Goal: Task Accomplishment & Management: Complete application form

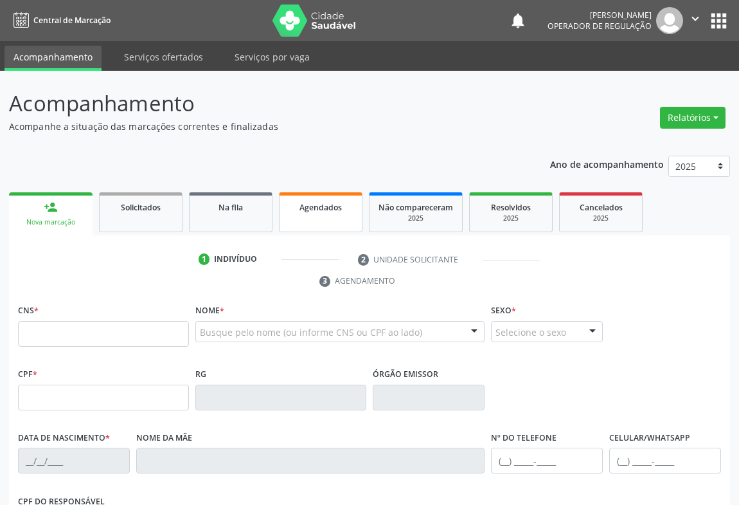
click at [327, 210] on span "Agendados" at bounding box center [321, 207] width 42 height 11
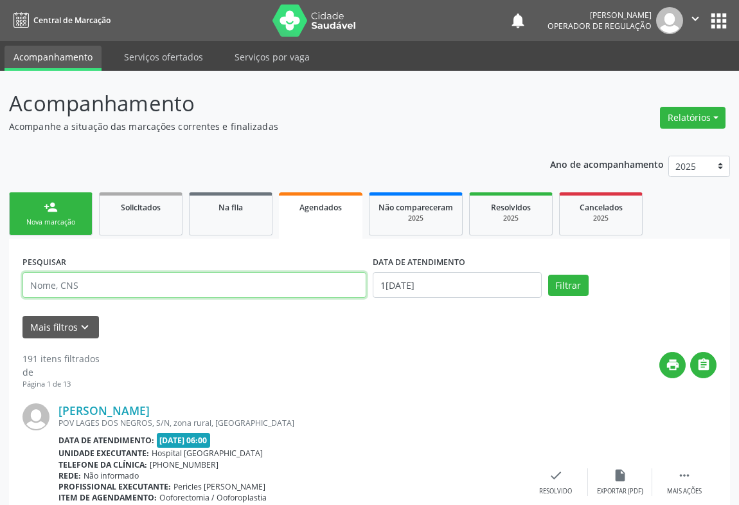
click at [89, 287] on input "text" at bounding box center [195, 285] width 344 height 26
type input "702402597283825"
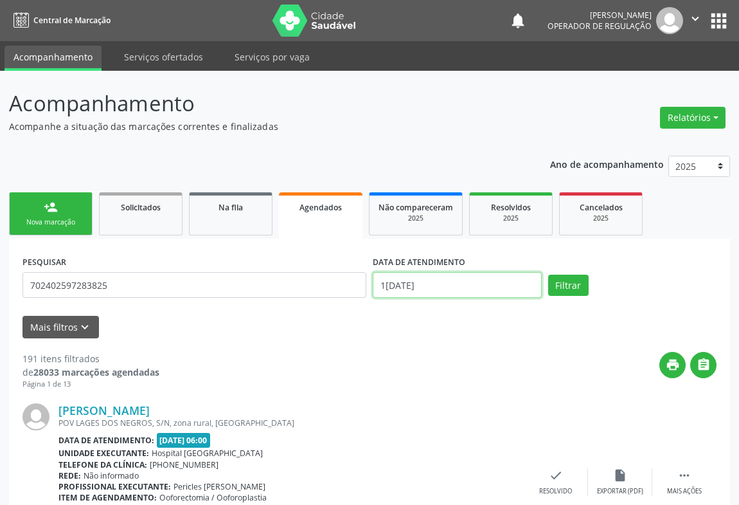
click at [440, 290] on input "13/08/2025" at bounding box center [457, 285] width 169 height 26
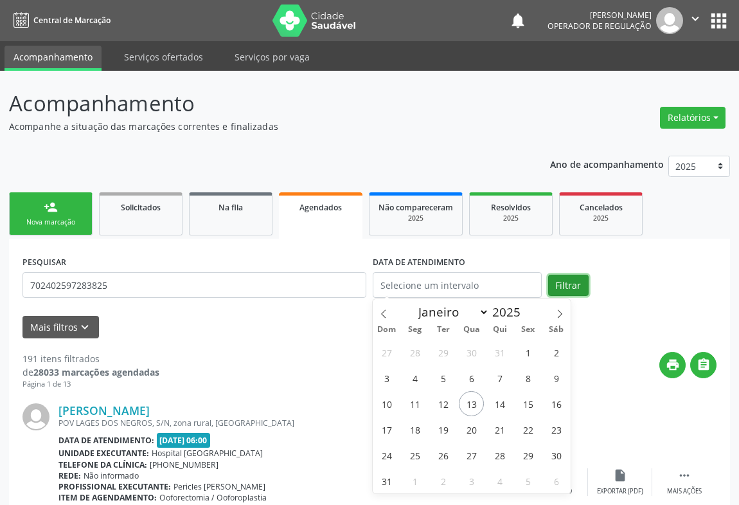
click at [565, 287] on button "Filtrar" at bounding box center [569, 286] width 41 height 22
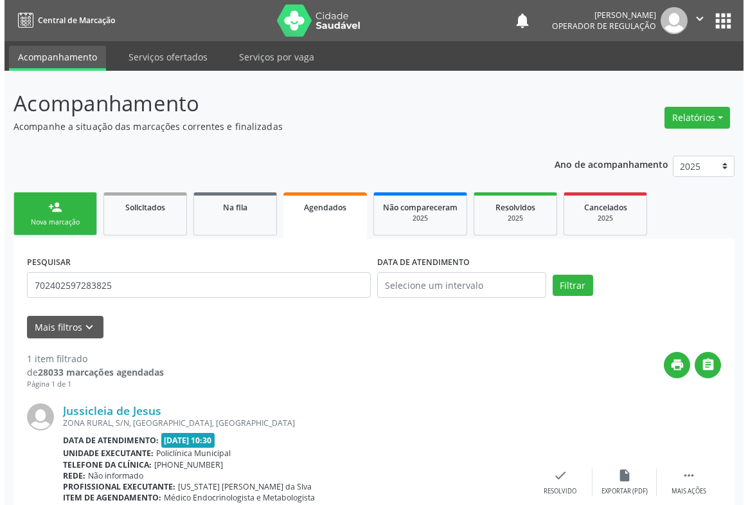
scroll to position [91, 0]
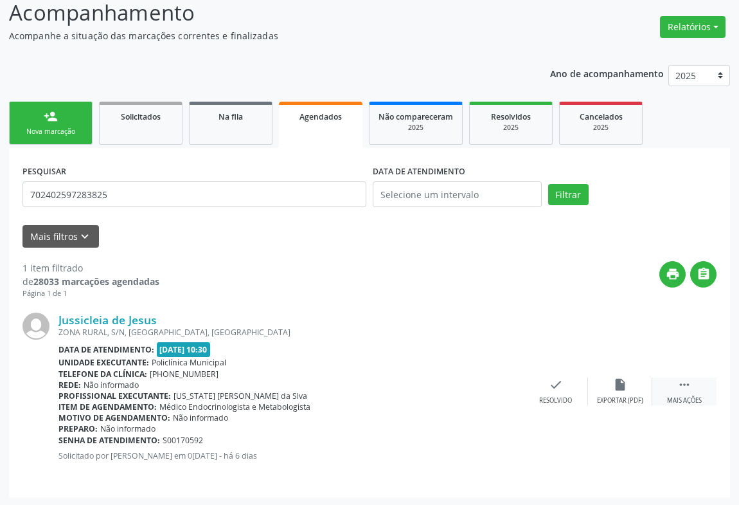
click at [688, 387] on icon "" at bounding box center [685, 384] width 14 height 14
click at [490, 384] on icon "cancel" at bounding box center [492, 384] width 14 height 14
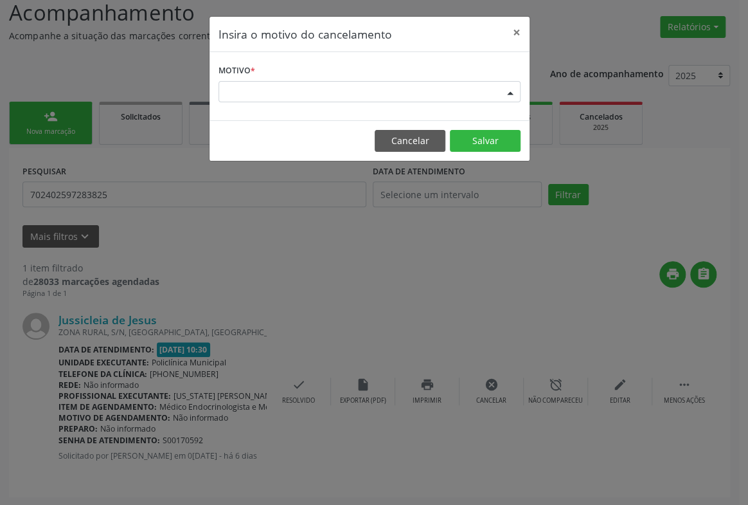
click at [476, 92] on div "Escolha o motivo" at bounding box center [370, 92] width 302 height 22
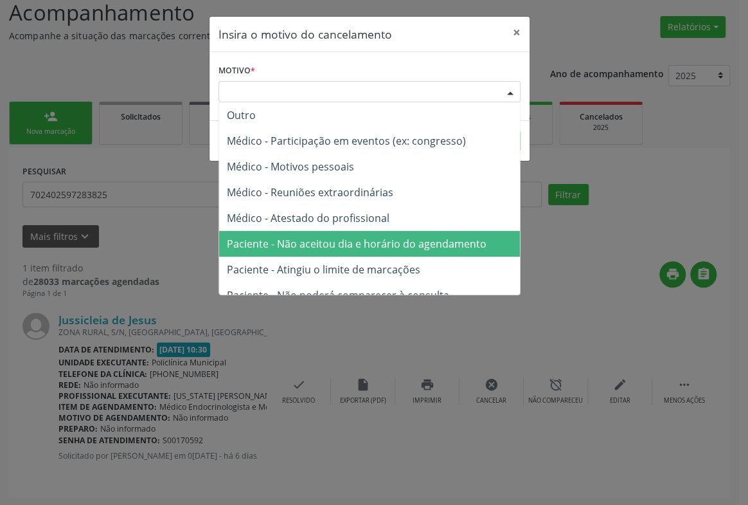
click at [374, 269] on span "Paciente - Atingiu o limite de marcações" at bounding box center [324, 269] width 194 height 14
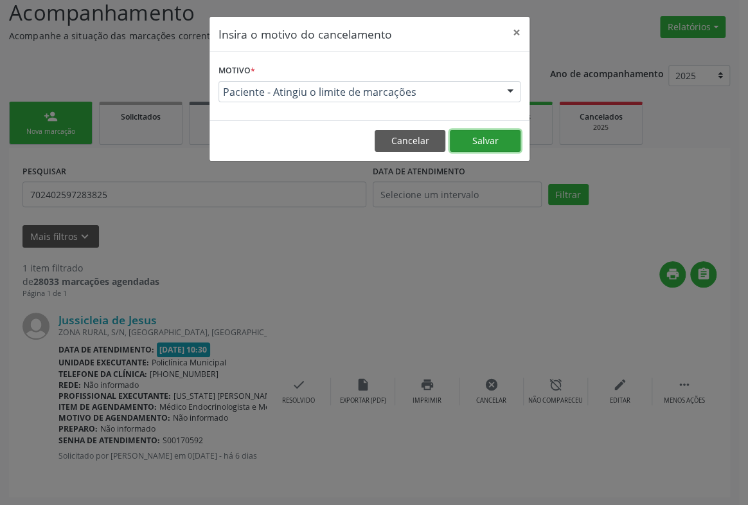
click at [482, 136] on button "Salvar" at bounding box center [485, 141] width 71 height 22
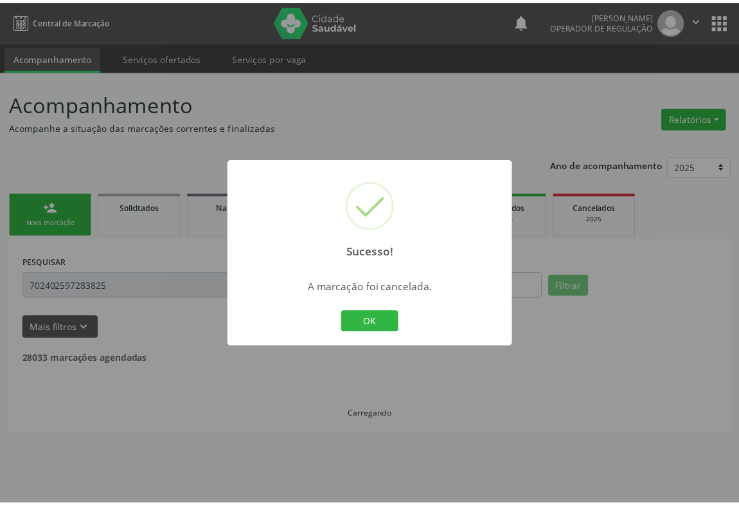
scroll to position [0, 0]
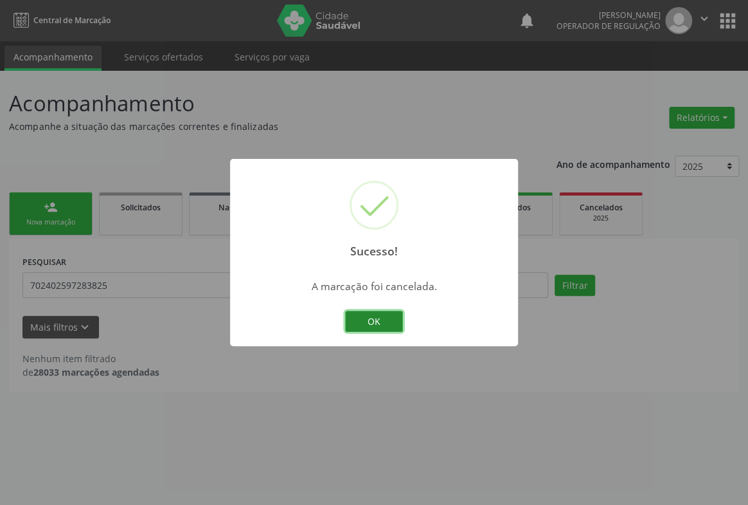
click at [388, 321] on button "OK" at bounding box center [374, 322] width 58 height 22
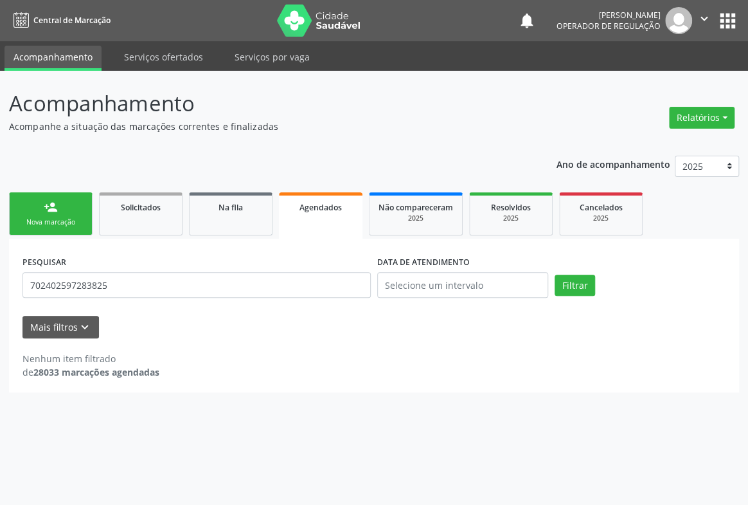
click at [57, 210] on div "person_add" at bounding box center [51, 207] width 14 height 14
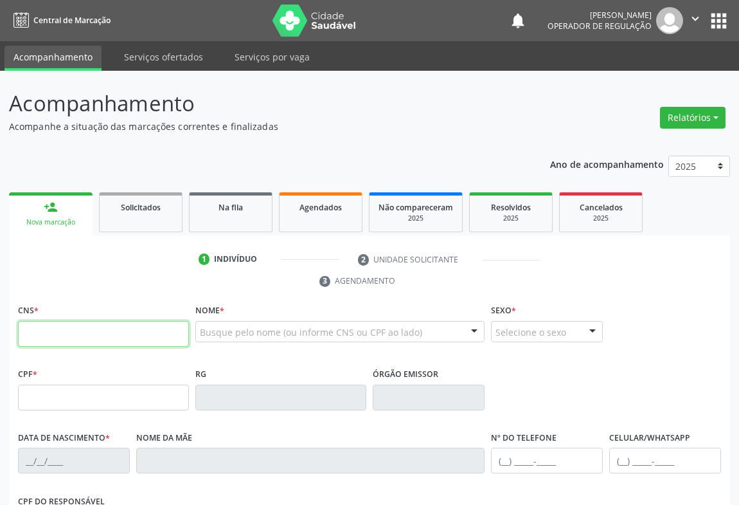
click at [69, 341] on input "text" at bounding box center [103, 334] width 171 height 26
type input "708 0018 5851 8024"
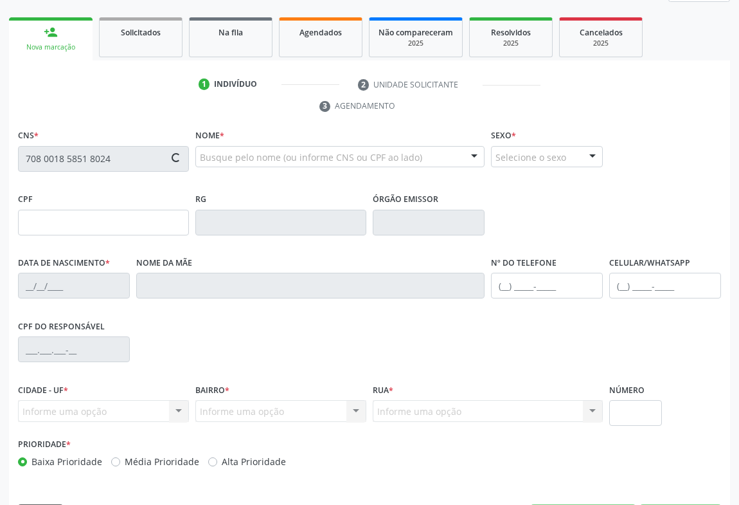
scroll to position [213, 0]
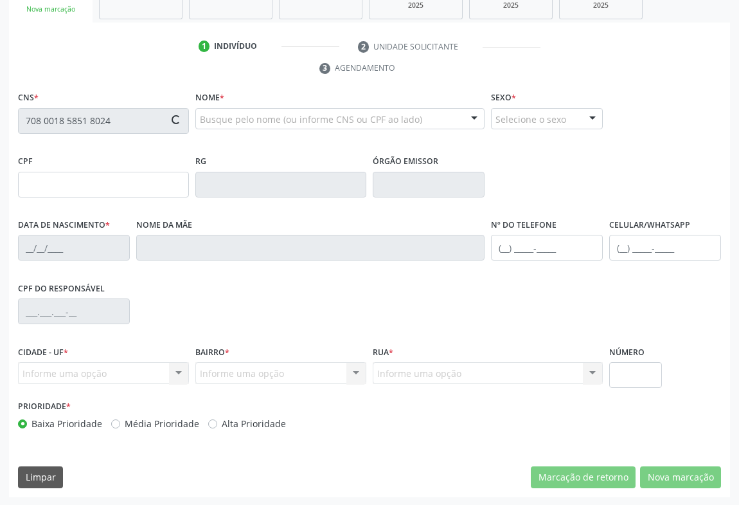
type input "347.557.485-34"
type input "01/05/1964"
type input "Arlinda Maria de Oliveira"
type input "(74) 98829-0362"
type input "195"
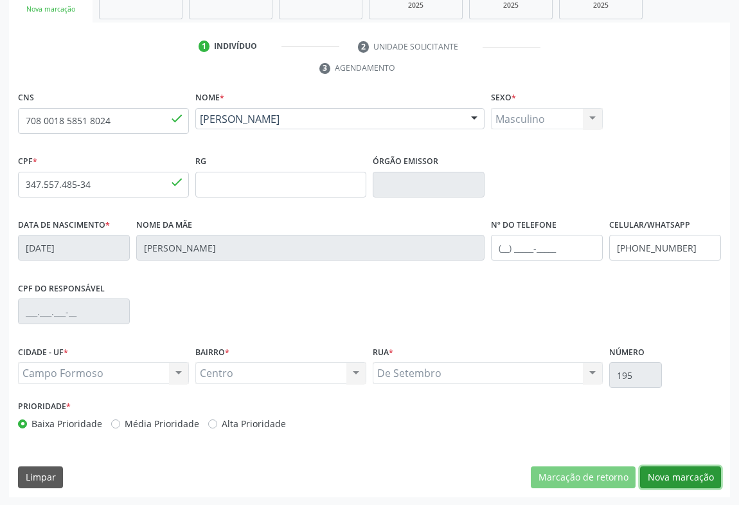
click at [669, 476] on button "Nova marcação" at bounding box center [680, 477] width 81 height 22
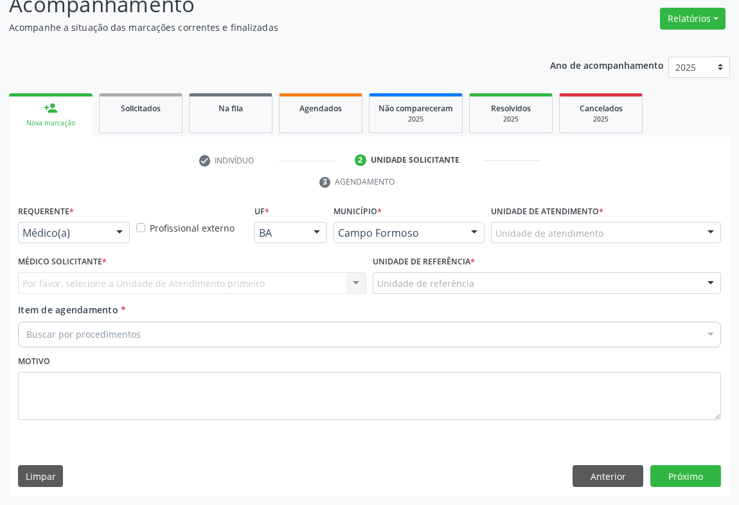
scroll to position [98, 0]
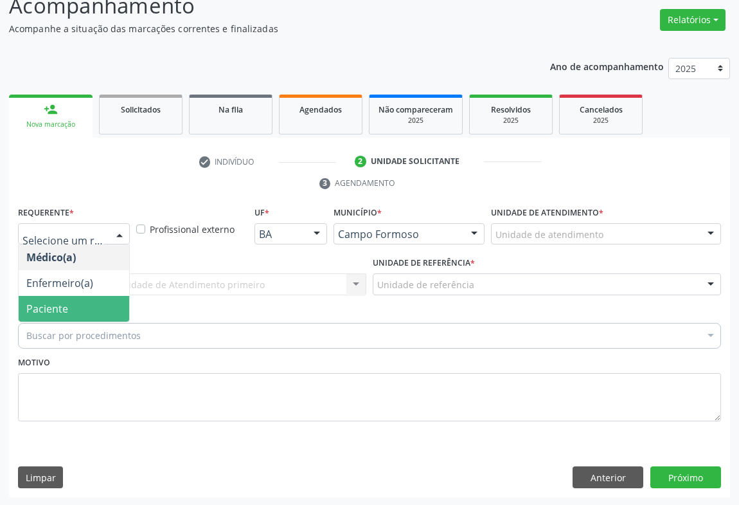
click at [73, 300] on span "Paciente" at bounding box center [74, 309] width 111 height 26
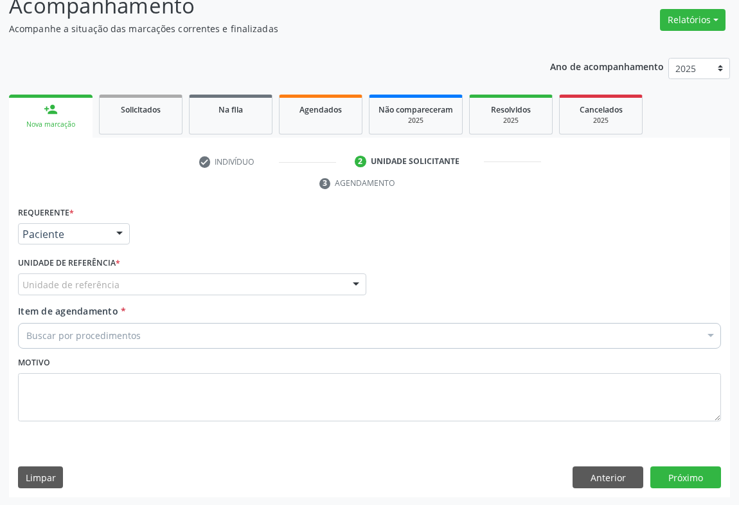
click at [130, 276] on div "Unidade de referência" at bounding box center [192, 284] width 349 height 22
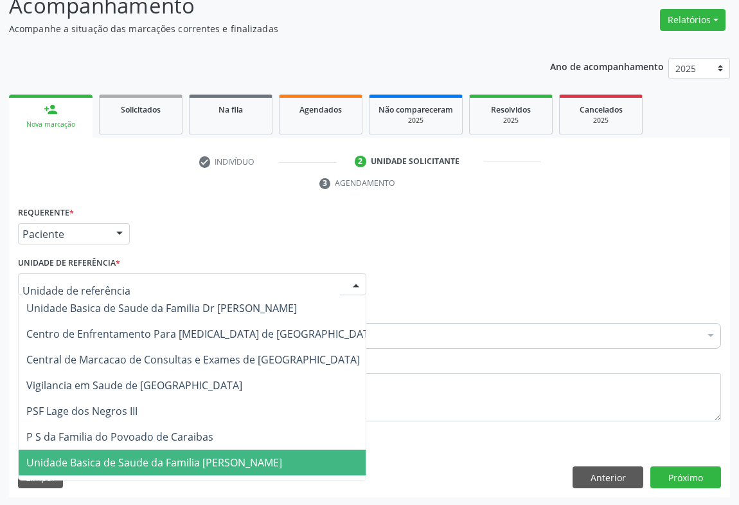
click at [140, 461] on span "Unidade Basica de Saude da Familia [PERSON_NAME]" at bounding box center [154, 462] width 256 height 14
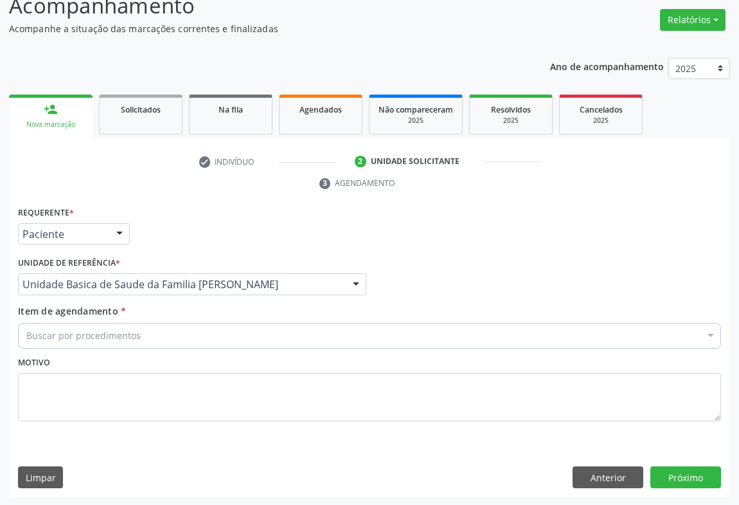
click at [144, 332] on div "Buscar por procedimentos" at bounding box center [369, 336] width 703 height 26
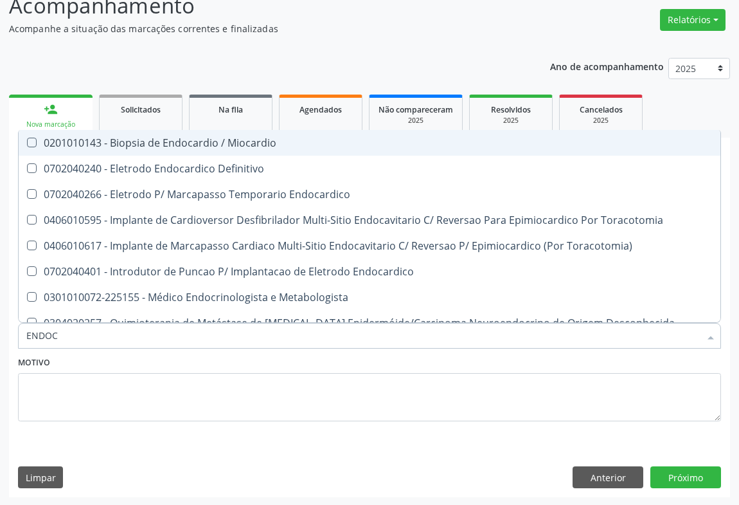
type input "ENDOCR"
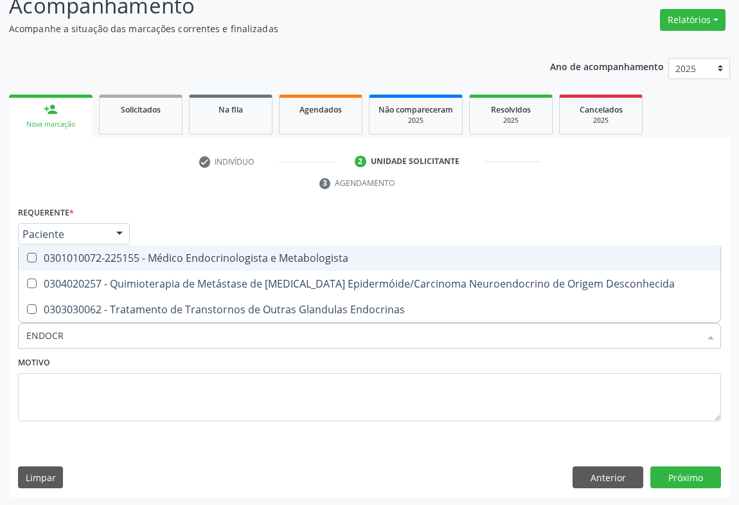
click at [219, 254] on div "0301010072-225155 - Médico Endocrinologista e Metabologista" at bounding box center [369, 258] width 687 height 10
checkbox Metabologista "true"
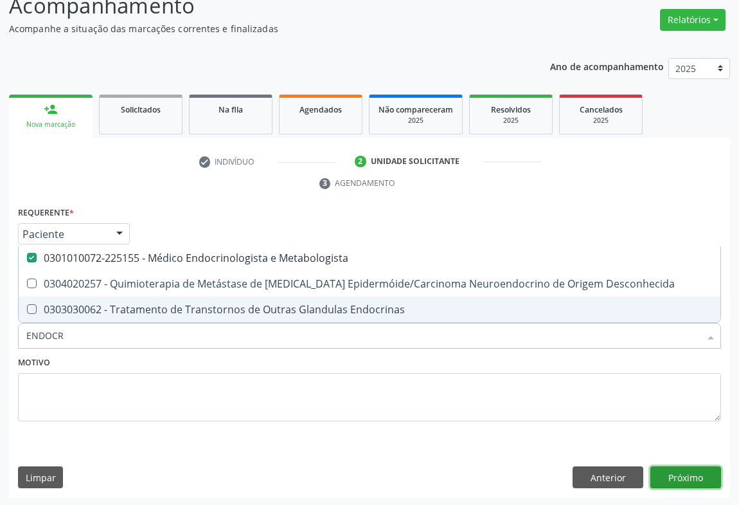
click at [693, 474] on button "Próximo" at bounding box center [686, 477] width 71 height 22
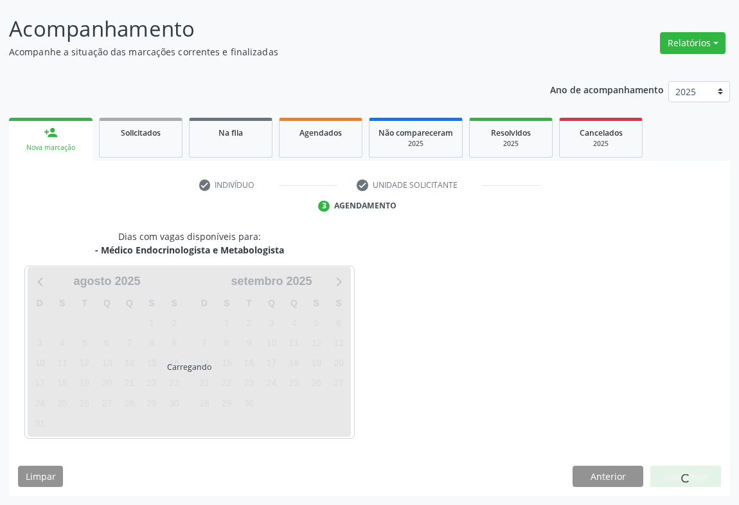
scroll to position [74, 0]
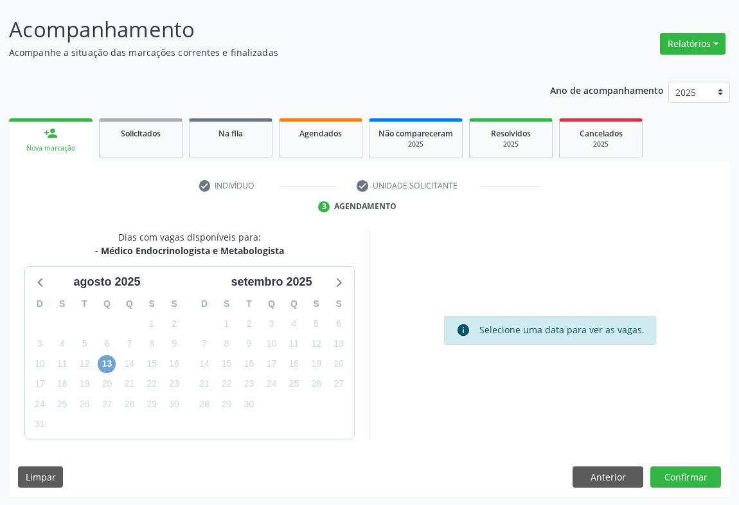
click at [103, 363] on span "13" at bounding box center [107, 364] width 18 height 18
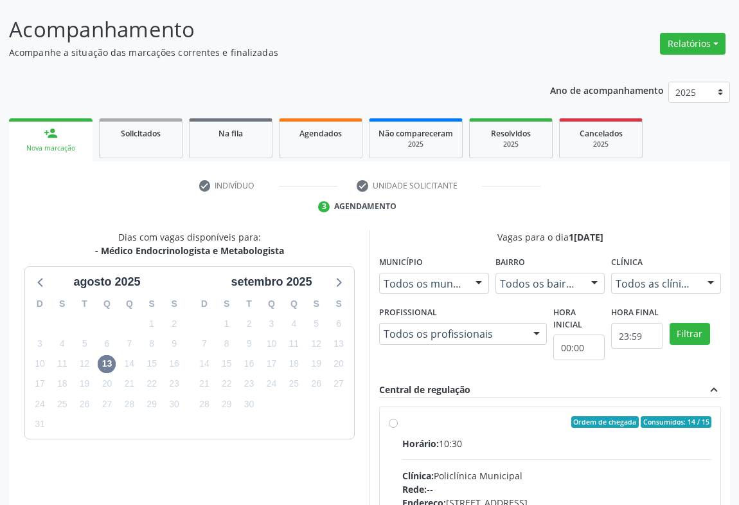
click at [463, 444] on div "Horário: 10:30" at bounding box center [557, 444] width 309 height 14
click at [398, 428] on input "Ordem de chegada Consumidos: 14 / 15 Horário: 10:30 Clínica: Policlínica Munici…" at bounding box center [393, 422] width 9 height 12
radio input "true"
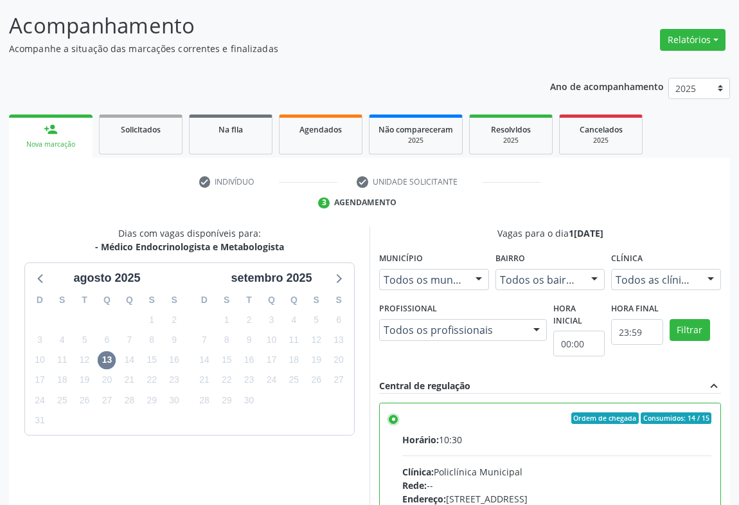
scroll to position [290, 0]
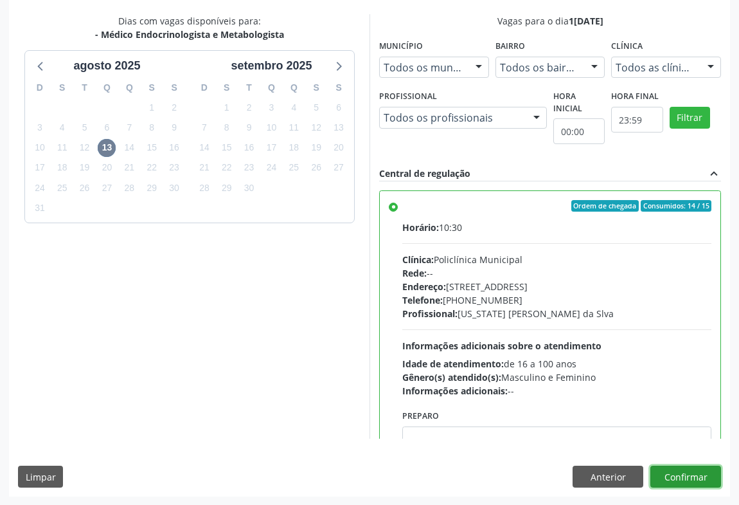
click at [684, 480] on button "Confirmar" at bounding box center [686, 477] width 71 height 22
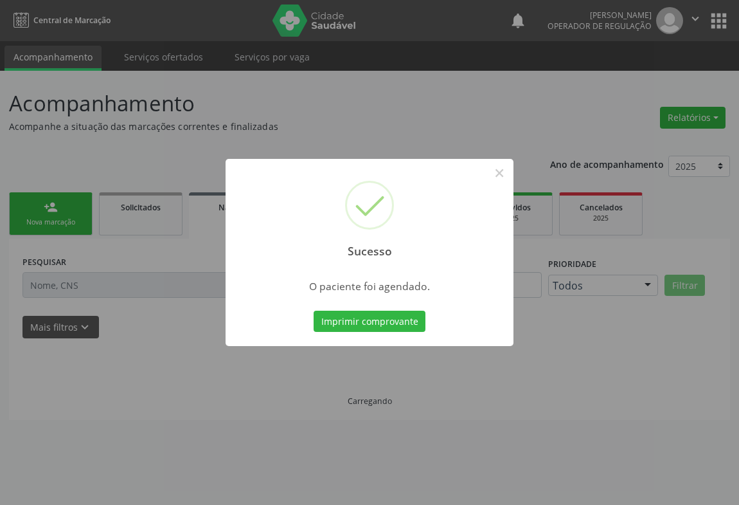
scroll to position [0, 0]
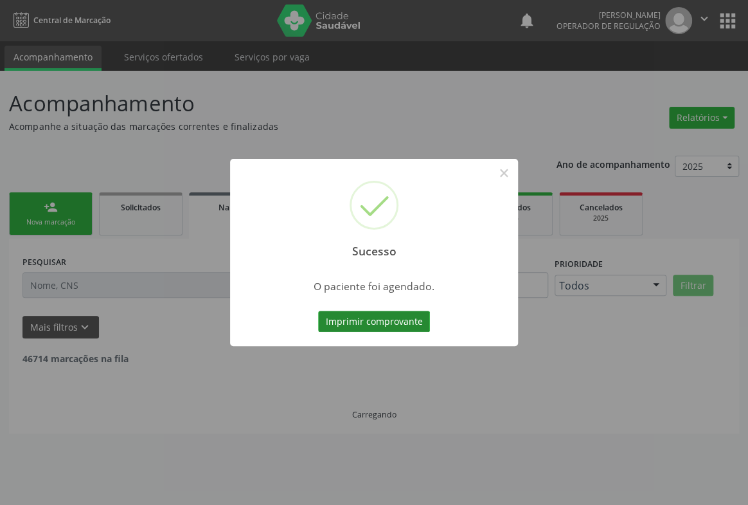
click at [397, 316] on button "Imprimir comprovante" at bounding box center [374, 322] width 112 height 22
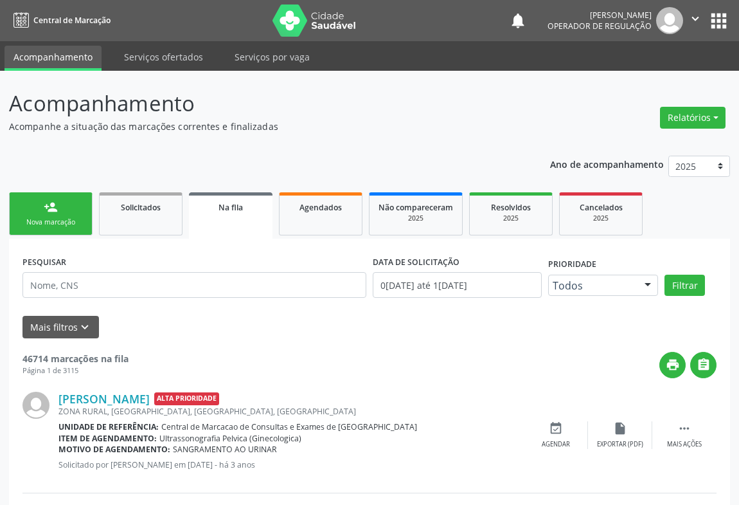
click at [51, 210] on div "person_add" at bounding box center [51, 207] width 14 height 14
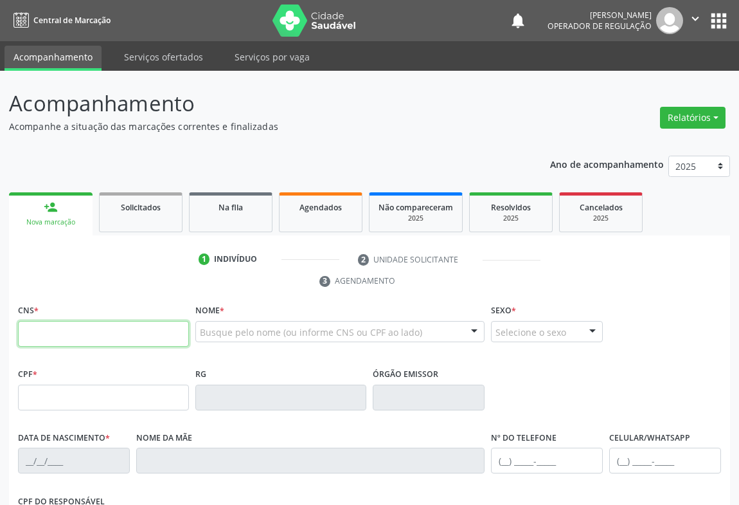
click at [52, 326] on input "text" at bounding box center [103, 334] width 171 height 26
type input "700 0055 9847 0807"
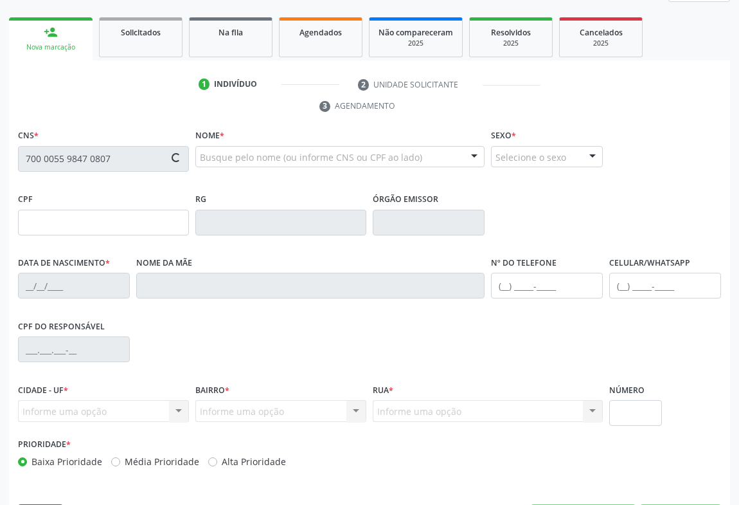
type input "0879089130"
type input "18/04/1977"
type input "(74) 99135-1332"
type input "936.989.335-00"
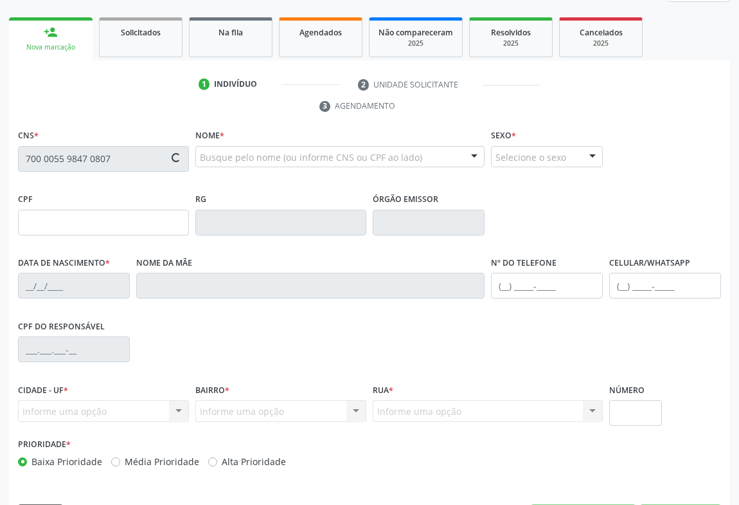
type input "S/N"
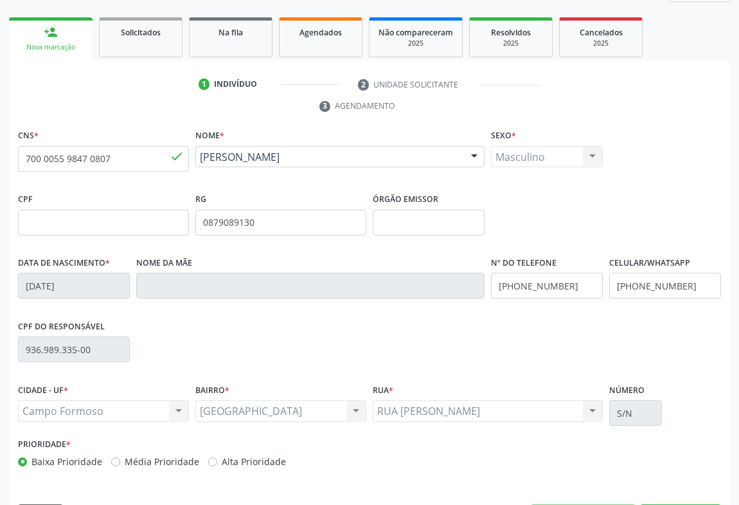
scroll to position [213, 0]
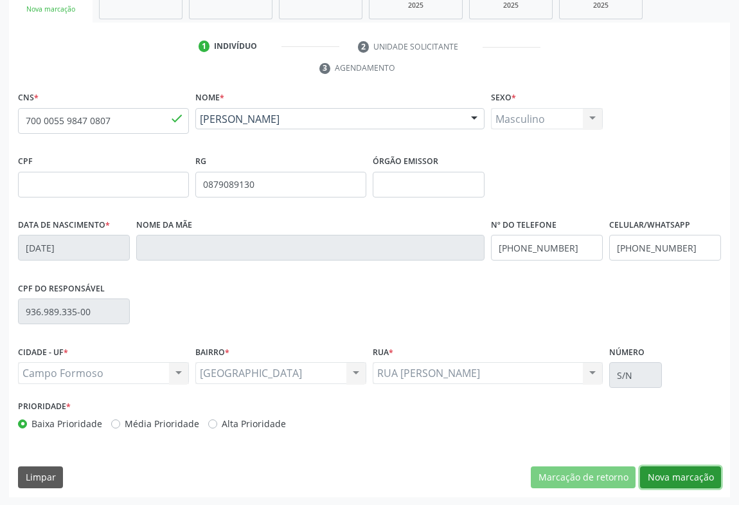
click at [678, 482] on button "Nova marcação" at bounding box center [680, 477] width 81 height 22
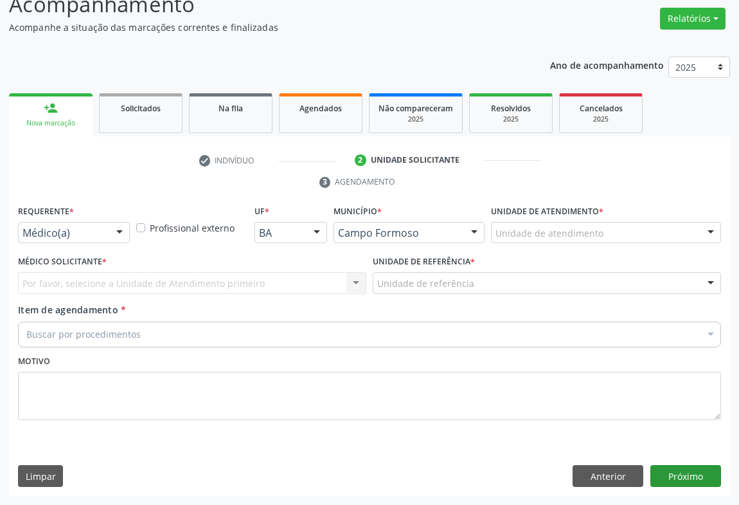
scroll to position [98, 0]
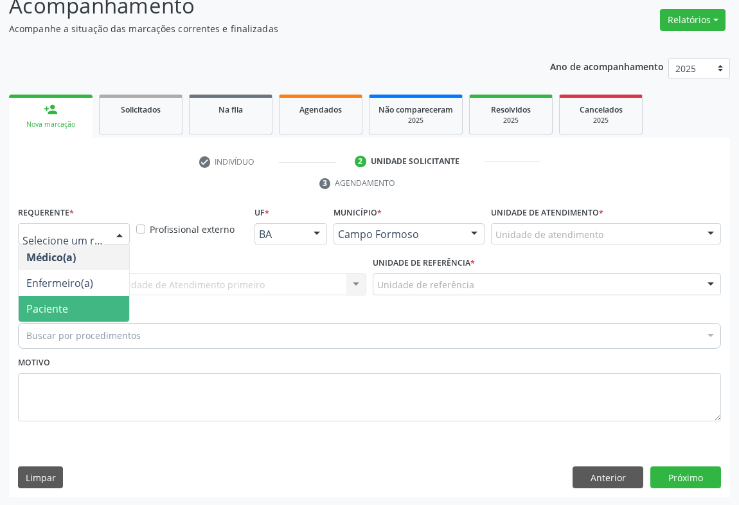
click at [57, 309] on span "Paciente" at bounding box center [47, 309] width 42 height 14
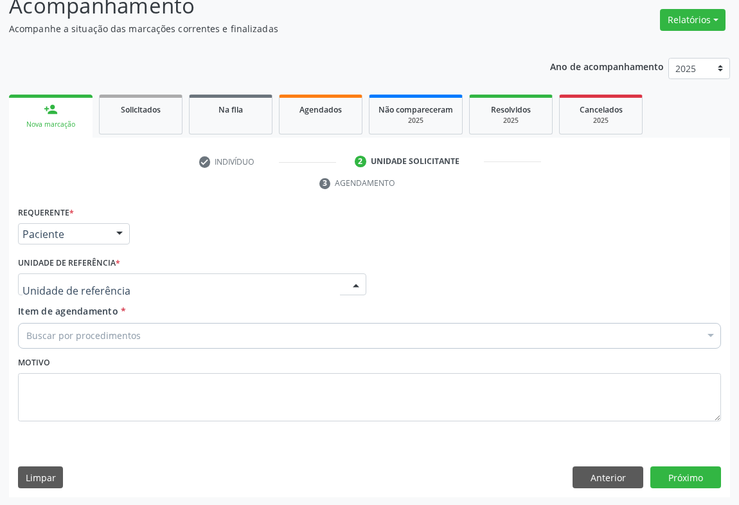
click at [228, 287] on div at bounding box center [192, 284] width 349 height 22
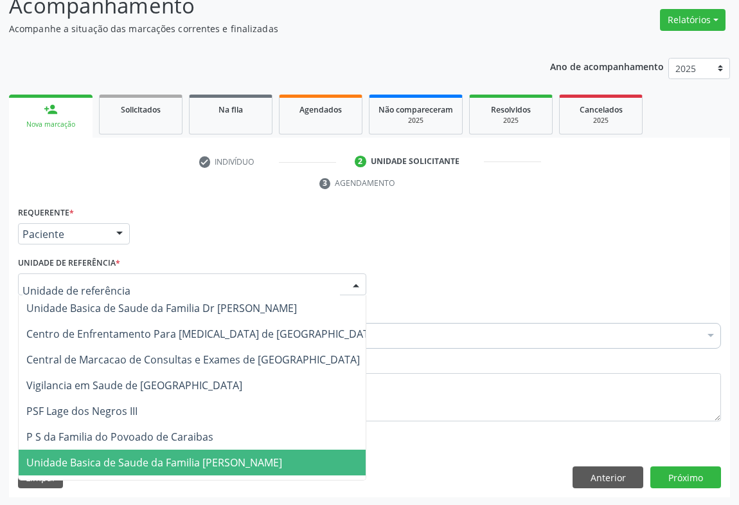
click at [156, 462] on span "Unidade Basica de Saude da Familia [PERSON_NAME]" at bounding box center [154, 462] width 256 height 14
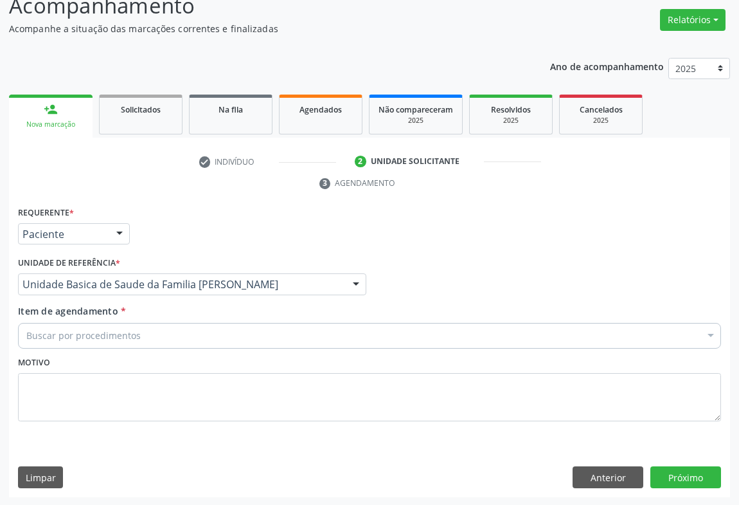
click at [147, 336] on div "Buscar por procedimentos" at bounding box center [369, 336] width 703 height 26
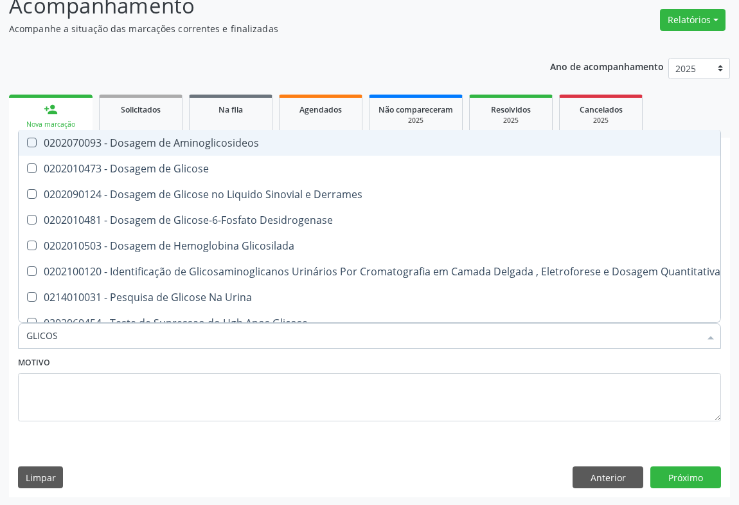
type input "GLICOSE"
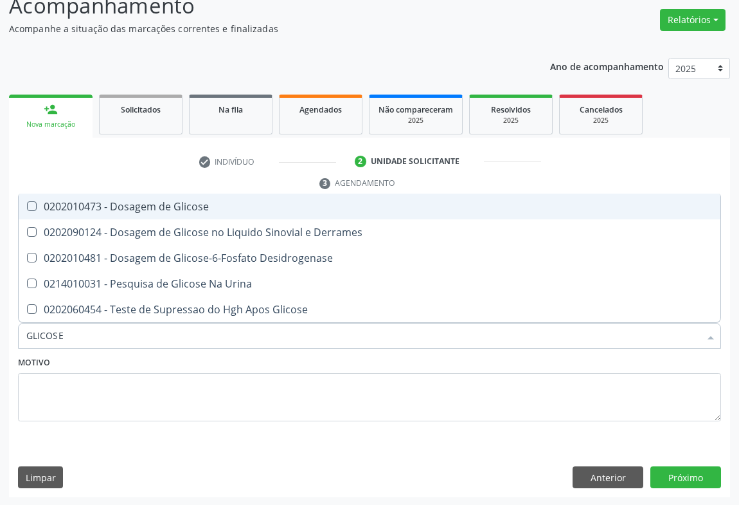
click at [161, 205] on div "0202010473 - Dosagem de Glicose" at bounding box center [369, 206] width 687 height 10
checkbox Glicose "true"
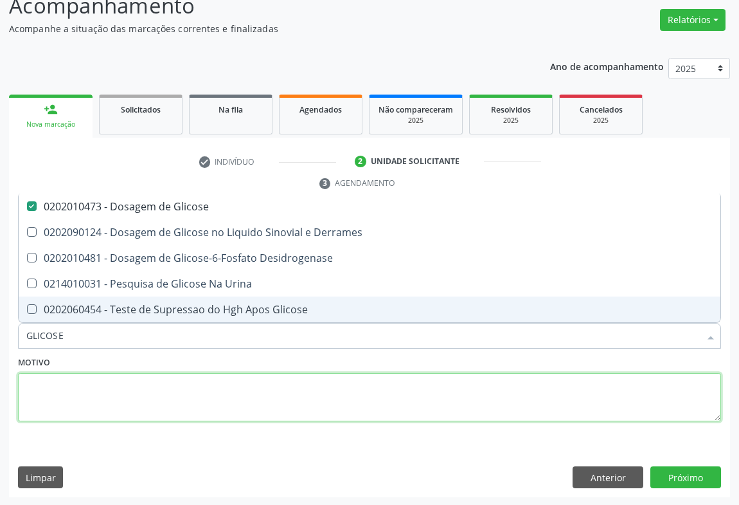
click at [128, 410] on textarea at bounding box center [369, 397] width 703 height 49
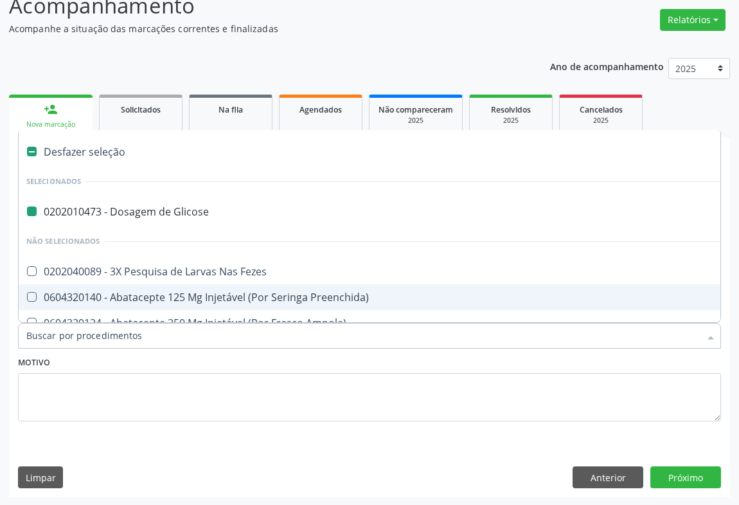
type input "F"
checkbox Glicose "false"
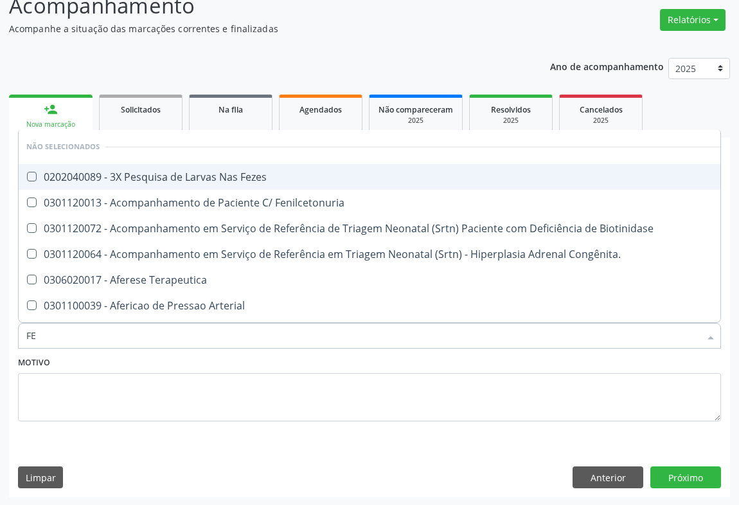
type input "FEZ"
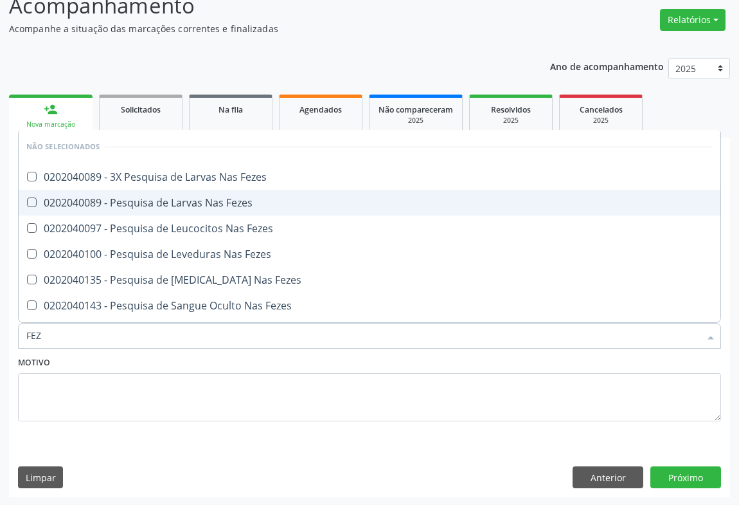
click at [144, 201] on div "0202040089 - Pesquisa de Larvas Nas Fezes" at bounding box center [369, 202] width 687 height 10
checkbox Fezes "true"
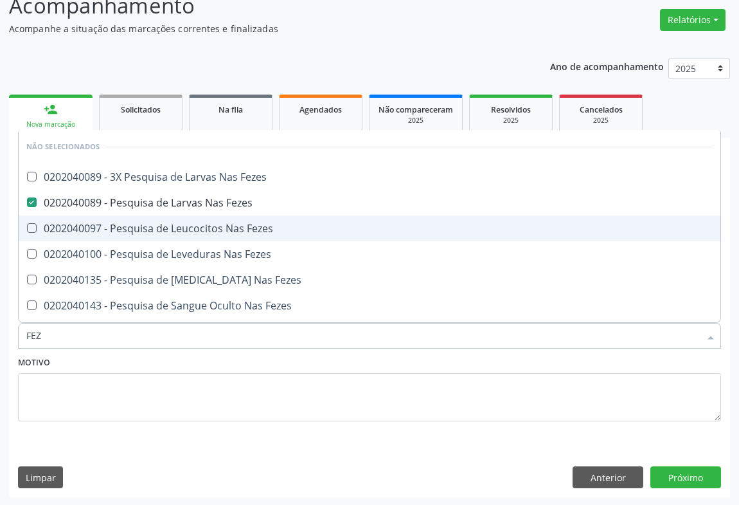
type input "FEZ"
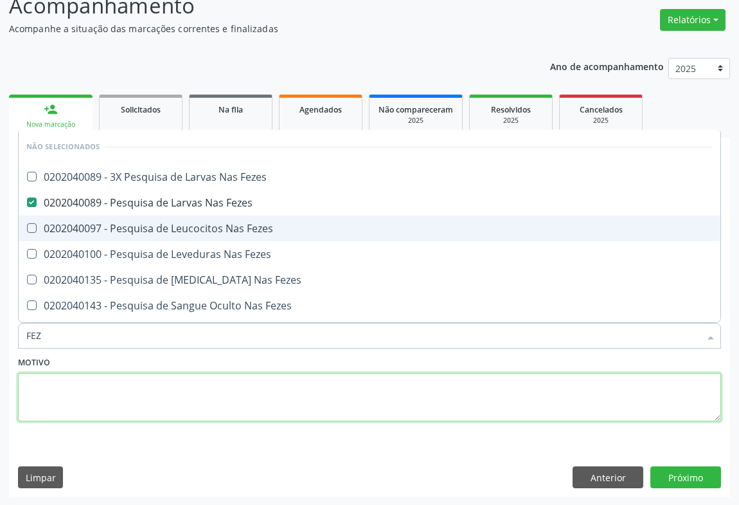
click at [112, 379] on textarea at bounding box center [369, 397] width 703 height 49
checkbox Fezes "true"
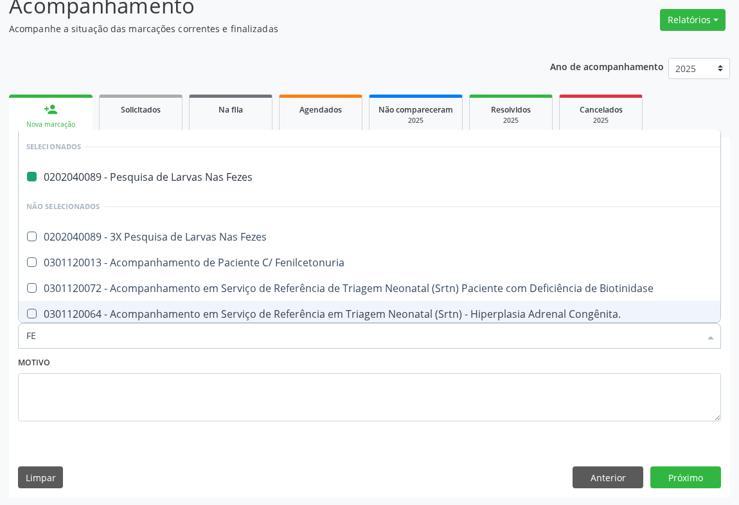
type input "FER"
checkbox Fezes "false"
type input "FERR"
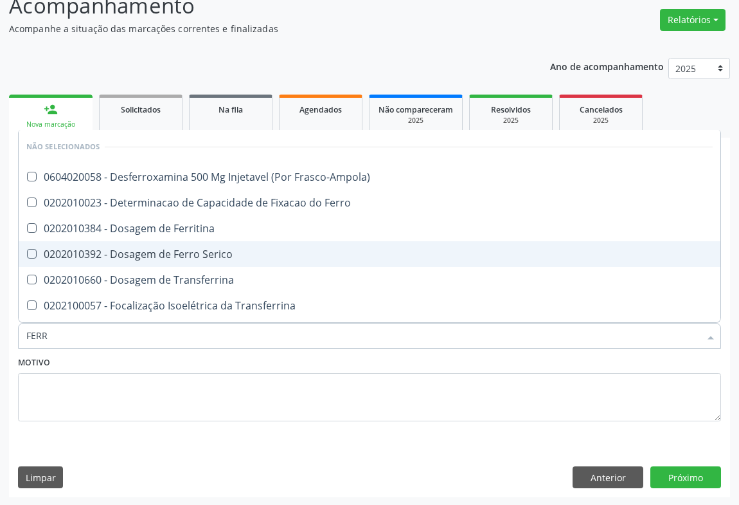
click at [130, 251] on div "0202010392 - Dosagem de Ferro Serico" at bounding box center [369, 254] width 687 height 10
checkbox Serico "true"
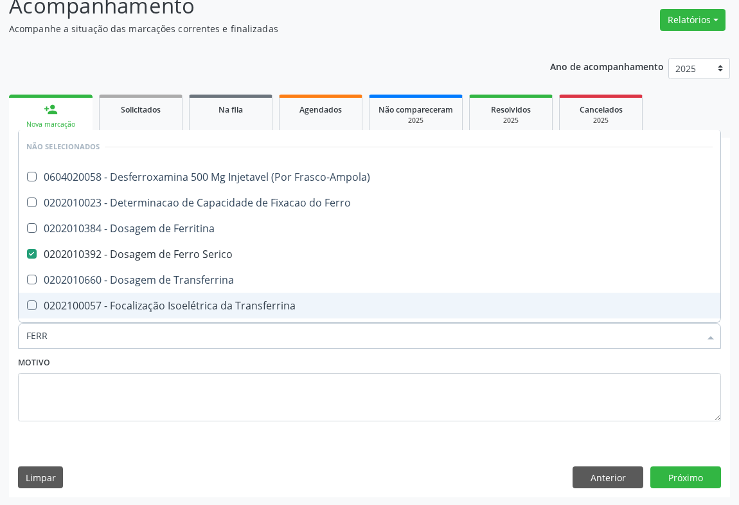
click at [107, 435] on div "Motivo" at bounding box center [370, 396] width 710 height 86
checkbox Frasco-Ampola\) "true"
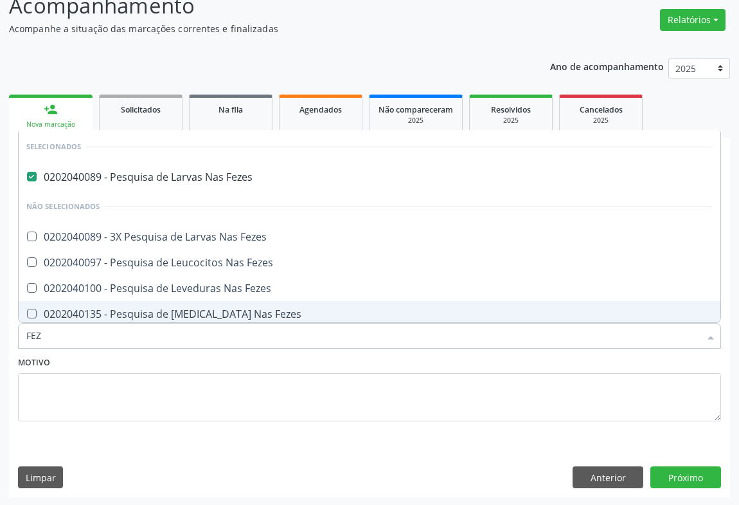
type input "FEZ"
click at [42, 361] on label "Motivo" at bounding box center [34, 363] width 32 height 20
checkbox Fezes "true"
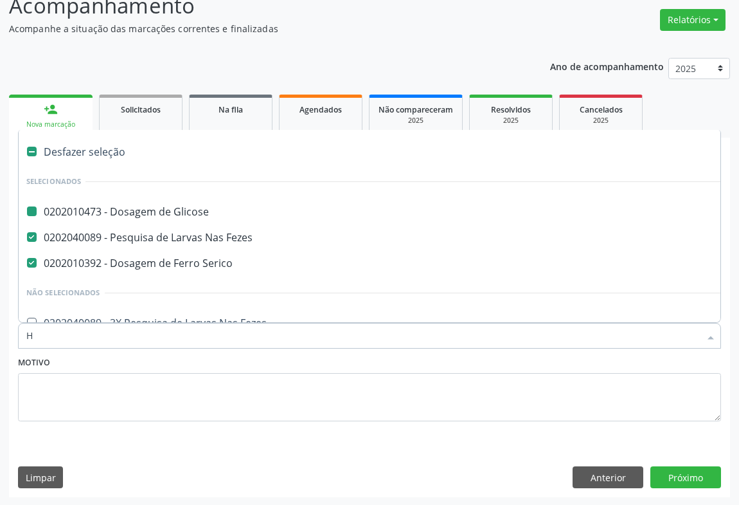
type input "HE"
checkbox Glicose "false"
checkbox Serico "false"
checkbox Fezes "false"
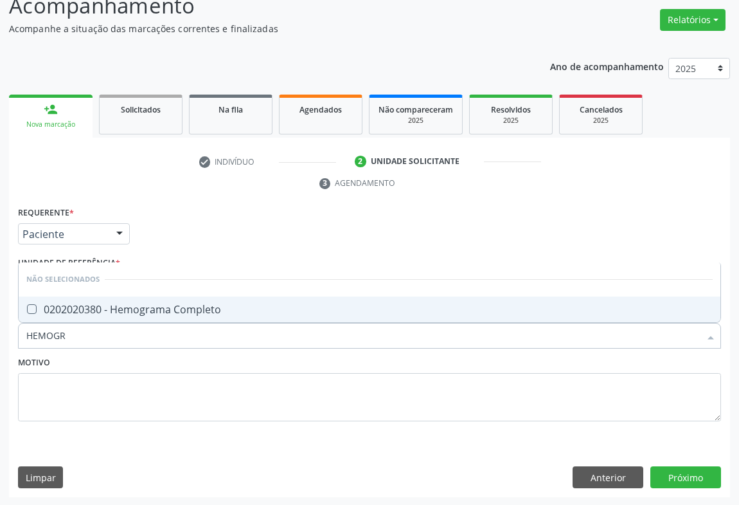
type input "HEMOGRA"
click at [132, 304] on div "0202020380 - Hemograma Completo" at bounding box center [369, 309] width 687 height 10
checkbox Completo "true"
type input "HEMOGRA"
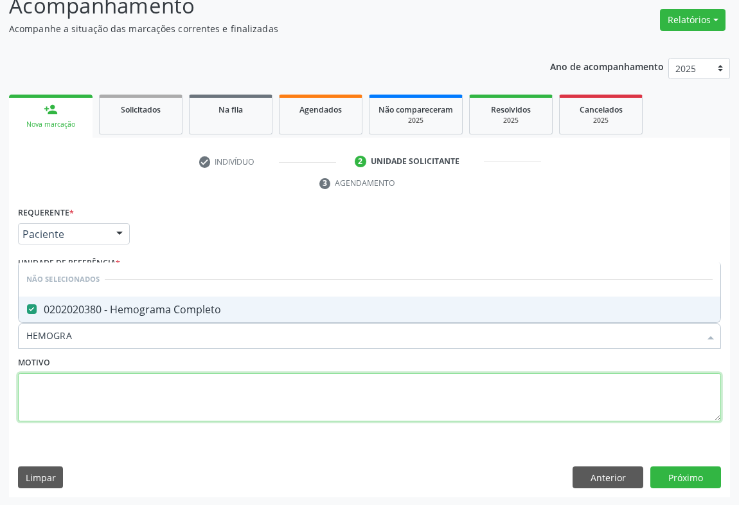
click at [113, 389] on textarea at bounding box center [369, 397] width 703 height 49
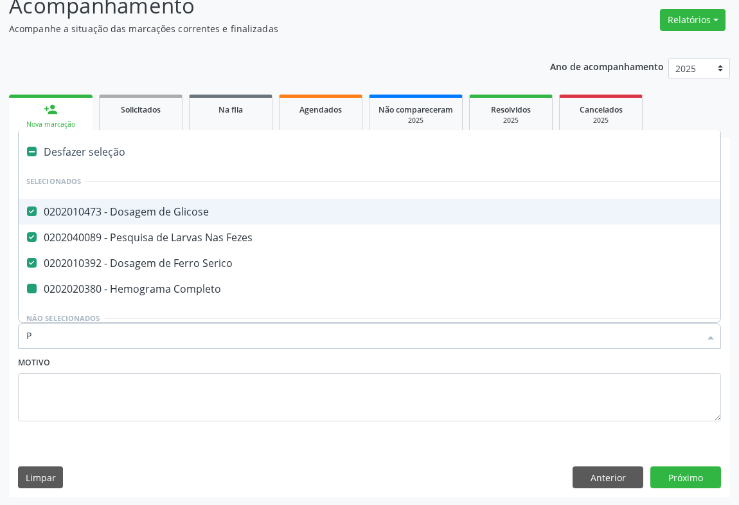
type input "PL"
checkbox Completo "false"
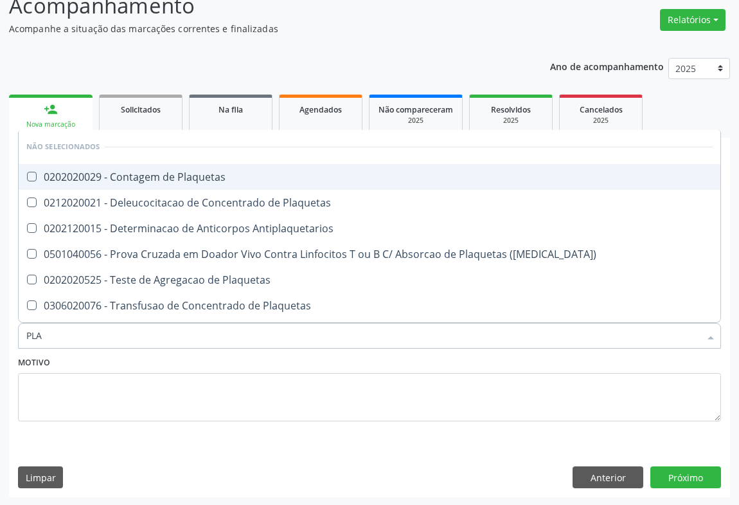
type input "PLAQ"
checkbox Plaquetas "false"
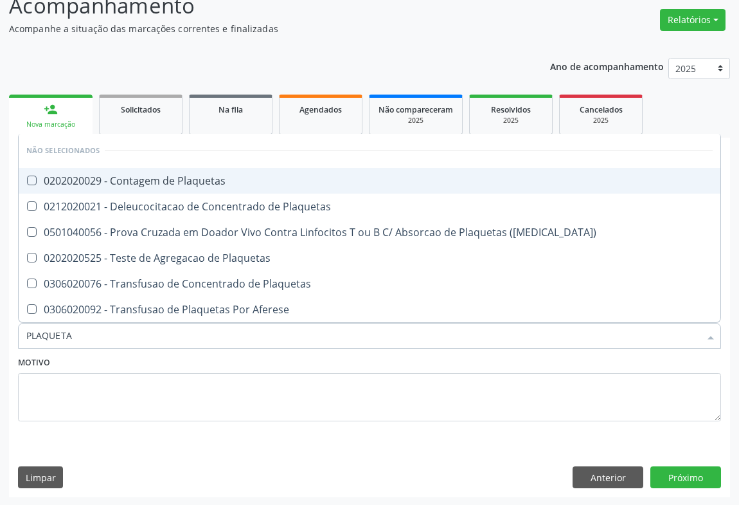
type input "PLAQUETAS"
click at [131, 177] on div "0202020029 - Contagem de Plaquetas" at bounding box center [369, 181] width 687 height 10
checkbox Plaquetas "true"
click at [108, 365] on div "Motivo" at bounding box center [369, 387] width 703 height 68
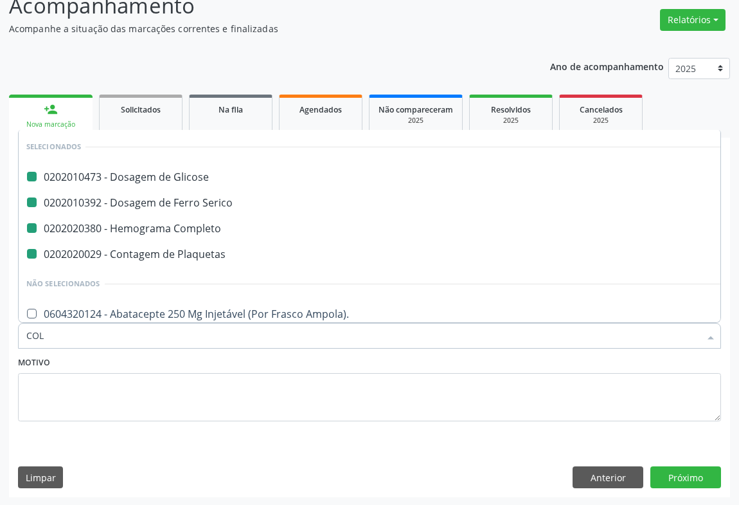
type input "COLE"
checkbox Glicose "false"
checkbox Plaquetas "false"
checkbox Completo "false"
checkbox Serico "false"
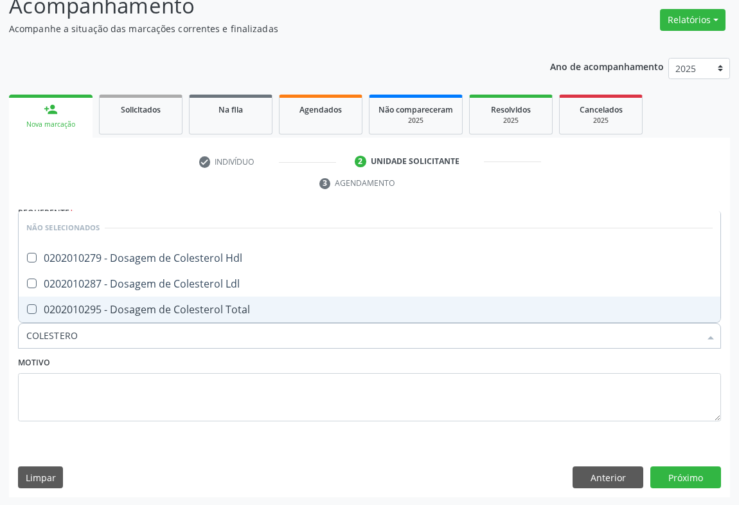
type input "COLESTEROL"
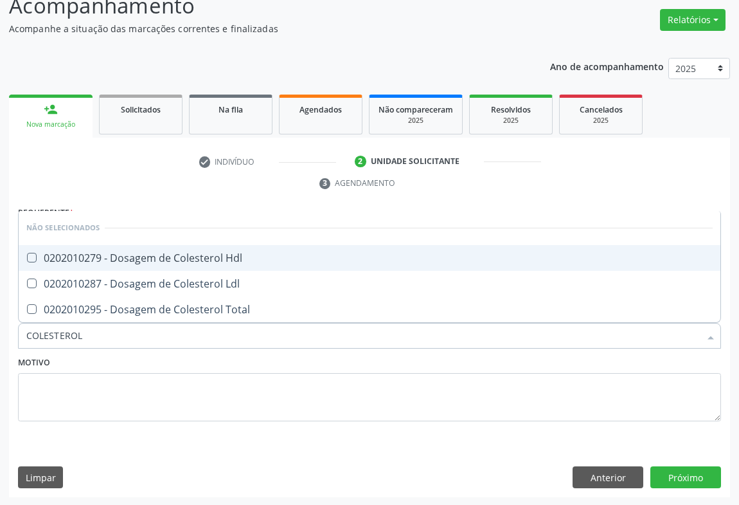
click at [118, 256] on div "0202010279 - Dosagem de Colesterol Hdl" at bounding box center [369, 258] width 687 height 10
checkbox Hdl "true"
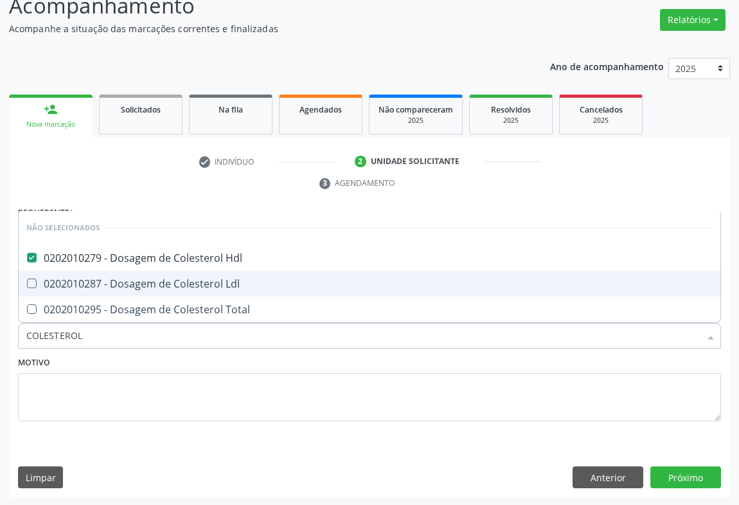
click at [109, 278] on div "0202010287 - Dosagem de Colesterol Ldl" at bounding box center [369, 283] width 687 height 10
checkbox Ldl "true"
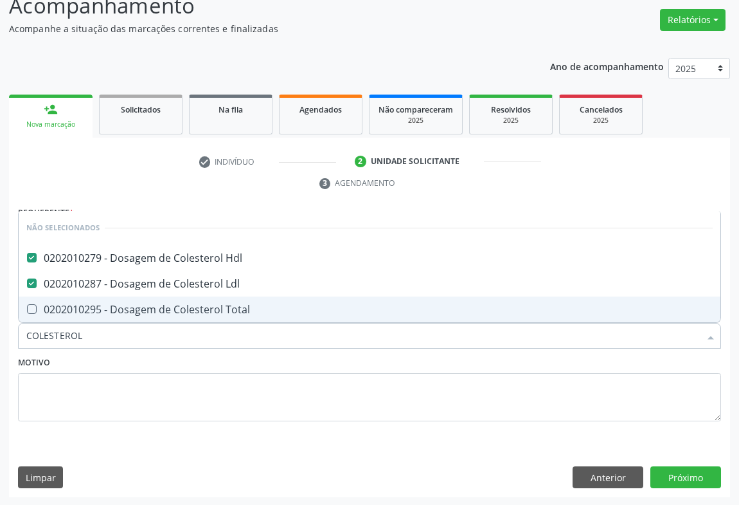
click at [105, 305] on div "0202010295 - Dosagem de Colesterol Total" at bounding box center [369, 309] width 687 height 10
checkbox Total "true"
type input "COLESTEROL"
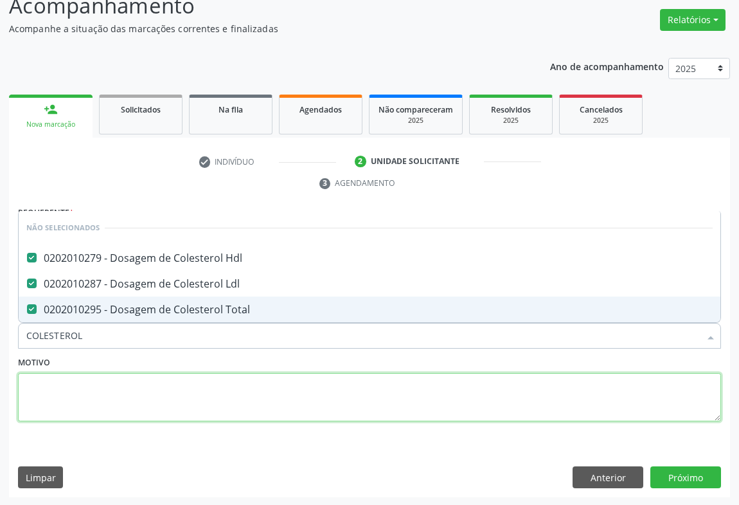
click at [104, 383] on textarea at bounding box center [369, 397] width 703 height 49
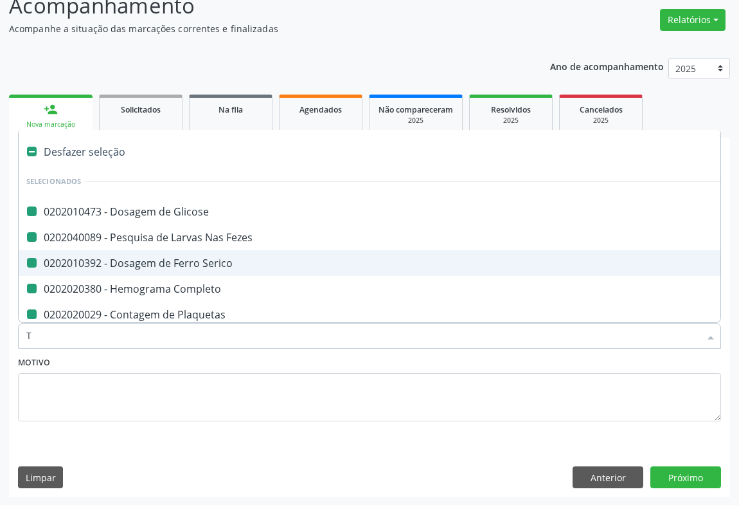
type input "TR"
checkbox Glicose "false"
checkbox Serico "false"
checkbox Fezes "false"
checkbox Completo "false"
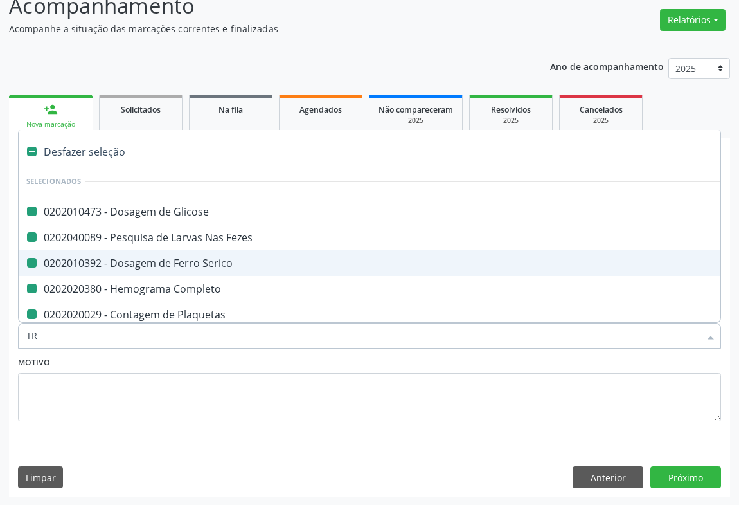
checkbox Plaquetas "false"
checkbox Ldl "false"
checkbox Total "false"
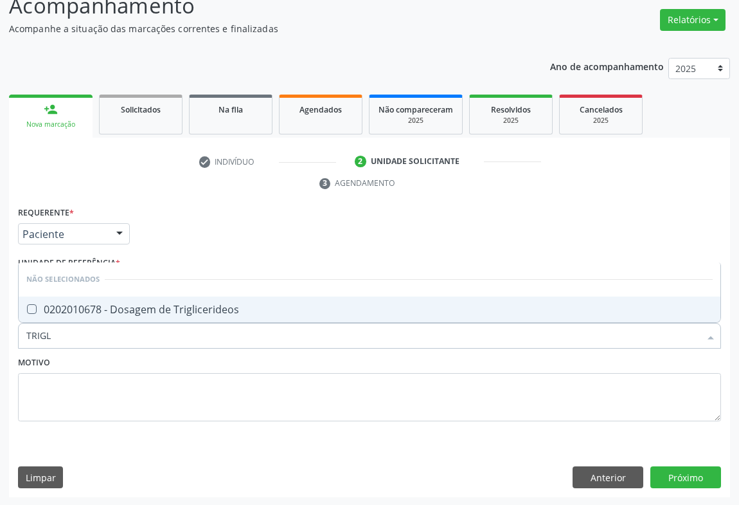
type input "TRIGLI"
click at [132, 311] on div "0202010678 - Dosagem de Triglicerideos" at bounding box center [369, 309] width 687 height 10
checkbox Triglicerideos "true"
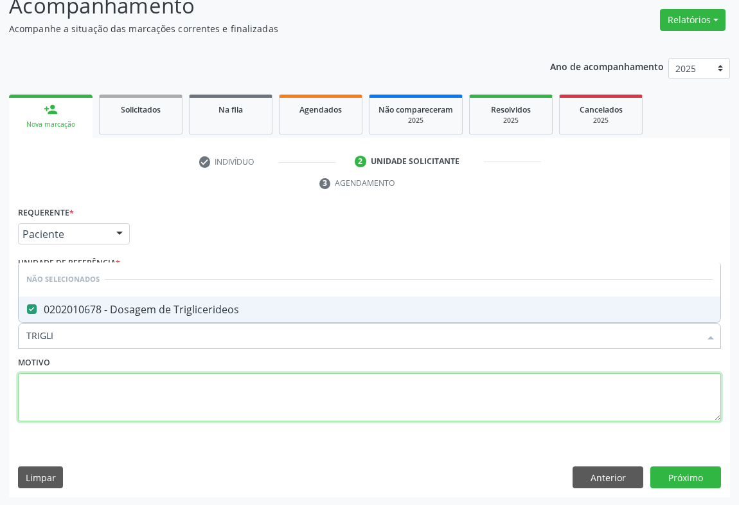
click at [117, 398] on textarea at bounding box center [369, 397] width 703 height 49
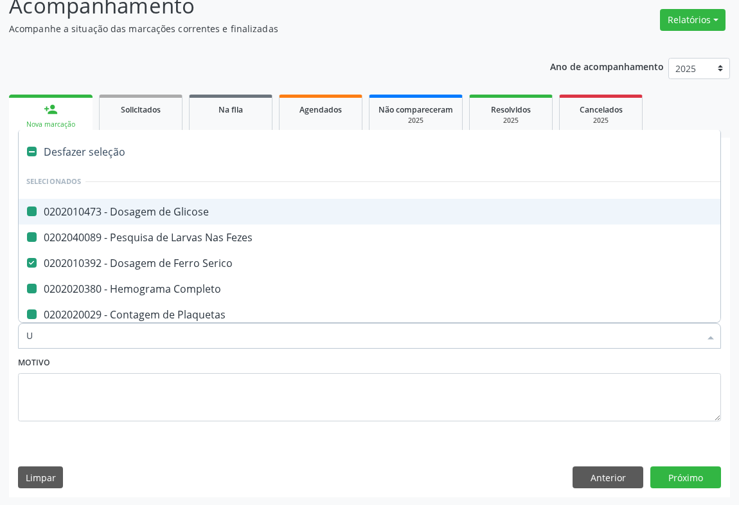
type input "UR"
checkbox Glicose "false"
checkbox Fezes "false"
checkbox Completo "false"
checkbox Plaquetas "false"
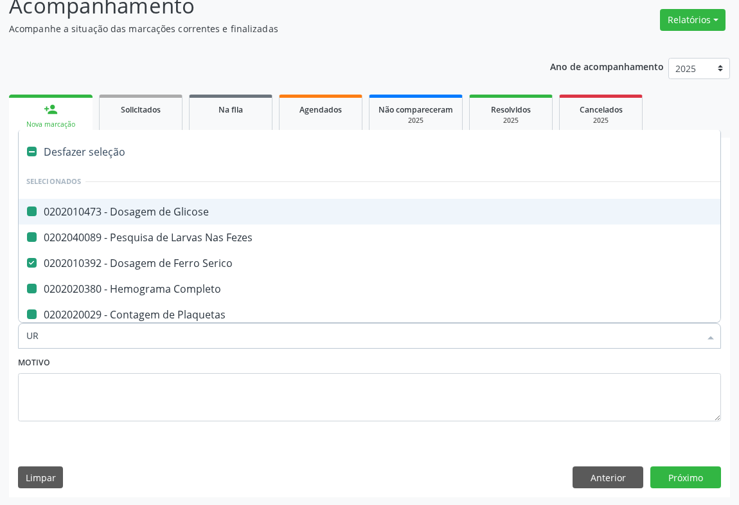
checkbox Hdl "false"
checkbox Ldl "false"
checkbox Total "false"
checkbox Triglicerideos "false"
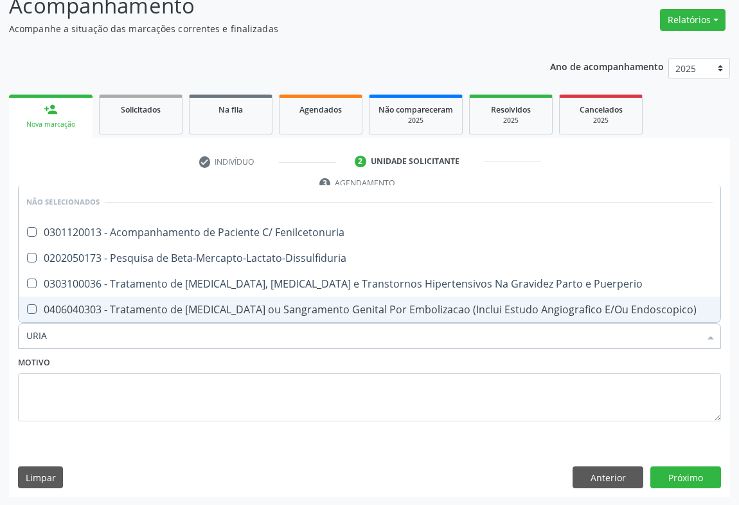
click at [66, 334] on input "URIA" at bounding box center [363, 336] width 674 height 26
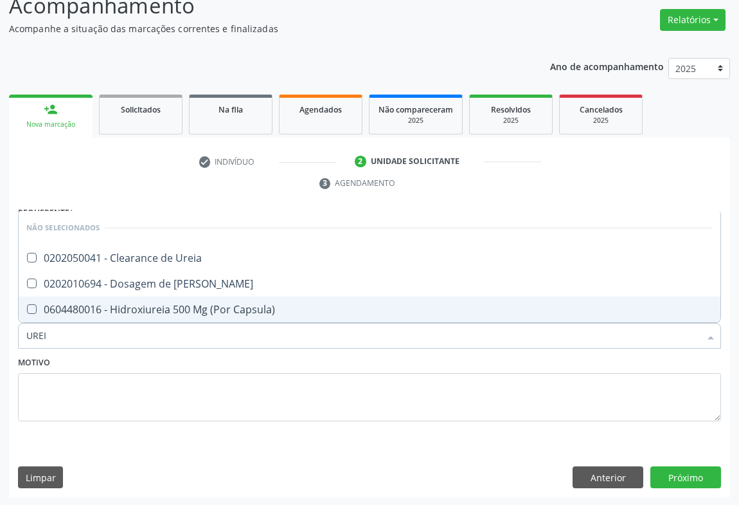
type input "UREIA"
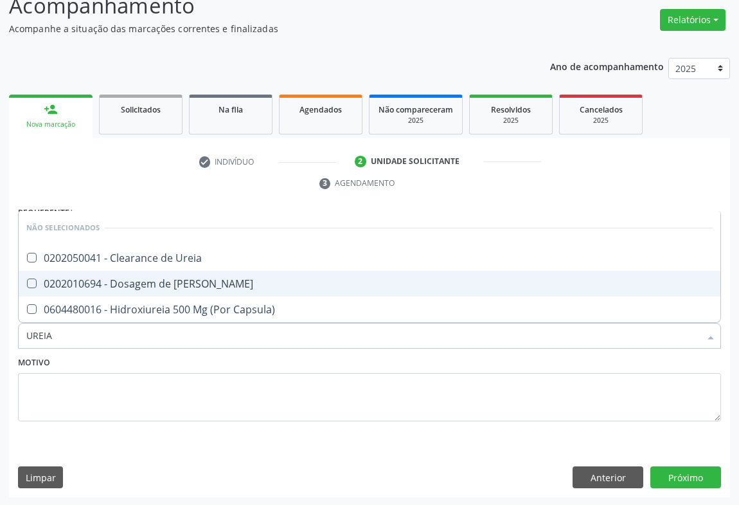
click at [118, 280] on div "0202010694 - Dosagem de [PERSON_NAME]" at bounding box center [369, 283] width 687 height 10
checkbox Ureia "true"
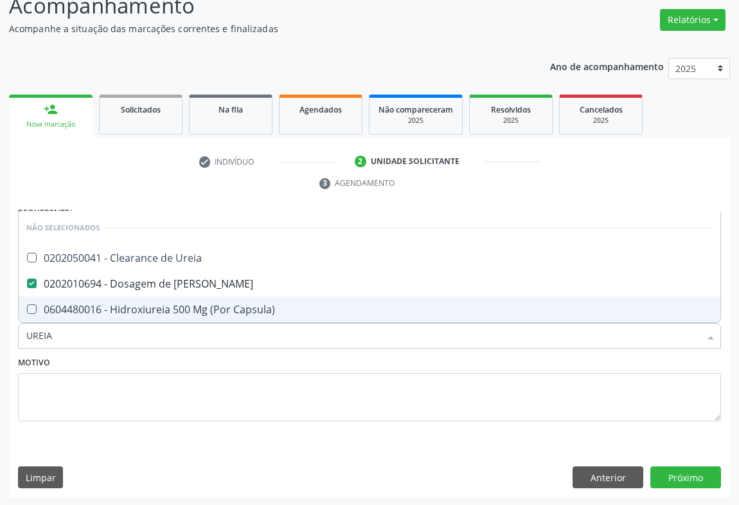
type input "UREIA"
click at [95, 370] on div "Motivo" at bounding box center [369, 387] width 703 height 68
checkbox Ureia "true"
checkbox Capsula\) "true"
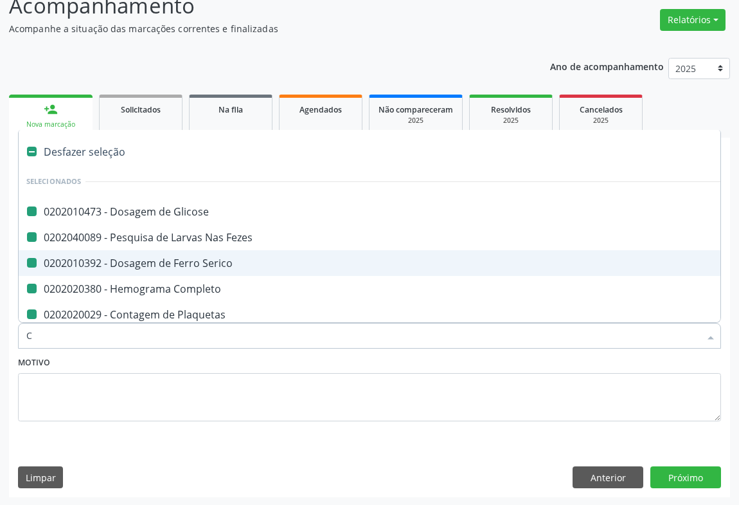
type input "CR"
checkbox Glicose "false"
checkbox Fezes "false"
checkbox Serico "false"
checkbox Completo "false"
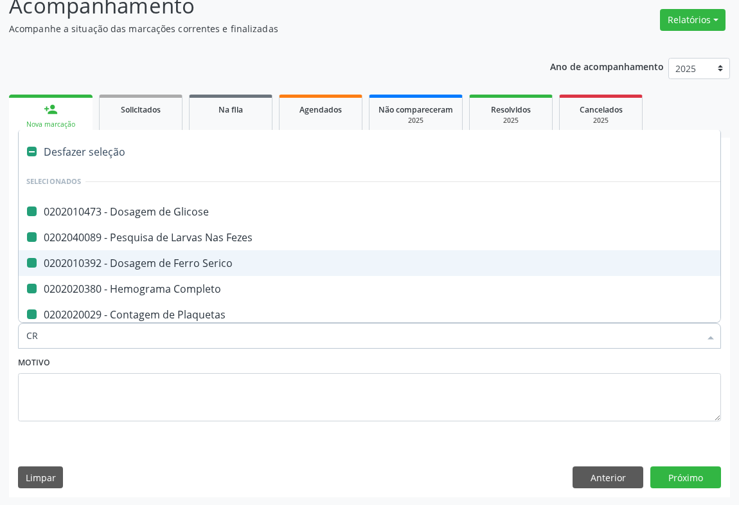
checkbox Plaquetas "false"
checkbox Hdl "false"
checkbox Ldl "false"
checkbox Total "false"
checkbox Ureia "false"
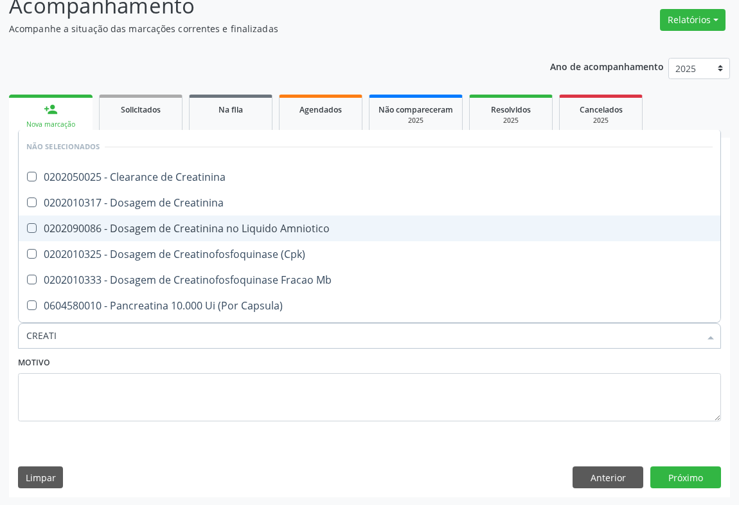
type input "CREATIN"
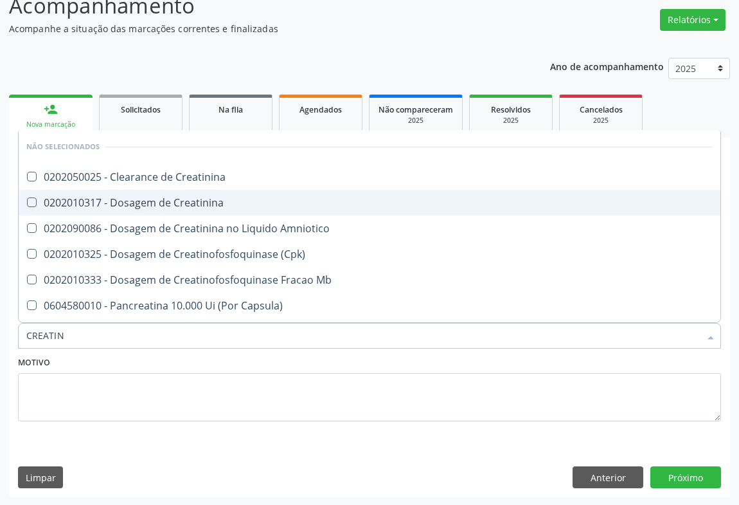
click at [174, 208] on span "0202010317 - Dosagem de Creatinina" at bounding box center [370, 203] width 702 height 26
checkbox Creatinina "true"
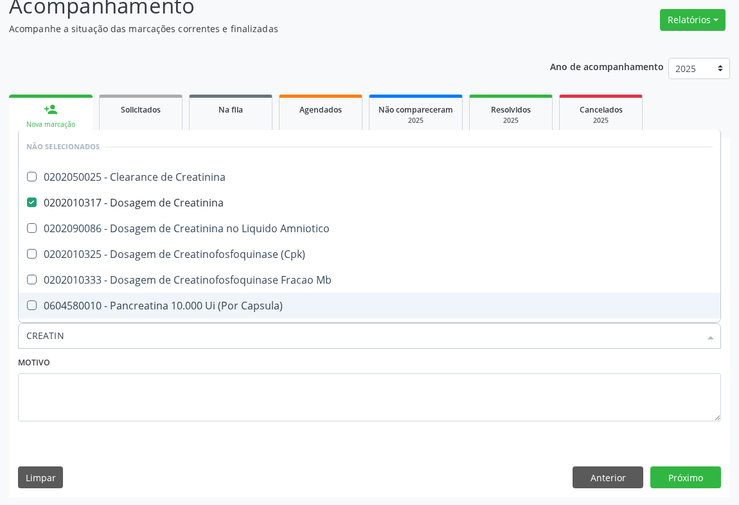
click at [64, 352] on div "Requerente * Paciente Médico(a) Enfermeiro(a) Paciente Nenhum resultado encontr…" at bounding box center [369, 321] width 703 height 237
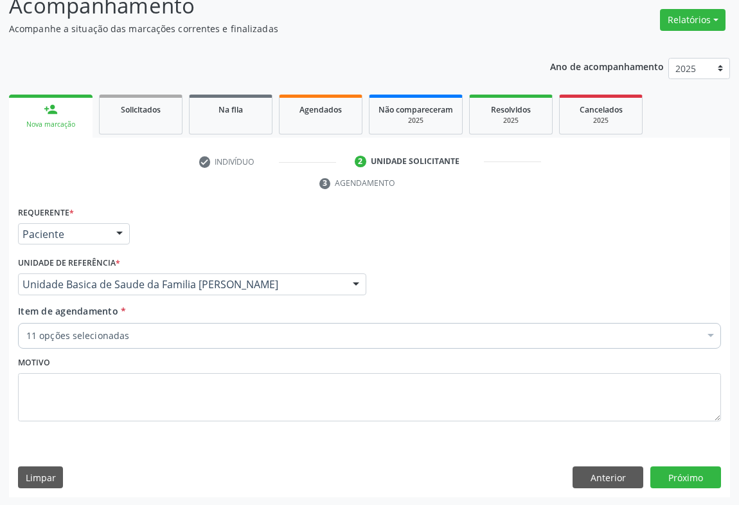
click at [84, 356] on div "Motivo" at bounding box center [369, 387] width 703 height 68
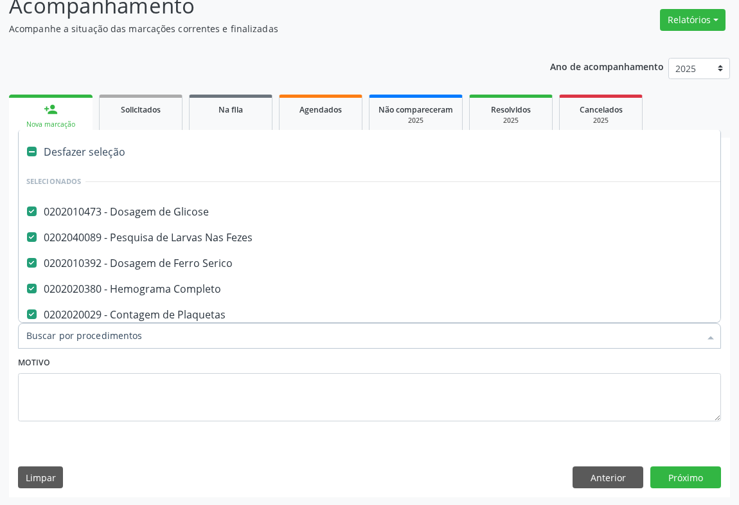
click at [93, 331] on input "Item de agendamento *" at bounding box center [363, 336] width 674 height 26
type input "UR"
checkbox Serico "false"
checkbox Plaquetas "false"
checkbox Hdl "false"
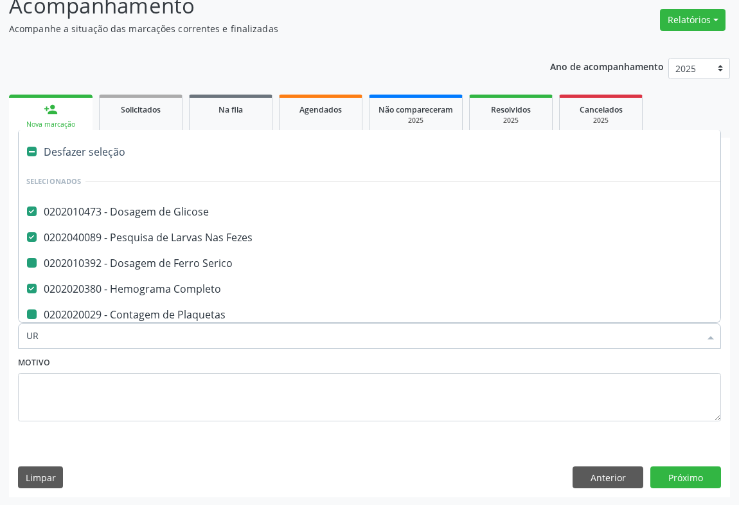
checkbox Ldl "false"
checkbox Total "false"
checkbox Triglicerideos "false"
checkbox Ureia "false"
checkbox Creatinina "false"
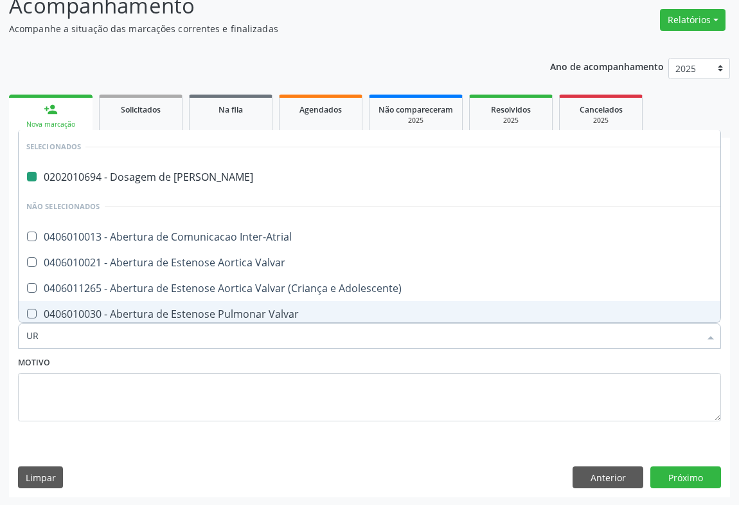
type input "URI"
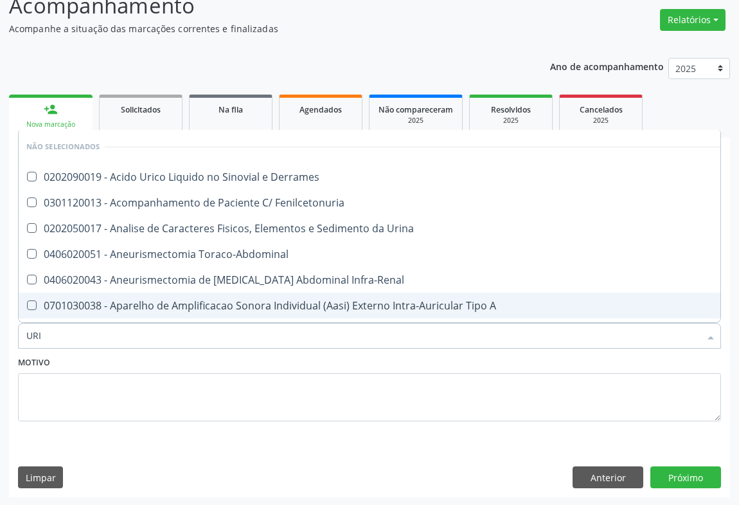
checkbox Derrames "false"
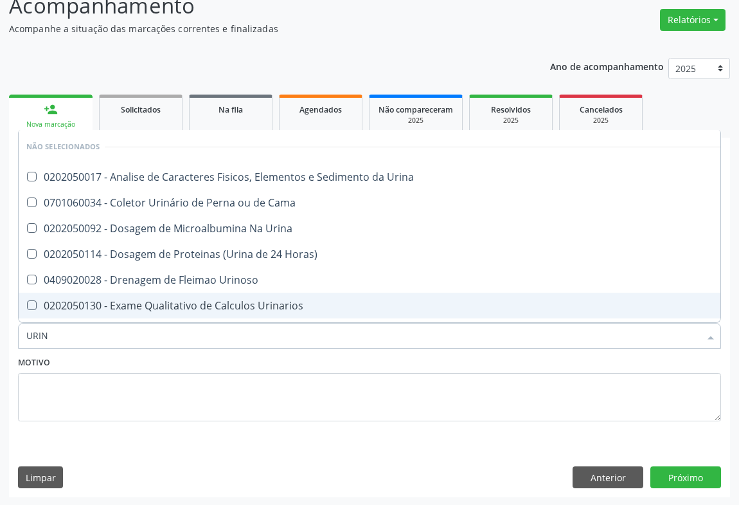
type input "URINA"
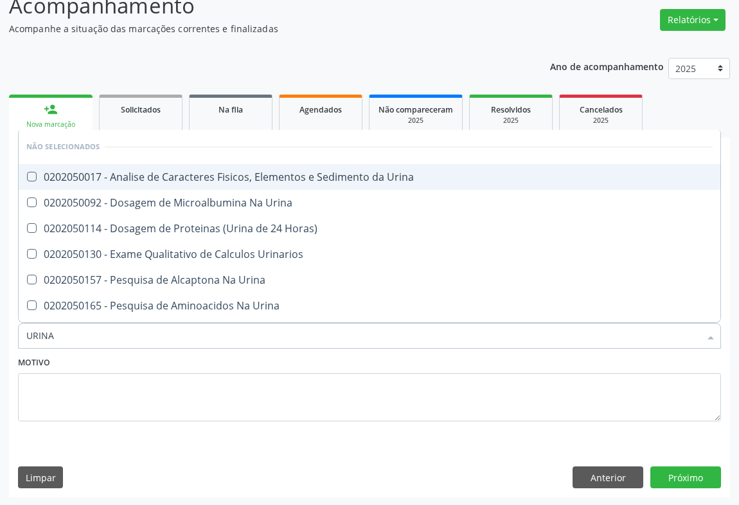
click at [188, 179] on div "0202050017 - Analise de Caracteres Fisicos, Elementos e Sedimento da Urina" at bounding box center [369, 177] width 687 height 10
checkbox Urina "true"
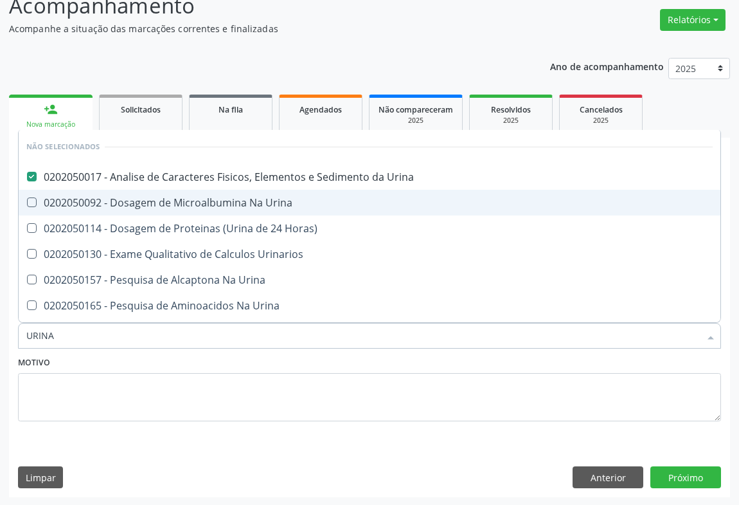
type input "URINA"
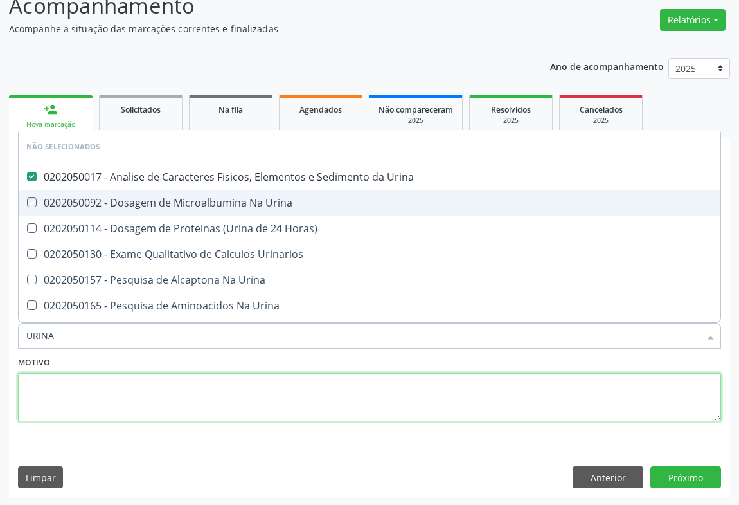
click at [105, 405] on textarea at bounding box center [369, 397] width 703 height 49
checkbox Horas\) "true"
checkbox Urina "true"
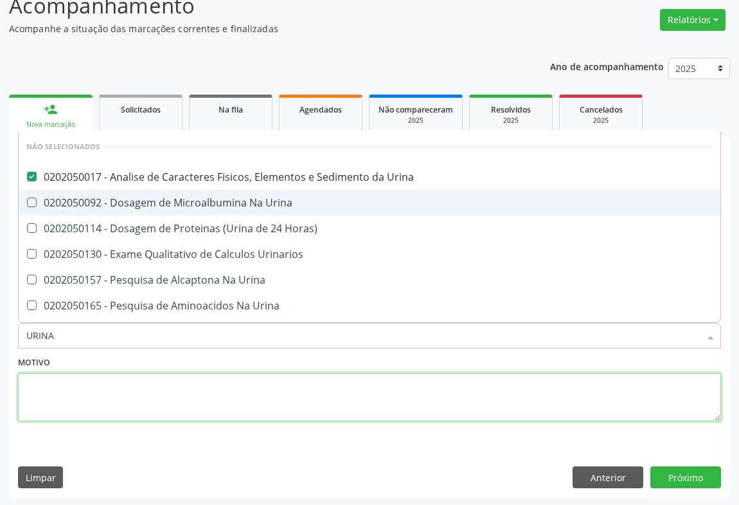
checkbox Urina "true"
checkbox Urinarios "true"
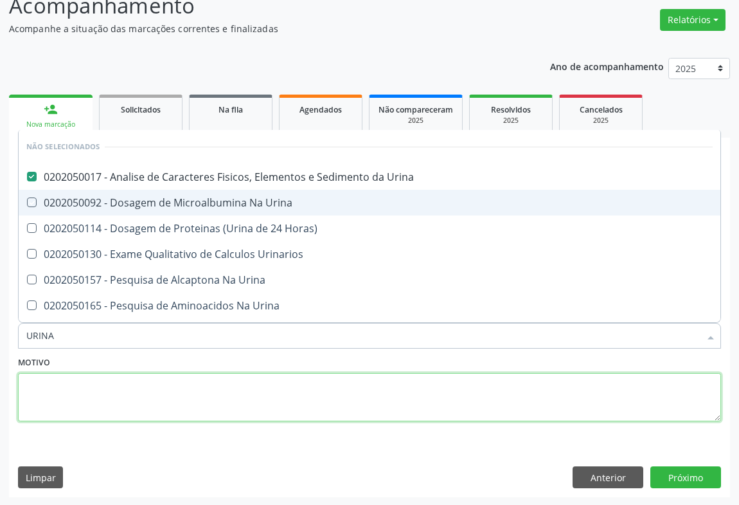
checkbox Urina "true"
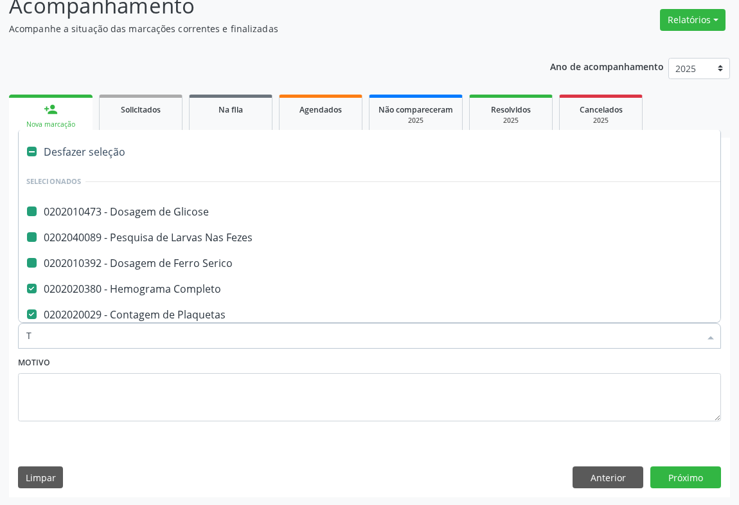
type input "TG"
checkbox Glicose "false"
checkbox Serico "false"
checkbox Fezes "false"
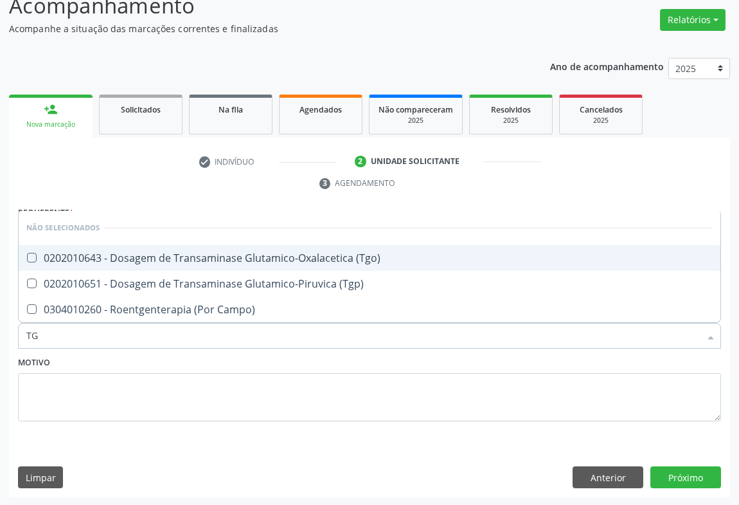
click at [112, 259] on div "0202010643 - Dosagem de Transaminase Glutamico-Oxalacetica (Tgo)" at bounding box center [369, 258] width 687 height 10
checkbox \(Tgo\) "true"
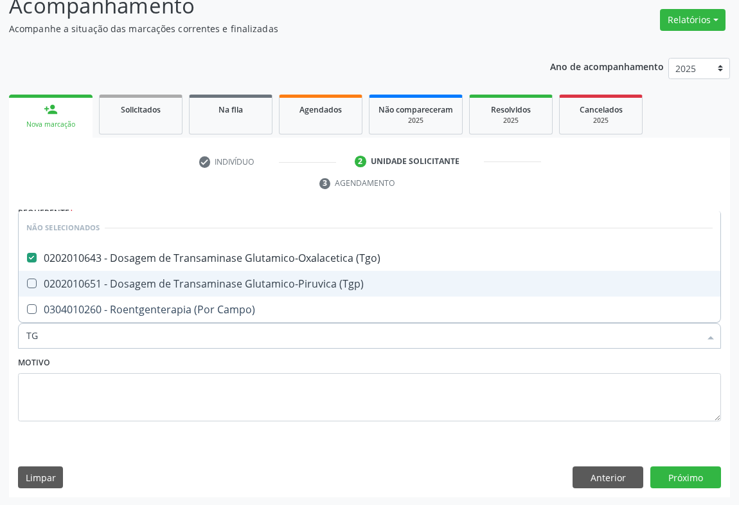
click at [105, 280] on div "0202010651 - Dosagem de Transaminase Glutamico-Piruvica (Tgp)" at bounding box center [369, 283] width 687 height 10
checkbox \(Tgp\) "true"
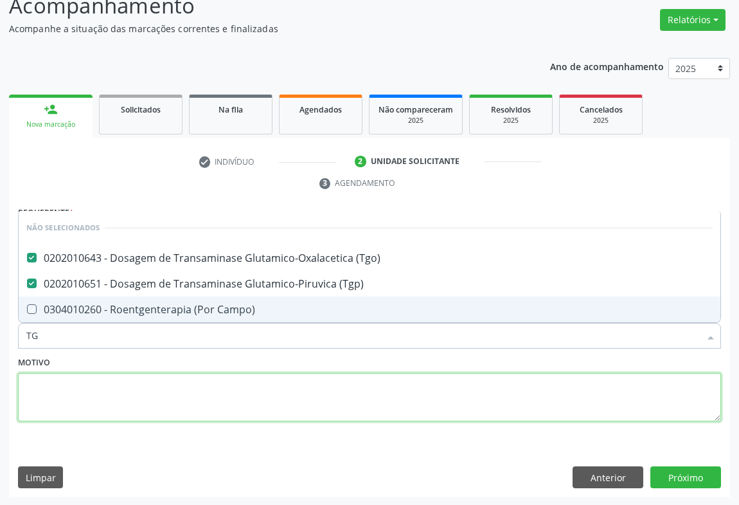
click at [98, 392] on textarea at bounding box center [369, 397] width 703 height 49
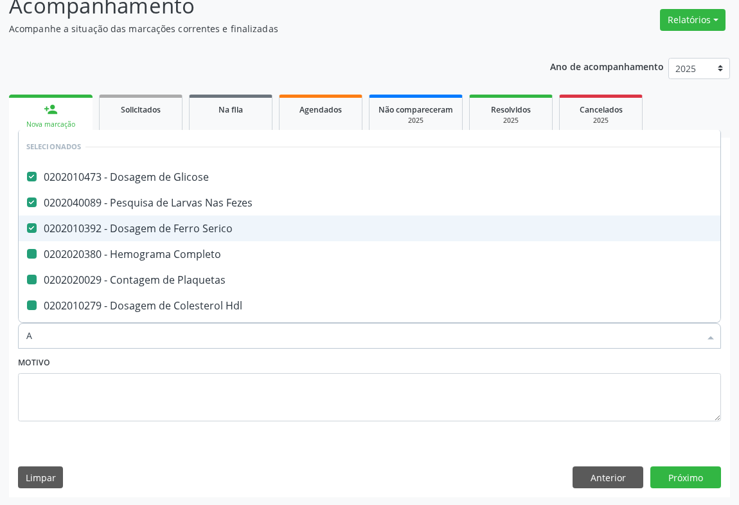
type input "AC"
checkbox Completo "false"
checkbox Plaquetas "false"
checkbox Hdl "false"
checkbox Ldl "false"
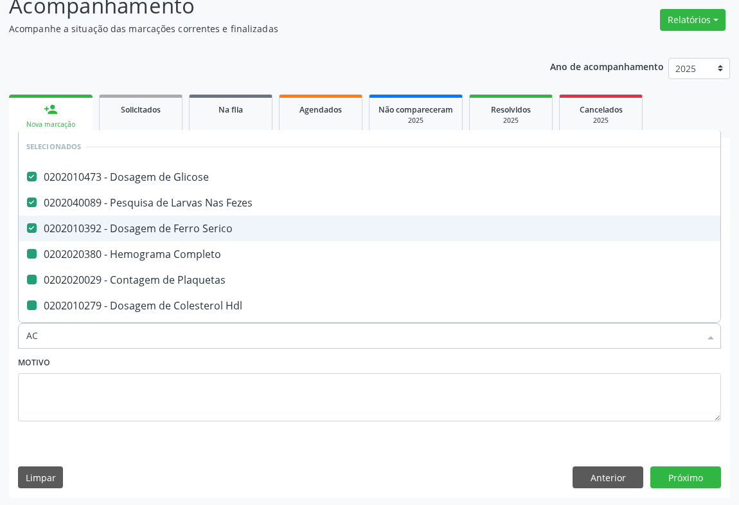
checkbox Total "false"
checkbox Triglicerideos "false"
checkbox Ureia "false"
checkbox Creatinina "false"
checkbox Urina "false"
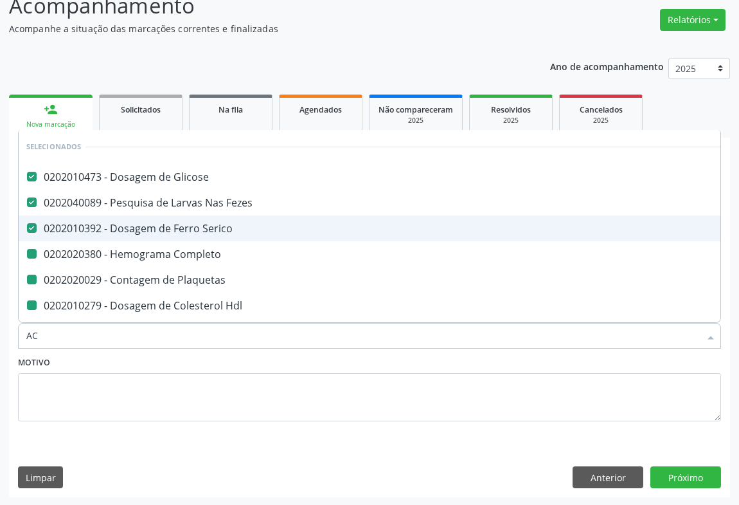
checkbox \(Tgo\) "false"
checkbox \(Tgp\) "false"
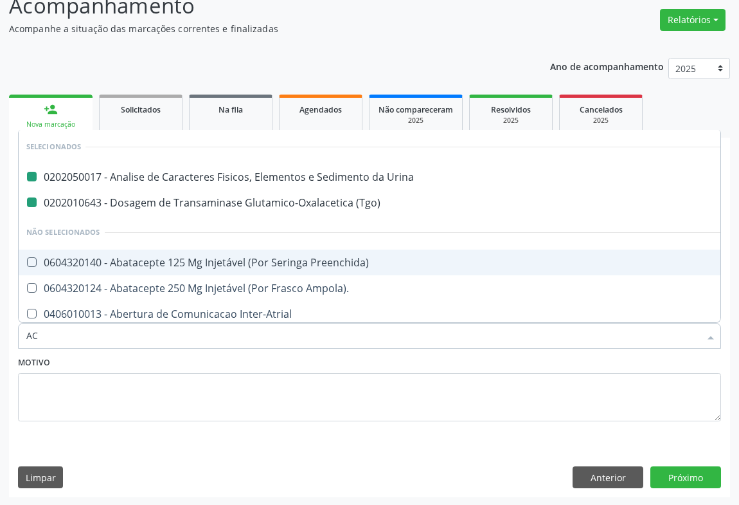
type input "ACI"
checkbox Urina "false"
checkbox \(Tgo\) "false"
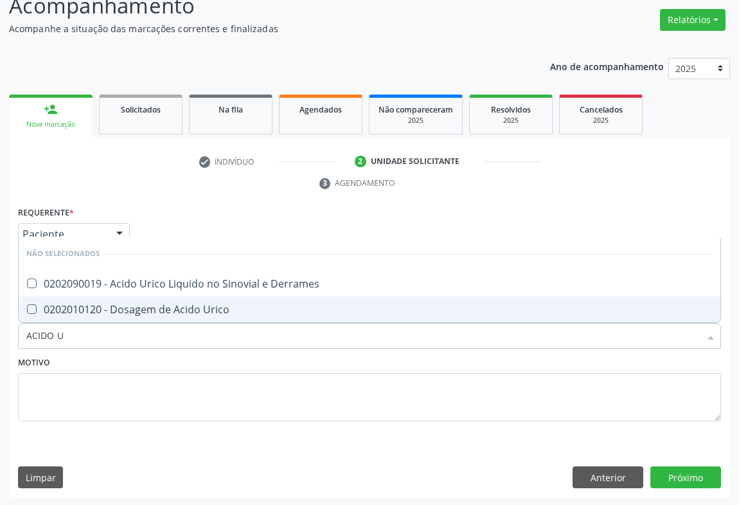
type input "ACIDO UR"
click at [113, 304] on div "0202010120 - Dosagem de Acido Urico" at bounding box center [369, 309] width 687 height 10
checkbox Urico "true"
click at [688, 478] on button "Próximo" at bounding box center [686, 477] width 71 height 22
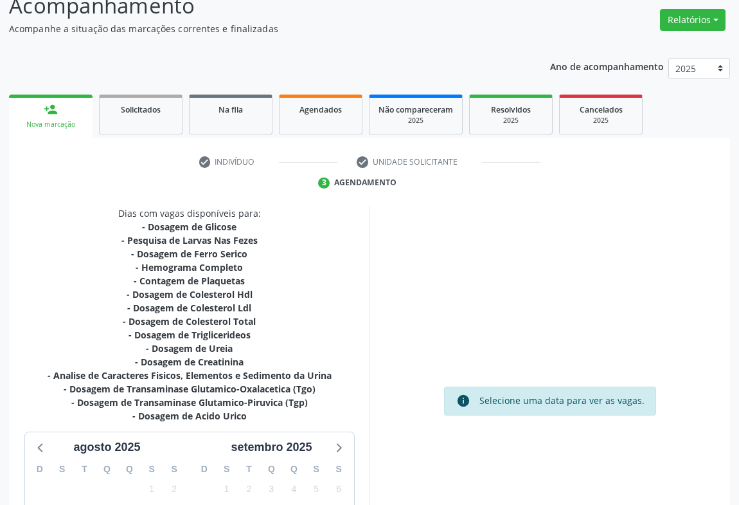
scroll to position [264, 0]
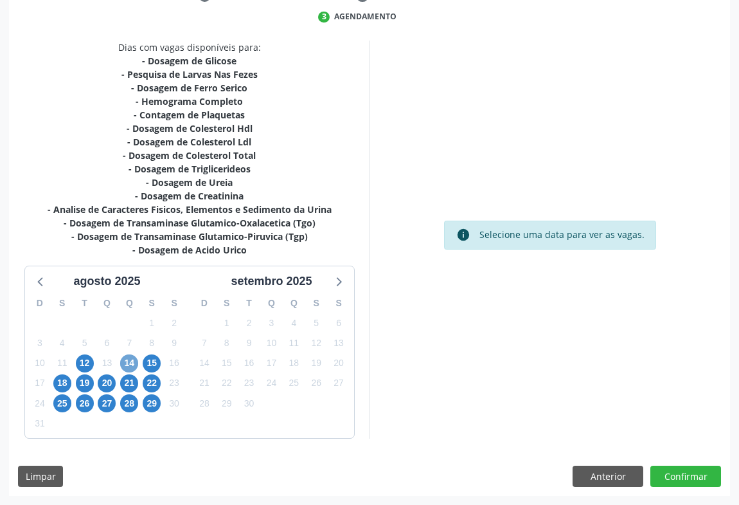
click at [126, 365] on span "14" at bounding box center [129, 363] width 18 height 18
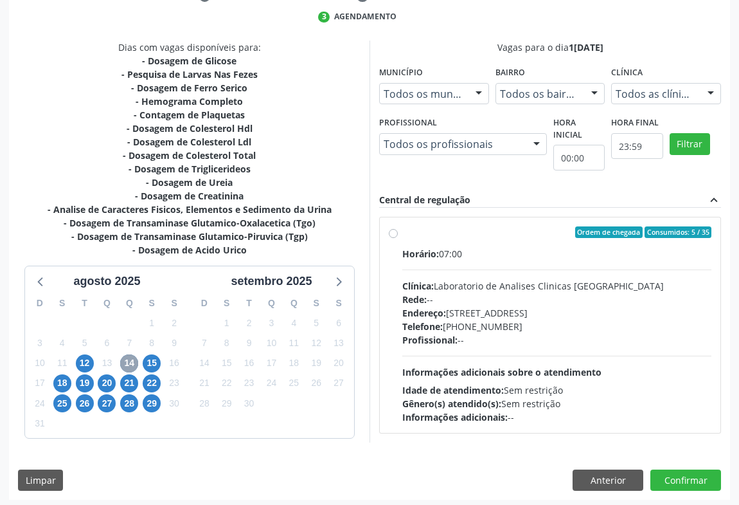
scroll to position [267, 0]
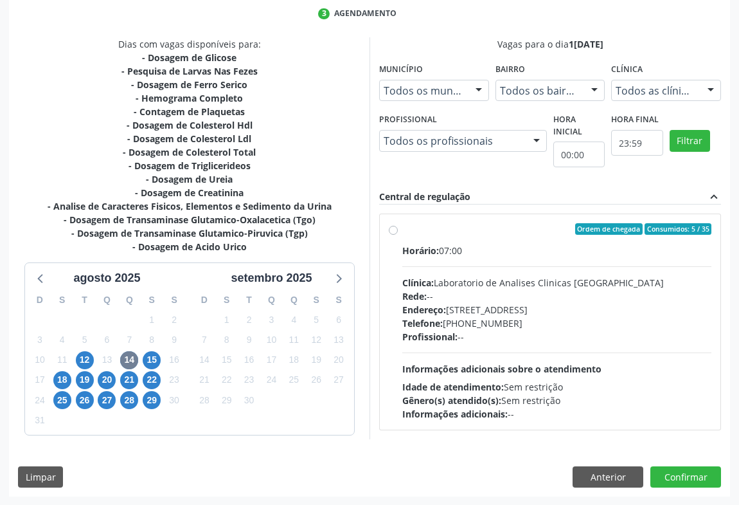
click at [543, 326] on div "Telefone: (74) 36453588" at bounding box center [557, 323] width 309 height 14
click at [398, 235] on input "Ordem de chegada Consumidos: 5 / 35 Horário: 07:00 Clínica: Laboratorio de Anal…" at bounding box center [393, 229] width 9 height 12
radio input "true"
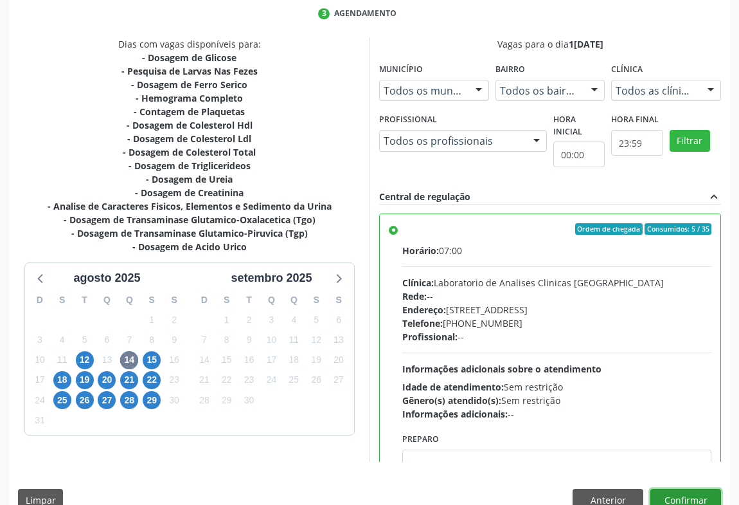
click at [672, 494] on button "Confirmar" at bounding box center [686, 500] width 71 height 22
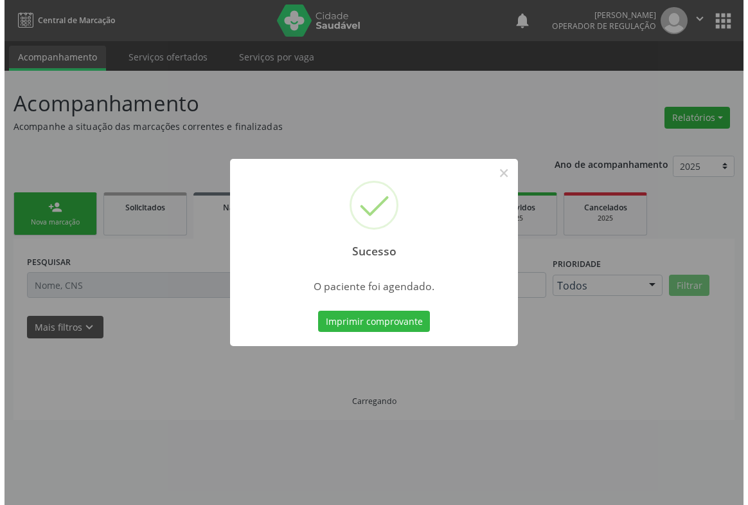
scroll to position [0, 0]
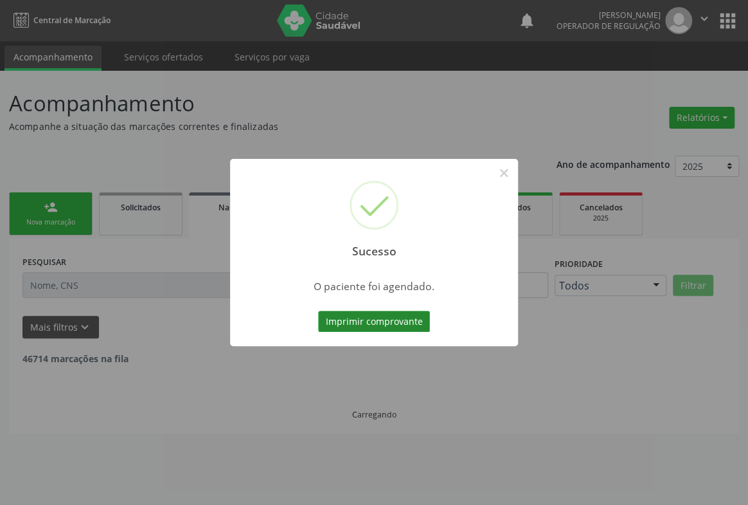
click at [405, 325] on button "Imprimir comprovante" at bounding box center [374, 322] width 112 height 22
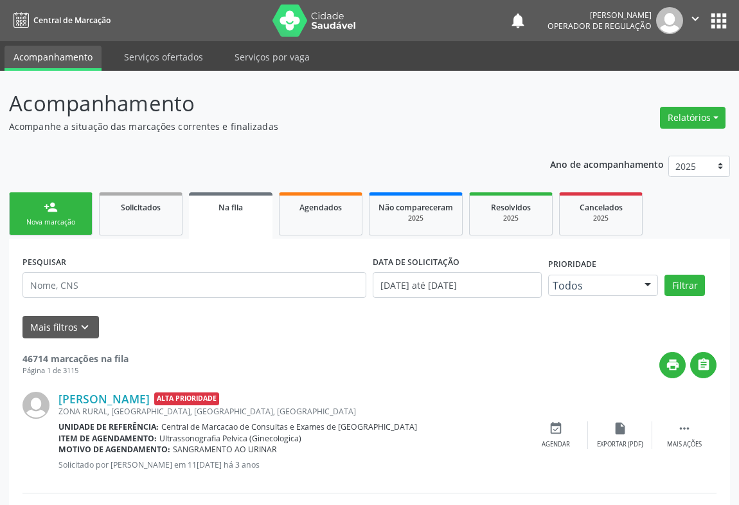
click at [45, 224] on div "Nova marcação" at bounding box center [51, 222] width 64 height 10
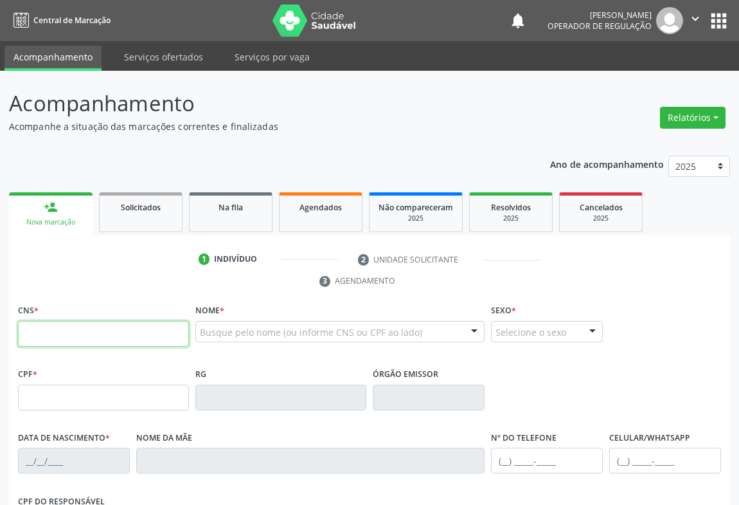
click at [63, 343] on input "text" at bounding box center [103, 334] width 171 height 26
type input "700 5057 5043 8651"
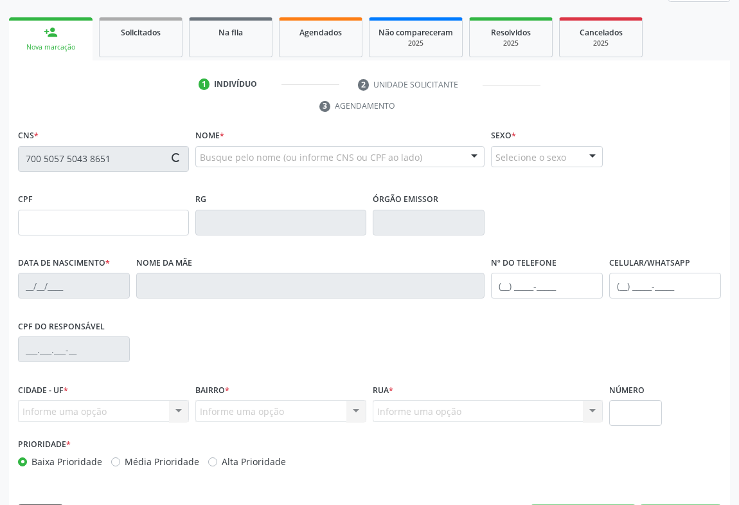
type input "0546586163"
type input "30/05/1960"
type input "(74) 99958-5457"
type input "S/N"
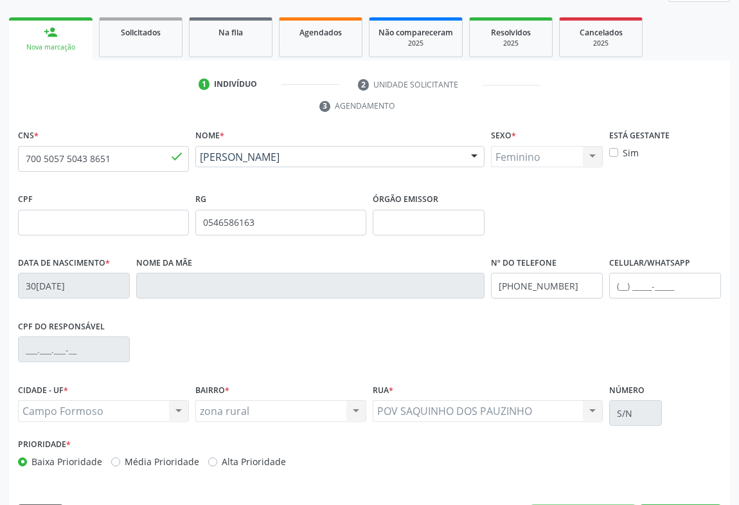
scroll to position [213, 0]
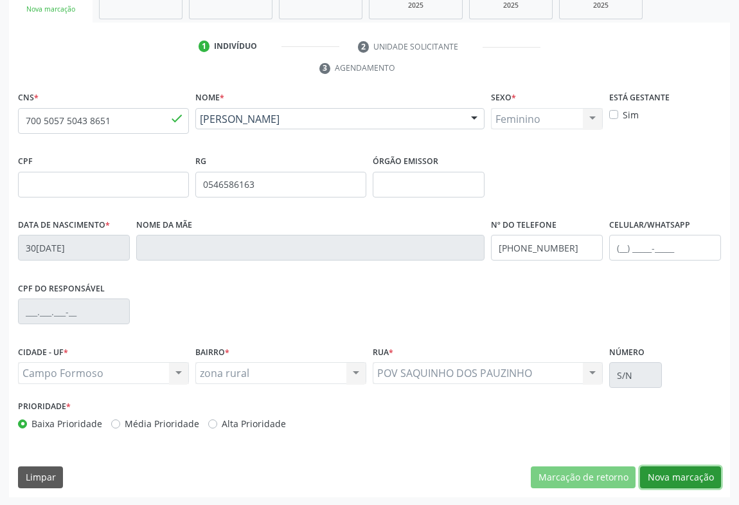
click at [673, 470] on button "Nova marcação" at bounding box center [680, 477] width 81 height 22
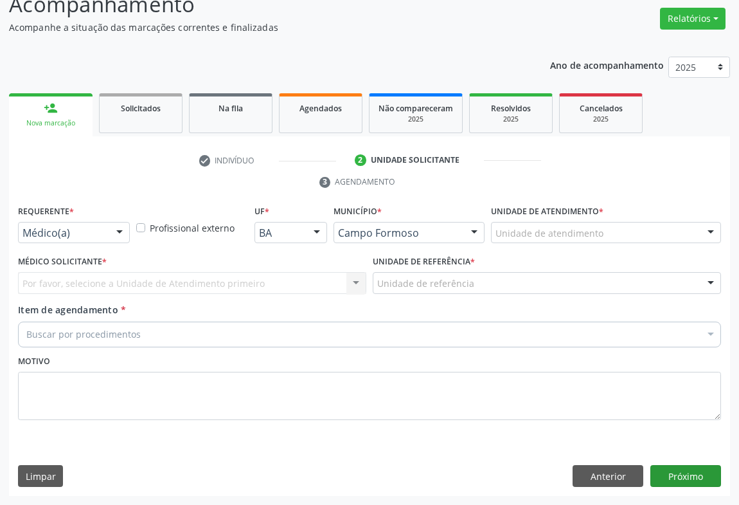
scroll to position [98, 0]
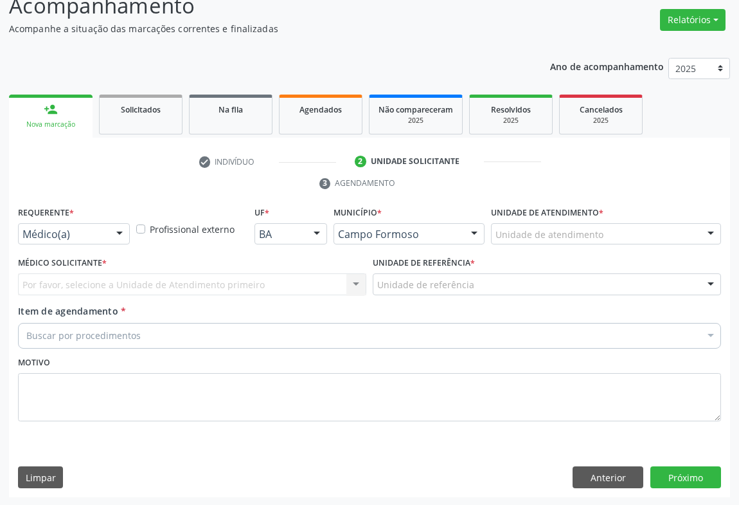
click at [116, 230] on div at bounding box center [119, 235] width 19 height 22
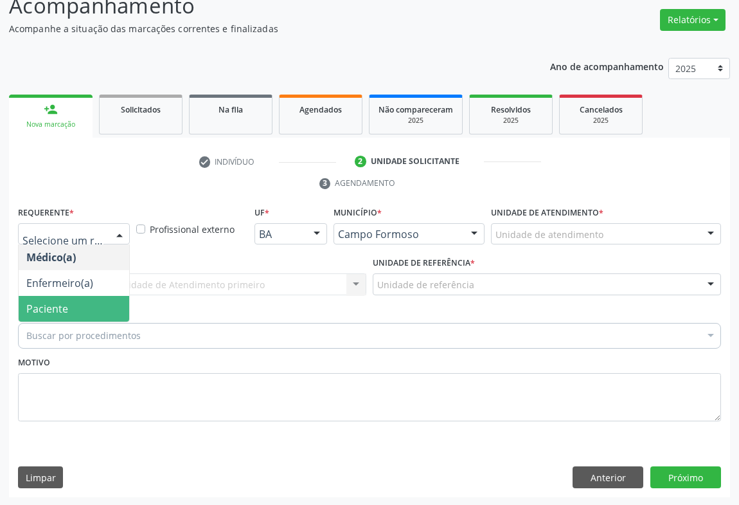
click at [89, 311] on span "Paciente" at bounding box center [74, 309] width 111 height 26
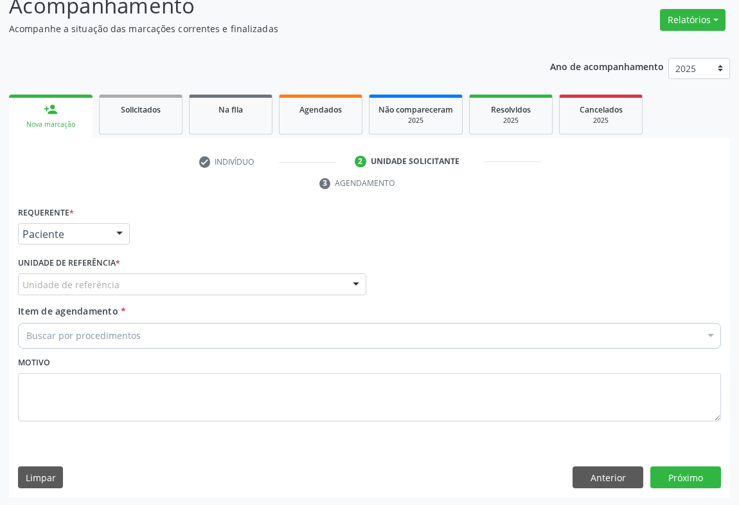
click at [180, 287] on div "Unidade de referência" at bounding box center [192, 284] width 349 height 22
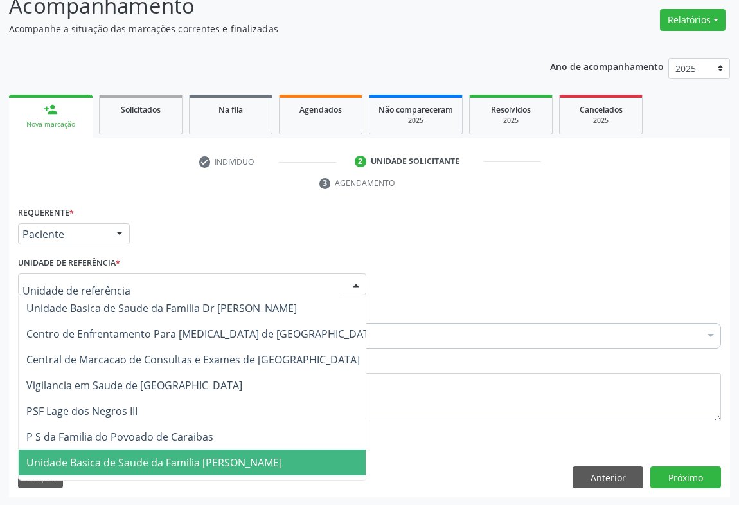
click at [196, 467] on span "Unidade Basica de Saude da Familia [PERSON_NAME]" at bounding box center [154, 462] width 256 height 14
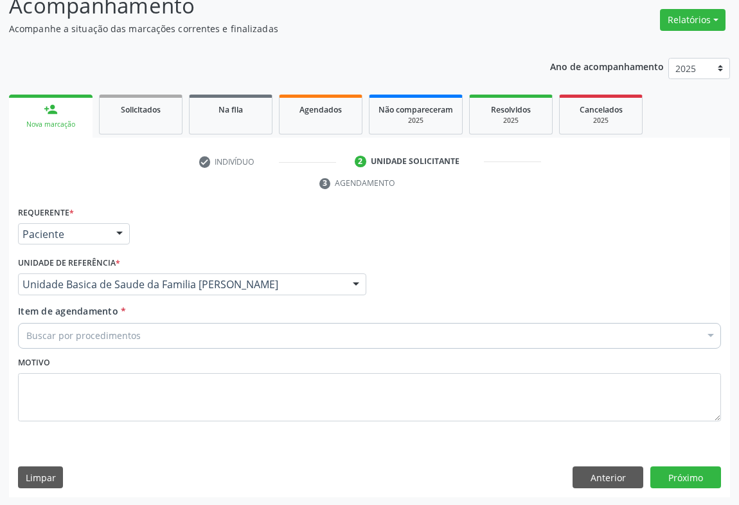
click at [144, 334] on div "Buscar por procedimentos" at bounding box center [369, 336] width 703 height 26
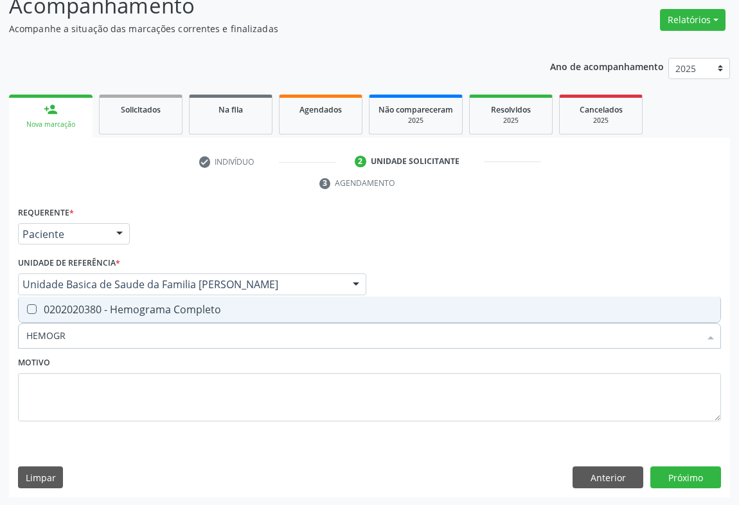
type input "HEMOGRA"
click at [147, 313] on div "0202020380 - Hemograma Completo" at bounding box center [369, 309] width 687 height 10
checkbox Completo "true"
type input "HEMOGRA"
click at [90, 358] on div "Motivo" at bounding box center [369, 387] width 703 height 68
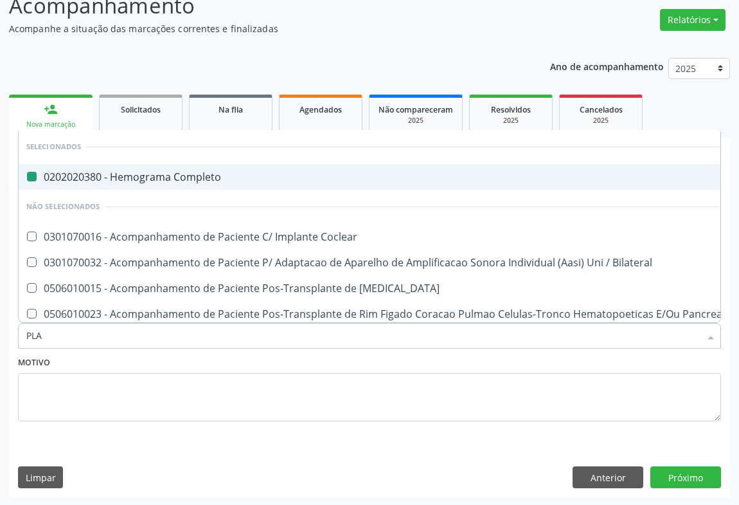
type input "PLAQ"
checkbox Completo "false"
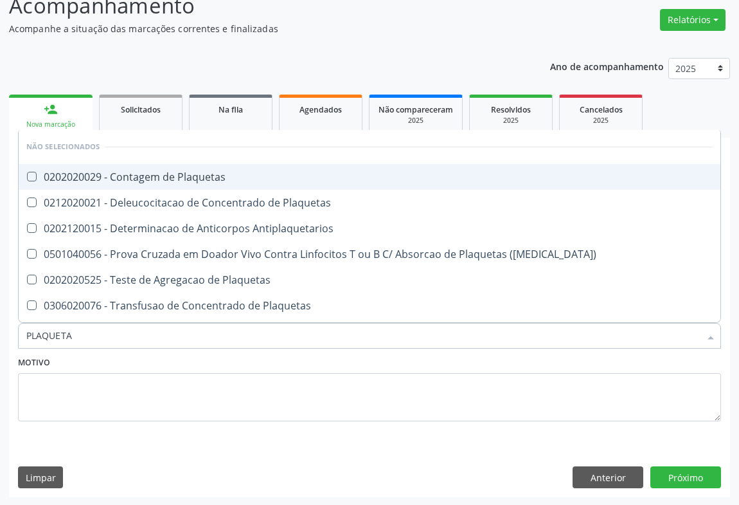
type input "PLAQUETAS"
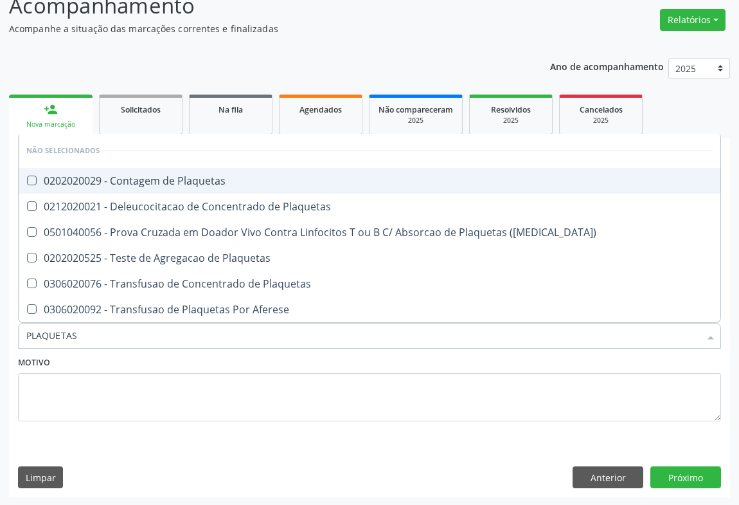
click at [158, 176] on div "0202020029 - Contagem de Plaquetas" at bounding box center [369, 181] width 687 height 10
checkbox Plaquetas "true"
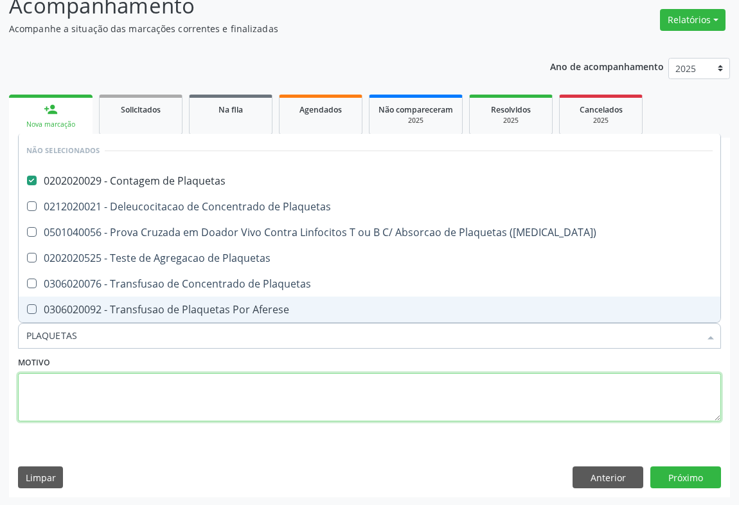
click at [136, 377] on textarea at bounding box center [369, 397] width 703 height 49
checkbox Plaquetas "true"
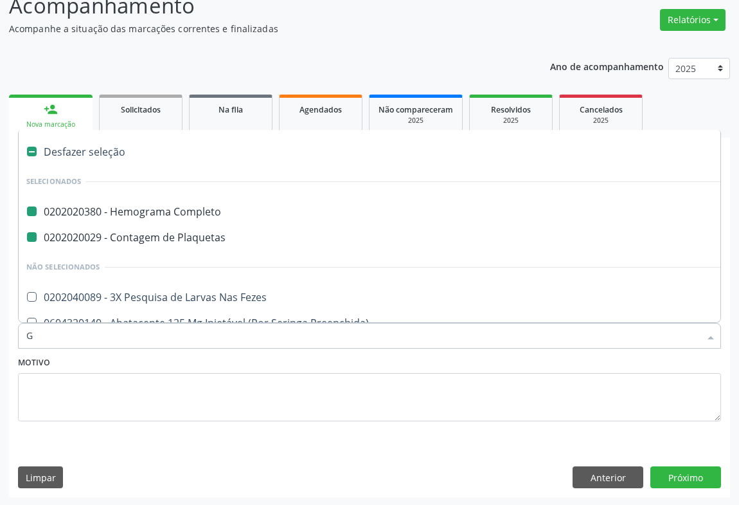
type input "GL"
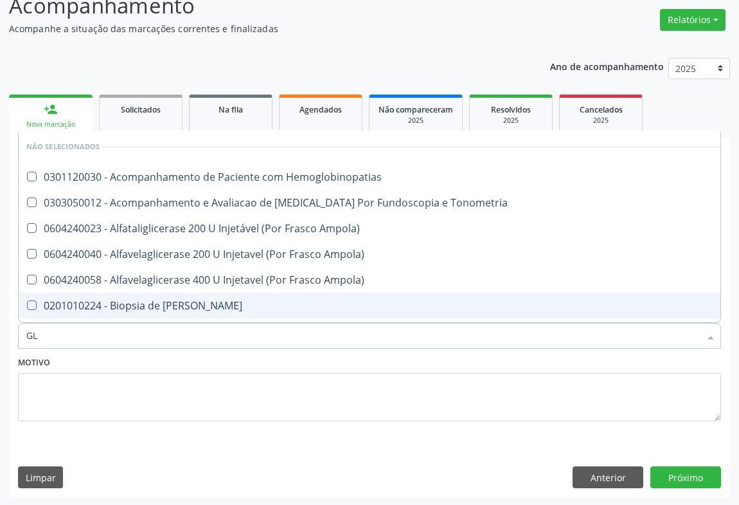
checkbox Hemoglobinopatias "false"
checkbox Tonometria "false"
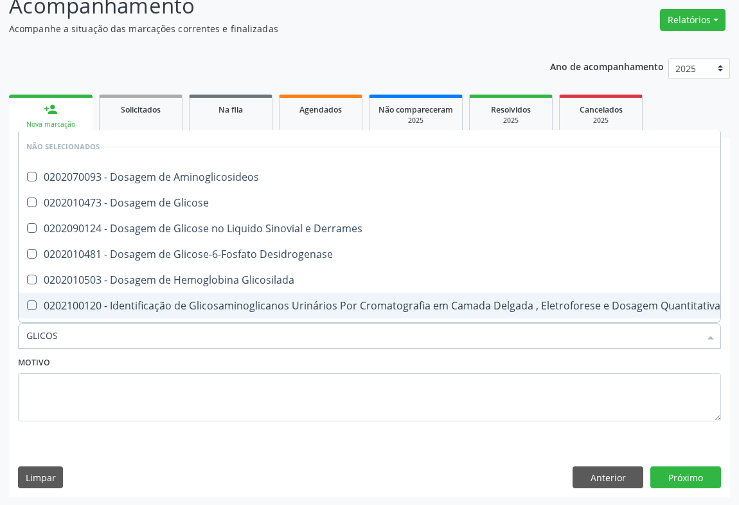
type input "GLICOSE"
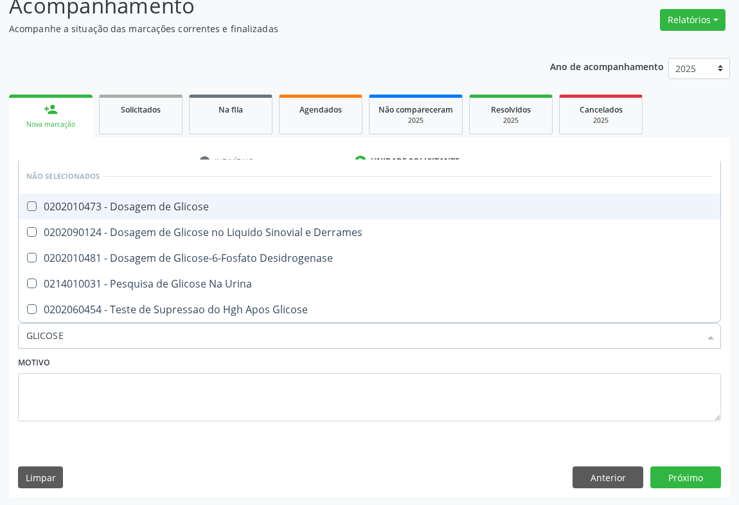
click at [154, 206] on div "0202010473 - Dosagem de Glicose" at bounding box center [369, 206] width 687 height 10
checkbox Glicose "true"
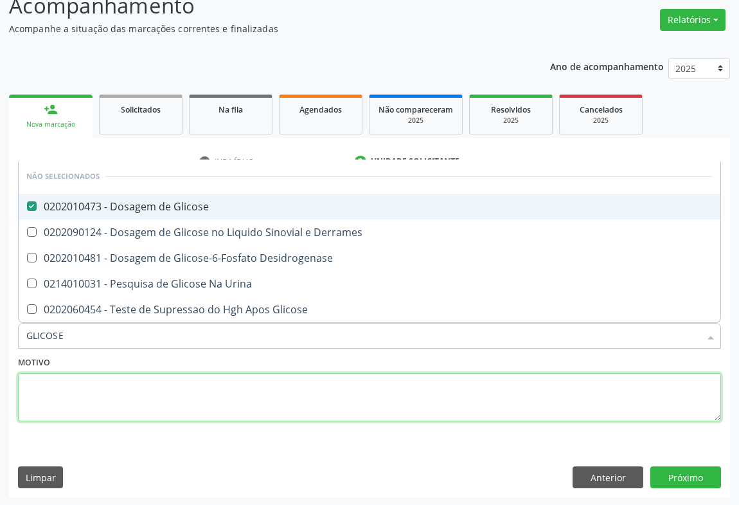
click at [118, 403] on textarea at bounding box center [369, 397] width 703 height 49
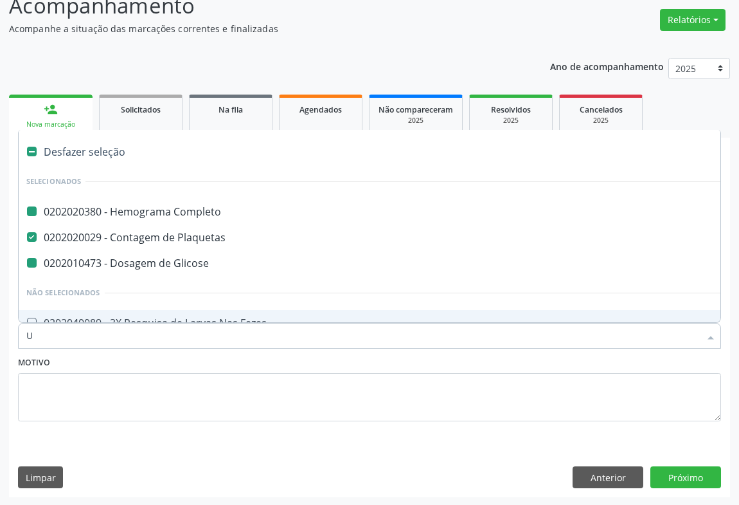
type input "UR"
checkbox Completo "false"
checkbox Glicose "false"
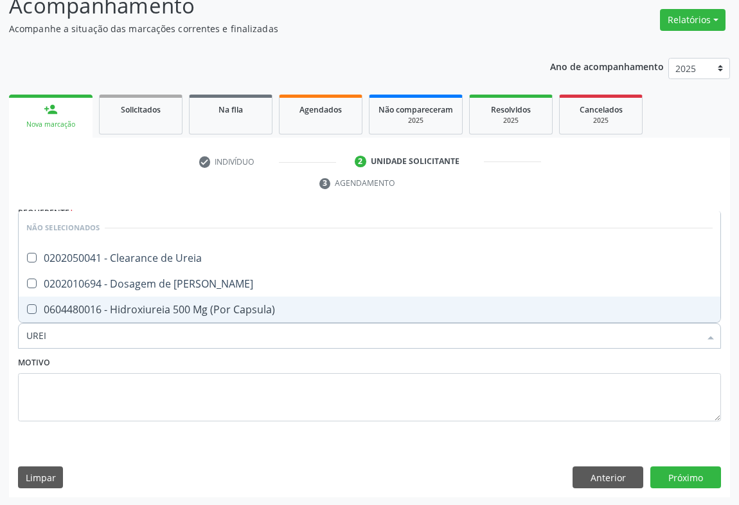
type input "UREIA"
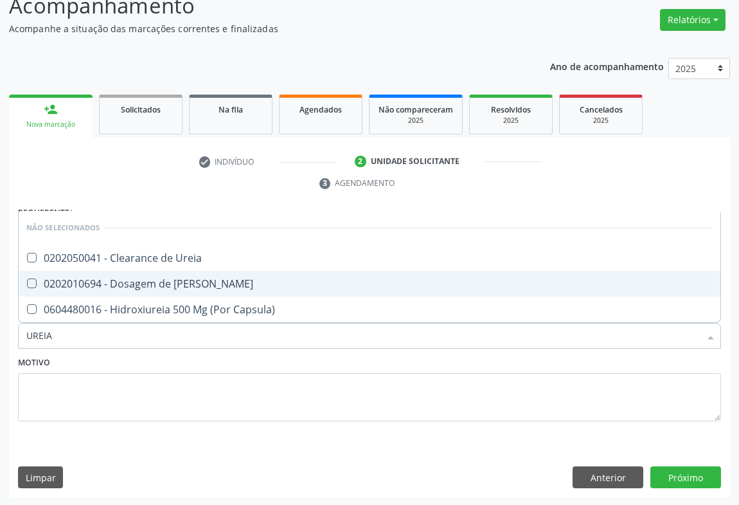
click at [135, 280] on div "0202010694 - Dosagem de [PERSON_NAME]" at bounding box center [369, 283] width 687 height 10
checkbox Ureia "true"
type input "UREIA"
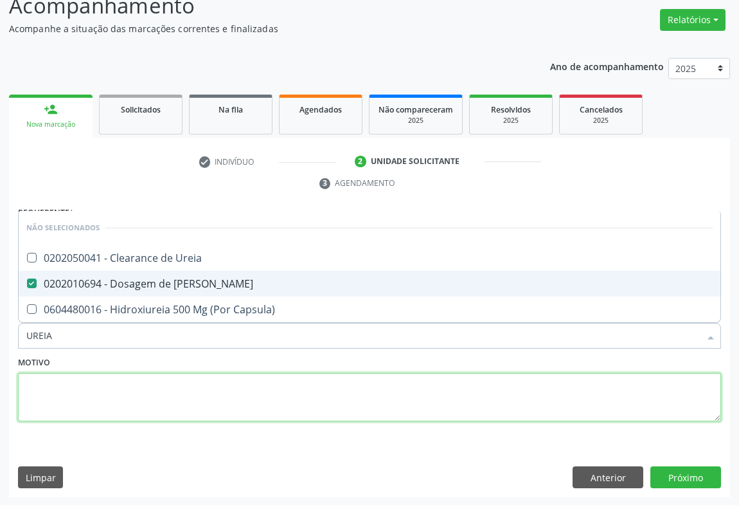
click at [111, 415] on textarea at bounding box center [369, 397] width 703 height 49
checkbox Ureia "true"
checkbox Capsula\) "true"
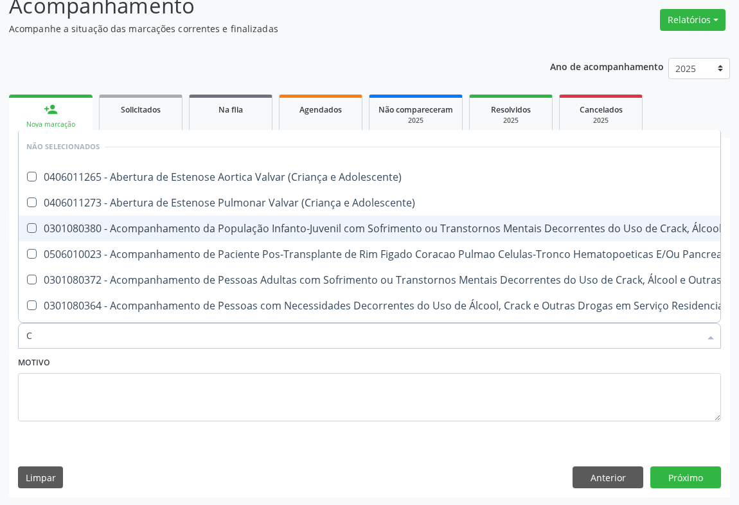
type input "CR"
checkbox Adolescente\) "false"
checkbox \(Uai\)\ "false"
checkbox Adolescente\) "false"
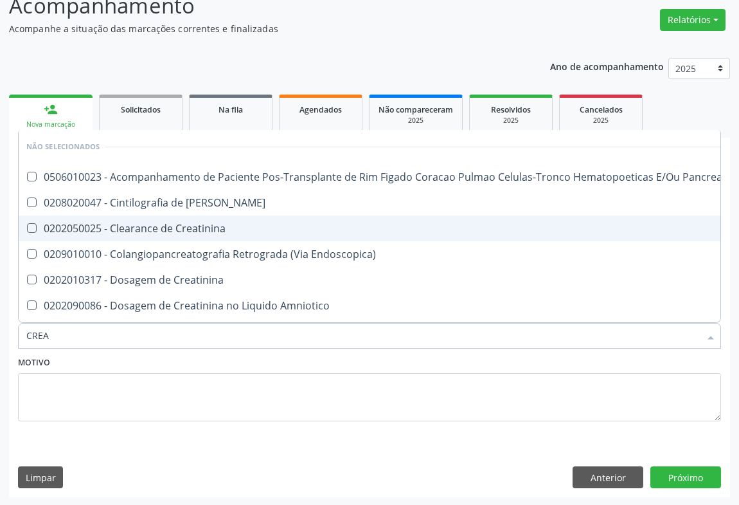
type input "CREAT"
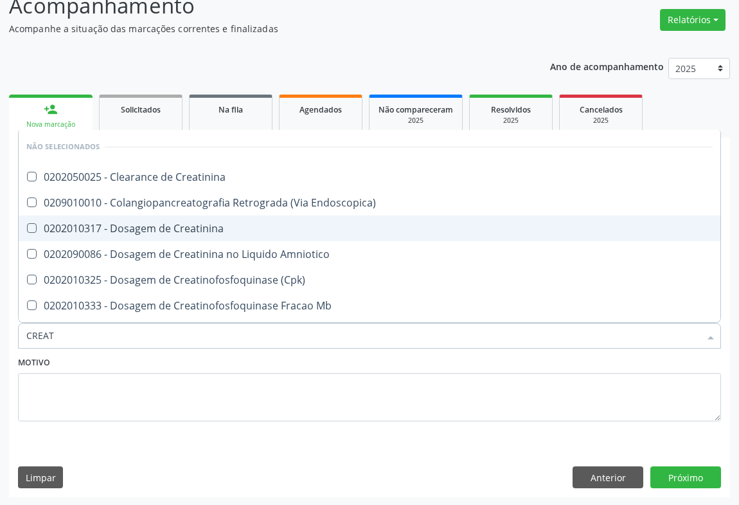
click at [156, 228] on div "0202010317 - Dosagem de Creatinina" at bounding box center [369, 228] width 687 height 10
checkbox Creatinina "true"
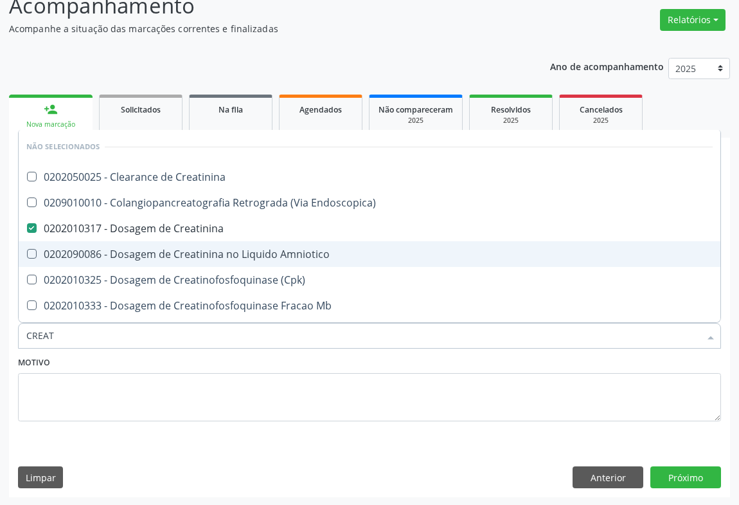
type input "CREAT"
click at [130, 360] on div "Motivo" at bounding box center [369, 387] width 703 height 68
checkbox Creatinina "true"
checkbox Endoscopica\) "true"
checkbox Amniotico "true"
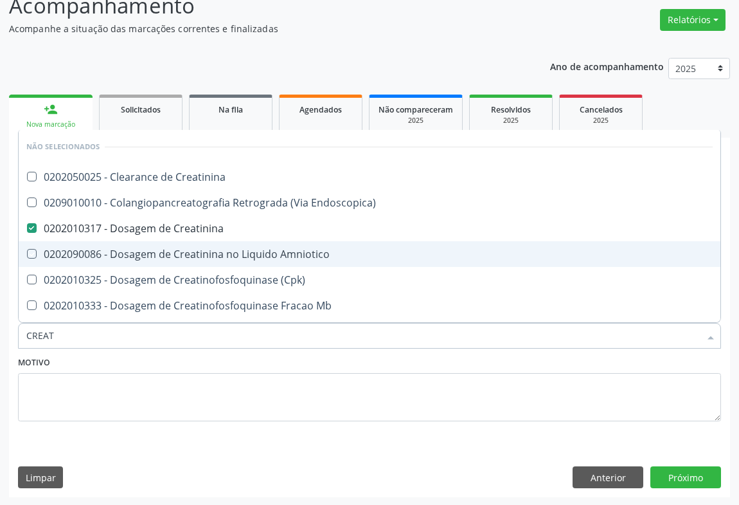
checkbox \(Cpk\) "true"
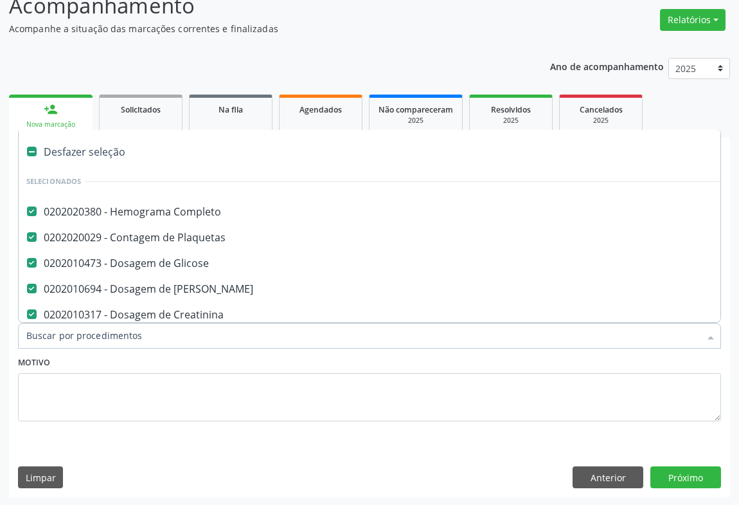
scroll to position [48, 0]
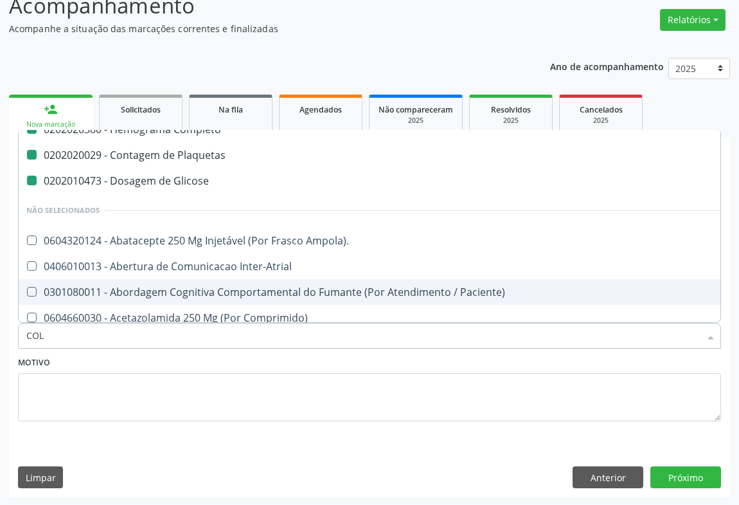
type input "COLE"
checkbox Completo "false"
checkbox Glicose "false"
checkbox Plaquetas "false"
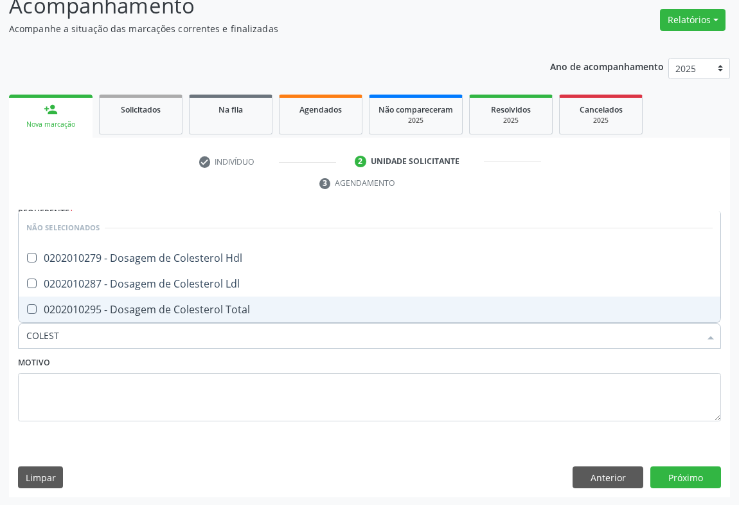
scroll to position [0, 0]
type input "COLESTEROL"
drag, startPoint x: 116, startPoint y: 302, endPoint x: 118, endPoint y: 289, distance: 13.0
click at [117, 304] on div "0202010295 - Dosagem de Colesterol Total" at bounding box center [369, 309] width 687 height 10
checkbox Total "true"
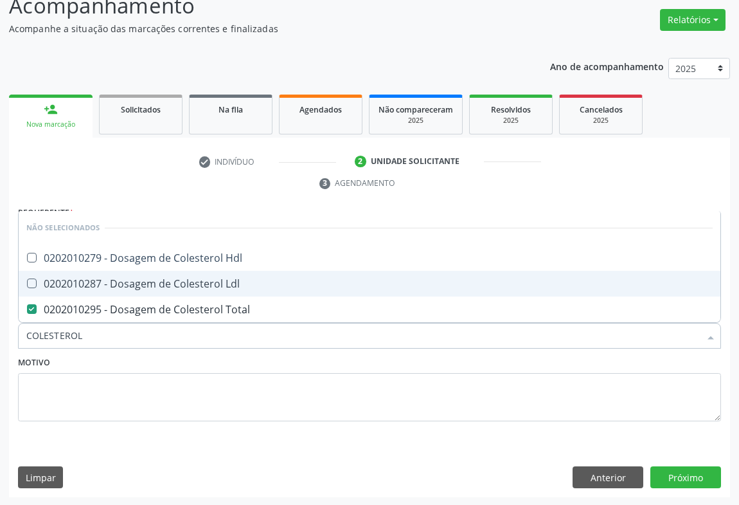
click at [118, 287] on span "0202010287 - Dosagem de Colesterol Ldl" at bounding box center [370, 284] width 702 height 26
checkbox Ldl "true"
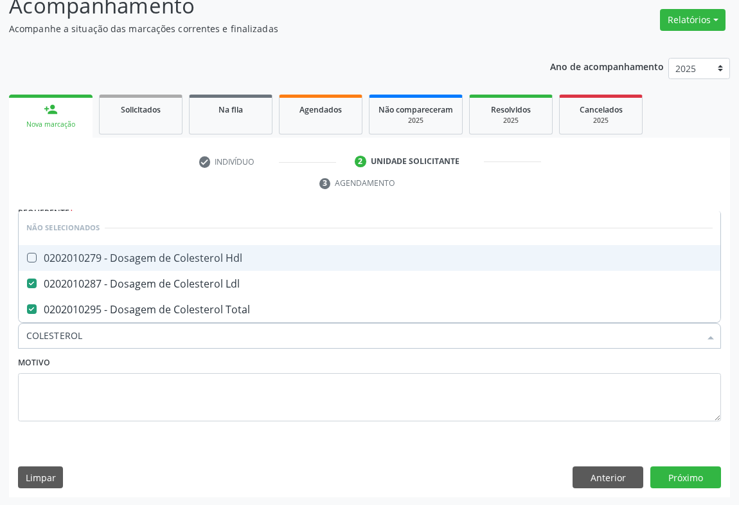
click at [123, 260] on div "0202010279 - Dosagem de Colesterol Hdl" at bounding box center [369, 258] width 687 height 10
checkbox Hdl "true"
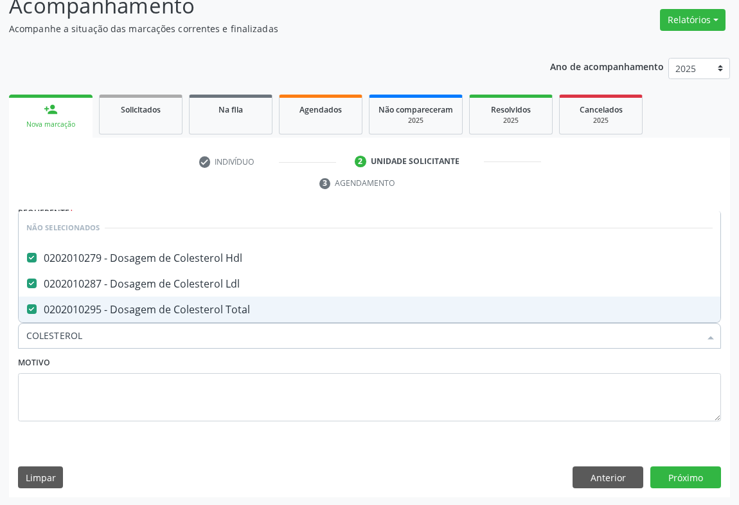
type input "COLESTEROL"
click at [120, 360] on div "Motivo" at bounding box center [369, 387] width 703 height 68
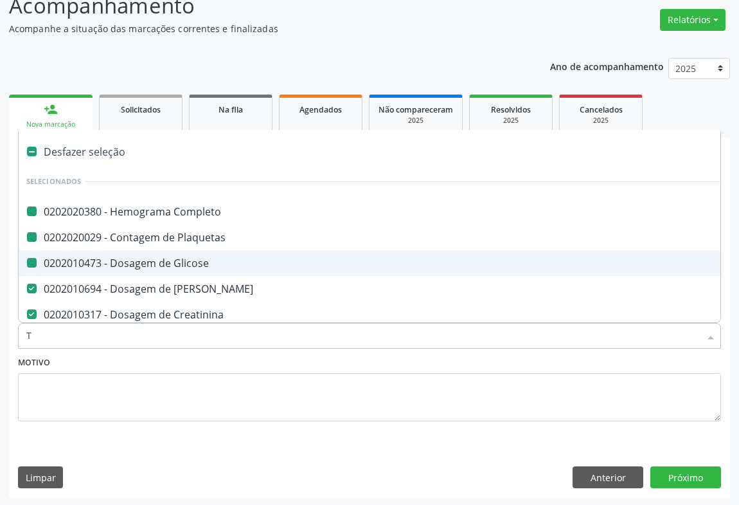
type input "TR"
checkbox Completo "false"
checkbox Glicose "false"
checkbox Plaquetas "false"
checkbox Ureia "false"
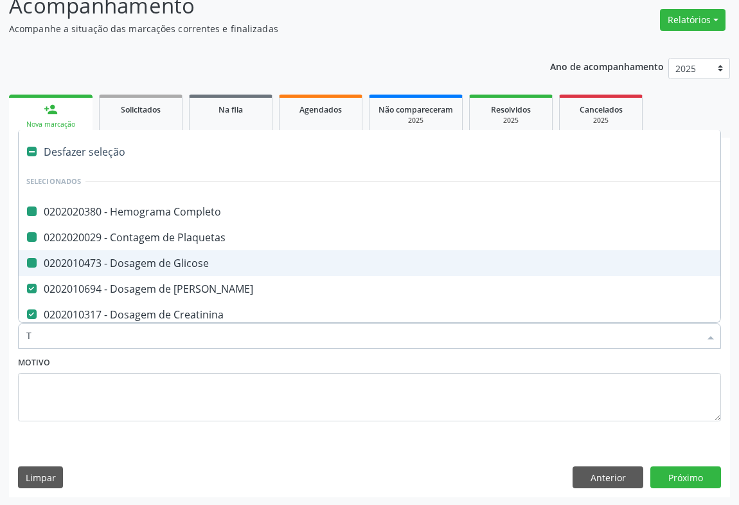
checkbox Creatinina "false"
checkbox Total "false"
checkbox Hdl "false"
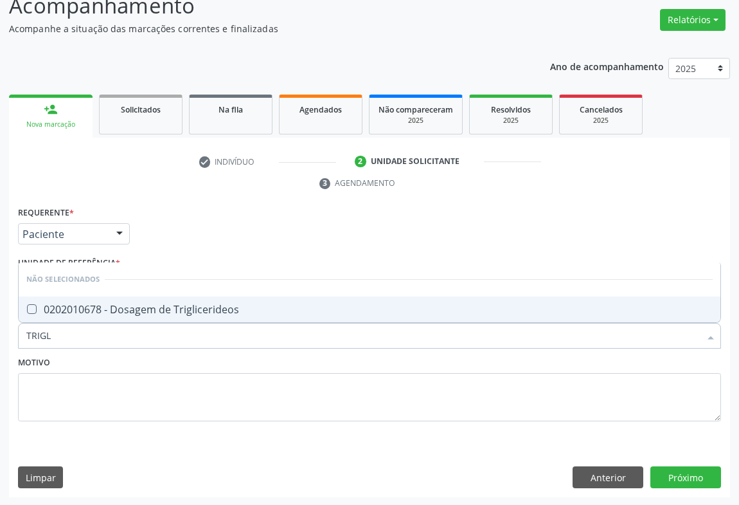
type input "TRIGLI"
click at [110, 311] on div "0202010678 - Dosagem de Triglicerideos" at bounding box center [369, 309] width 687 height 10
checkbox Triglicerideos "true"
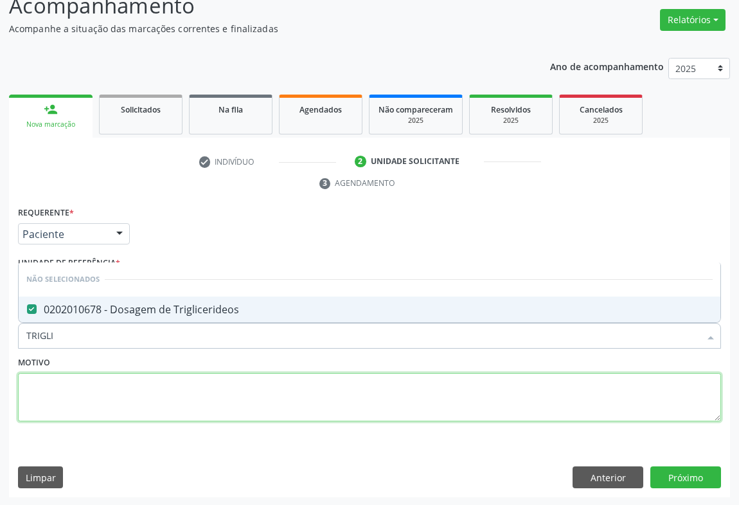
click at [91, 373] on textarea at bounding box center [369, 397] width 703 height 49
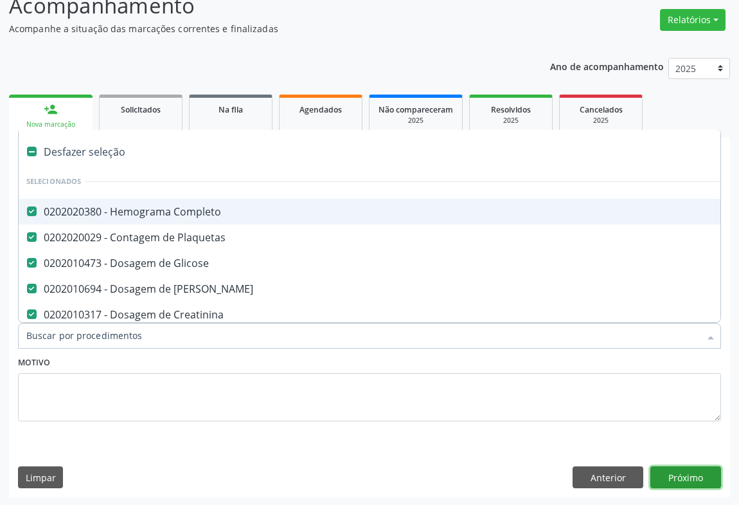
click at [673, 469] on button "Próximo" at bounding box center [686, 477] width 71 height 22
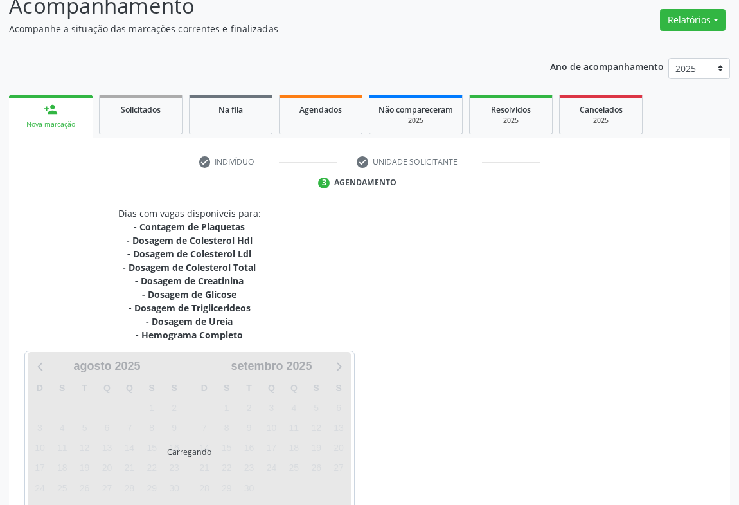
scroll to position [182, 0]
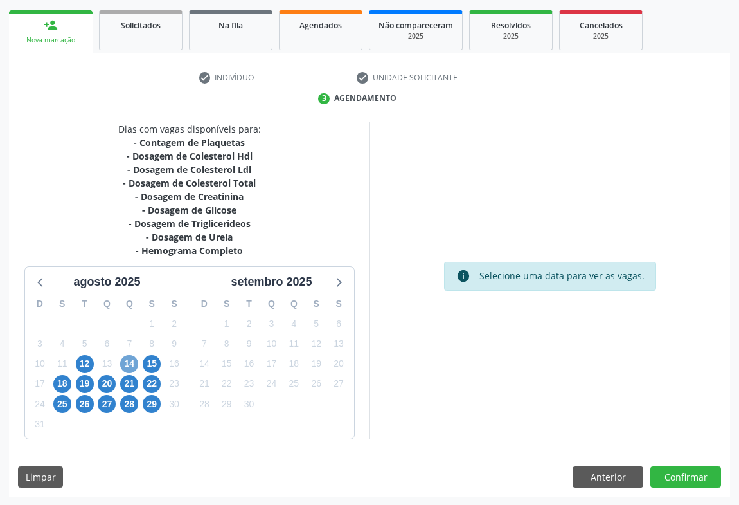
click at [135, 363] on span "14" at bounding box center [129, 364] width 18 height 18
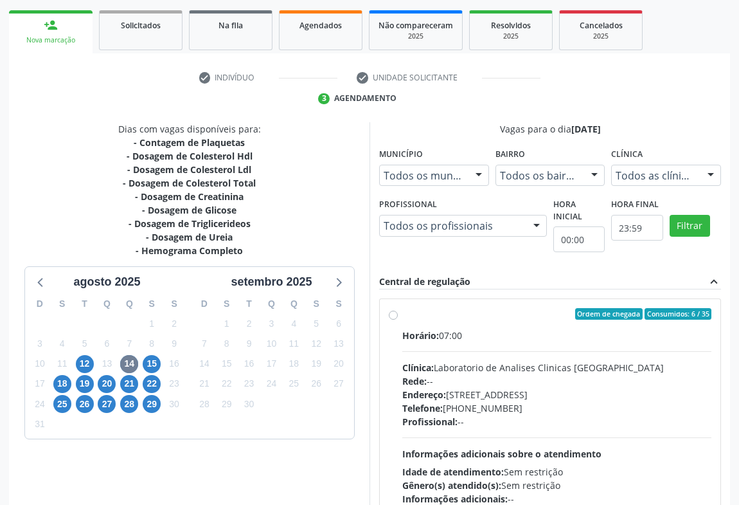
click at [537, 377] on div "Rede: --" at bounding box center [557, 381] width 309 height 14
click at [398, 320] on input "Ordem de chegada Consumidos: 6 / 35 Horário: 07:00 Clínica: Laboratorio de Anal…" at bounding box center [393, 314] width 9 height 12
radio input "true"
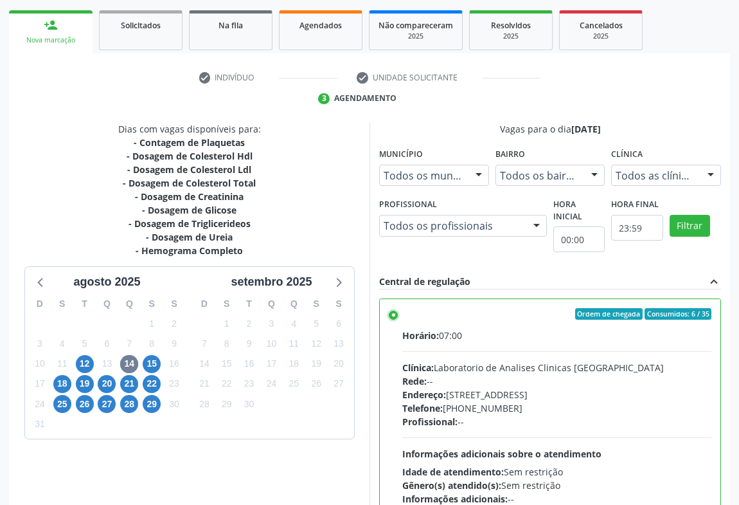
scroll to position [290, 0]
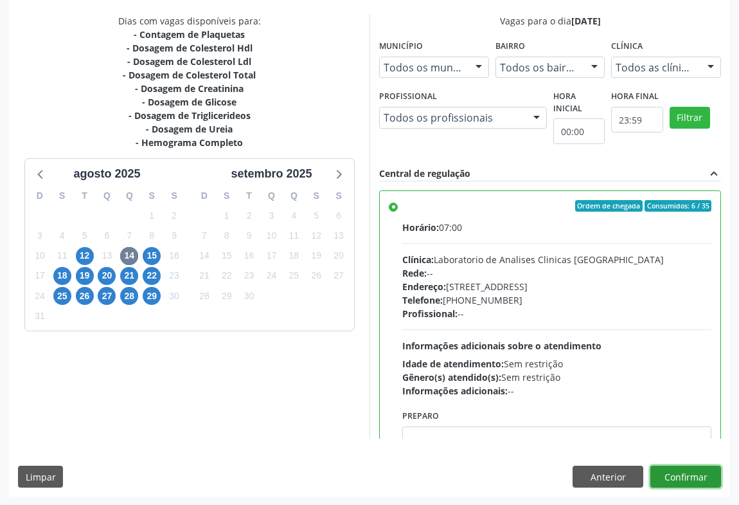
click at [684, 467] on button "Confirmar" at bounding box center [686, 477] width 71 height 22
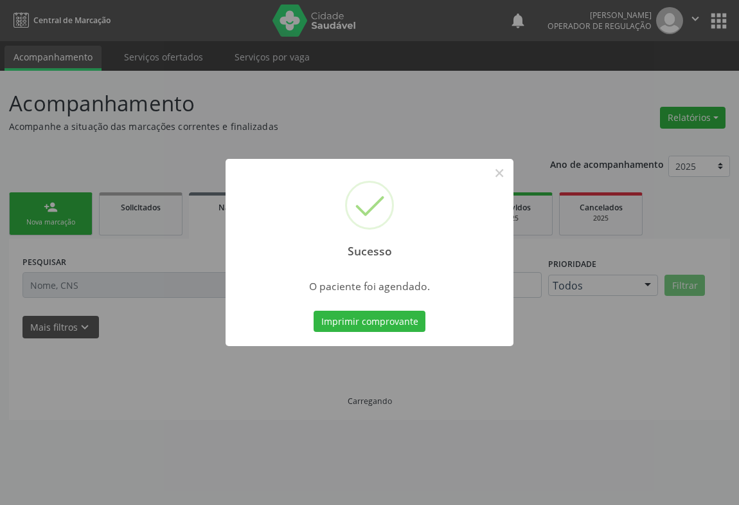
scroll to position [0, 0]
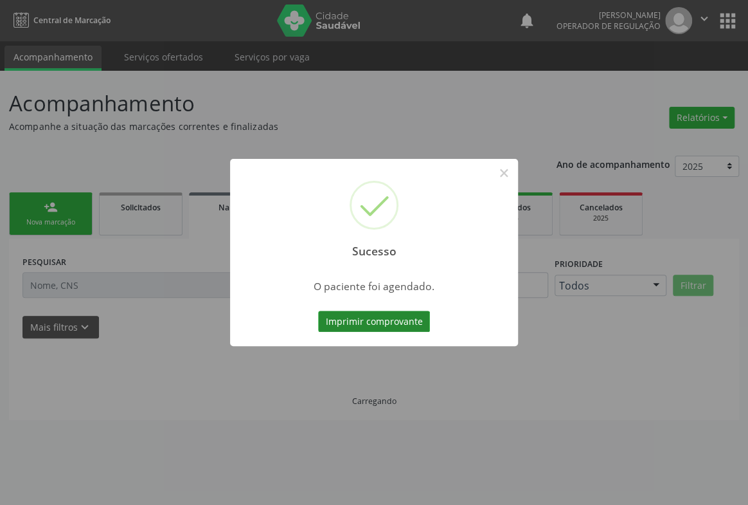
click at [383, 329] on button "Imprimir comprovante" at bounding box center [374, 322] width 112 height 22
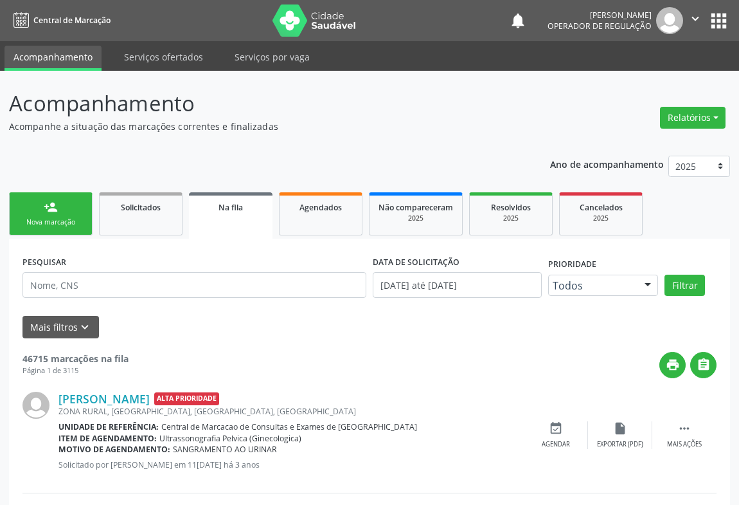
click at [394, 105] on p "Acompanhamento" at bounding box center [261, 103] width 505 height 32
click at [416, 116] on p "Acompanhamento" at bounding box center [261, 103] width 505 height 32
click at [419, 112] on p "Acompanhamento" at bounding box center [261, 103] width 505 height 32
click at [418, 112] on p "Acompanhamento" at bounding box center [261, 103] width 505 height 32
click at [422, 107] on p "Acompanhamento" at bounding box center [261, 103] width 505 height 32
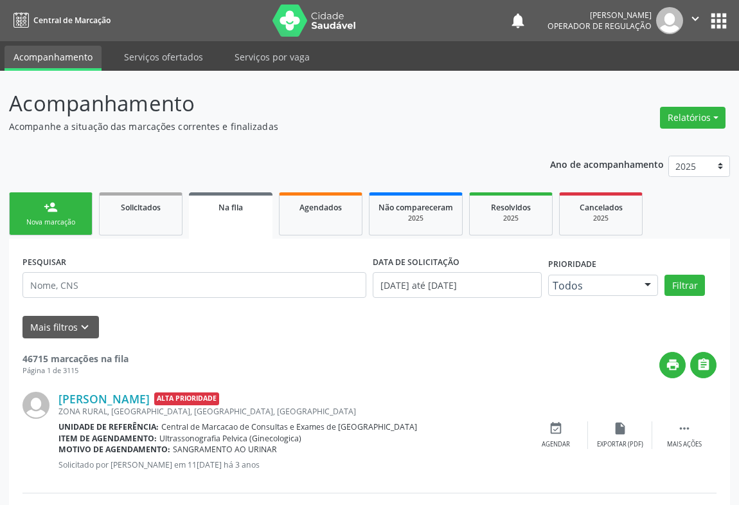
click at [422, 107] on p "Acompanhamento" at bounding box center [261, 103] width 505 height 32
click at [422, 110] on p "Acompanhamento" at bounding box center [261, 103] width 505 height 32
click at [401, 132] on p "Acompanhe a situação das marcações correntes e finalizadas" at bounding box center [261, 127] width 505 height 14
click at [417, 122] on p "Acompanhe a situação das marcações correntes e finalizadas" at bounding box center [261, 127] width 505 height 14
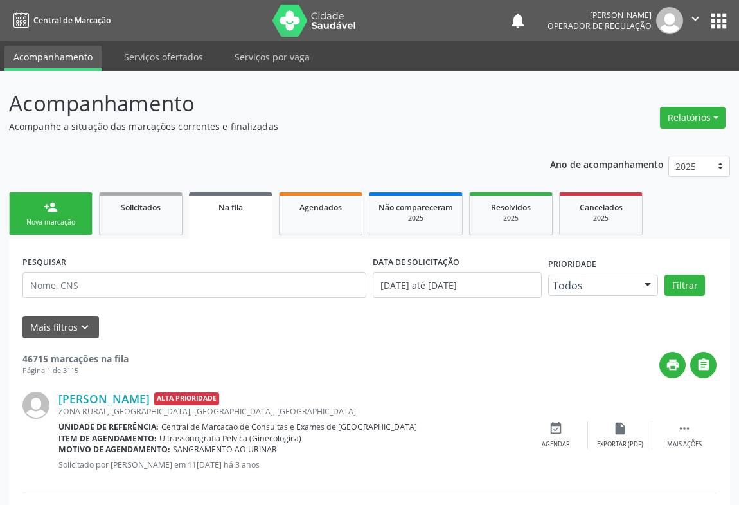
click at [51, 219] on div "Nova marcação" at bounding box center [51, 222] width 64 height 10
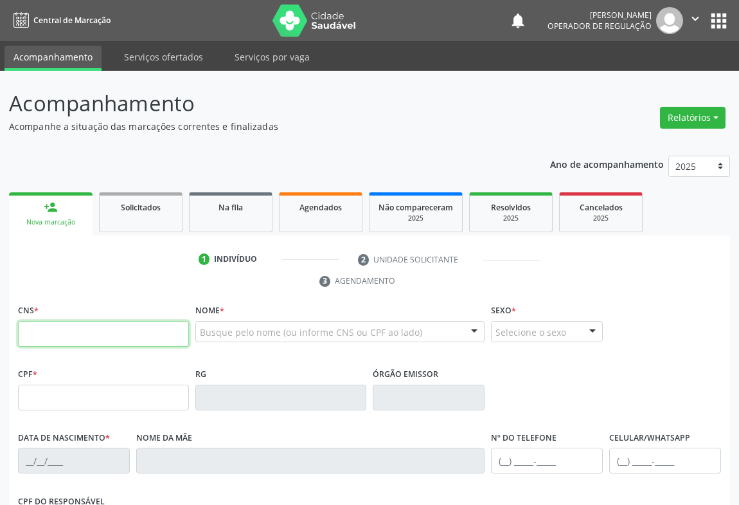
click at [90, 344] on input "text" at bounding box center [103, 334] width 171 height 26
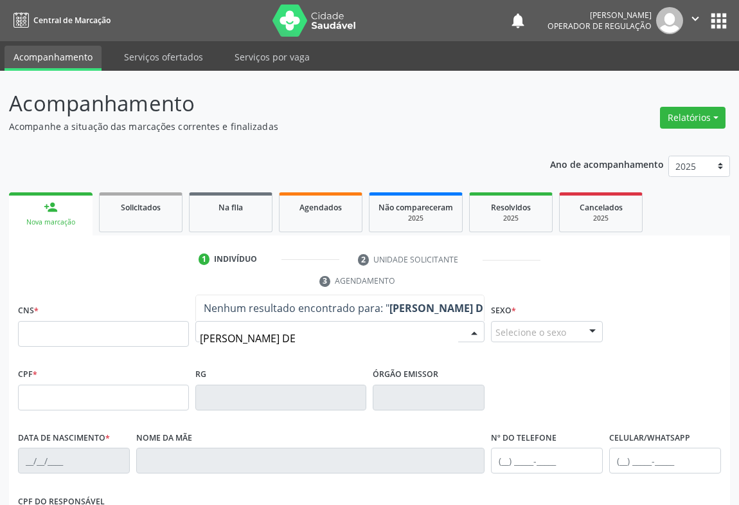
type input "TAMIRES SILVA DE P"
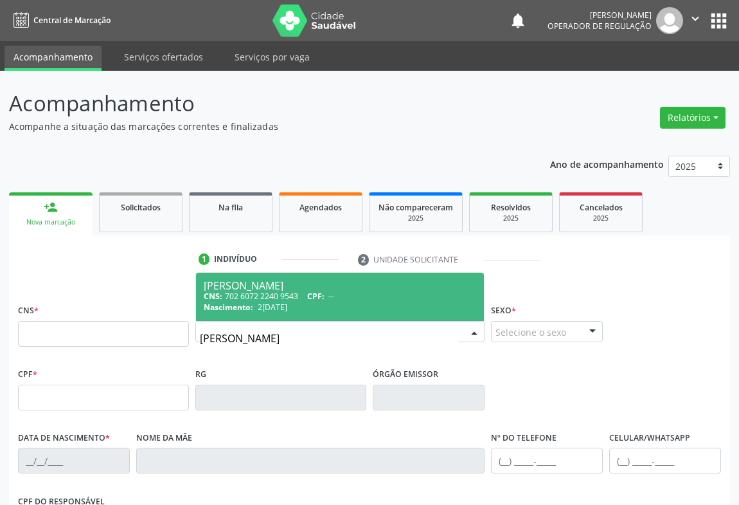
click at [256, 283] on div "Tamires Silva de Paula" at bounding box center [340, 285] width 273 height 10
type input "702 6072 2240 9543"
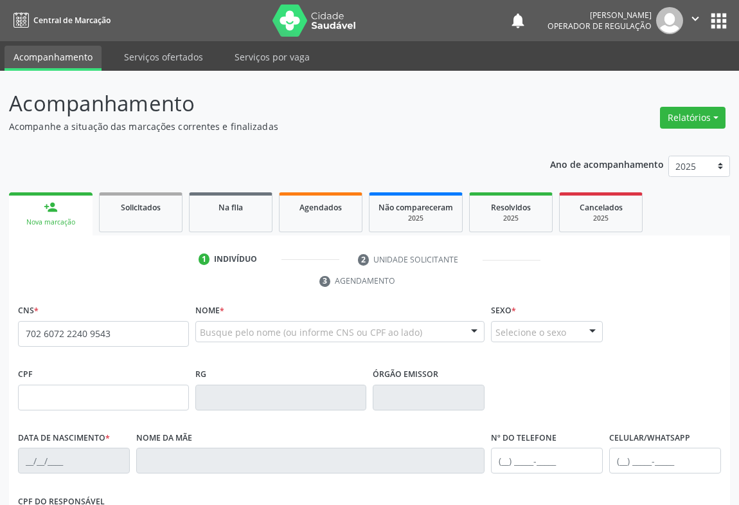
scroll to position [175, 0]
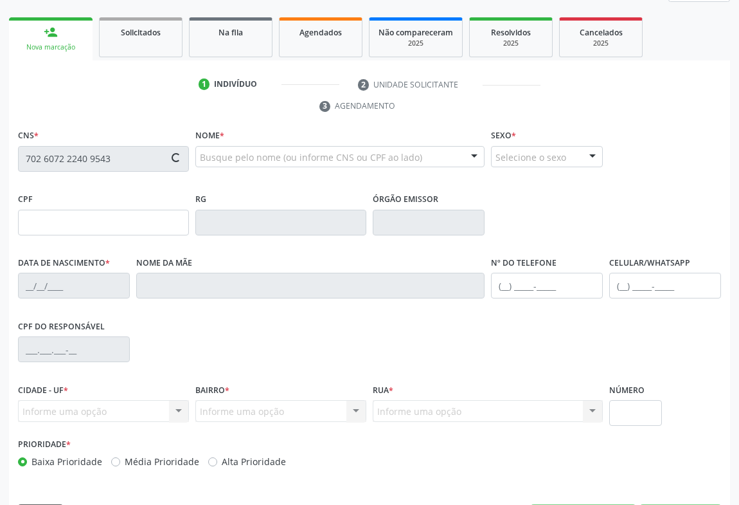
type input "2236848803"
type input "21/01/2005"
type input "SN"
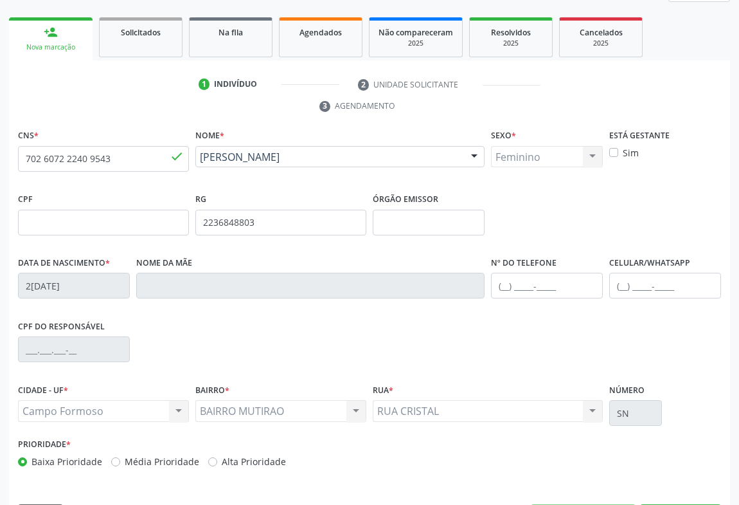
scroll to position [213, 0]
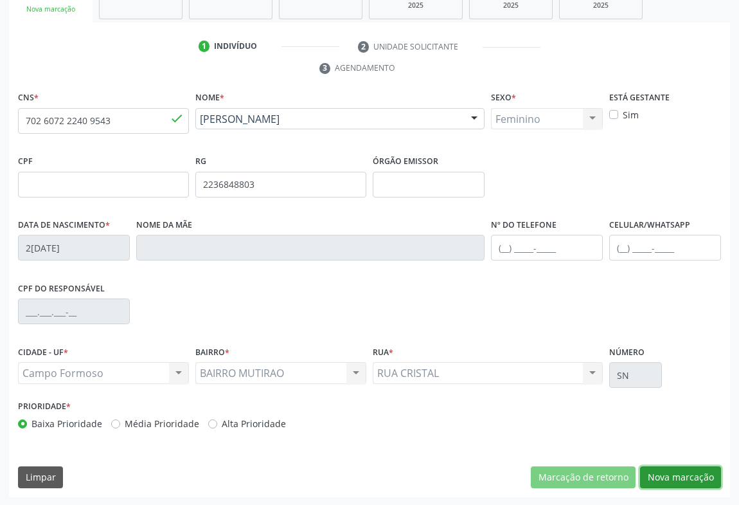
click at [662, 466] on button "Nova marcação" at bounding box center [680, 477] width 81 height 22
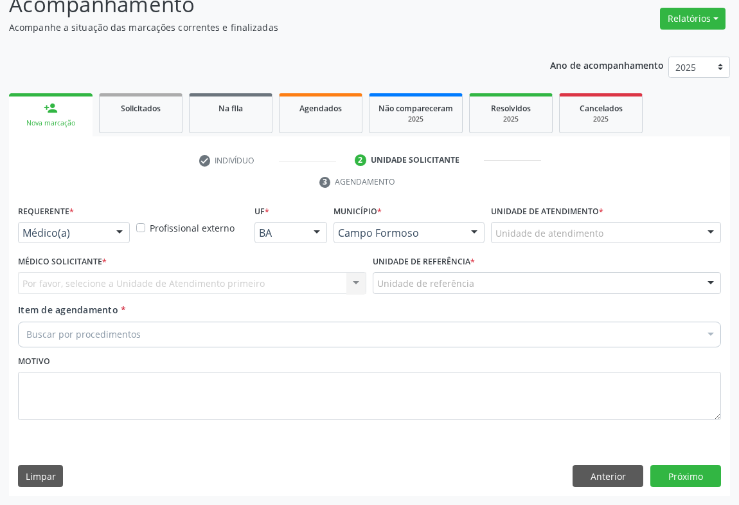
scroll to position [98, 0]
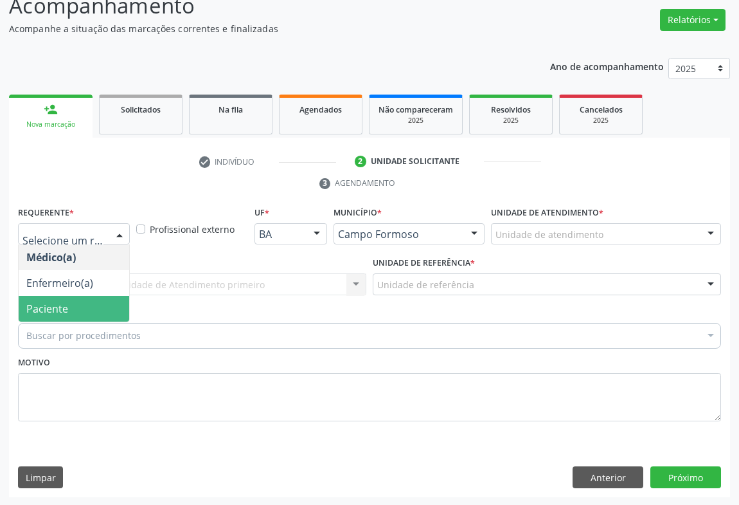
click at [60, 307] on span "Paciente" at bounding box center [47, 309] width 42 height 14
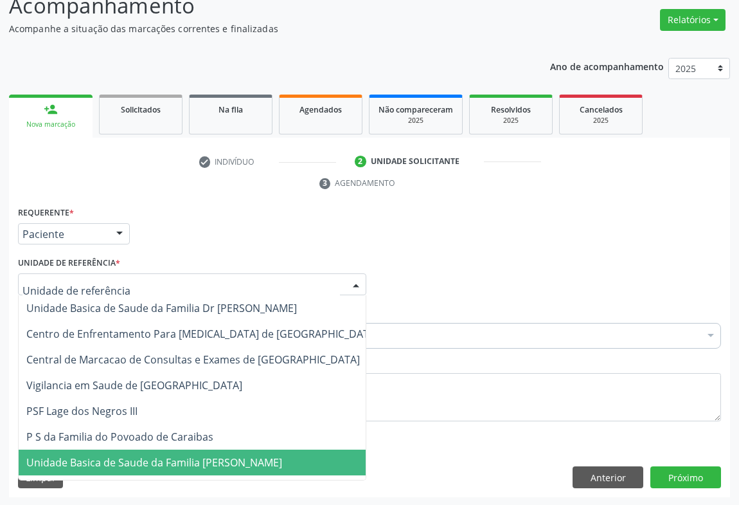
click at [119, 460] on span "Unidade Basica de Saude da Familia [PERSON_NAME]" at bounding box center [154, 462] width 256 height 14
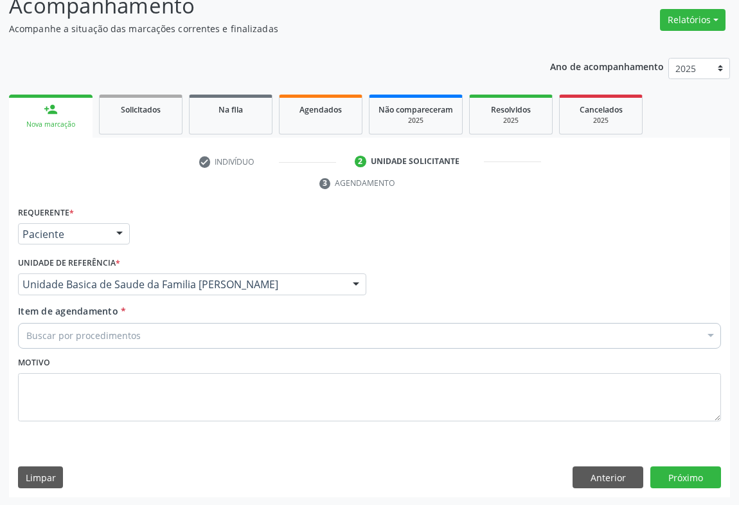
click at [159, 336] on div "Buscar por procedimentos" at bounding box center [369, 336] width 703 height 26
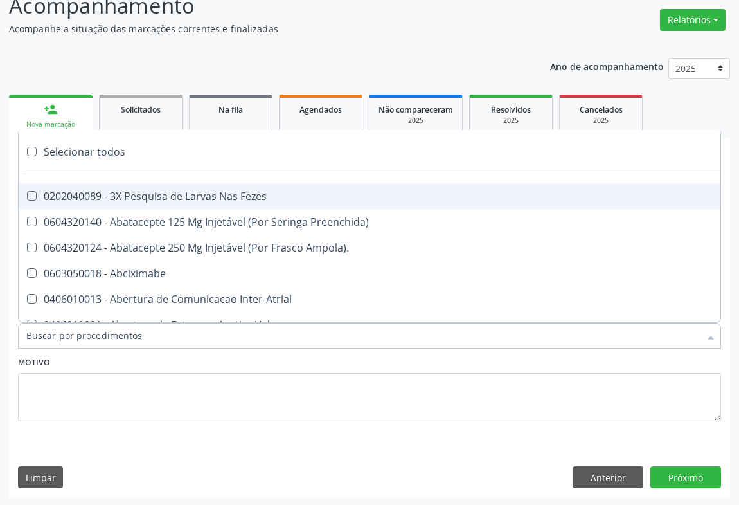
click at [159, 336] on input "Item de agendamento *" at bounding box center [363, 336] width 674 height 26
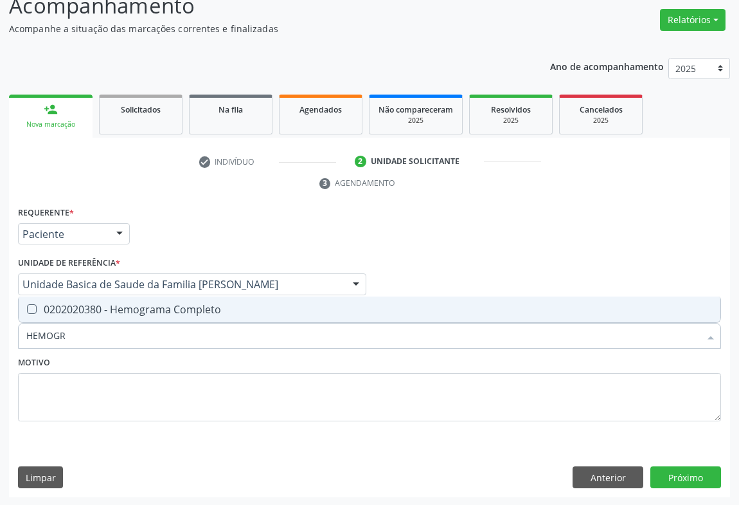
type input "HEMOGRA"
click at [168, 314] on span "0202020380 - Hemograma Completo" at bounding box center [370, 309] width 702 height 26
checkbox Completo "true"
type input "HEMOGRA"
click at [122, 361] on div "Motivo" at bounding box center [369, 387] width 703 height 68
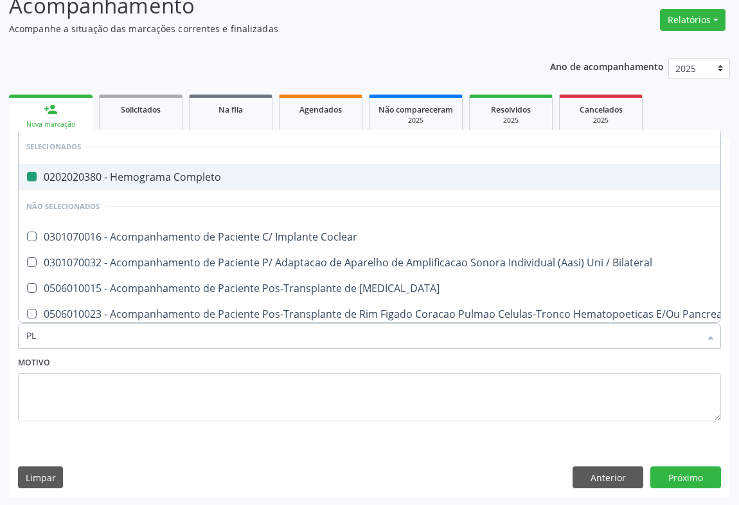
type input "PLA"
checkbox Completo "false"
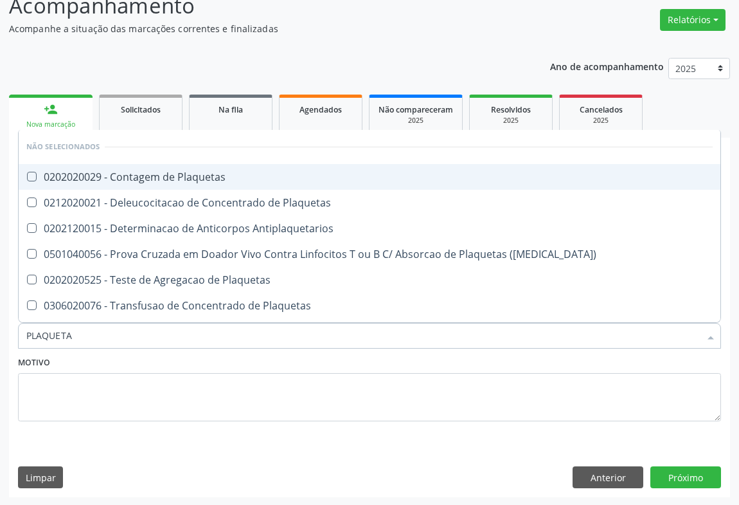
type input "PLAQUETAS"
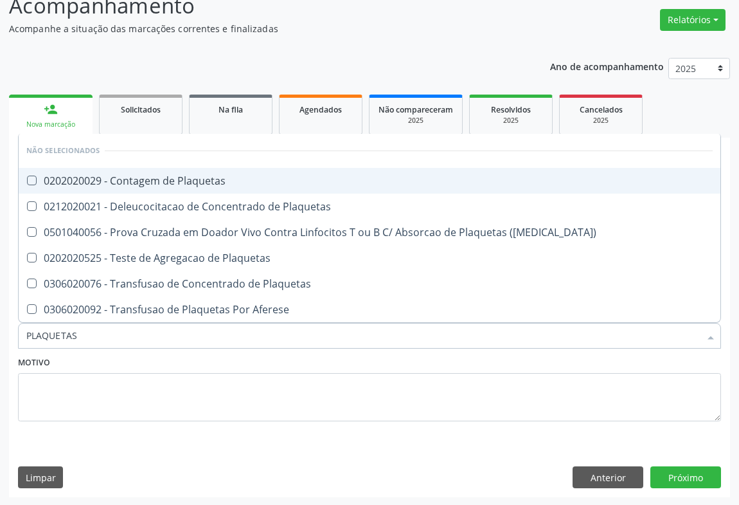
click at [166, 176] on div "0202020029 - Contagem de Plaquetas" at bounding box center [369, 181] width 687 height 10
checkbox Plaquetas "true"
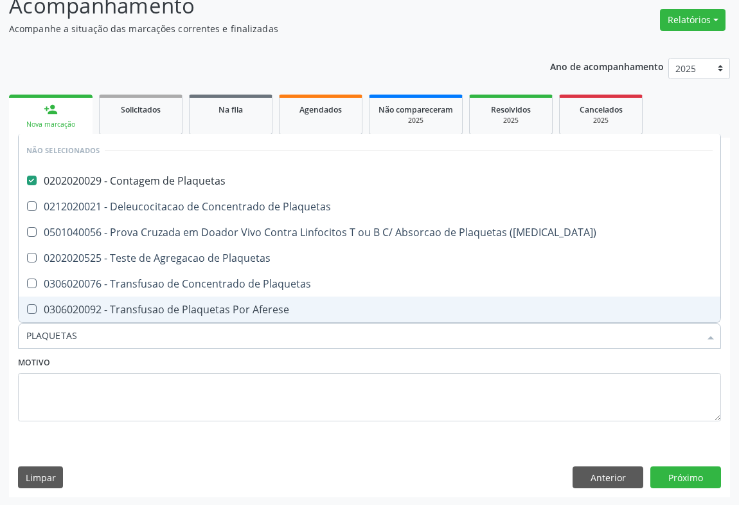
click at [135, 343] on input "PLAQUETAS" at bounding box center [363, 336] width 674 height 26
type input "PLAQUETAS"
click at [96, 367] on div "Motivo" at bounding box center [369, 387] width 703 height 68
checkbox Plaquetas "true"
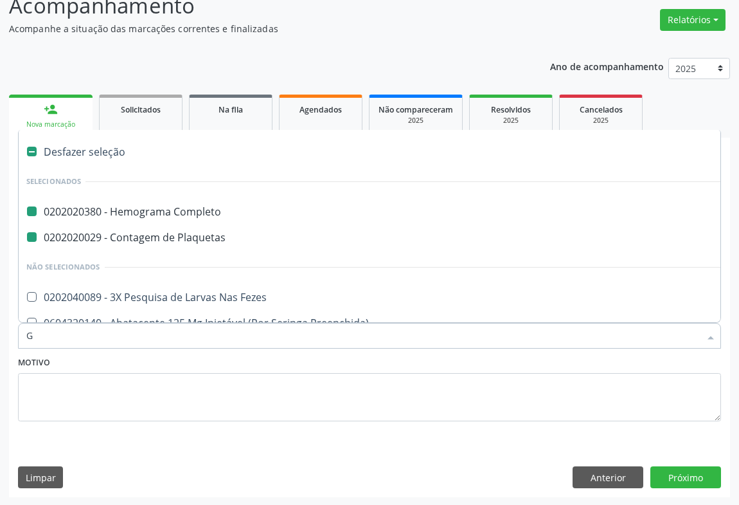
type input "GL"
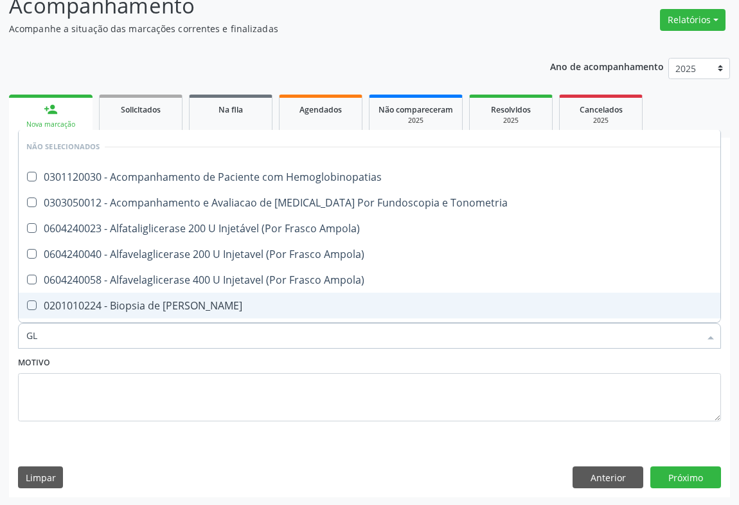
checkbox Hemoglobinopatias "false"
checkbox Tonometria "false"
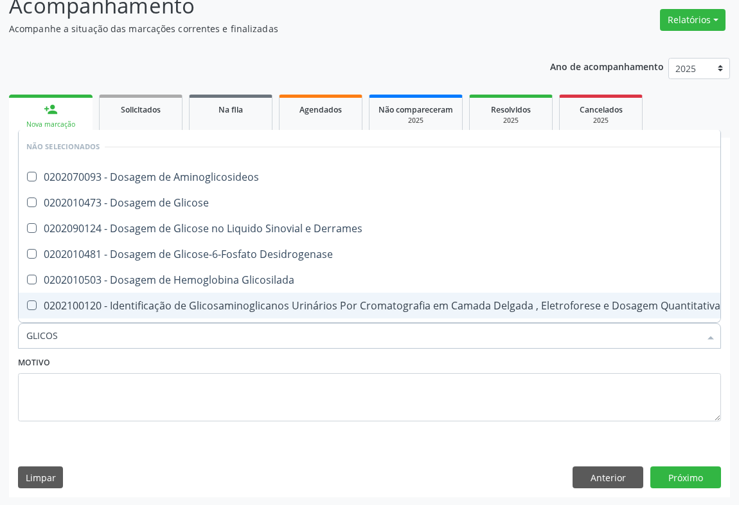
type input "GLICOSE"
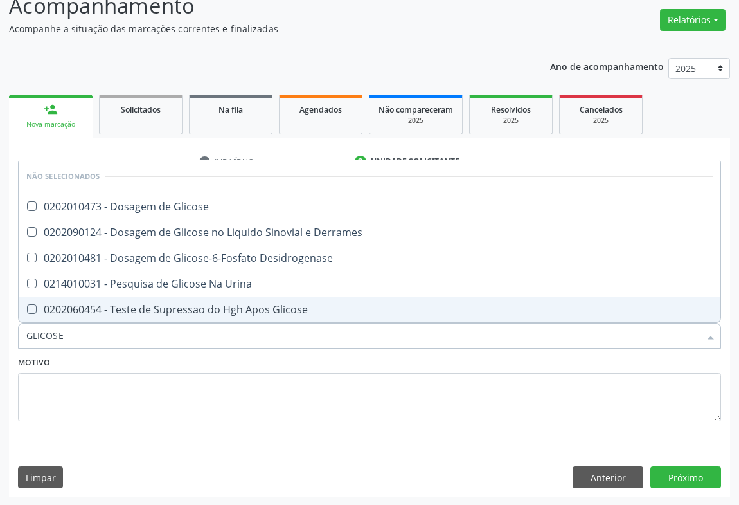
scroll to position [39, 0]
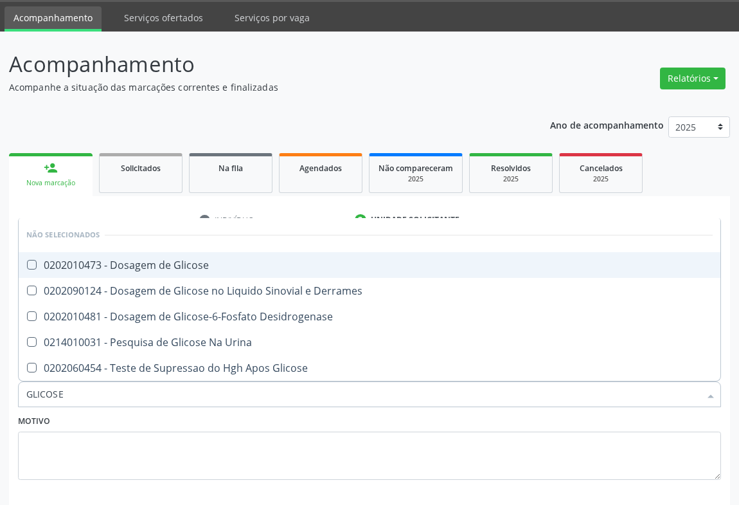
click at [160, 266] on div "0202010473 - Dosagem de Glicose" at bounding box center [369, 265] width 687 height 10
checkbox Glicose "true"
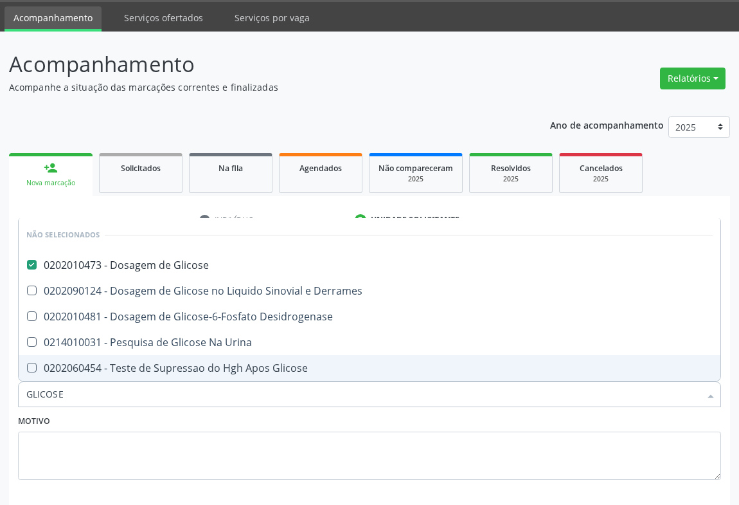
click at [94, 425] on div "Motivo" at bounding box center [369, 446] width 703 height 68
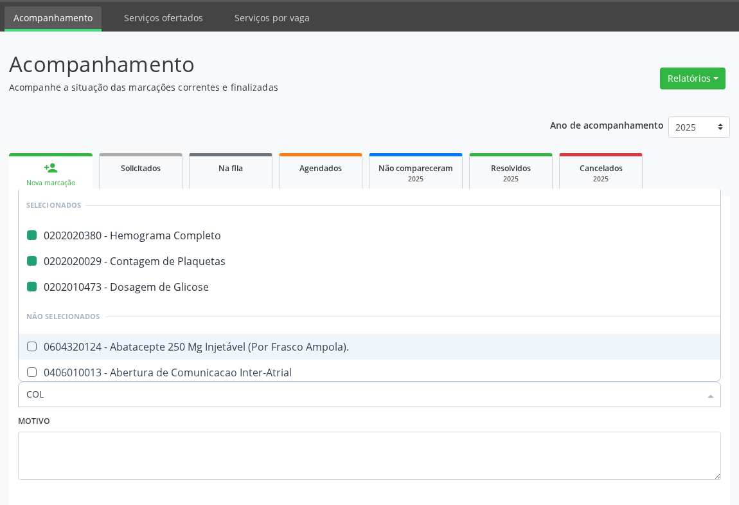
type input "COLE"
checkbox Completo "false"
checkbox Plaquetas "false"
checkbox Glicose "false"
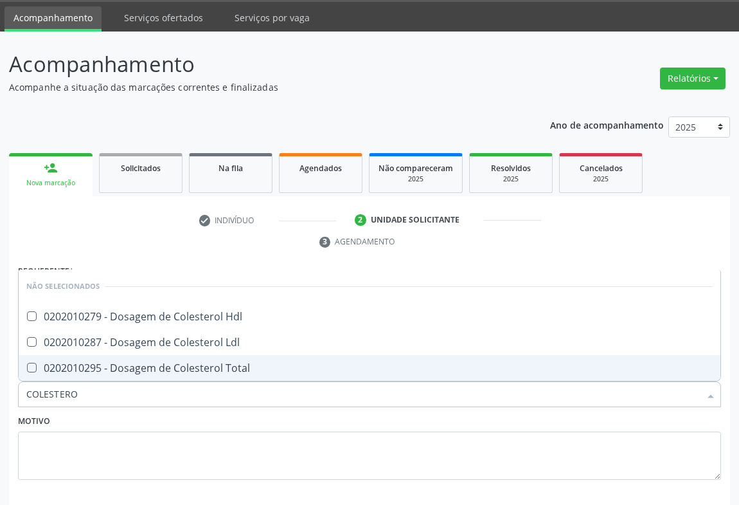
type input "COLESTEROL"
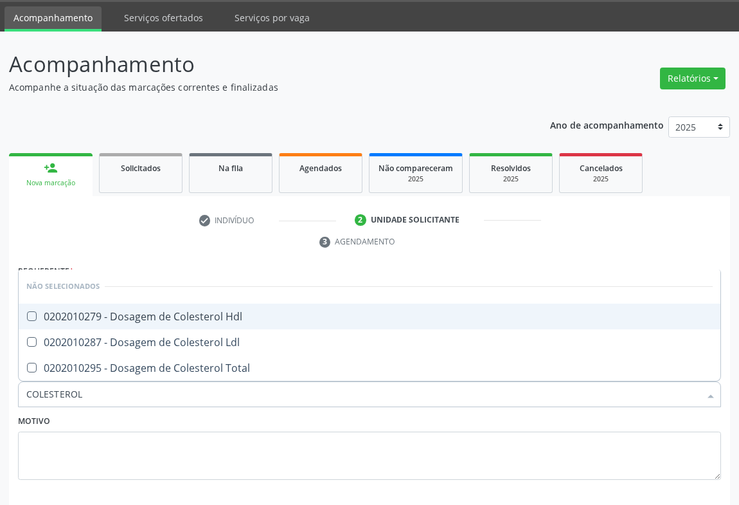
click at [141, 316] on div "0202010279 - Dosagem de Colesterol Hdl" at bounding box center [369, 316] width 687 height 10
checkbox Hdl "true"
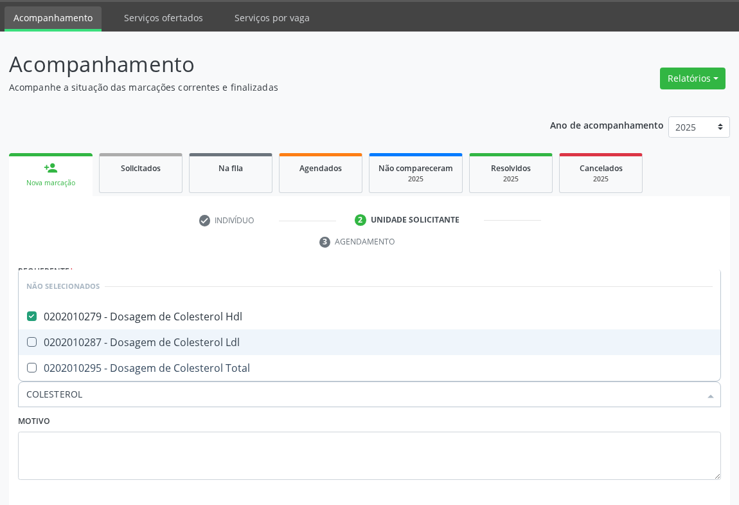
click at [136, 337] on div "0202010287 - Dosagem de Colesterol Ldl" at bounding box center [369, 342] width 687 height 10
checkbox Ldl "true"
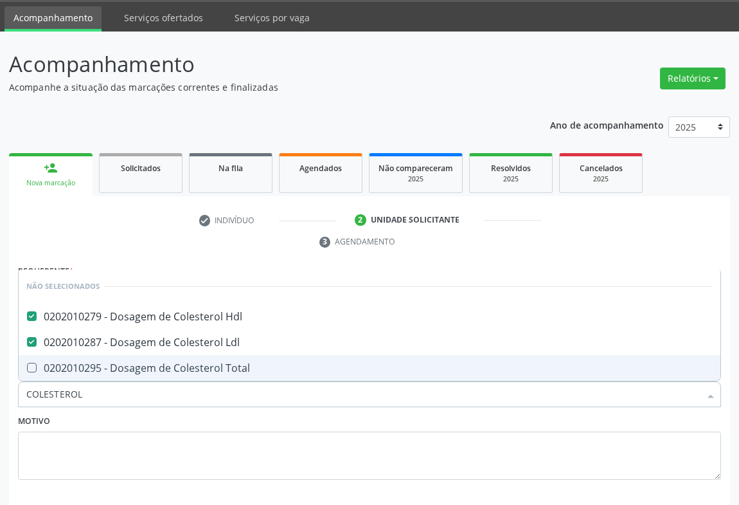
click at [133, 358] on span "0202010295 - Dosagem de Colesterol Total" at bounding box center [370, 368] width 702 height 26
checkbox Total "true"
type input "COLESTEROL"
click at [122, 421] on div "Motivo" at bounding box center [369, 446] width 703 height 68
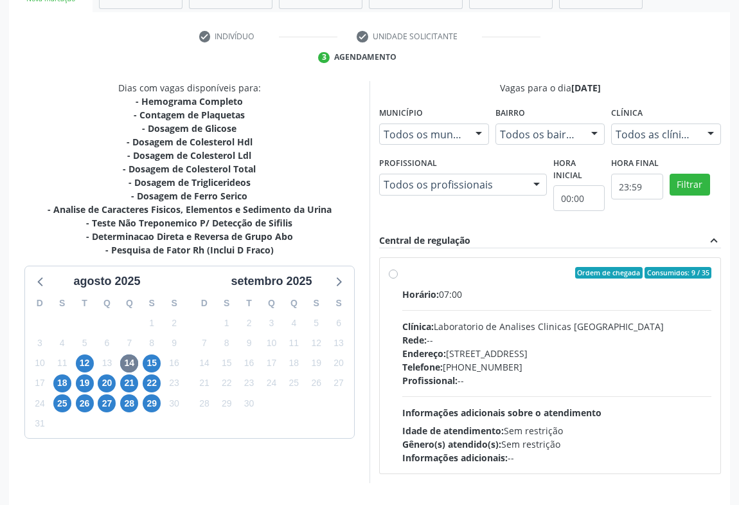
scroll to position [223, 0]
click at [524, 329] on div "Clínica: Laboratorio de Analises Clinicas [GEOGRAPHIC_DATA]" at bounding box center [557, 327] width 309 height 14
click at [398, 278] on input "Ordem de chegada Consumidos: 9 / 35 Horário: 07:00 Clínica: Laboratorio de Anal…" at bounding box center [393, 273] width 9 height 12
radio input "true"
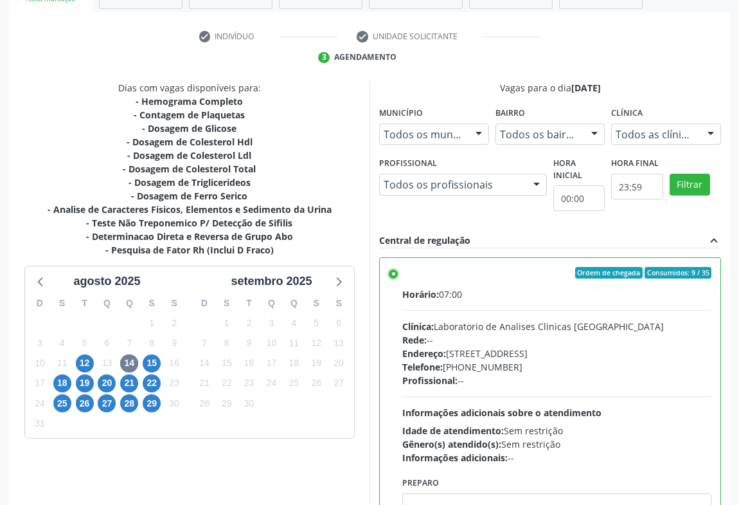
scroll to position [290, 0]
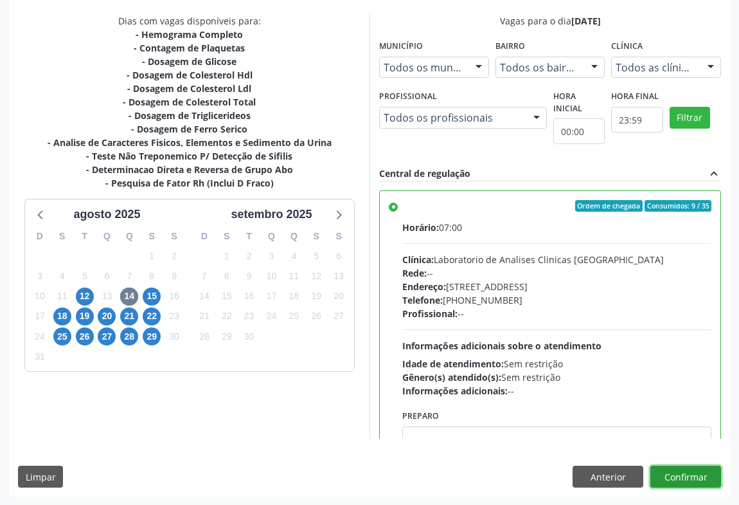
click at [678, 476] on button "Confirmar" at bounding box center [686, 477] width 71 height 22
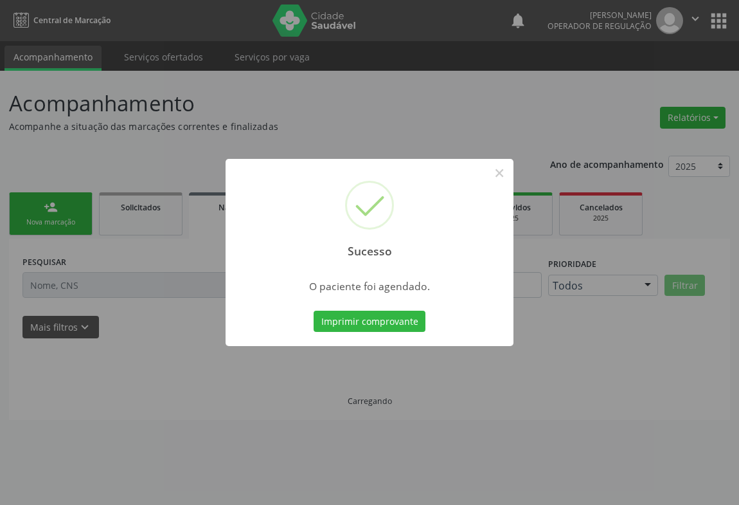
scroll to position [0, 0]
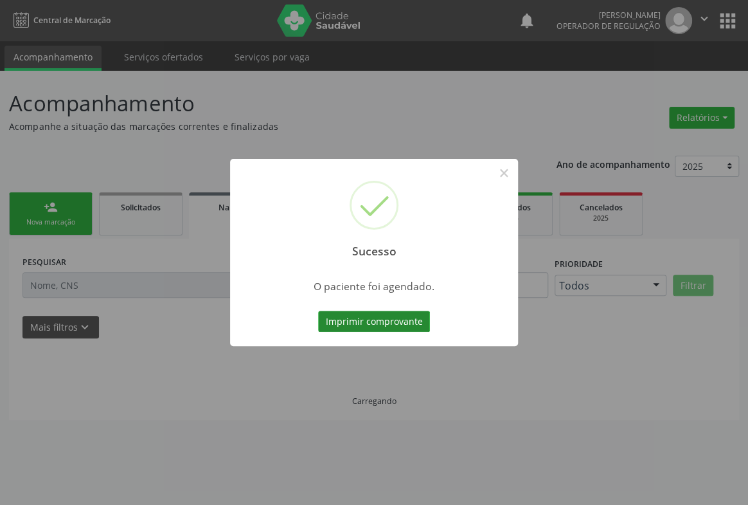
click at [401, 322] on button "Imprimir comprovante" at bounding box center [374, 322] width 112 height 22
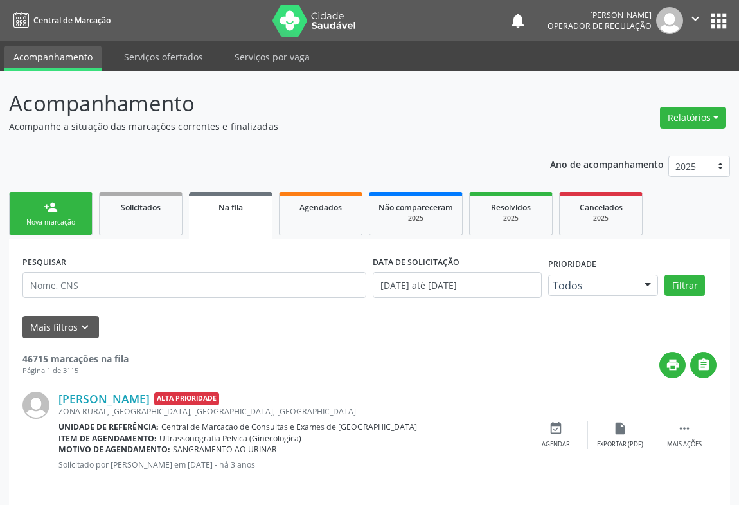
click at [423, 120] on p "Acompanhe a situação das marcações correntes e finalizadas" at bounding box center [261, 127] width 505 height 14
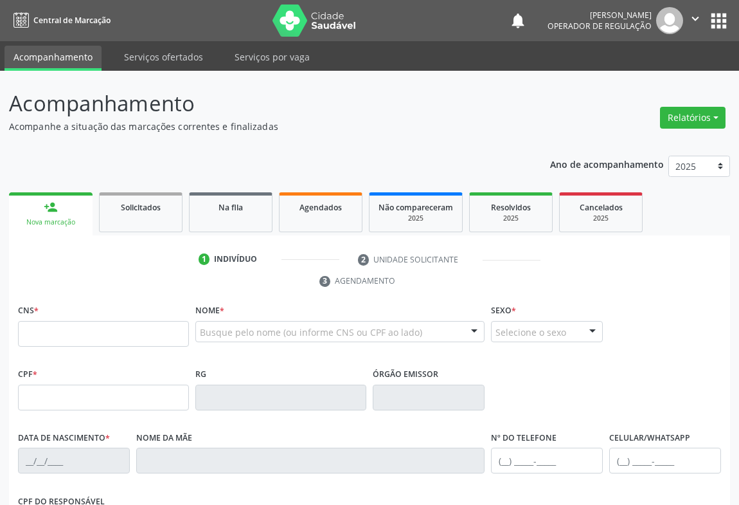
click at [84, 335] on input "text" at bounding box center [103, 334] width 171 height 26
type input "708 6035 6705 4486"
type input "1117258017"
type input "08/09/1948"
type input "(74) 8869-0848"
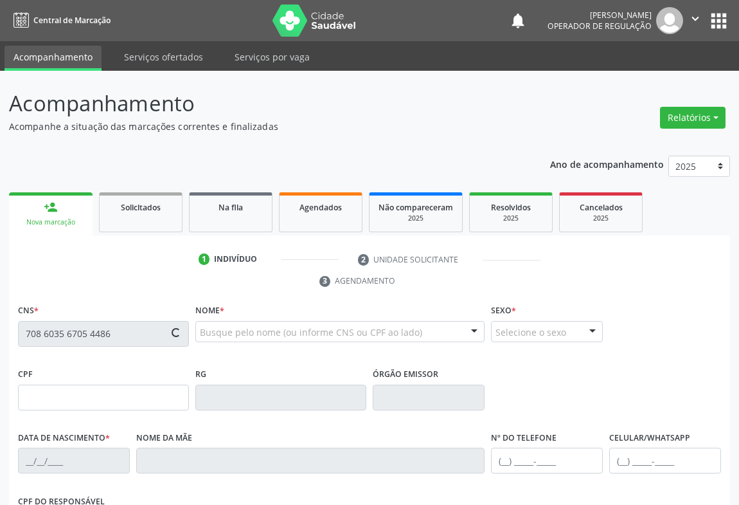
type input "S/N"
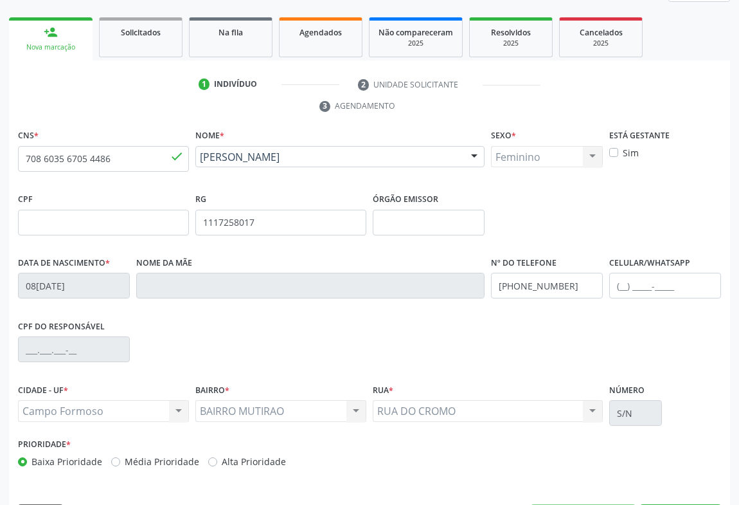
scroll to position [213, 0]
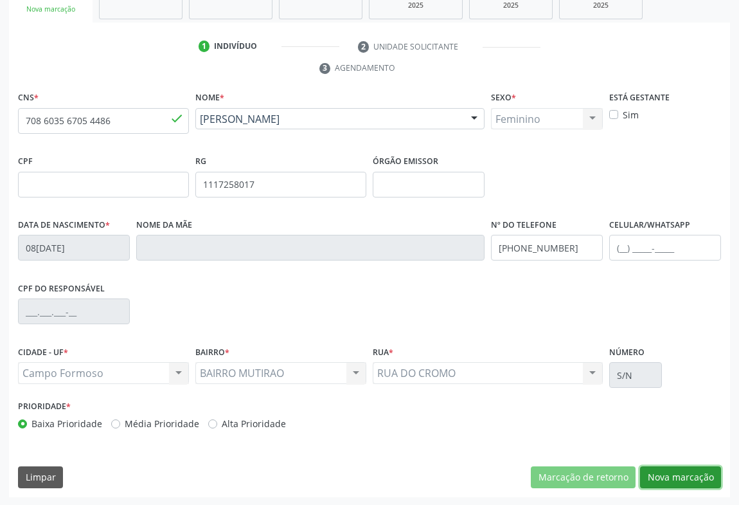
click at [666, 466] on button "Nova marcação" at bounding box center [680, 477] width 81 height 22
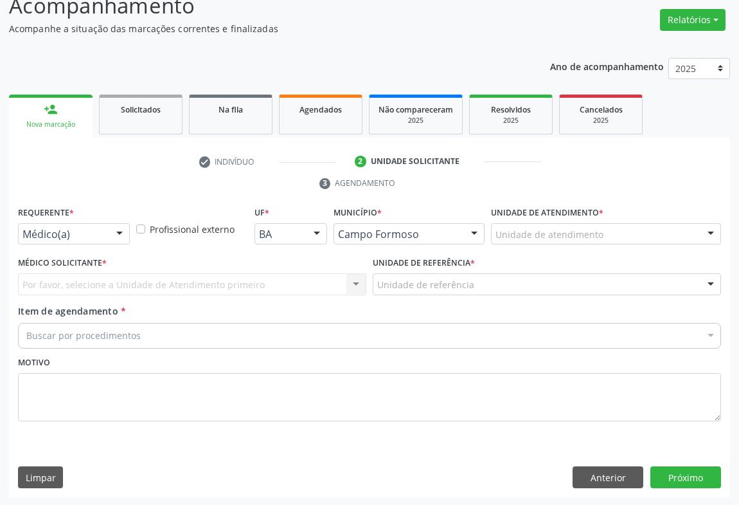
click at [111, 236] on div at bounding box center [119, 235] width 19 height 22
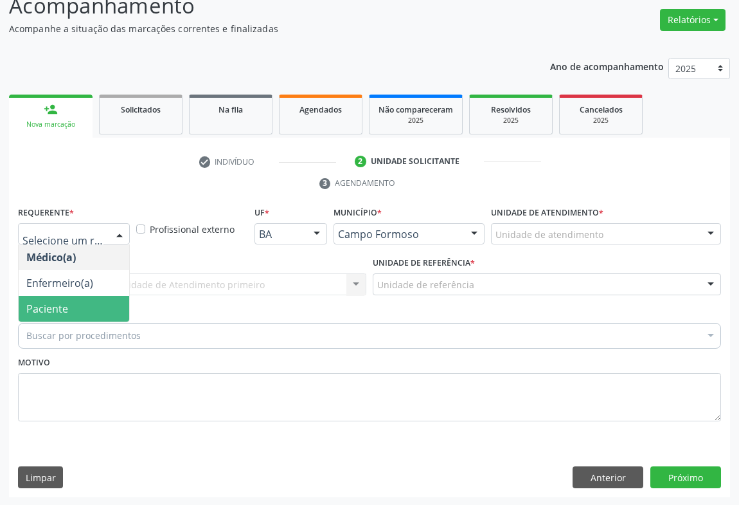
click at [69, 316] on span "Paciente" at bounding box center [74, 309] width 111 height 26
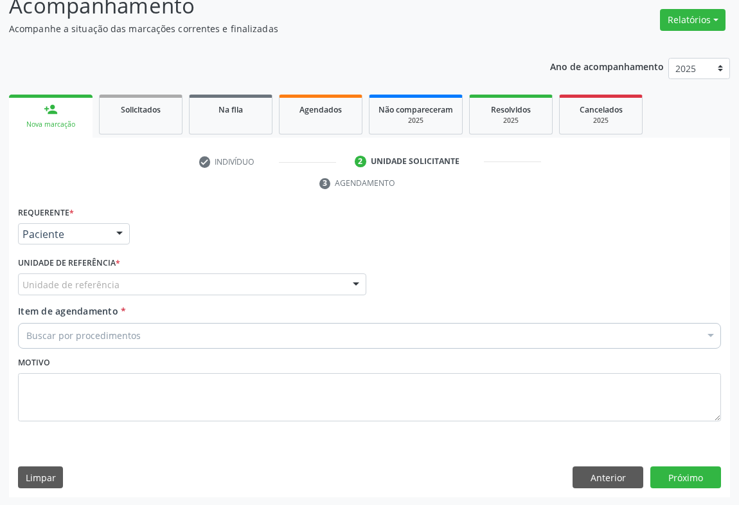
click at [100, 292] on div "Unidade de referência" at bounding box center [192, 284] width 349 height 22
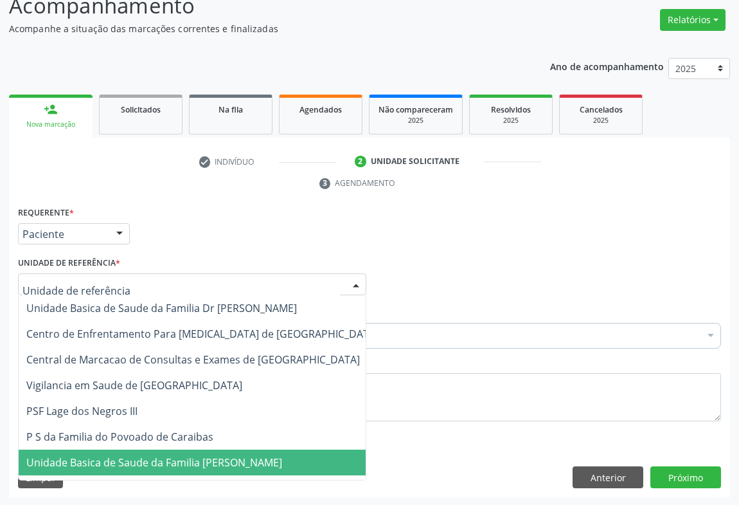
click at [126, 456] on span "Unidade Basica de Saude da Familia [PERSON_NAME]" at bounding box center [154, 462] width 256 height 14
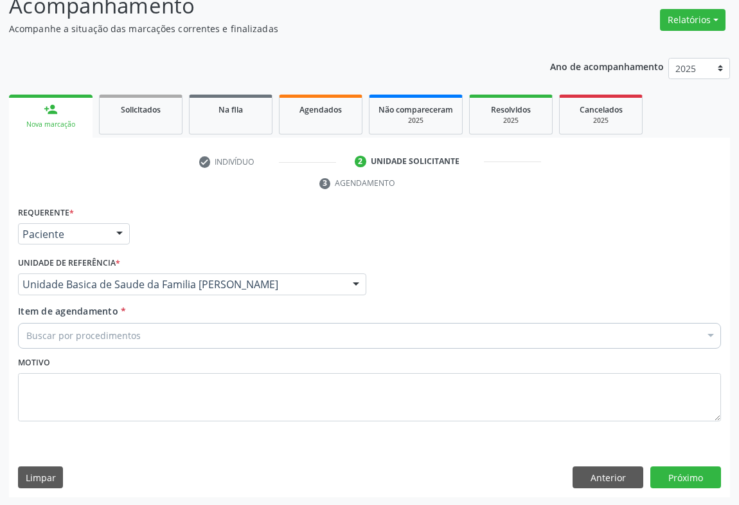
click at [113, 323] on div "Buscar por procedimentos" at bounding box center [369, 336] width 703 height 26
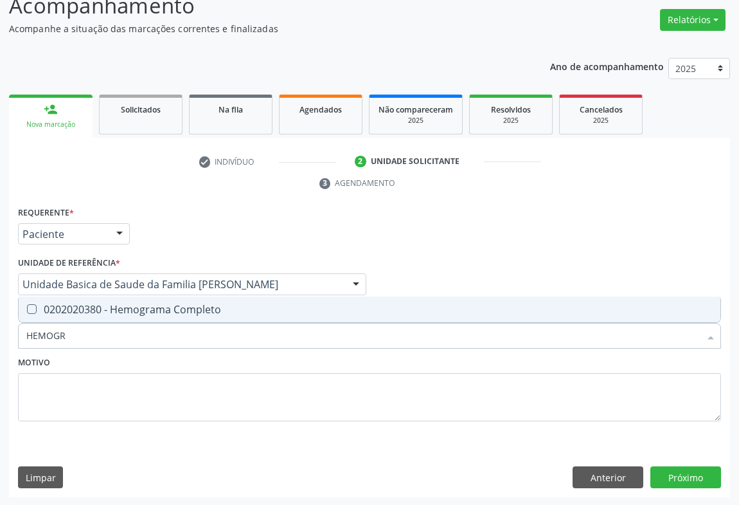
type input "HEMOGRA"
click at [113, 308] on div "0202020380 - Hemograma Completo" at bounding box center [369, 309] width 687 height 10
checkbox Completo "true"
type input "HEMOGRA"
click at [105, 363] on div "Motivo" at bounding box center [369, 387] width 703 height 68
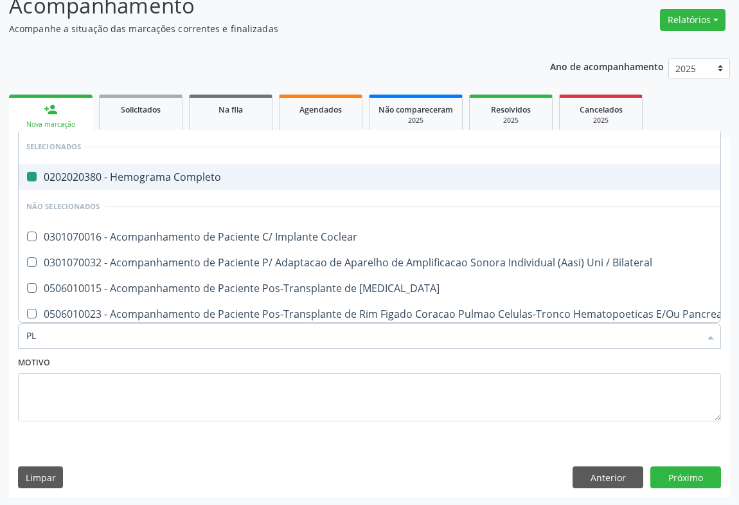
type input "PLA"
checkbox Completo "false"
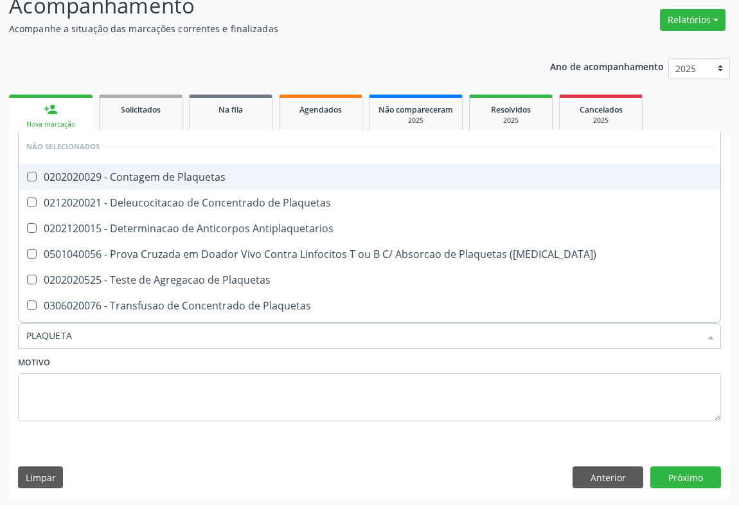
type input "PLAQUETAS"
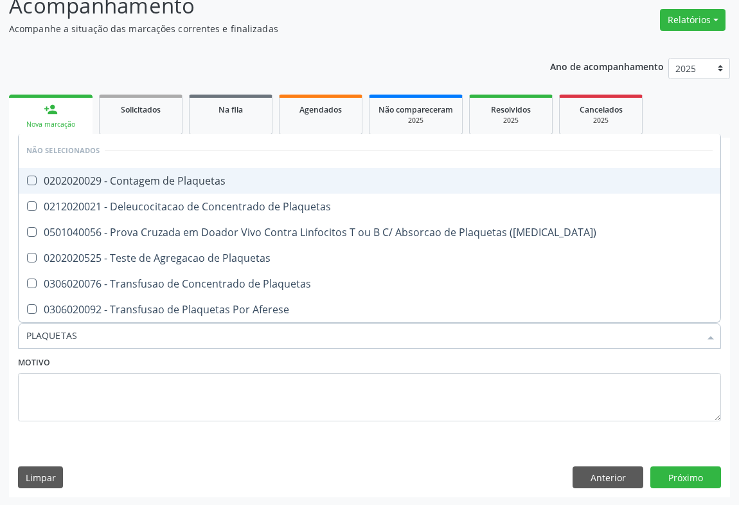
click at [138, 179] on div "0202020029 - Contagem de Plaquetas" at bounding box center [369, 181] width 687 height 10
checkbox Plaquetas "true"
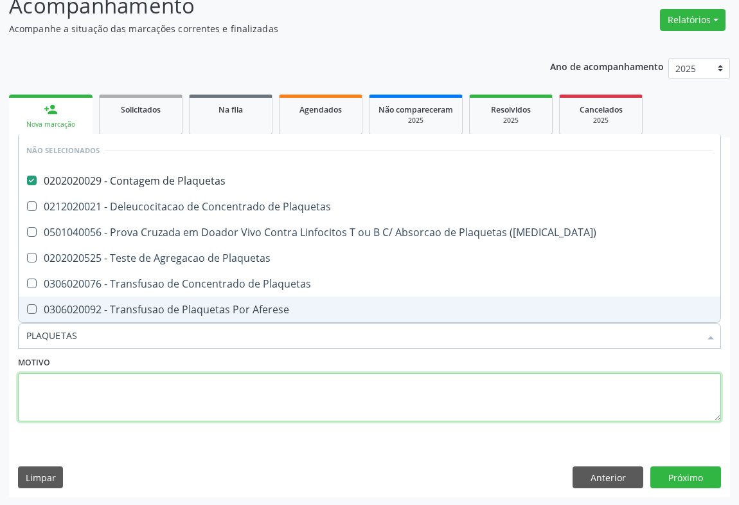
click at [129, 386] on textarea at bounding box center [369, 397] width 703 height 49
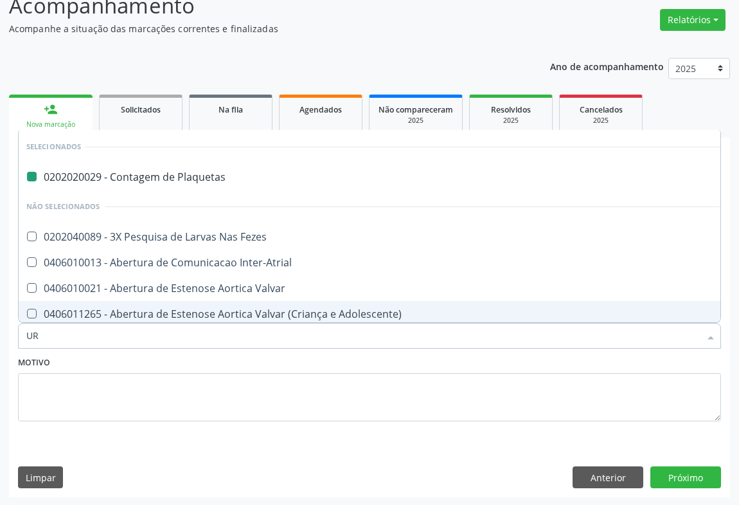
type input "URE"
checkbox Plaquetas "false"
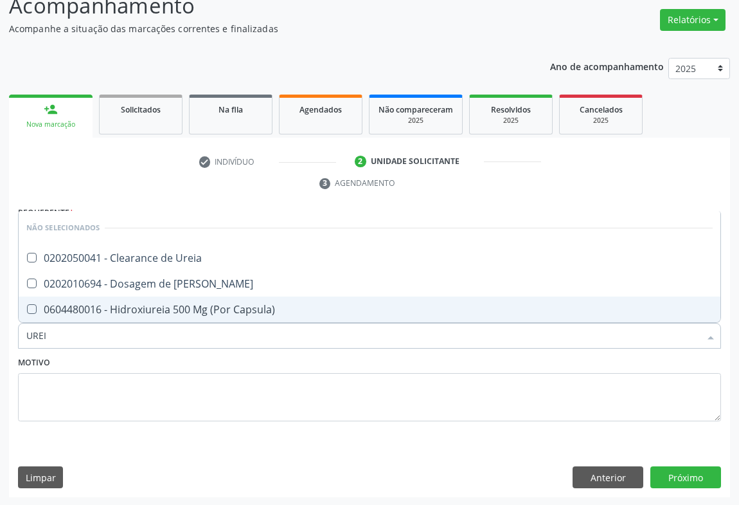
type input "UREIA"
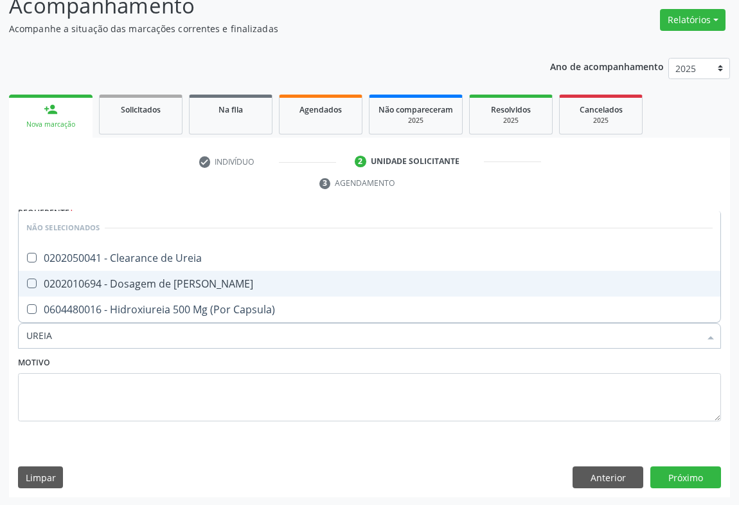
click at [128, 280] on div "0202010694 - Dosagem de [PERSON_NAME]" at bounding box center [369, 283] width 687 height 10
checkbox Ureia "true"
type input "UREIA"
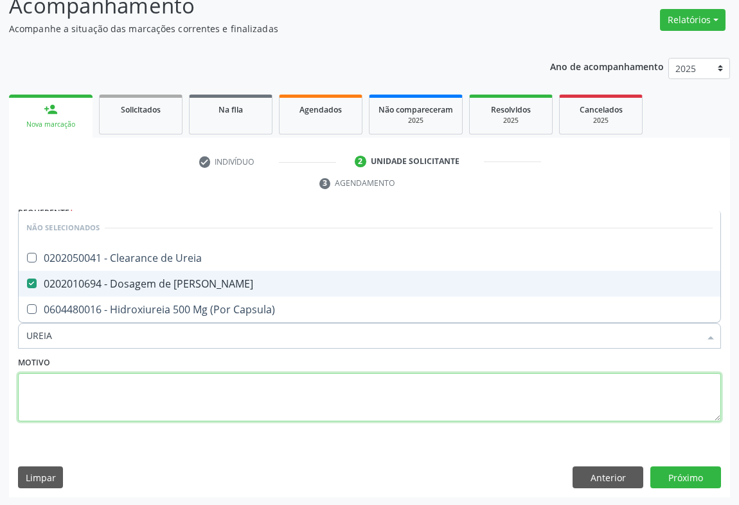
click at [103, 379] on textarea at bounding box center [369, 397] width 703 height 49
checkbox Ureia "true"
checkbox Capsula\) "true"
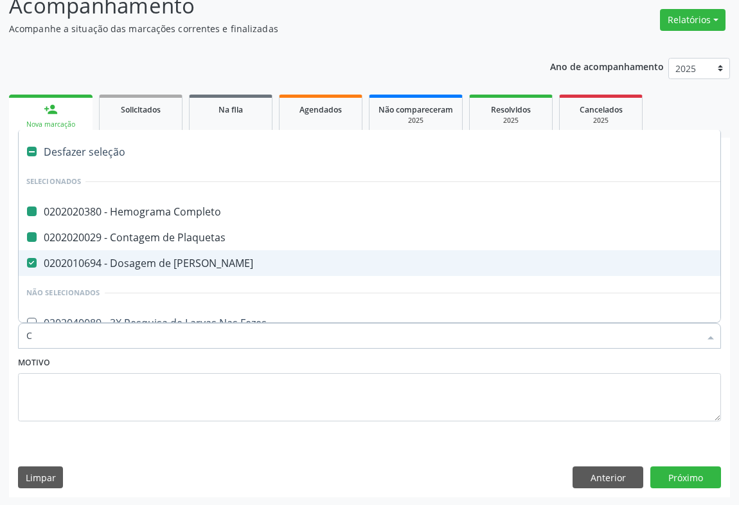
type input "CR"
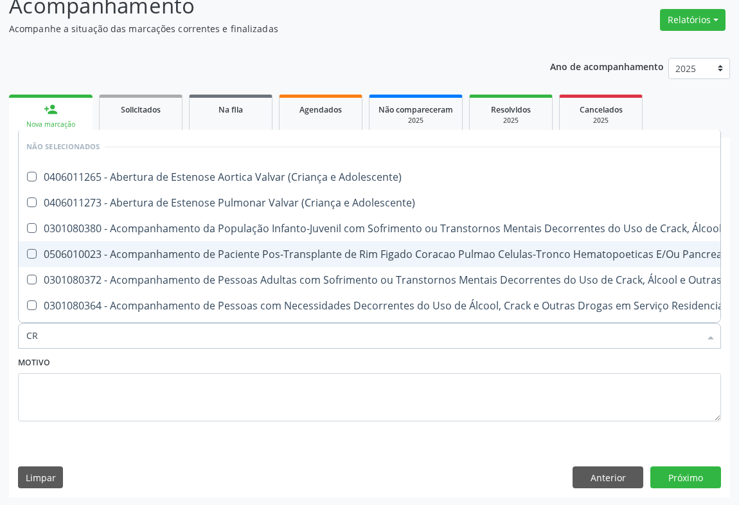
checkbox Adolescente\) "false"
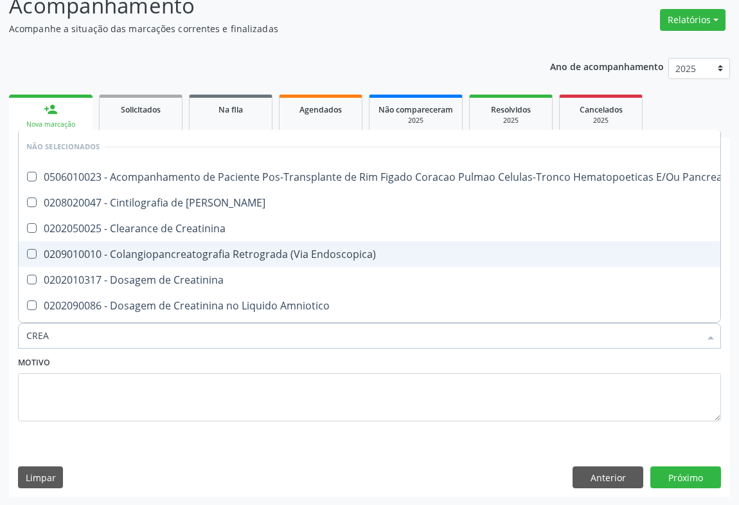
type input "CREAT"
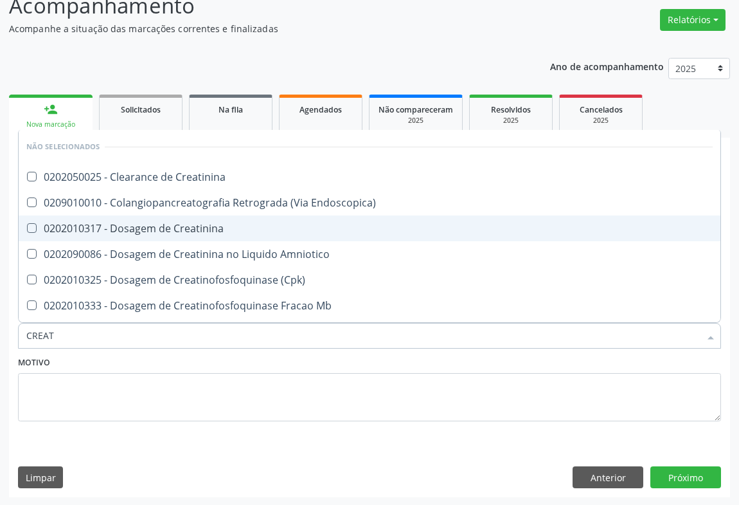
click at [191, 231] on div "0202010317 - Dosagem de Creatinina" at bounding box center [369, 228] width 687 height 10
checkbox Creatinina "true"
click at [129, 360] on div "Motivo" at bounding box center [369, 387] width 703 height 68
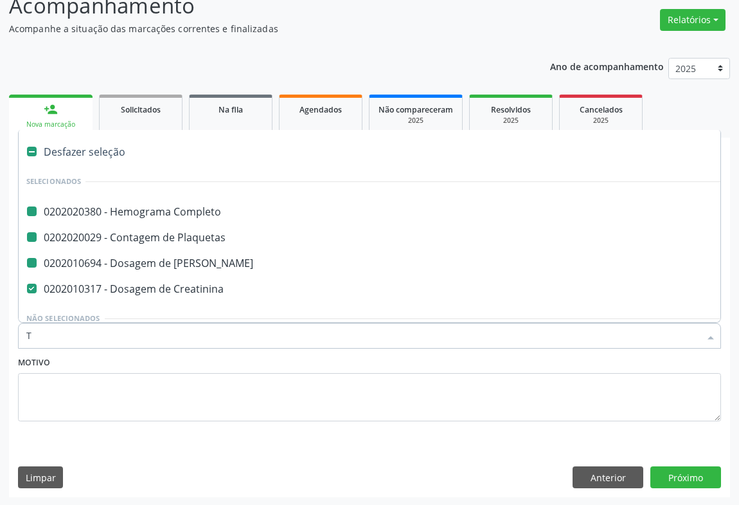
type input "TG"
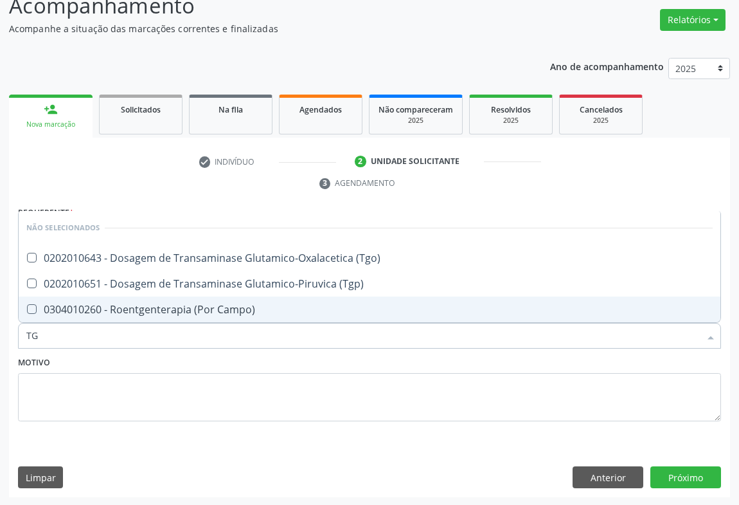
checkbox \(Tgo\) "false"
checkbox \(Tgp\) "false"
checkbox Campo\) "false"
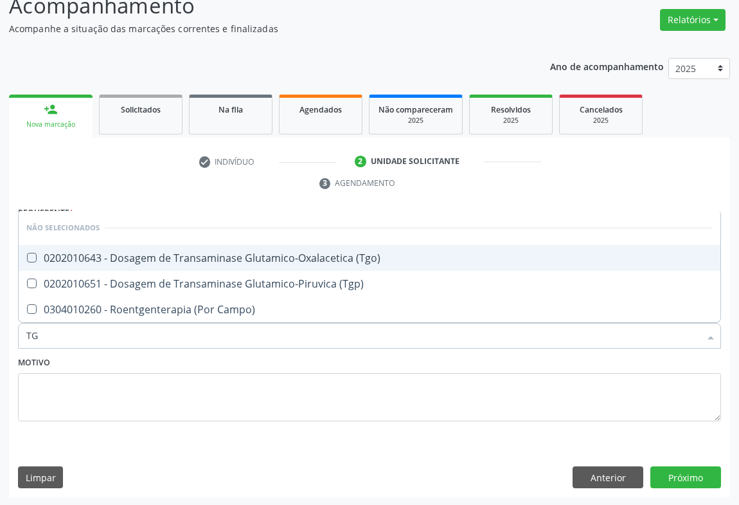
click at [121, 246] on span "0202010643 - Dosagem de Transaminase Glutamico-Oxalacetica (Tgo)" at bounding box center [370, 258] width 702 height 26
checkbox \(Tgo\) "true"
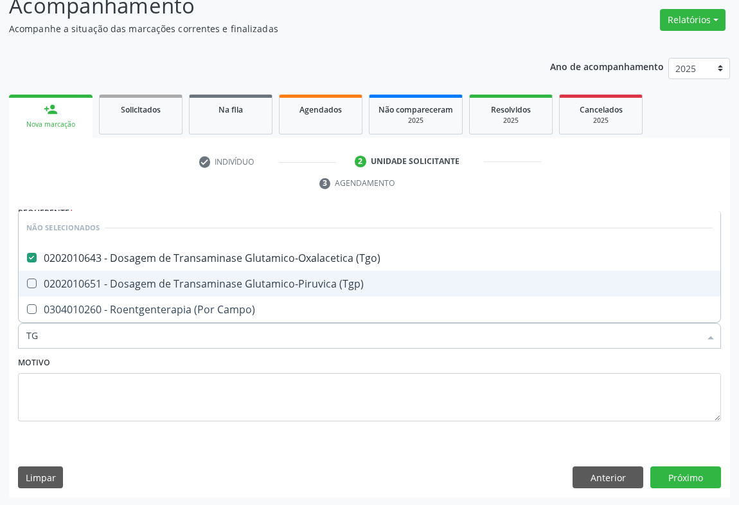
click at [113, 284] on div "0202010651 - Dosagem de Transaminase Glutamico-Piruvica (Tgp)" at bounding box center [369, 283] width 687 height 10
checkbox \(Tgp\) "true"
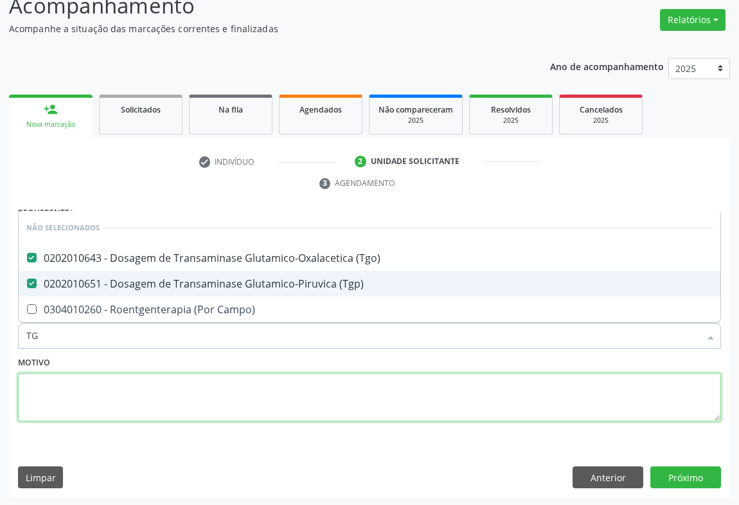
click at [101, 376] on textarea at bounding box center [369, 397] width 703 height 49
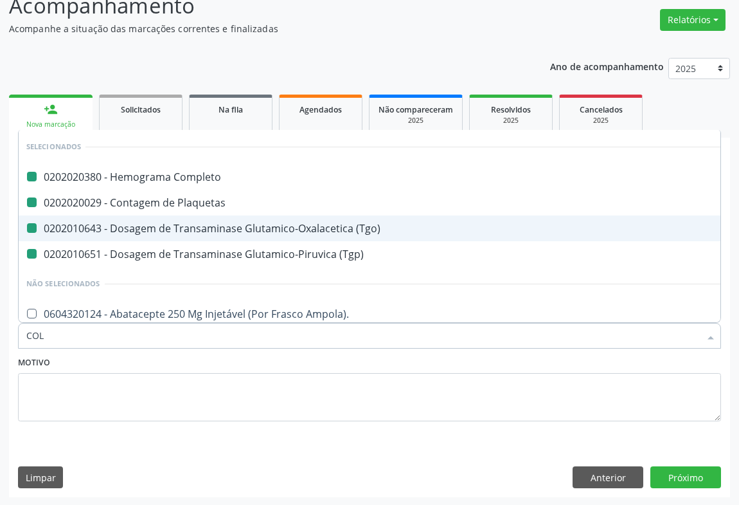
type input "COLE"
checkbox Completo "false"
checkbox Plaquetas "false"
checkbox \(Tgo\) "false"
checkbox \(Tgp\) "false"
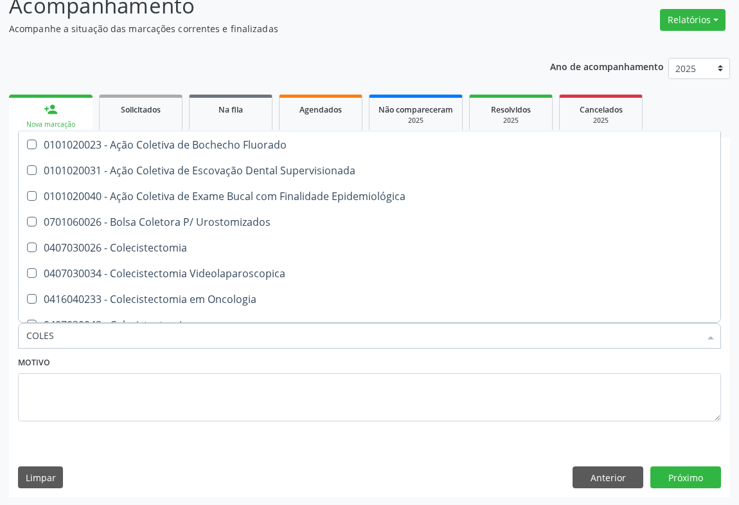
scroll to position [0, 0]
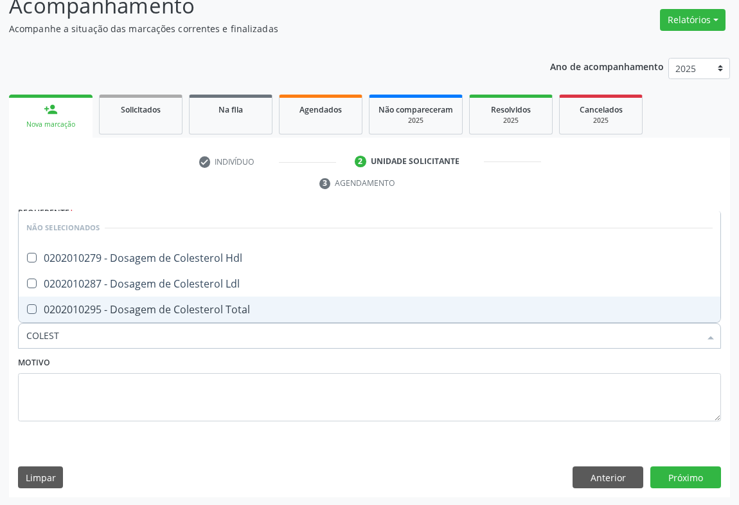
type input "COLESTE"
click at [90, 309] on div "0202010295 - Dosagem de Colesterol Total" at bounding box center [369, 309] width 687 height 10
checkbox Total "true"
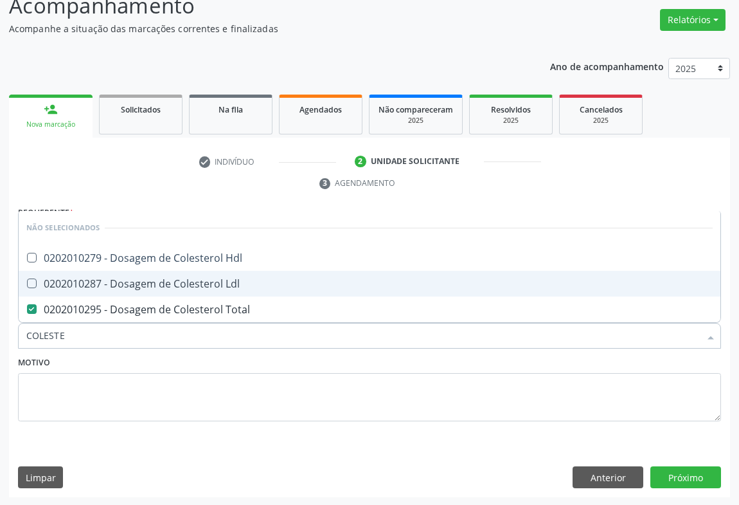
click at [90, 282] on div "0202010287 - Dosagem de Colesterol Ldl" at bounding box center [369, 283] width 687 height 10
checkbox Ldl "true"
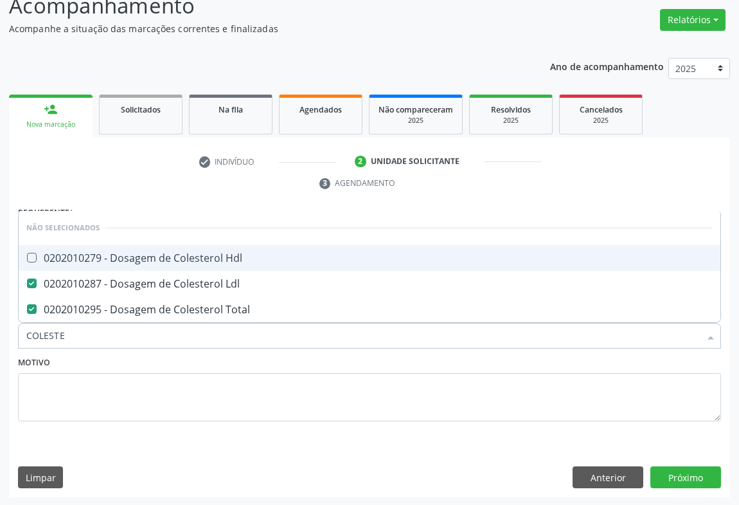
click at [95, 257] on div "0202010279 - Dosagem de Colesterol Hdl" at bounding box center [369, 258] width 687 height 10
checkbox Hdl "true"
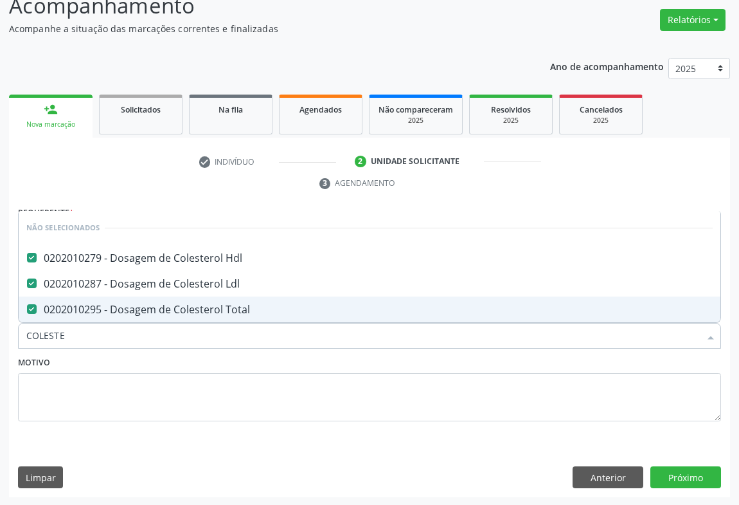
type input "COLESTE"
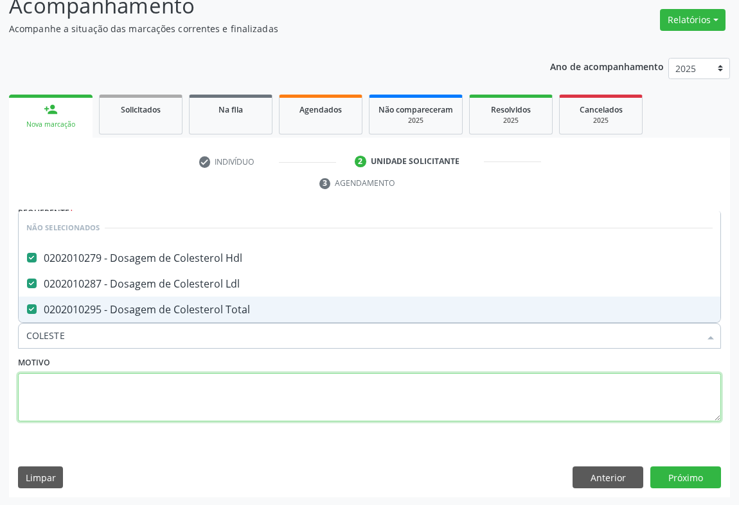
click at [94, 376] on textarea at bounding box center [369, 397] width 703 height 49
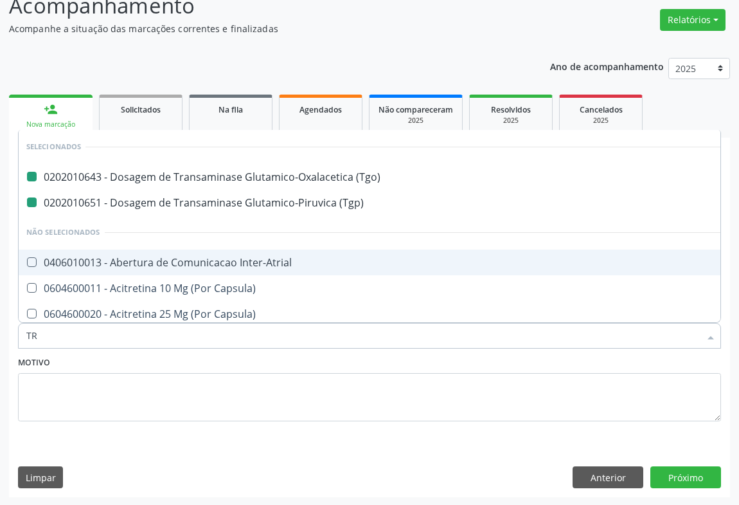
type input "TRI"
checkbox \(Tgo\) "false"
checkbox \(Tgp\) "false"
checkbox Inter-Atrial "false"
checkbox Capsula\) "false"
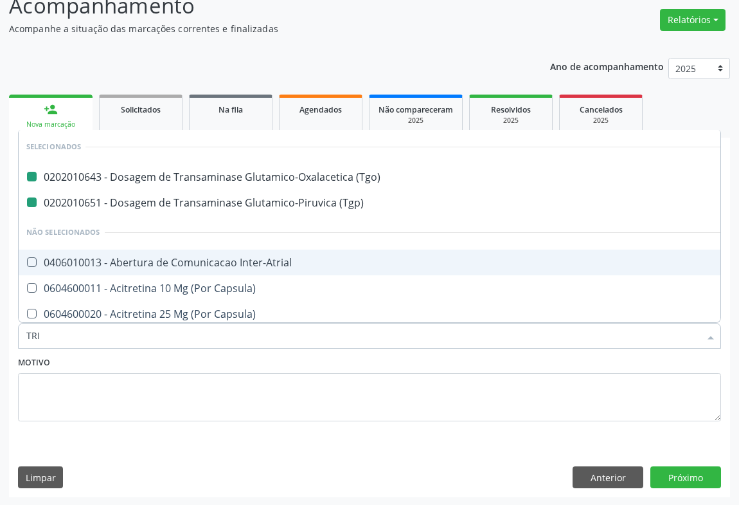
checkbox Capsula\) "false"
checkbox Psicossocial "false"
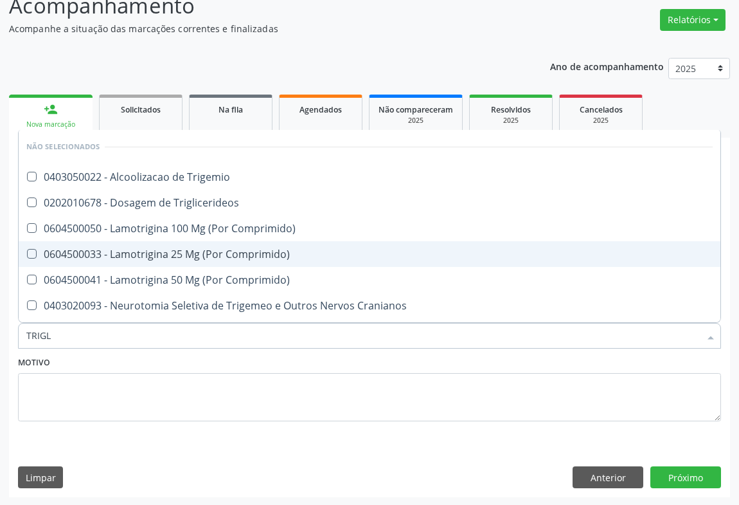
type input "TRIGLI"
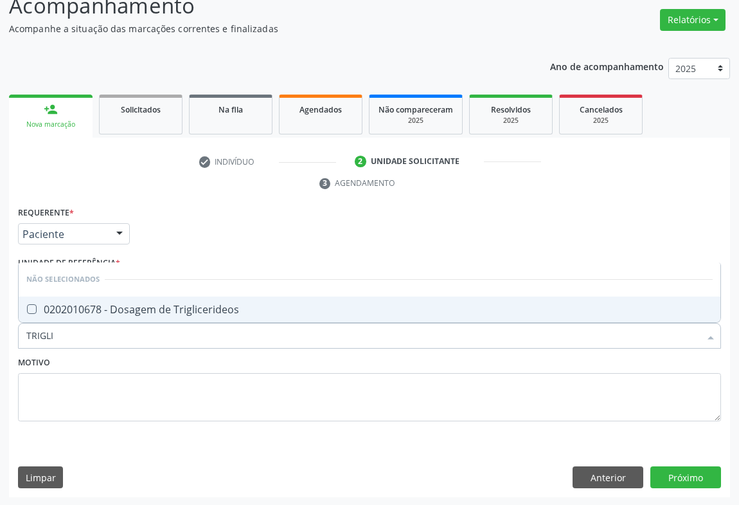
click at [116, 299] on span "0202010678 - Dosagem de Triglicerideos" at bounding box center [370, 309] width 702 height 26
checkbox Triglicerideos "true"
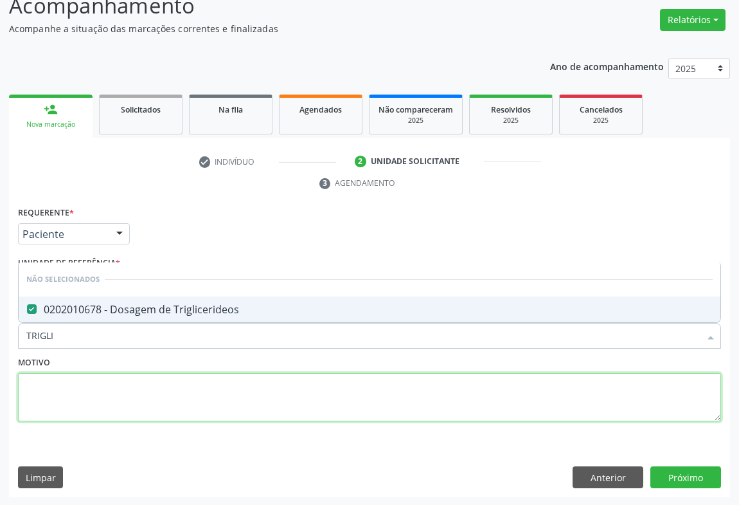
click at [91, 373] on textarea at bounding box center [369, 397] width 703 height 49
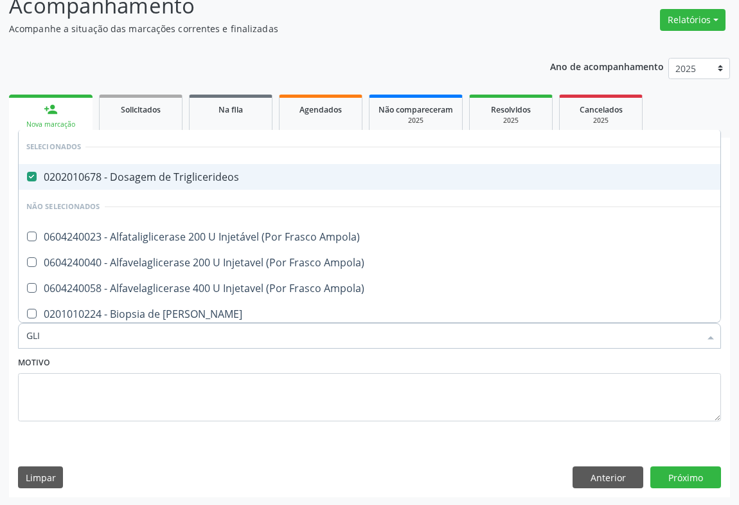
type input "GLIC"
checkbox Ampola\) "false"
checkbox Linfatico "false"
checkbox Dosagens\) "false"
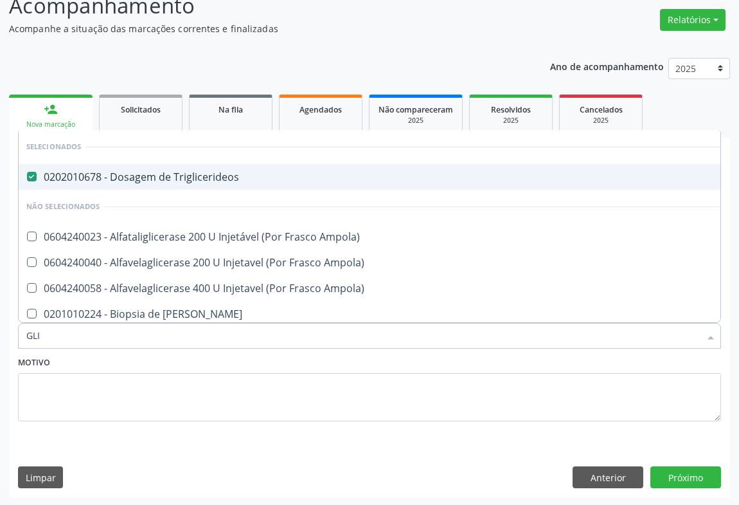
checkbox Dosagens\) "false"
type input "GLICO"
checkbox Triglicerideos "false"
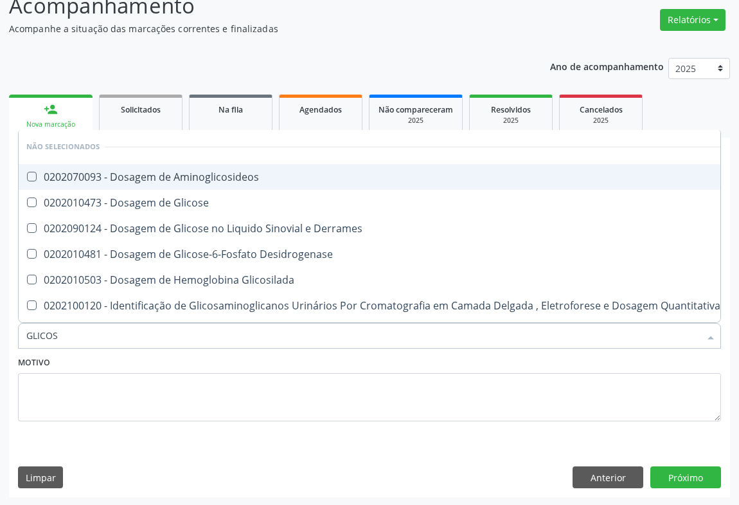
type input "GLICOSE"
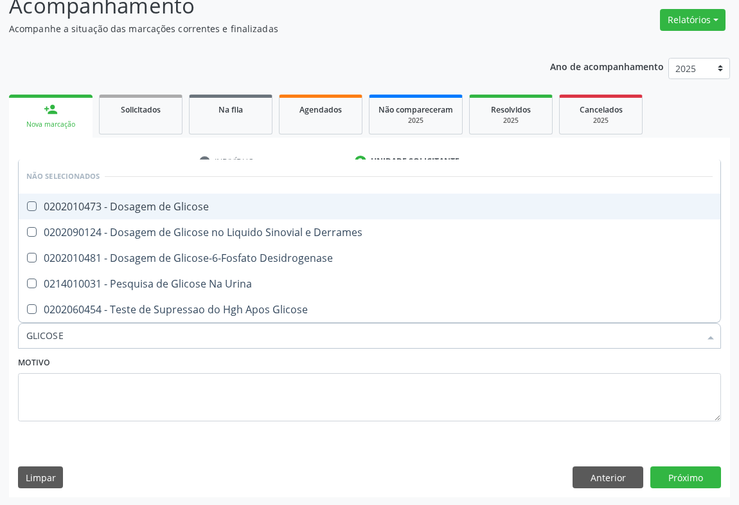
click at [135, 201] on div "0202010473 - Dosagem de Glicose" at bounding box center [369, 206] width 687 height 10
checkbox Glicose "true"
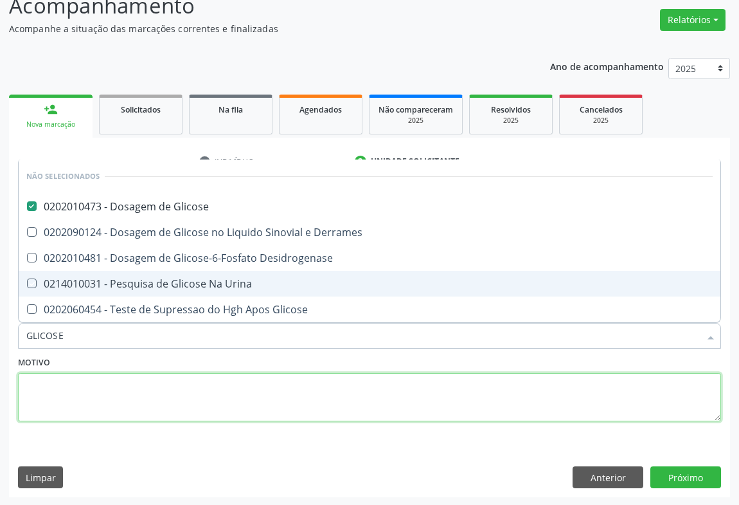
click at [119, 374] on textarea at bounding box center [369, 397] width 703 height 49
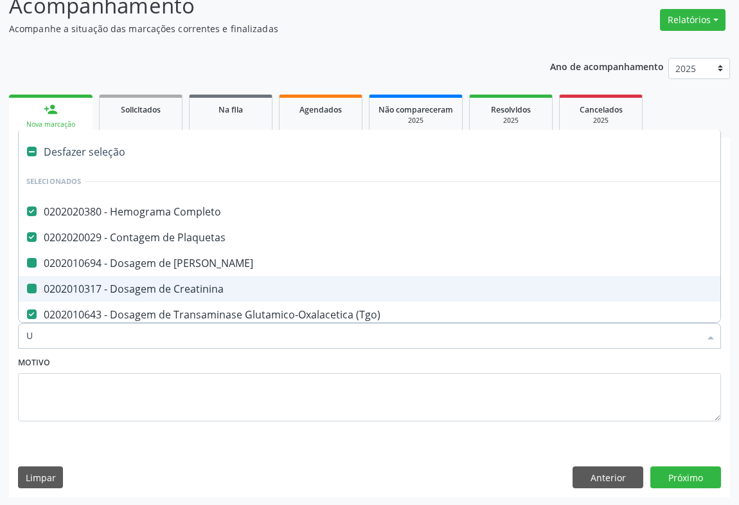
type input "UE"
checkbox Ureia "false"
checkbox Creatinina "false"
checkbox \(Tgp\) "false"
checkbox Total "false"
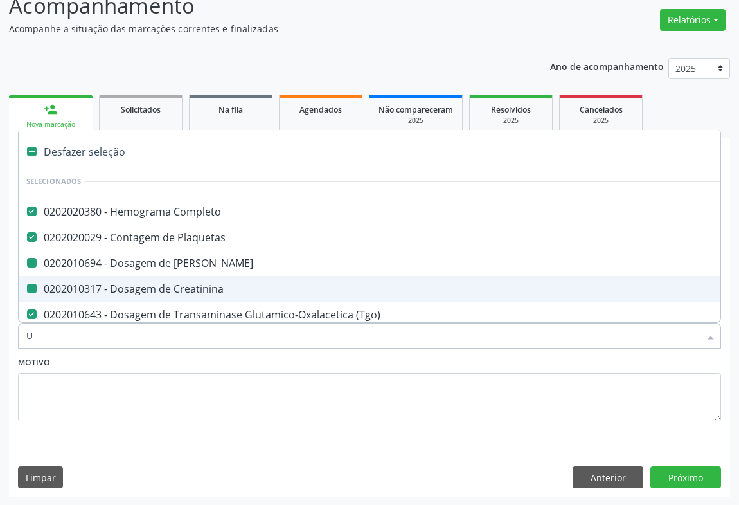
checkbox Ldl "false"
checkbox Hdl "false"
checkbox Triglicerideos "false"
checkbox Glicose "false"
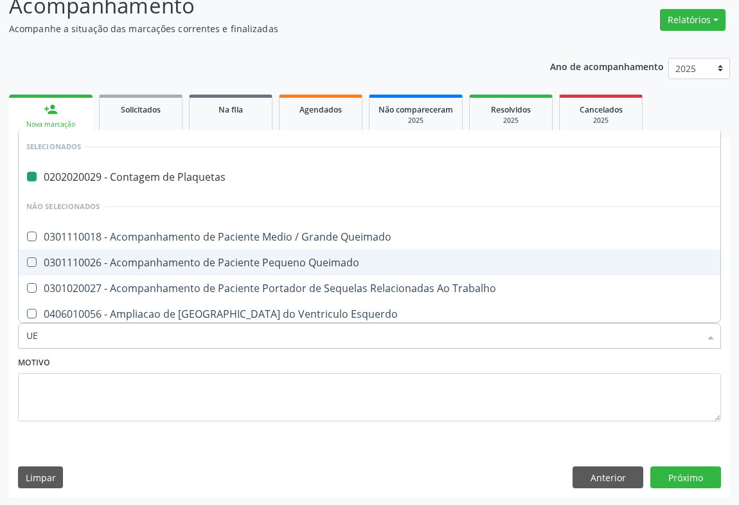
type input "UEI"
checkbox Plaquetas "false"
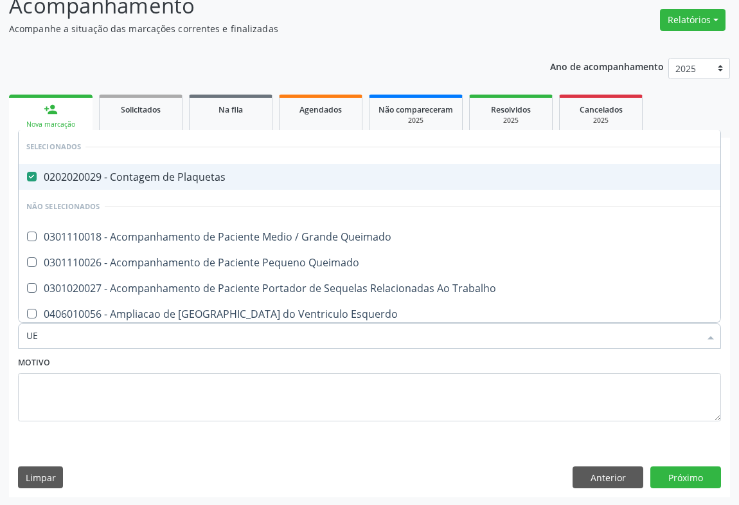
type input "U"
checkbox Queimado "true"
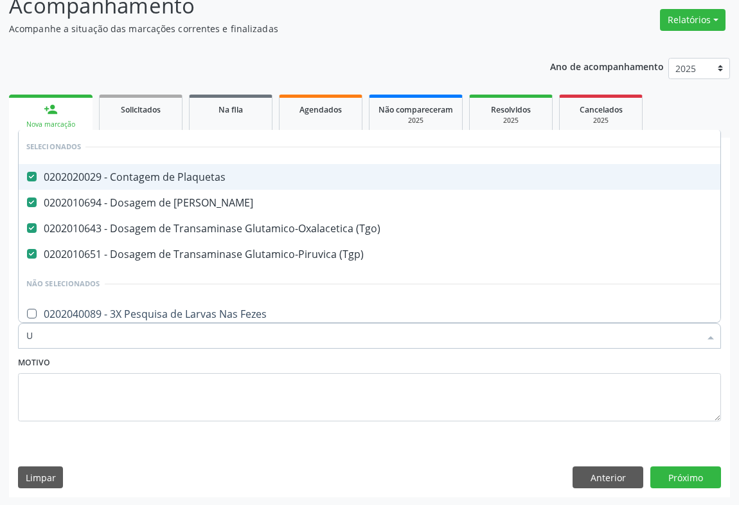
type input "UR"
checkbox \(Tgo\) "false"
checkbox \(Tgp\) "false"
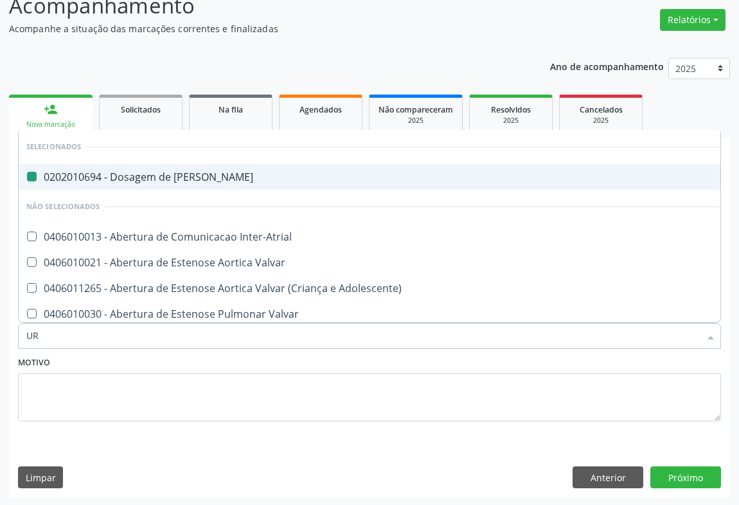
type input "URI"
checkbox Ureia "false"
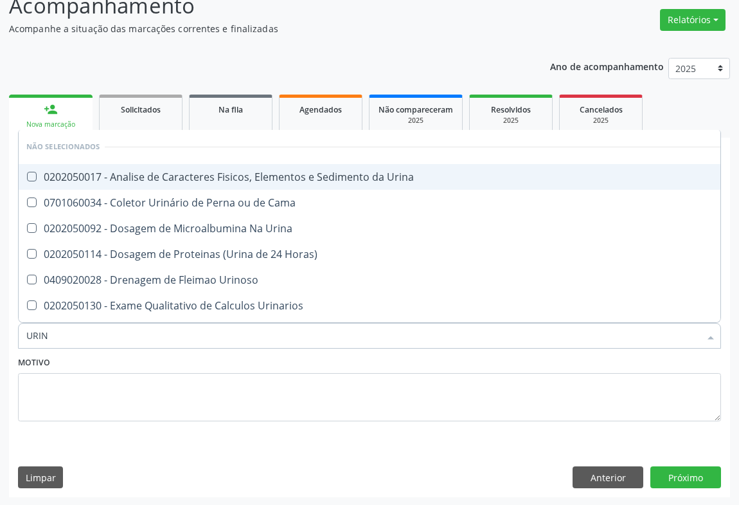
type input "URINA"
click at [135, 180] on div "0202050017 - Analise de Caracteres Fisicos, Elementos e Sedimento da Urina" at bounding box center [369, 177] width 687 height 10
checkbox Urina "true"
type input "URINA"
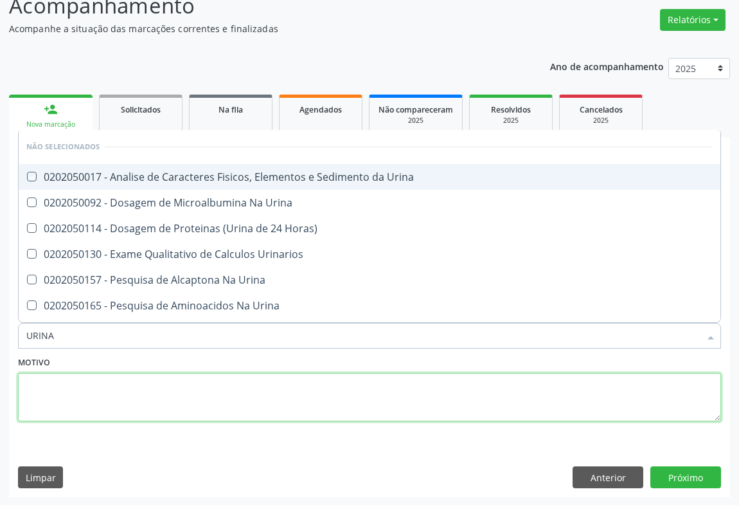
click at [116, 385] on textarea at bounding box center [369, 397] width 703 height 49
checkbox Horas\) "true"
checkbox Urinarios "true"
checkbox Urina "true"
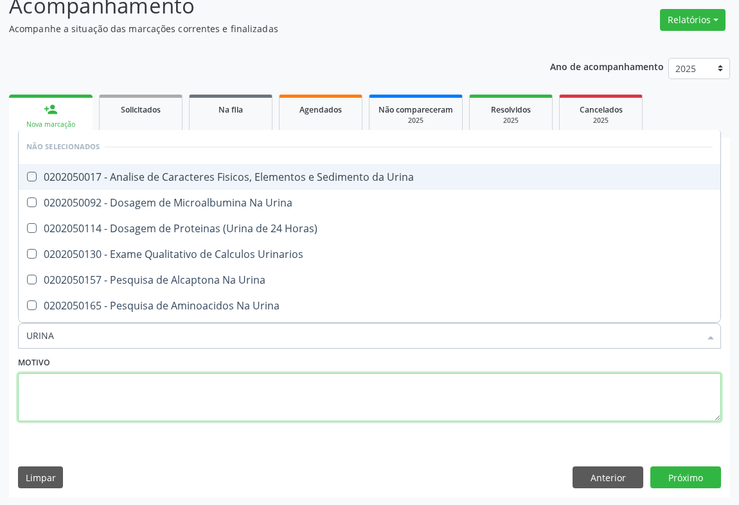
checkbox Urina "true"
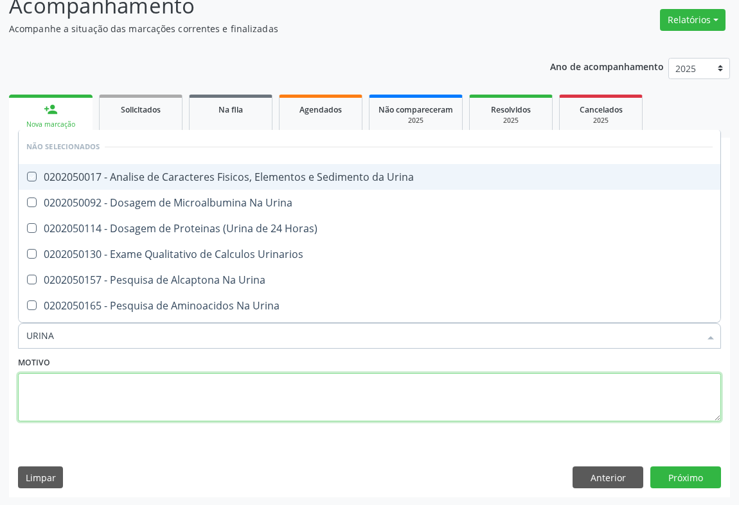
checkbox Urina "true"
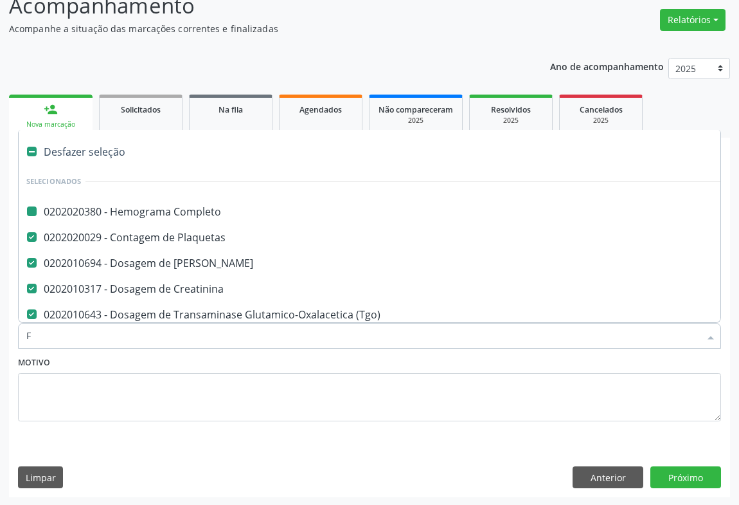
type input "FE"
checkbox Completo "false"
checkbox Ureia "false"
checkbox Creatinina "false"
checkbox \(Tgp\) "false"
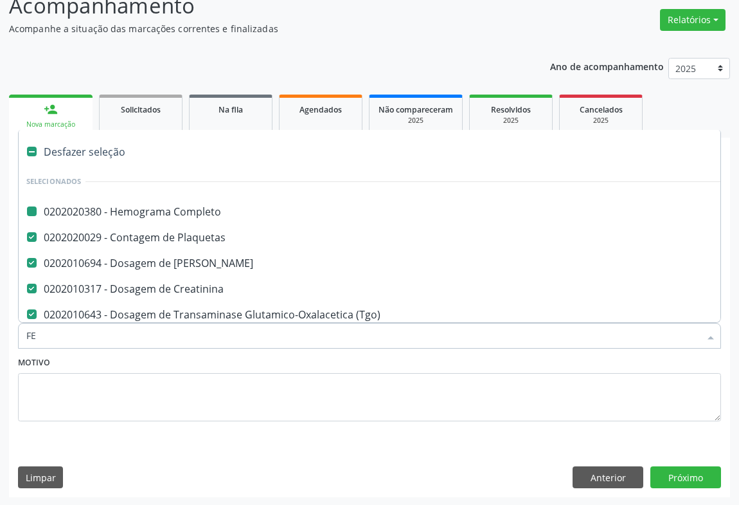
checkbox Total "false"
checkbox Ldl "false"
checkbox Hdl "false"
checkbox Triglicerideos "false"
checkbox Glicose "false"
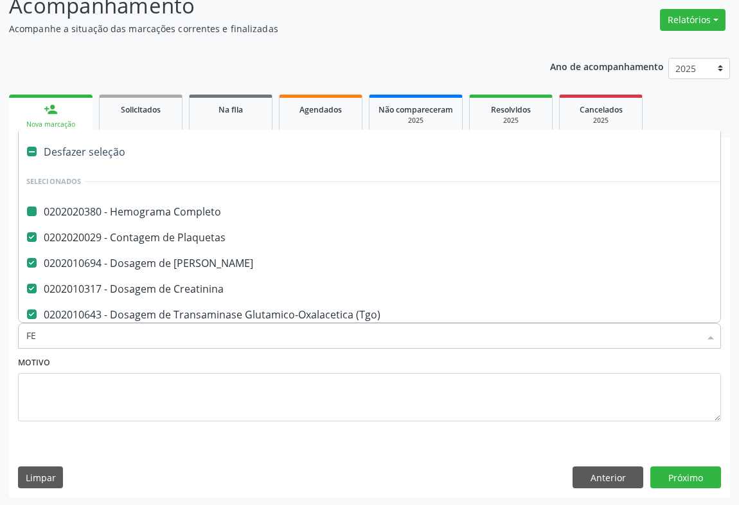
checkbox Urina "false"
checkbox \(Tgo\) "false"
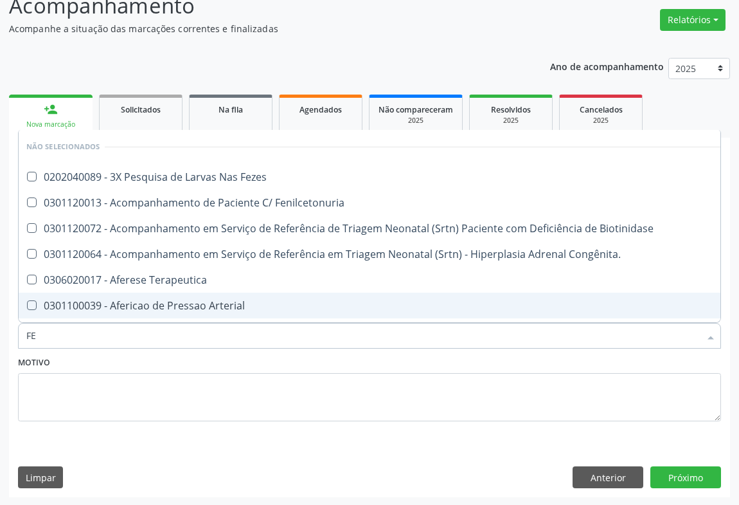
type input "FEZ"
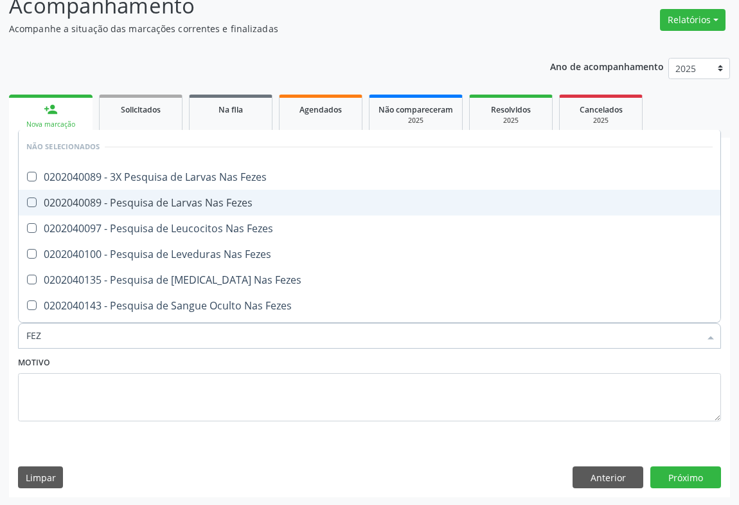
click at [172, 201] on div "0202040089 - Pesquisa de Larvas Nas Fezes" at bounding box center [369, 202] width 687 height 10
checkbox Fezes "true"
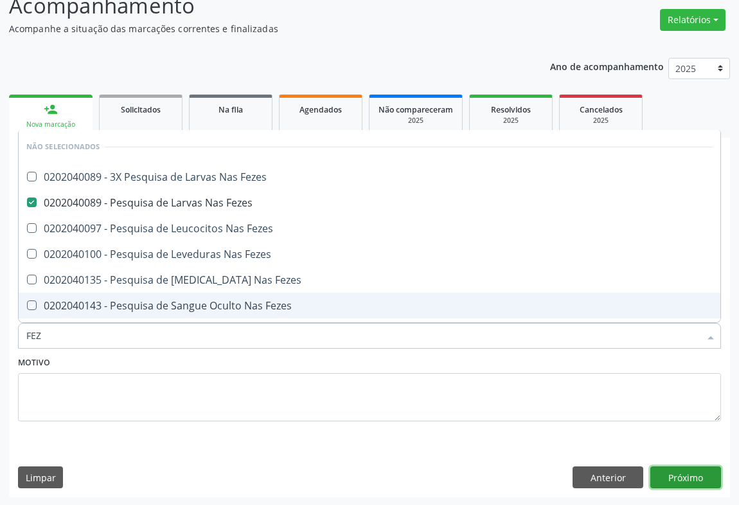
click at [668, 480] on button "Próximo" at bounding box center [686, 477] width 71 height 22
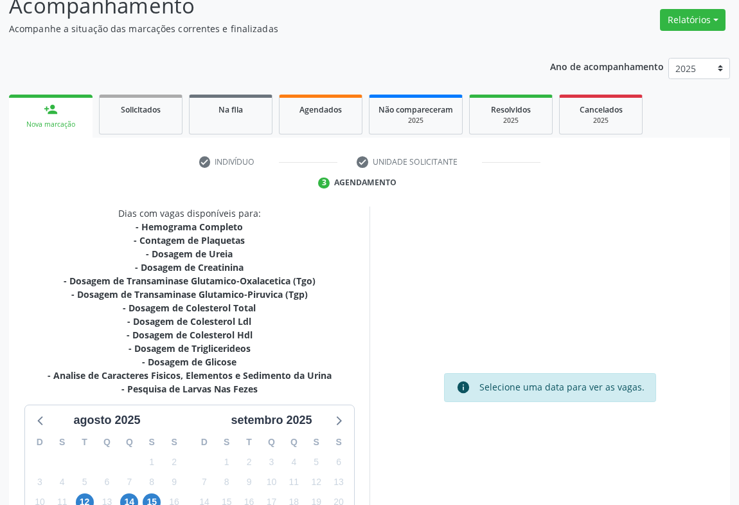
scroll to position [215, 0]
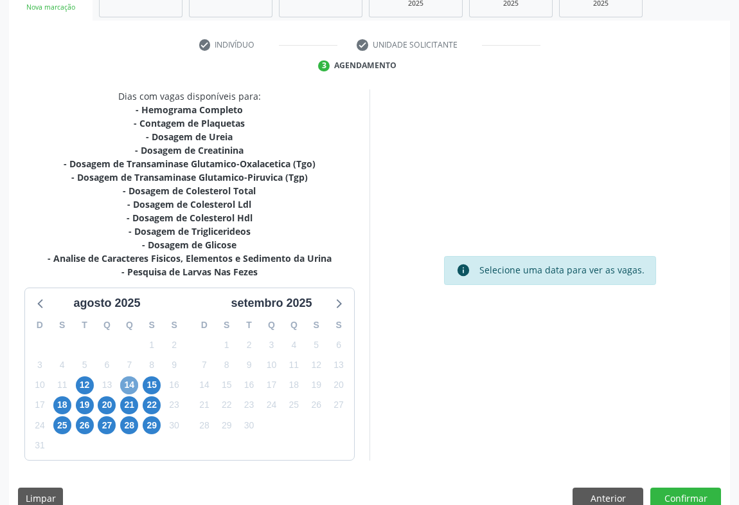
click at [129, 385] on span "14" at bounding box center [129, 385] width 18 height 18
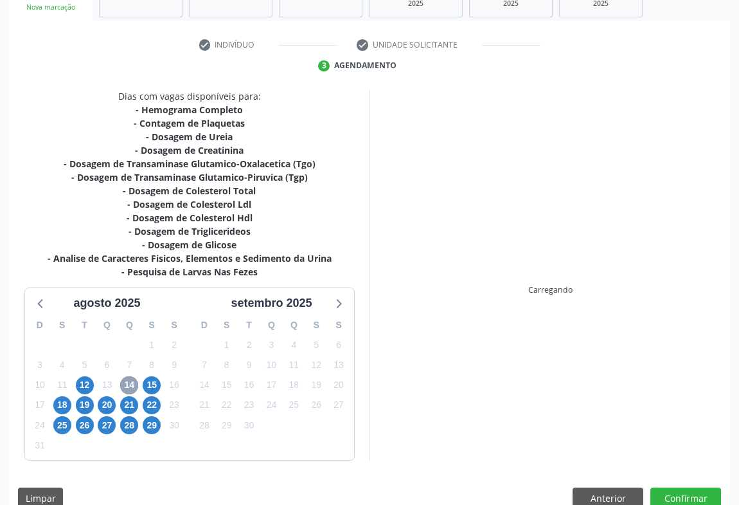
scroll to position [237, 0]
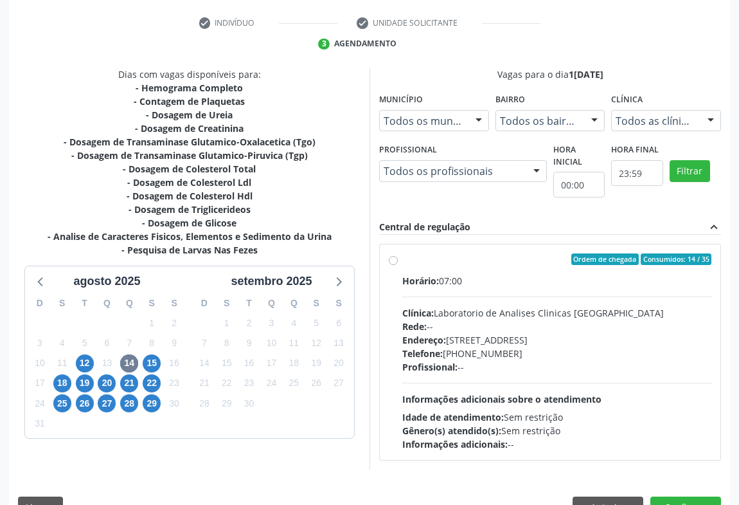
click at [543, 360] on div "Profissional: --" at bounding box center [557, 367] width 309 height 14
click at [398, 265] on input "Ordem de chegada Consumidos: 14 / 35 Horário: 07:00 Clínica: Laboratorio de Ana…" at bounding box center [393, 259] width 9 height 12
radio input "true"
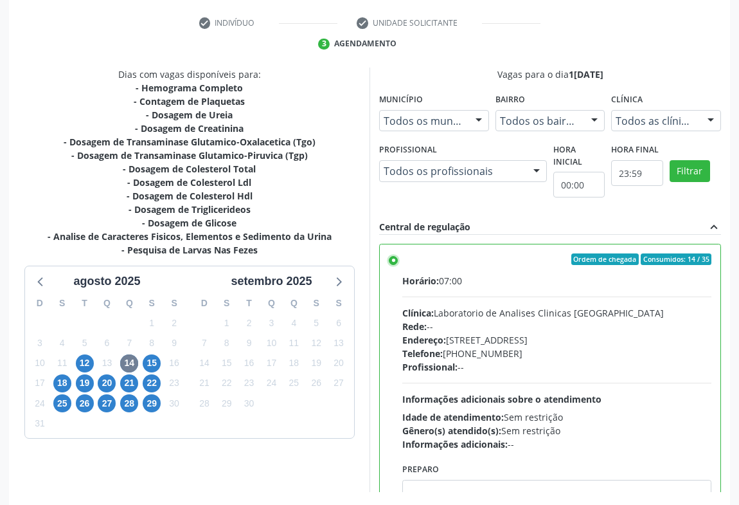
scroll to position [290, 0]
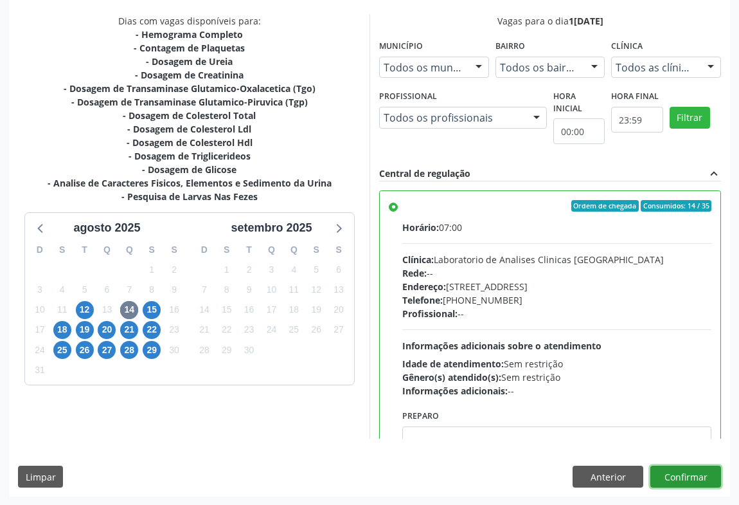
click at [688, 476] on button "Confirmar" at bounding box center [686, 477] width 71 height 22
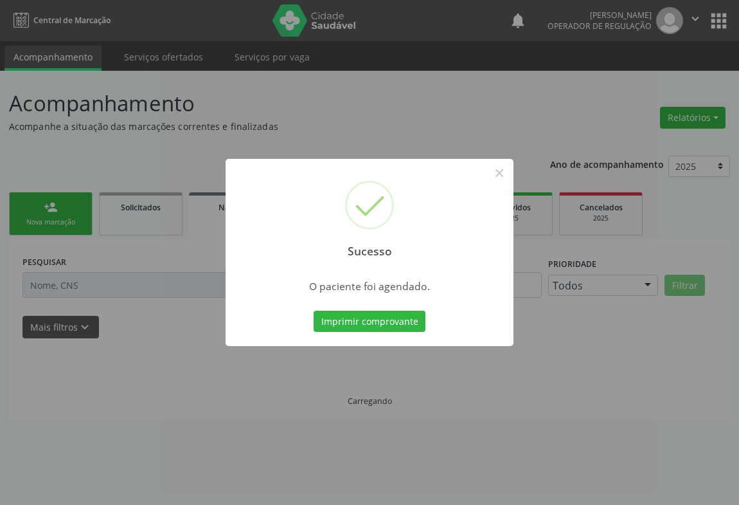
scroll to position [0, 0]
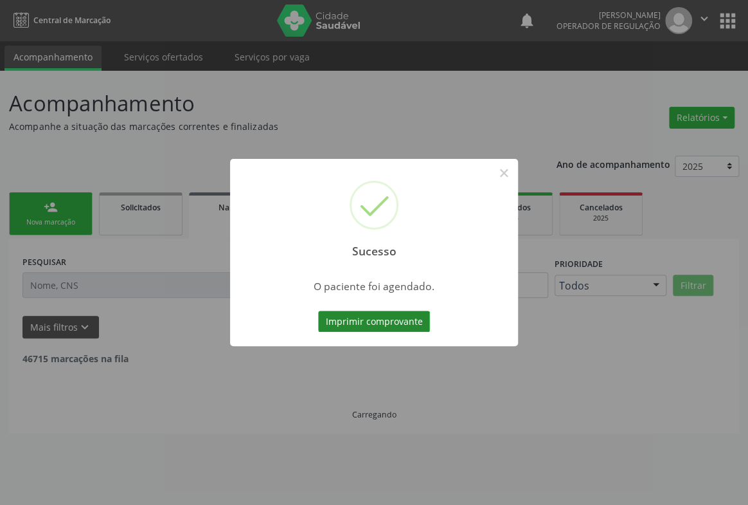
click at [350, 321] on button "Imprimir comprovante" at bounding box center [374, 322] width 112 height 22
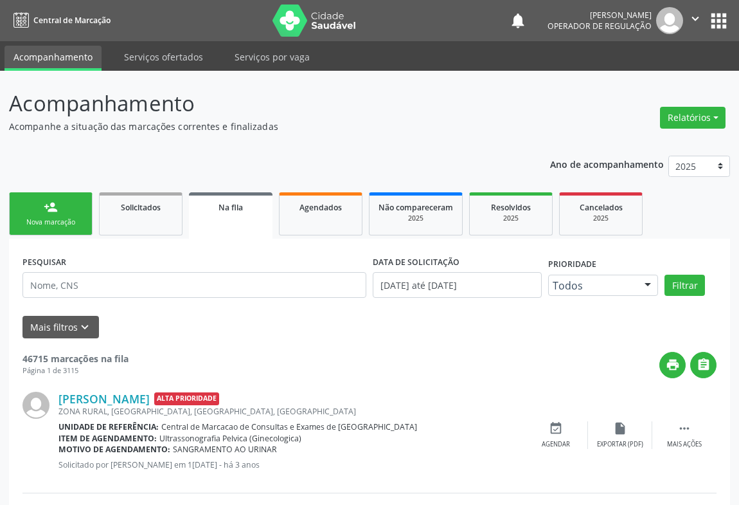
click at [55, 210] on div "person_add" at bounding box center [51, 207] width 14 height 14
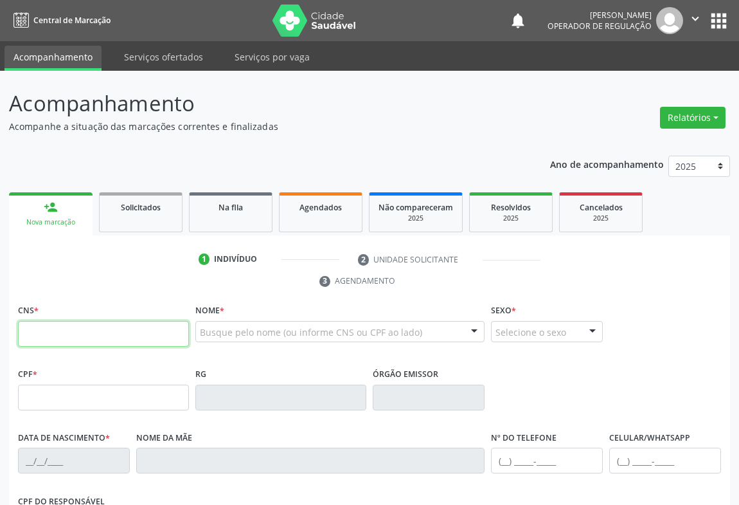
click at [69, 334] on input "text" at bounding box center [103, 334] width 171 height 26
type input "705 2054 7146 7772"
type input "10/12/2018"
type input "(74) 98810-2013"
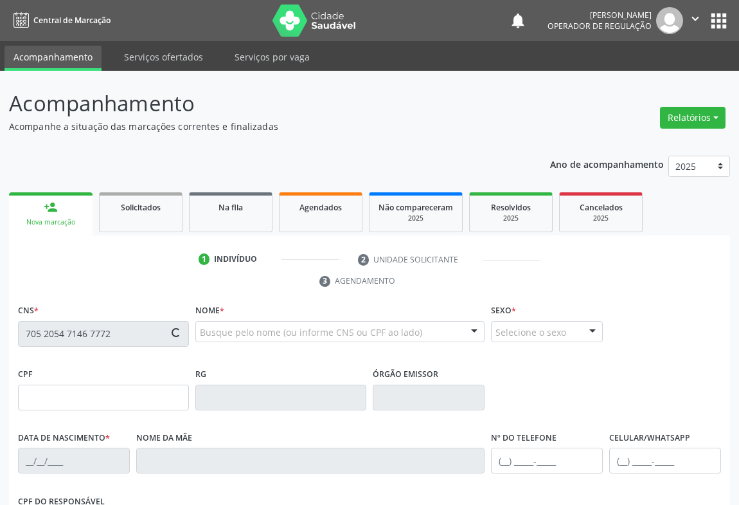
type input "55"
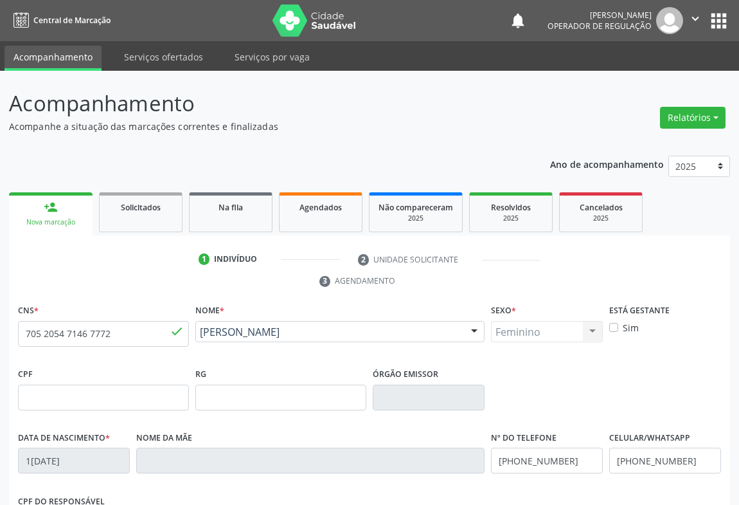
scroll to position [175, 0]
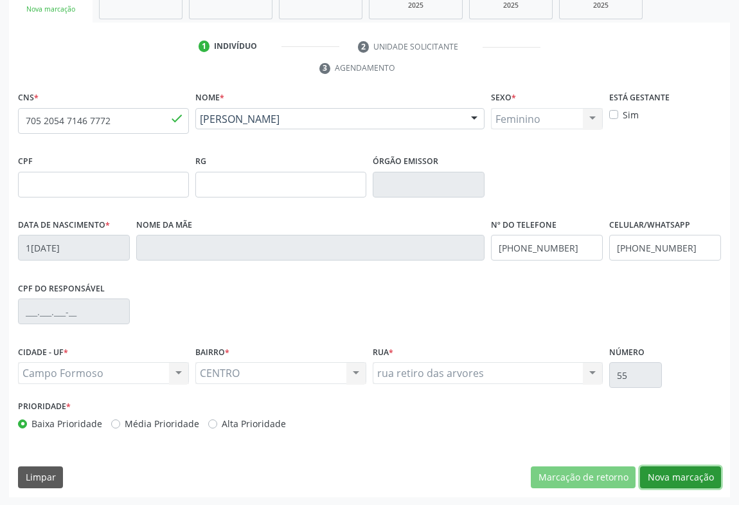
click at [675, 476] on button "Nova marcação" at bounding box center [680, 477] width 81 height 22
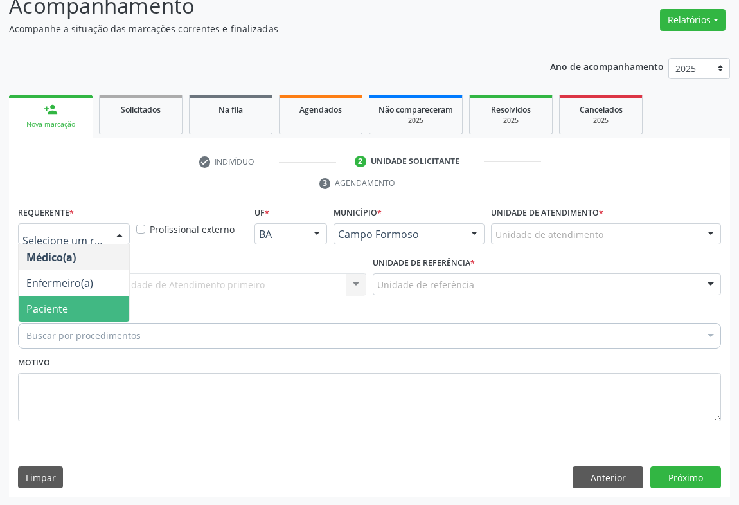
click at [54, 306] on span "Paciente" at bounding box center [47, 309] width 42 height 14
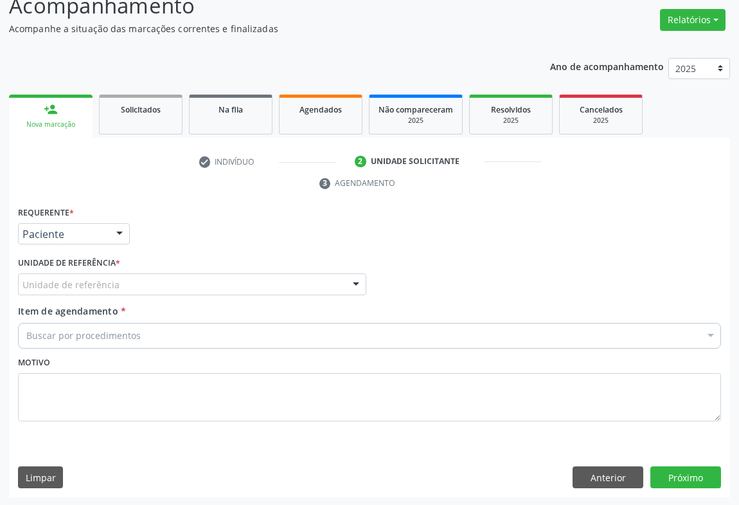
click at [122, 287] on div "Unidade de referência" at bounding box center [192, 284] width 349 height 22
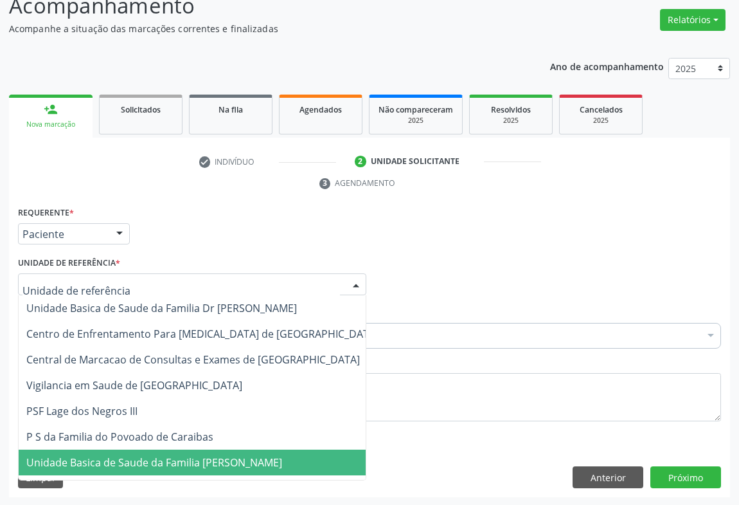
click at [129, 451] on span "Unidade Basica de Saude da Familia [PERSON_NAME]" at bounding box center [203, 462] width 368 height 26
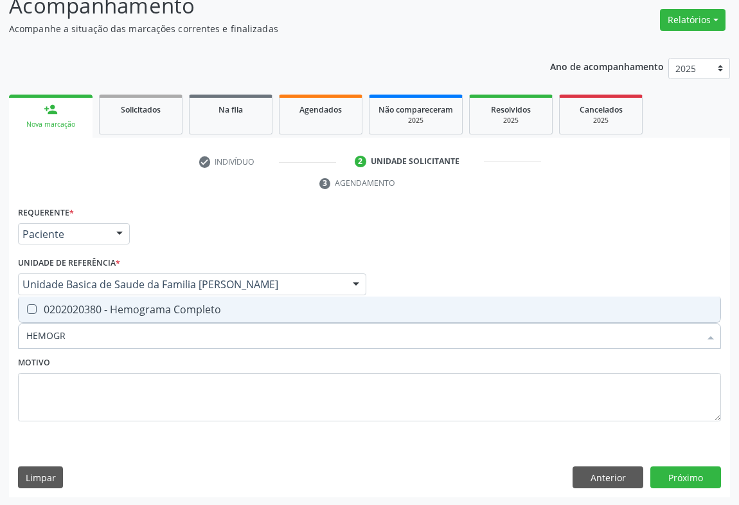
type input "HEMOGRA"
click at [150, 300] on span "0202020380 - Hemograma Completo" at bounding box center [370, 309] width 702 height 26
checkbox Completo "true"
type input "HEMOGRA"
click at [136, 371] on div "Motivo" at bounding box center [369, 387] width 703 height 68
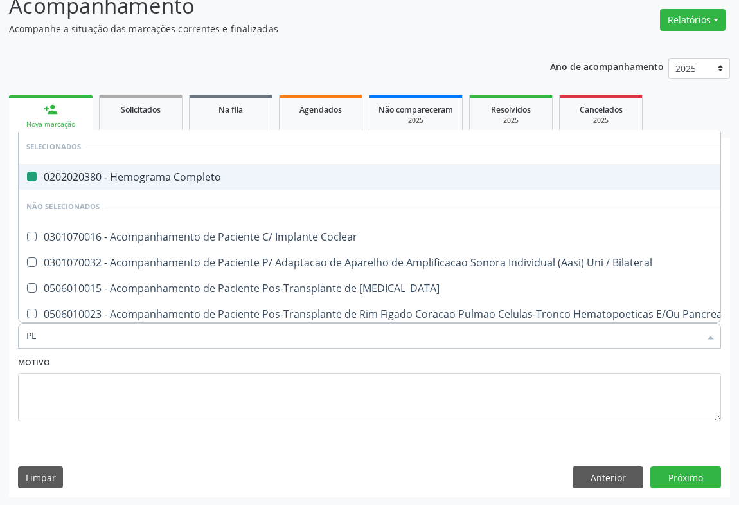
type input "PLA"
checkbox Completo "false"
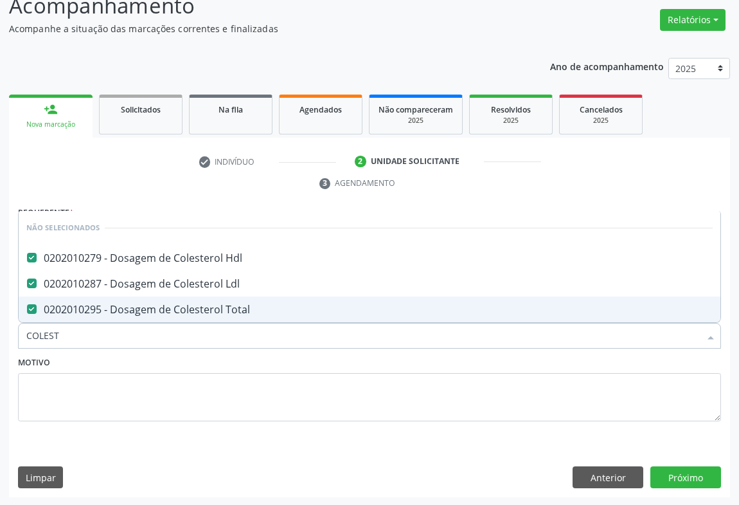
type input "COLEST"
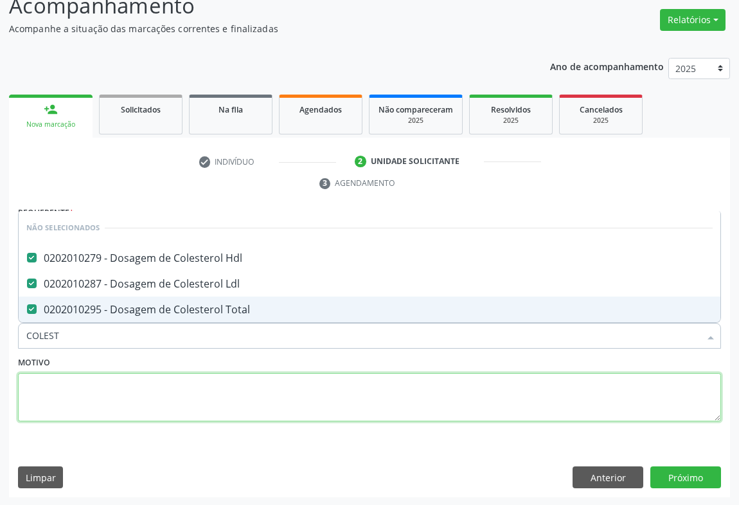
click at [111, 379] on textarea at bounding box center [369, 397] width 703 height 49
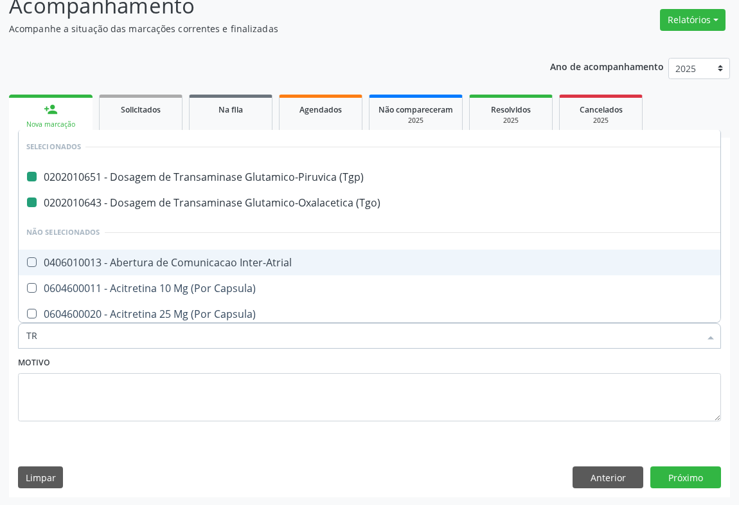
type input "TRI"
checkbox \(Tgp\) "false"
checkbox \(Tgo\) "false"
checkbox Inter-Atrial "false"
checkbox Capsula\) "false"
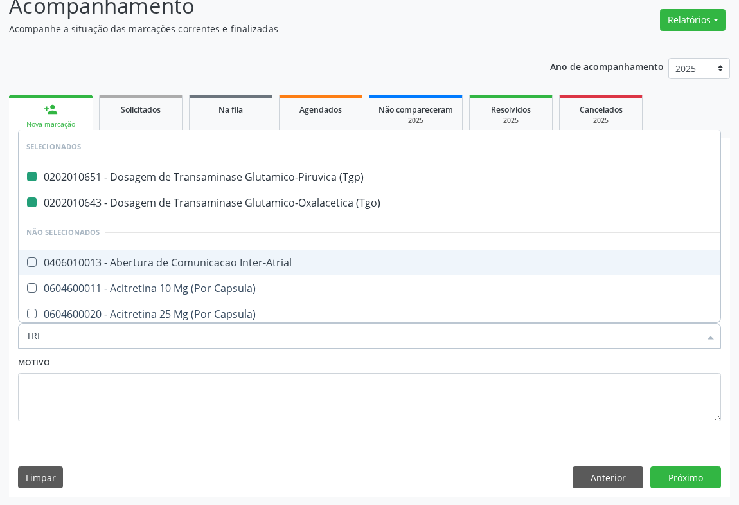
checkbox Capsula\) "false"
checkbox Psicossocial "false"
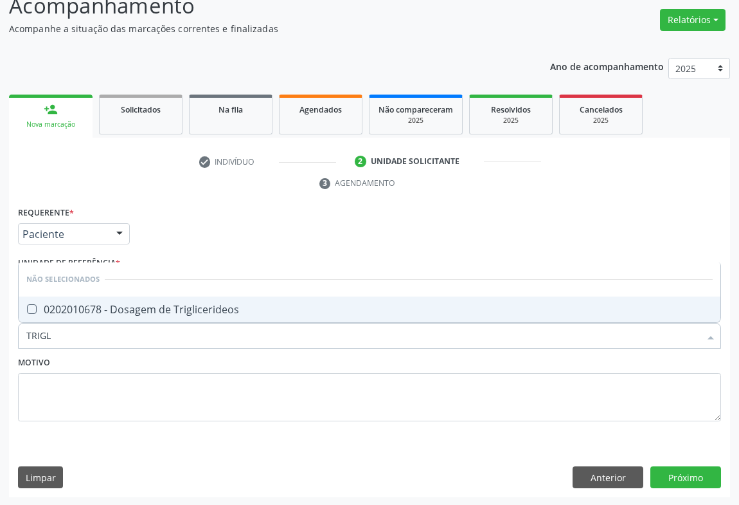
type input "TRIGLI"
click at [116, 308] on div "0202010678 - Dosagem de Triglicerideos" at bounding box center [369, 309] width 687 height 10
checkbox Triglicerideos "true"
type input "TRIGLI"
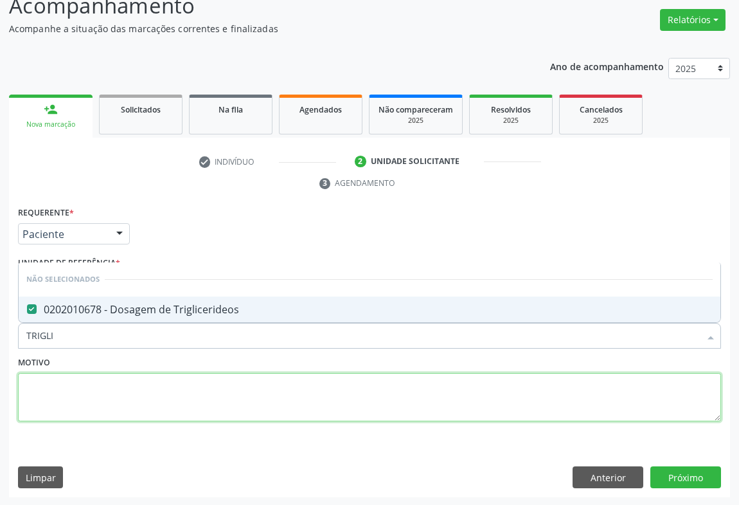
click at [104, 385] on textarea at bounding box center [369, 397] width 703 height 49
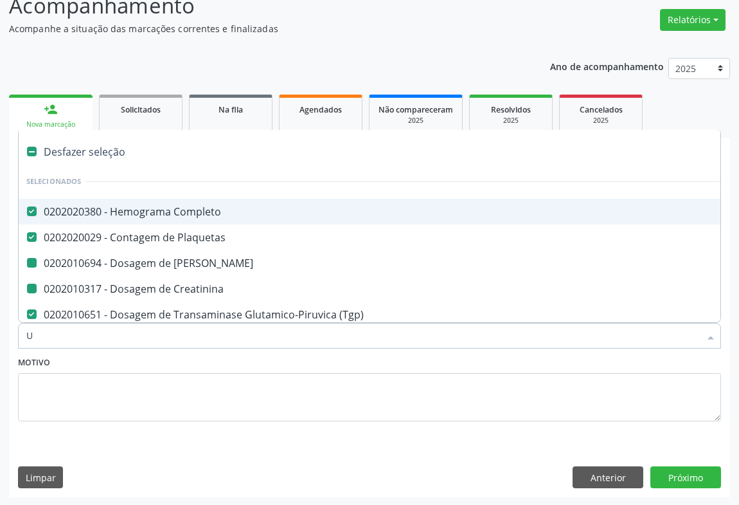
type input "UR"
checkbox Ureia "false"
checkbox Creatinina "false"
checkbox \(Tgo\) "false"
checkbox Hdl "false"
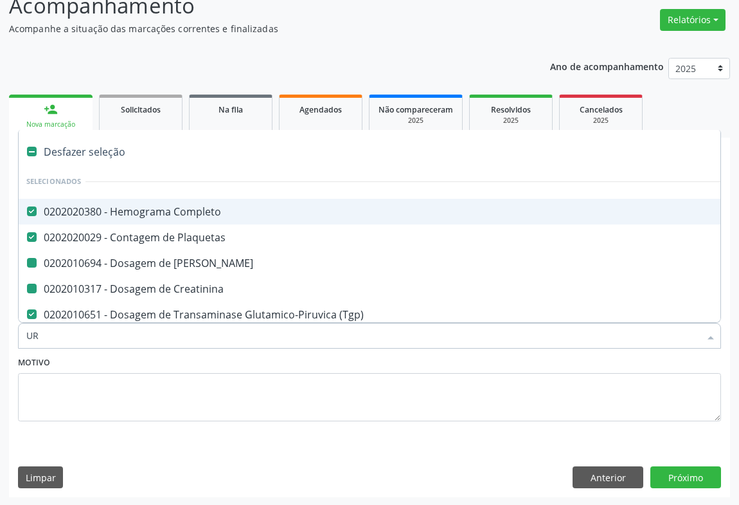
checkbox Ldl "false"
checkbox Total "false"
checkbox Triglicerideos "false"
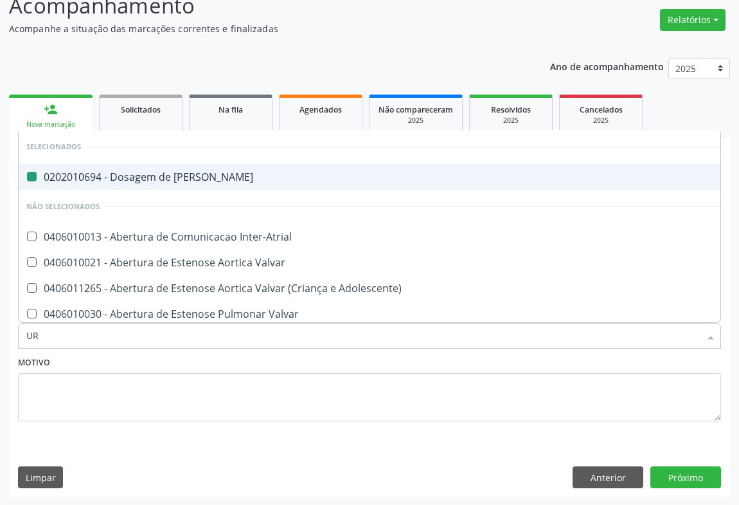
type input "URI"
checkbox Ureia "false"
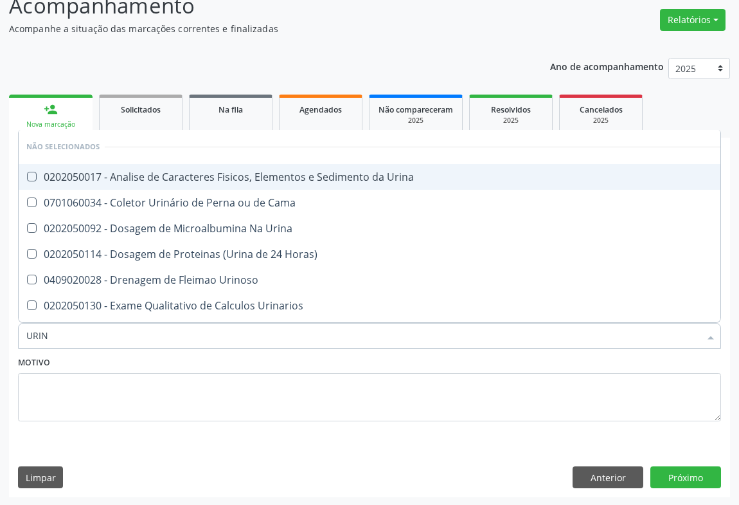
type input "URINA"
click at [140, 175] on div "0202050017 - Analise de Caracteres Fisicos, Elementos e Sedimento da Urina" at bounding box center [369, 177] width 687 height 10
checkbox Urina "true"
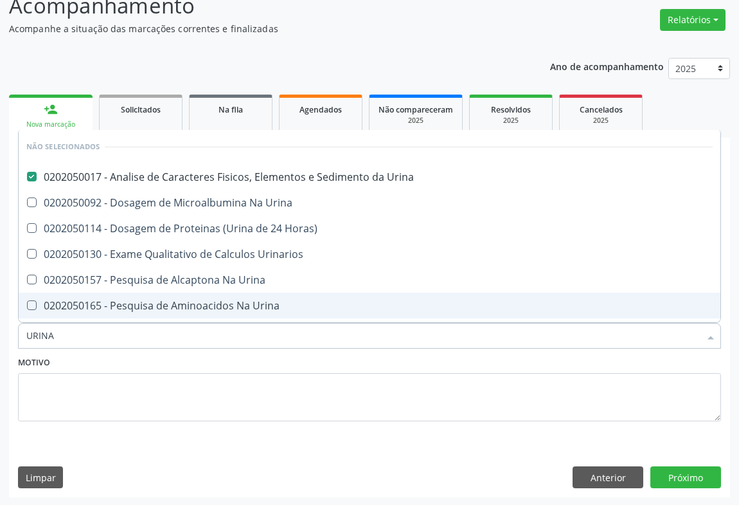
type input "URINA"
click at [109, 428] on fieldset "Motivo" at bounding box center [369, 391] width 703 height 77
checkbox Horas\) "true"
checkbox Urinarios "true"
checkbox Urina "true"
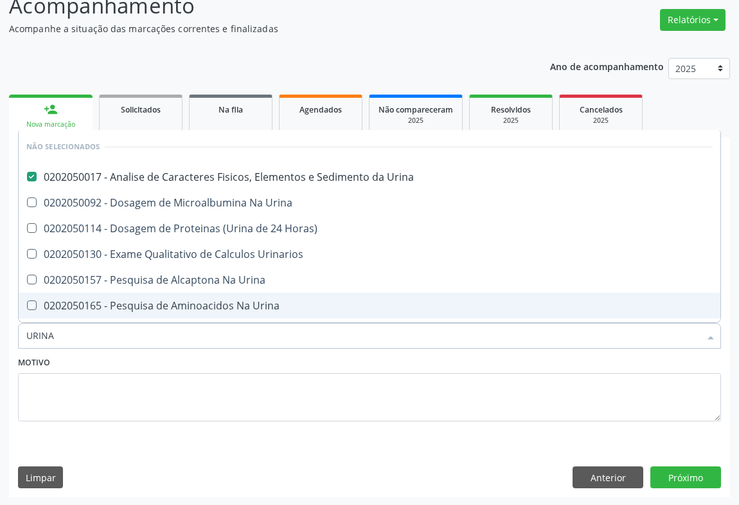
checkbox Urina "true"
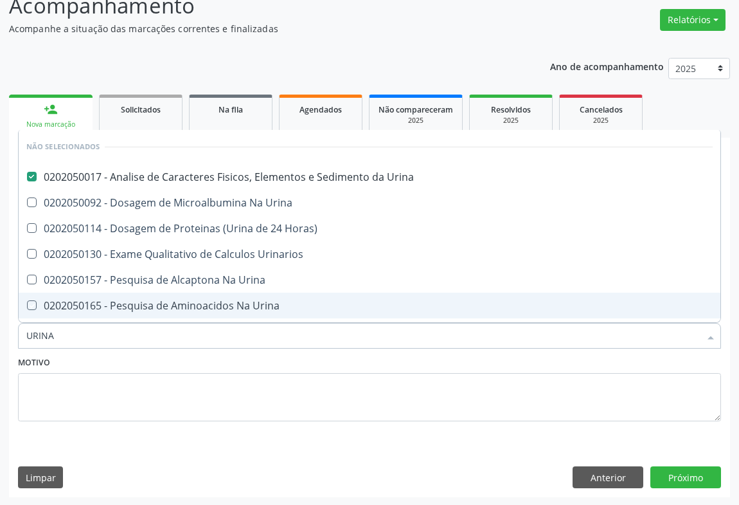
checkbox Urina "true"
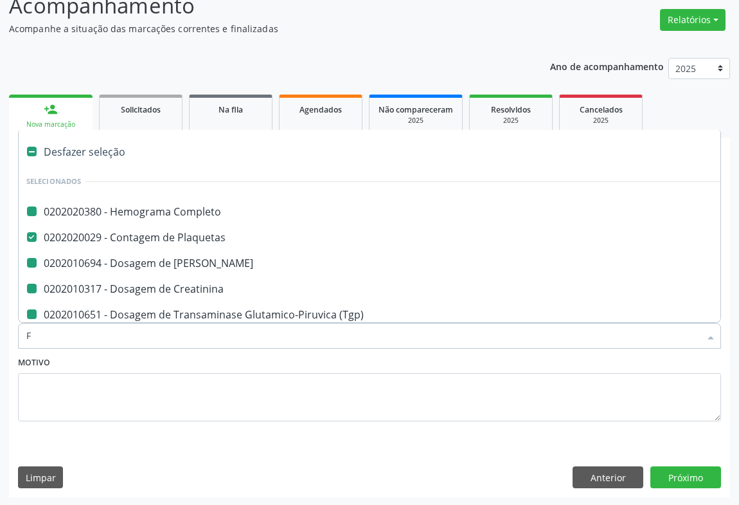
type input "FE"
checkbox Completo "false"
checkbox Ureia "false"
checkbox Creatinina "false"
checkbox \(Tgo\) "false"
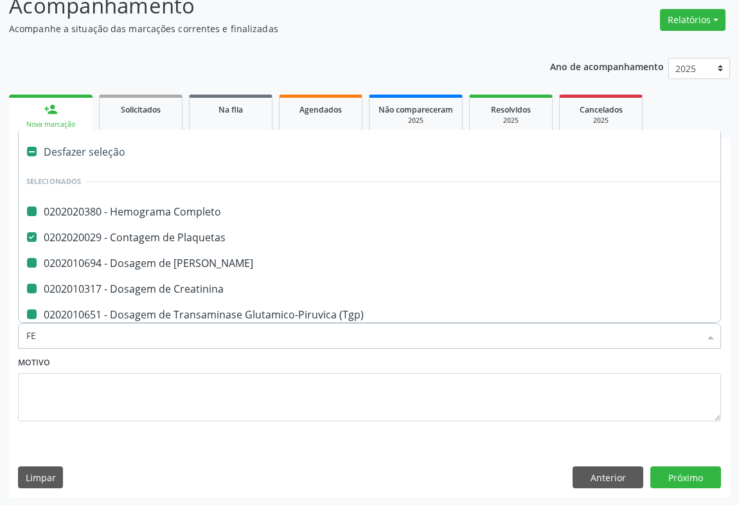
checkbox Hdl "false"
checkbox Ldl "false"
checkbox Total "false"
checkbox Triglicerideos "false"
checkbox \(Tgp\) "false"
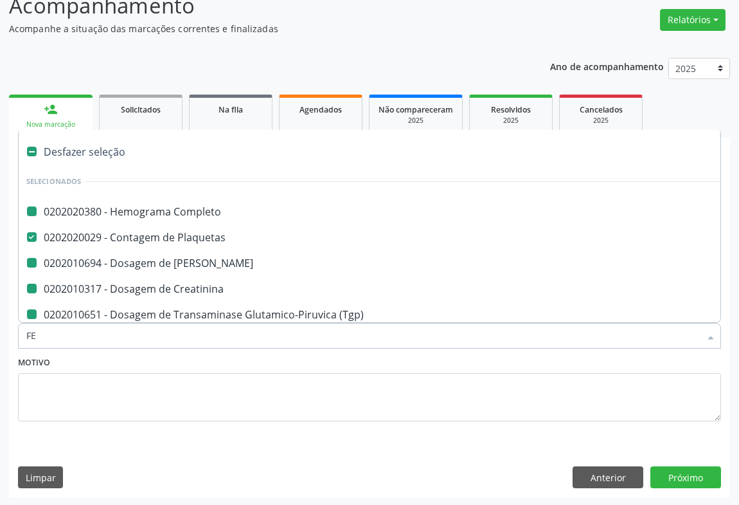
checkbox Urina "false"
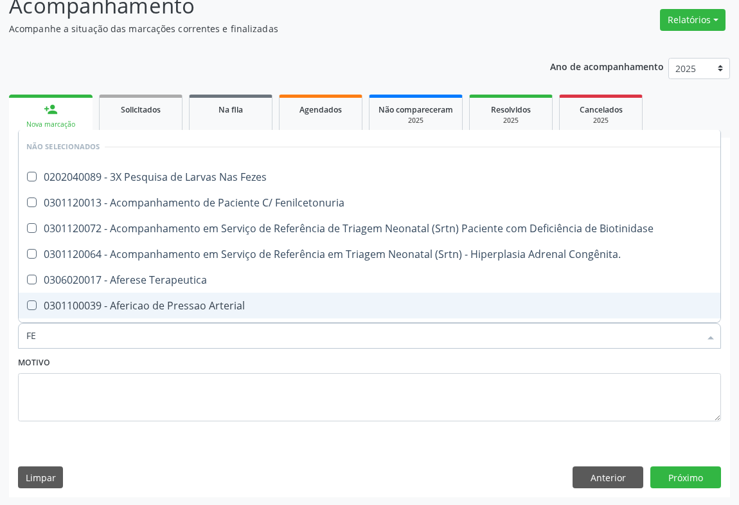
type input "FEZ"
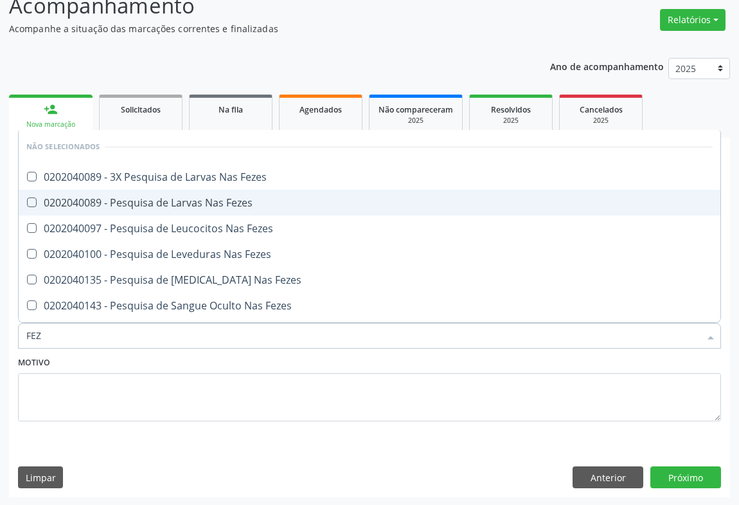
click at [150, 199] on div "0202040089 - Pesquisa de Larvas Nas Fezes" at bounding box center [369, 202] width 687 height 10
checkbox Fezes "true"
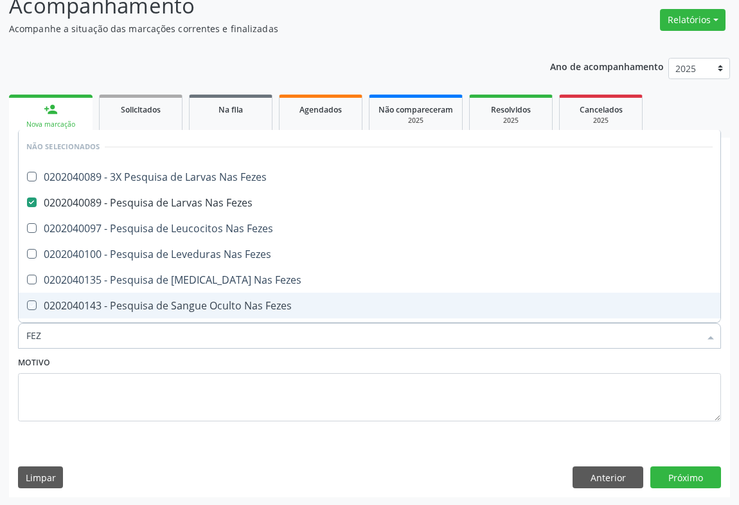
drag, startPoint x: 60, startPoint y: 361, endPoint x: 68, endPoint y: 341, distance: 21.0
click at [60, 361] on div "Motivo" at bounding box center [369, 387] width 703 height 68
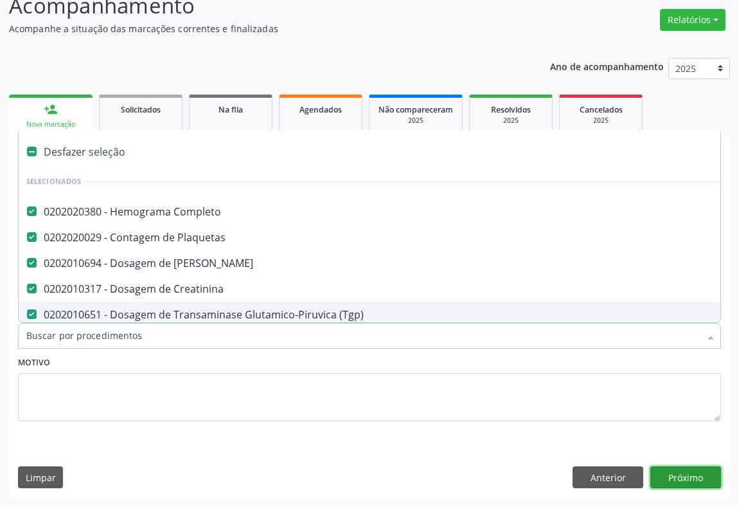
click at [680, 482] on button "Próximo" at bounding box center [686, 477] width 71 height 22
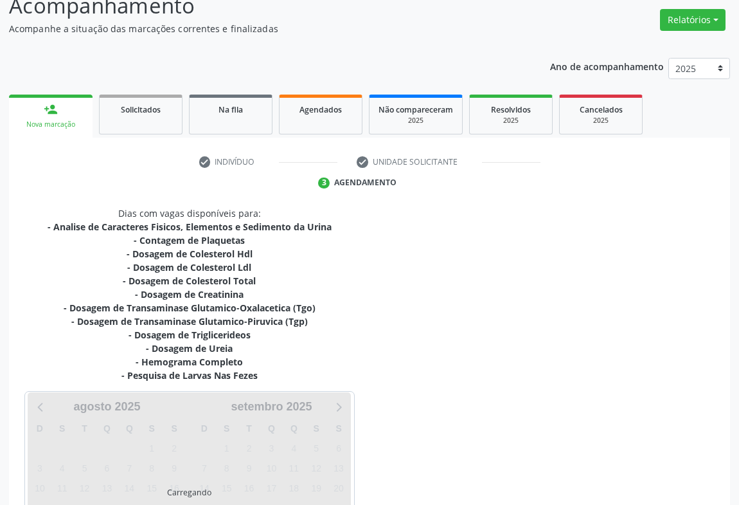
scroll to position [215, 0]
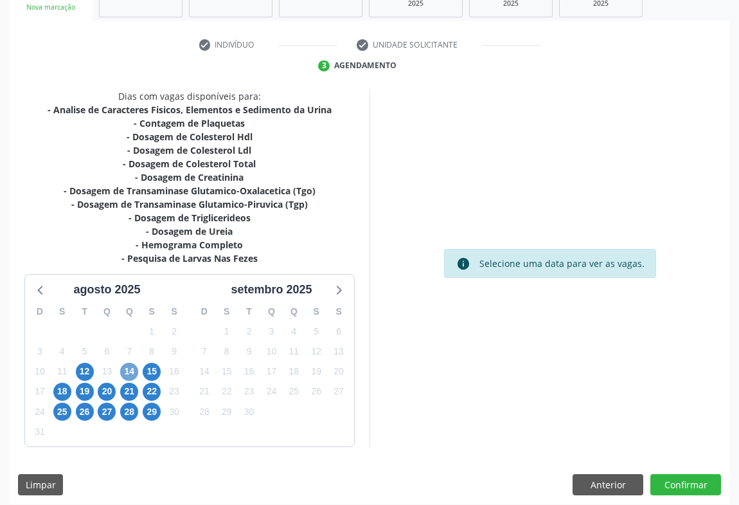
click at [122, 370] on span "14" at bounding box center [129, 372] width 18 height 18
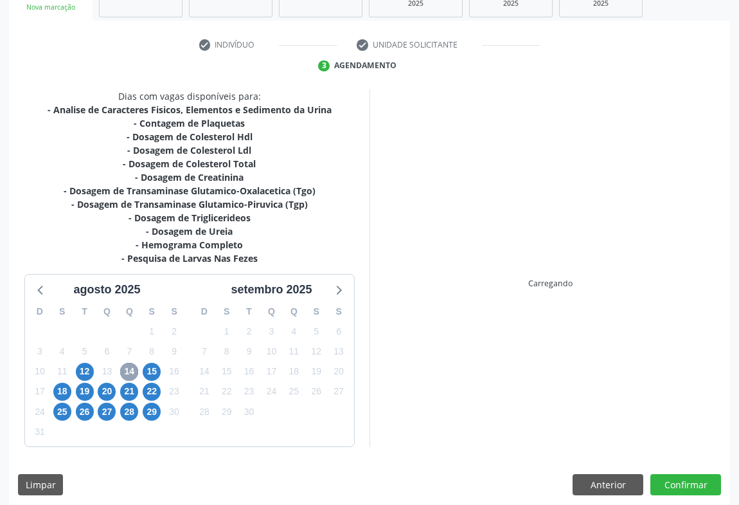
scroll to position [223, 0]
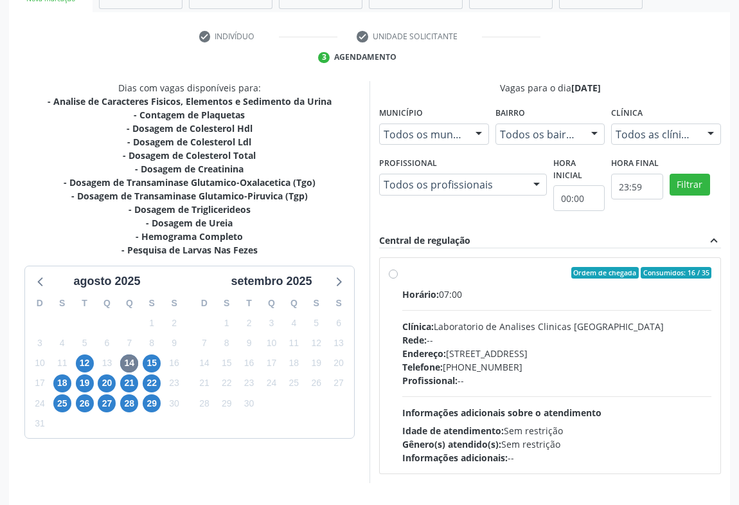
click at [516, 394] on div "Horário: 07:00 Clínica: Laboratorio de Analises Clinicas [GEOGRAPHIC_DATA] Rede…" at bounding box center [557, 375] width 309 height 177
click at [398, 278] on input "Ordem de chegada Consumidos: 16 / 35 Horário: 07:00 Clínica: Laboratorio de Ana…" at bounding box center [393, 273] width 9 height 12
radio input "true"
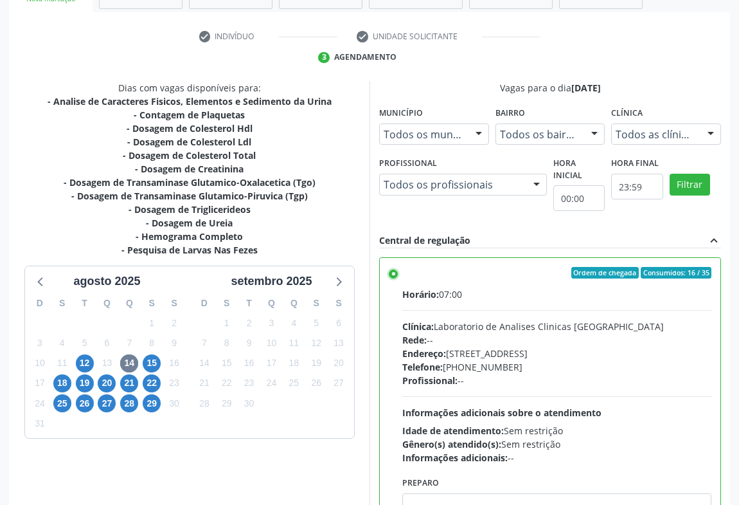
scroll to position [290, 0]
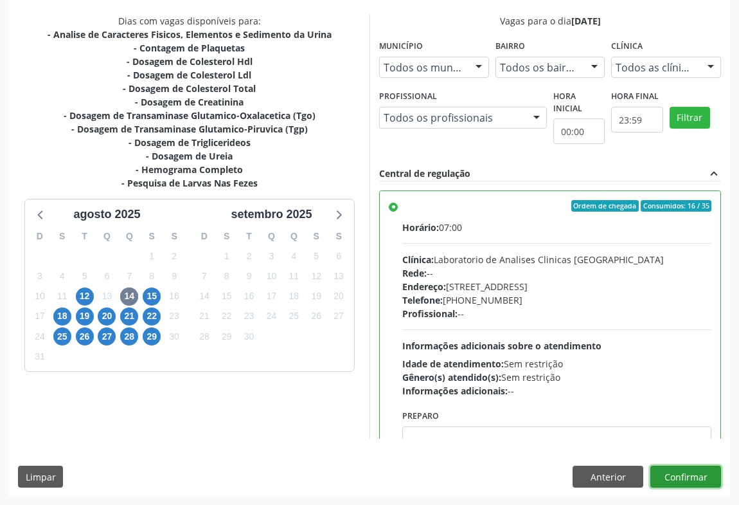
click at [684, 482] on button "Confirmar" at bounding box center [686, 477] width 71 height 22
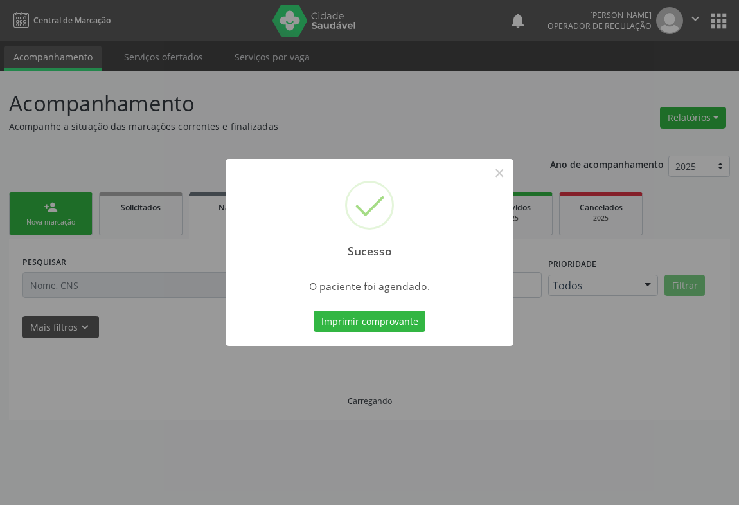
scroll to position [0, 0]
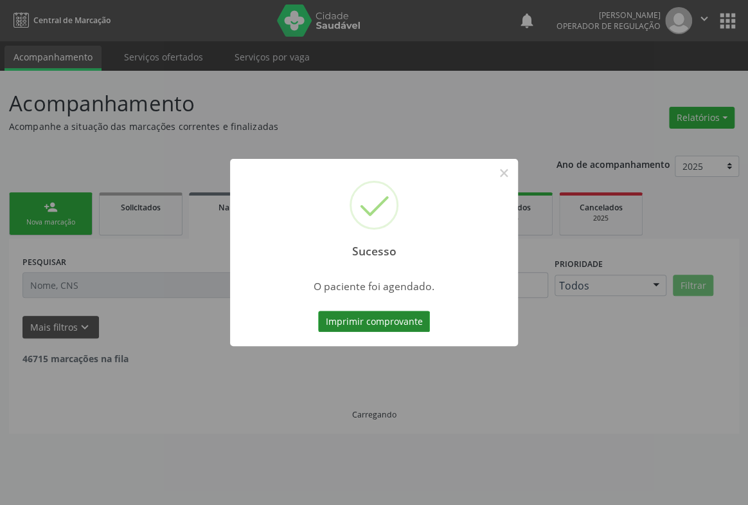
click at [397, 327] on button "Imprimir comprovante" at bounding box center [374, 322] width 112 height 22
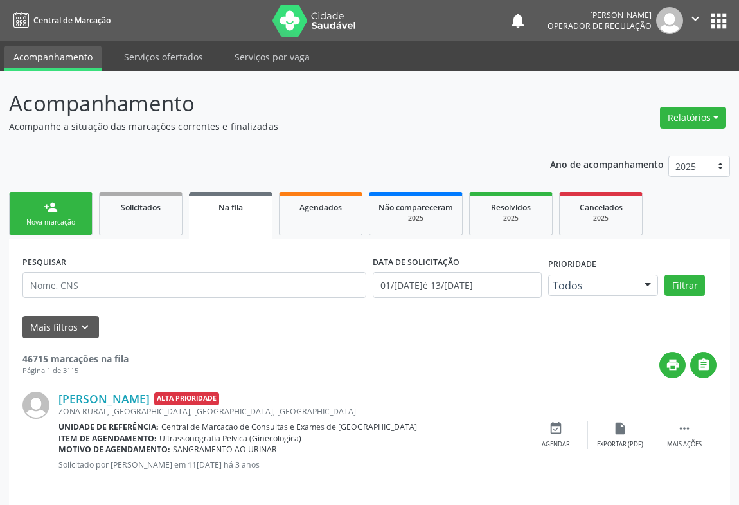
click at [64, 216] on link "person_add Nova marcação" at bounding box center [51, 213] width 84 height 43
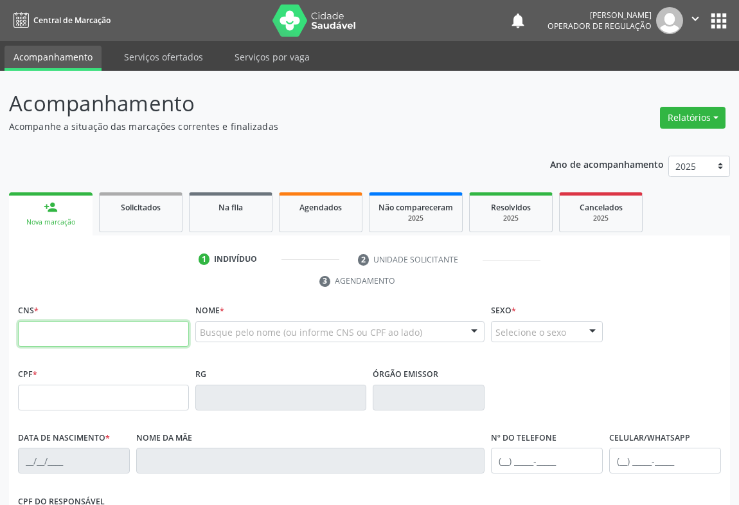
click at [69, 333] on input "text" at bounding box center [103, 334] width 171 height 26
type input "707 8046 4257 3016"
type input "2365671950"
type input "04/[DATE]"
type input "[PHONE_NUMBER]"
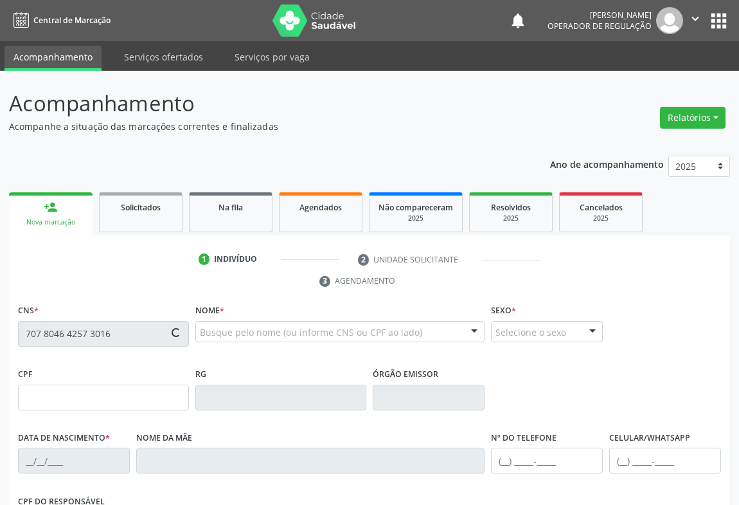
type input "[PHONE_NUMBER]"
type input "160"
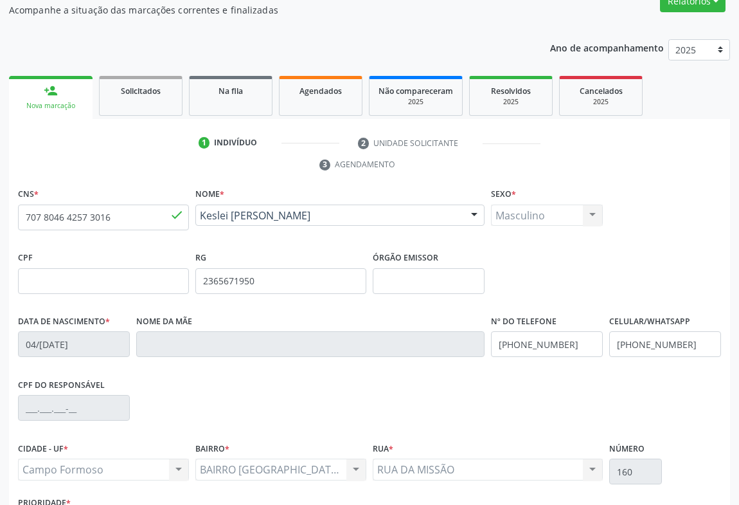
scroll to position [213, 0]
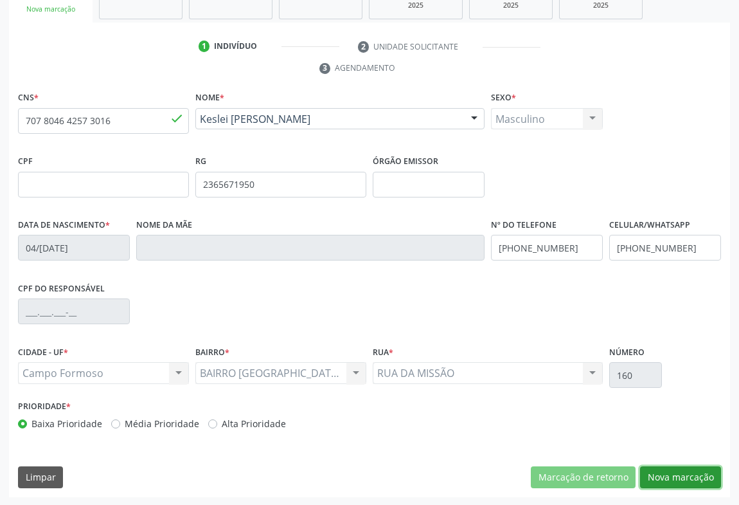
click at [664, 477] on button "Nova marcação" at bounding box center [680, 477] width 81 height 22
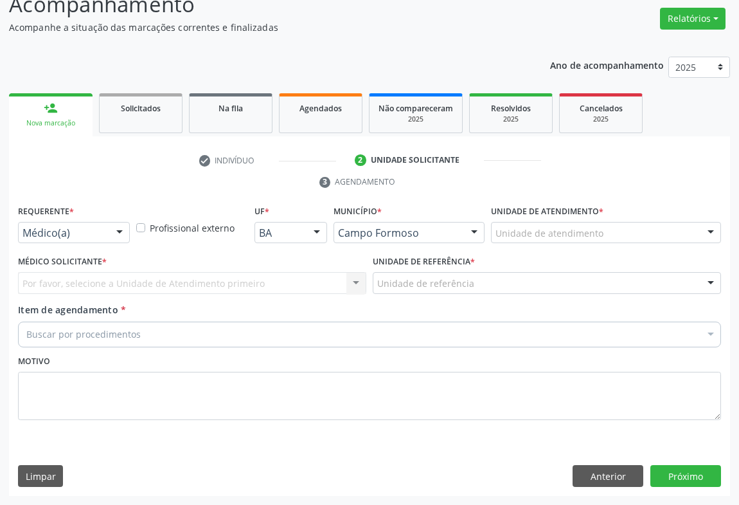
scroll to position [98, 0]
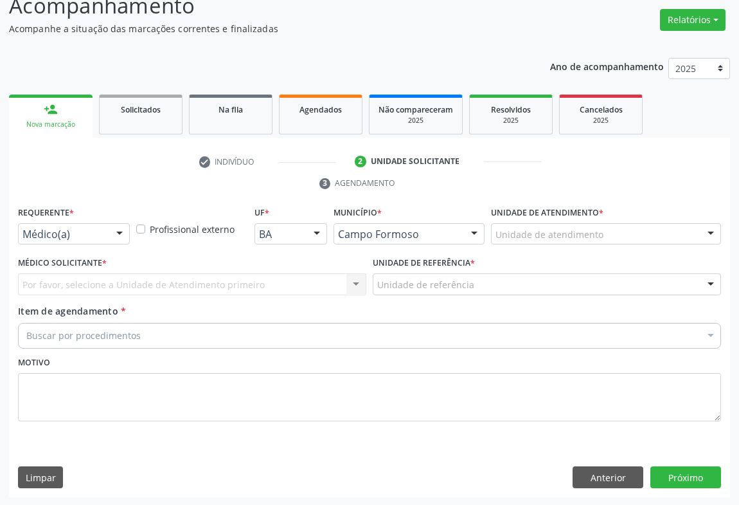
click at [110, 233] on div at bounding box center [119, 235] width 19 height 22
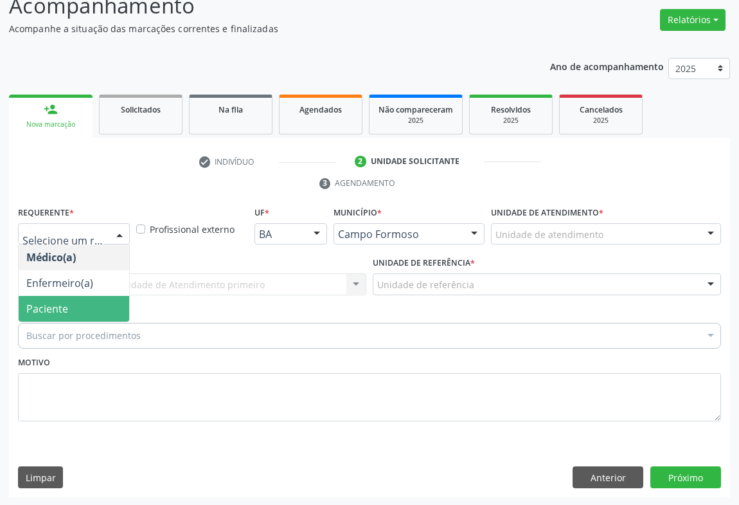
click at [69, 317] on span "Paciente" at bounding box center [74, 309] width 111 height 26
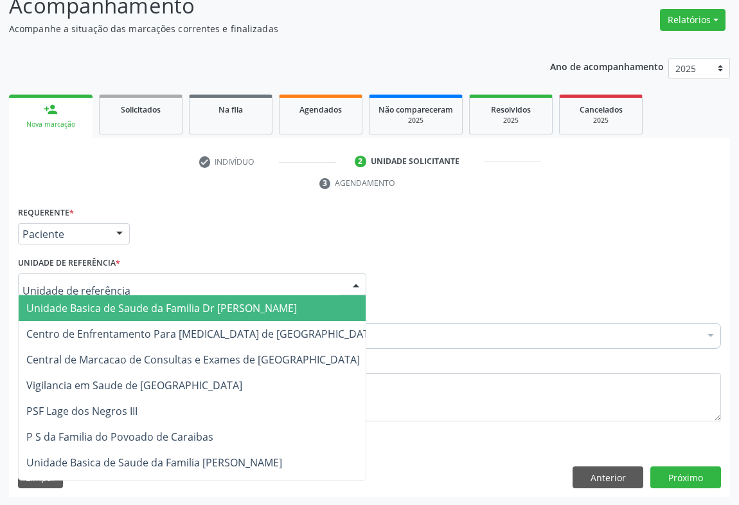
click at [135, 290] on div at bounding box center [192, 284] width 349 height 22
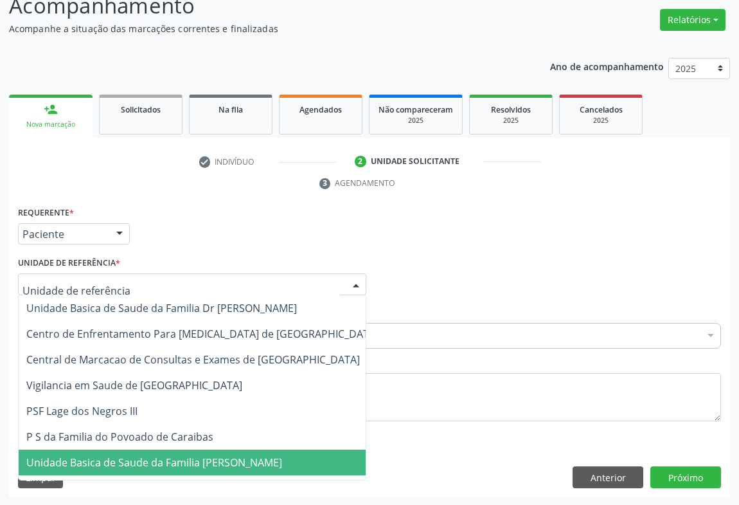
click at [132, 463] on span "Unidade Basica de Saude da Familia [PERSON_NAME]" at bounding box center [154, 462] width 256 height 14
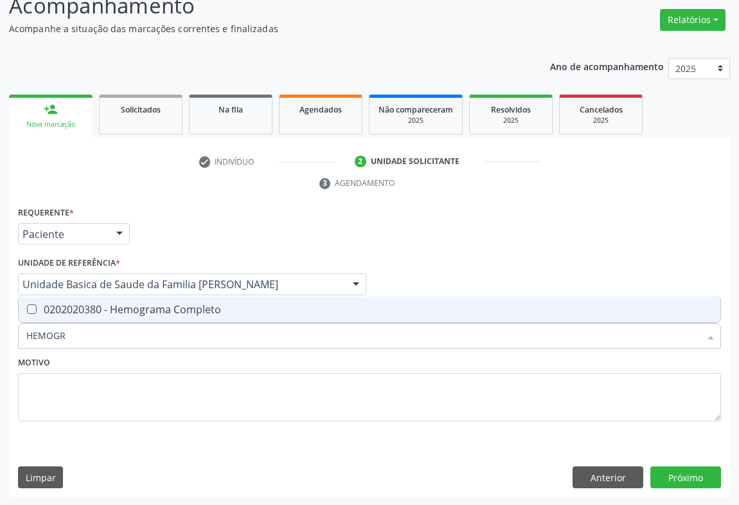
type input "HEMOGRA"
click at [122, 304] on div "0202020380 - Hemograma Completo" at bounding box center [369, 309] width 687 height 10
checkbox Completo "true"
type input "HEMOGRA"
click at [116, 358] on div "Motivo" at bounding box center [369, 387] width 703 height 68
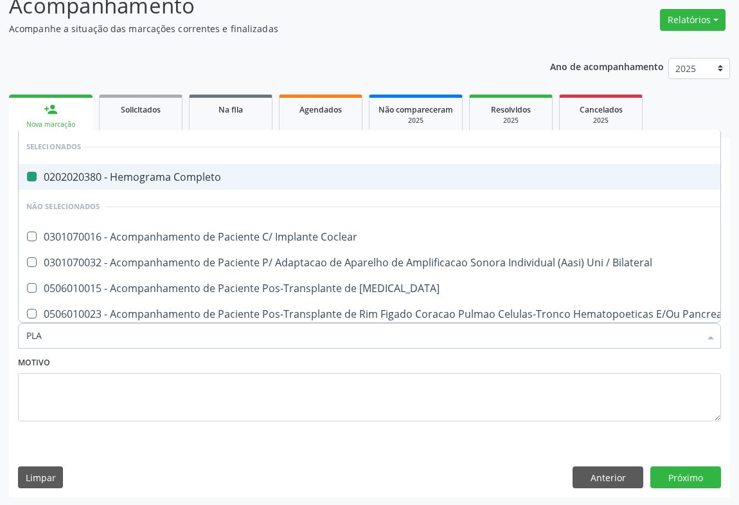
type input "PLAQ"
checkbox Completo "false"
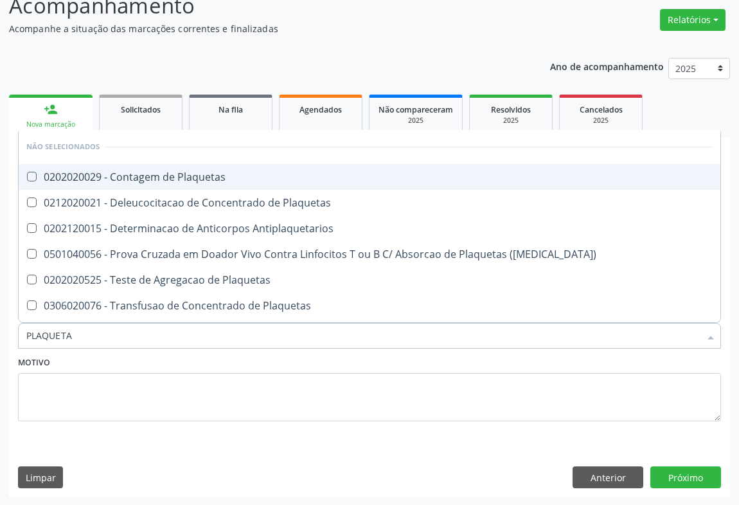
type input "PLAQUETAS"
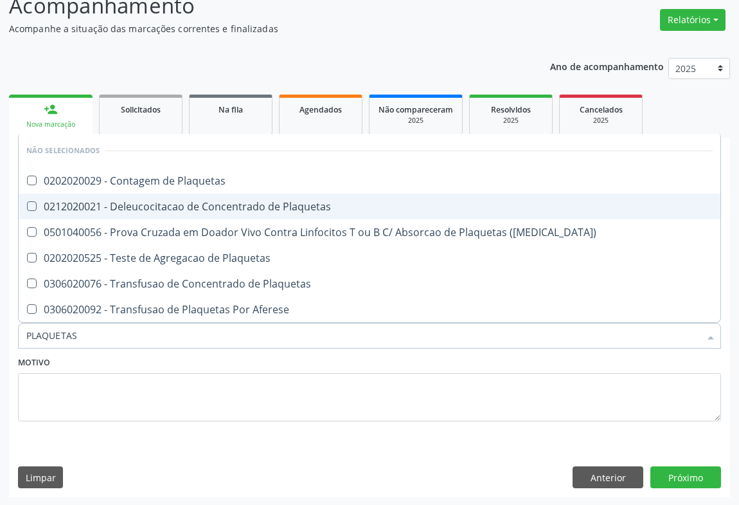
click at [181, 185] on div "0202020029 - Contagem de Plaquetas" at bounding box center [369, 181] width 687 height 10
checkbox Plaquetas "true"
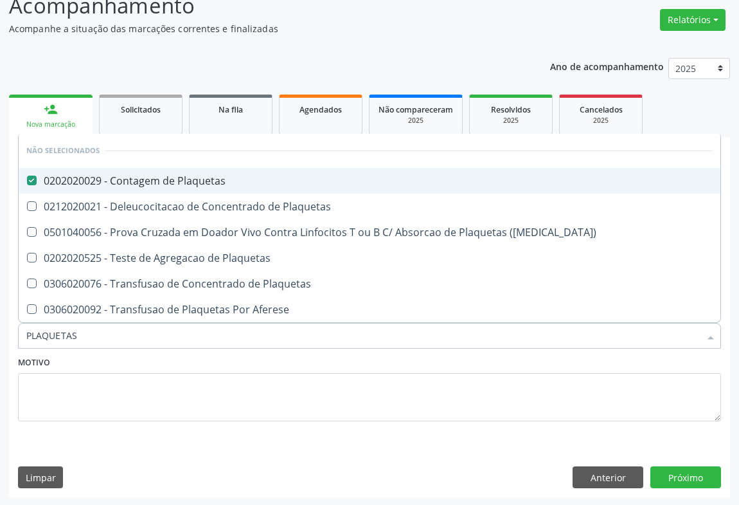
type input "PLAQUETAS"
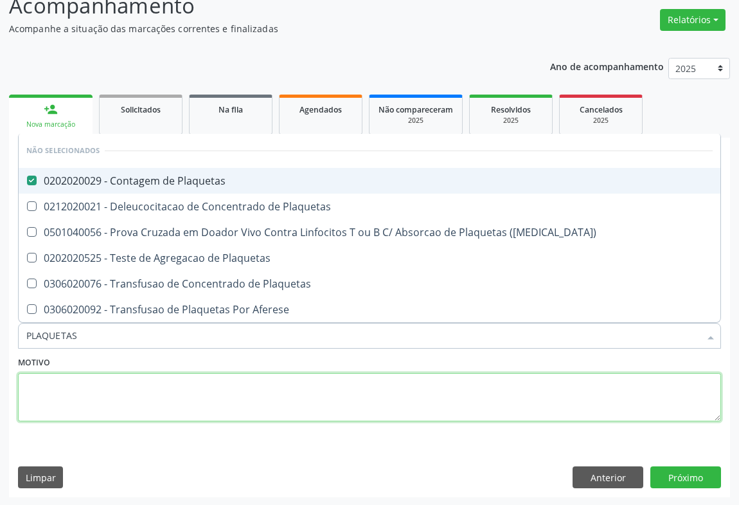
click at [145, 390] on textarea at bounding box center [369, 397] width 703 height 49
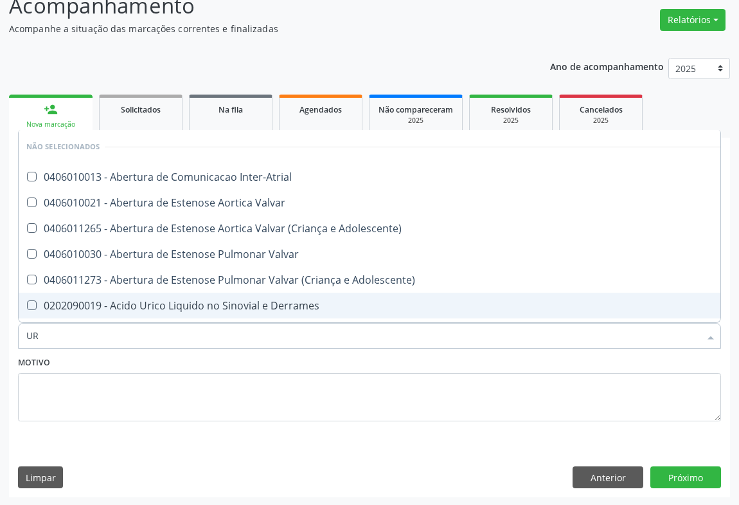
type input "URE"
checkbox Inter-Atrial "false"
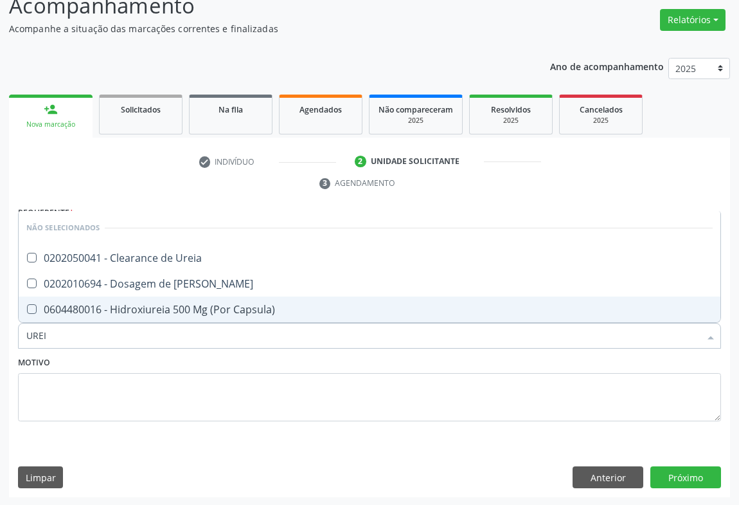
type input "UREIA"
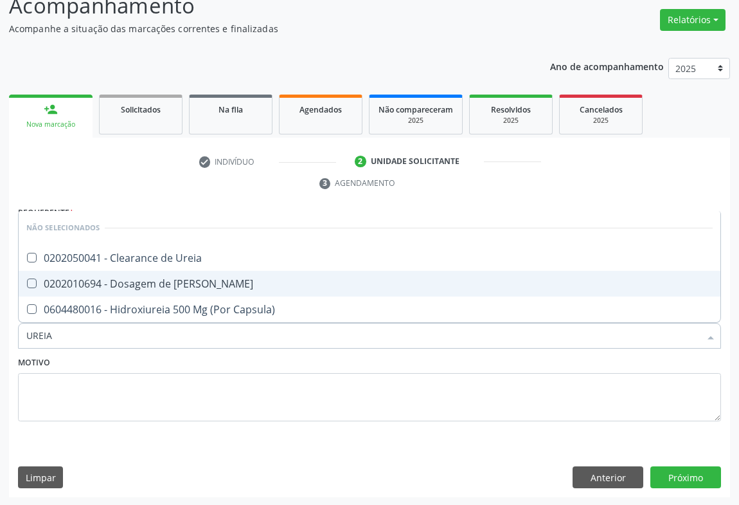
click at [130, 280] on div "0202010694 - Dosagem de [PERSON_NAME]" at bounding box center [369, 283] width 687 height 10
checkbox Ureia "true"
type input "UREIA"
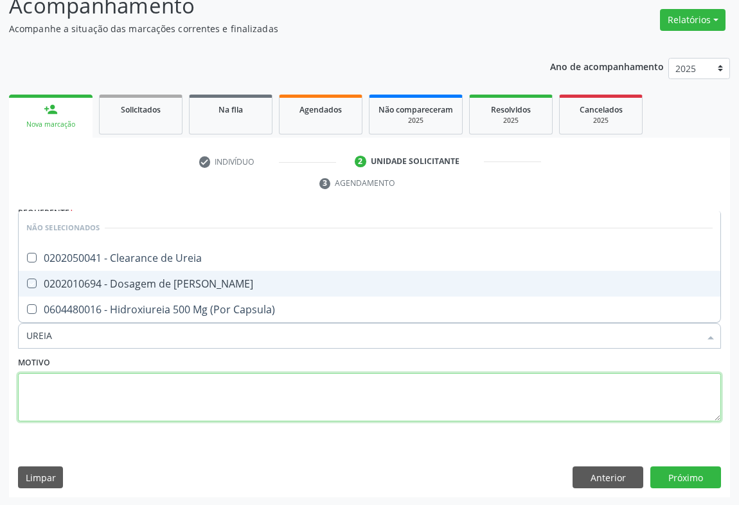
click at [75, 374] on textarea at bounding box center [369, 397] width 703 height 49
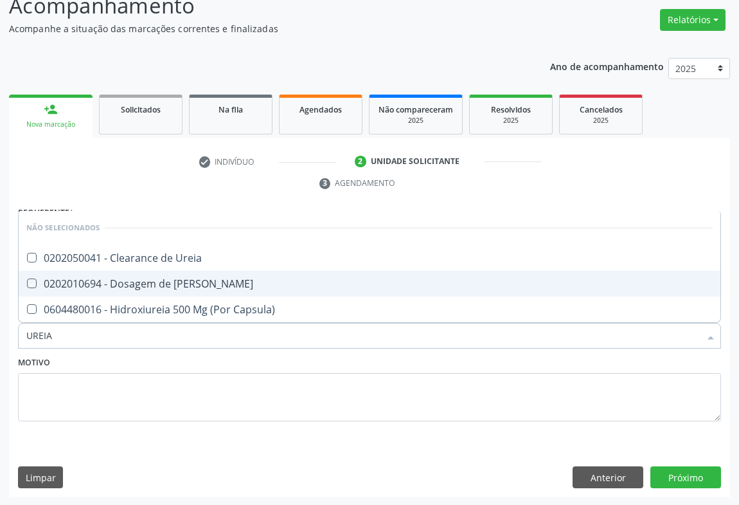
checkbox Ureia "true"
checkbox Capsula\) "true"
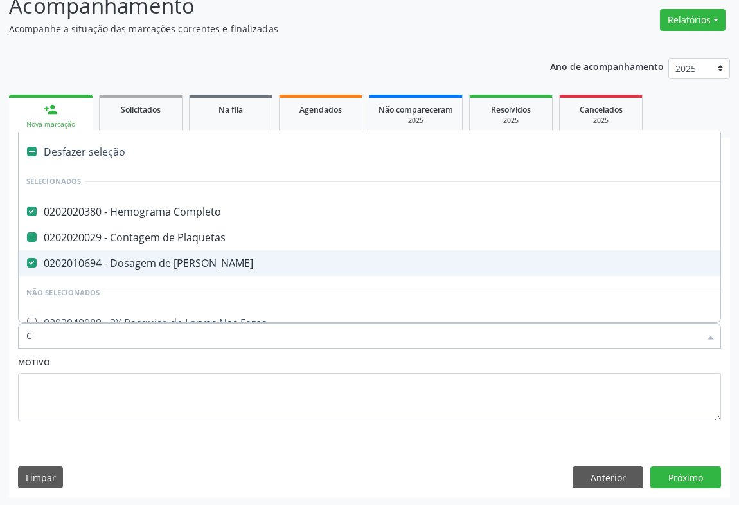
type input "CR"
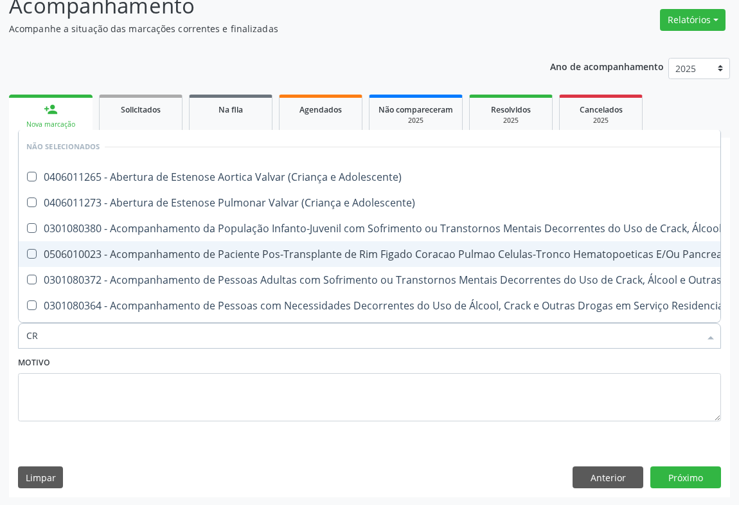
checkbox Adolescente\) "false"
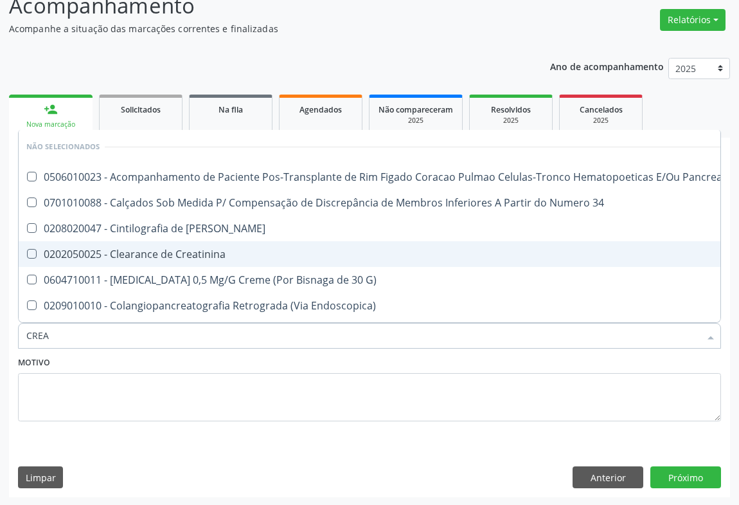
type input "CREAT"
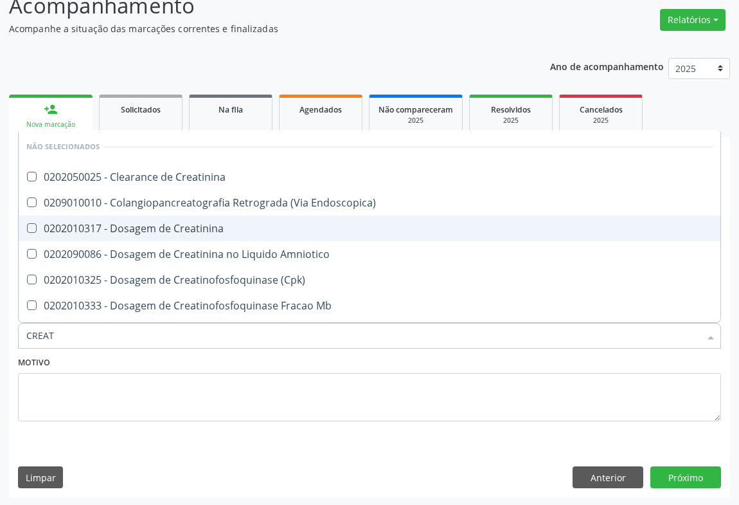
click at [186, 230] on div "0202010317 - Dosagem de Creatinina" at bounding box center [369, 228] width 687 height 10
checkbox Creatinina "true"
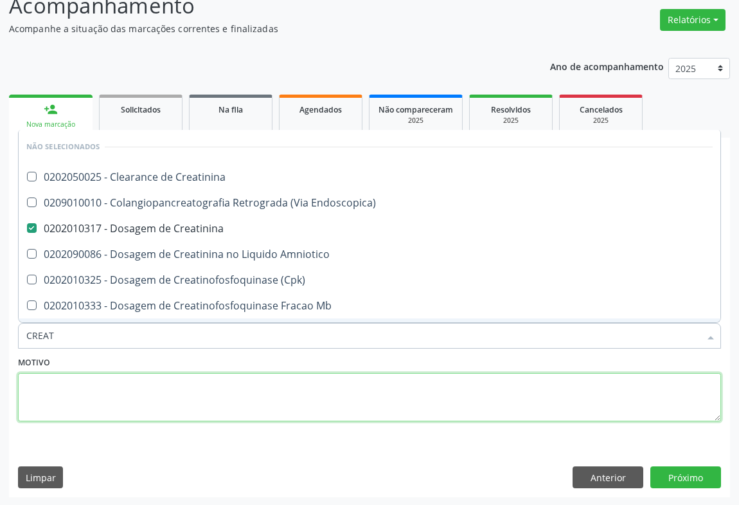
click at [71, 399] on textarea at bounding box center [369, 397] width 703 height 49
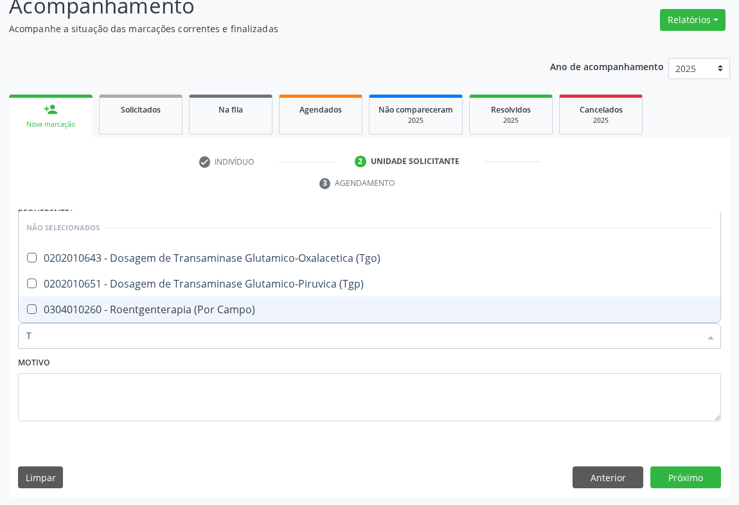
type input "TG"
checkbox \(Tgo\) "false"
checkbox \(Tgp\) "false"
checkbox Campo\) "false"
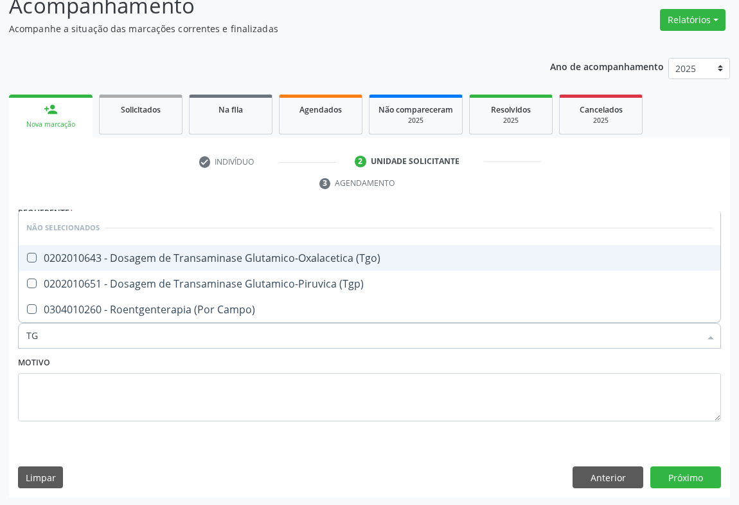
click at [115, 254] on div "0202010643 - Dosagem de Transaminase Glutamico-Oxalacetica (Tgo)" at bounding box center [369, 258] width 687 height 10
checkbox \(Tgo\) "true"
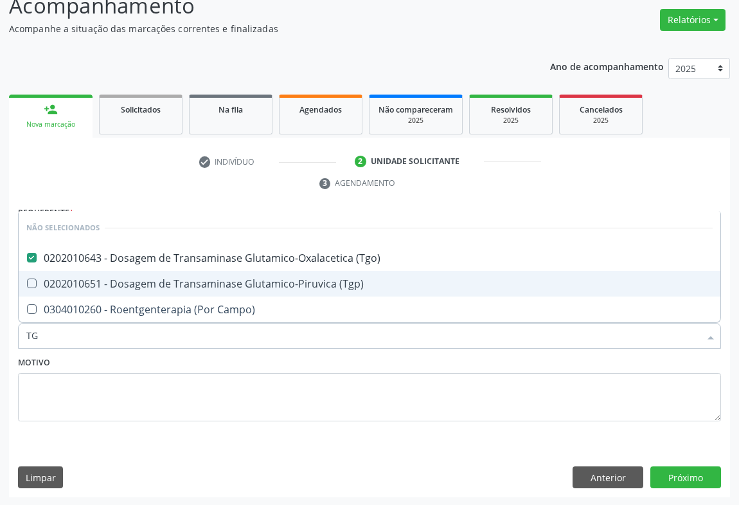
click at [109, 274] on span "0202010651 - Dosagem de Transaminase Glutamico-Piruvica (Tgp)" at bounding box center [370, 284] width 702 height 26
checkbox \(Tgp\) "true"
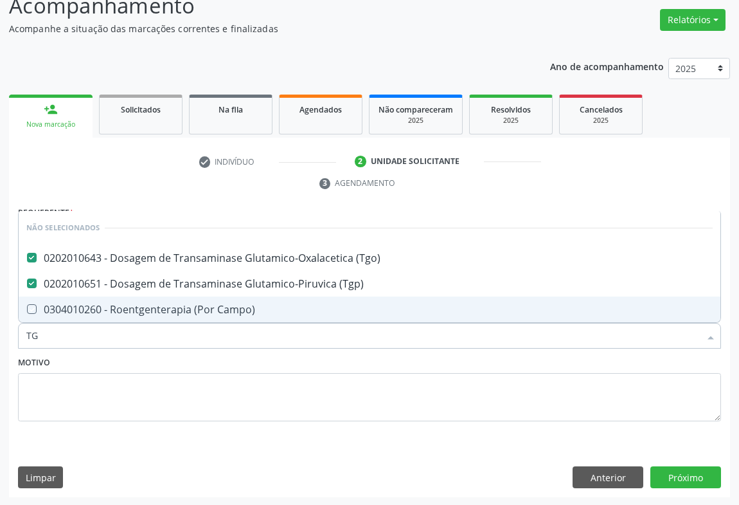
click at [84, 367] on div "Motivo" at bounding box center [369, 387] width 703 height 68
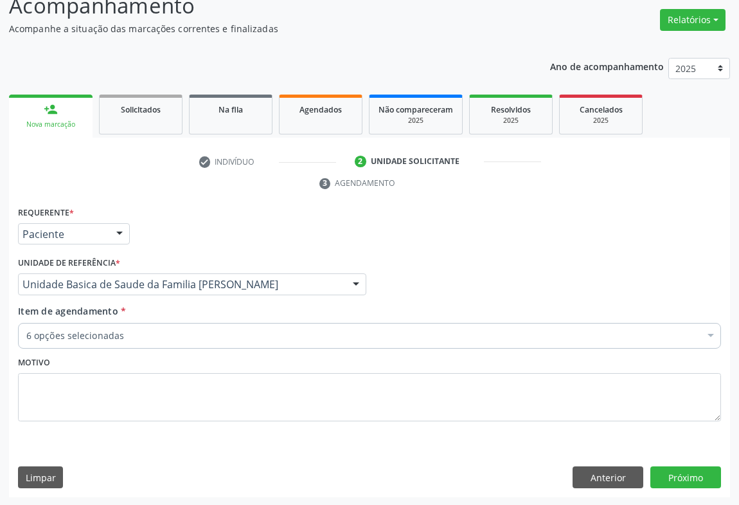
click at [76, 325] on div "6 opções selecionadas" at bounding box center [369, 336] width 703 height 26
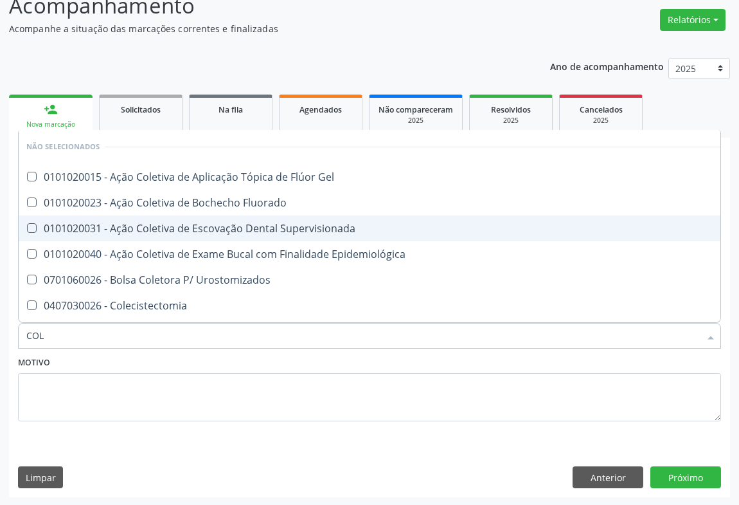
type input "COLE"
checkbox Gel "false"
checkbox Fluorado "false"
checkbox Supervisionada "false"
checkbox Epidemiológica "false"
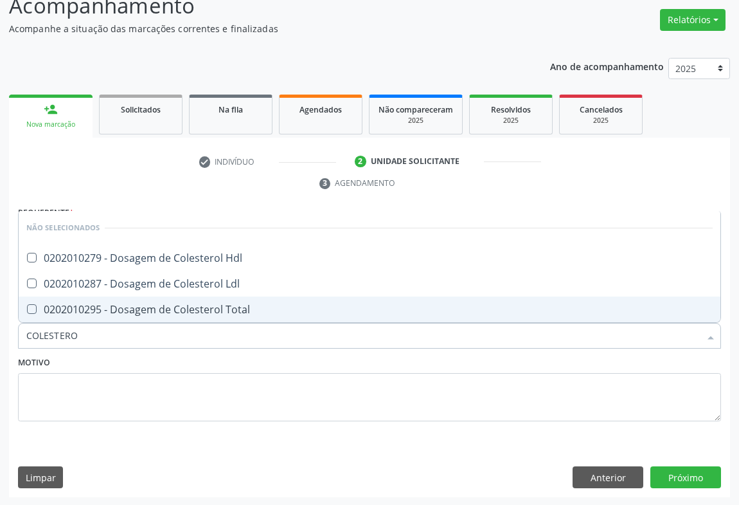
type input "COLESTEROL"
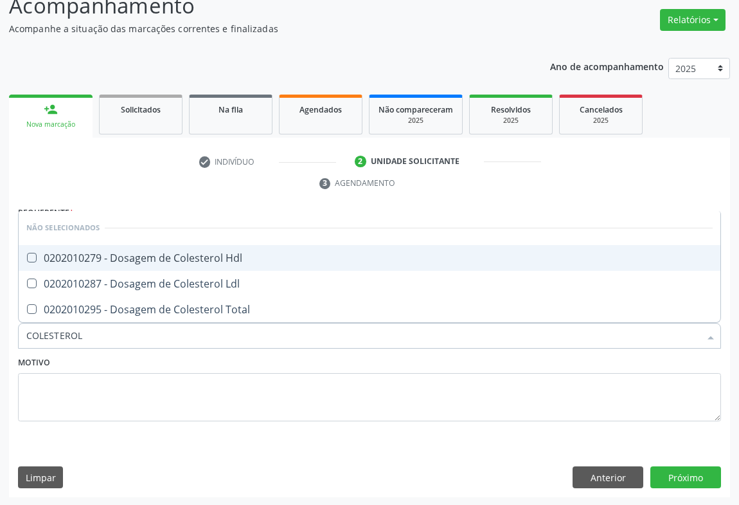
click at [129, 256] on div "0202010279 - Dosagem de Colesterol Hdl" at bounding box center [369, 258] width 687 height 10
checkbox Hdl "true"
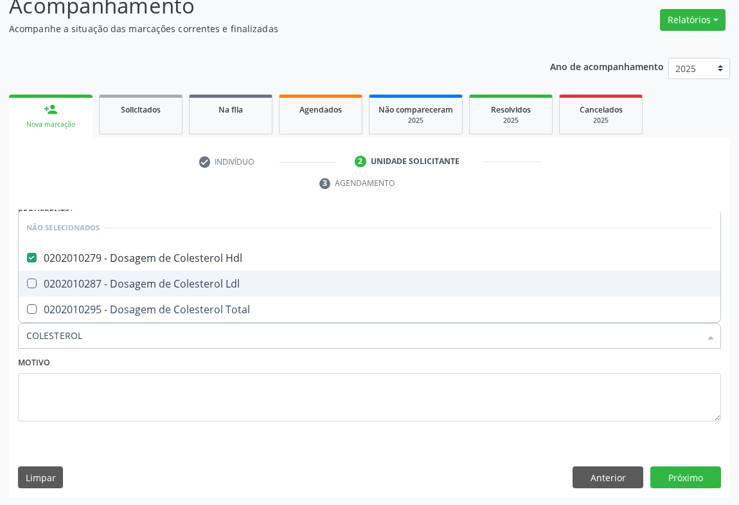
click at [129, 278] on div "0202010287 - Dosagem de Colesterol Ldl" at bounding box center [369, 283] width 687 height 10
checkbox Ldl "true"
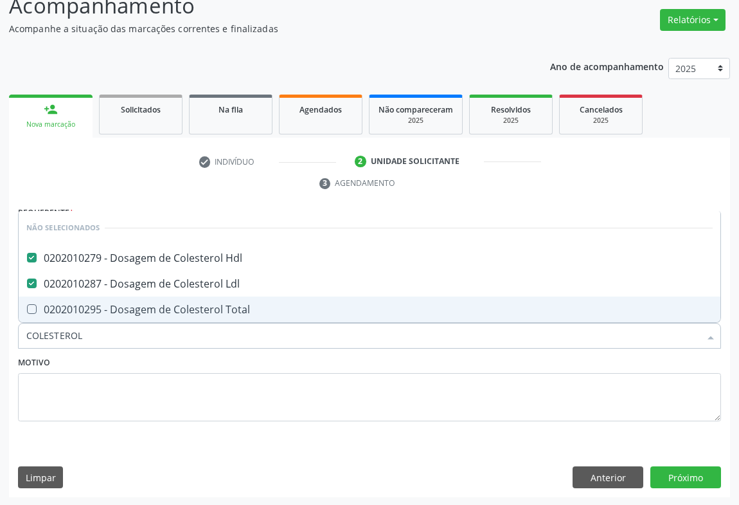
click at [114, 305] on div "0202010295 - Dosagem de Colesterol Total" at bounding box center [369, 309] width 687 height 10
checkbox Total "true"
type input "COLESTEROL"
click at [105, 359] on div "Motivo" at bounding box center [369, 387] width 703 height 68
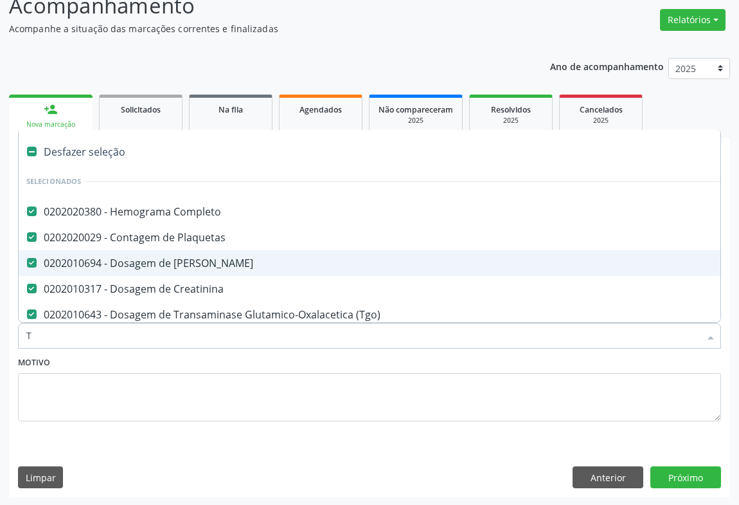
type input "TR"
checkbox Creatinina "false"
checkbox \(Tgo\) "false"
checkbox \(Tgp\) "false"
checkbox Hdl "false"
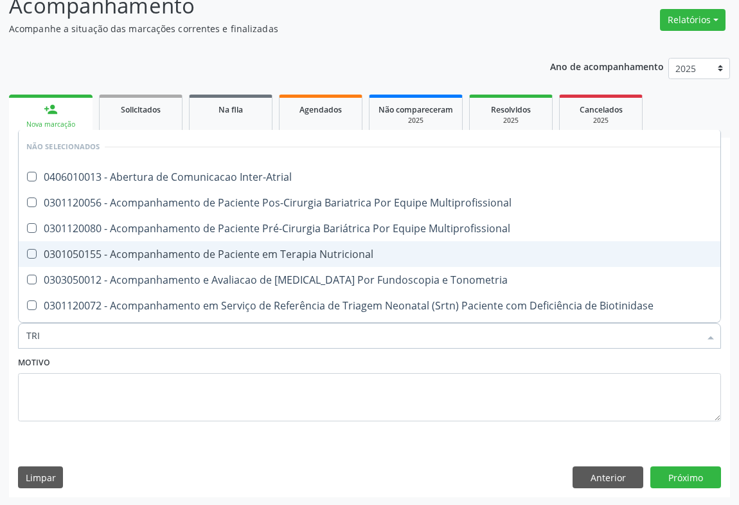
type input "TRIG"
checkbox Inter-Atrial "false"
checkbox Multiprofissional "false"
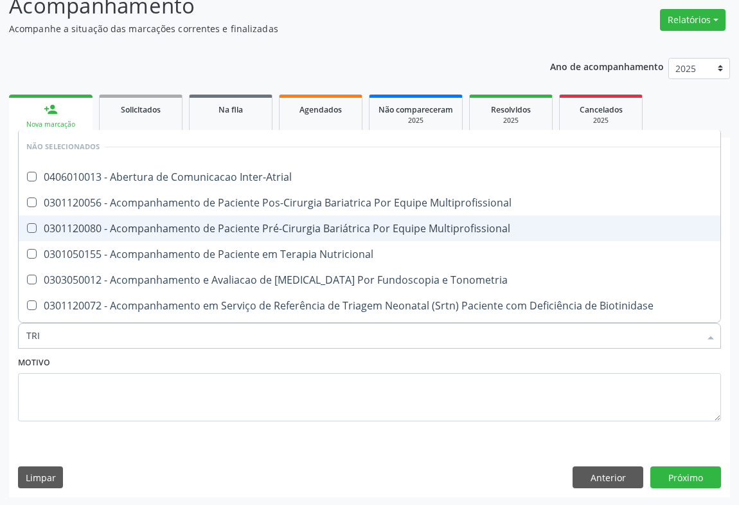
type input "TRIGL"
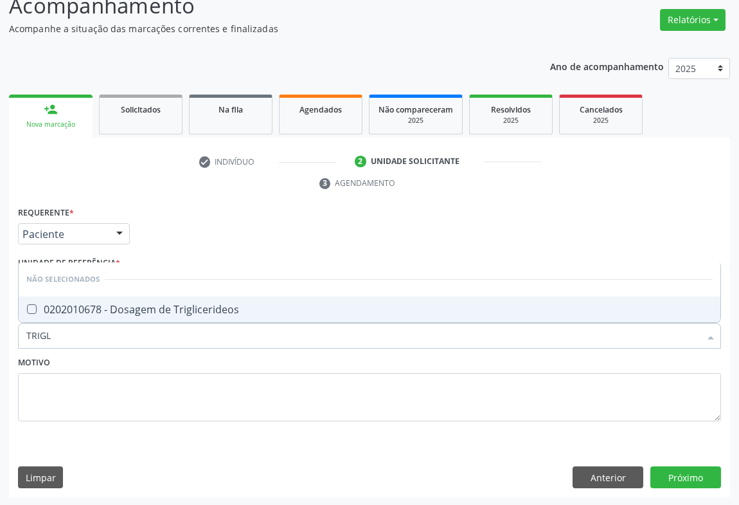
drag, startPoint x: 135, startPoint y: 302, endPoint x: 98, endPoint y: 401, distance: 105.0
click at [135, 304] on div "0202010678 - Dosagem de Triglicerideos" at bounding box center [369, 309] width 687 height 10
checkbox Triglicerideos "true"
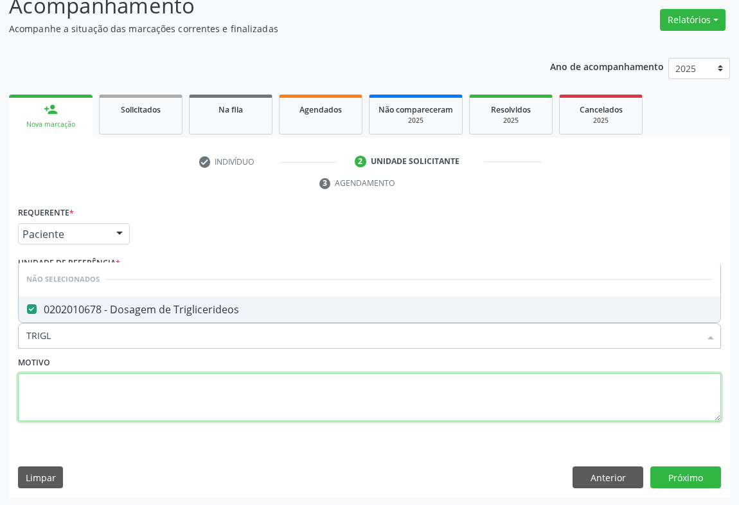
click at [95, 419] on textarea at bounding box center [369, 397] width 703 height 49
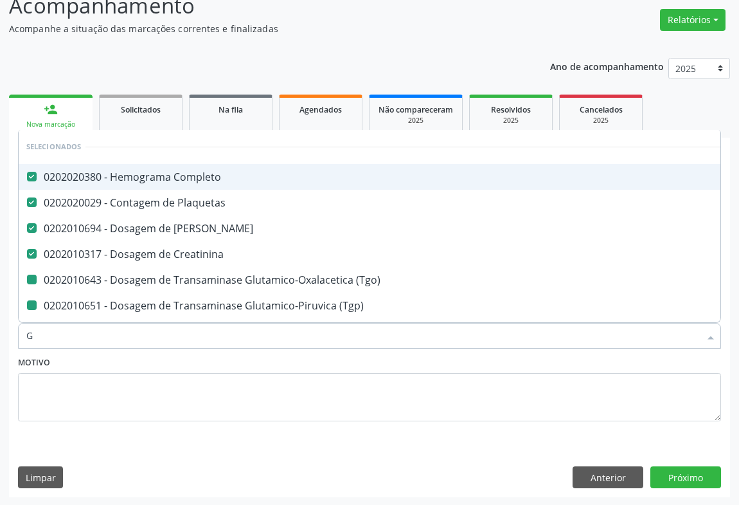
type input "GL"
checkbox \(Tgo\) "false"
checkbox \(Tgp\) "false"
checkbox Hdl "false"
checkbox Ldl "false"
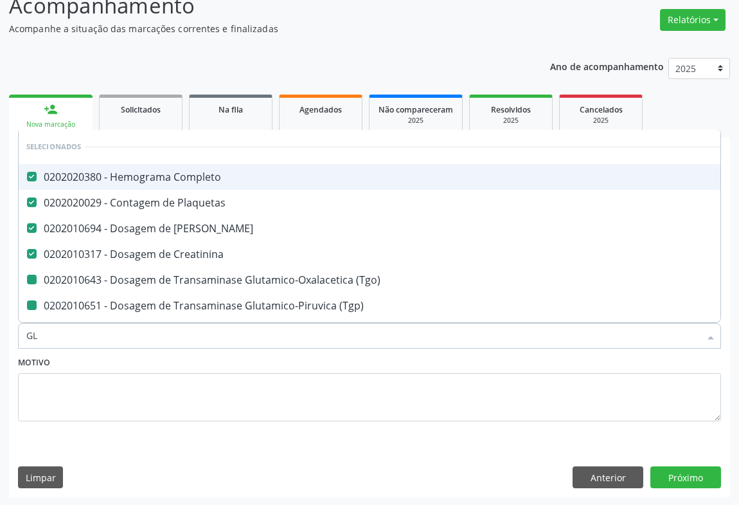
checkbox Total "false"
checkbox Triglicerideos "false"
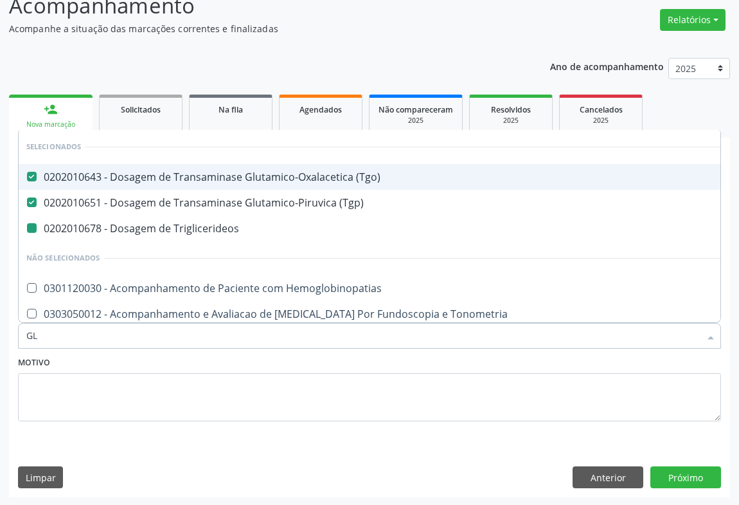
type input "GLI"
checkbox Triglicerideos "false"
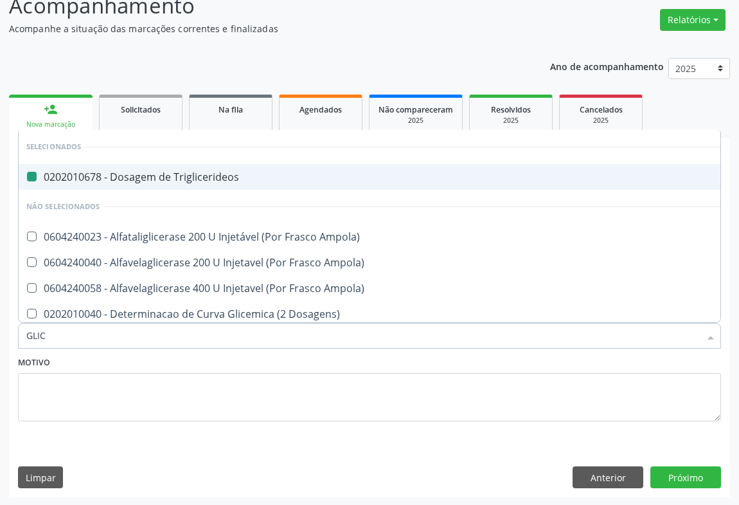
type input "GLICO"
checkbox Triglicerideos "false"
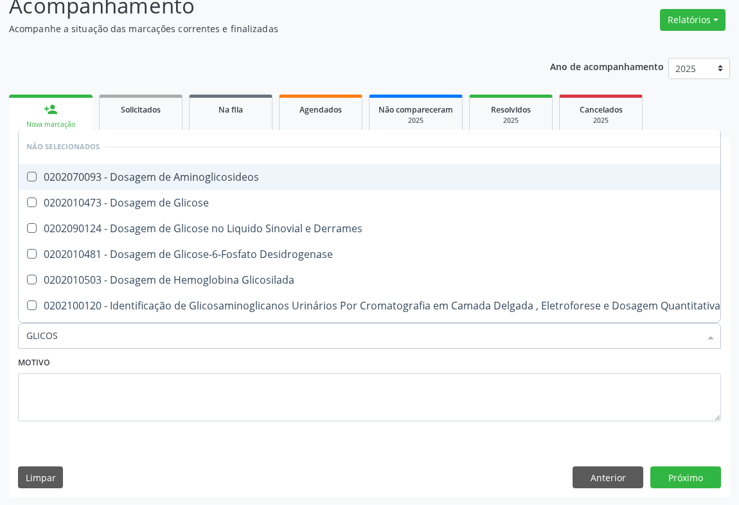
type input "GLICOSE"
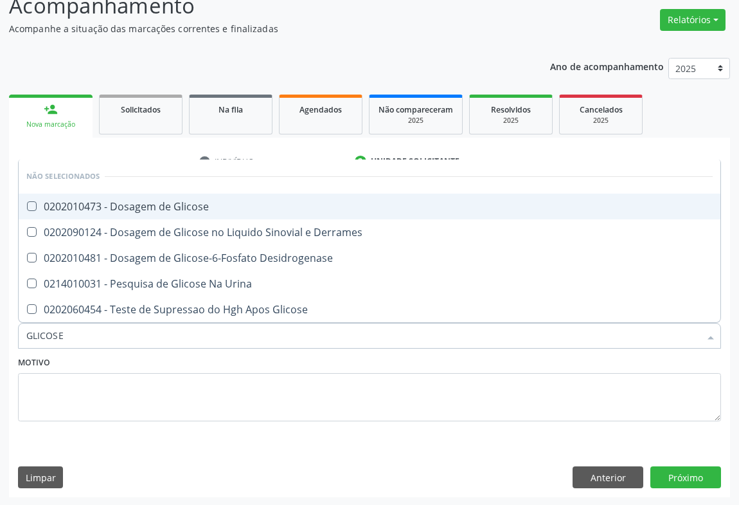
click at [143, 202] on div "0202010473 - Dosagem de Glicose" at bounding box center [369, 206] width 687 height 10
checkbox Glicose "true"
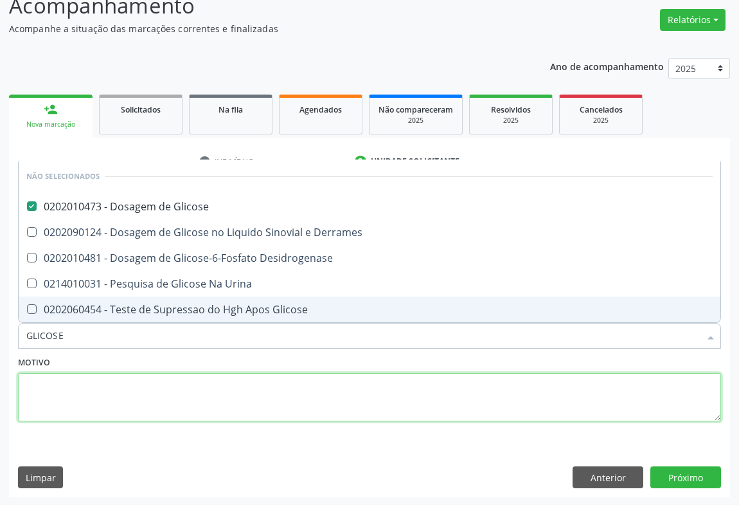
click at [96, 388] on textarea at bounding box center [369, 397] width 703 height 49
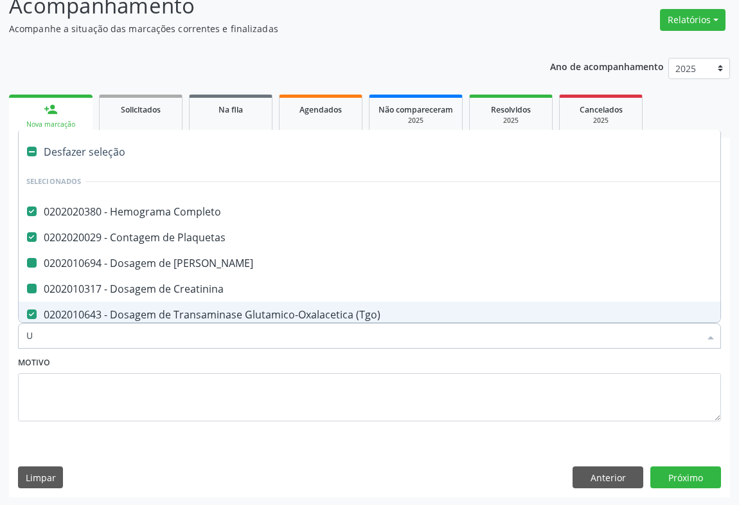
type input "UR"
checkbox Ureia "false"
checkbox Creatinina "false"
checkbox \(Tgp\) "false"
checkbox Hdl "false"
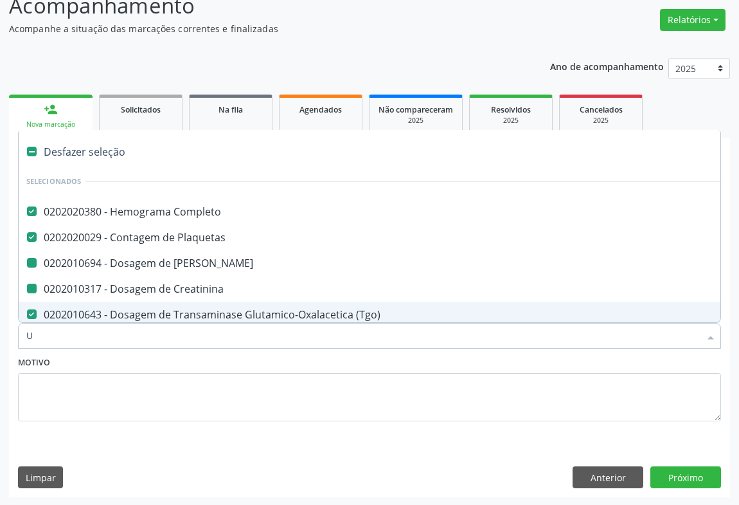
checkbox Ldl "false"
checkbox Total "false"
checkbox Triglicerideos "false"
checkbox Glicose "false"
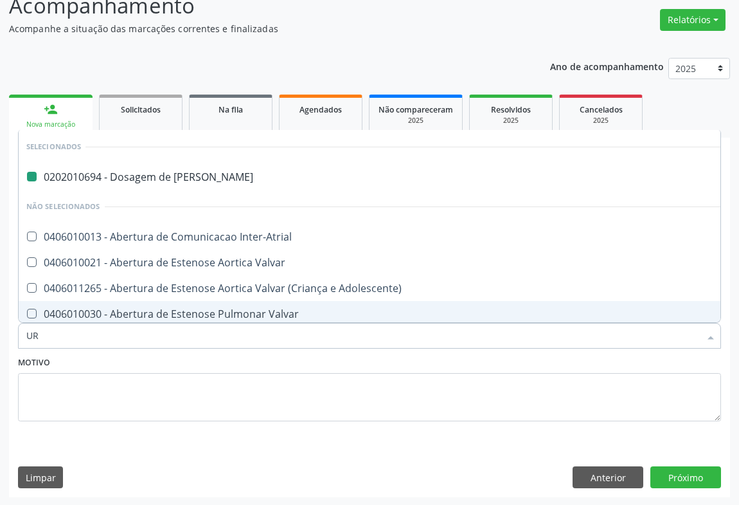
type input "URI"
checkbox Ureia "false"
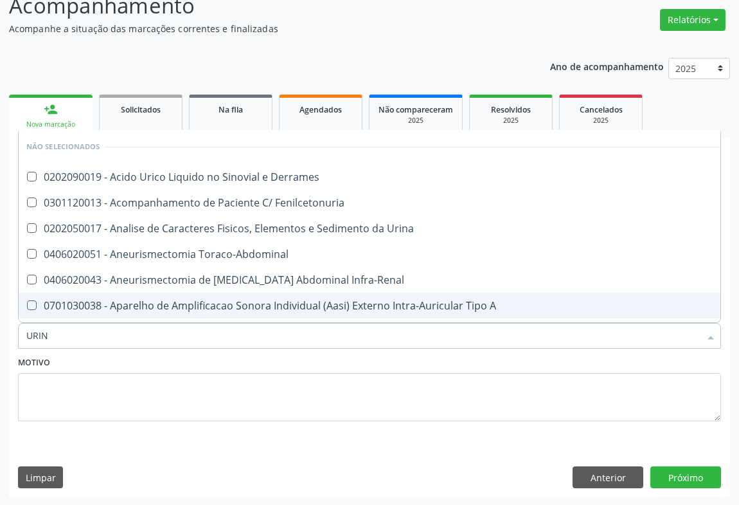
type input "URINA"
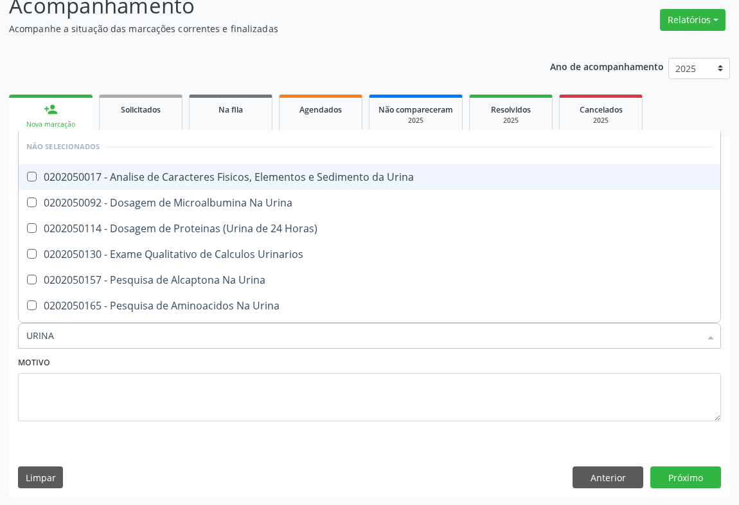
click at [121, 173] on div "0202050017 - Analise de Caracteres Fisicos, Elementos e Sedimento da Urina" at bounding box center [369, 177] width 687 height 10
checkbox Urina "true"
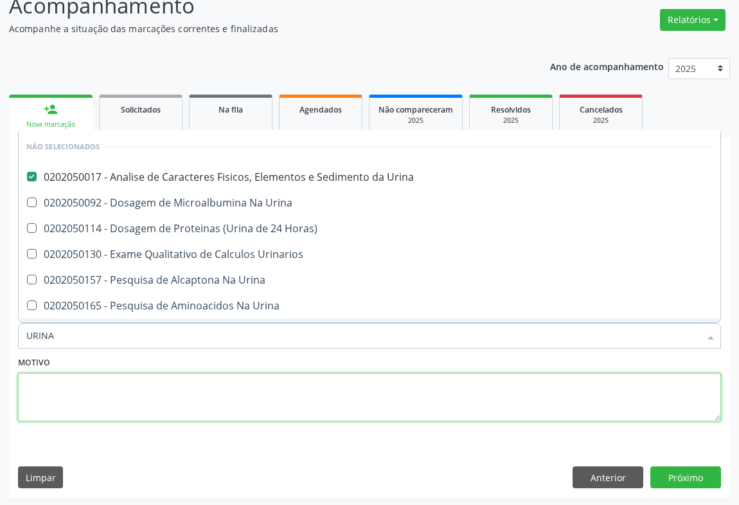
click at [102, 400] on textarea at bounding box center [369, 397] width 703 height 49
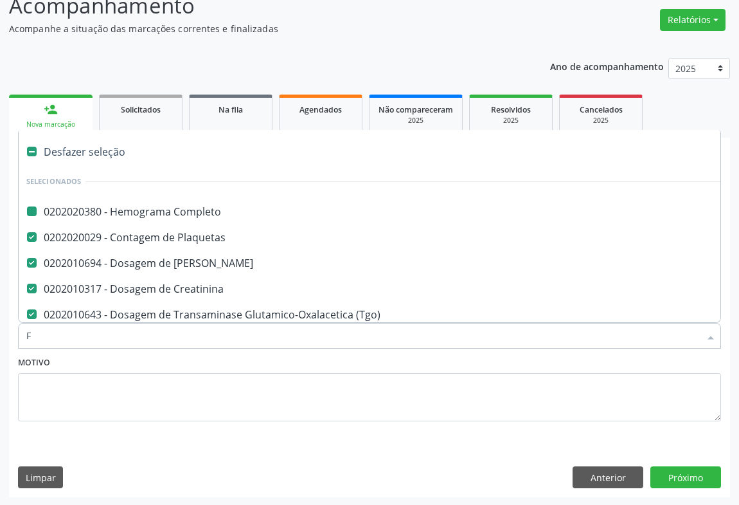
type input "FE"
checkbox Completo "false"
checkbox Ureia "false"
checkbox Creatinina "false"
checkbox \(Tgp\) "false"
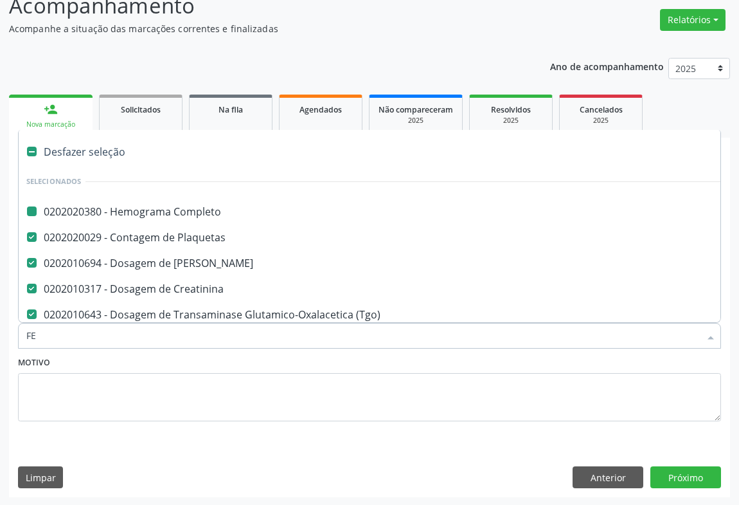
checkbox Hdl "false"
checkbox Ldl "false"
checkbox Total "false"
checkbox Triglicerideos "false"
checkbox Glicose "false"
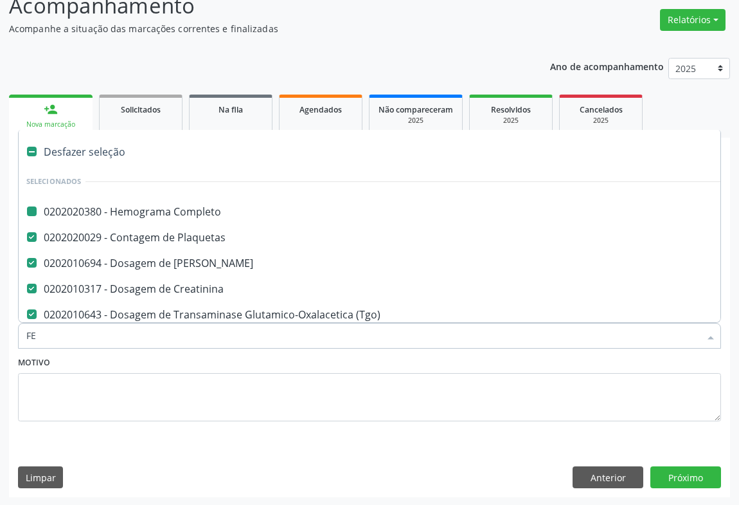
checkbox \(Tgo\) "false"
checkbox Urina "false"
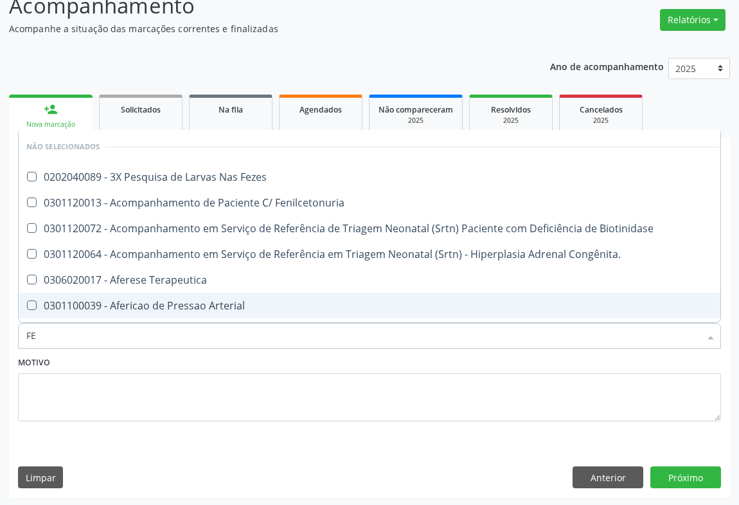
type input "FEZ"
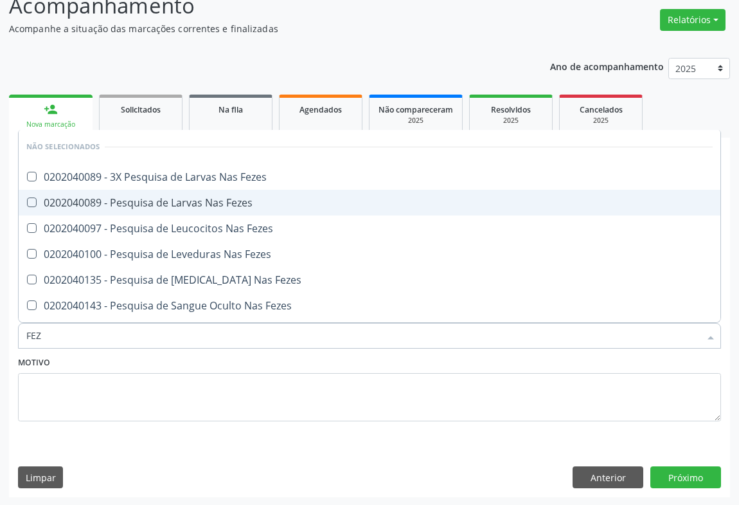
click at [129, 197] on div "0202040089 - Pesquisa de Larvas Nas Fezes" at bounding box center [369, 202] width 687 height 10
checkbox Fezes "true"
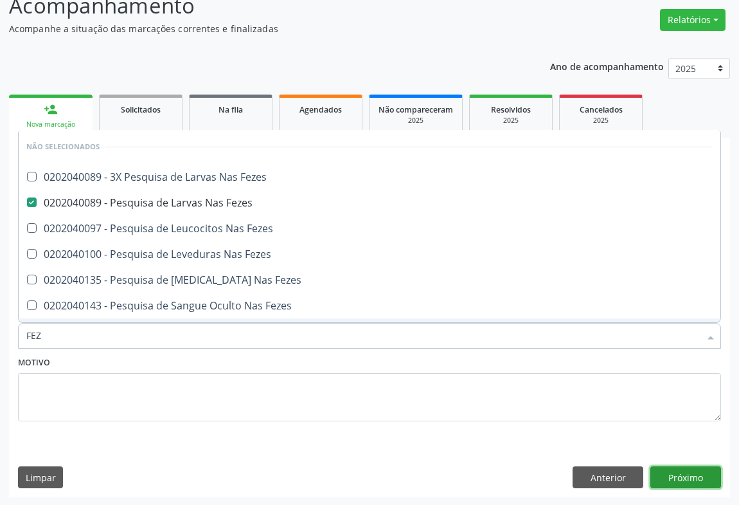
click at [673, 475] on button "Próximo" at bounding box center [686, 477] width 71 height 22
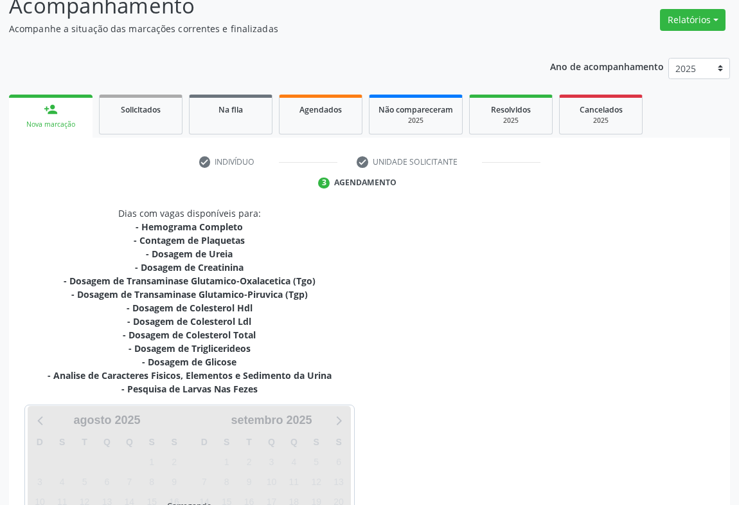
scroll to position [237, 0]
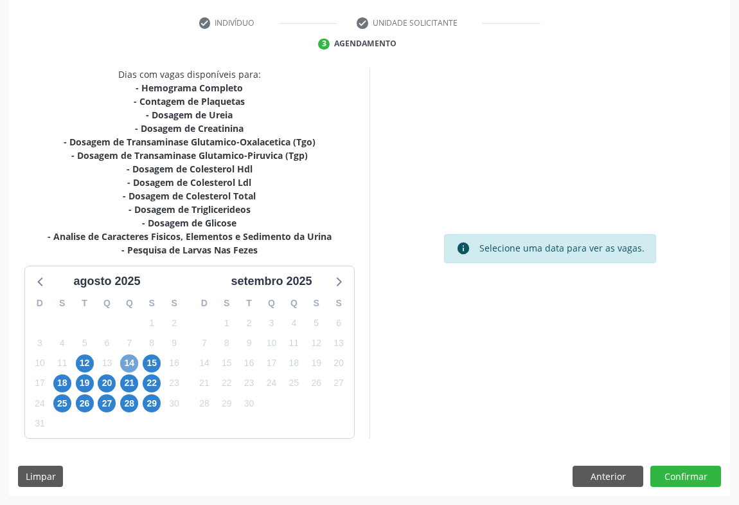
click at [134, 360] on span "14" at bounding box center [129, 363] width 18 height 18
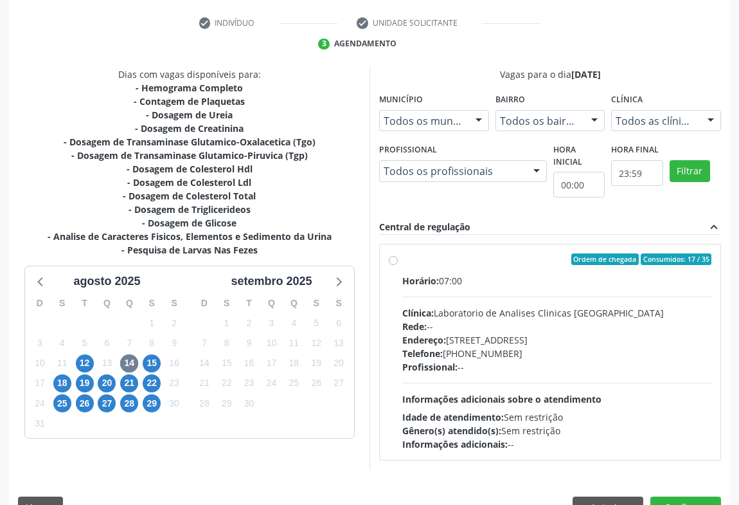
click at [470, 334] on div "Endereço: [STREET_ADDRESS]" at bounding box center [557, 340] width 309 height 14
click at [398, 265] on input "Ordem de chegada Consumidos: 17 / 35 Horário: 07:00 Clínica: Laboratorio de Ana…" at bounding box center [393, 259] width 9 height 12
radio input "true"
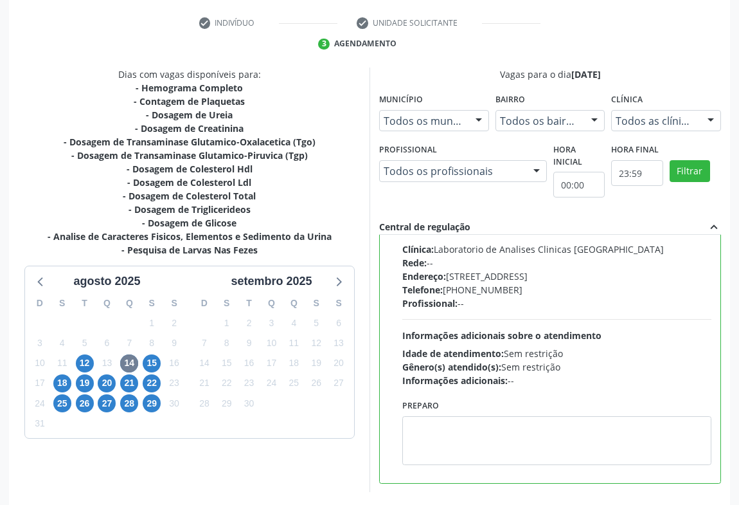
scroll to position [290, 0]
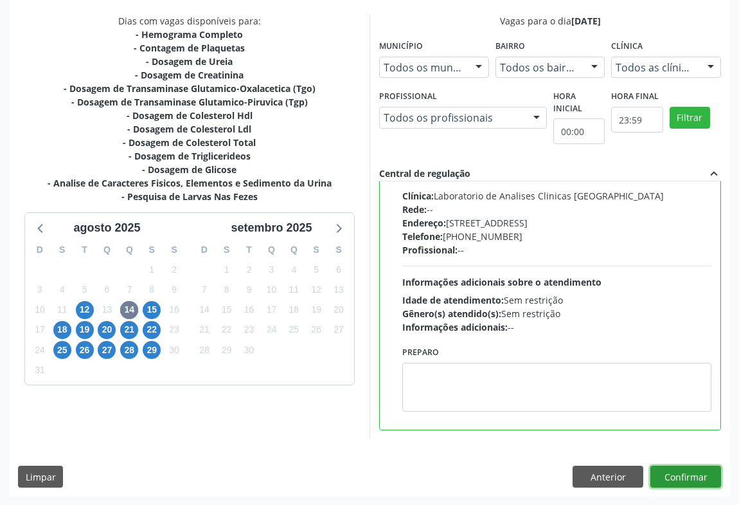
click at [673, 473] on button "Confirmar" at bounding box center [686, 477] width 71 height 22
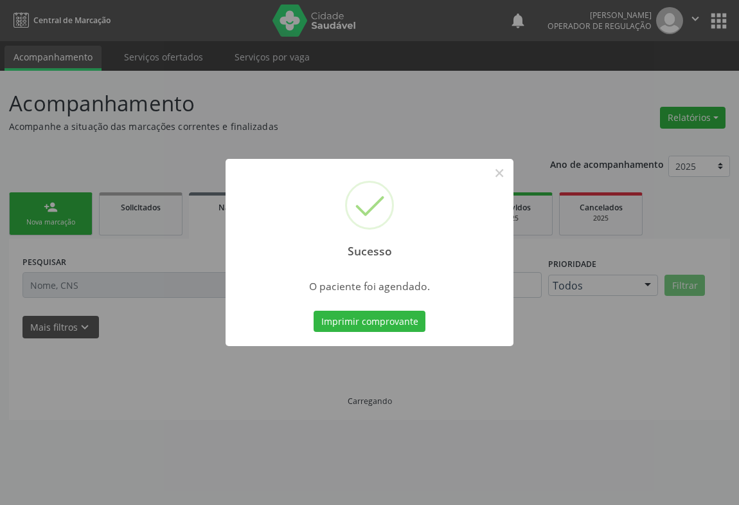
scroll to position [0, 0]
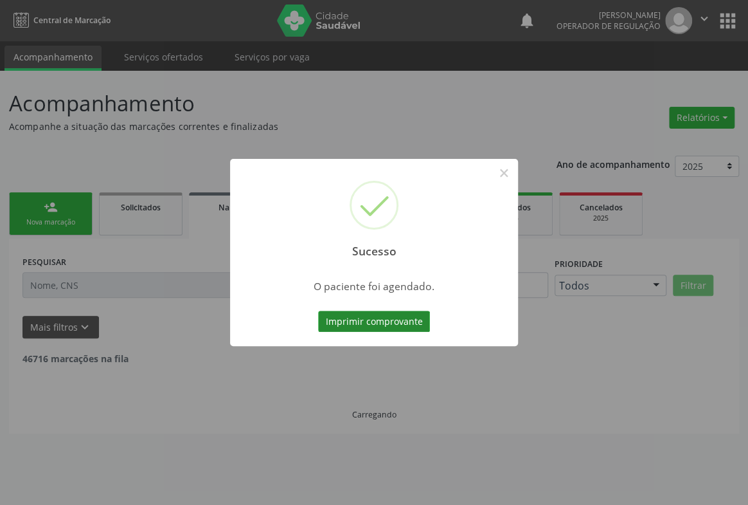
click at [359, 327] on button "Imprimir comprovante" at bounding box center [374, 322] width 112 height 22
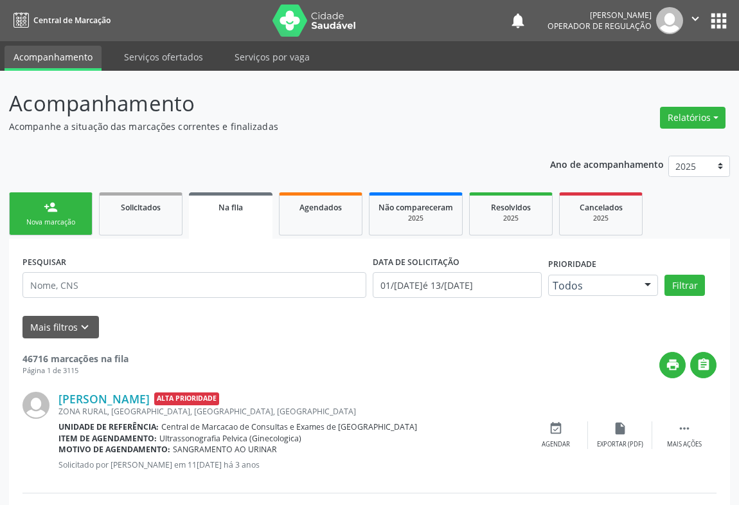
click at [343, 123] on p "Acompanhe a situação das marcações correntes e finalizadas" at bounding box center [261, 127] width 505 height 14
click at [510, 122] on p "Acompanhe a situação das marcações correntes e finalizadas" at bounding box center [261, 127] width 505 height 14
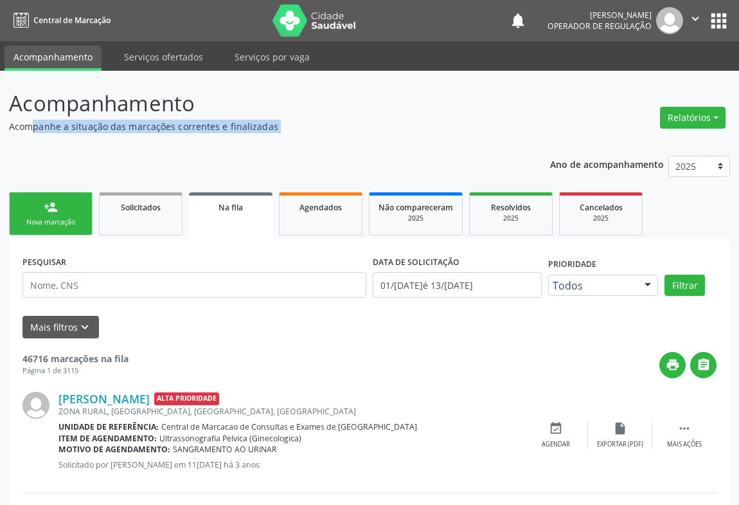
click at [510, 122] on p "Acompanhe a situação das marcações correntes e finalizadas" at bounding box center [261, 127] width 505 height 14
click at [82, 216] on link "person_add Nova marcação" at bounding box center [51, 213] width 84 height 43
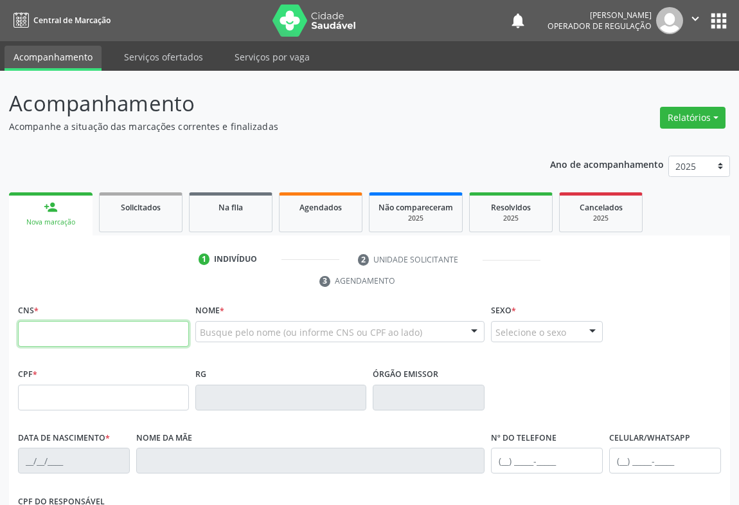
click at [64, 340] on input "text" at bounding box center [103, 334] width 171 height 26
type input "705"
type input "705 0034 2303 3652"
type input "017.273.315-40"
type input "1117042600"
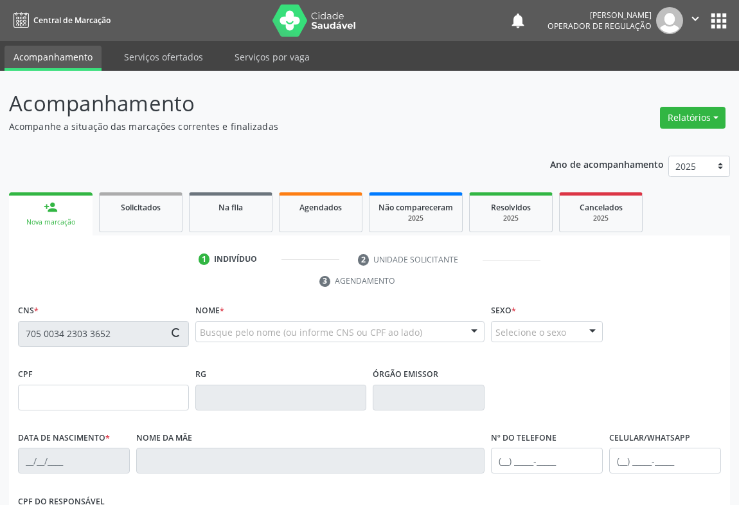
type input "0[DATE]"
type input "[PHONE_NUMBER]"
type input "017.273.315-40"
type input "S/N"
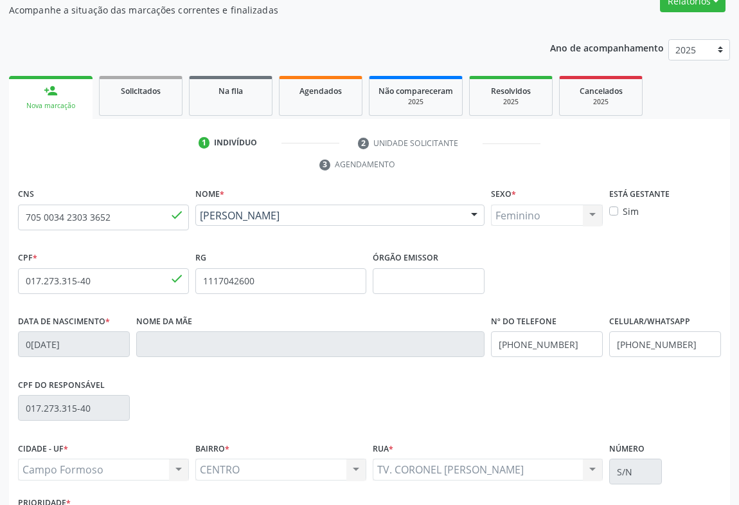
scroll to position [213, 0]
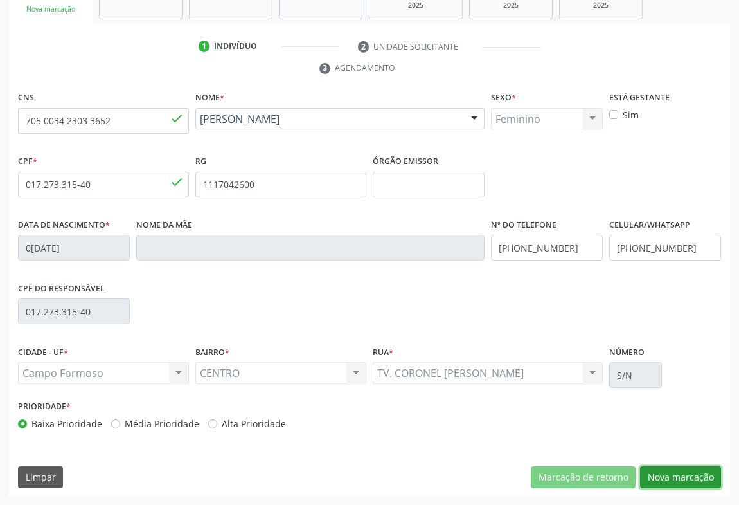
click at [689, 469] on button "Nova marcação" at bounding box center [680, 477] width 81 height 22
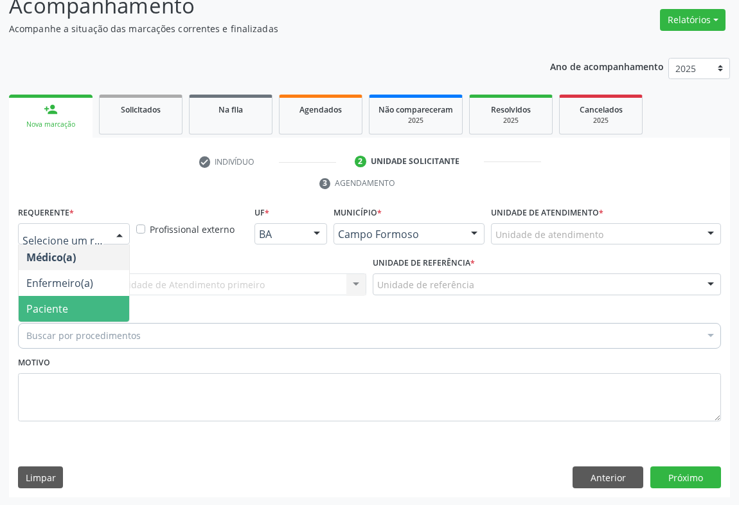
click at [70, 302] on span "Paciente" at bounding box center [74, 309] width 111 height 26
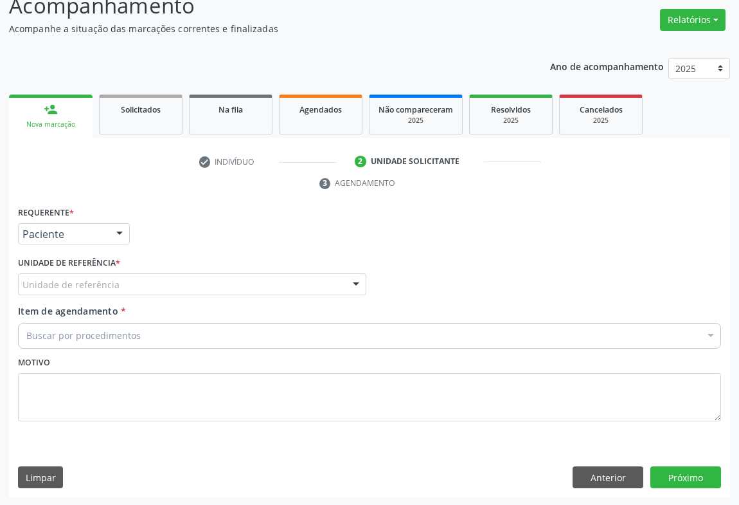
click at [121, 282] on div "Unidade de referência" at bounding box center [192, 284] width 349 height 22
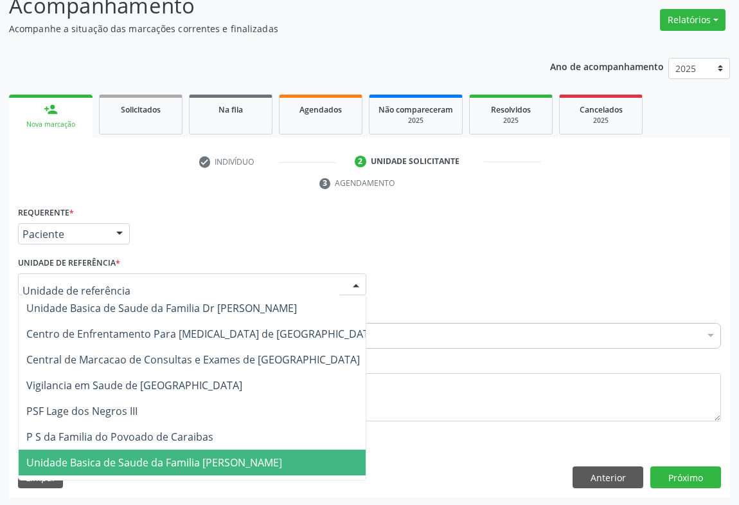
click at [120, 457] on span "Unidade Basica de Saude da Familia [PERSON_NAME]" at bounding box center [154, 462] width 256 height 14
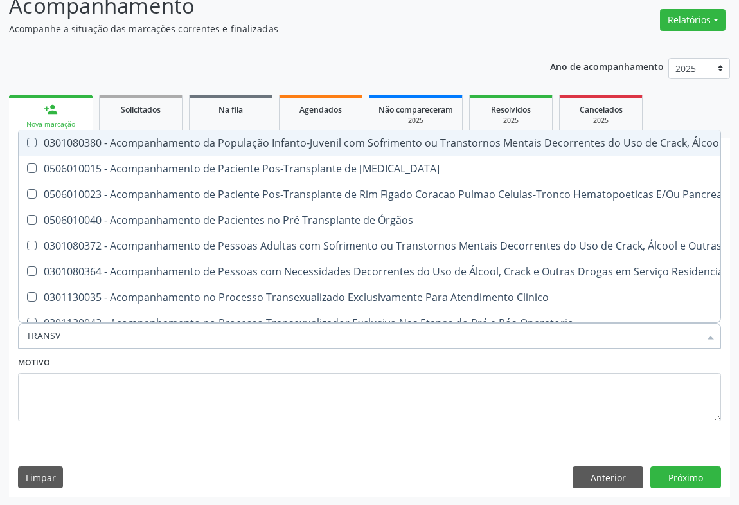
type input "TRANSVA"
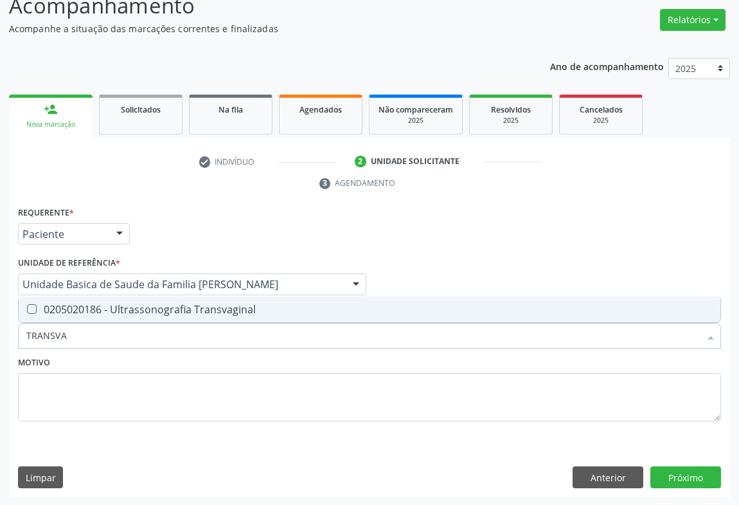
click at [138, 304] on div "0205020186 - Ultrassonografia Transvaginal" at bounding box center [369, 309] width 687 height 10
checkbox Transvaginal "true"
click at [682, 477] on button "Próximo" at bounding box center [686, 477] width 71 height 22
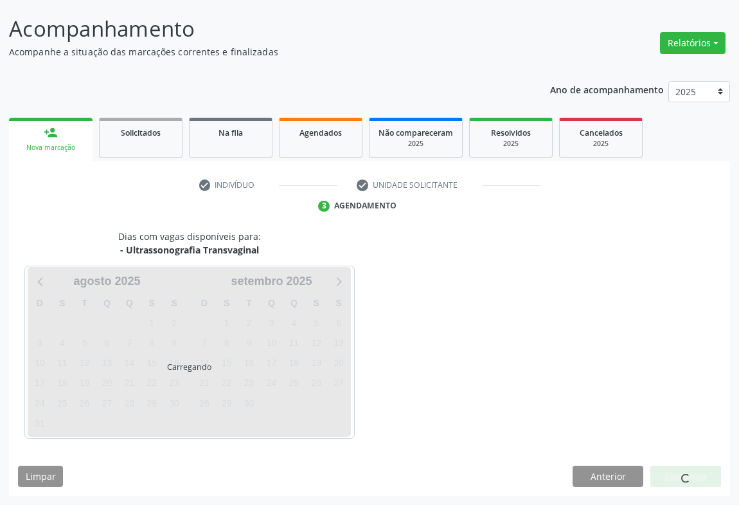
scroll to position [74, 0]
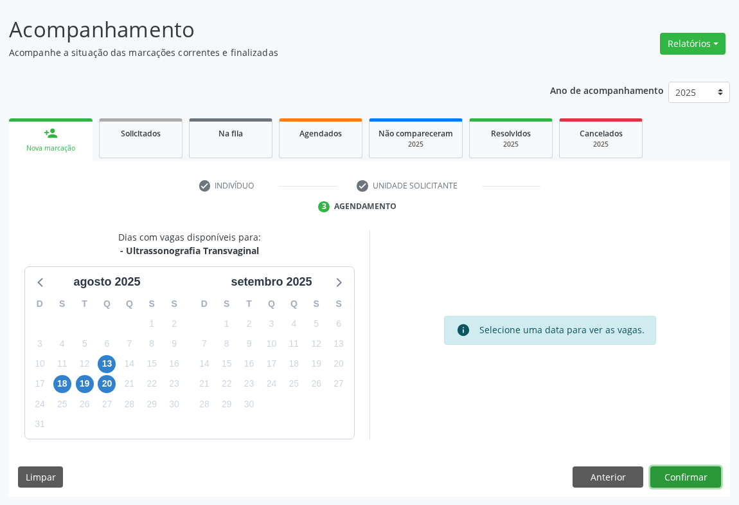
click at [685, 471] on button "Confirmar" at bounding box center [686, 477] width 71 height 22
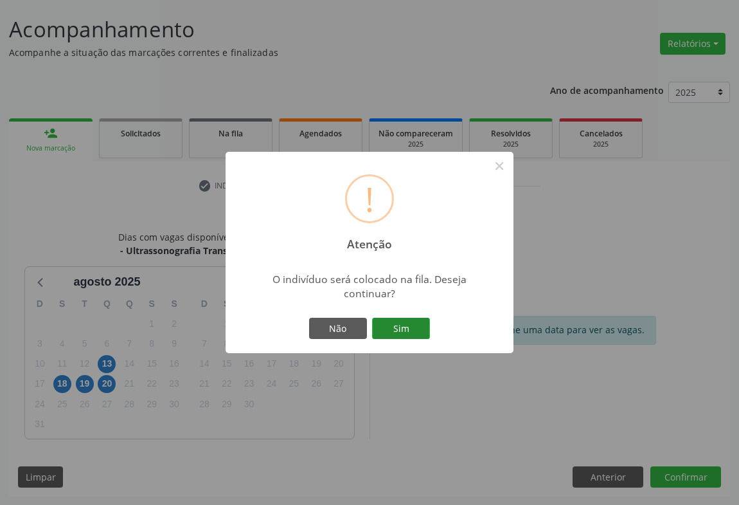
click at [402, 329] on button "Sim" at bounding box center [401, 329] width 58 height 22
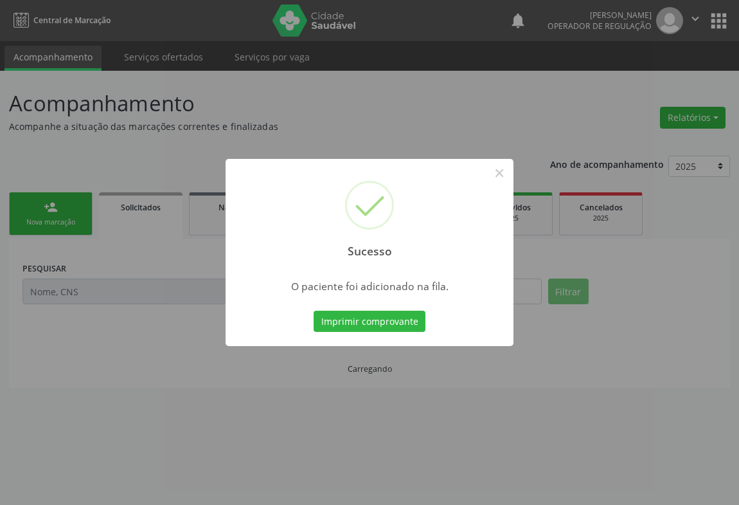
scroll to position [0, 0]
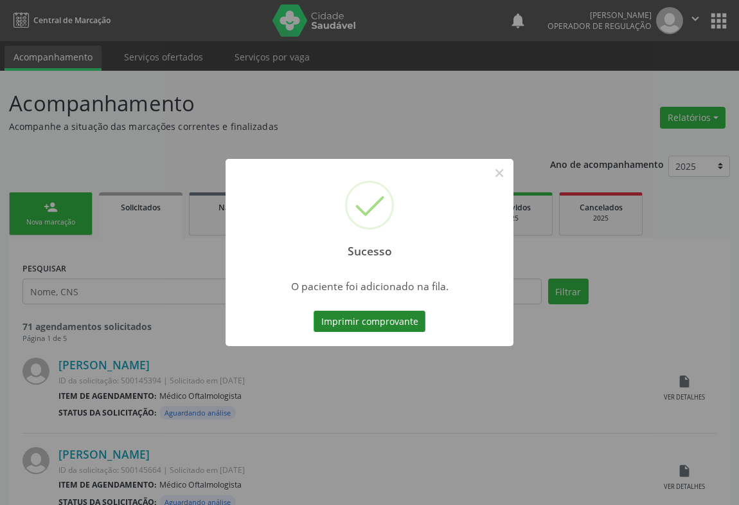
click at [403, 316] on button "Imprimir comprovante" at bounding box center [370, 322] width 112 height 22
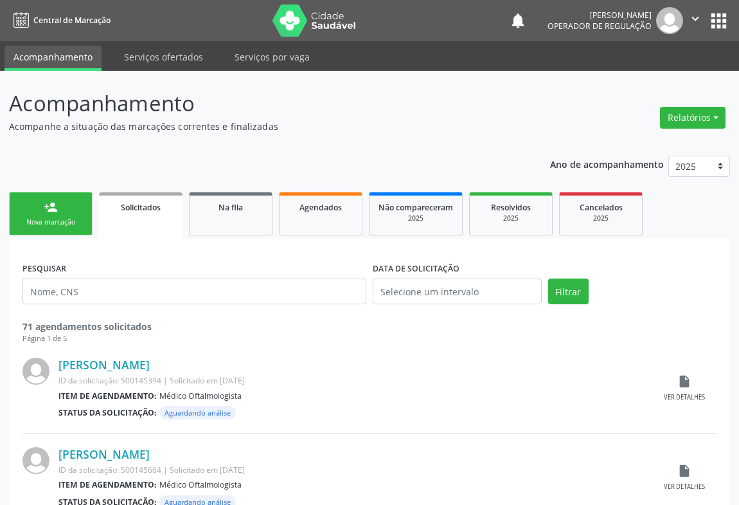
click at [60, 217] on div "Nova marcação" at bounding box center [51, 222] width 64 height 10
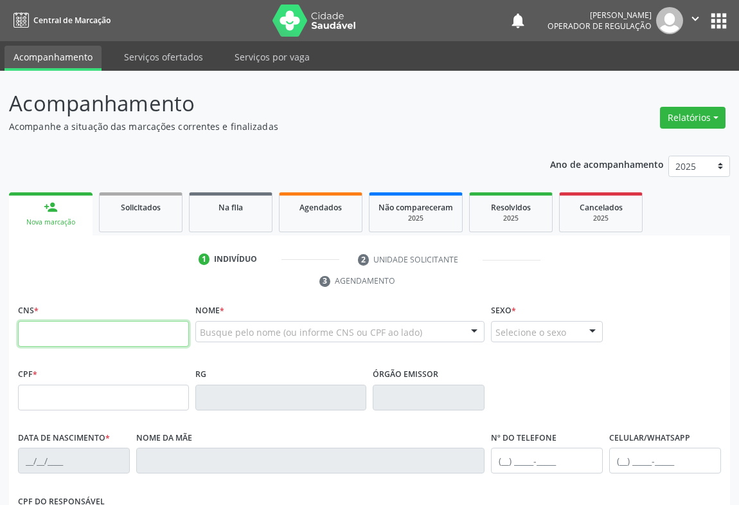
click at [77, 341] on input "text" at bounding box center [103, 334] width 171 height 26
type input "705 0034 7672 4951"
type input "[DATE]"
type input "099.470.425-96"
type input "SN"
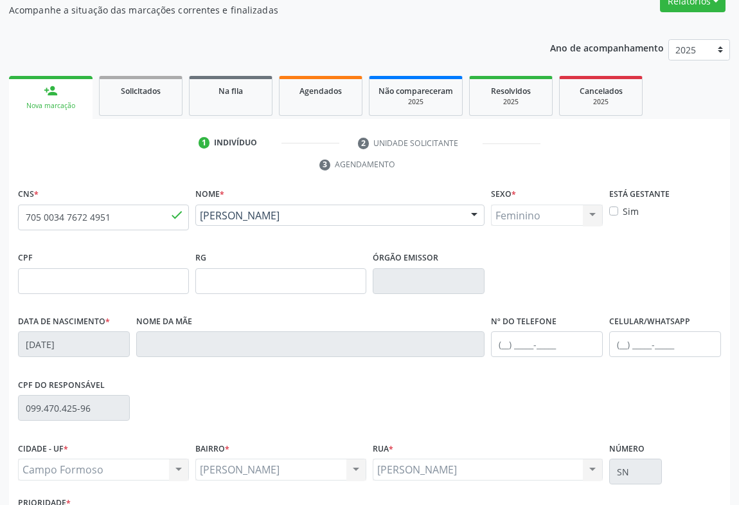
scroll to position [213, 0]
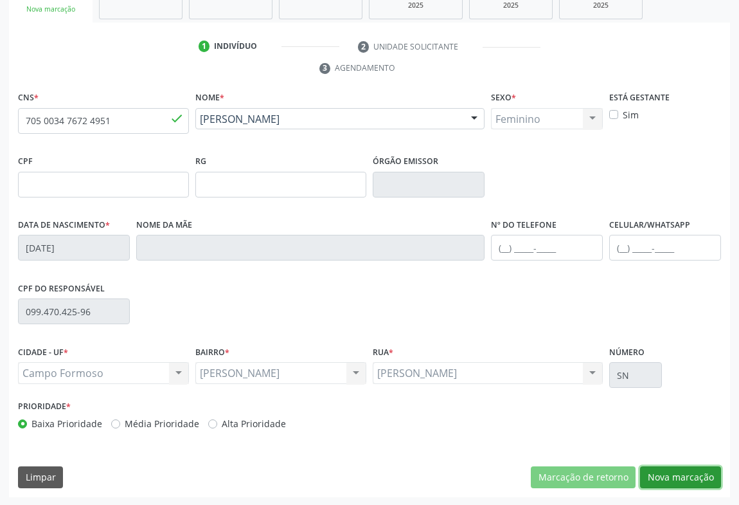
click at [683, 471] on button "Nova marcação" at bounding box center [680, 477] width 81 height 22
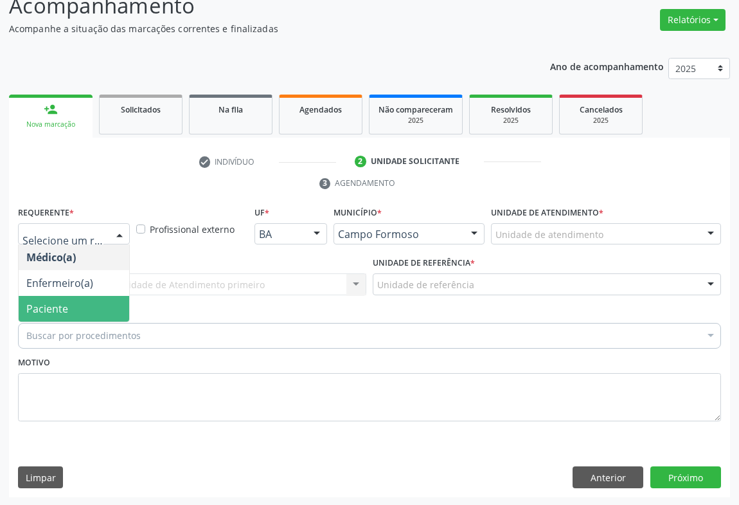
click at [35, 313] on span "Paciente" at bounding box center [47, 309] width 42 height 14
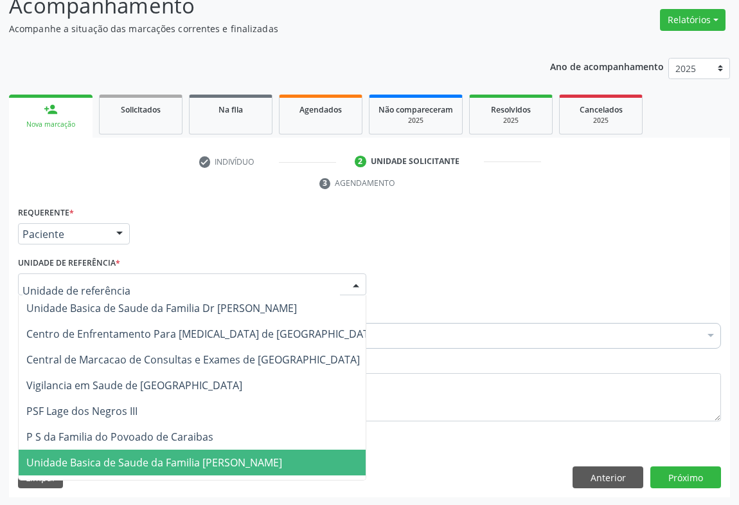
drag, startPoint x: 154, startPoint y: 459, endPoint x: 90, endPoint y: 352, distance: 124.8
click at [154, 460] on span "Unidade Basica de Saude da Familia [PERSON_NAME]" at bounding box center [154, 462] width 256 height 14
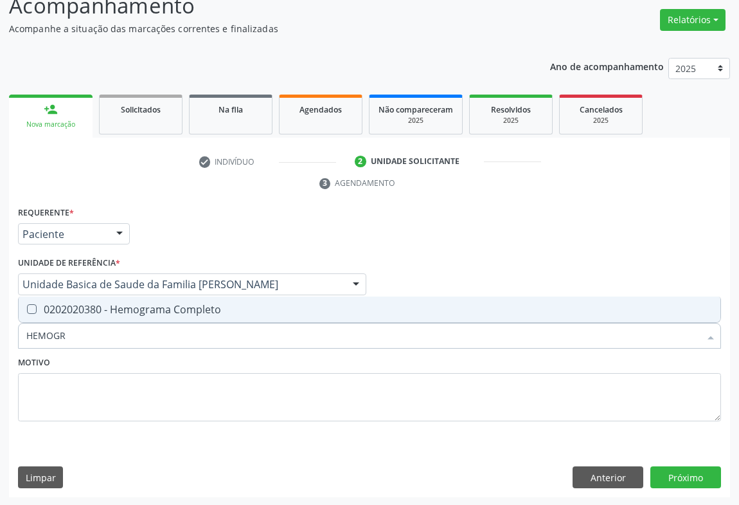
type input "HEMOGRA"
click at [109, 299] on span "0202020380 - Hemograma Completo" at bounding box center [370, 309] width 702 height 26
checkbox Completo "true"
type input "HEMOGRA"
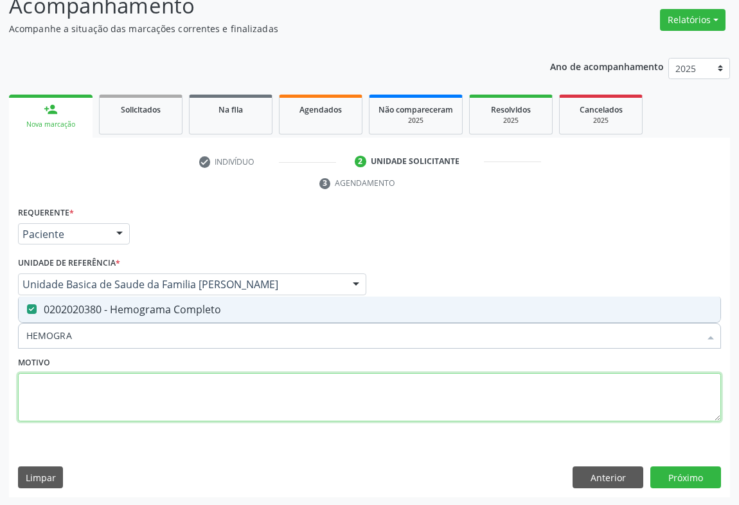
click at [103, 393] on textarea at bounding box center [369, 397] width 703 height 49
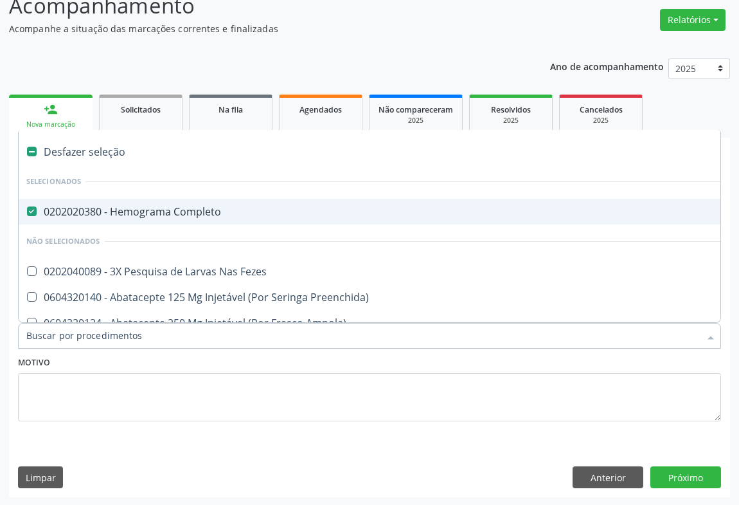
type input "L"
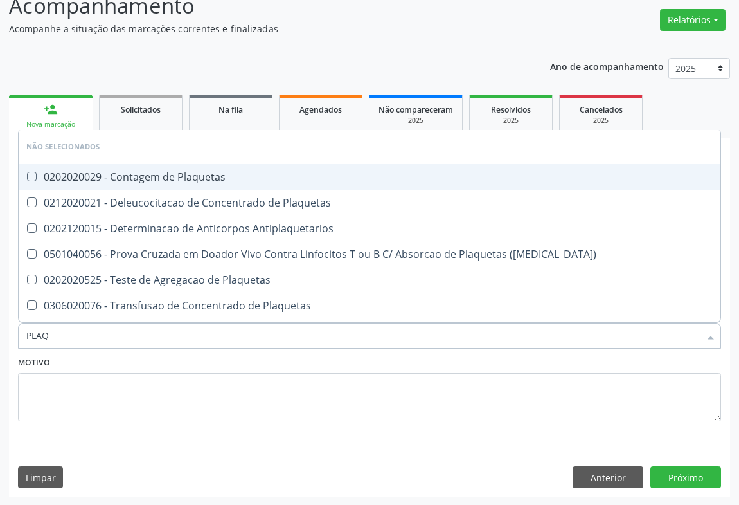
type input "PLAQU"
checkbox Plaquetas "false"
type input "PLAQUETAS"
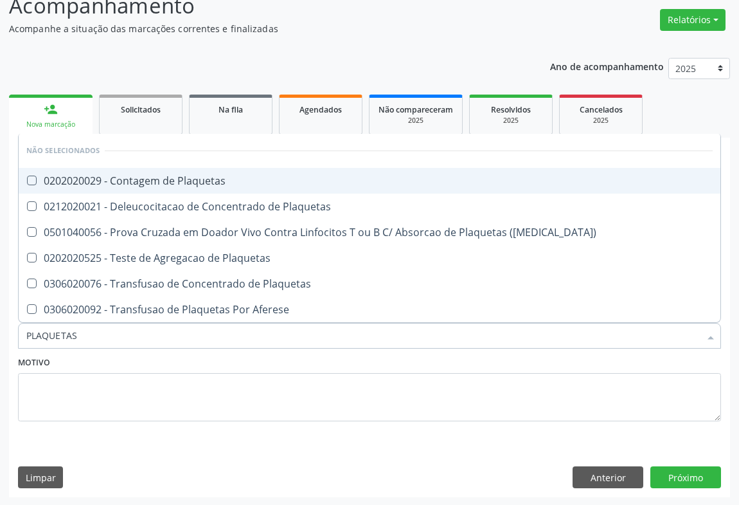
click at [149, 176] on div "0202020029 - Contagem de Plaquetas" at bounding box center [369, 181] width 687 height 10
checkbox Plaquetas "true"
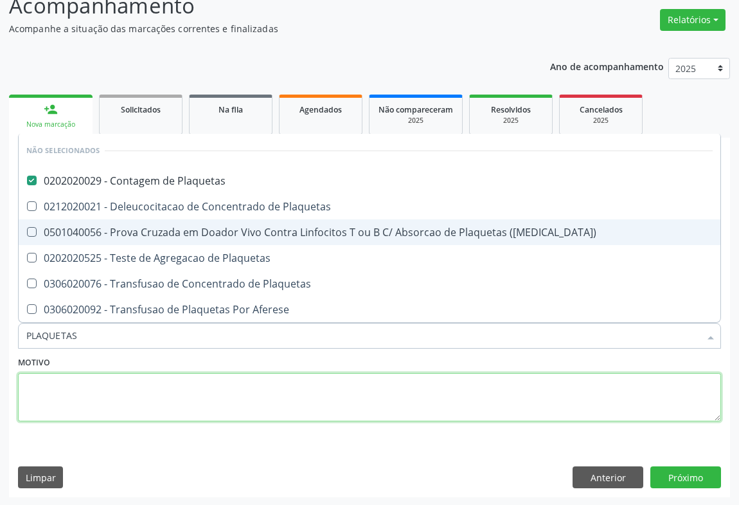
click at [120, 383] on textarea at bounding box center [369, 397] width 703 height 49
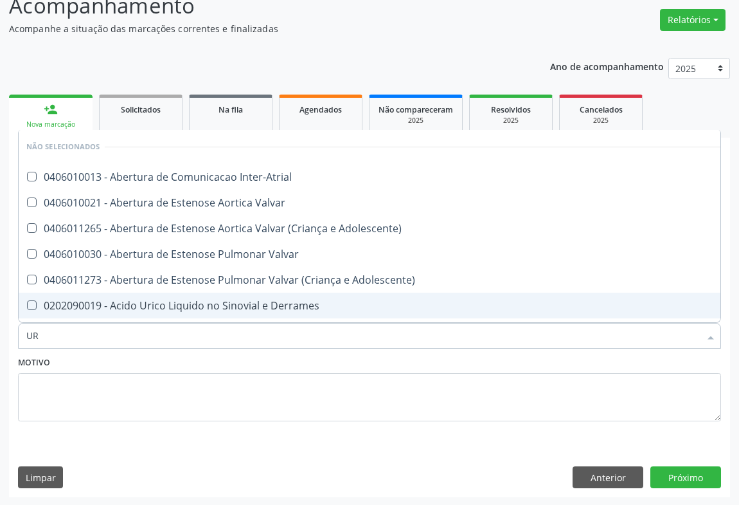
type input "URE"
checkbox Inter-Atrial "false"
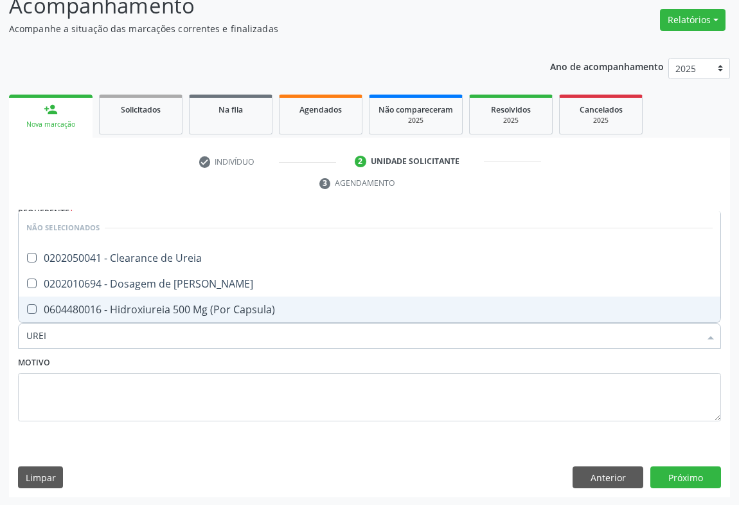
type input "UREIA"
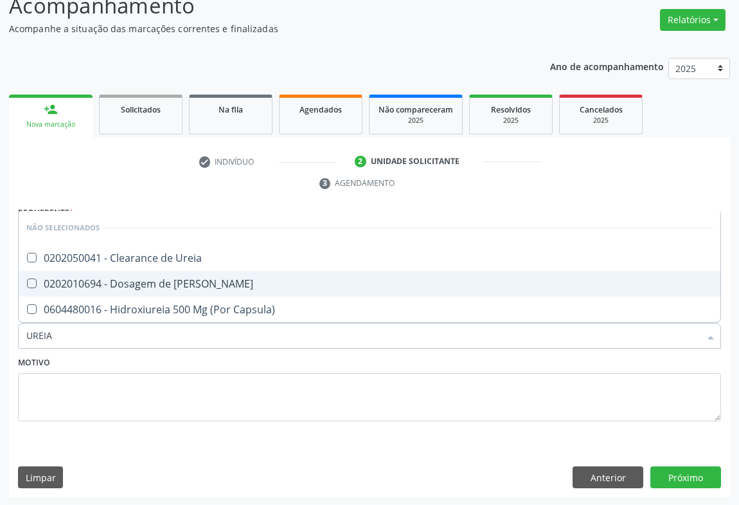
click at [149, 278] on div "0202010694 - Dosagem de [PERSON_NAME]" at bounding box center [369, 283] width 687 height 10
checkbox Ureia "true"
type input "UREIA"
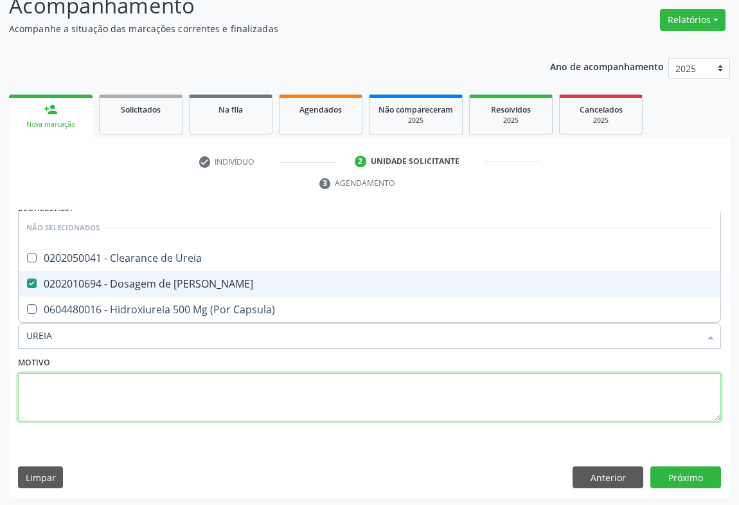
click at [105, 374] on textarea at bounding box center [369, 397] width 703 height 49
checkbox Ureia "true"
checkbox Capsula\) "true"
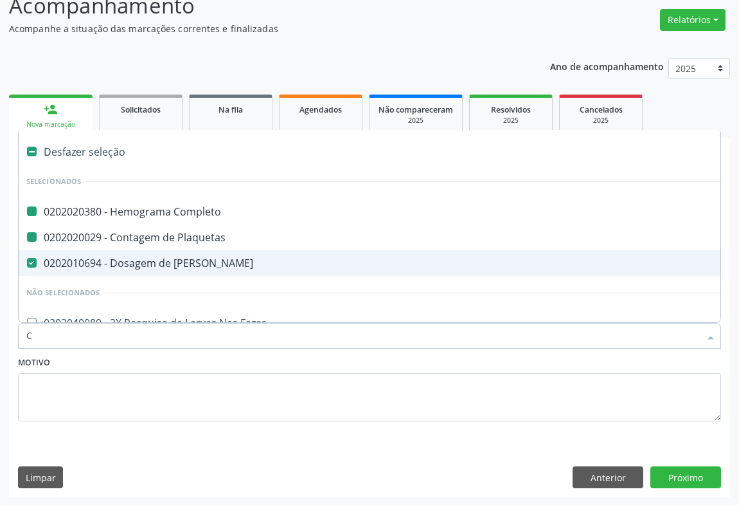
type input "CR"
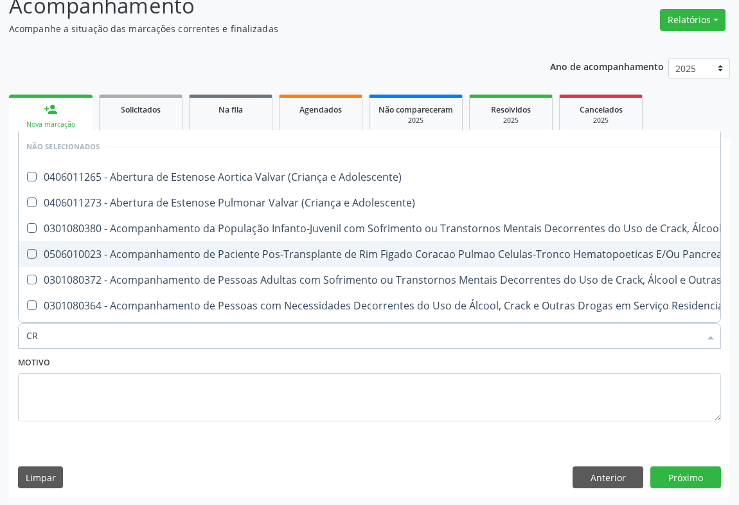
checkbox Adolescente\) "false"
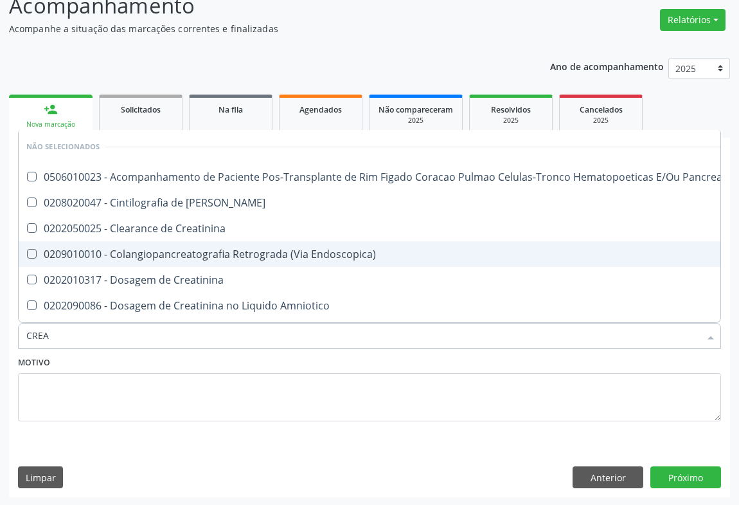
type input "CREAT"
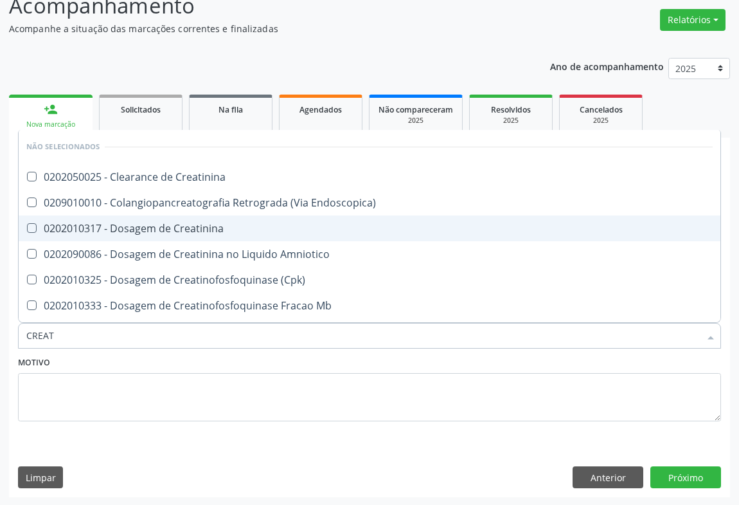
click at [125, 224] on div "0202010317 - Dosagem de Creatinina" at bounding box center [369, 228] width 687 height 10
checkbox Creatinina "true"
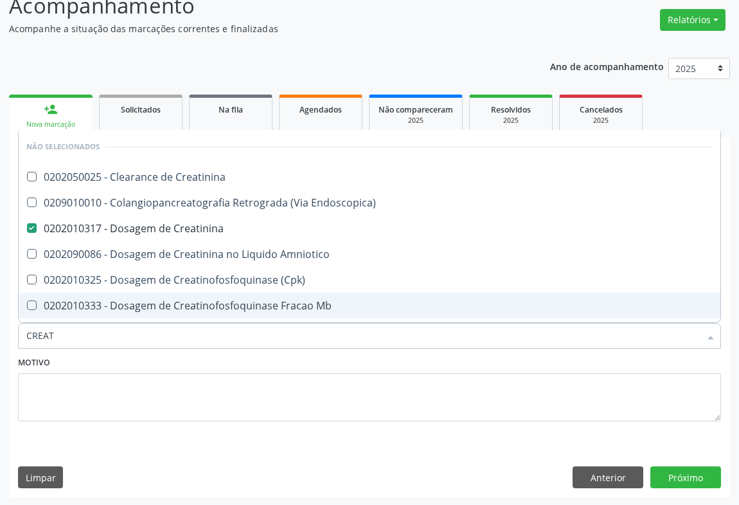
type input "CREAT"
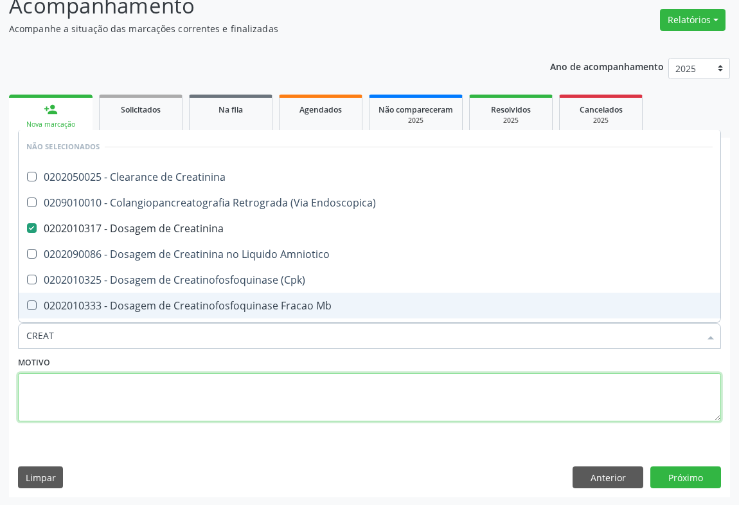
click at [102, 381] on textarea at bounding box center [369, 397] width 703 height 49
checkbox Creatinina "true"
checkbox Endoscopica\) "true"
checkbox Amniotico "true"
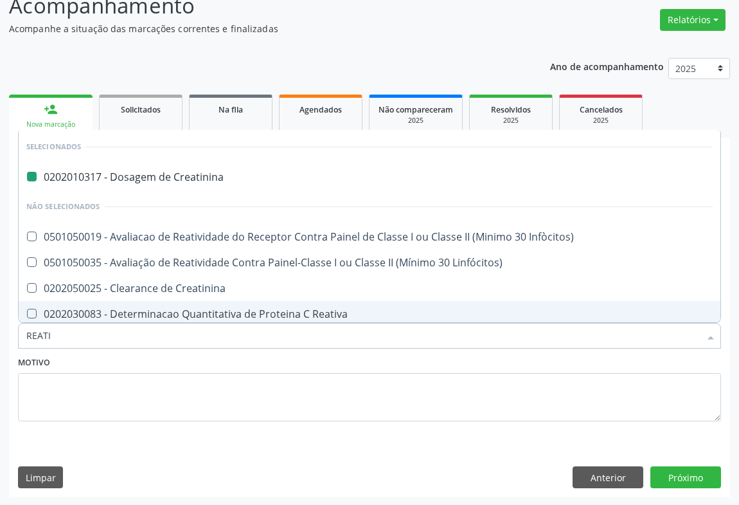
type input "REATIV"
checkbox Creatinina "false"
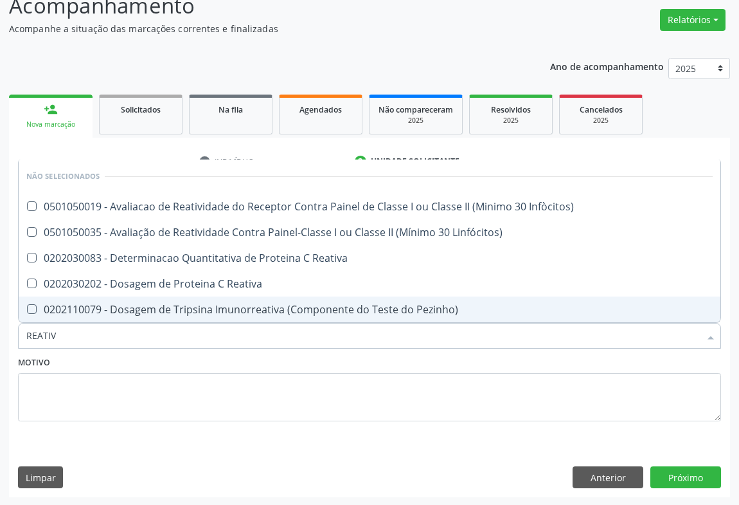
type input "REATIVA"
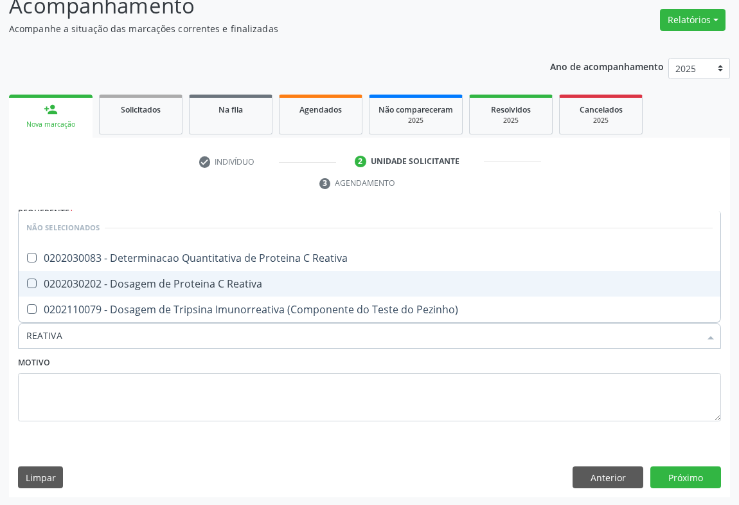
click at [158, 284] on div "0202030202 - Dosagem de Proteina C Reativa" at bounding box center [369, 283] width 687 height 10
checkbox Reativa "true"
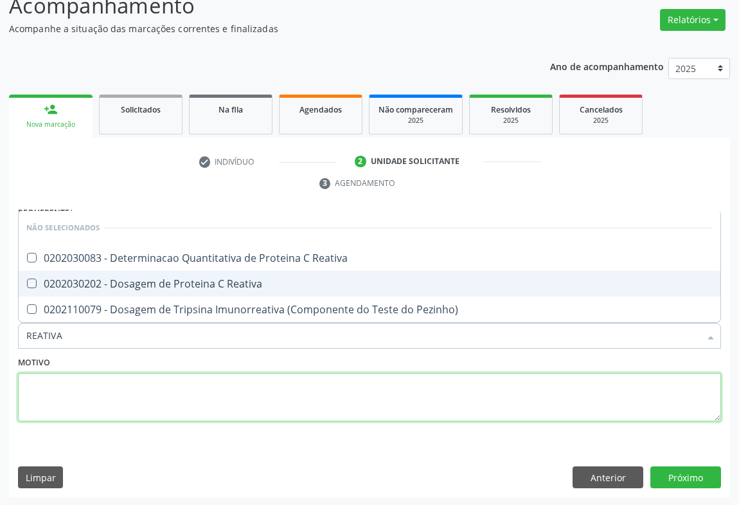
click at [102, 401] on textarea at bounding box center [369, 397] width 703 height 49
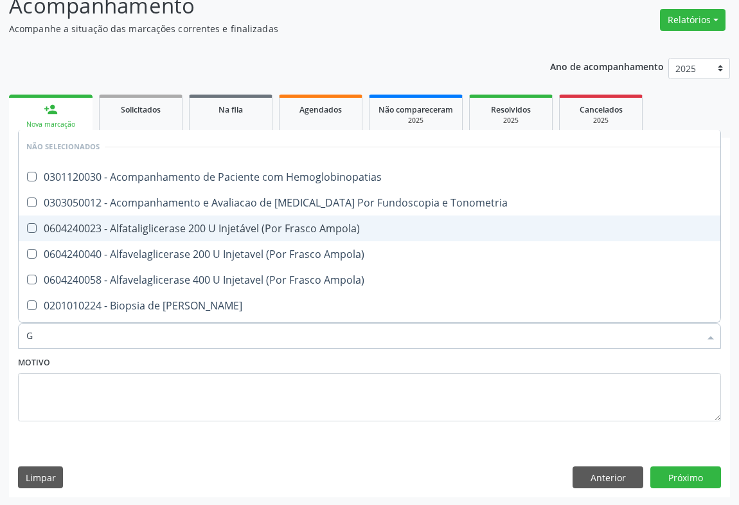
type input "GL"
checkbox Hemoglobinopatias "false"
checkbox Ampola\) "false"
checkbox Tonometria "false"
checkbox Ampola\) "false"
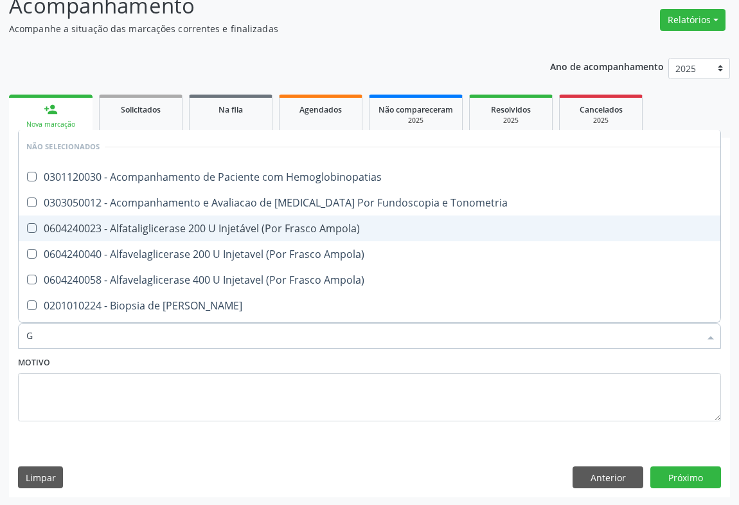
checkbox Ampola\) "false"
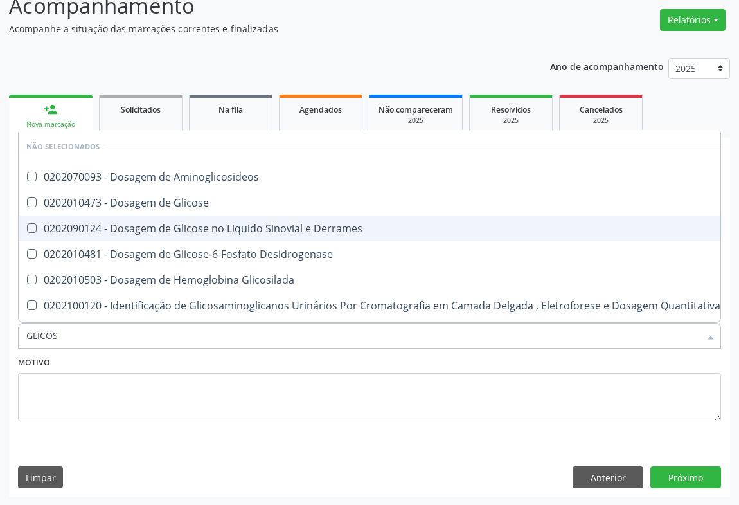
type input "GLICOSE"
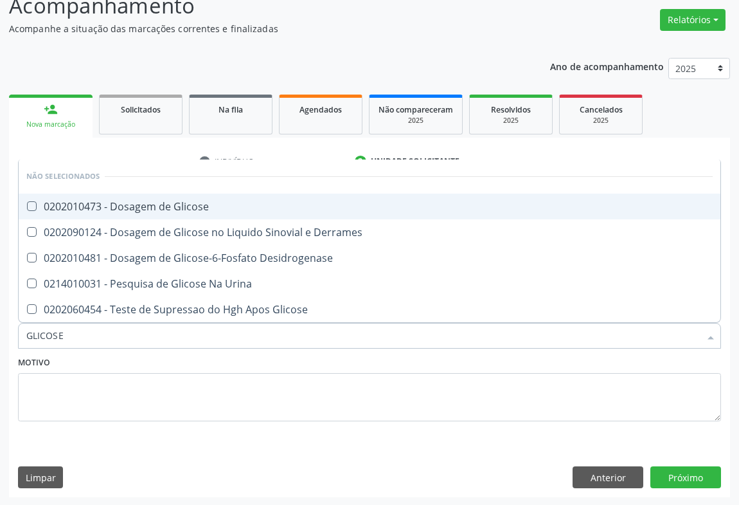
click at [200, 204] on div "0202010473 - Dosagem de Glicose" at bounding box center [369, 206] width 687 height 10
checkbox Glicose "true"
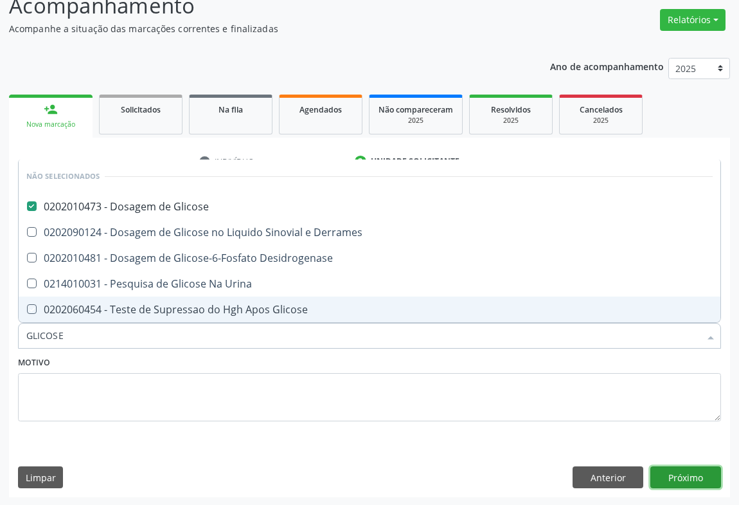
click at [703, 476] on button "Próximo" at bounding box center [686, 477] width 71 height 22
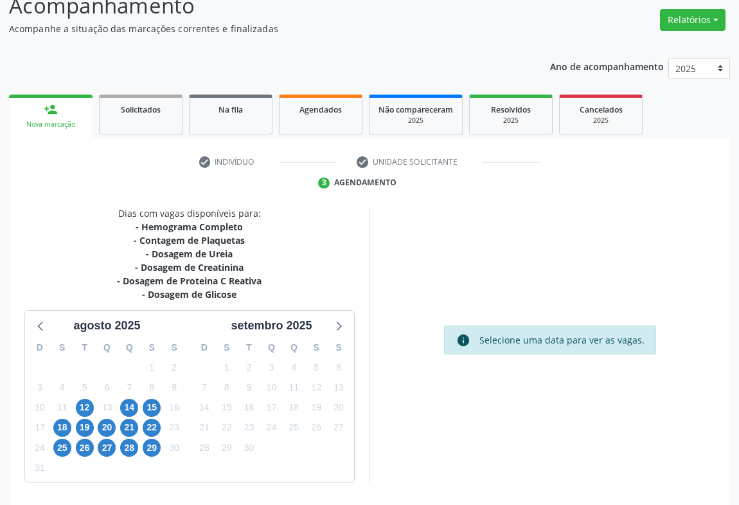
scroll to position [141, 0]
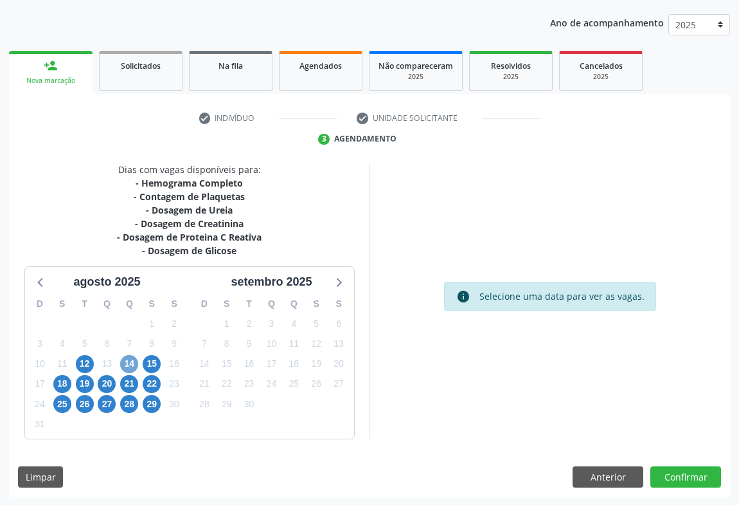
click at [130, 365] on span "14" at bounding box center [129, 364] width 18 height 18
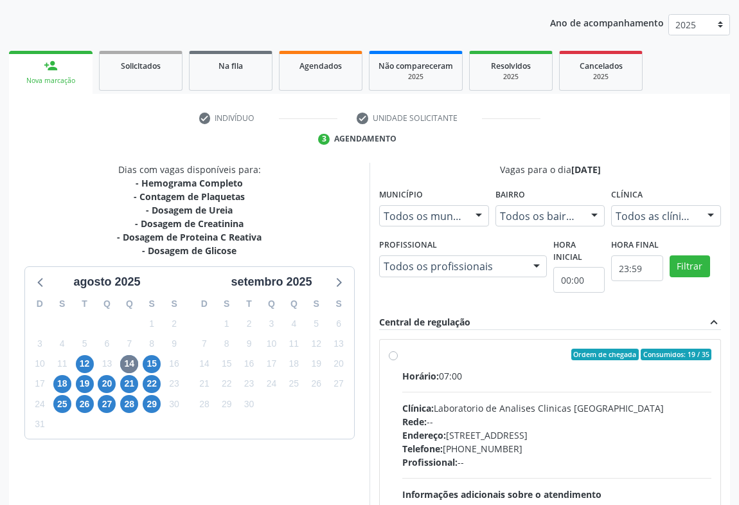
click at [434, 402] on span "Clínica:" at bounding box center [419, 408] width 32 height 12
click at [398, 360] on input "Ordem de chegada Consumidos: 19 / 35 Horário: 07:00 Clínica: Laboratorio de Ana…" at bounding box center [393, 355] width 9 height 12
radio input "true"
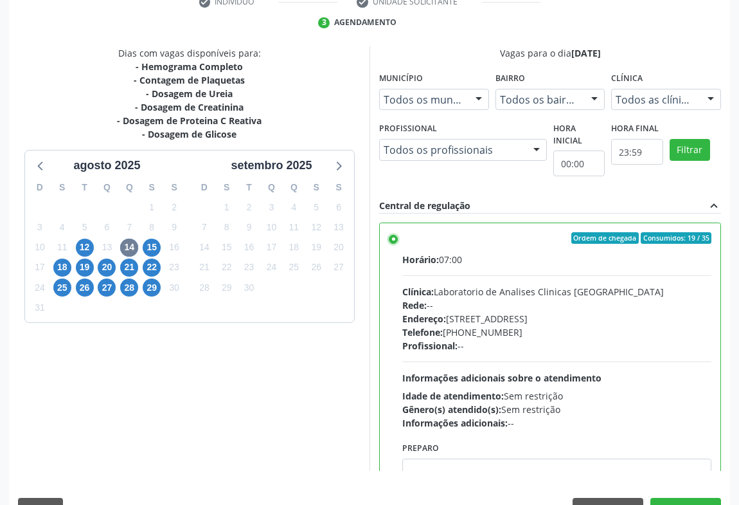
scroll to position [290, 0]
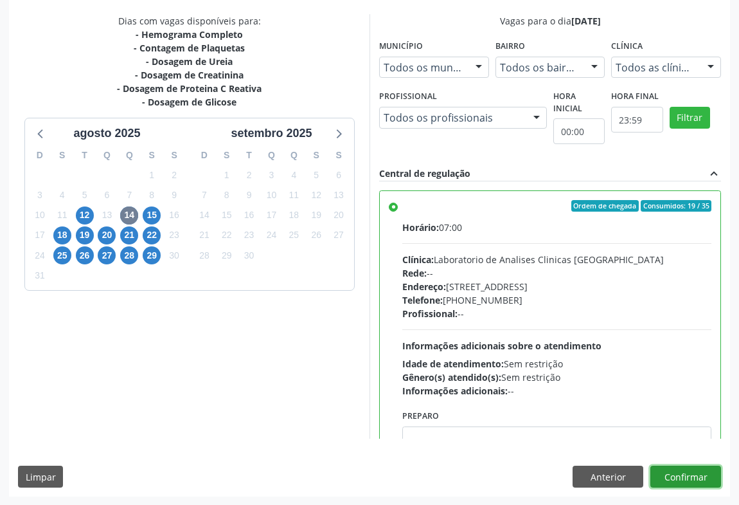
click at [673, 476] on button "Confirmar" at bounding box center [686, 477] width 71 height 22
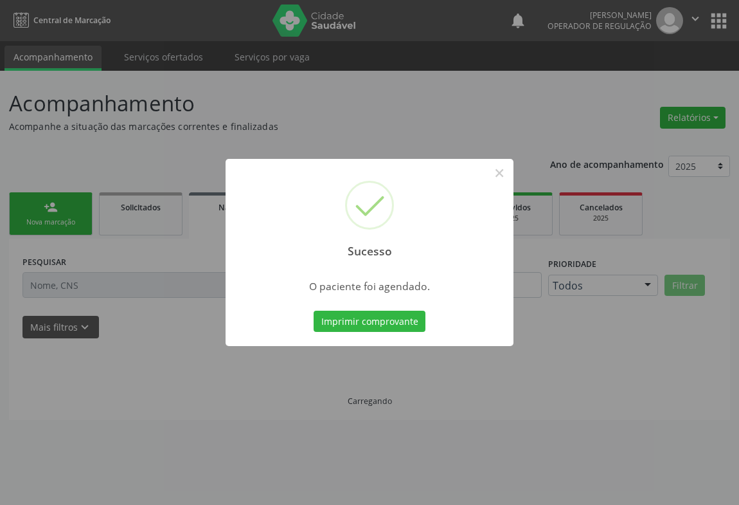
scroll to position [0, 0]
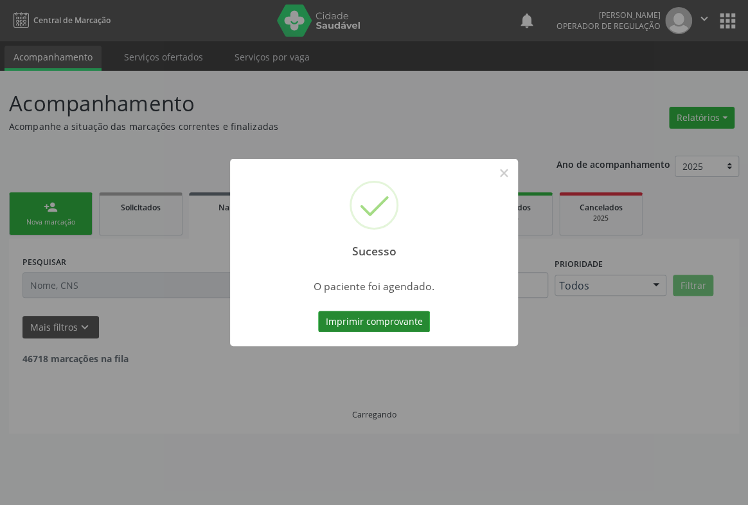
click at [404, 316] on button "Imprimir comprovante" at bounding box center [374, 322] width 112 height 22
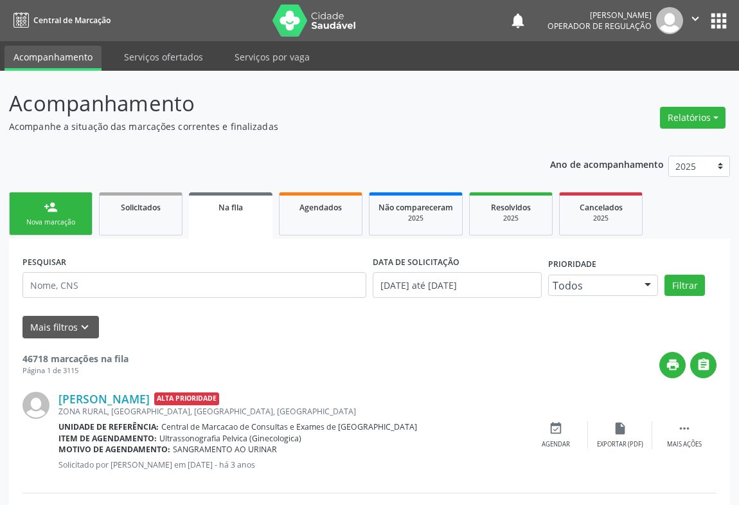
click at [55, 219] on div "Nova marcação" at bounding box center [51, 222] width 64 height 10
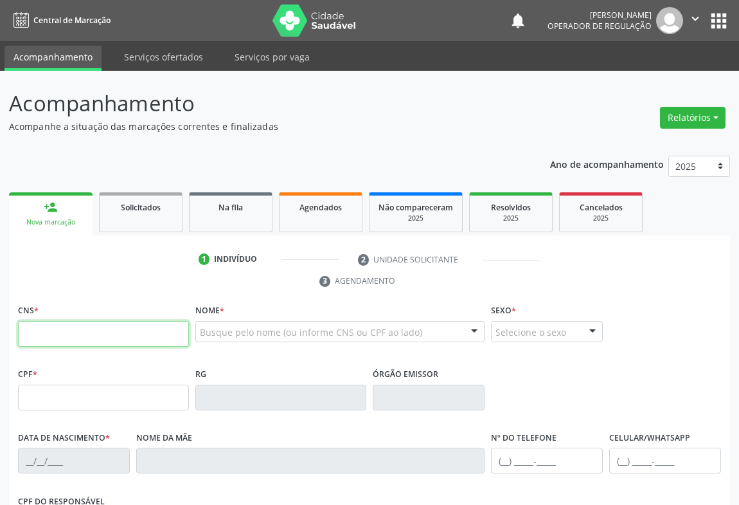
click at [63, 330] on input "text" at bounding box center [103, 334] width 171 height 26
click at [449, 114] on p "Acompanhamento" at bounding box center [261, 103] width 505 height 32
click at [389, 109] on p "Acompanhamento" at bounding box center [261, 103] width 505 height 32
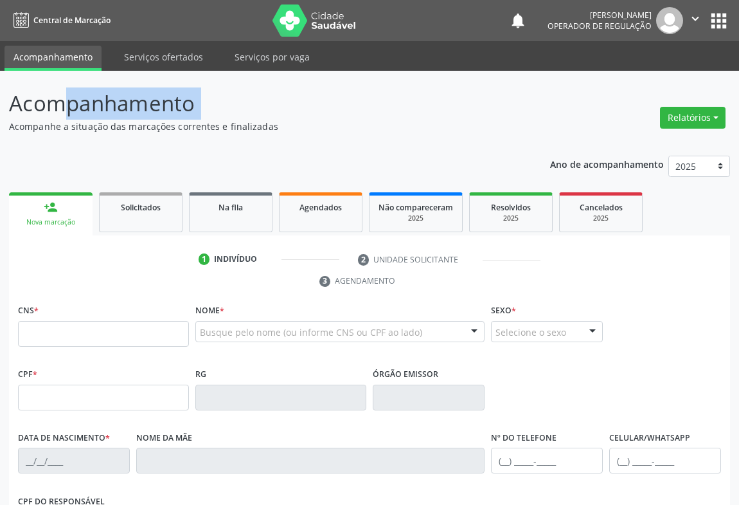
click at [389, 109] on p "Acompanhamento" at bounding box center [261, 103] width 505 height 32
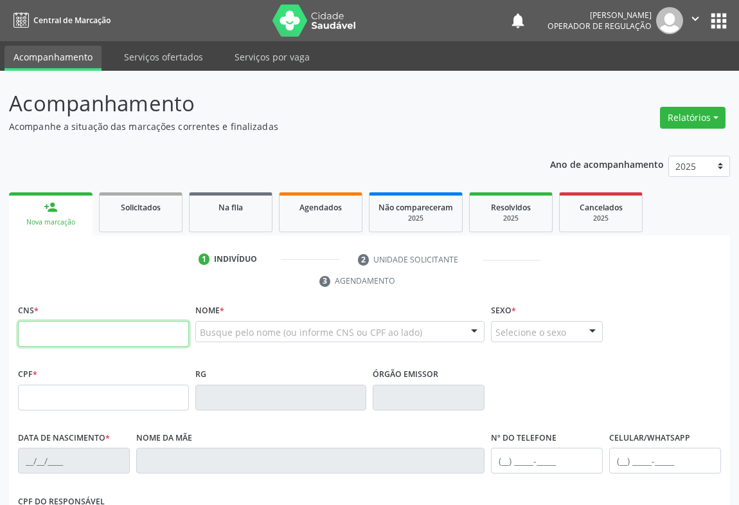
click at [50, 338] on input "text" at bounding box center [103, 334] width 171 height 26
click at [51, 329] on input "text" at bounding box center [103, 334] width 171 height 26
type input "702 8091 0277 1261"
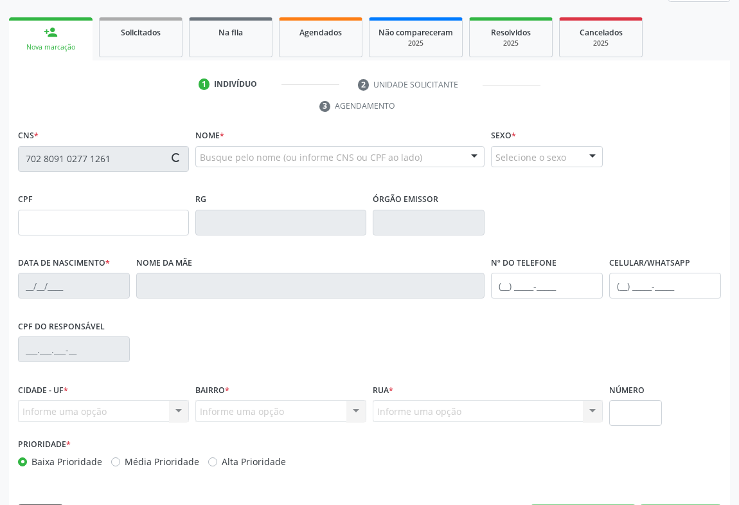
scroll to position [213, 0]
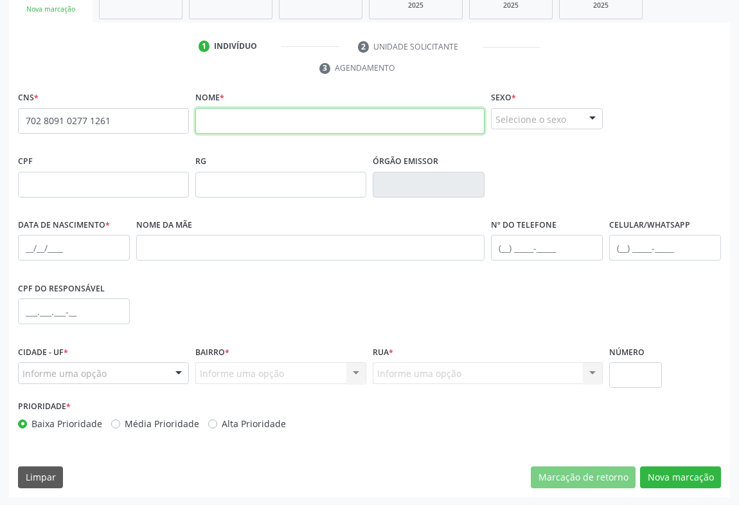
click at [246, 121] on input "text" at bounding box center [339, 121] width 289 height 26
type input "TEREZINHA DOS SANTOS SILVA"
click at [541, 114] on div "Selecione o sexo" at bounding box center [547, 119] width 112 height 22
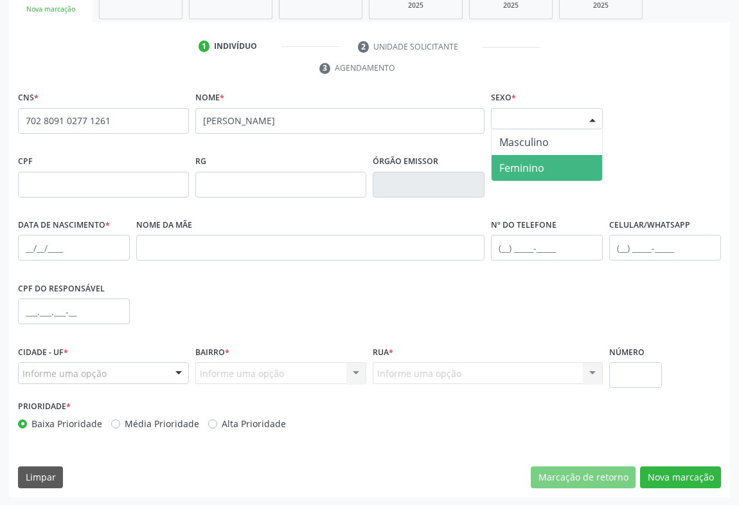
click at [536, 167] on span "Feminino" at bounding box center [522, 168] width 45 height 14
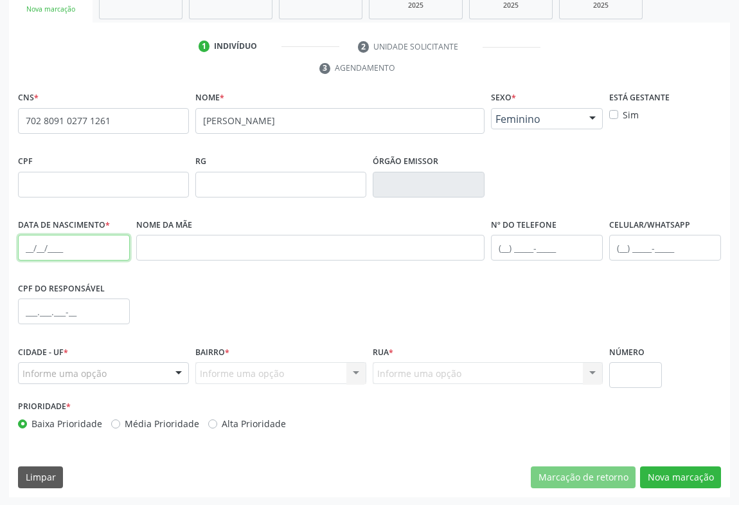
click at [99, 249] on input "text" at bounding box center [74, 248] width 112 height 26
type input "15/10/1964"
click at [534, 242] on input "text" at bounding box center [547, 248] width 112 height 26
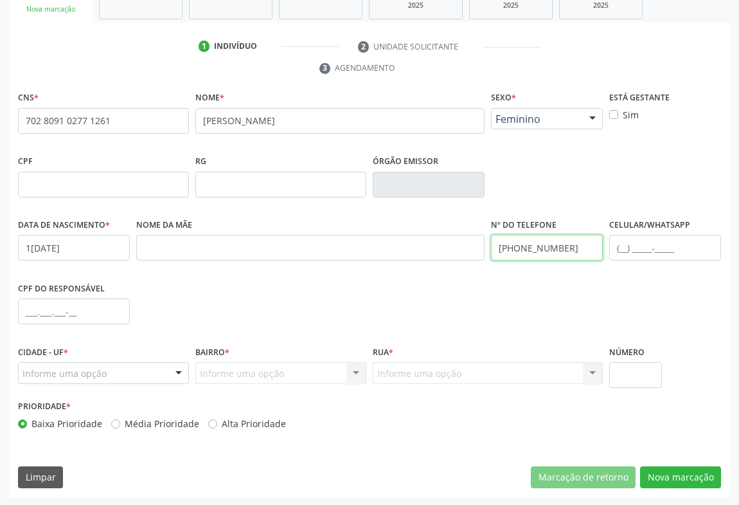
type input "(74) 99124-2655"
click at [121, 379] on div "Informe uma opção" at bounding box center [103, 373] width 171 height 22
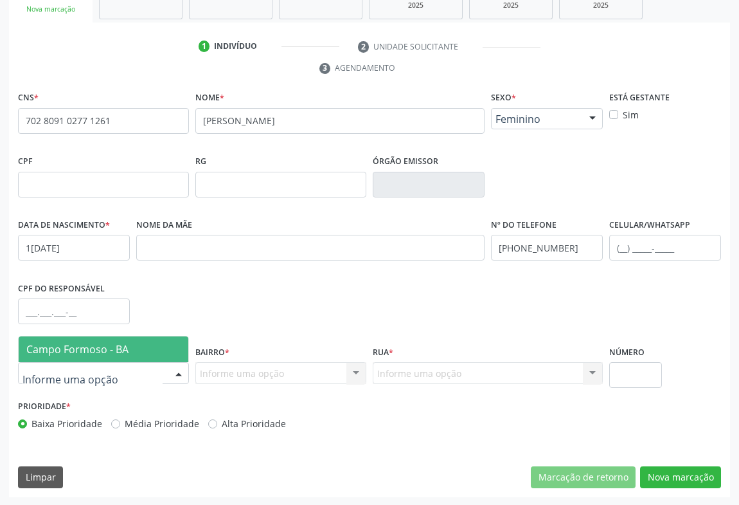
click at [106, 355] on span "Campo Formoso - BA" at bounding box center [104, 349] width 170 height 26
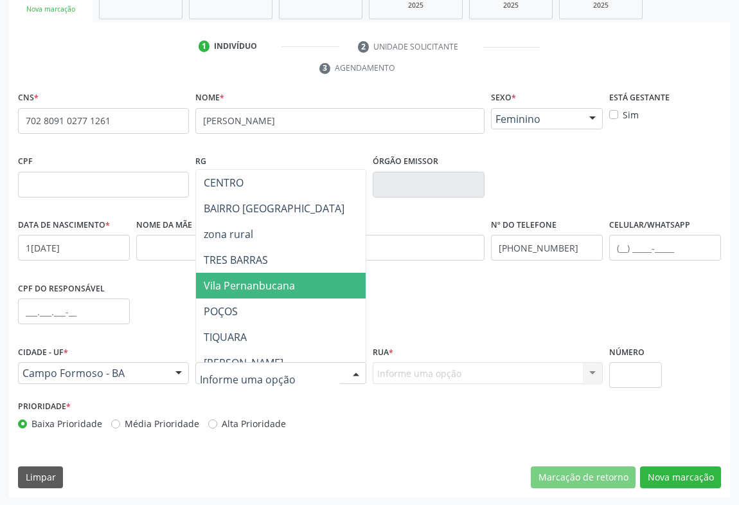
click at [354, 442] on div "CNS * 702 8091 0277 1261 none Nome * TEREZINHA DOS SANTOS SILVA Sexo * Feminino…" at bounding box center [369, 292] width 721 height 409
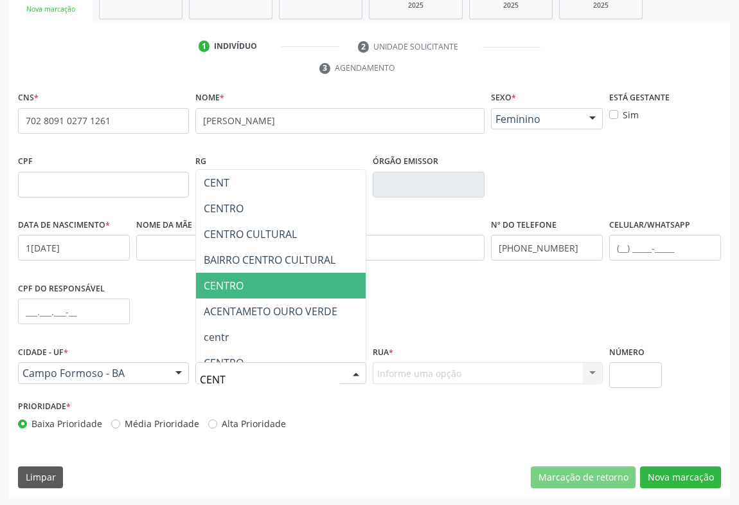
type input "CENTR"
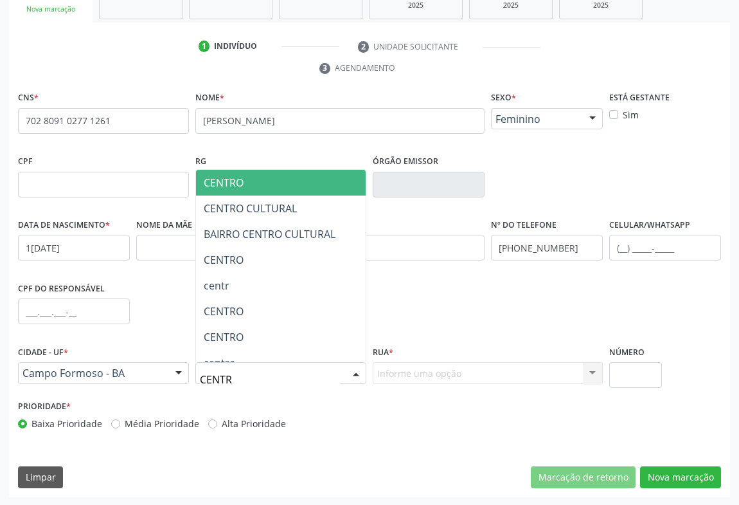
drag, startPoint x: 230, startPoint y: 178, endPoint x: 348, endPoint y: 296, distance: 166.4
click at [230, 178] on span "CENTRO" at bounding box center [224, 183] width 40 height 14
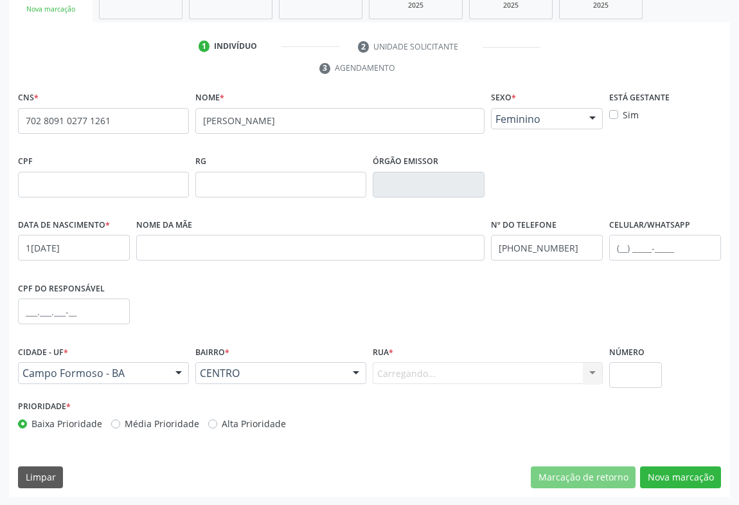
click at [399, 373] on div "Carregando... Nenhum resultado encontrado para: " " Nenhuma opção encontrada. D…" at bounding box center [488, 373] width 230 height 22
click at [386, 377] on div "Carregando... Nenhum resultado encontrado para: " " Nenhuma opção encontrada. D…" at bounding box center [488, 373] width 230 height 22
click at [418, 376] on div "Carregando... Nenhum resultado encontrado para: " " Nenhuma opção encontrada. D…" at bounding box center [488, 373] width 230 height 22
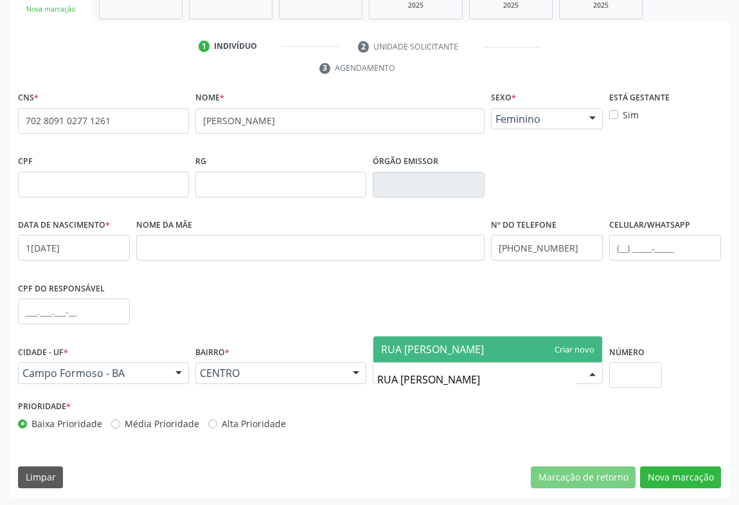
type input "RUA ANTONIO PEREIRA MAIA"
click at [388, 342] on span "RUA ANTONIO PEREIRA MAIA" at bounding box center [432, 349] width 103 height 14
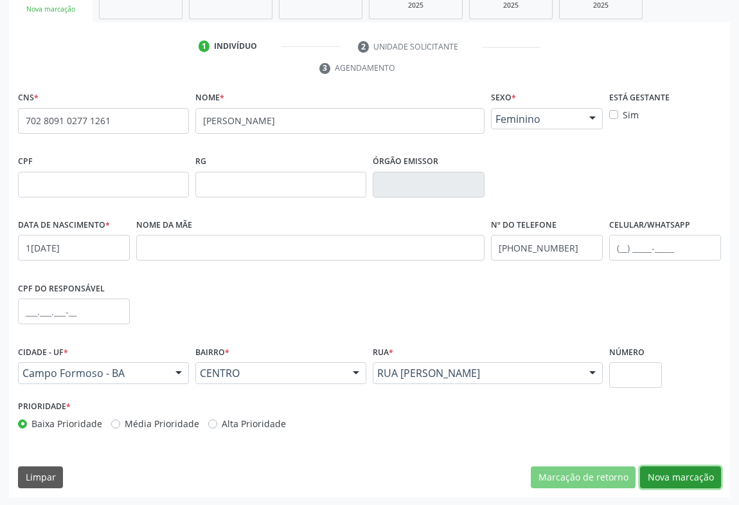
click at [659, 479] on button "Nova marcação" at bounding box center [680, 477] width 81 height 22
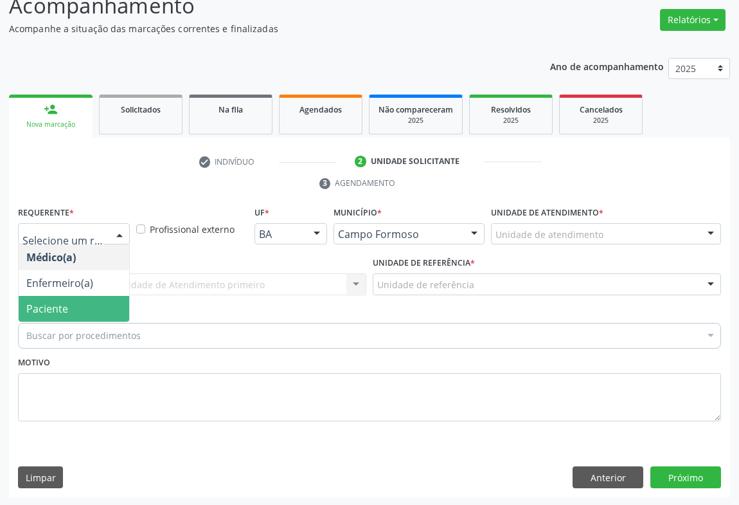
click at [58, 306] on span "Paciente" at bounding box center [47, 309] width 42 height 14
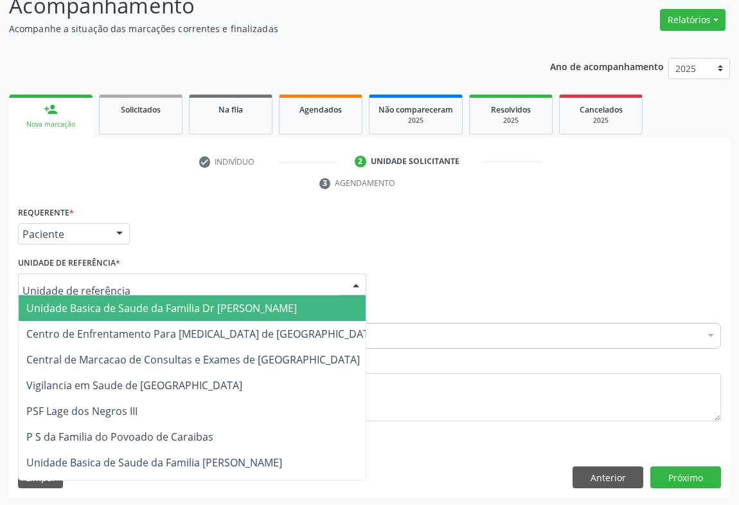
click at [141, 288] on div at bounding box center [192, 284] width 349 height 22
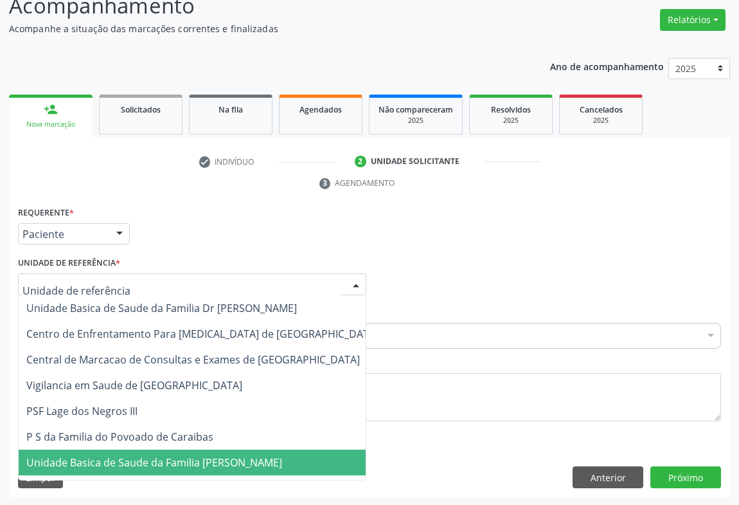
click at [145, 461] on span "Unidade Basica de Saude da Familia [PERSON_NAME]" at bounding box center [154, 462] width 256 height 14
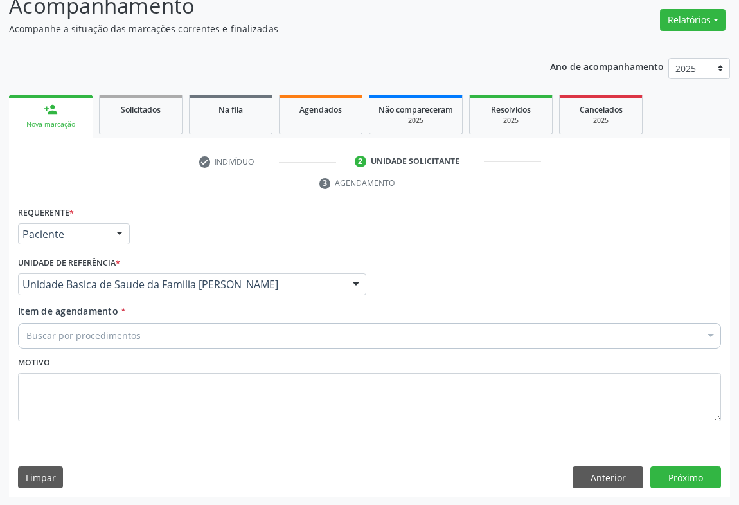
click at [143, 334] on div "Buscar por procedimentos" at bounding box center [369, 336] width 703 height 26
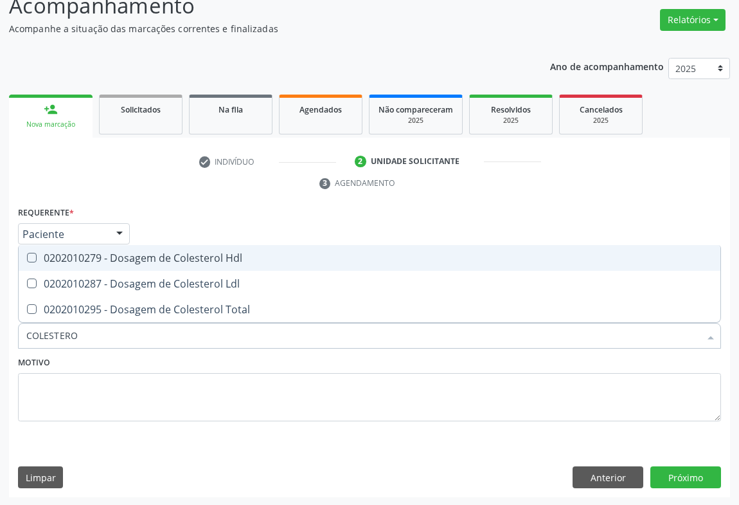
type input "COLESTEROL"
click at [176, 253] on div "0202010279 - Dosagem de Colesterol Hdl" at bounding box center [369, 258] width 687 height 10
checkbox Hdl "true"
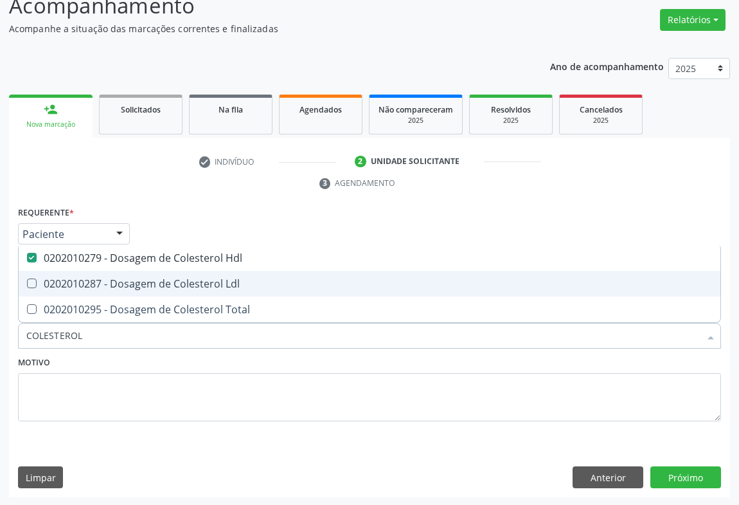
click at [165, 273] on span "0202010287 - Dosagem de Colesterol Ldl" at bounding box center [370, 284] width 702 height 26
checkbox Ldl "true"
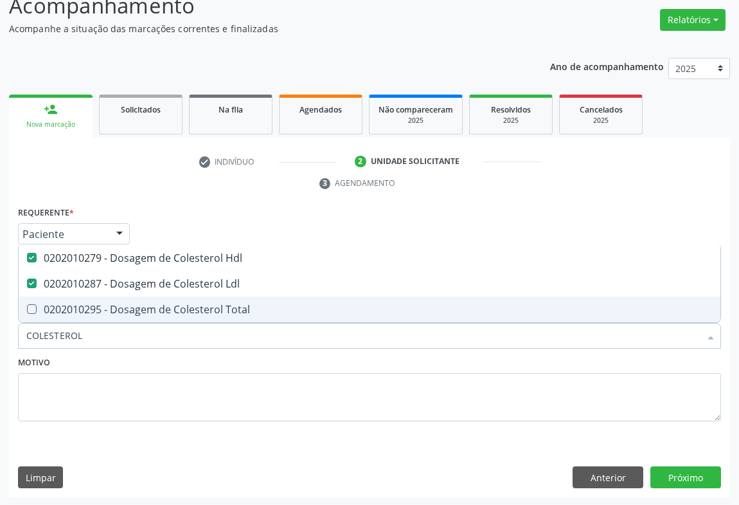
click at [154, 310] on div "0202010295 - Dosagem de Colesterol Total" at bounding box center [369, 309] width 687 height 10
checkbox Total "true"
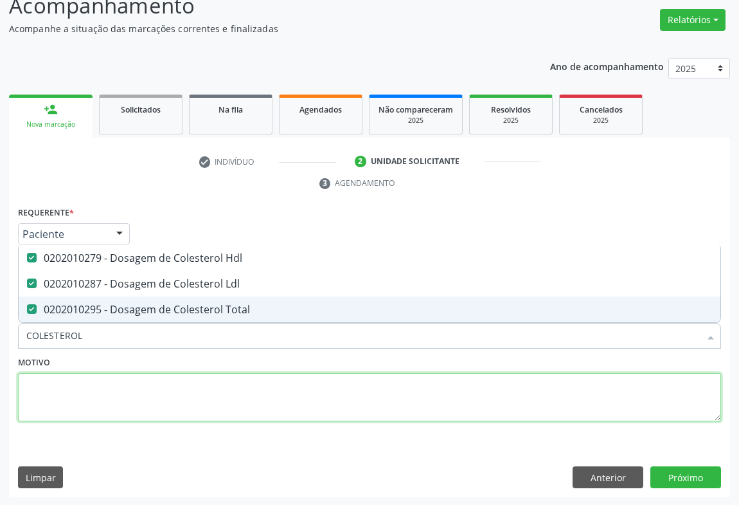
click at [125, 373] on textarea at bounding box center [369, 397] width 703 height 49
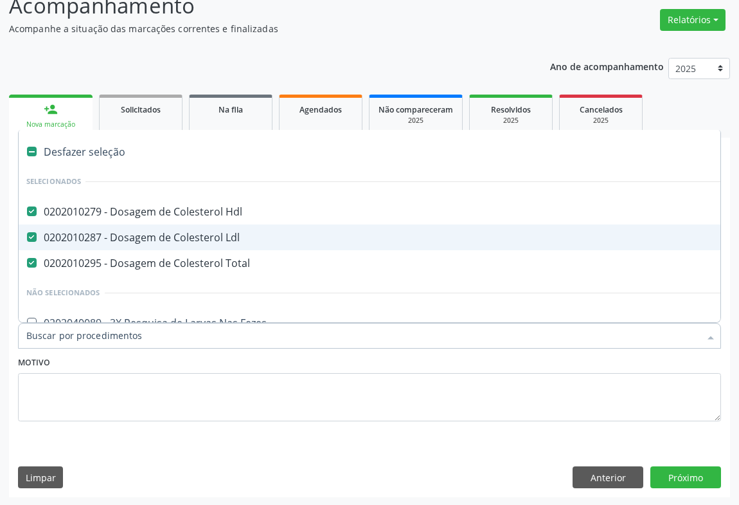
type input "C"
type input "TR"
checkbox Hdl "false"
type input "TRI"
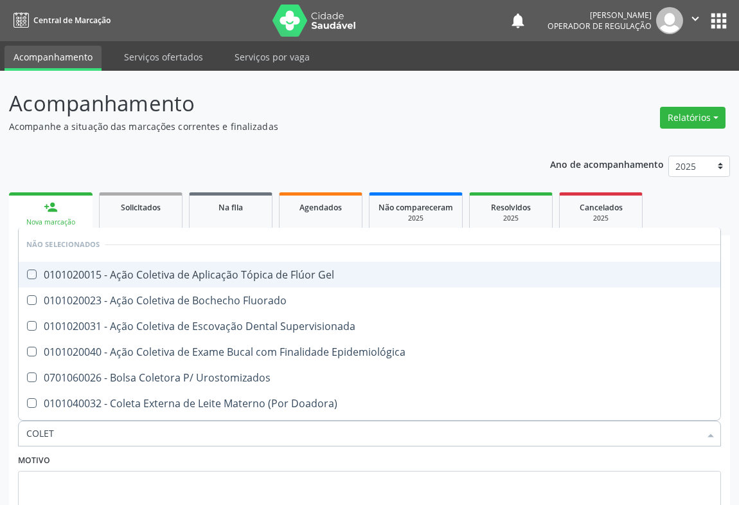
type input "COLE"
checkbox Gel "true"
checkbox Fluorado "true"
checkbox Supervisionada "true"
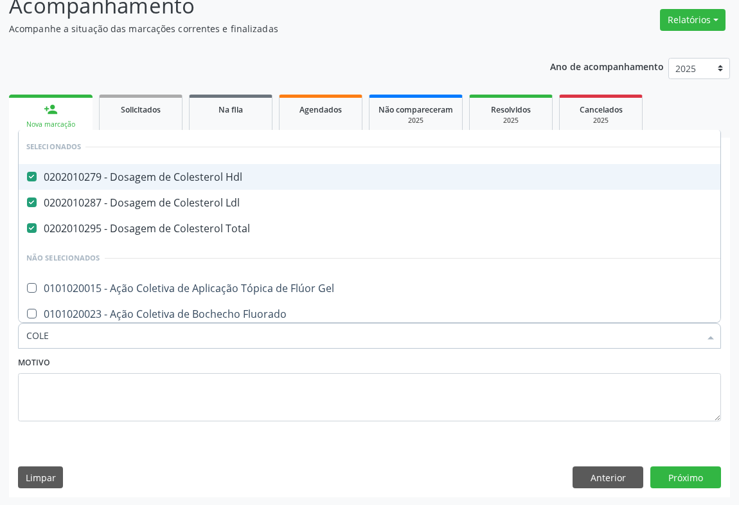
type input "COLE"
click at [87, 365] on div "Motivo" at bounding box center [369, 387] width 703 height 68
checkbox Gel "true"
checkbox Fluorado "true"
checkbox Supervisionada "true"
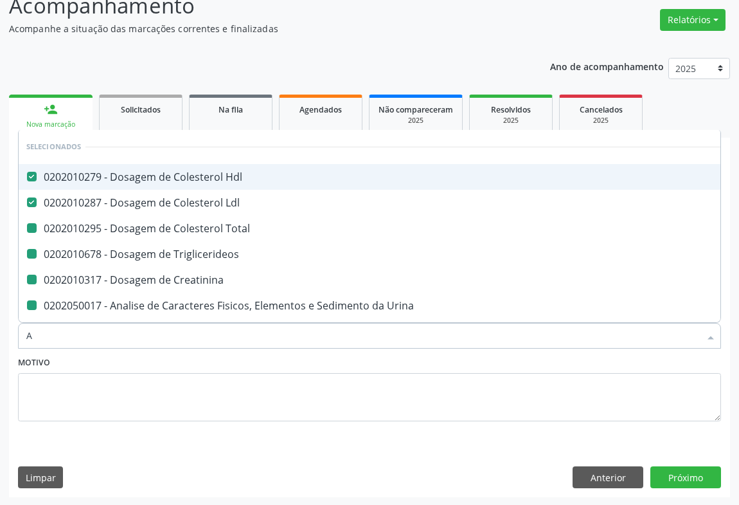
type input "AC"
checkbox Total "false"
checkbox Creatinina "false"
checkbox Urina "false"
checkbox Glicose "false"
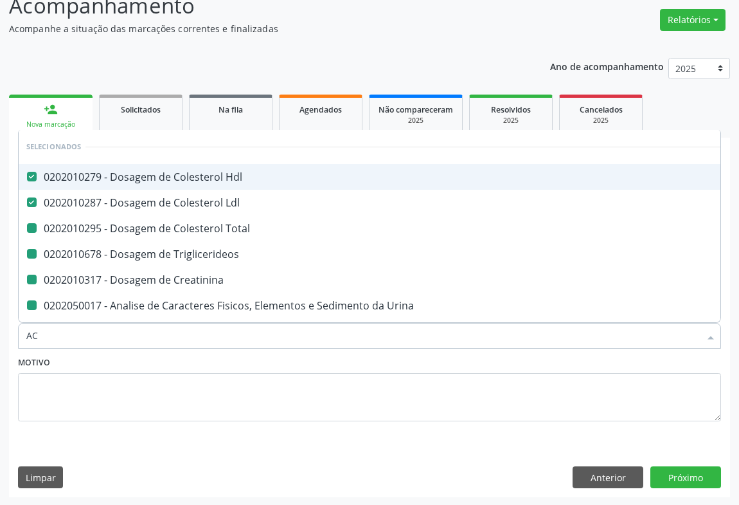
checkbox Triglicerideos "false"
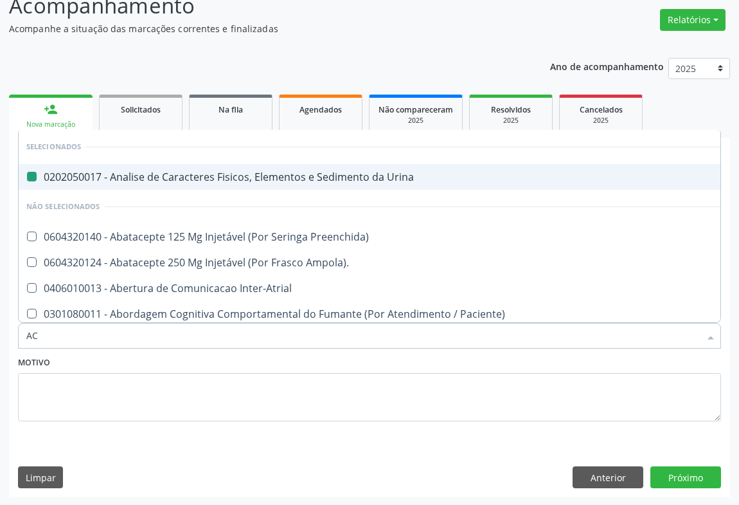
type input "ACI"
checkbox Urina "false"
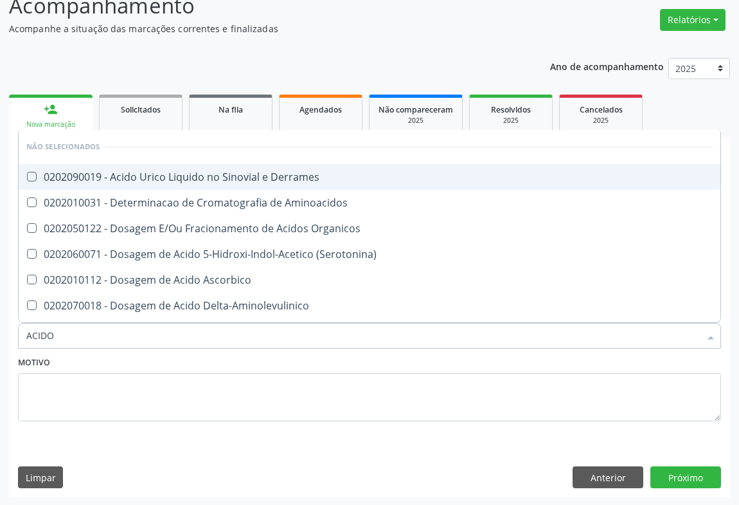
type input "ACIDO U"
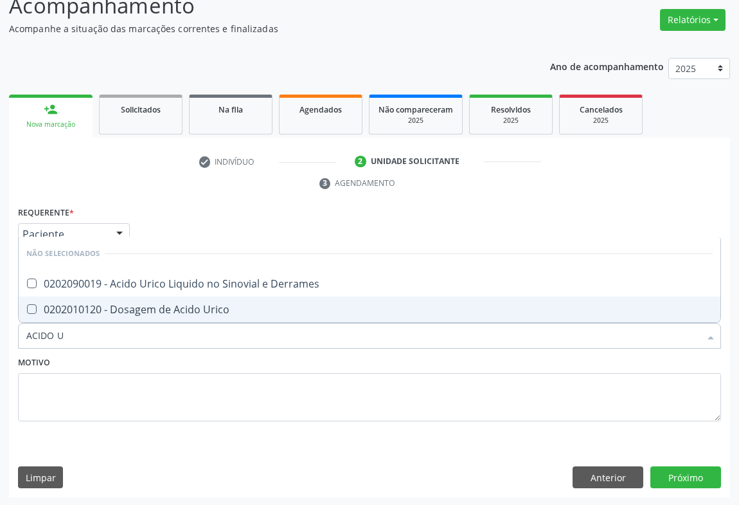
click at [96, 307] on div "0202010120 - Dosagem de Acido Urico" at bounding box center [369, 309] width 687 height 10
checkbox Urico "true"
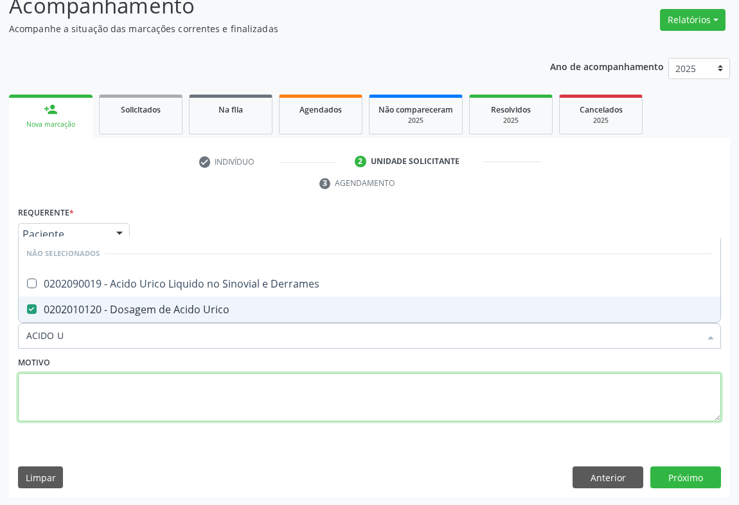
click at [94, 379] on textarea at bounding box center [369, 397] width 703 height 49
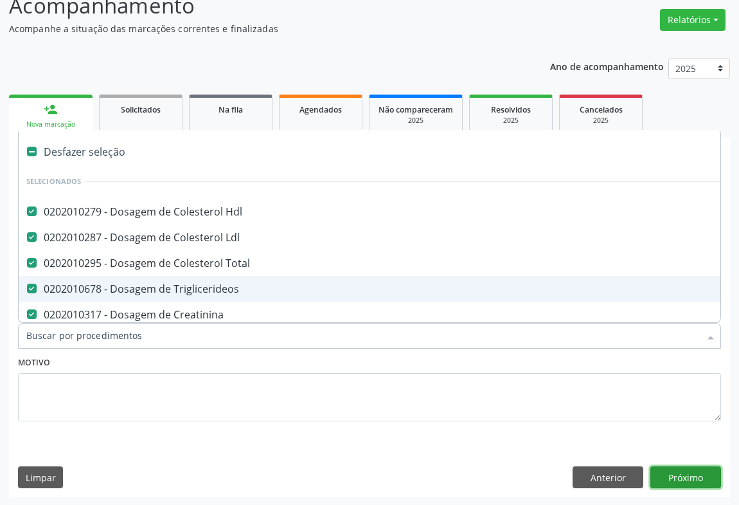
click at [671, 475] on button "Próximo" at bounding box center [686, 477] width 71 height 22
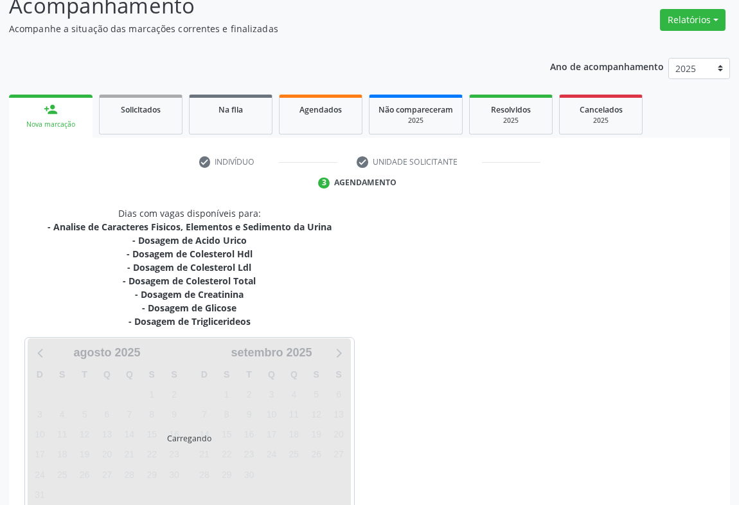
scroll to position [168, 0]
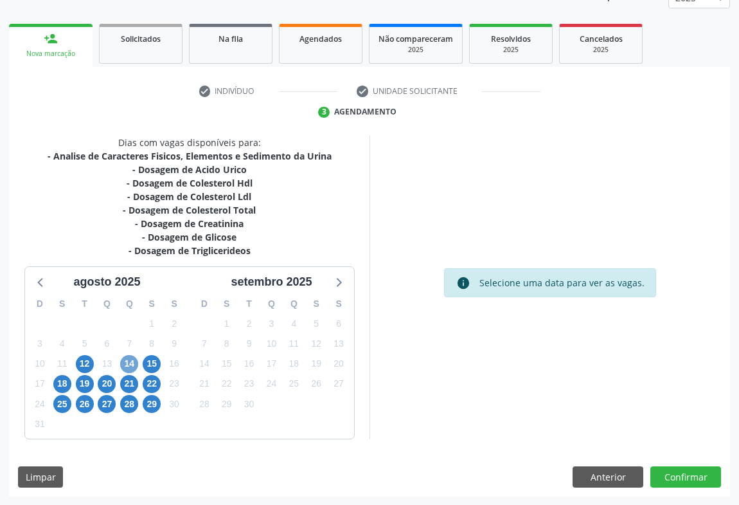
click at [129, 363] on span "14" at bounding box center [129, 364] width 18 height 18
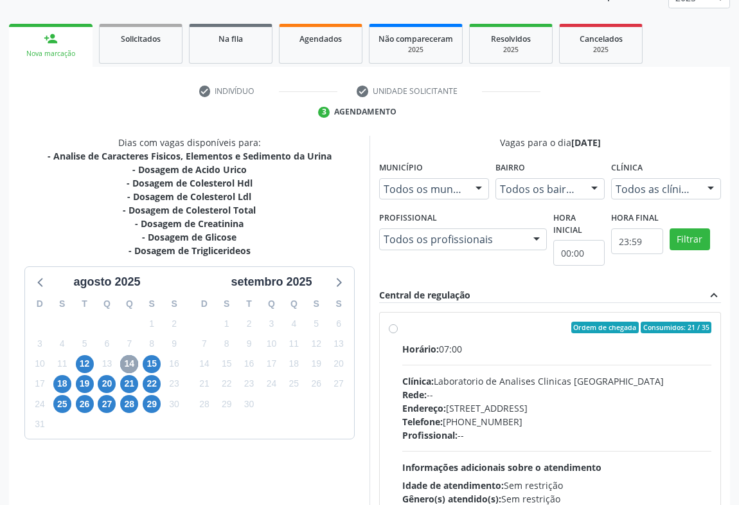
scroll to position [227, 0]
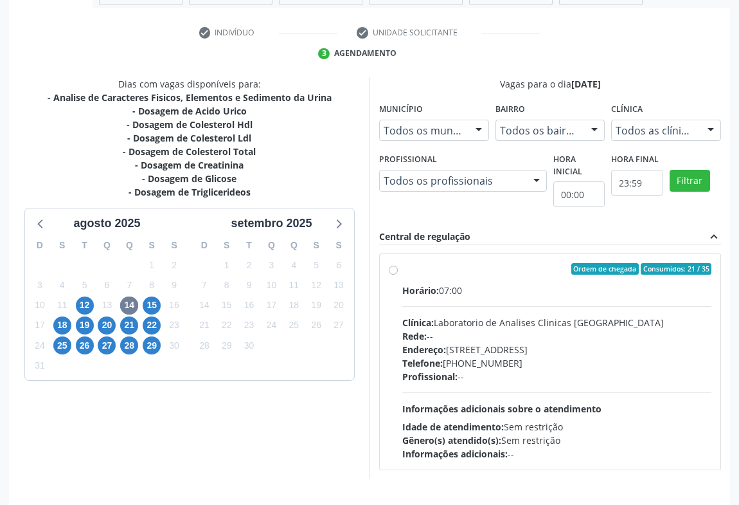
click at [444, 353] on span "Endereço:" at bounding box center [425, 349] width 44 height 12
click at [398, 275] on input "Ordem de chegada Consumidos: 21 / 35 Horário: 07:00 Clínica: Laboratorio de Ana…" at bounding box center [393, 269] width 9 height 12
radio input "true"
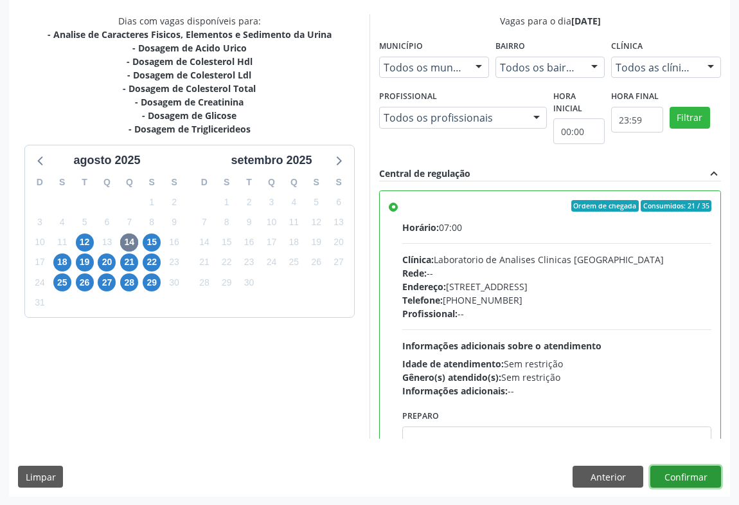
click at [682, 472] on button "Confirmar" at bounding box center [686, 477] width 71 height 22
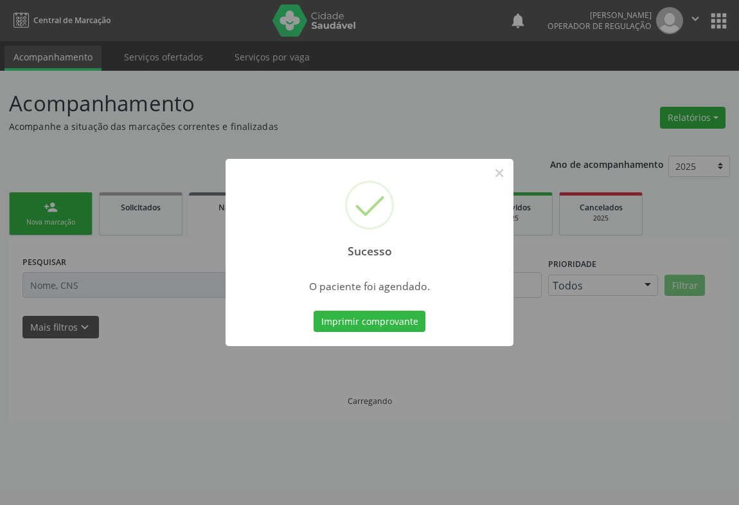
scroll to position [0, 0]
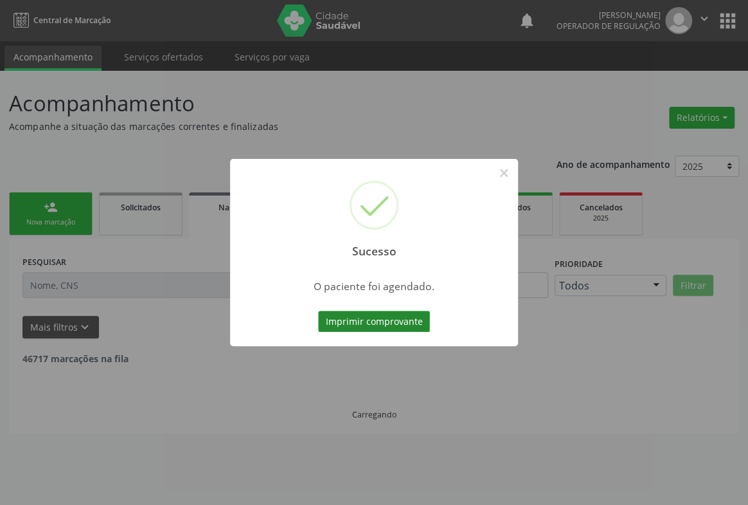
click at [376, 323] on button "Imprimir comprovante" at bounding box center [374, 322] width 112 height 22
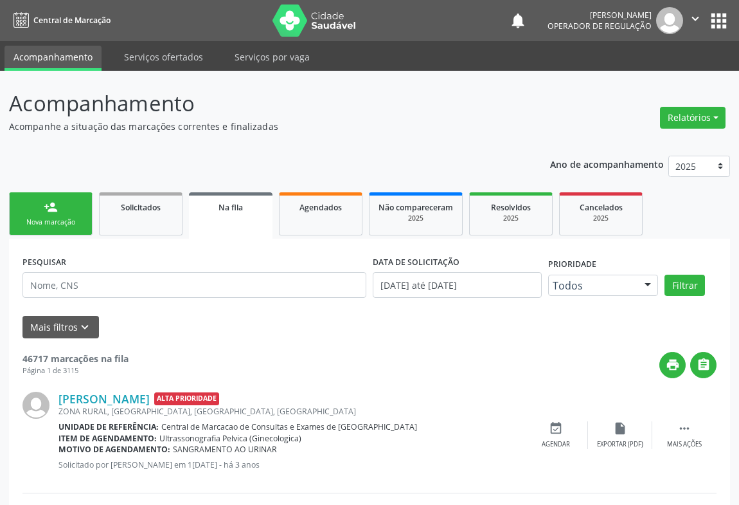
click at [41, 231] on link "person_add Nova marcação" at bounding box center [51, 213] width 84 height 43
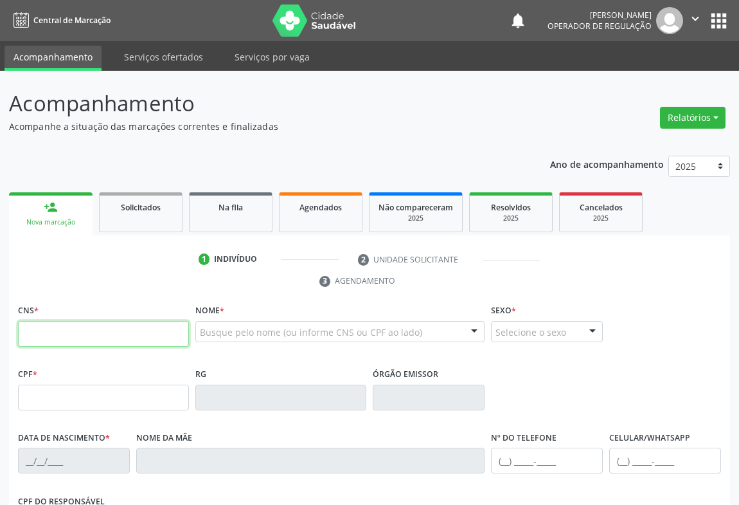
click at [64, 332] on input "text" at bounding box center [103, 334] width 171 height 26
type input "705 4004 0677 3698"
type input "2079276930"
type input "30/03/1961"
type input "(74) 98822-6105"
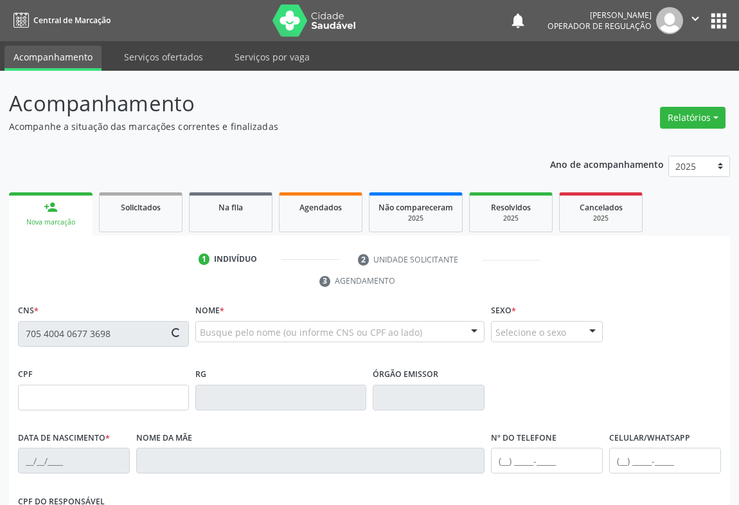
type input "(74) 98822-6105"
type input "015.317.975-98"
type input "21"
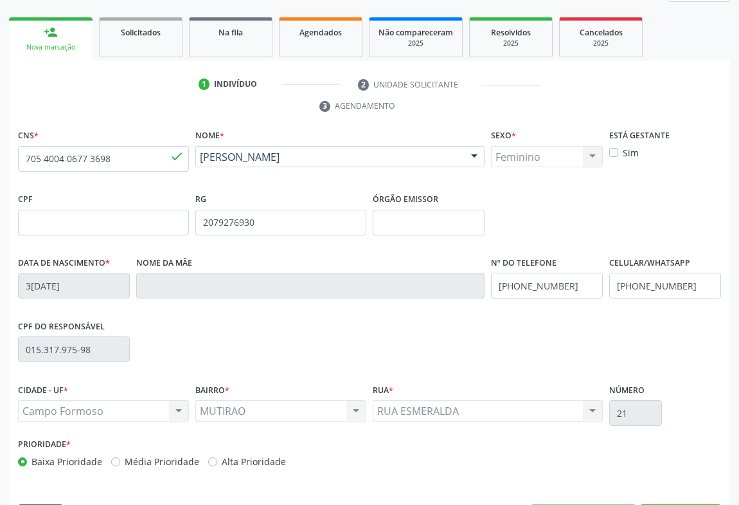
scroll to position [213, 0]
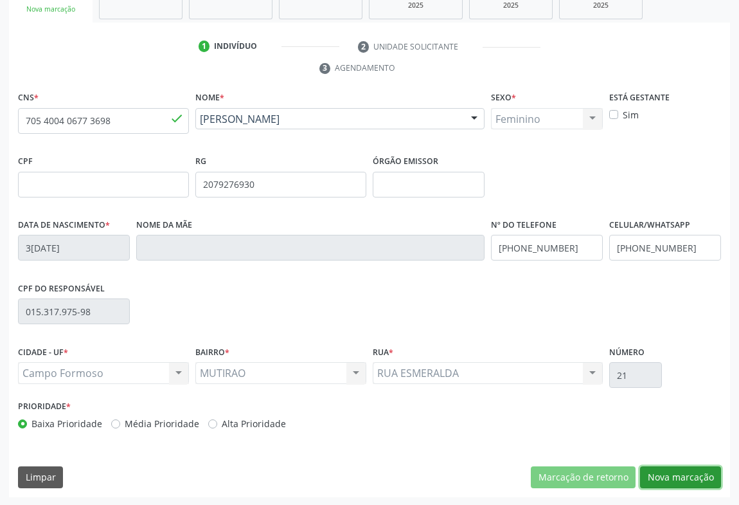
click at [668, 471] on button "Nova marcação" at bounding box center [680, 477] width 81 height 22
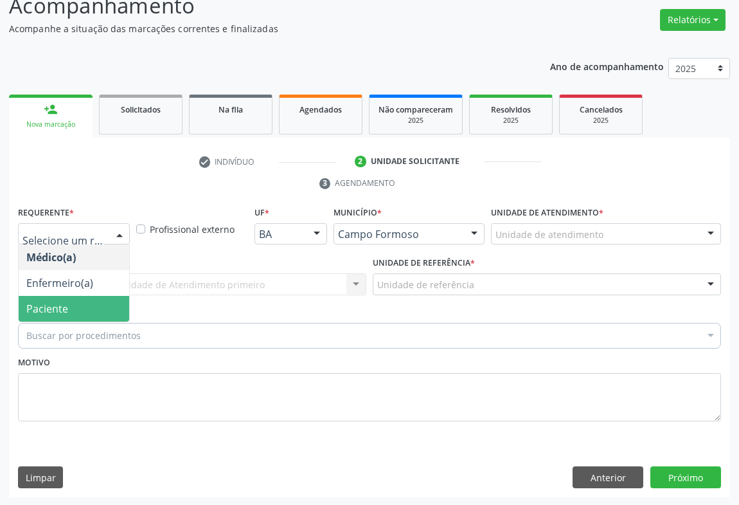
click at [46, 305] on span "Paciente" at bounding box center [47, 309] width 42 height 14
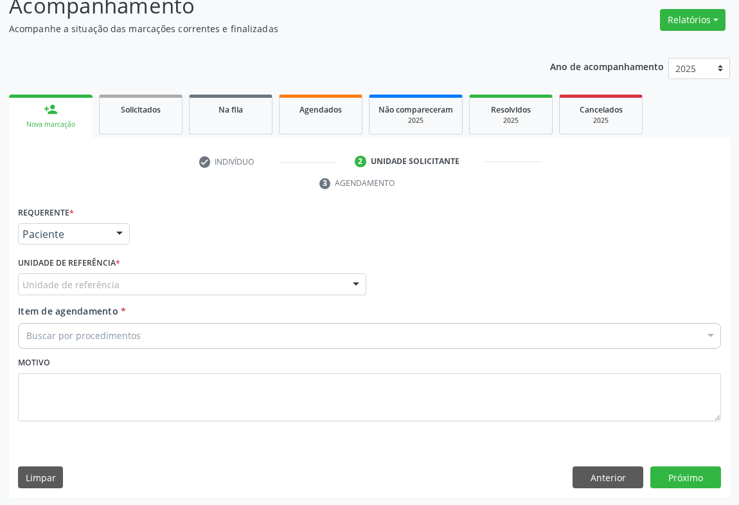
click at [149, 280] on div "Unidade de referência" at bounding box center [192, 284] width 349 height 22
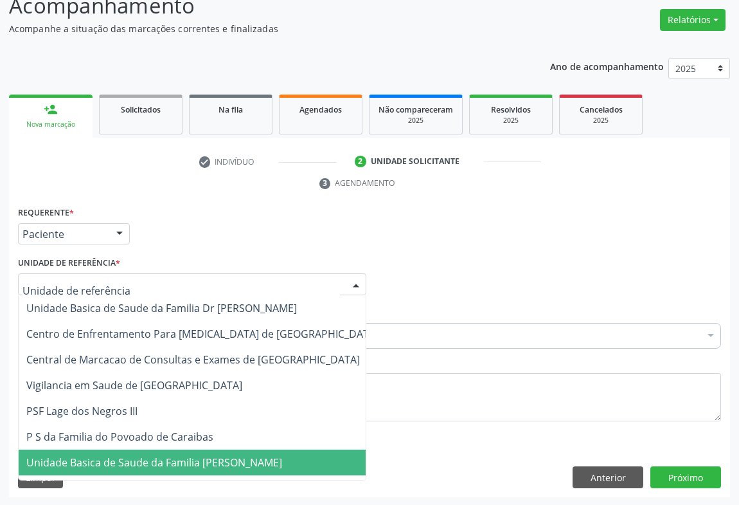
click at [154, 460] on span "Unidade Basica de Saude da Familia [PERSON_NAME]" at bounding box center [154, 462] width 256 height 14
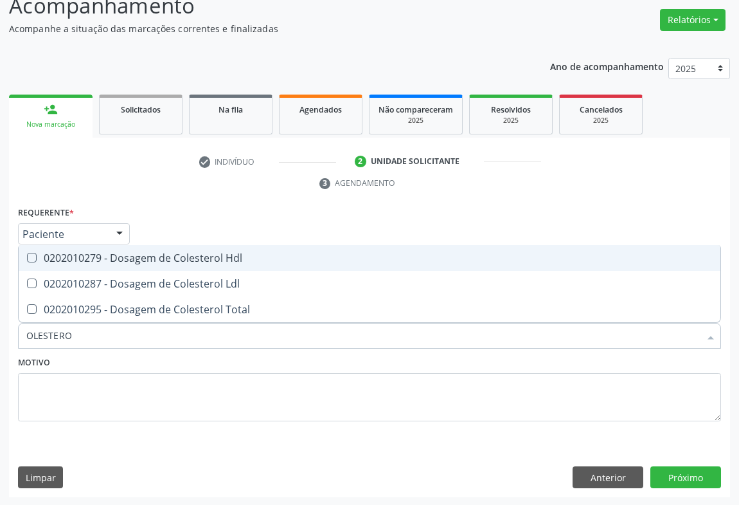
type input "OLESTEROL"
click at [203, 258] on div "0202010279 - Dosagem de Colesterol Hdl" at bounding box center [369, 258] width 687 height 10
checkbox Hdl "true"
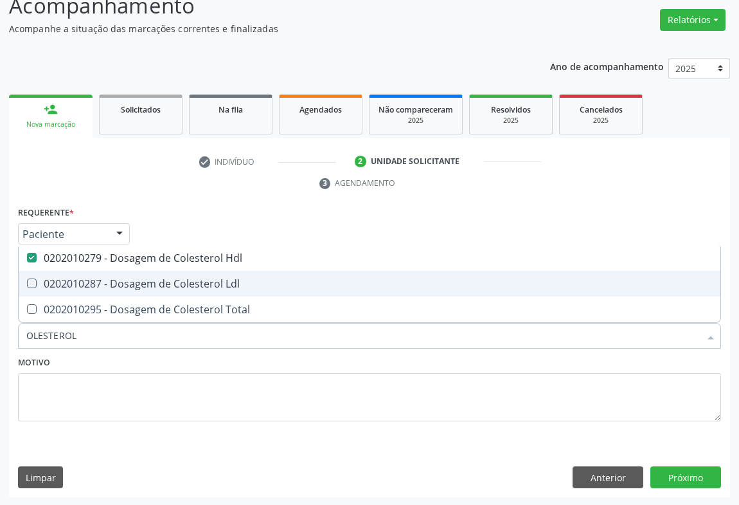
click at [204, 278] on div "0202010287 - Dosagem de Colesterol Ldl" at bounding box center [369, 283] width 687 height 10
checkbox Ldl "true"
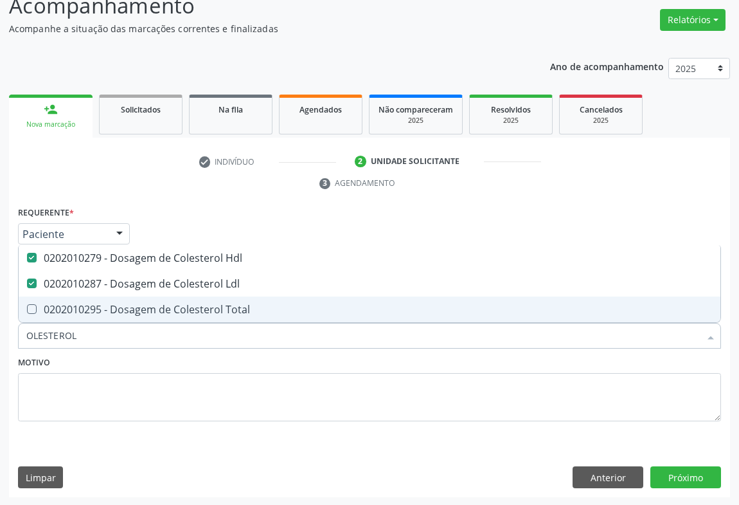
click at [199, 306] on div "0202010295 - Dosagem de Colesterol Total" at bounding box center [369, 309] width 687 height 10
checkbox Total "true"
type input "OLESTEROL"
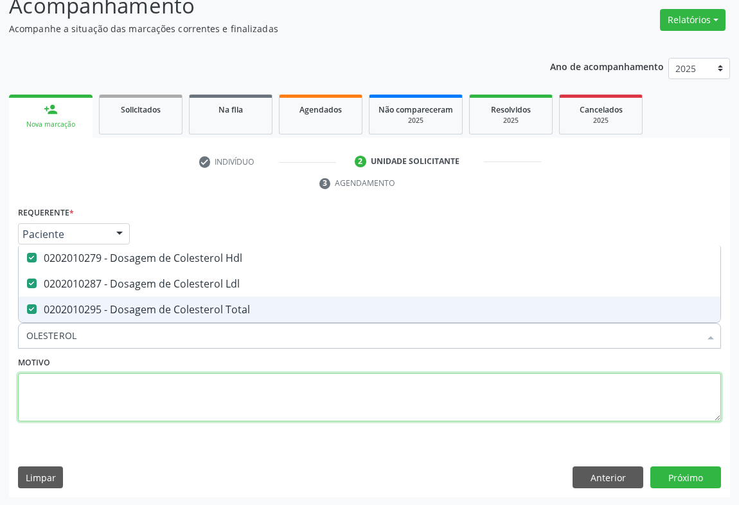
click at [190, 383] on textarea at bounding box center [369, 397] width 703 height 49
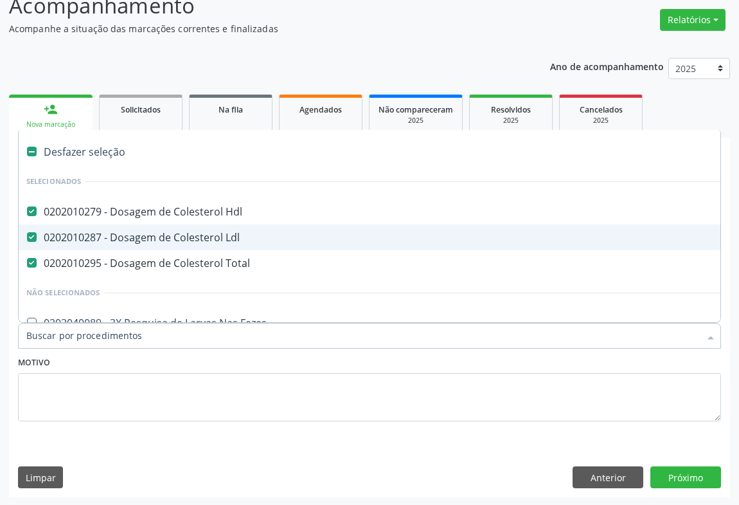
type input "R"
type input "TR"
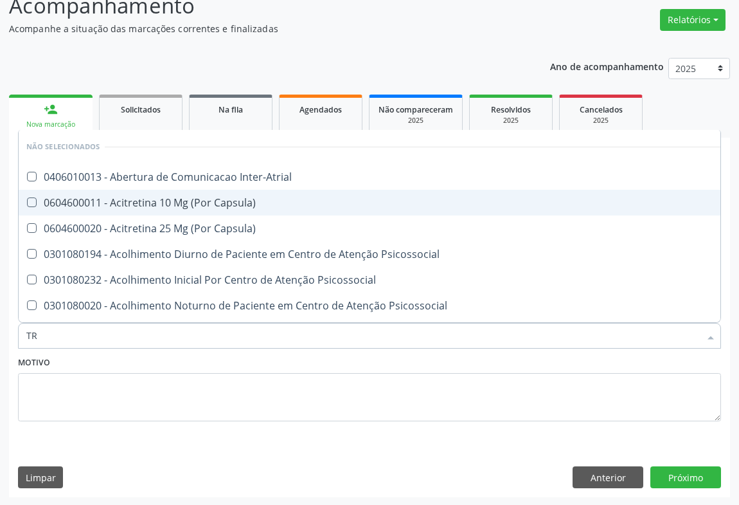
checkbox Inter-Atrial "false"
checkbox Capsula\) "false"
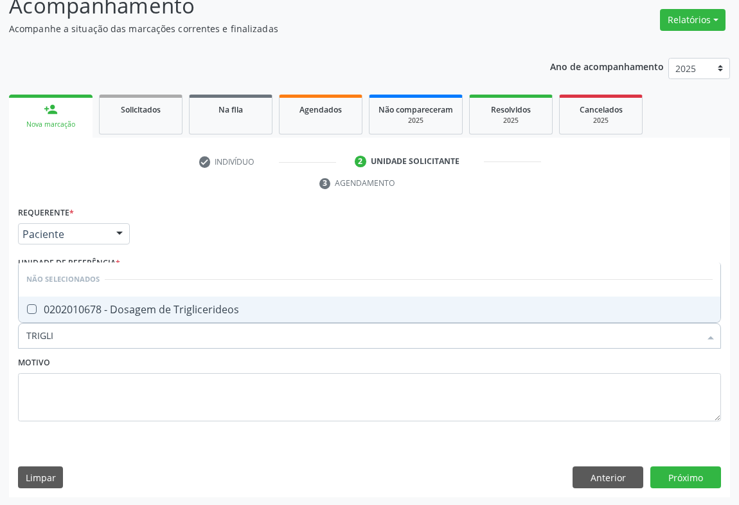
type input "TRIGLIC"
click at [168, 311] on div "0202010678 - Dosagem de Triglicerideos" at bounding box center [369, 309] width 687 height 10
checkbox Triglicerideos "true"
click at [247, 356] on div "Motivo" at bounding box center [369, 387] width 703 height 68
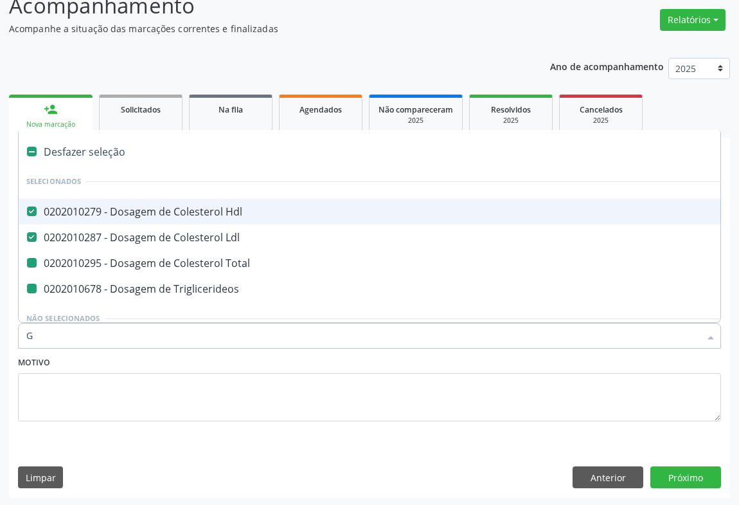
type input "GL"
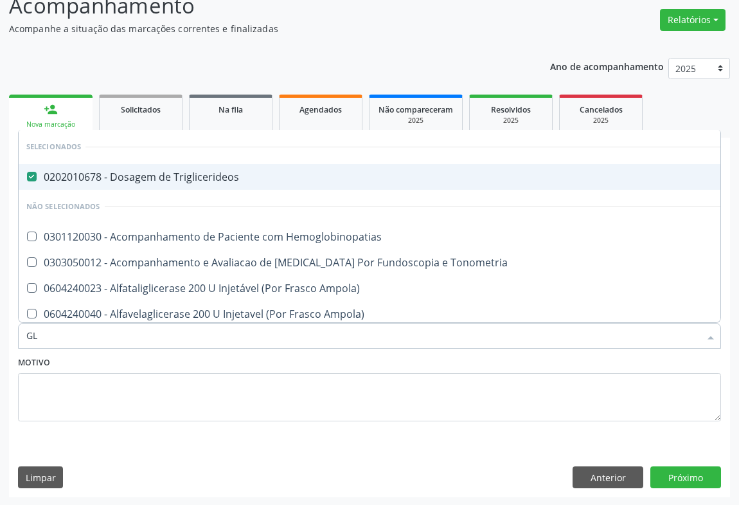
checkbox Hemoglobinopatias "false"
checkbox Tonometria "false"
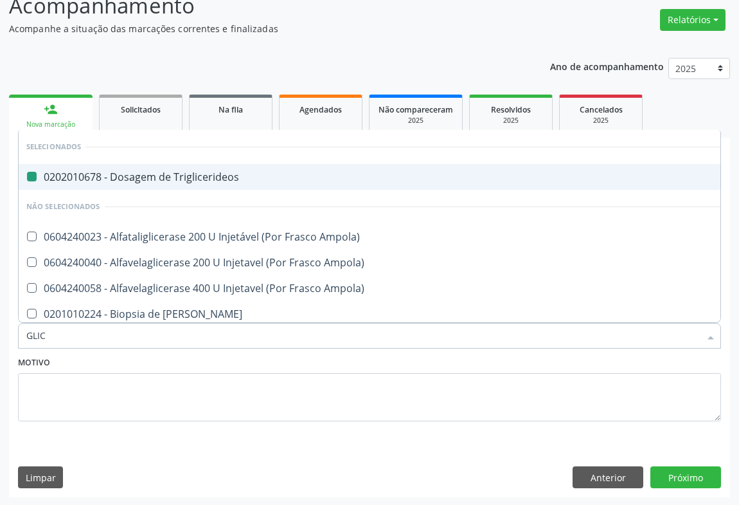
type input "GLICO"
checkbox Triglicerideos "false"
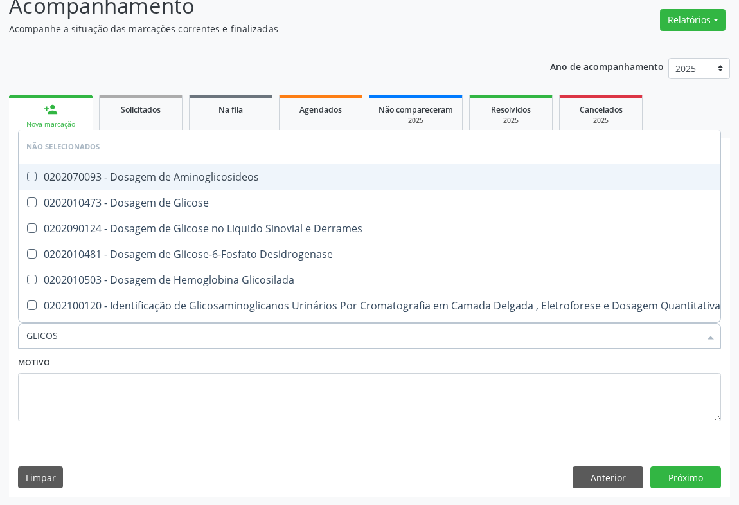
type input "GLICOSE"
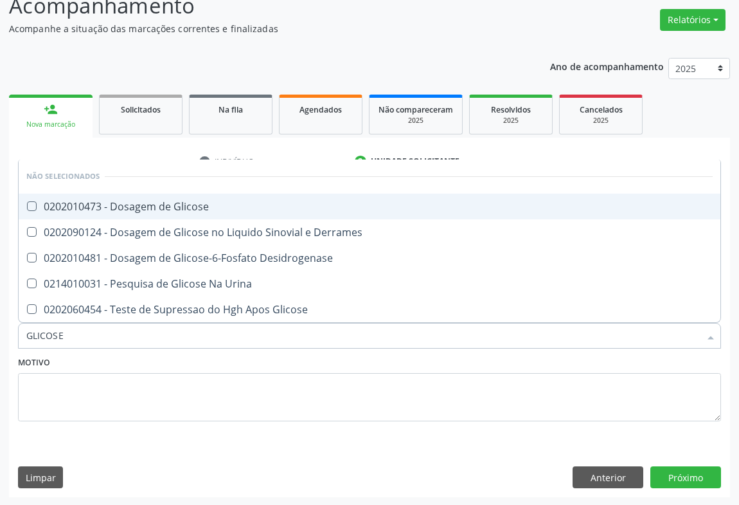
click at [232, 209] on div "0202010473 - Dosagem de Glicose" at bounding box center [369, 206] width 687 height 10
checkbox Glicose "true"
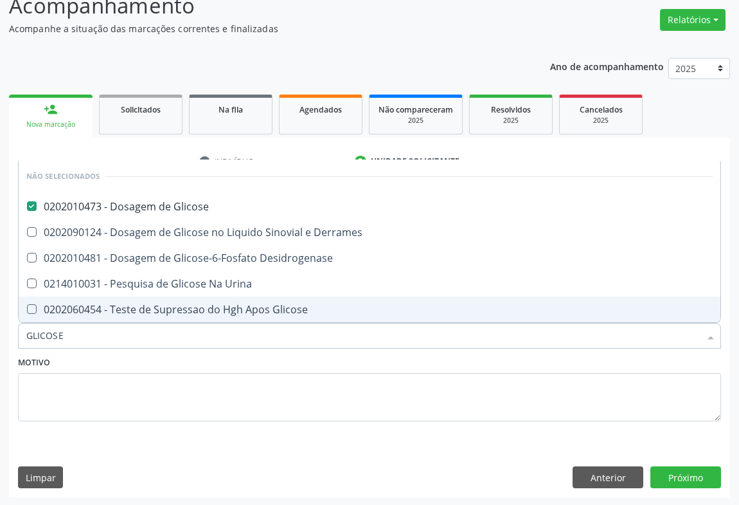
type input "GLICOSE"
click at [92, 358] on div "Motivo" at bounding box center [369, 387] width 703 height 68
checkbox Desidrogenase "true"
checkbox Urina "true"
checkbox Glicose "true"
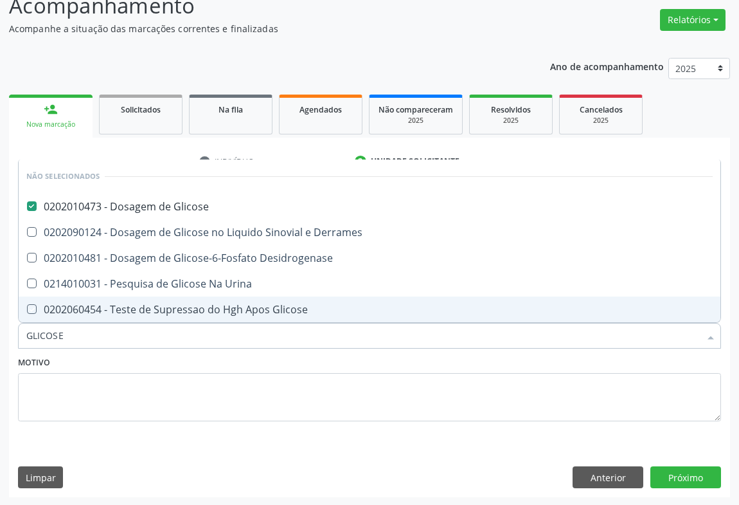
checkbox Derrames "true"
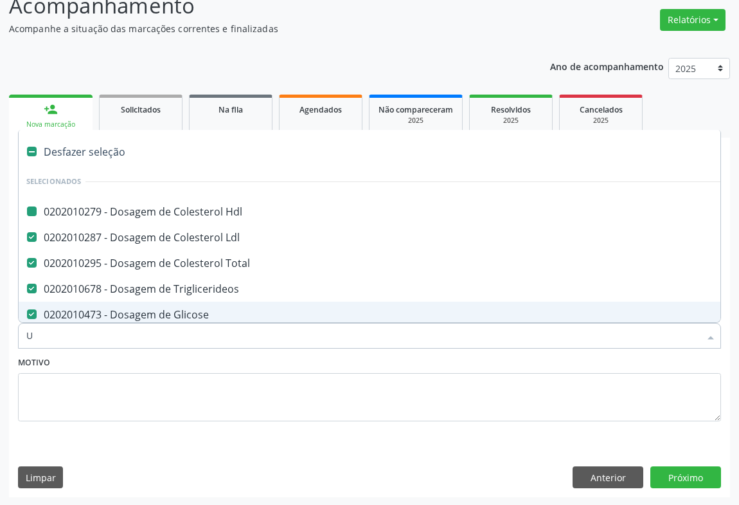
type input "UR"
checkbox Hdl "false"
checkbox Total "false"
checkbox Triglicerideos "false"
checkbox Glicose "false"
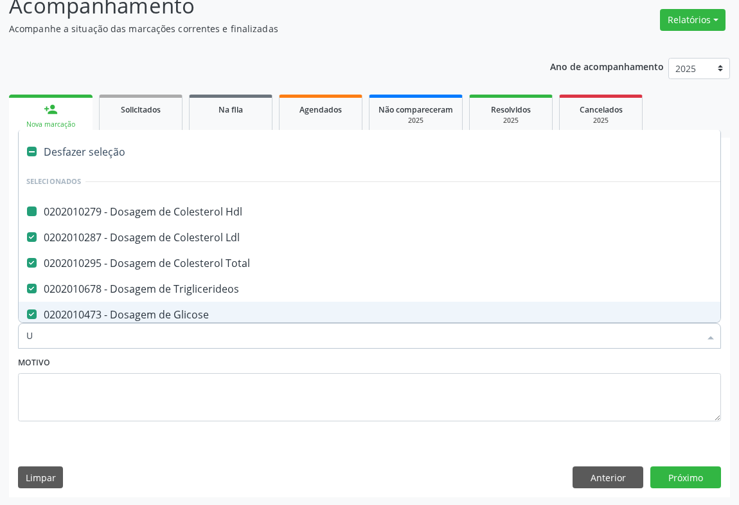
checkbox Ldl "false"
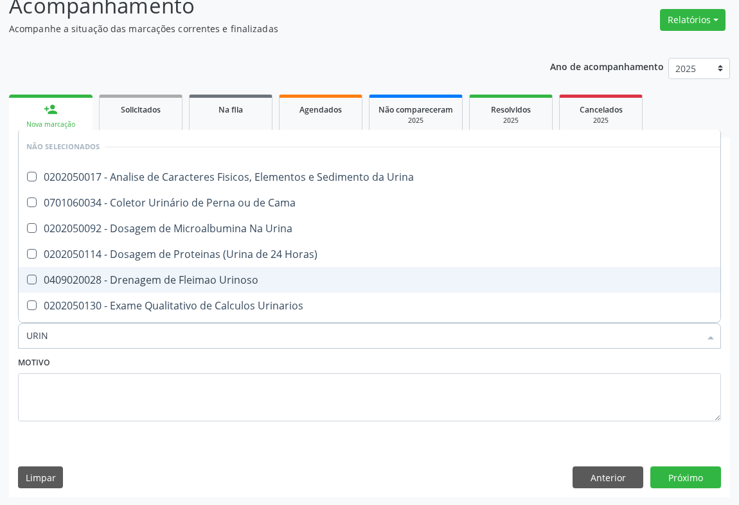
type input "URINA"
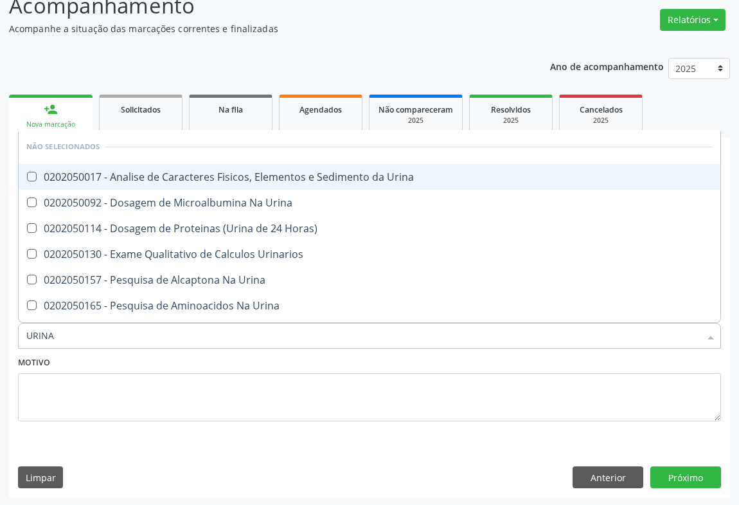
click at [150, 172] on div "0202050017 - Analise de Caracteres Fisicos, Elementos e Sedimento da Urina" at bounding box center [369, 177] width 687 height 10
checkbox Urina "true"
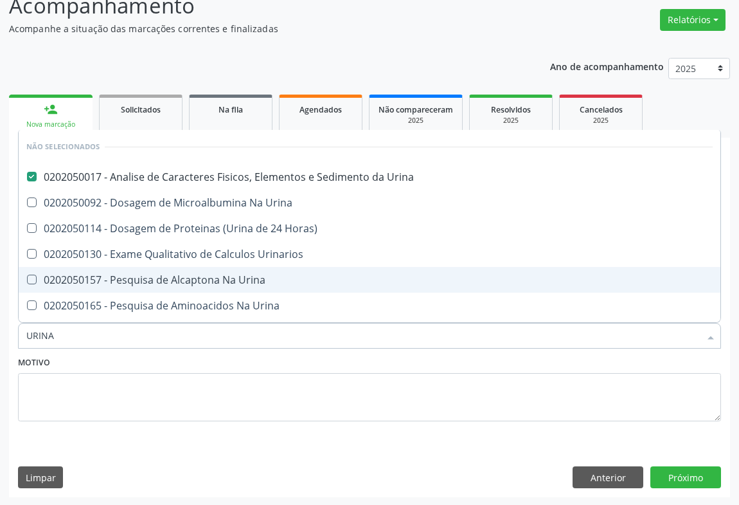
type input "URINA"
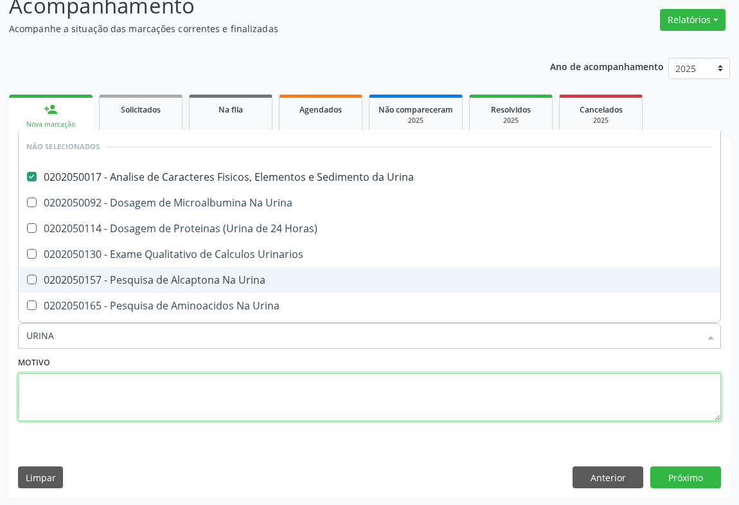
click at [136, 401] on textarea at bounding box center [369, 397] width 703 height 49
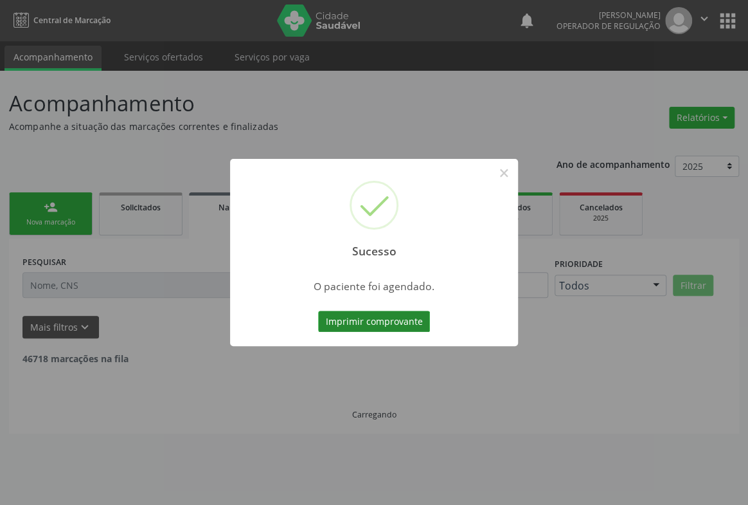
click at [383, 322] on button "Imprimir comprovante" at bounding box center [374, 322] width 112 height 22
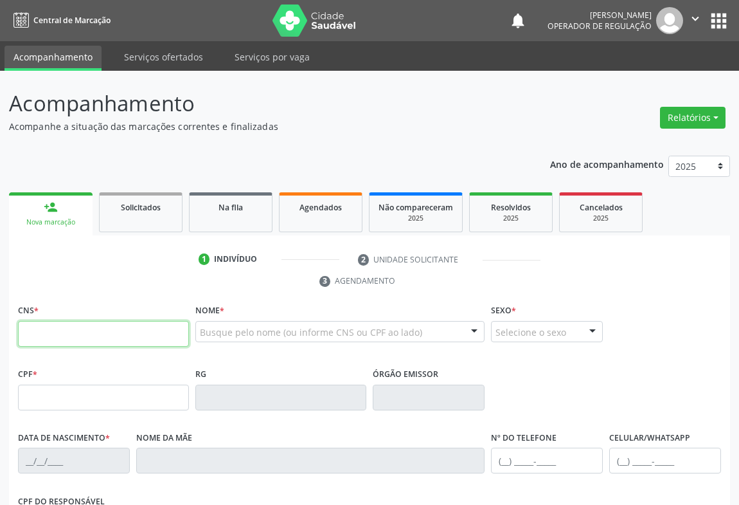
click at [58, 327] on input "text" at bounding box center [103, 334] width 171 height 26
click at [63, 327] on input "text" at bounding box center [103, 334] width 171 height 26
click at [84, 327] on input "text" at bounding box center [103, 334] width 171 height 26
type input "702 0077 1054 8890"
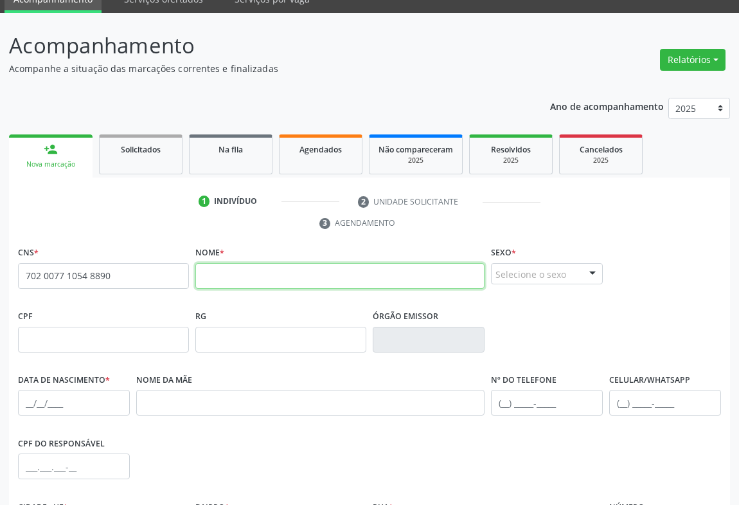
click at [244, 285] on input "text" at bounding box center [339, 276] width 289 height 26
type input "[PERSON_NAME]"
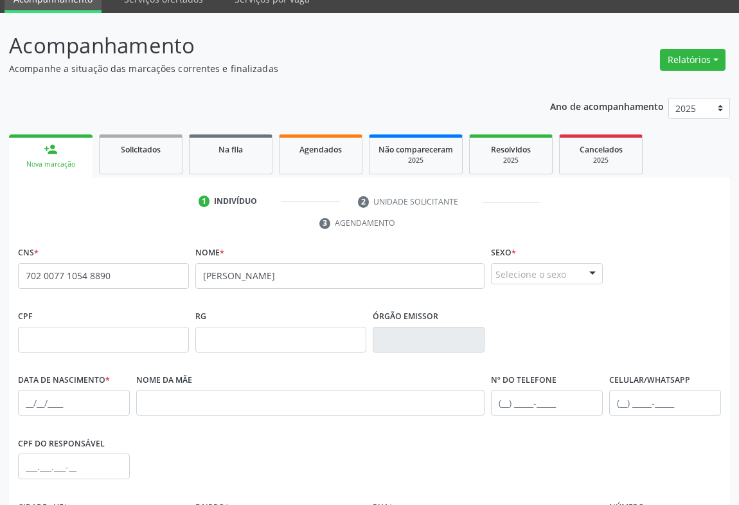
click at [613, 222] on ul "1 Indivíduo 2 Unidade solicitante 3 Agendamento" at bounding box center [369, 212] width 721 height 43
click at [578, 270] on div "Selecione o sexo" at bounding box center [547, 274] width 112 height 22
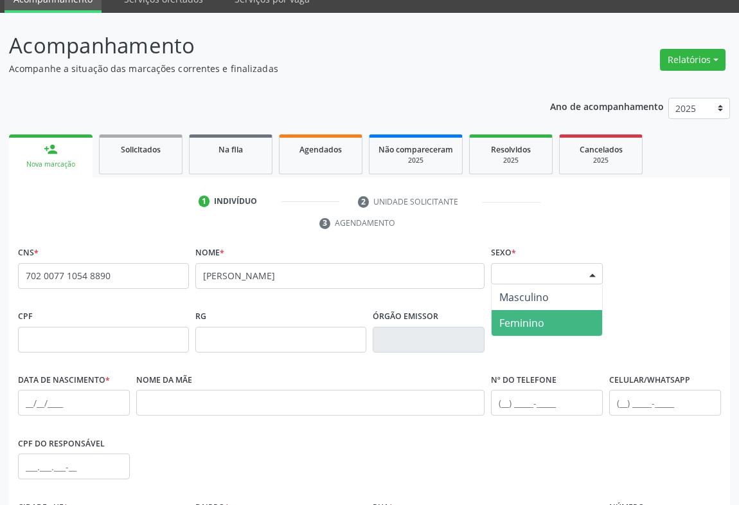
click at [533, 322] on span "Feminino" at bounding box center [522, 323] width 45 height 14
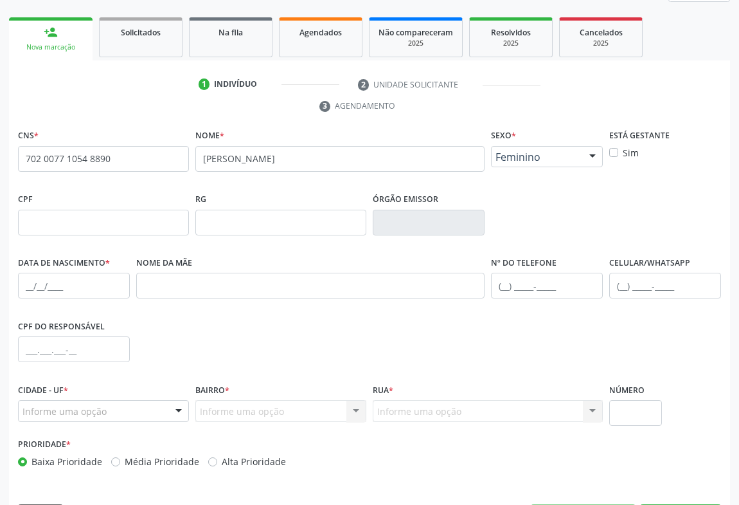
scroll to position [213, 0]
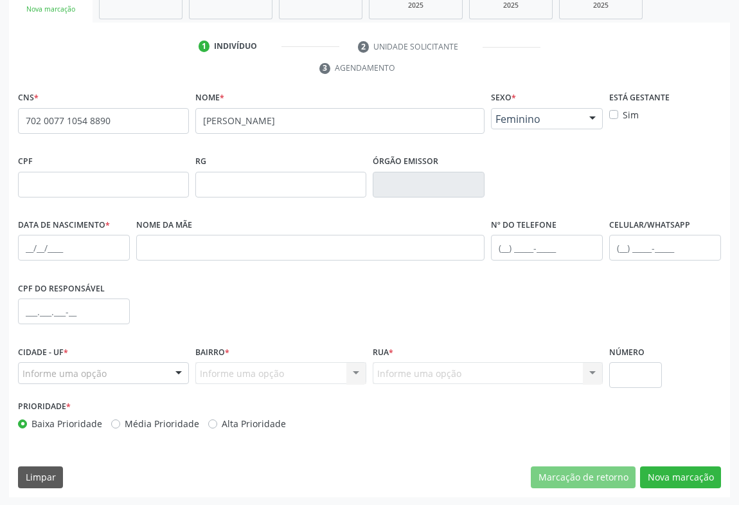
click at [179, 373] on div at bounding box center [178, 374] width 19 height 22
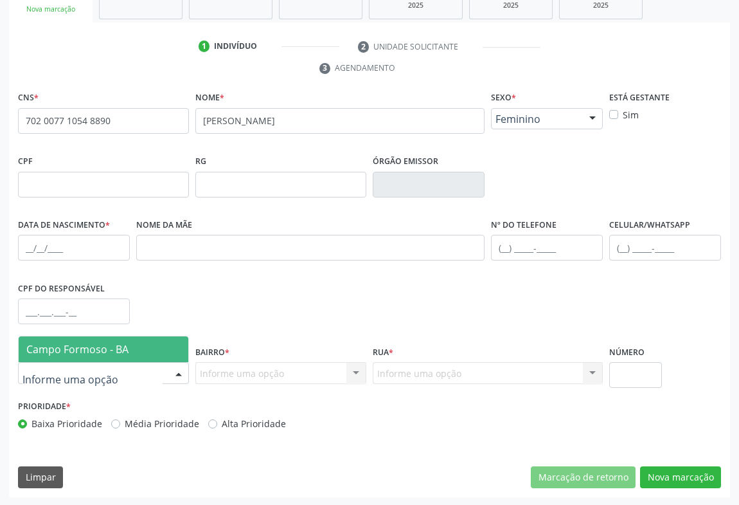
click at [114, 344] on span "Campo Formoso - BA" at bounding box center [77, 349] width 102 height 14
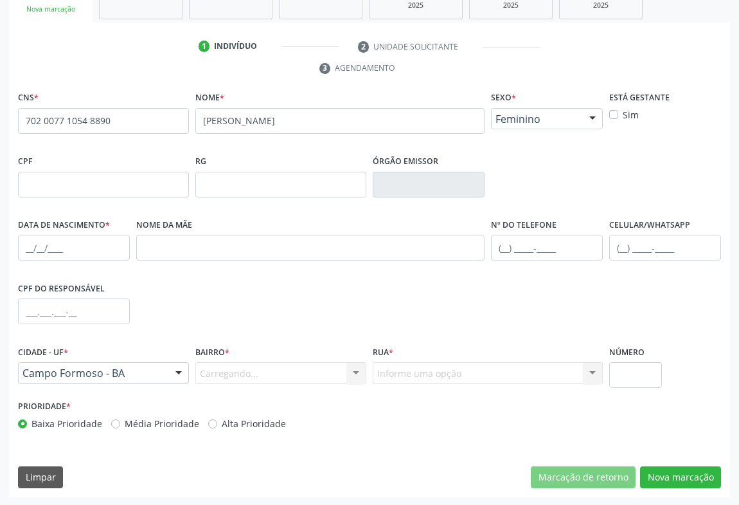
drag, startPoint x: 253, startPoint y: 377, endPoint x: 213, endPoint y: 370, distance: 39.9
click at [248, 376] on div "Carregando... Nenhum resultado encontrado para: " " Nenhuma opção encontrada. D…" at bounding box center [280, 373] width 171 height 22
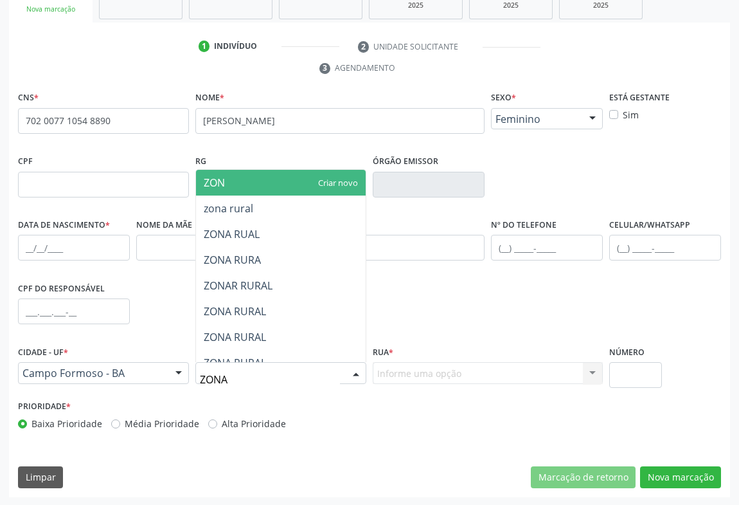
type input "ZONA"
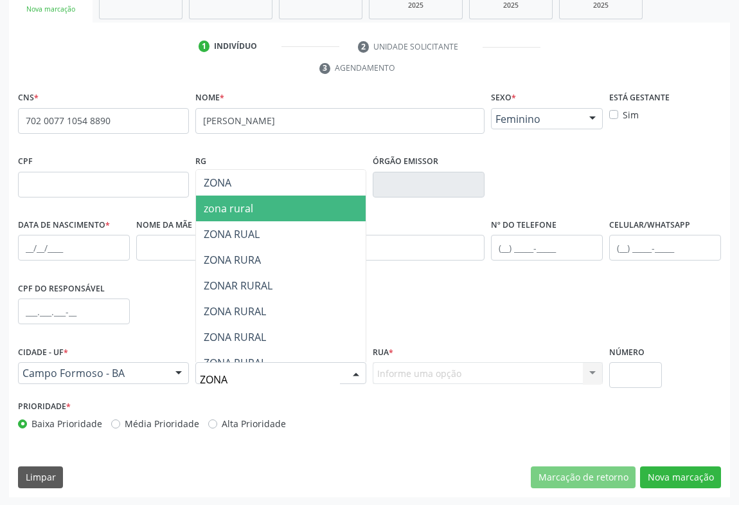
drag, startPoint x: 249, startPoint y: 210, endPoint x: 310, endPoint y: 248, distance: 72.3
click at [249, 210] on span "zona rural" at bounding box center [229, 208] width 50 height 14
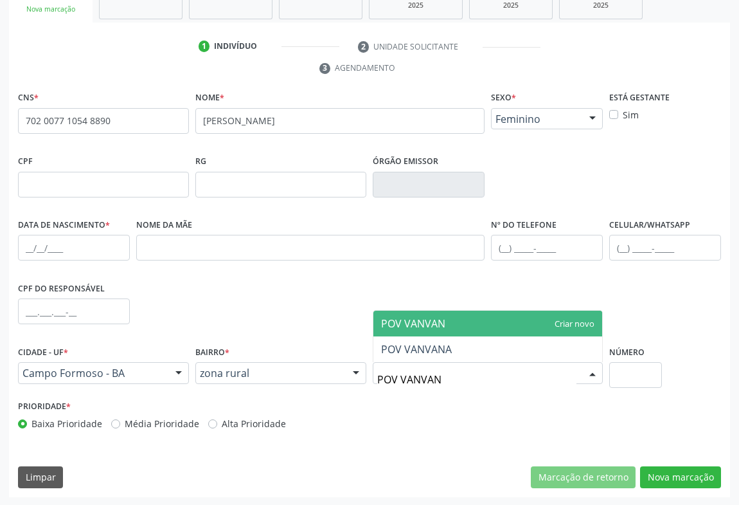
type input "POV VANVANA"
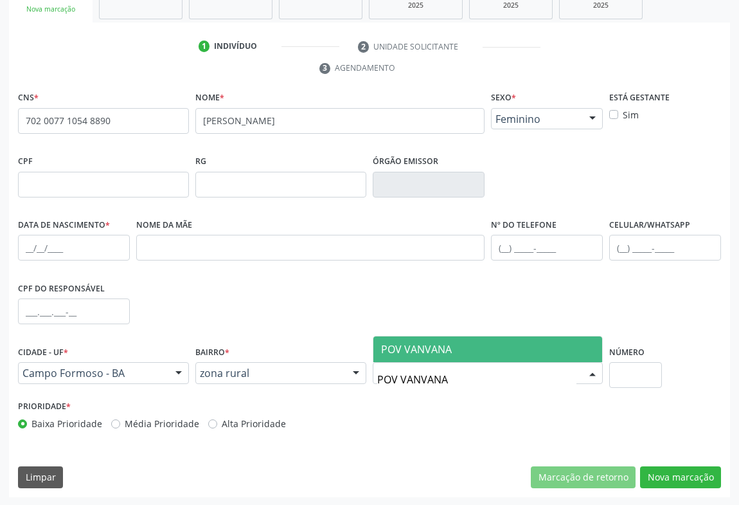
click at [420, 348] on span "POV VANVANA" at bounding box center [416, 349] width 71 height 14
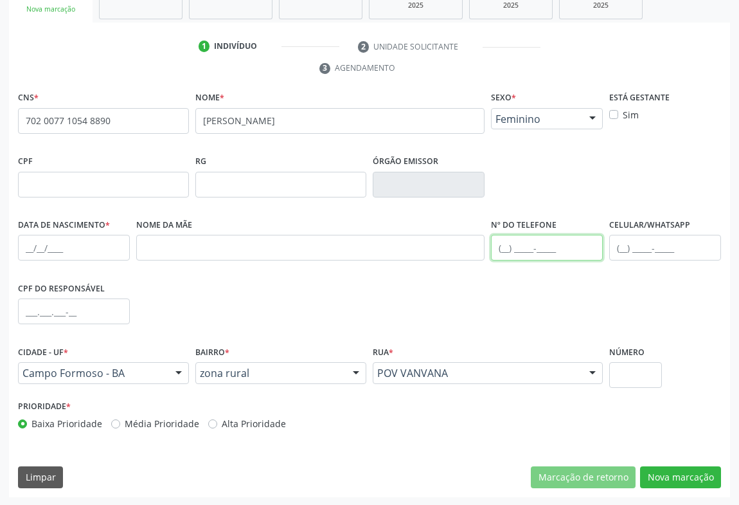
click at [521, 248] on input "text" at bounding box center [547, 248] width 112 height 26
type input "[PHONE_NUMBER]"
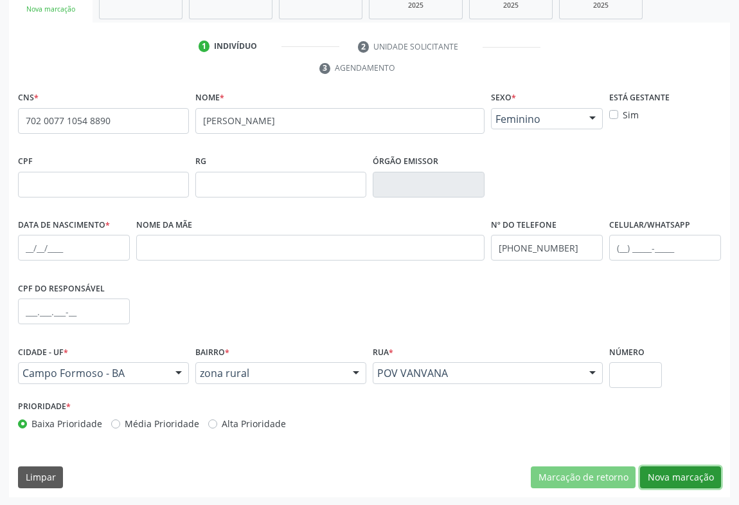
click at [693, 478] on button "Nova marcação" at bounding box center [680, 477] width 81 height 22
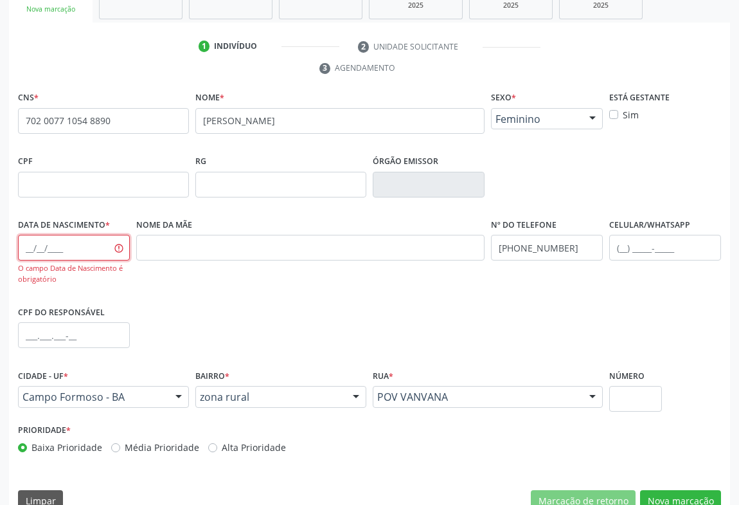
click at [87, 254] on input "text" at bounding box center [74, 248] width 112 height 26
type input "16[DATE]"
click at [642, 493] on button "Nova marcação" at bounding box center [680, 501] width 81 height 22
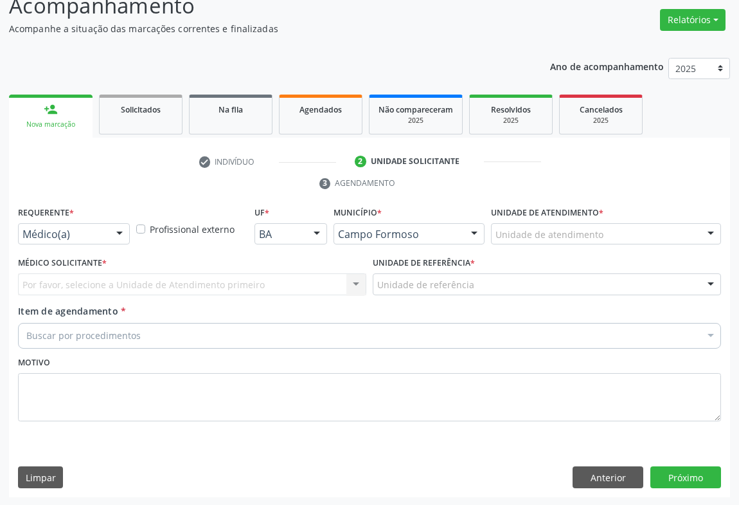
click at [103, 237] on div "Médico(a)" at bounding box center [74, 234] width 112 height 22
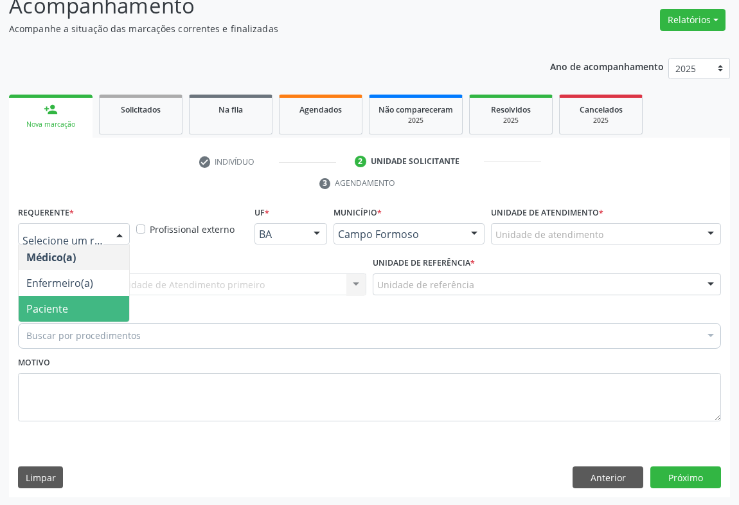
click at [51, 309] on span "Paciente" at bounding box center [47, 309] width 42 height 14
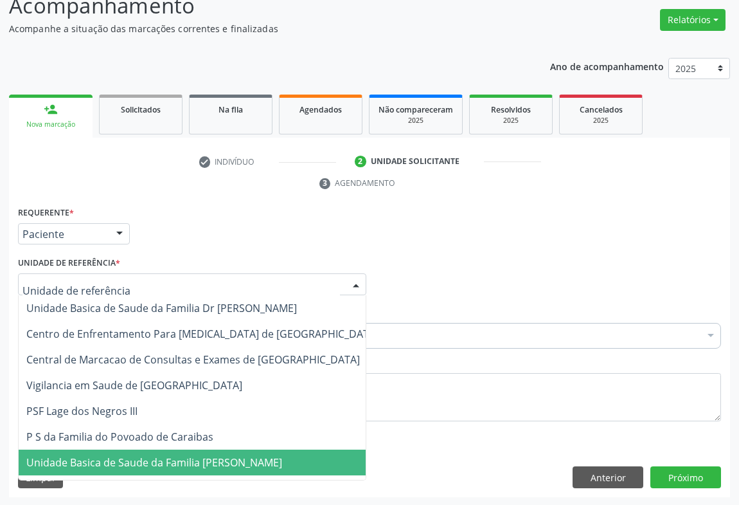
click at [89, 462] on span "Unidade Basica de Saude da Familia [PERSON_NAME]" at bounding box center [154, 462] width 256 height 14
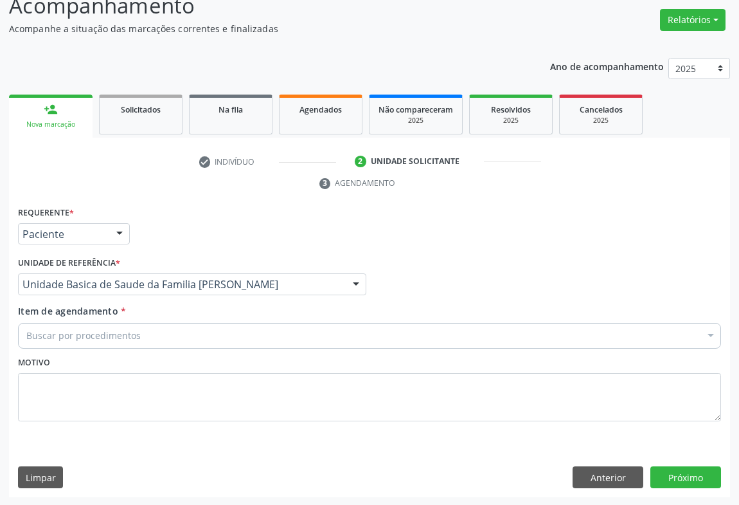
click at [89, 327] on div "Buscar por procedimentos" at bounding box center [369, 336] width 703 height 26
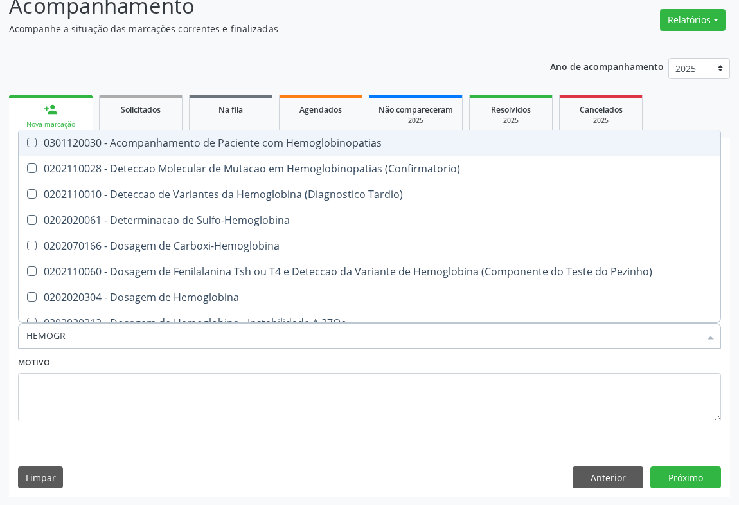
type input "HEMOGRA"
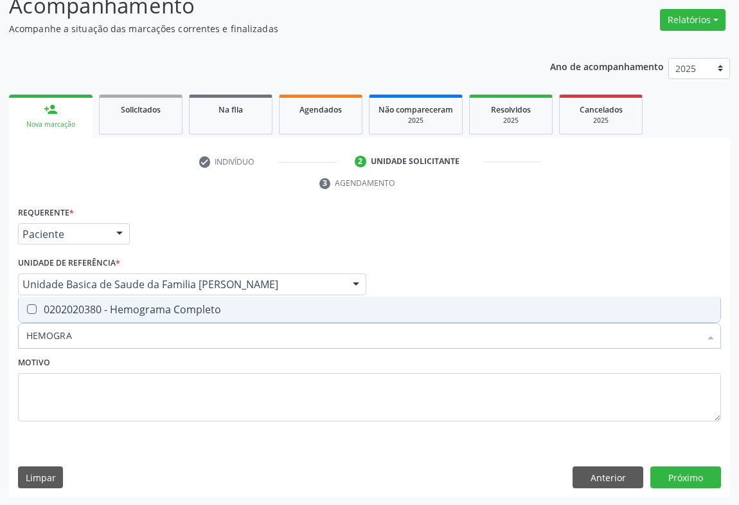
click at [98, 310] on div "0202020380 - Hemograma Completo" at bounding box center [369, 309] width 687 height 10
checkbox Completo "true"
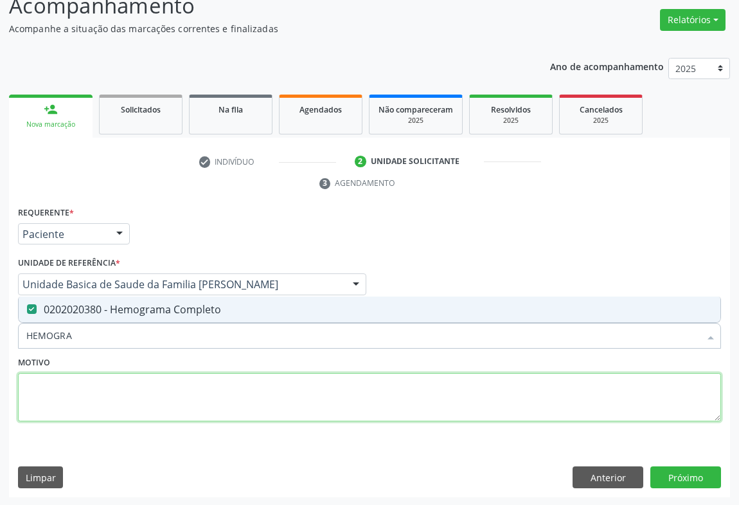
drag, startPoint x: 101, startPoint y: 374, endPoint x: 93, endPoint y: 360, distance: 16.1
click at [101, 376] on textarea at bounding box center [369, 397] width 703 height 49
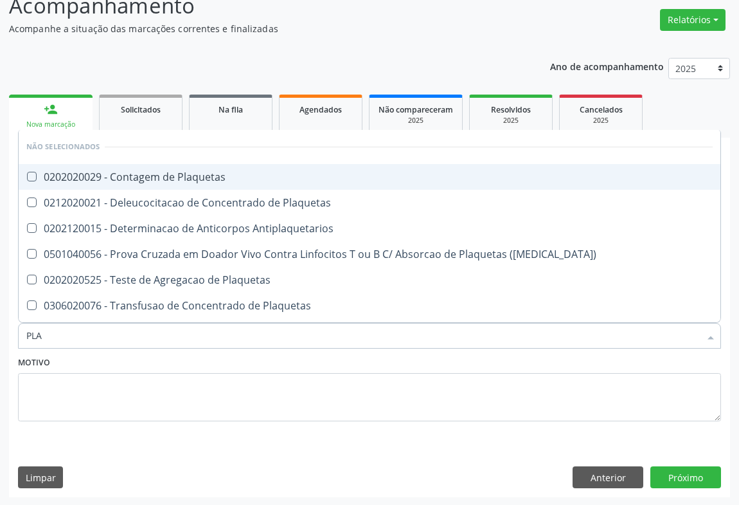
type input "PLAQ"
checkbox Plaquetas "false"
type input "PLAQUETAS"
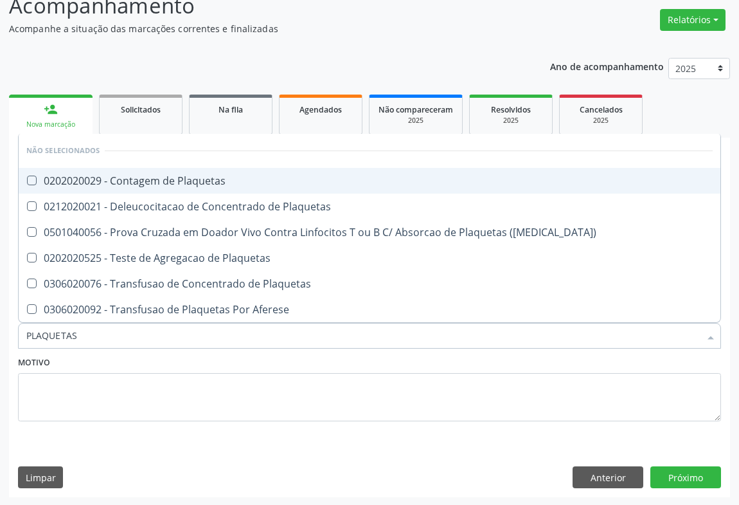
click at [150, 180] on div "0202020029 - Contagem de Plaquetas" at bounding box center [369, 181] width 687 height 10
checkbox Plaquetas "true"
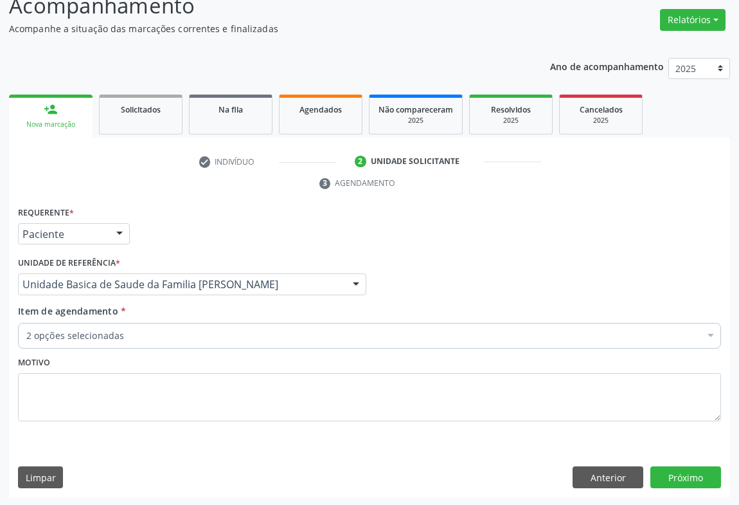
checkbox Plaquetas "true"
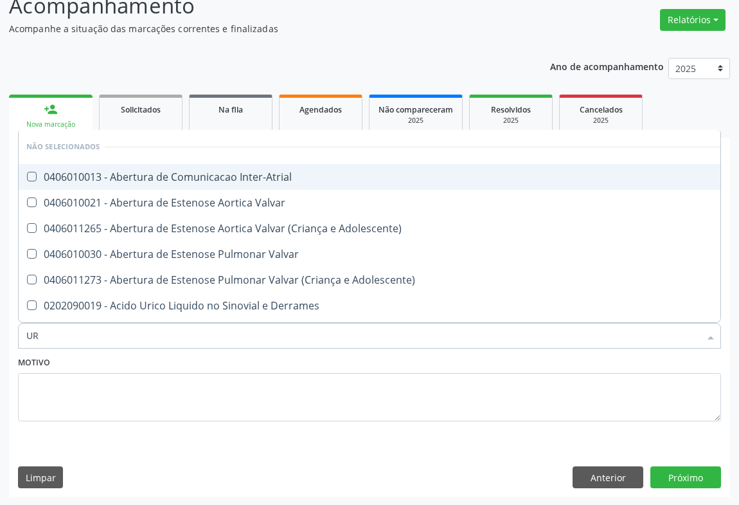
type input "URE"
checkbox Inter-Atrial "false"
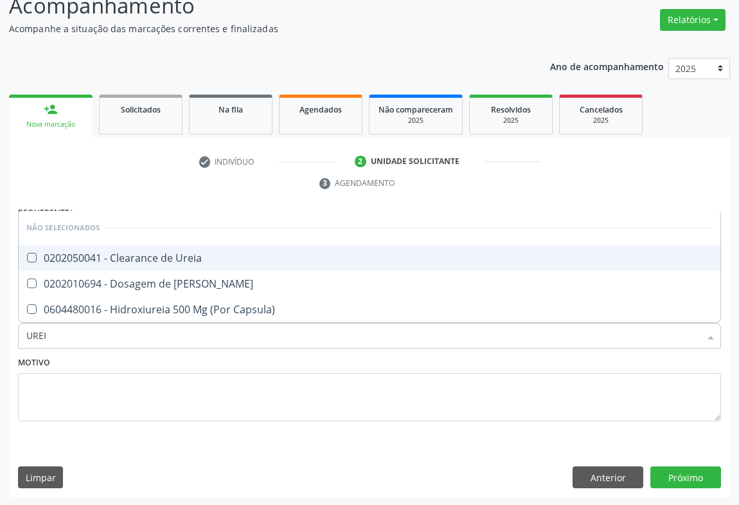
type input "UREIA"
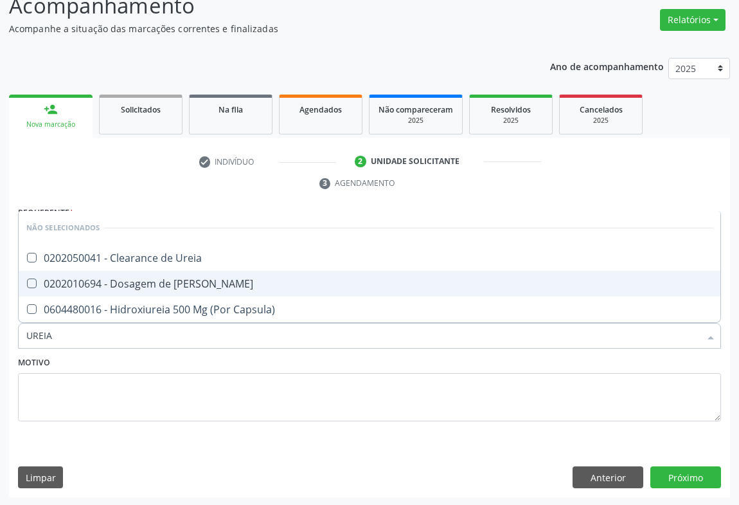
click at [139, 279] on div "0202010694 - Dosagem de [PERSON_NAME]" at bounding box center [369, 283] width 687 height 10
checkbox Ureia "true"
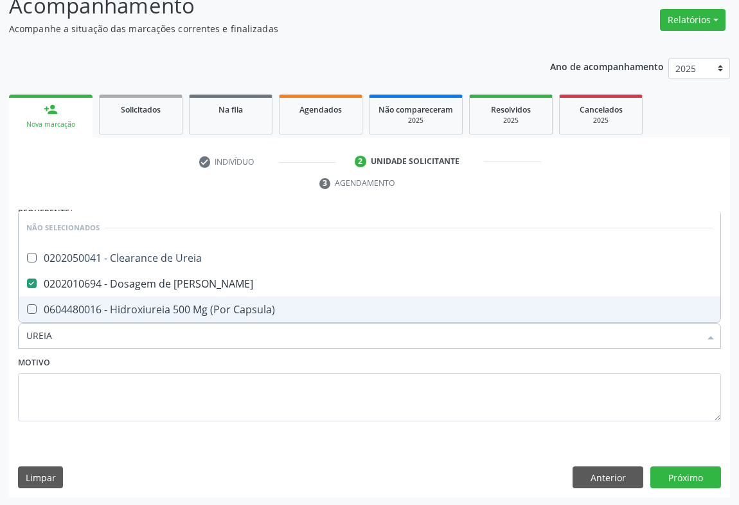
type input "UREIA"
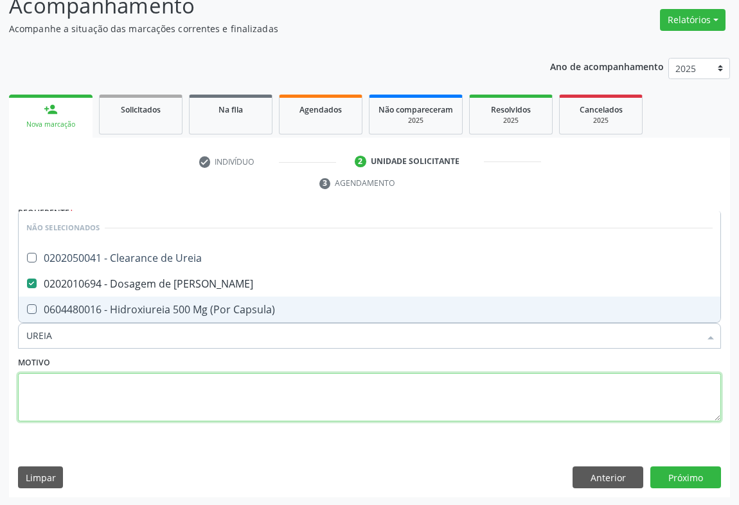
drag, startPoint x: 113, startPoint y: 375, endPoint x: 92, endPoint y: 346, distance: 35.5
click at [113, 376] on textarea at bounding box center [369, 397] width 703 height 49
checkbox Ureia "true"
checkbox Capsula\) "true"
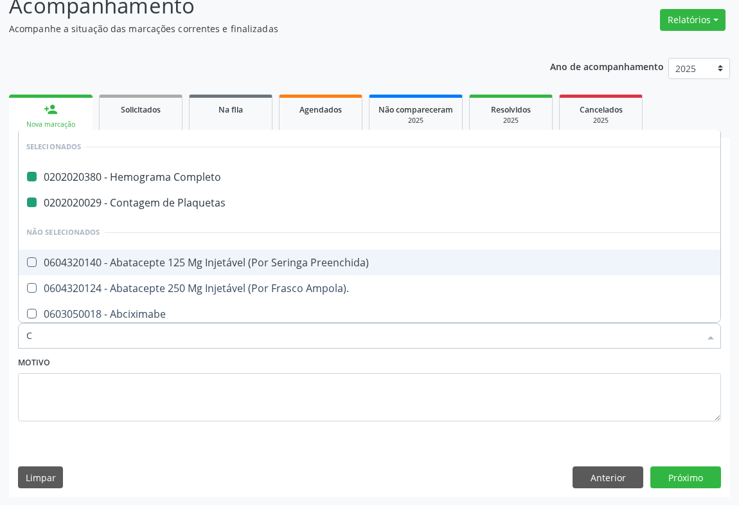
type input "CR"
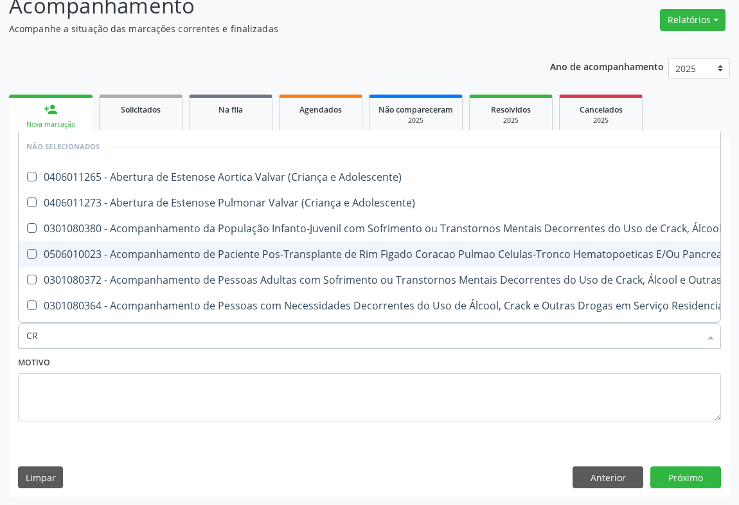
checkbox Adolescente\) "false"
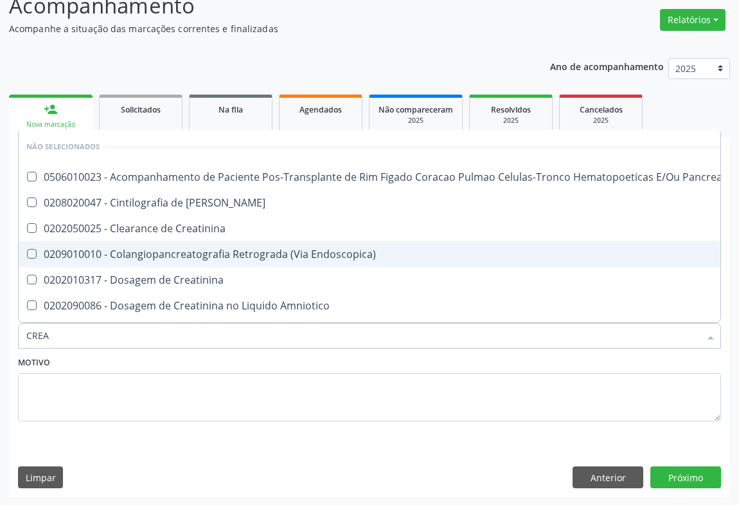
type input "CREAT"
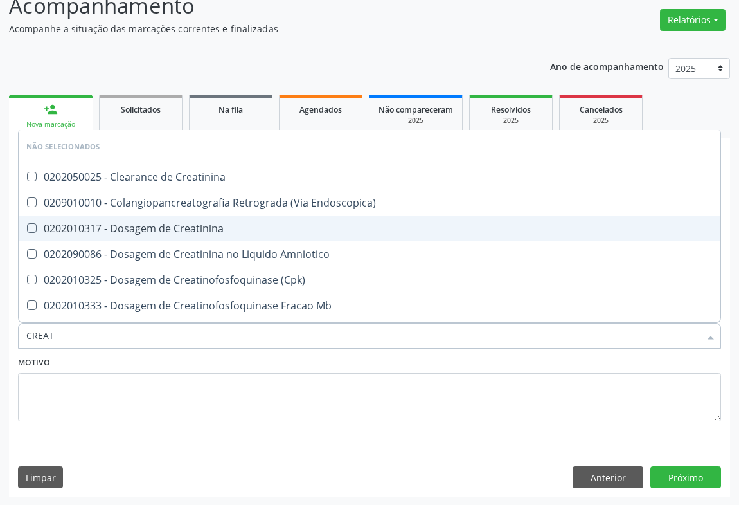
click at [160, 224] on div "0202010317 - Dosagem de Creatinina" at bounding box center [369, 228] width 687 height 10
checkbox Creatinina "true"
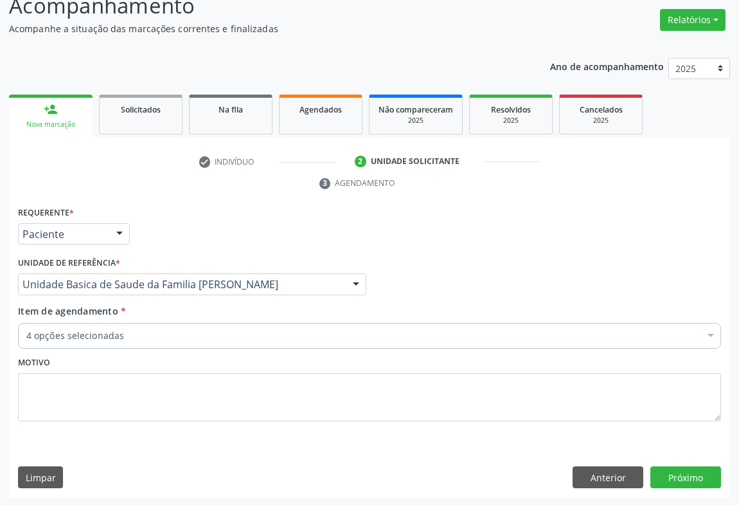
checkbox Completo "true"
checkbox Plaquetas "true"
checkbox Creatinina "true"
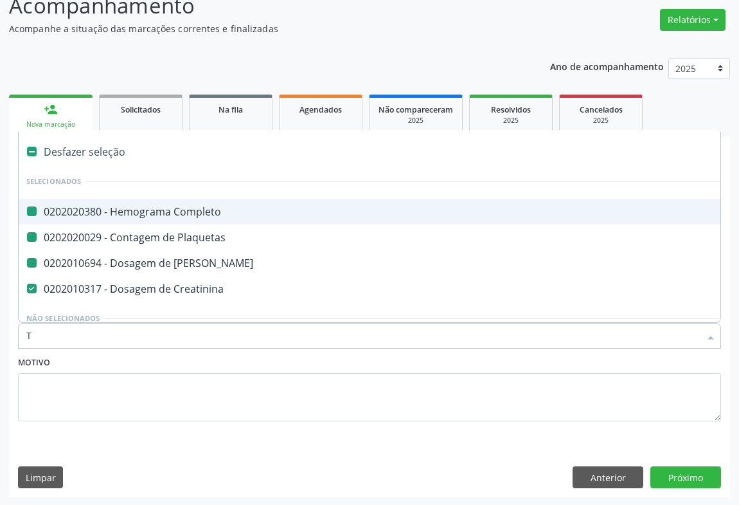
type input "TG"
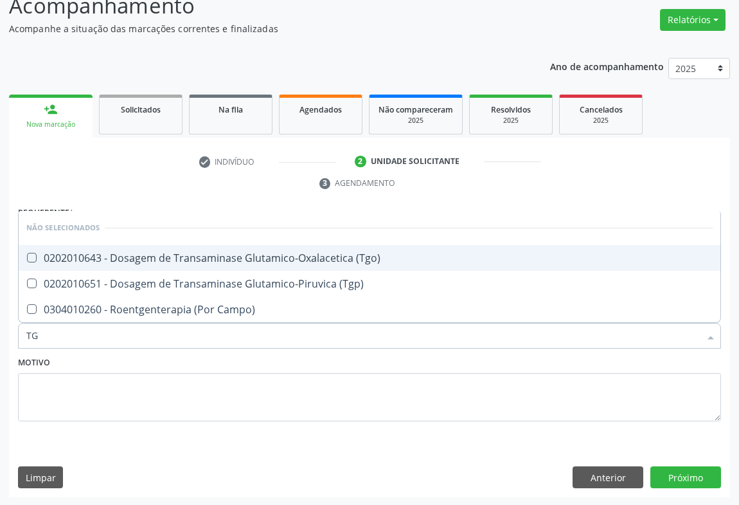
checkbox \(Tgo\) "false"
checkbox \(Tgp\) "false"
checkbox Campo\) "false"
click at [113, 259] on div "0202010643 - Dosagem de Transaminase Glutamico-Oxalacetica (Tgo)" at bounding box center [369, 258] width 687 height 10
checkbox \(Tgo\) "true"
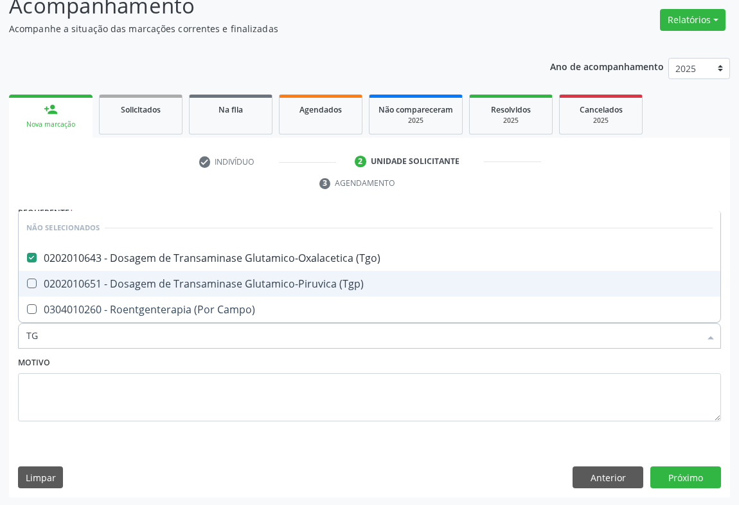
click at [104, 281] on div "0202010651 - Dosagem de Transaminase Glutamico-Piruvica (Tgp)" at bounding box center [369, 283] width 687 height 10
checkbox \(Tgp\) "true"
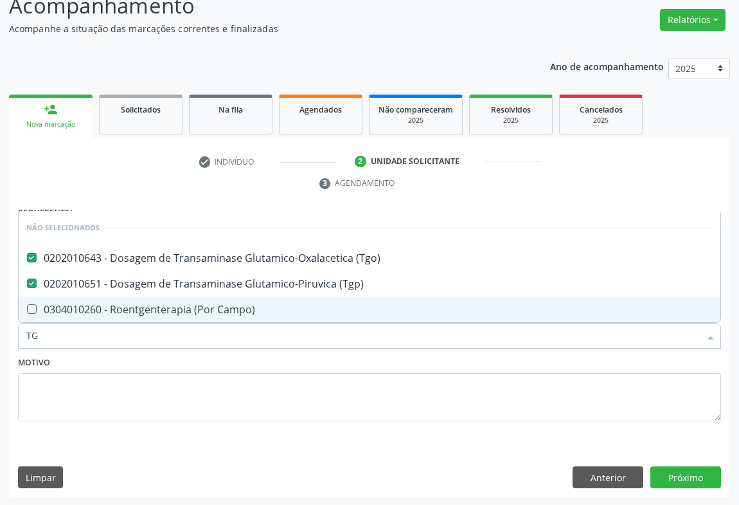
type input "TG"
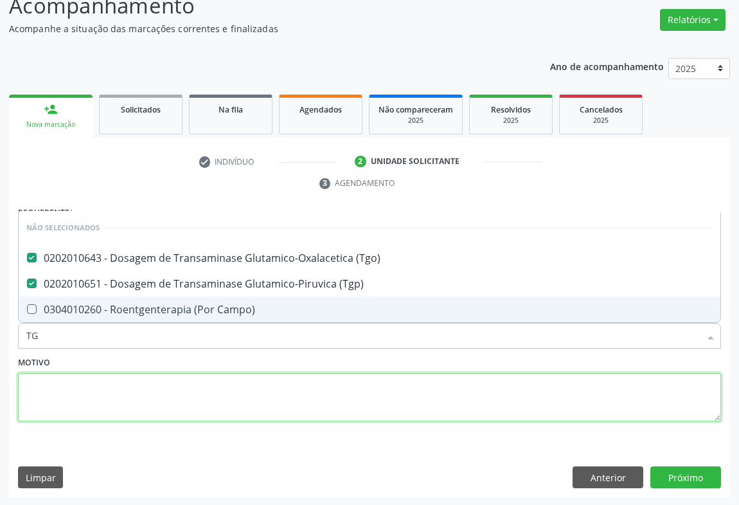
click at [95, 378] on textarea at bounding box center [369, 397] width 703 height 49
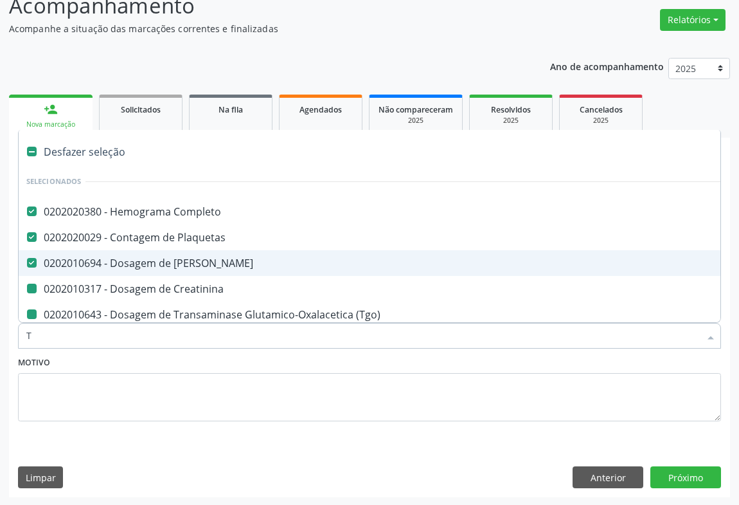
type input "TR"
checkbox Creatinina "false"
checkbox \(Tgo\) "false"
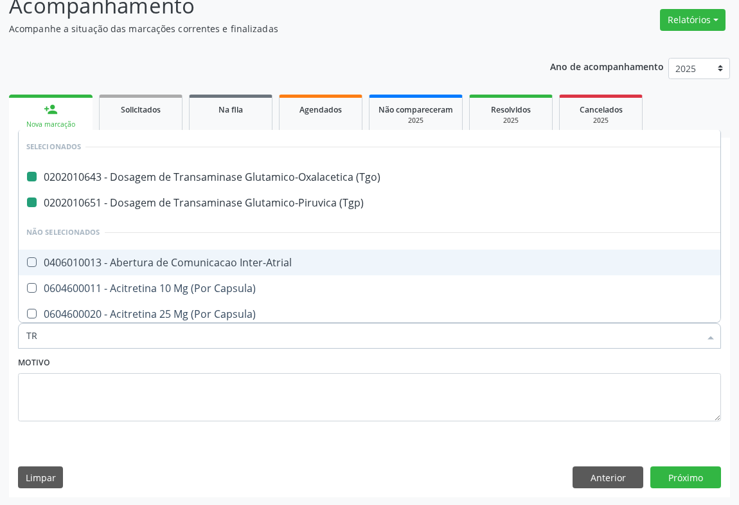
type input "TRI"
checkbox \(Tgo\) "false"
checkbox \(Tgp\) "false"
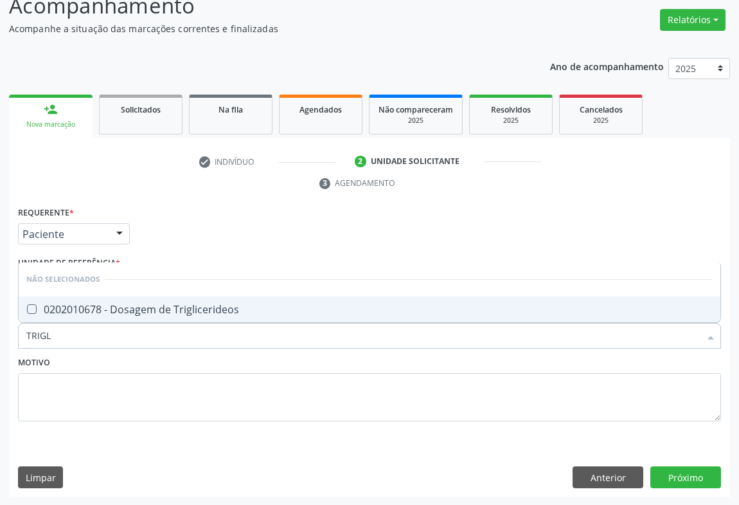
type input "TRIGLI"
click at [90, 304] on div "0202010678 - Dosagem de Triglicerideos" at bounding box center [369, 309] width 687 height 10
checkbox Triglicerideos "true"
type input "TRIGLI"
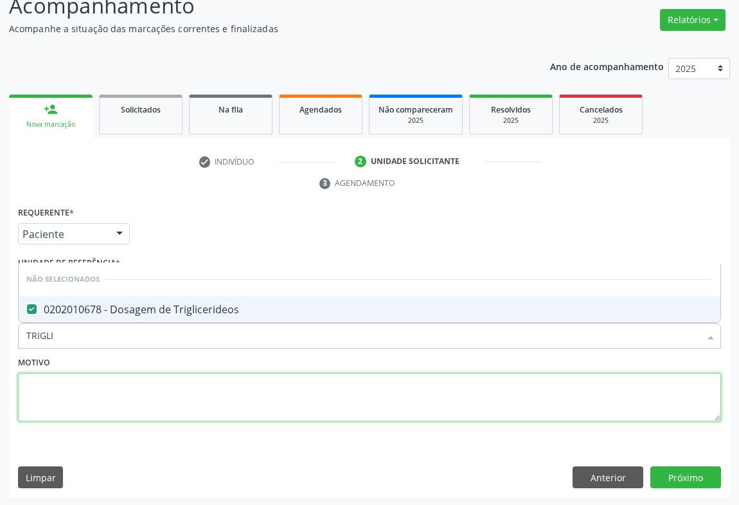
click at [68, 385] on textarea at bounding box center [369, 397] width 703 height 49
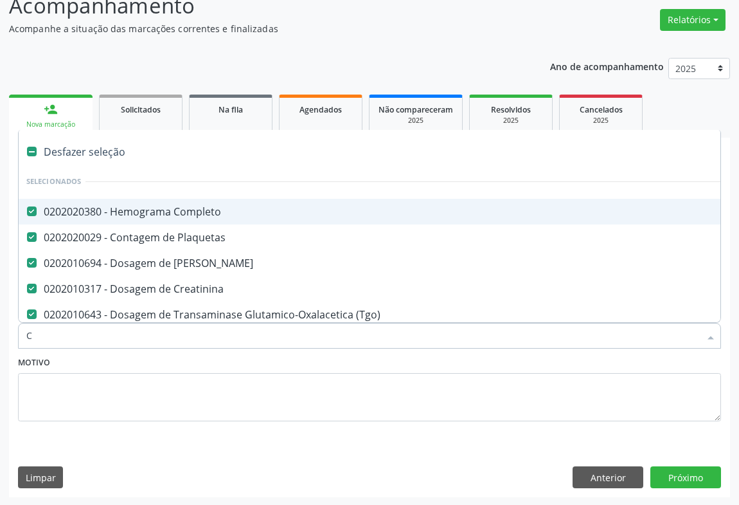
type input "CO"
checkbox \(Tgp\) "false"
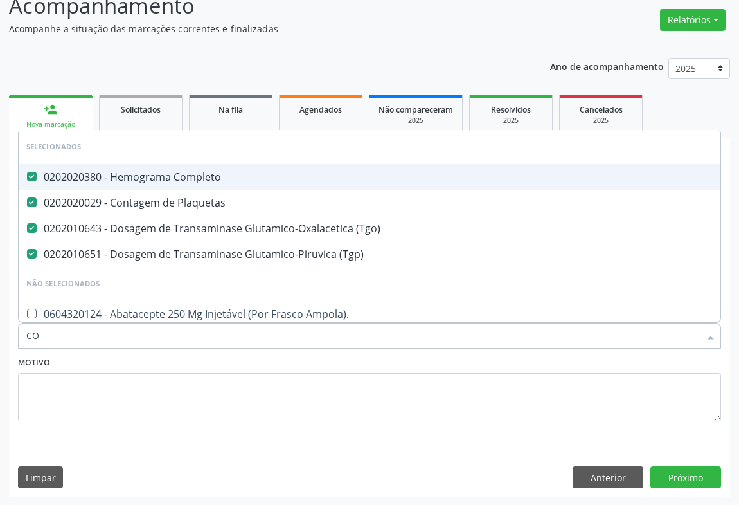
type input "C"
checkbox Ampola\)\ "true"
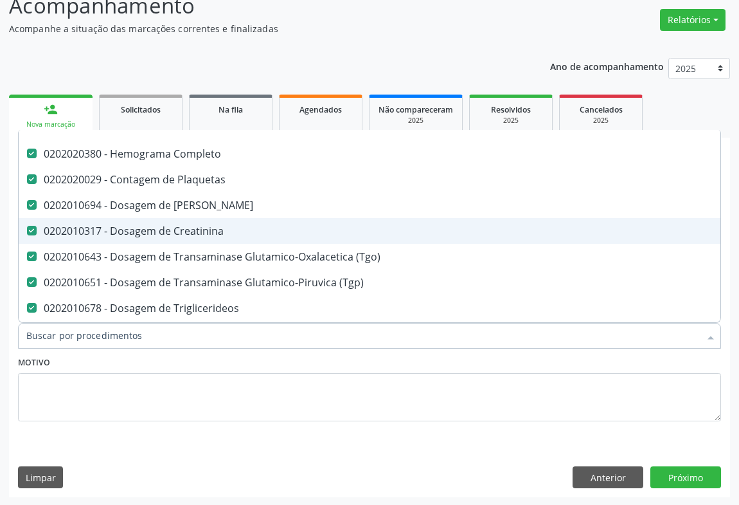
scroll to position [116, 0]
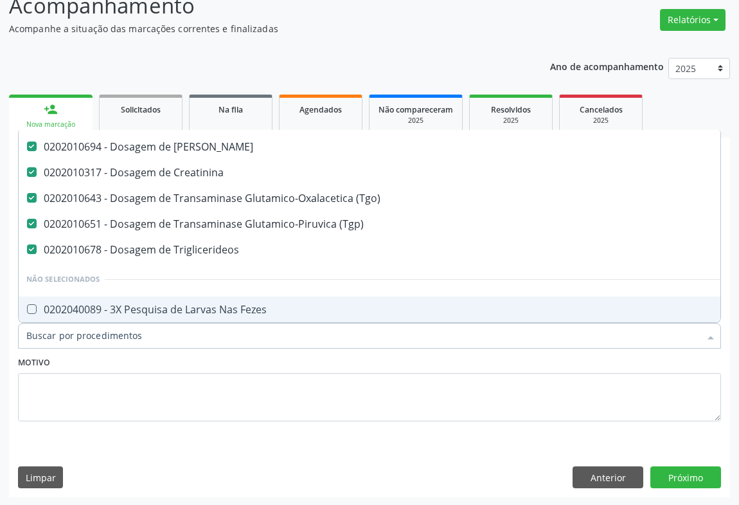
click at [91, 336] on input "Item de agendamento *" at bounding box center [363, 336] width 674 height 26
type input "COLE"
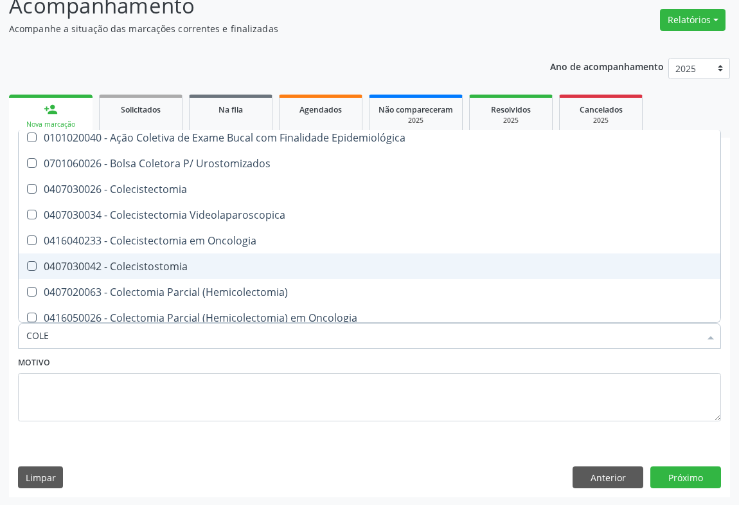
checkbox Gel "false"
checkbox Fluorado "false"
checkbox Supervisionada "false"
checkbox Epidemiológica "false"
checkbox Colecistectomia "false"
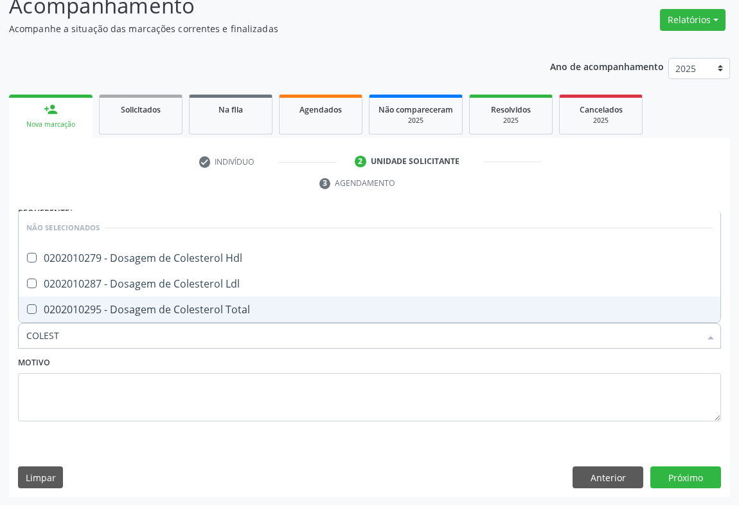
scroll to position [0, 0]
type input "COLESTEROL"
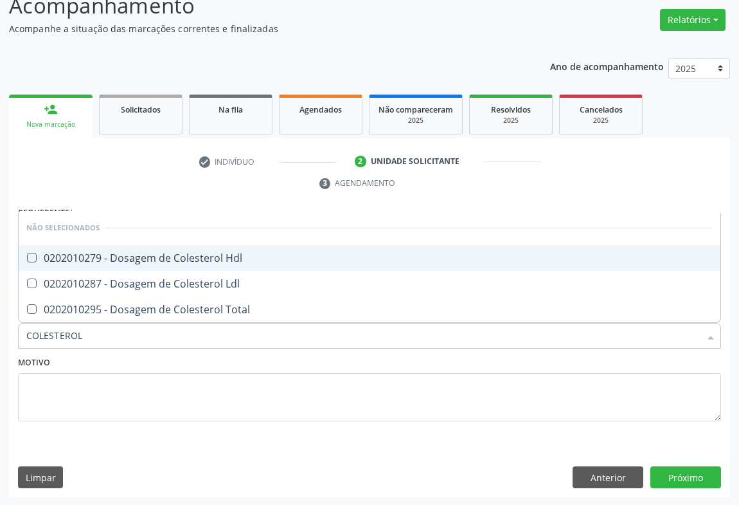
click at [135, 253] on div "0202010279 - Dosagem de Colesterol Hdl" at bounding box center [369, 258] width 687 height 10
checkbox Hdl "true"
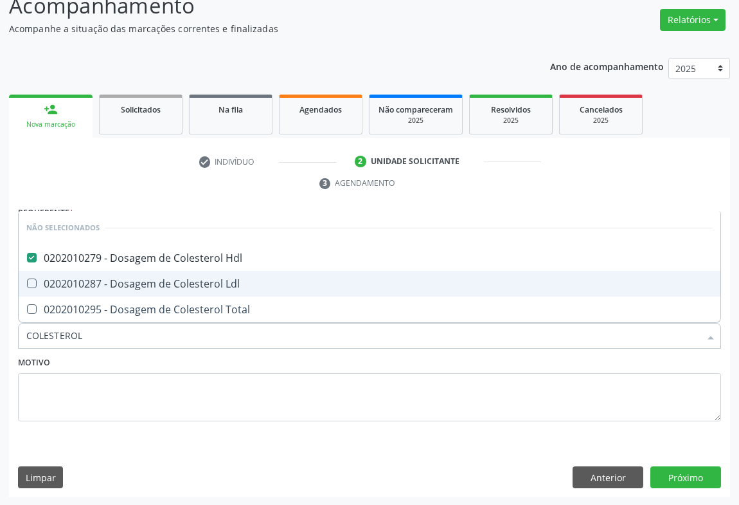
drag, startPoint x: 116, startPoint y: 280, endPoint x: 107, endPoint y: 314, distance: 35.7
click at [116, 280] on div "0202010287 - Dosagem de Colesterol Ldl" at bounding box center [369, 283] width 687 height 10
checkbox Ldl "true"
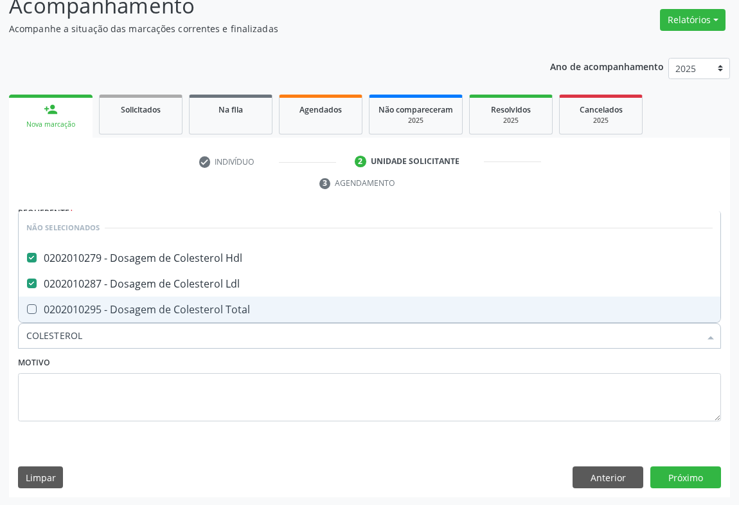
click at [107, 311] on div "0202010295 - Dosagem de Colesterol Total" at bounding box center [369, 309] width 687 height 10
checkbox Total "true"
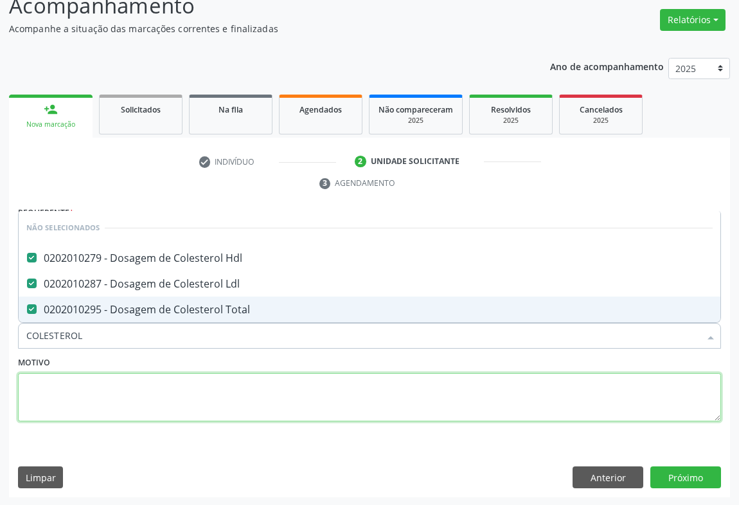
click at [101, 385] on textarea at bounding box center [369, 397] width 703 height 49
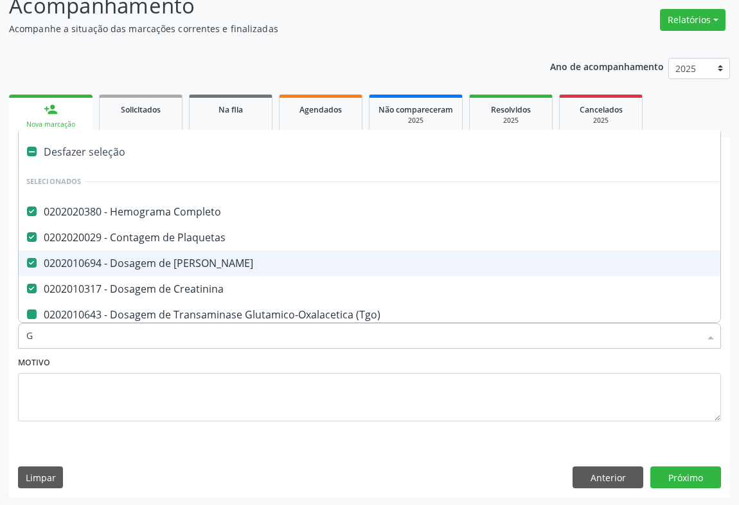
type input "GL"
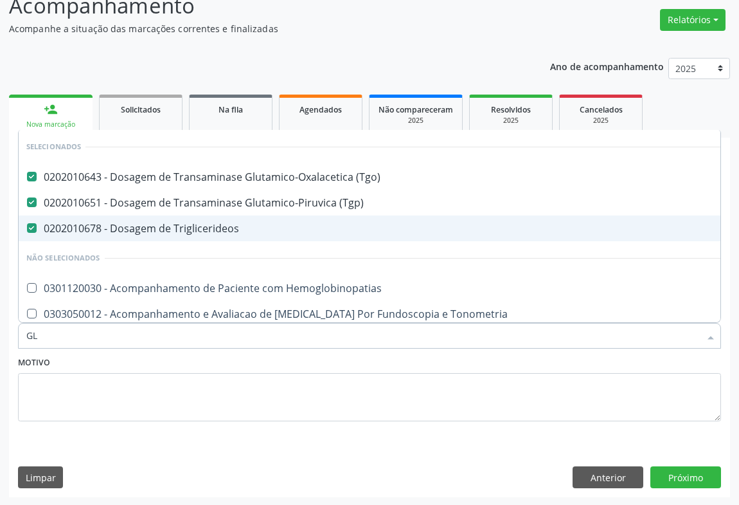
checkbox Hemoglobinopatias "false"
checkbox Tonometria "false"
checkbox Ampola\) "false"
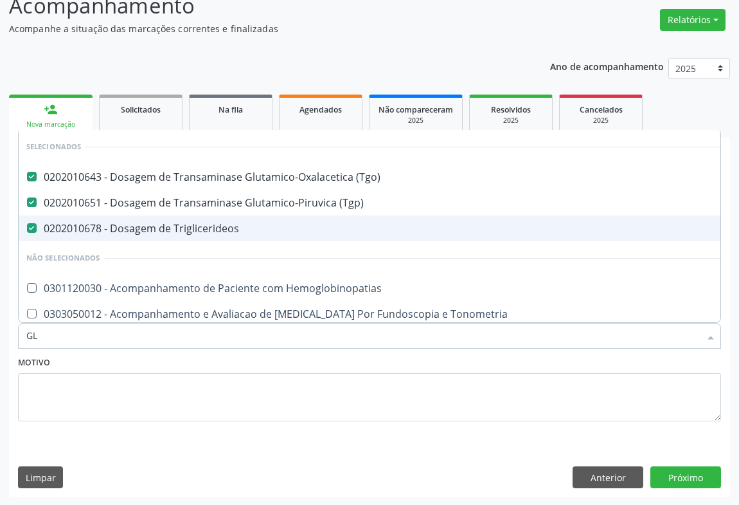
checkbox Linfatico "false"
type input "GLI"
checkbox Triglicerideos "false"
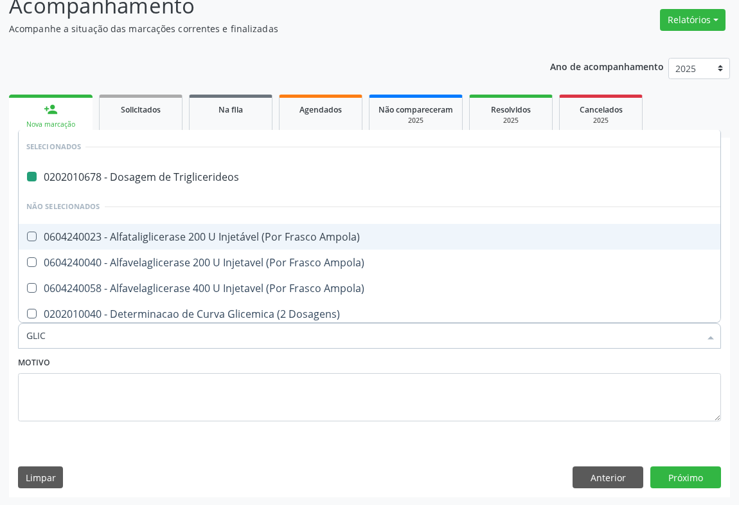
type input "GLICO"
checkbox Triglicerideos "false"
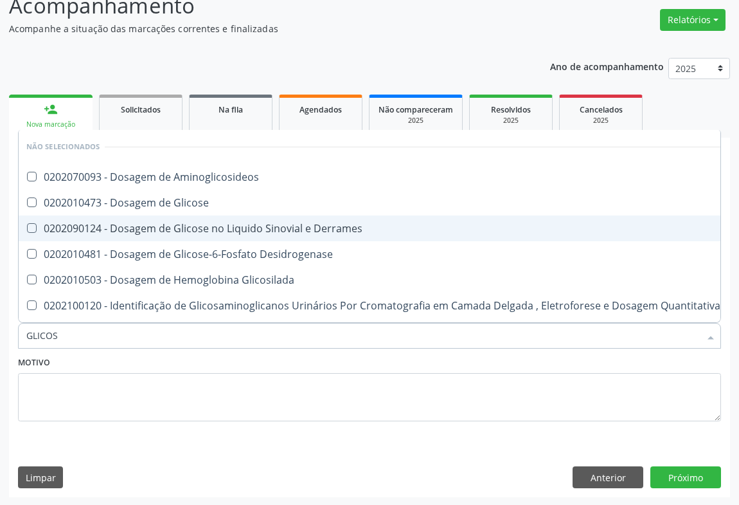
type input "GLICOSE"
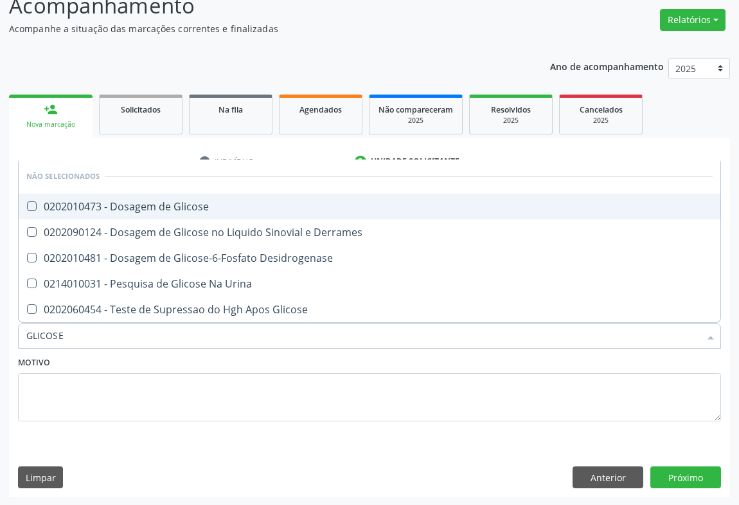
click at [126, 207] on div "0202010473 - Dosagem de Glicose" at bounding box center [369, 206] width 687 height 10
checkbox Glicose "true"
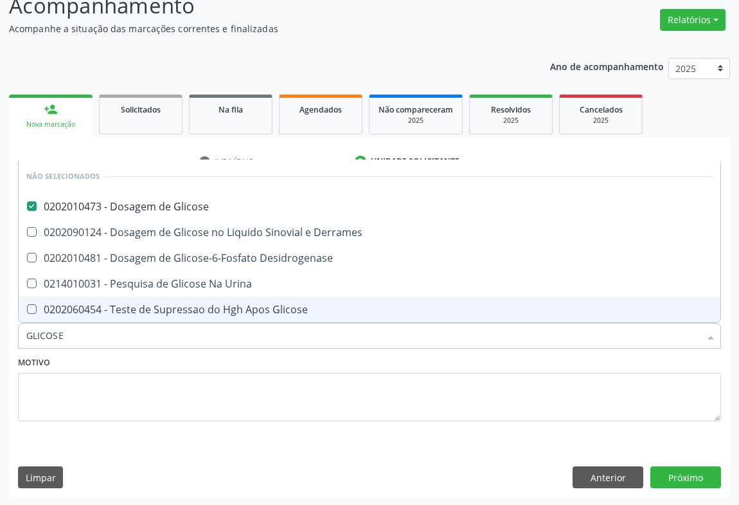
click at [88, 356] on div "Motivo" at bounding box center [369, 387] width 703 height 68
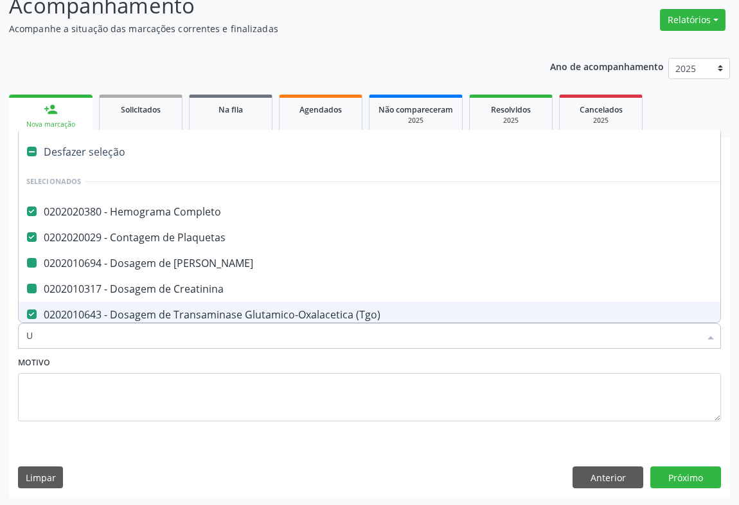
type input "UR"
checkbox Ureia "false"
checkbox Creatinina "false"
checkbox \(Tgp\) "false"
checkbox Triglicerideos "false"
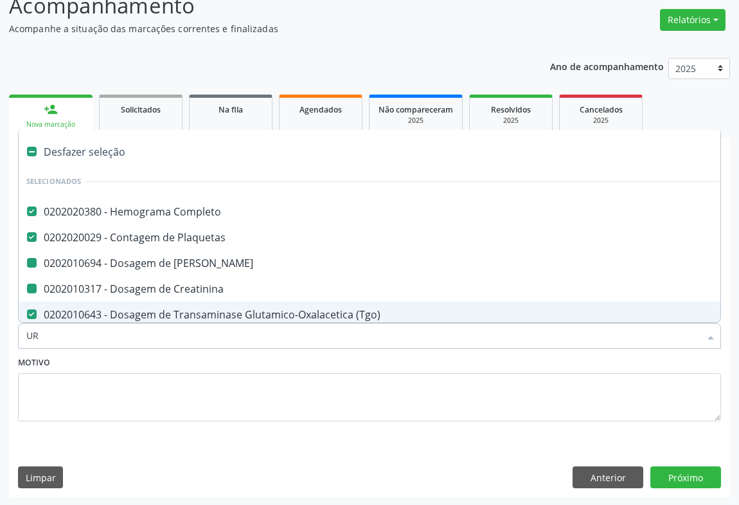
checkbox Hdl "false"
checkbox Ldl "false"
checkbox Total "false"
checkbox Glicose "false"
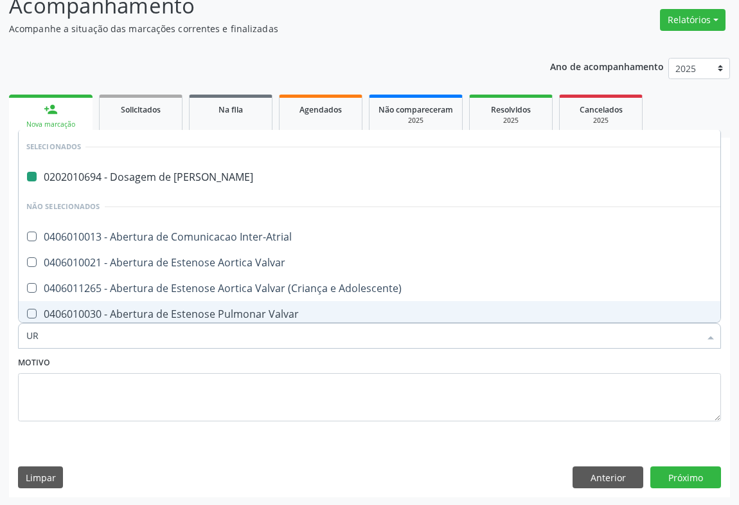
type input "URI"
checkbox Ureia "false"
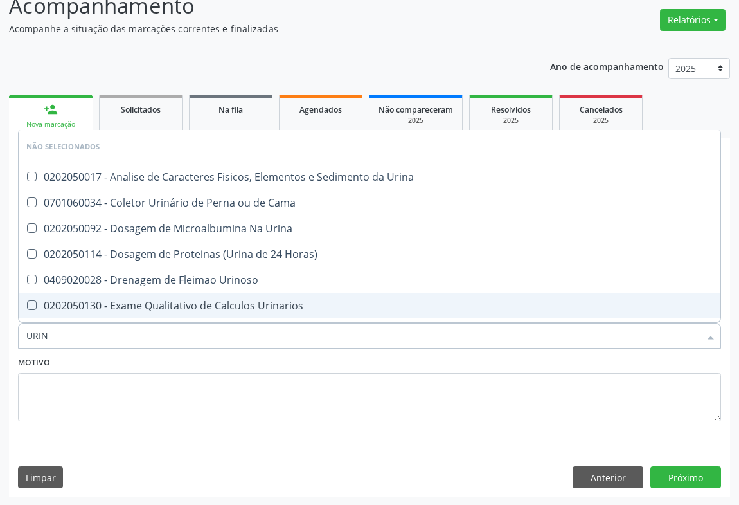
type input "URINA"
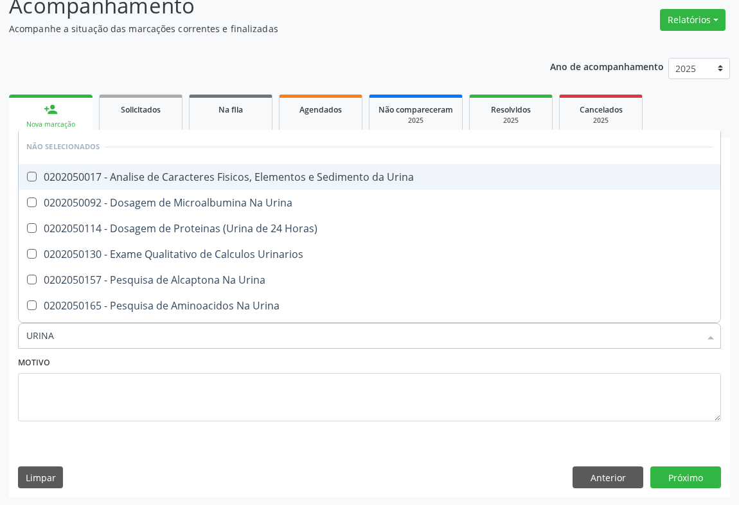
click at [176, 174] on div "0202050017 - Analise de Caracteres Fisicos, Elementos e Sedimento da Urina" at bounding box center [369, 177] width 687 height 10
checkbox Urina "true"
click at [129, 368] on div "Motivo" at bounding box center [369, 387] width 703 height 68
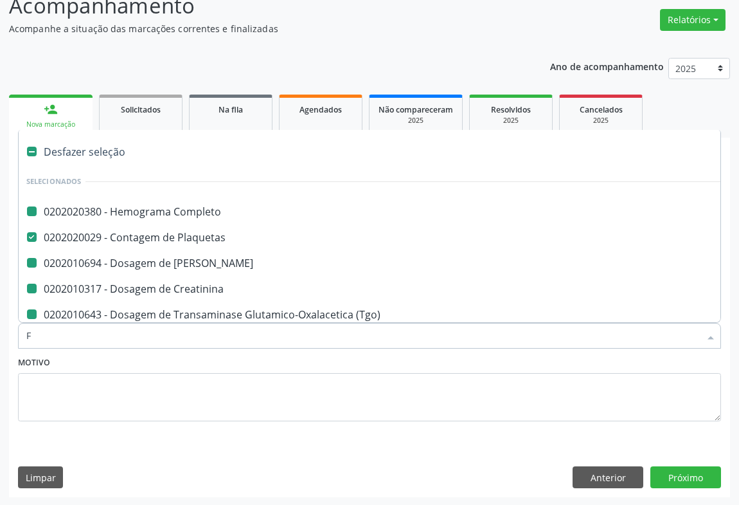
type input "FE"
checkbox Completo "false"
checkbox Ureia "false"
checkbox Creatinina "false"
checkbox \(Tgp\) "false"
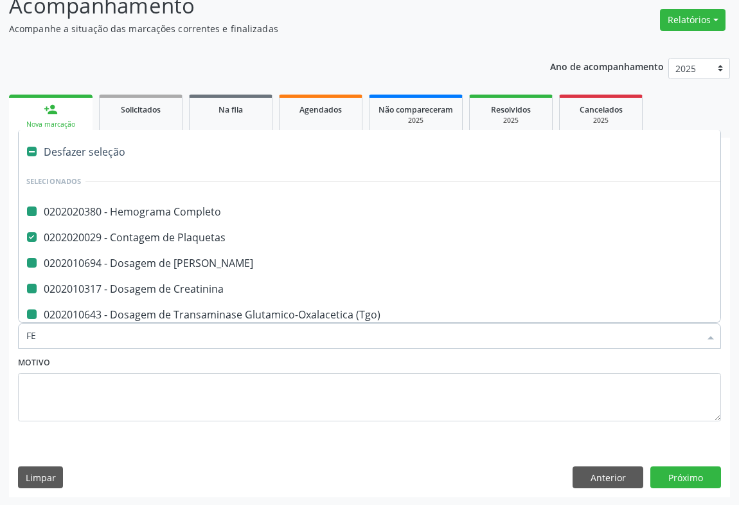
checkbox Triglicerideos "false"
checkbox Hdl "false"
checkbox Ldl "false"
checkbox Total "false"
checkbox Glicose "false"
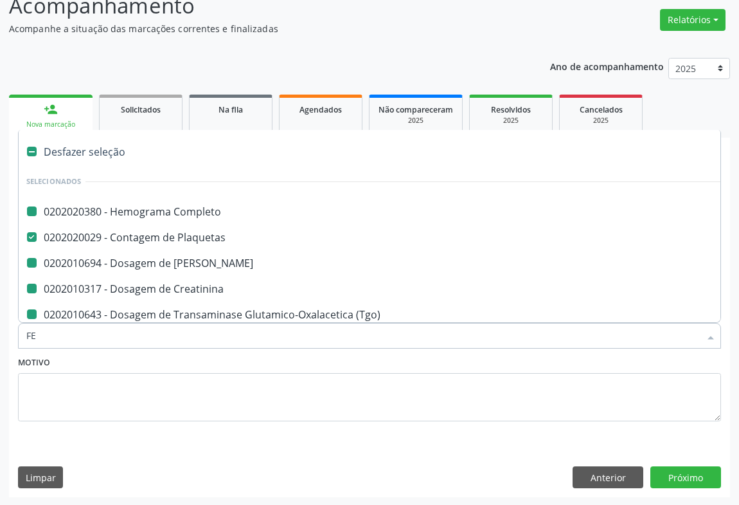
checkbox \(Tgo\) "false"
checkbox Urina "false"
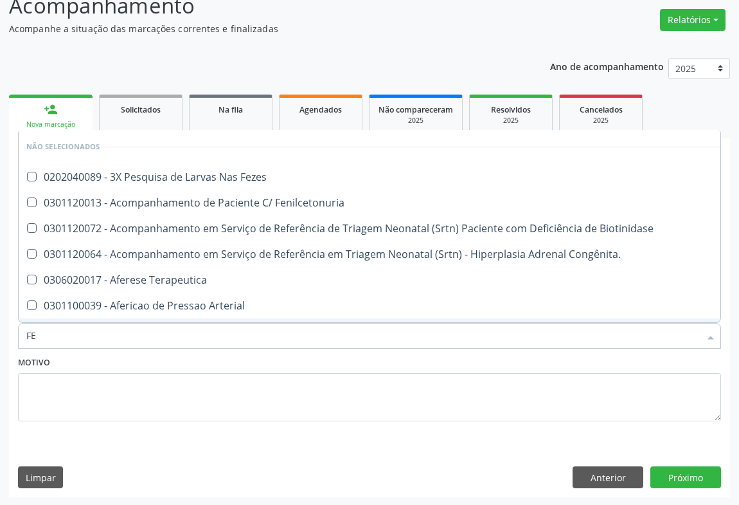
type input "FEZ"
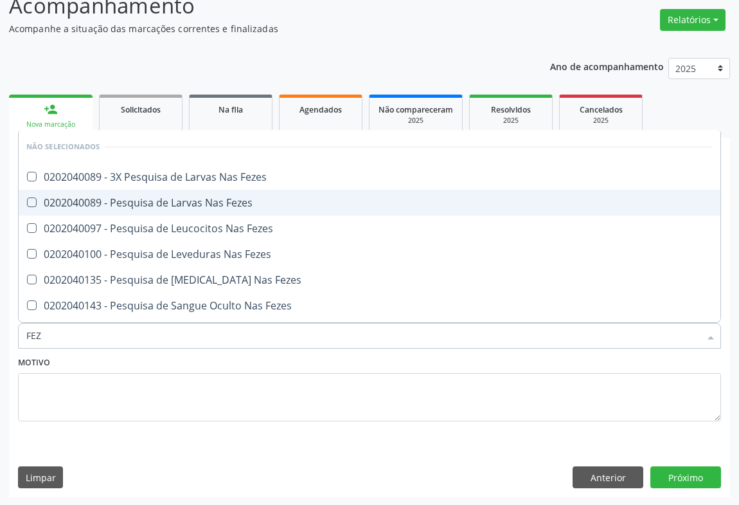
click at [144, 197] on div "0202040089 - Pesquisa de Larvas Nas Fezes" at bounding box center [369, 202] width 687 height 10
checkbox Fezes "true"
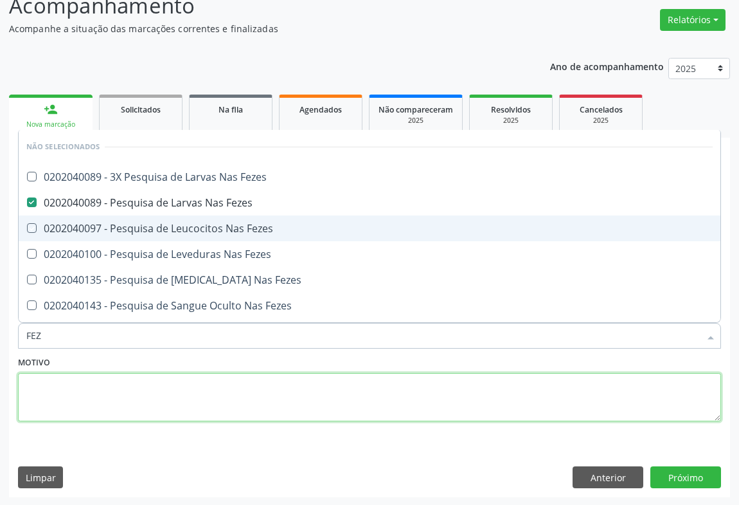
click at [111, 381] on textarea at bounding box center [369, 397] width 703 height 49
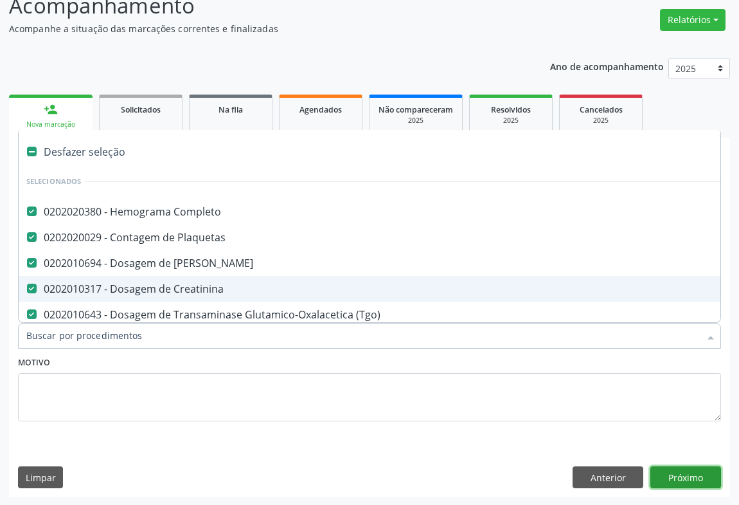
click at [690, 477] on button "Próximo" at bounding box center [686, 477] width 71 height 22
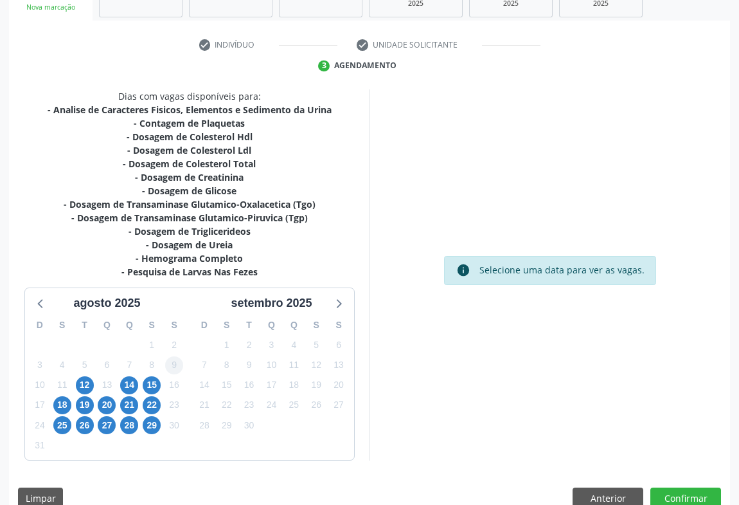
scroll to position [237, 0]
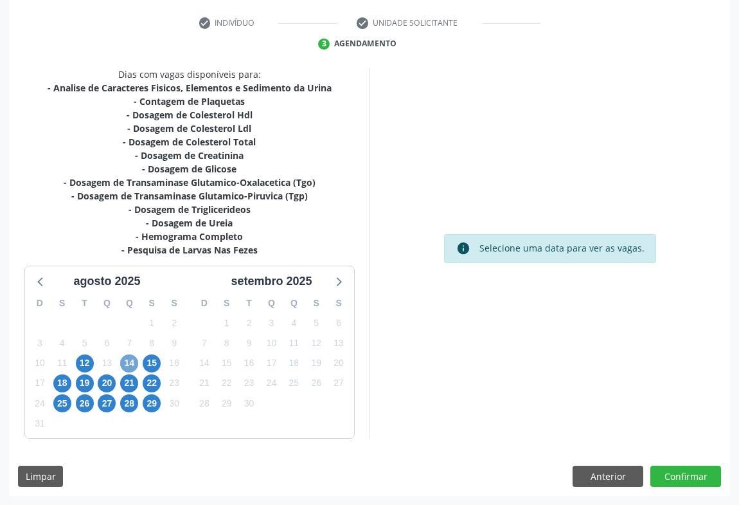
click at [132, 359] on span "14" at bounding box center [129, 363] width 18 height 18
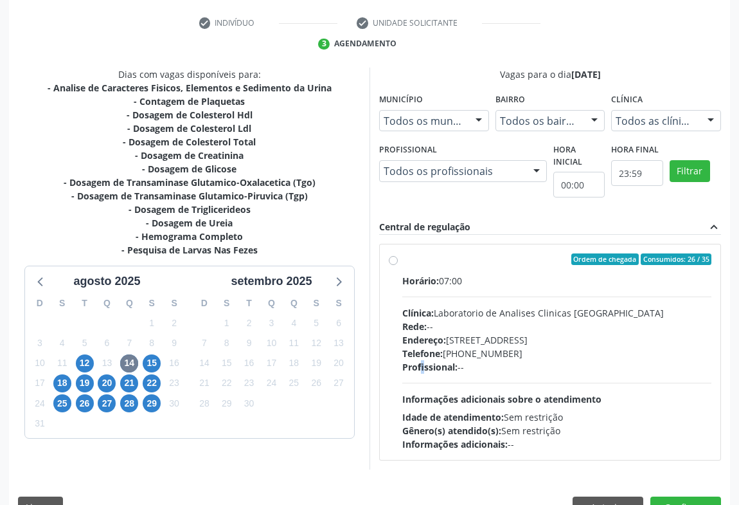
click at [422, 364] on span "Profissional:" at bounding box center [430, 367] width 55 height 12
radio input "true"
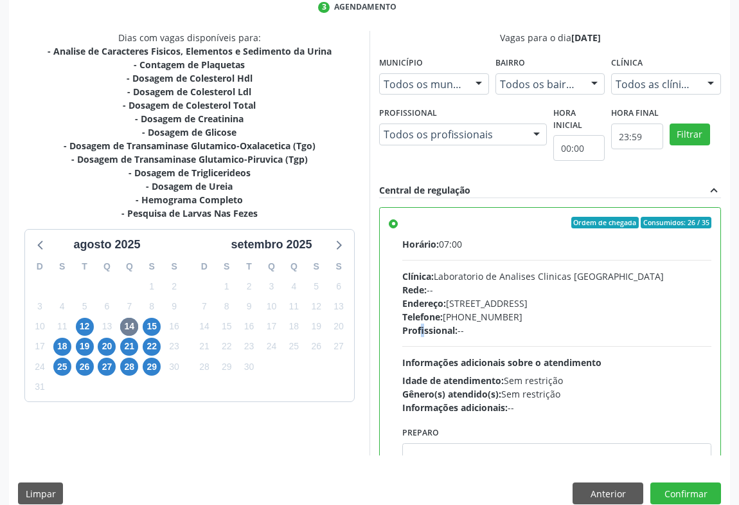
scroll to position [290, 0]
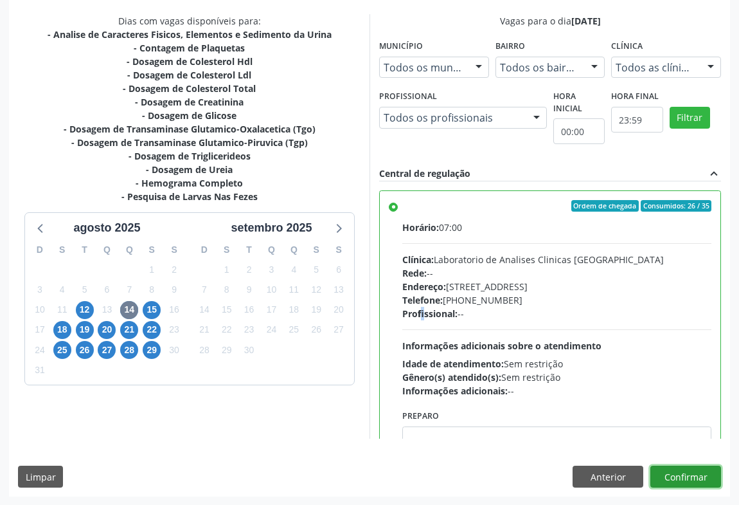
click at [675, 478] on button "Confirmar" at bounding box center [686, 477] width 71 height 22
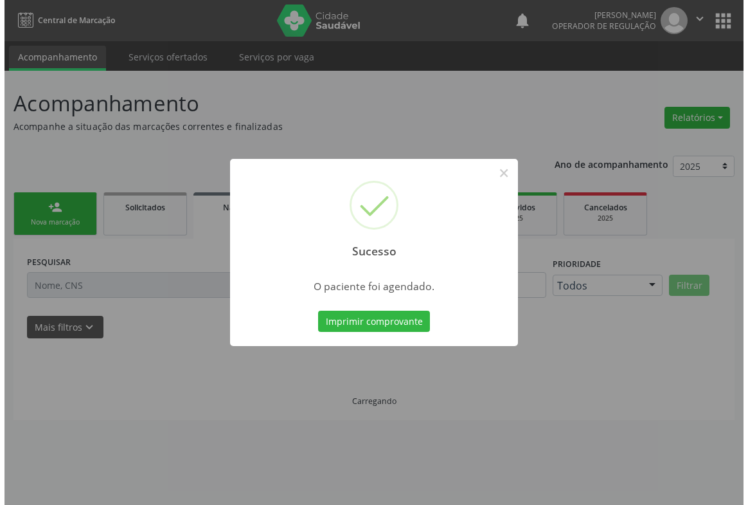
scroll to position [0, 0]
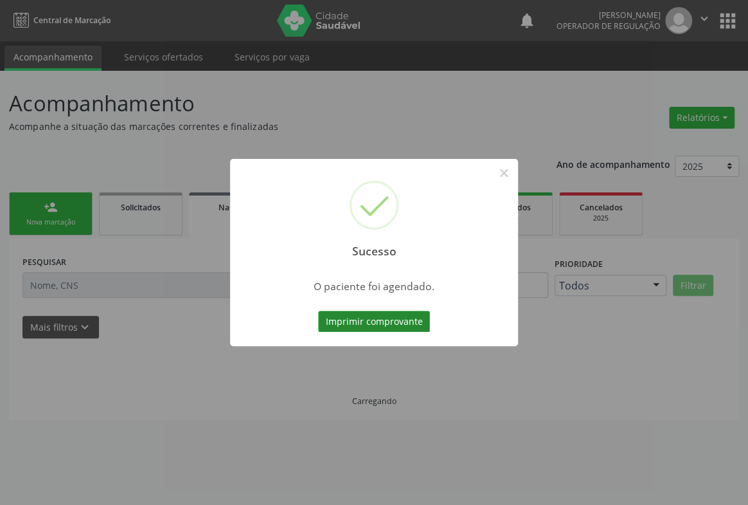
click at [408, 323] on button "Imprimir comprovante" at bounding box center [374, 322] width 112 height 22
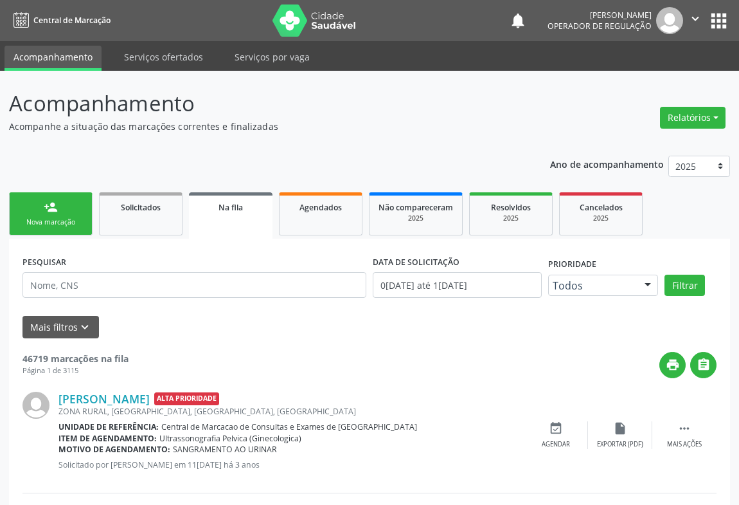
click at [78, 215] on link "person_add Nova marcação" at bounding box center [51, 213] width 84 height 43
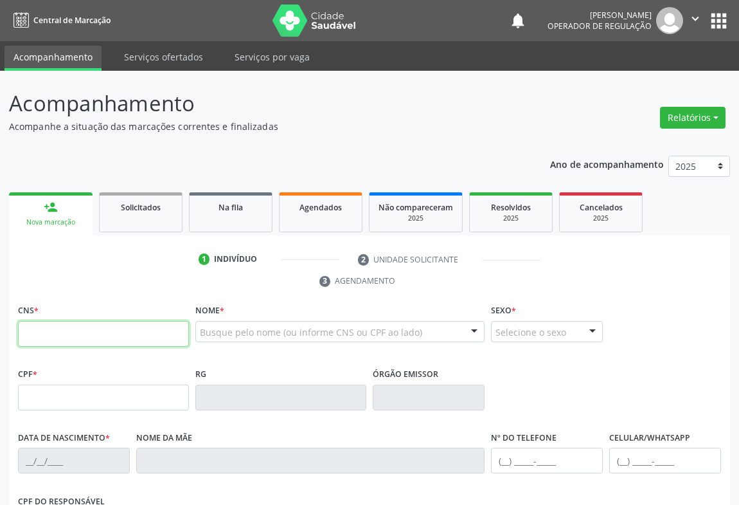
click at [63, 334] on input "text" at bounding box center [103, 334] width 171 height 26
click at [64, 335] on input "text" at bounding box center [103, 334] width 171 height 26
type input "702 0078 6568 4186"
type input "213019686"
type input "1[DATE]"
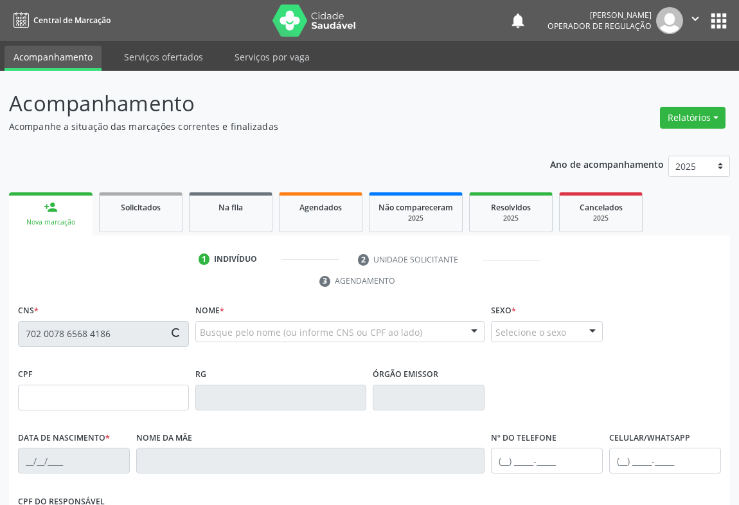
type input "[PHONE_NUMBER]"
type input "SN"
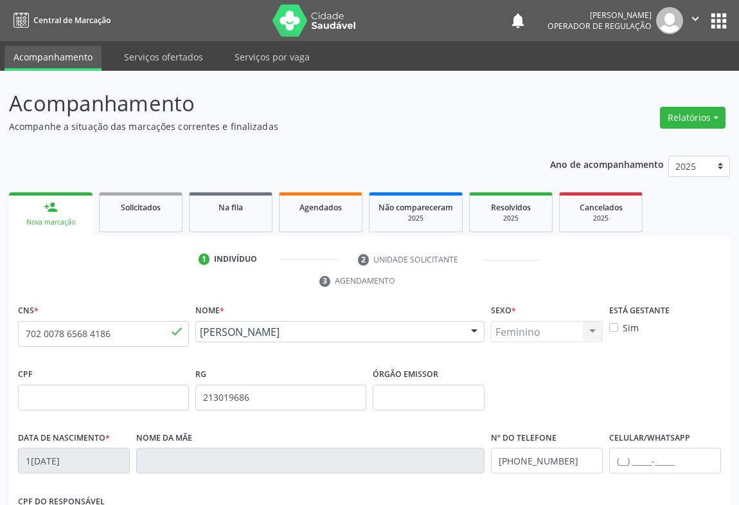
scroll to position [58, 0]
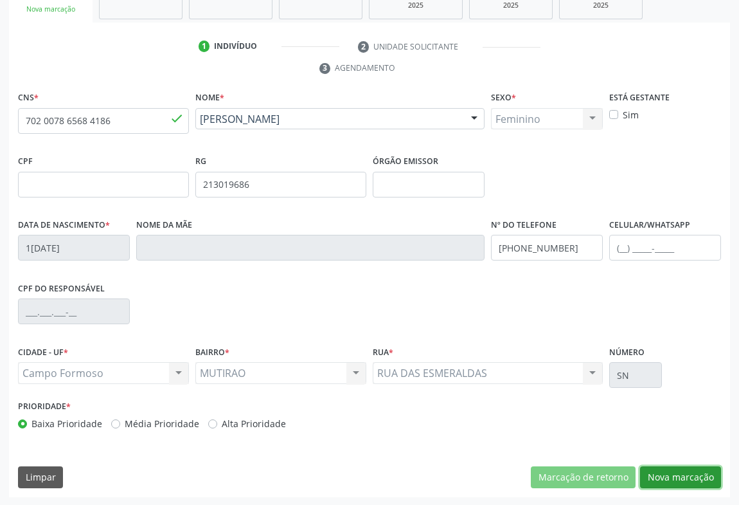
click at [671, 469] on button "Nova marcação" at bounding box center [680, 477] width 81 height 22
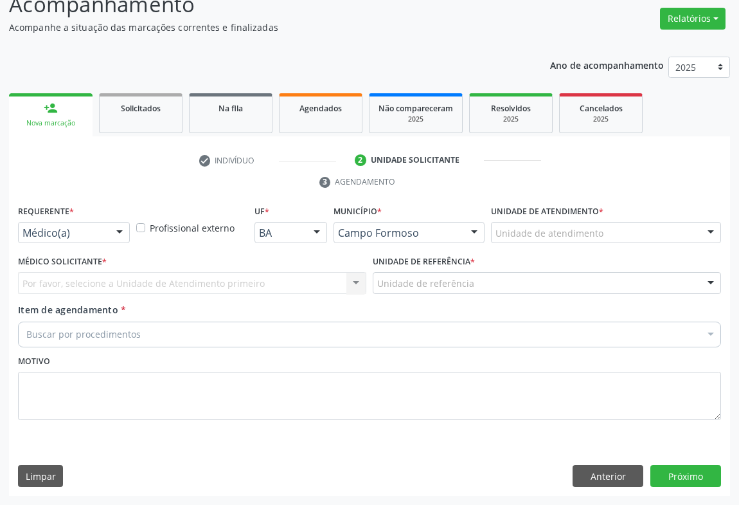
scroll to position [98, 0]
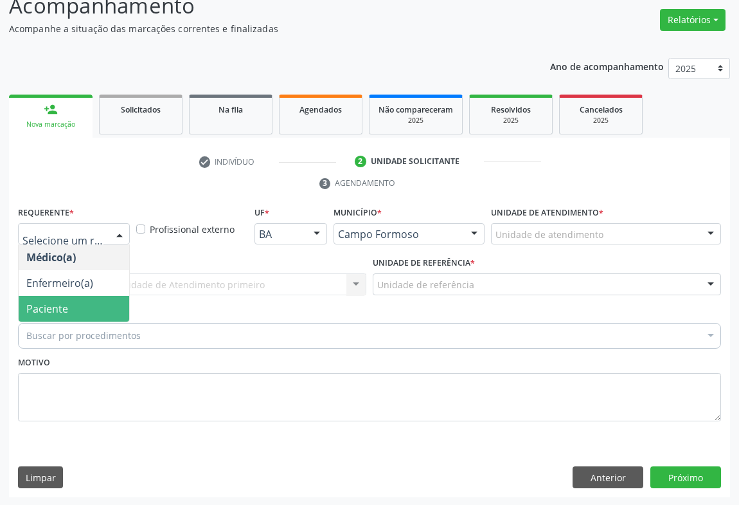
click at [55, 314] on span "Paciente" at bounding box center [74, 309] width 111 height 26
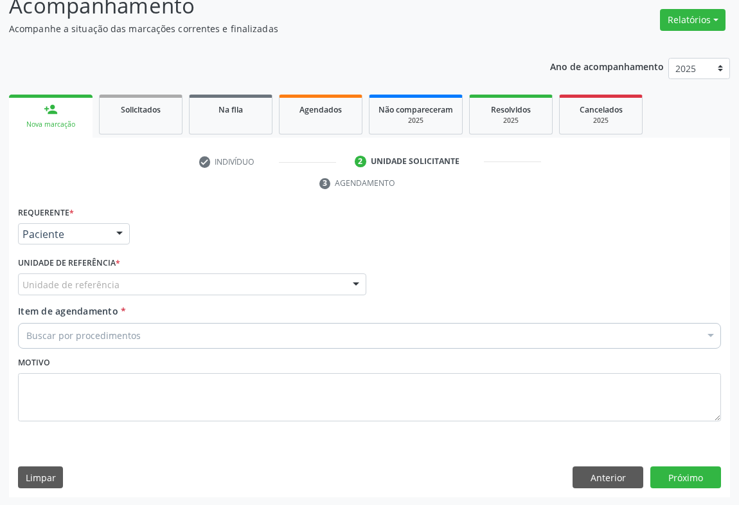
click at [156, 282] on div "Unidade de referência" at bounding box center [192, 284] width 349 height 22
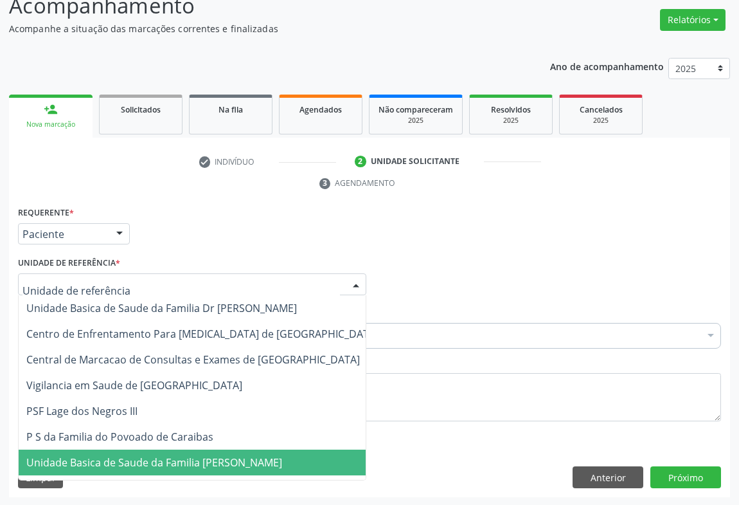
click at [106, 475] on span "P S de Curral da Ponta Psf [PERSON_NAME]" at bounding box center [203, 488] width 368 height 26
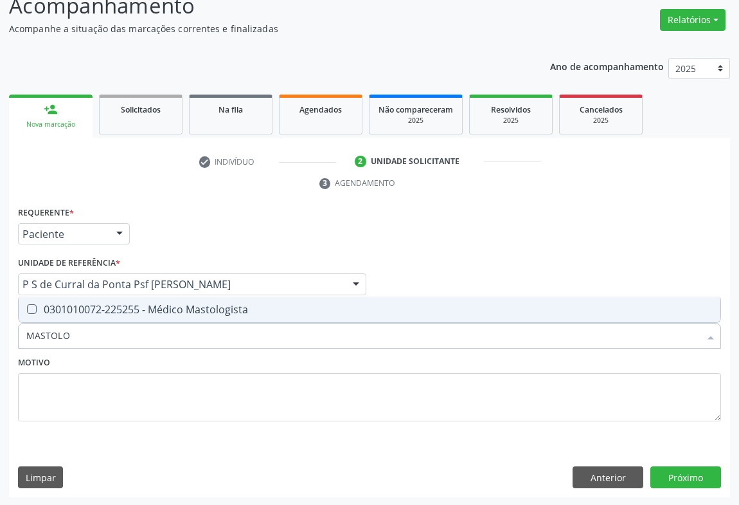
type input "MASTOLOG"
click at [129, 311] on div "0301010072-225255 - Médico Mastologista" at bounding box center [369, 309] width 687 height 10
checkbox Mastologista "true"
click at [691, 477] on button "Próximo" at bounding box center [686, 477] width 71 height 22
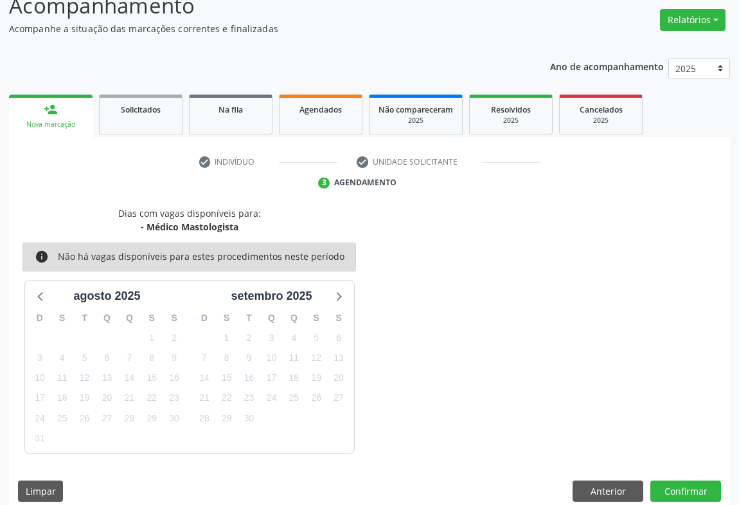
scroll to position [112, 0]
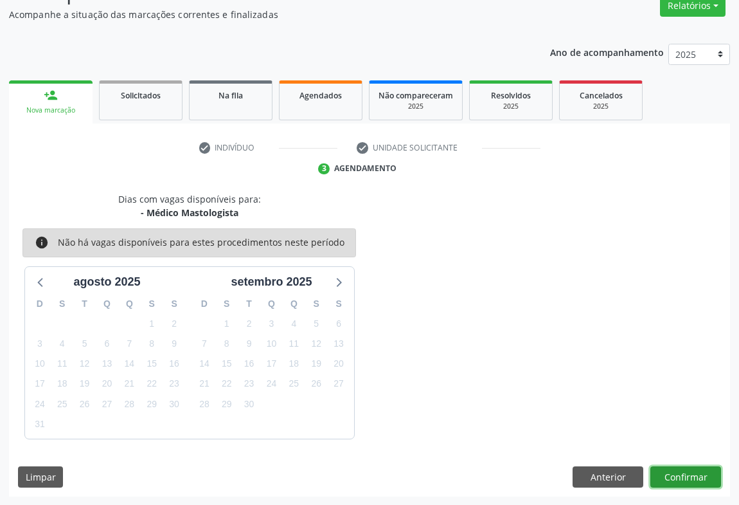
click at [674, 475] on button "Confirmar" at bounding box center [686, 477] width 71 height 22
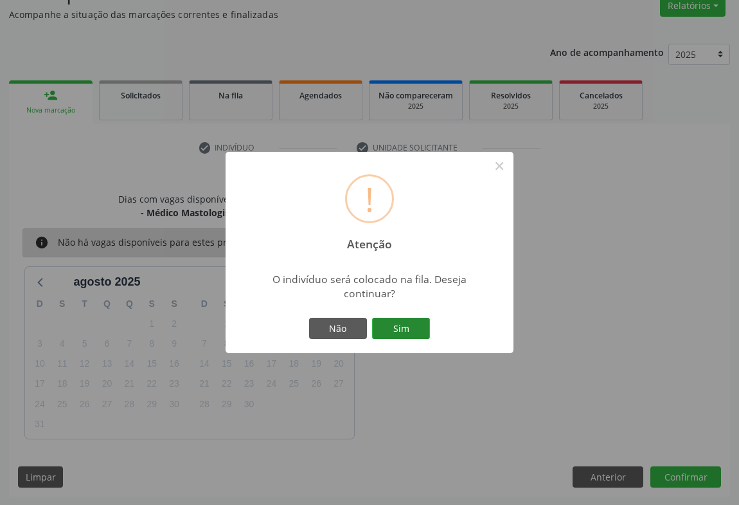
click at [417, 320] on button "Sim" at bounding box center [401, 329] width 58 height 22
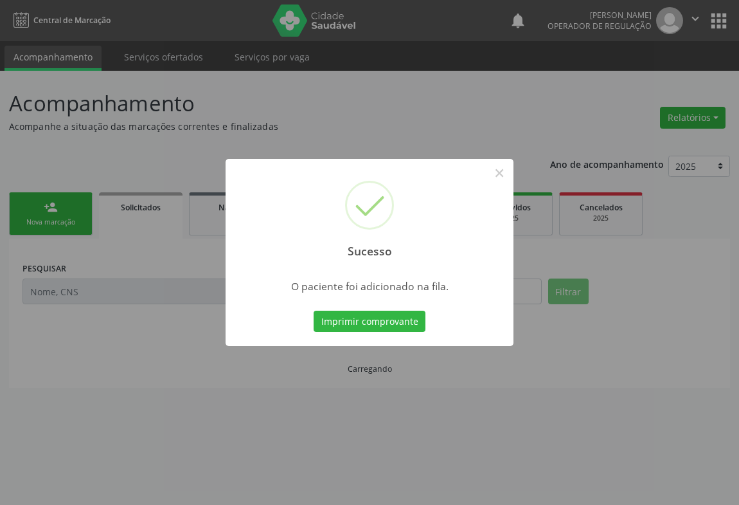
scroll to position [0, 0]
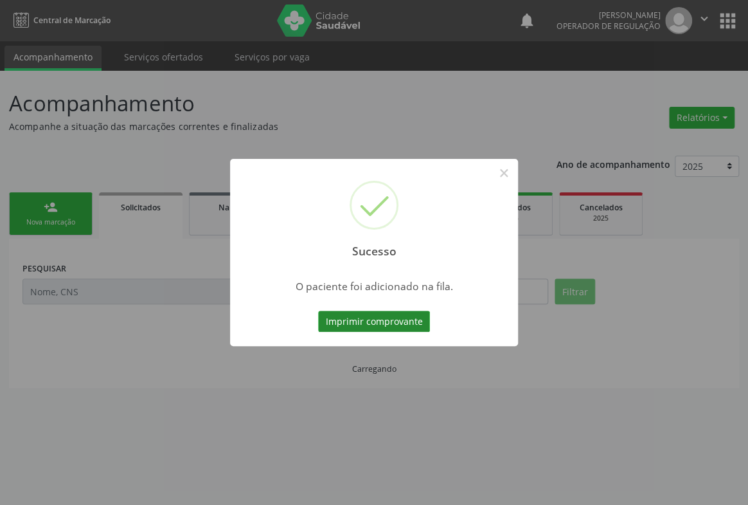
click at [382, 325] on button "Imprimir comprovante" at bounding box center [374, 322] width 112 height 22
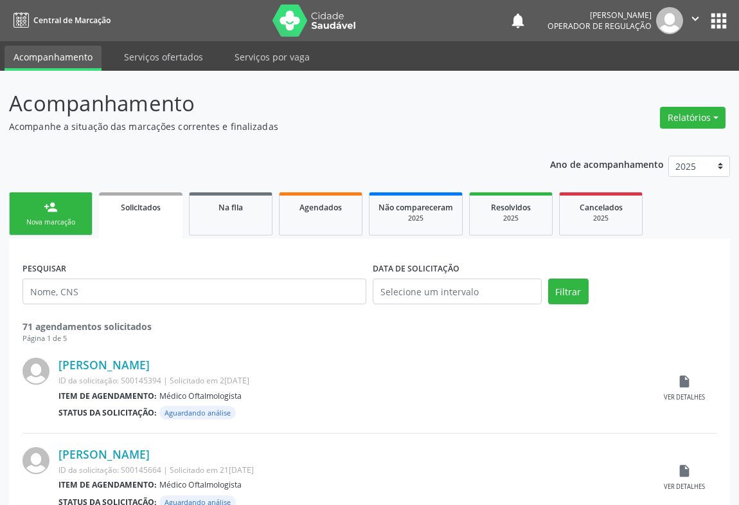
click at [63, 210] on link "person_add Nova marcação" at bounding box center [51, 213] width 84 height 43
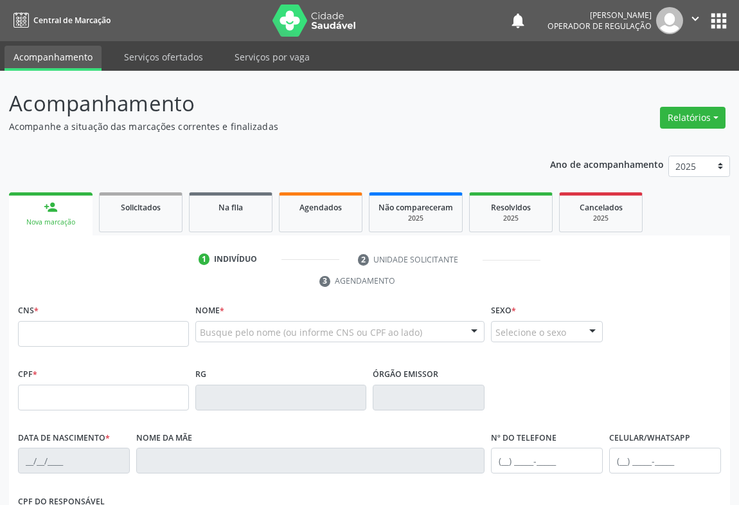
click at [69, 295] on div "1 Indivíduo 2 Unidade solicitante 3 Agendamento CNS * Nome * Busque pelo nome (…" at bounding box center [369, 479] width 721 height 461
click at [82, 316] on div "CNS *" at bounding box center [103, 324] width 171 height 46
click at [84, 334] on input "text" at bounding box center [103, 334] width 171 height 26
click at [113, 335] on input "text" at bounding box center [103, 334] width 171 height 26
type input "709 5056 9392 1070"
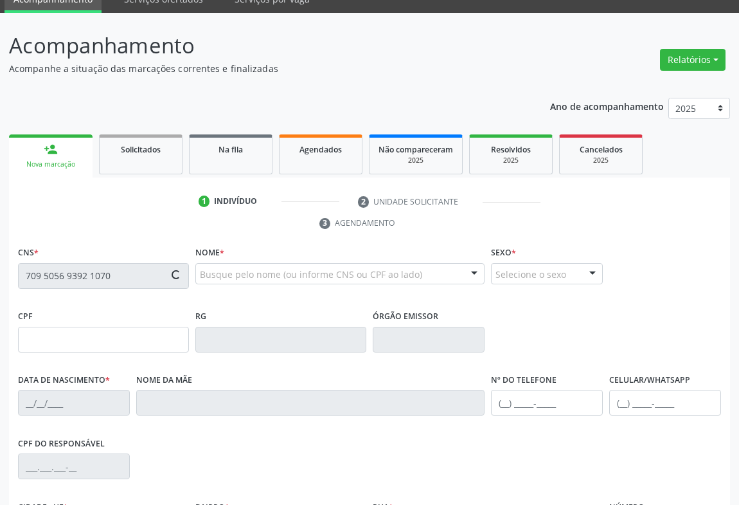
scroll to position [116, 0]
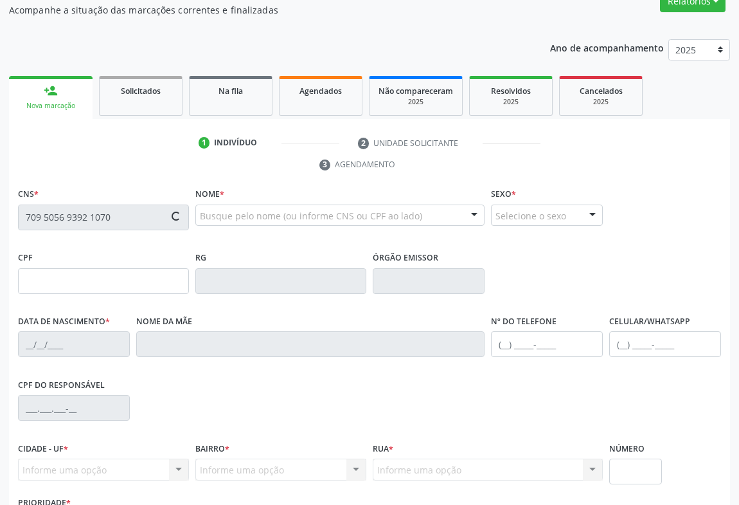
type input "2319968881"
type input "01[DATE]"
type input "[PHONE_NUMBER]"
type input "097.632.725-21"
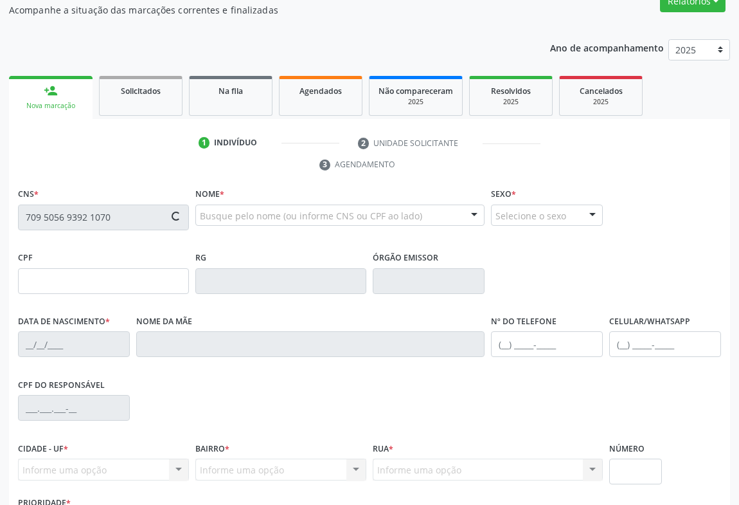
type input "S/N"
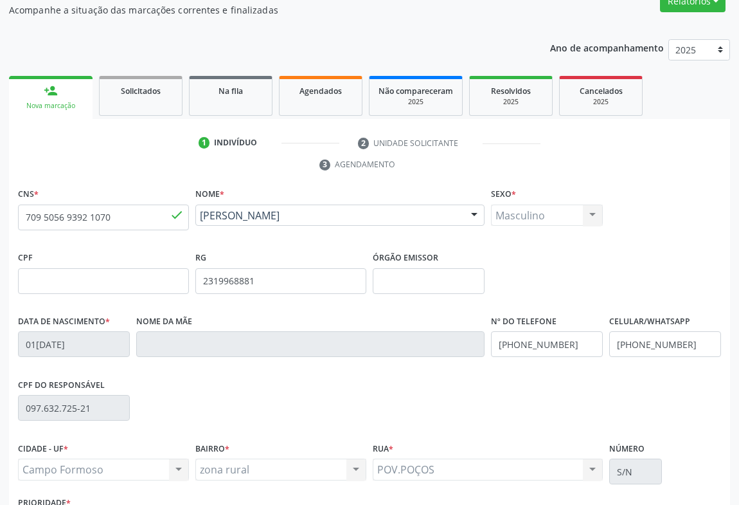
scroll to position [213, 0]
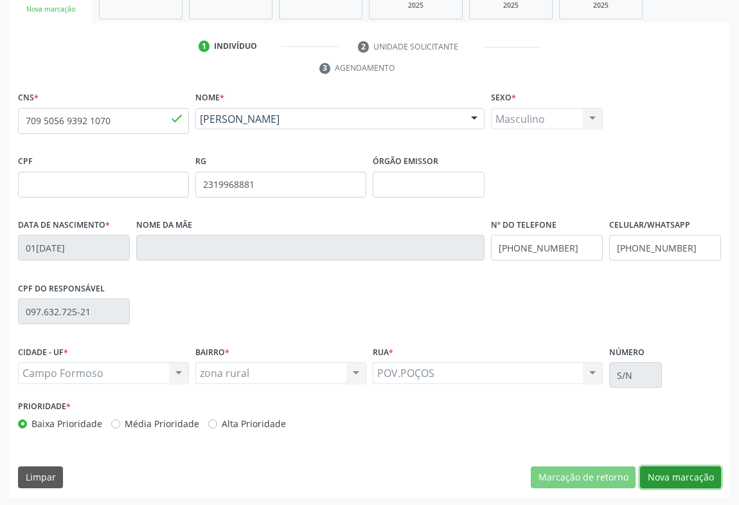
click at [696, 470] on button "Nova marcação" at bounding box center [680, 477] width 81 height 22
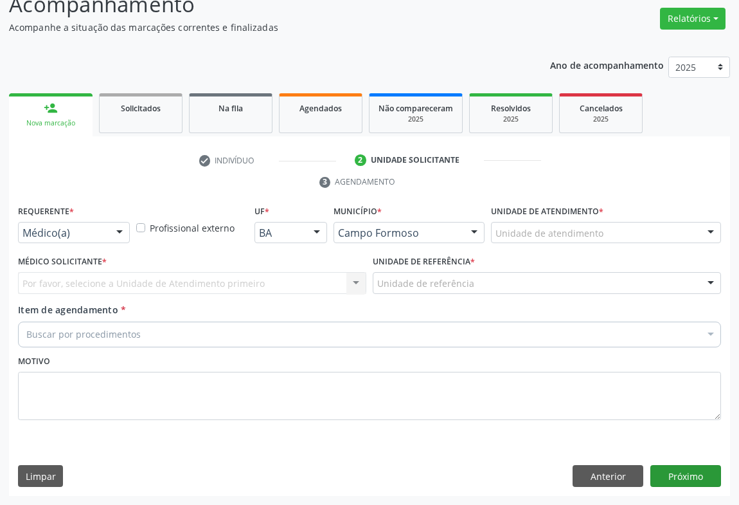
scroll to position [98, 0]
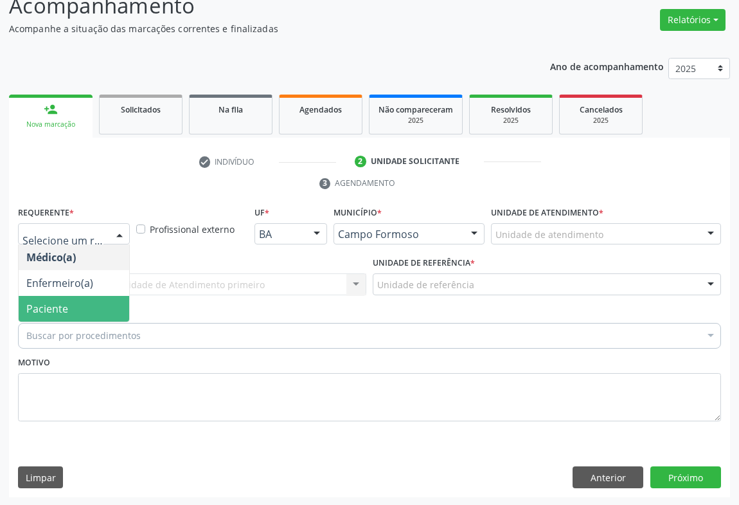
click at [41, 302] on span "Paciente" at bounding box center [47, 309] width 42 height 14
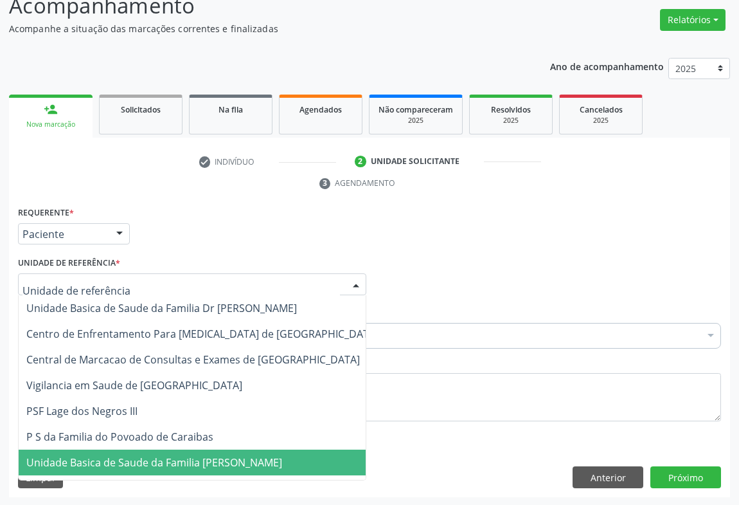
click at [92, 458] on span "Unidade Basica de Saude da Familia [PERSON_NAME]" at bounding box center [154, 462] width 256 height 14
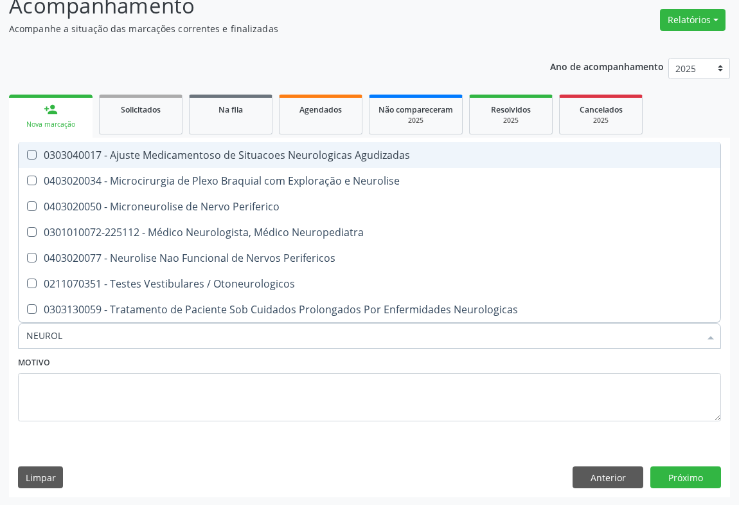
type input "NEUROLO"
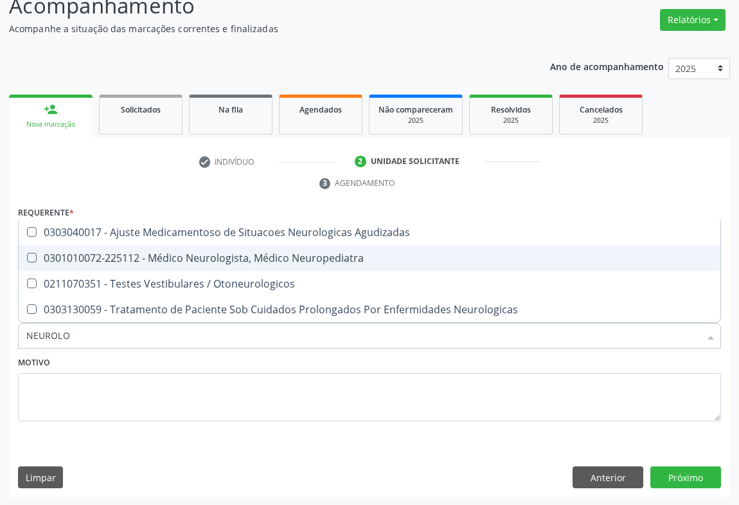
click at [191, 253] on div "0301010072-225112 - Médico Neurologista, Médico Neuropediatra" at bounding box center [369, 258] width 687 height 10
checkbox Neuropediatra "true"
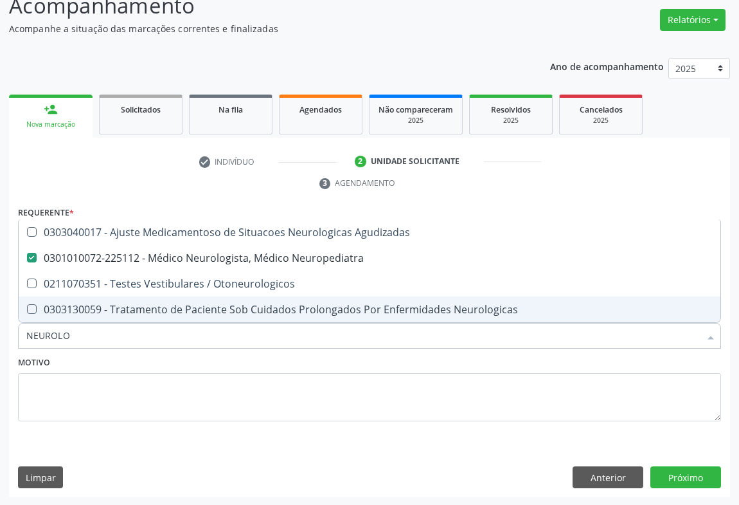
type input "NEUROLO"
click at [129, 368] on div "Motivo" at bounding box center [369, 387] width 703 height 68
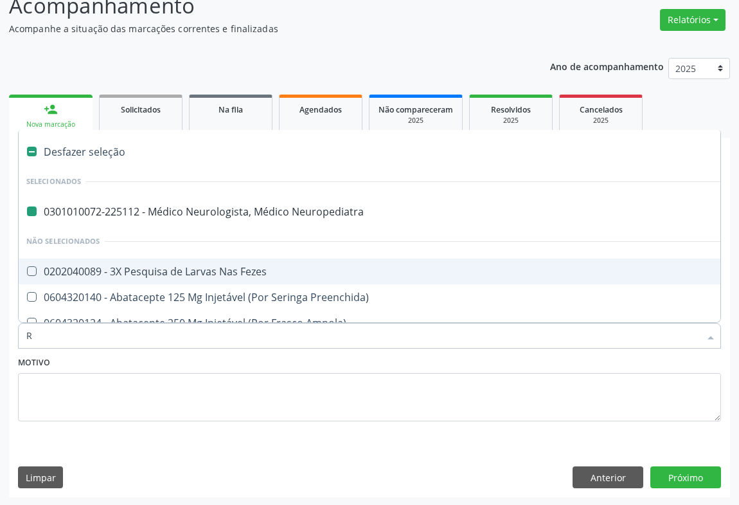
type input "RE"
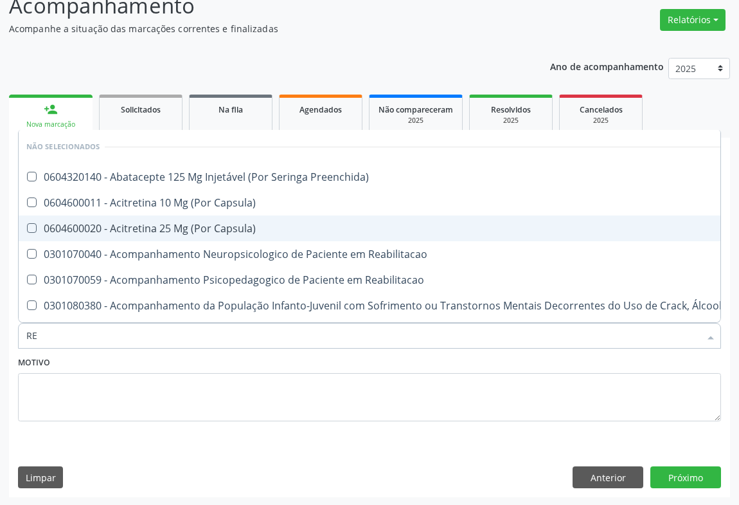
checkbox Preenchida\) "false"
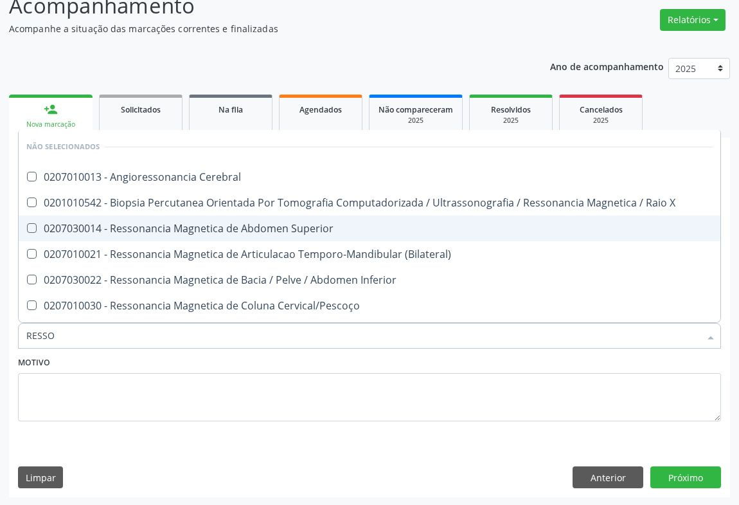
type input "RESSON"
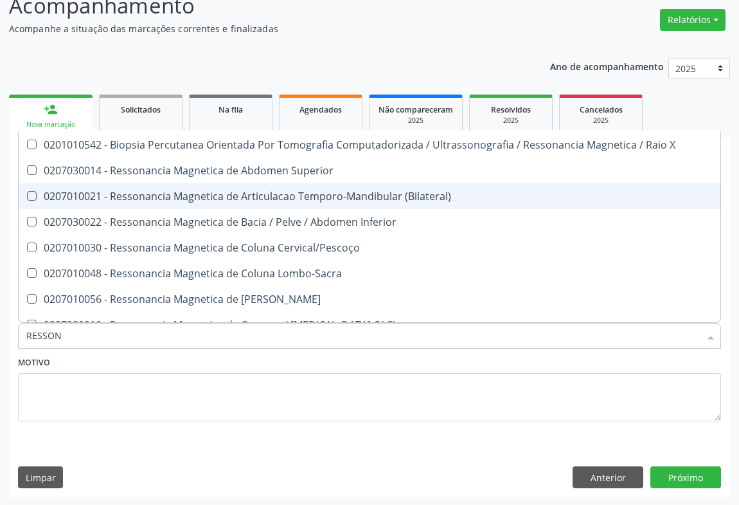
scroll to position [116, 0]
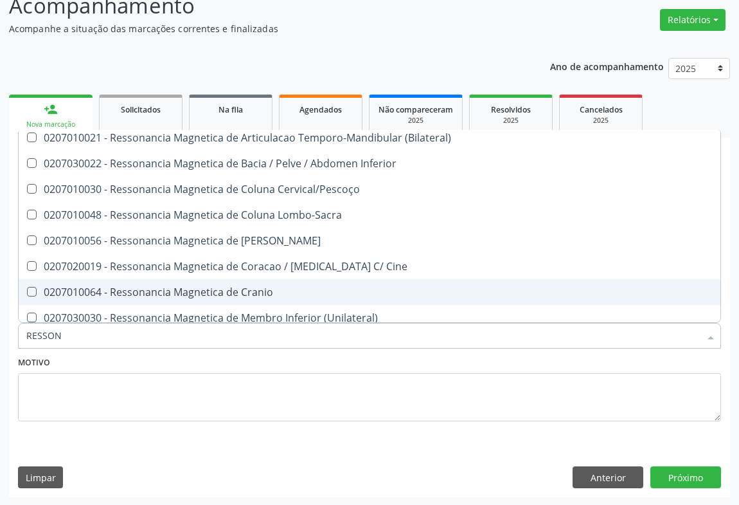
click at [232, 287] on div "0207010064 - Ressonancia Magnetica de Cranio" at bounding box center [369, 292] width 687 height 10
checkbox Cranio "true"
click at [697, 472] on button "Próximo" at bounding box center [686, 477] width 71 height 22
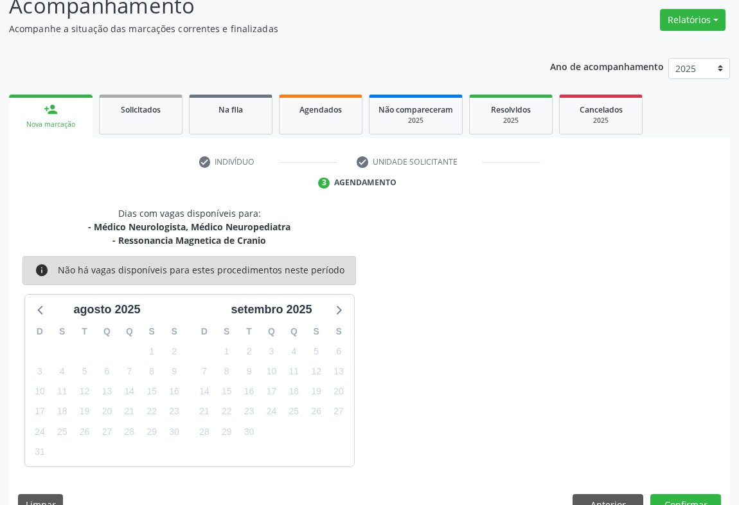
scroll to position [125, 0]
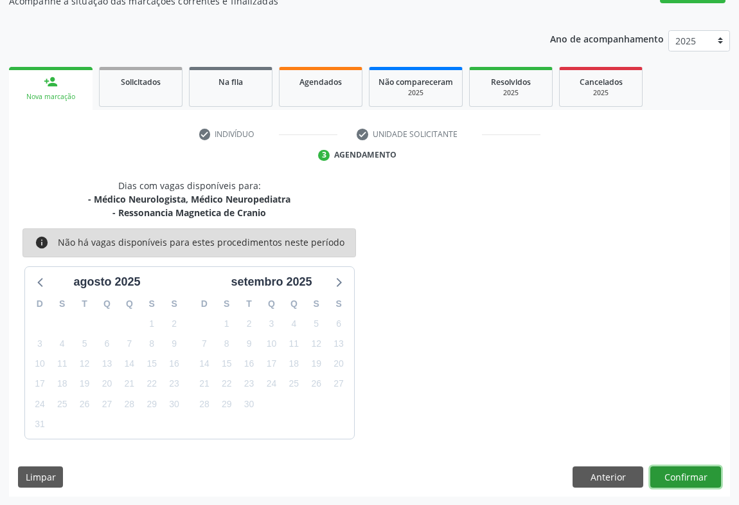
click at [688, 474] on button "Confirmar" at bounding box center [686, 477] width 71 height 22
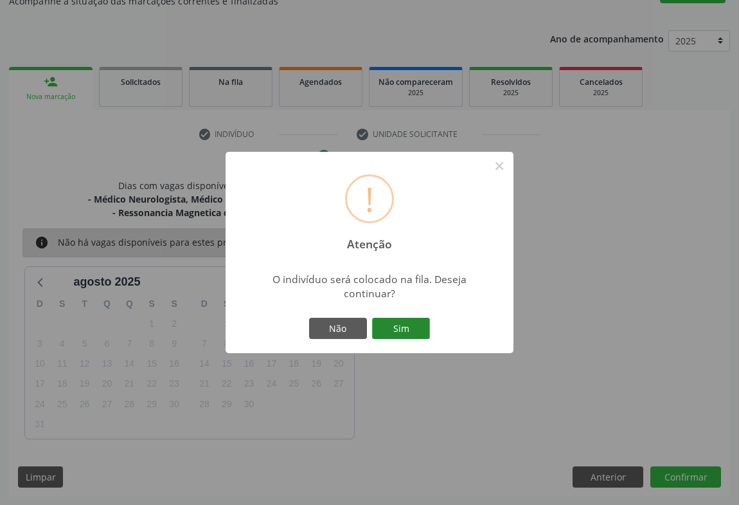
click at [406, 331] on button "Sim" at bounding box center [401, 329] width 58 height 22
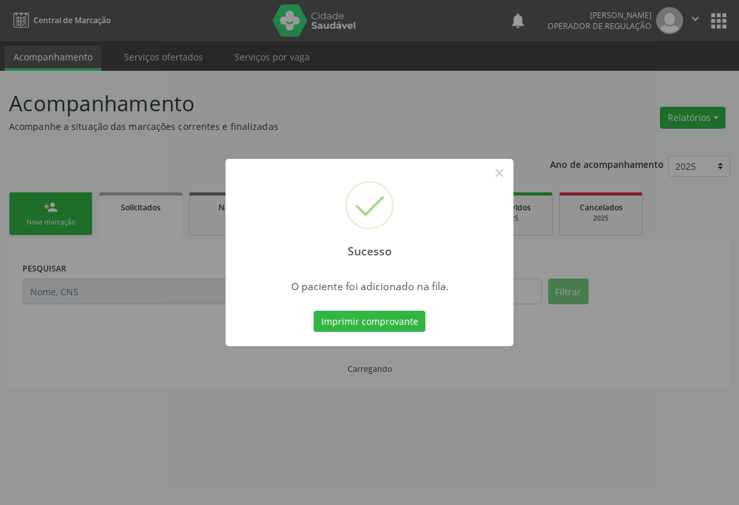
scroll to position [0, 0]
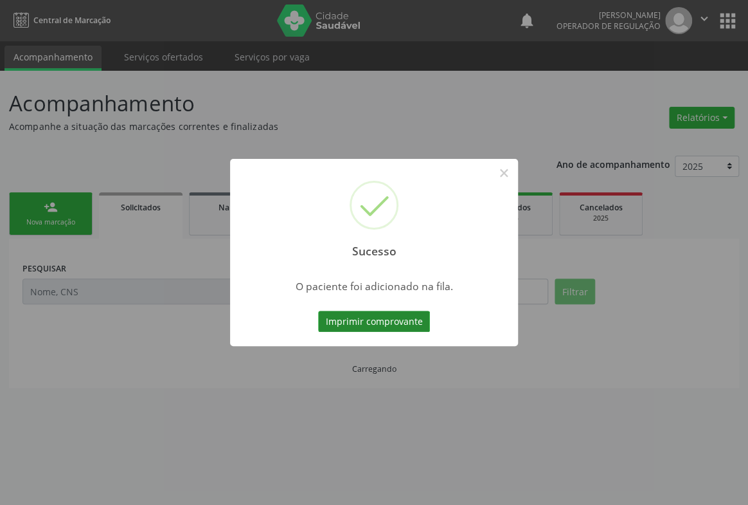
click at [404, 325] on button "Imprimir comprovante" at bounding box center [374, 322] width 112 height 22
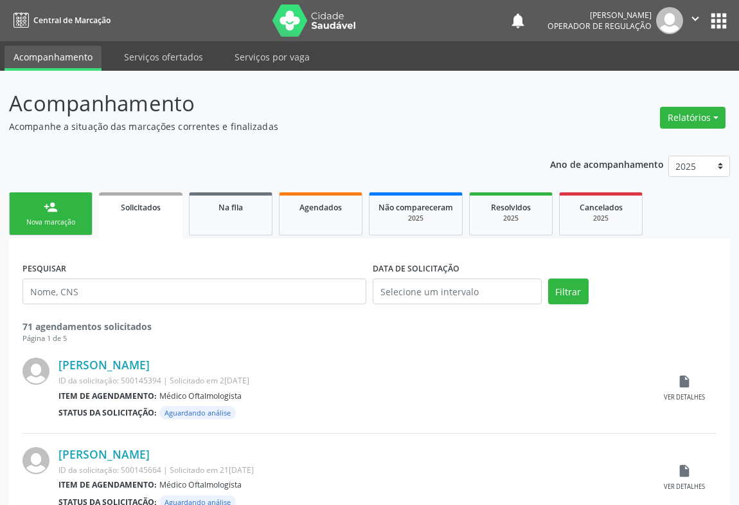
click at [71, 209] on link "person_add Nova marcação" at bounding box center [51, 213] width 84 height 43
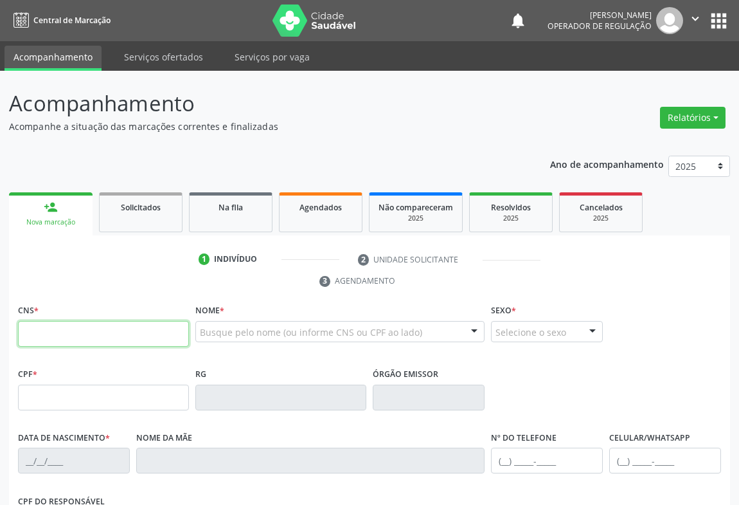
click at [51, 337] on input "text" at bounding box center [103, 334] width 171 height 26
type input "701 8082 5616 9376"
type input "1591268354"
type input "1[DATE]"
type input "[PHONE_NUMBER]"
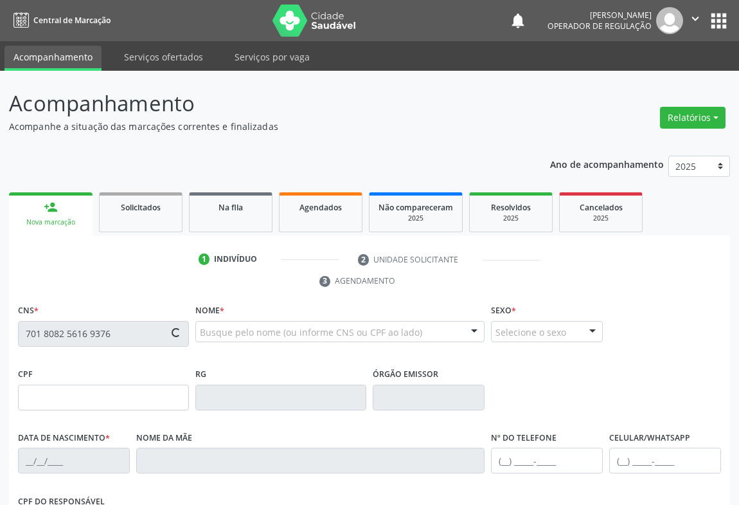
type input "S/N"
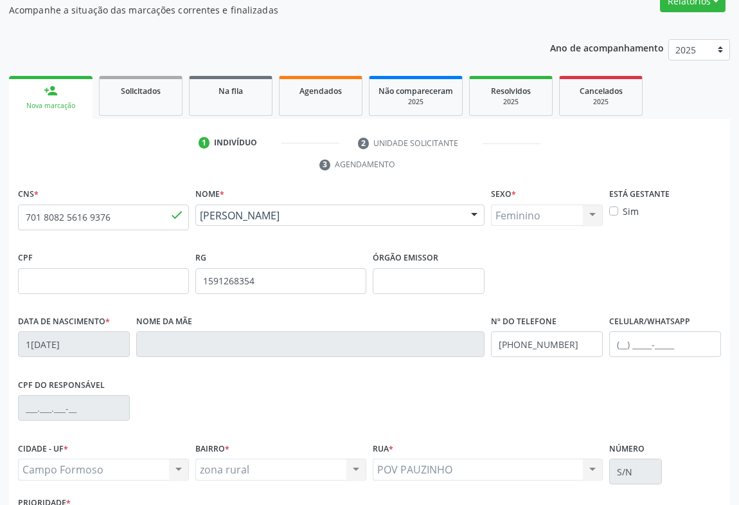
scroll to position [175, 0]
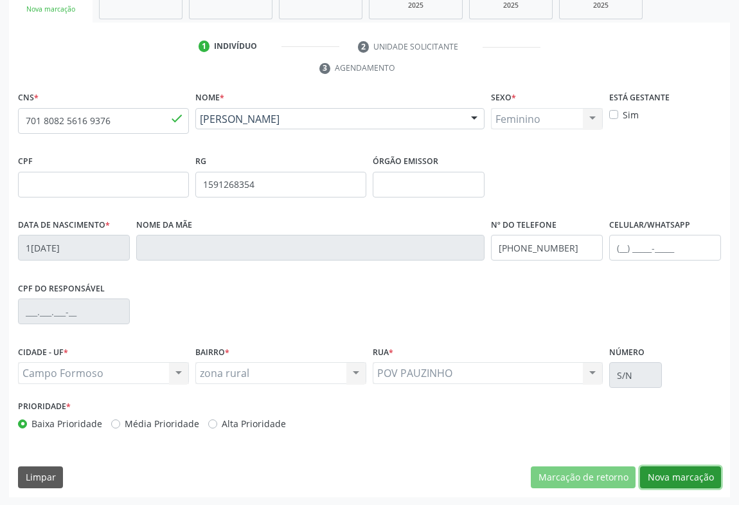
click at [662, 473] on button "Nova marcação" at bounding box center [680, 477] width 81 height 22
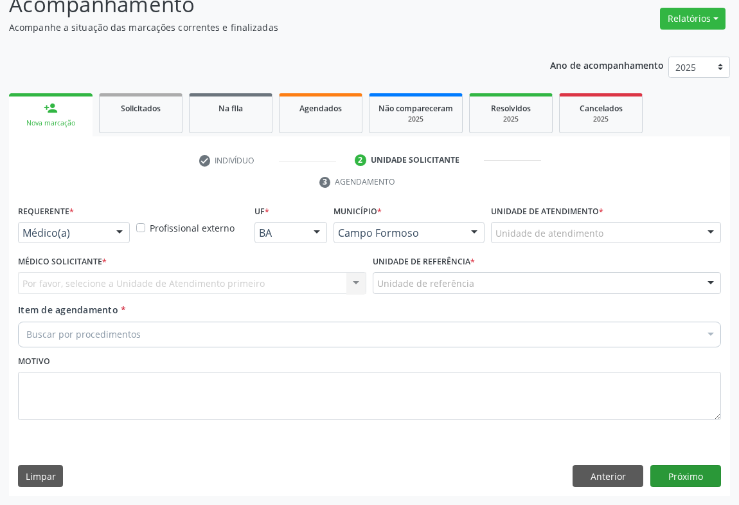
scroll to position [98, 0]
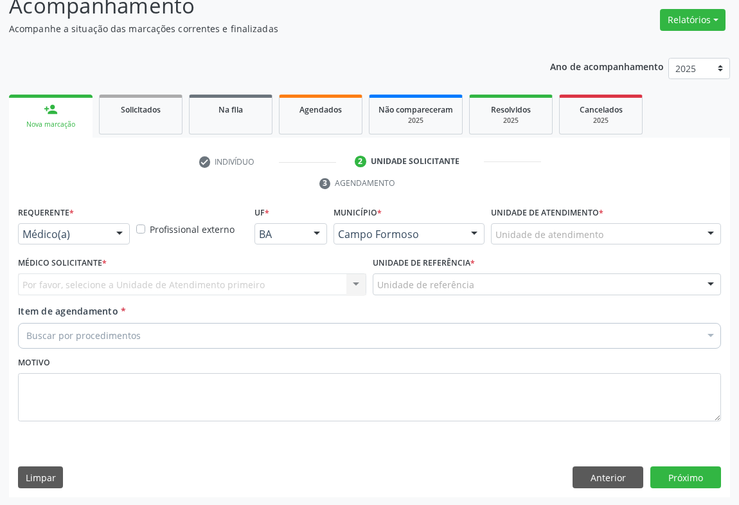
click at [123, 234] on div at bounding box center [119, 235] width 19 height 22
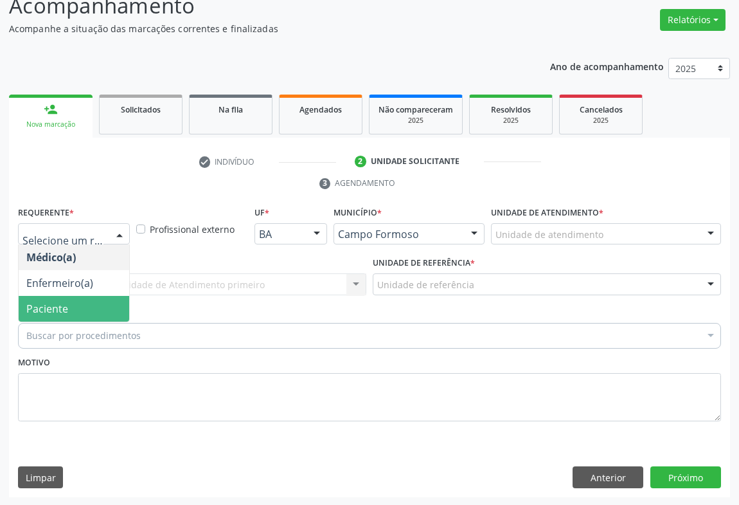
click at [105, 309] on span "Paciente" at bounding box center [74, 309] width 111 height 26
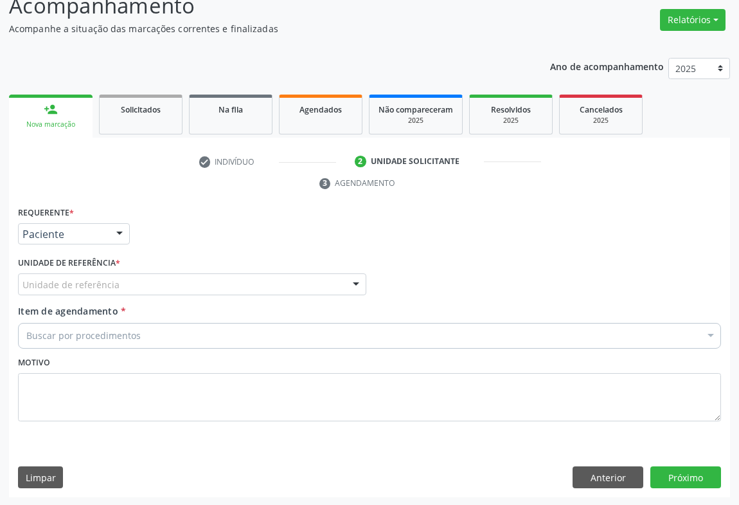
click at [159, 282] on div "Unidade de referência" at bounding box center [192, 284] width 349 height 22
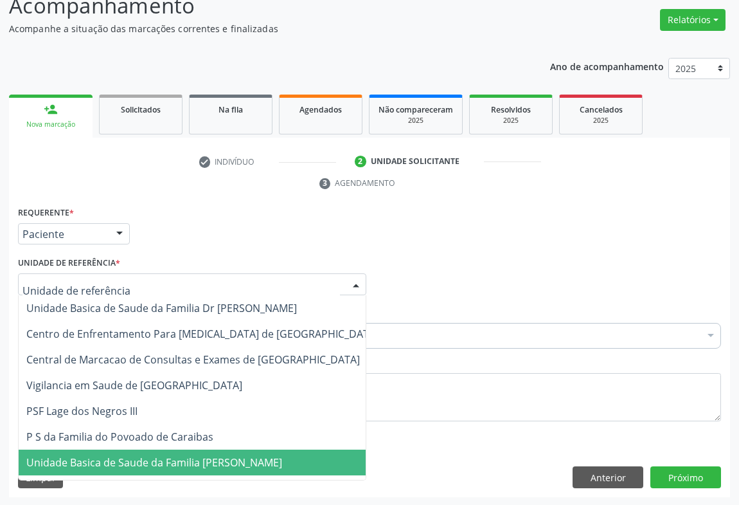
click at [183, 466] on span "Unidade Basica de Saude da Familia [PERSON_NAME]" at bounding box center [154, 462] width 256 height 14
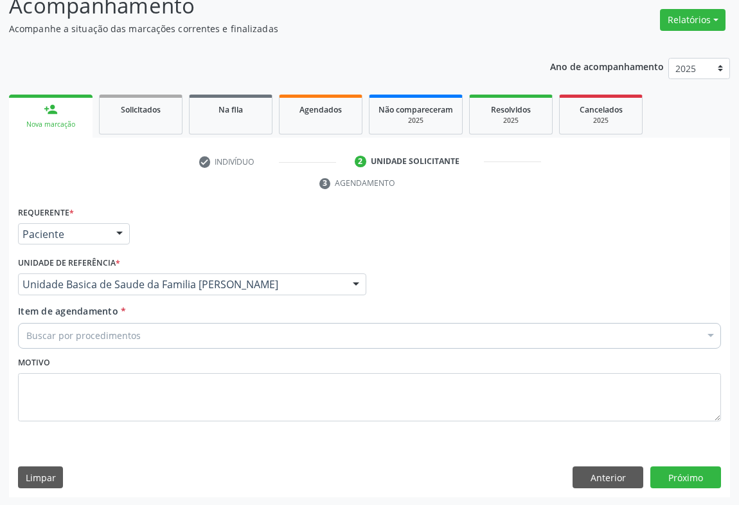
click at [174, 335] on div "Buscar por procedimentos" at bounding box center [369, 336] width 703 height 26
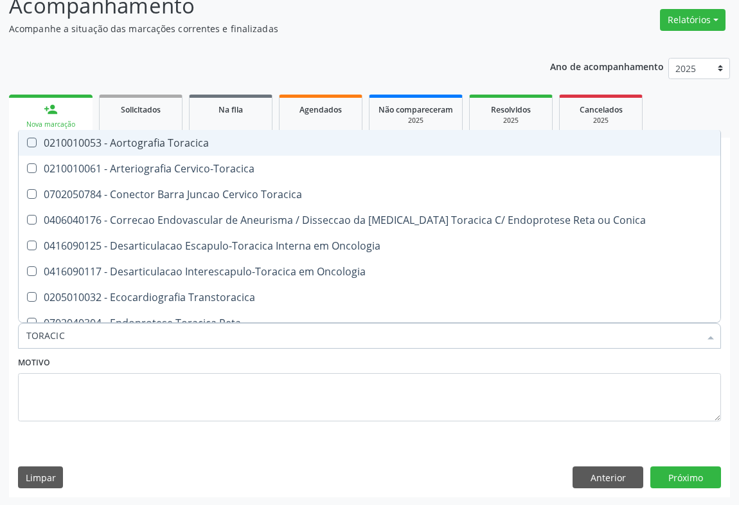
type input "TORACICA"
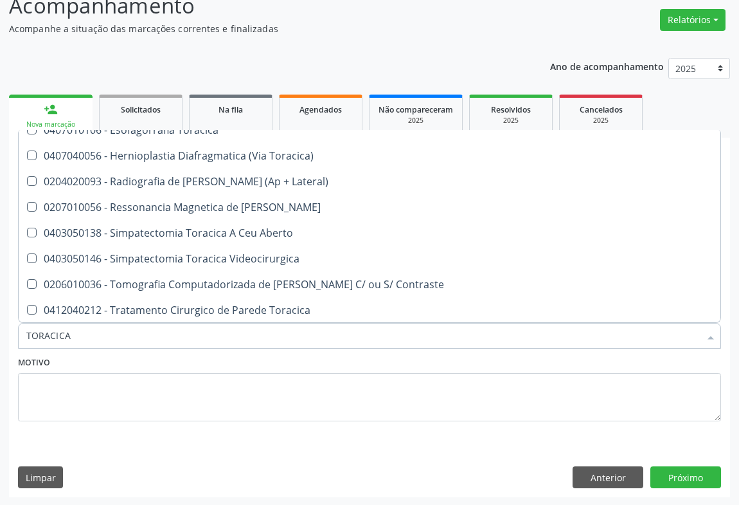
scroll to position [102, 0]
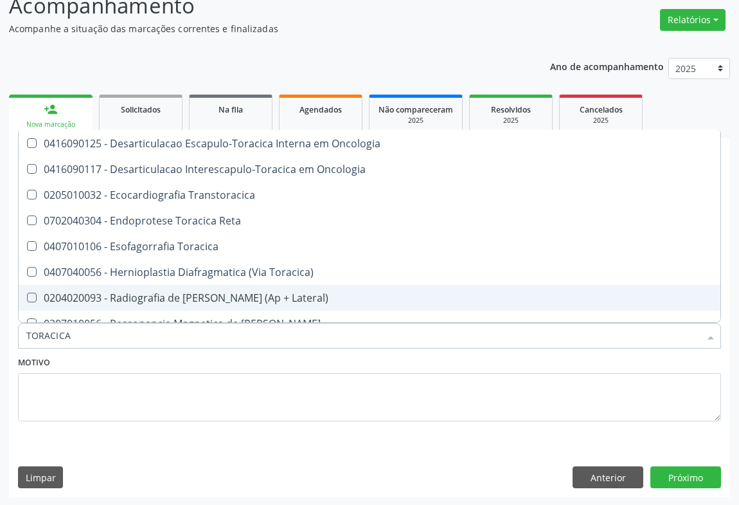
click at [260, 296] on div "0204020093 - Radiografia de [PERSON_NAME] (Ap + Lateral)" at bounding box center [369, 298] width 687 height 10
checkbox Lateral\) "true"
click at [684, 480] on button "Próximo" at bounding box center [686, 477] width 71 height 22
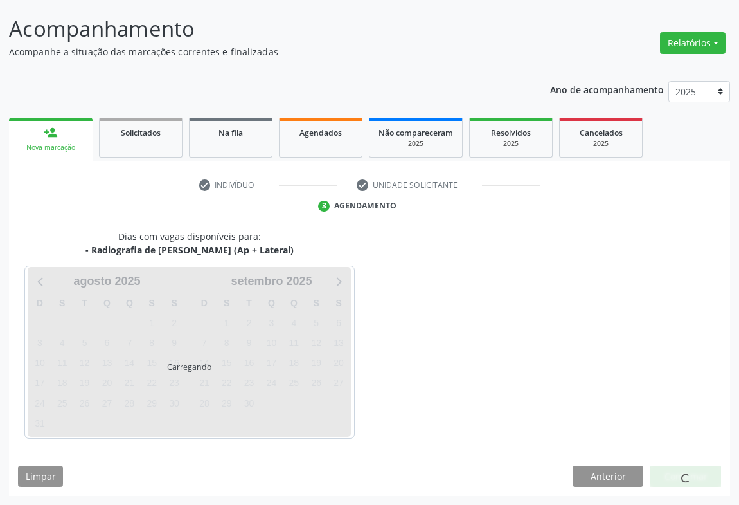
scroll to position [0, 0]
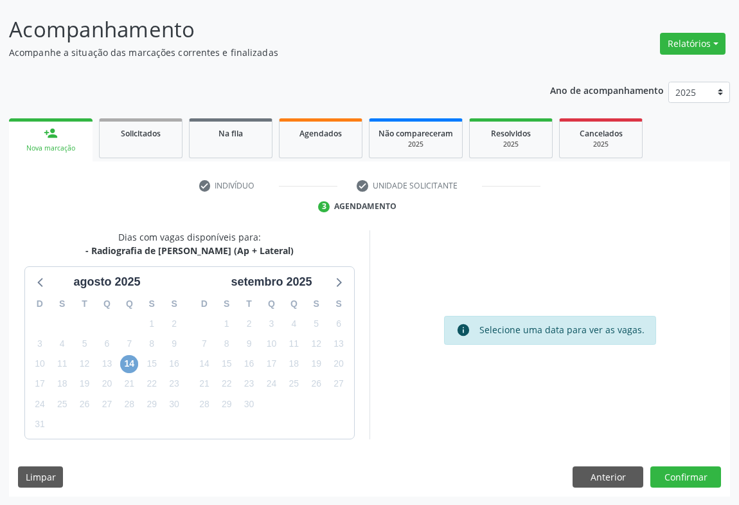
click at [128, 365] on span "14" at bounding box center [129, 364] width 18 height 18
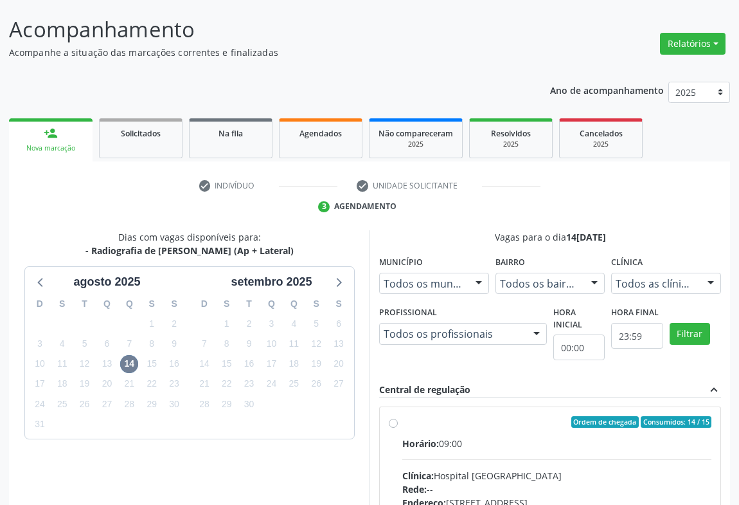
click at [398, 428] on input "Ordem de chegada Consumidos: 14 / 15 Horário: 09:00 Clínica: Hospital [GEOGRAPH…" at bounding box center [393, 422] width 9 height 12
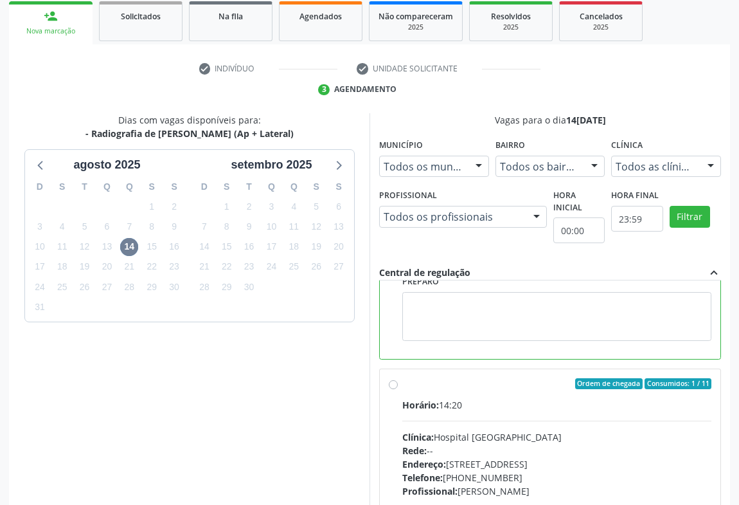
scroll to position [289, 0]
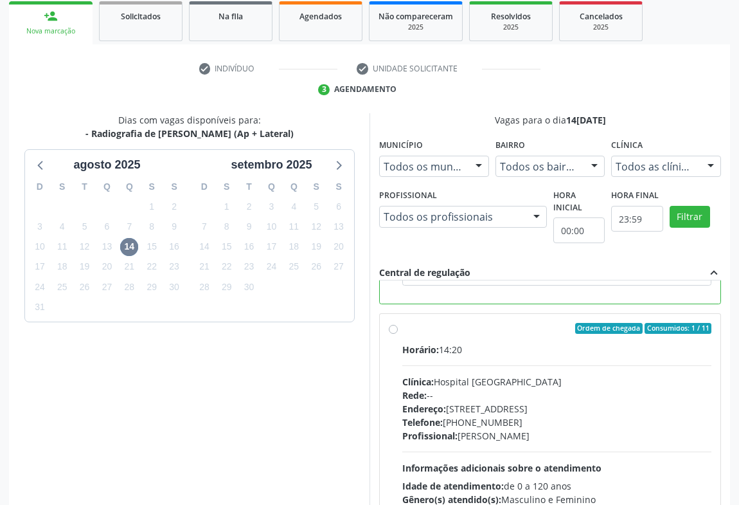
click at [484, 412] on div "Endereço: [STREET_ADDRESS]" at bounding box center [557, 409] width 309 height 14
click at [398, 334] on input "Ordem de chegada Consumidos: 1 / 11 Horário: 14:20 Clínica: Hospital [GEOGRAPHI…" at bounding box center [393, 329] width 9 height 12
radio input "false"
radio input "true"
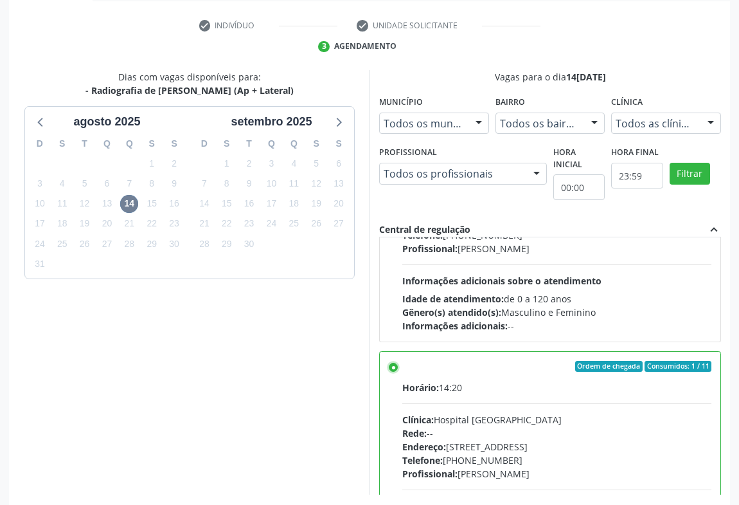
scroll to position [290, 0]
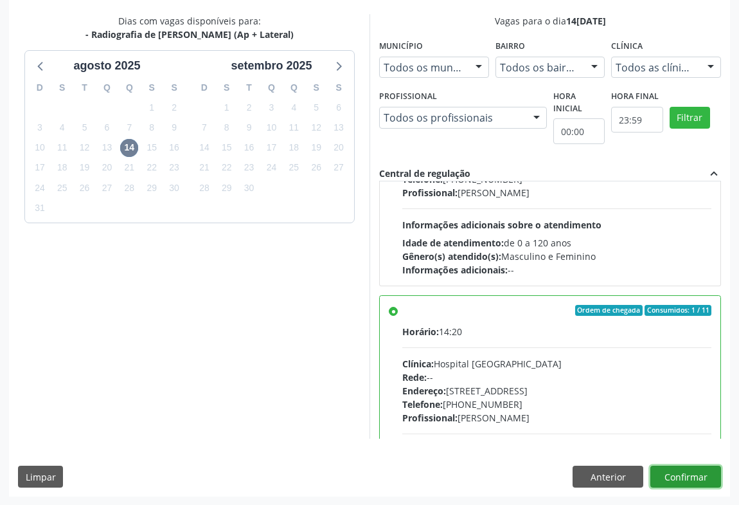
click at [678, 475] on button "Confirmar" at bounding box center [686, 477] width 71 height 22
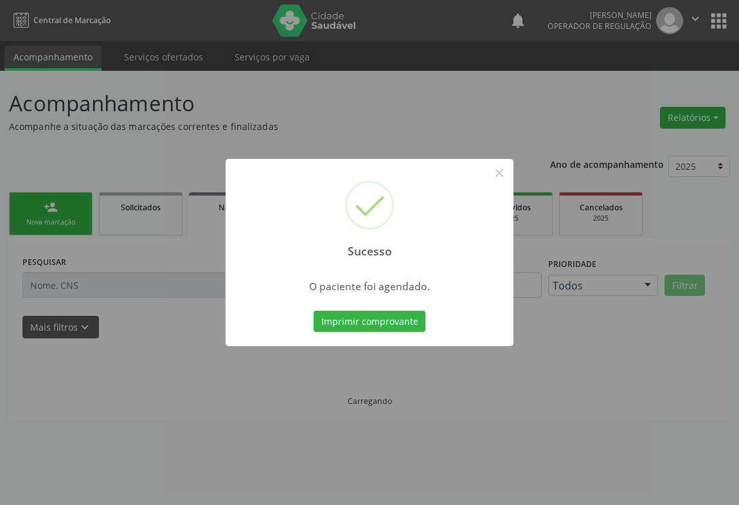
scroll to position [0, 0]
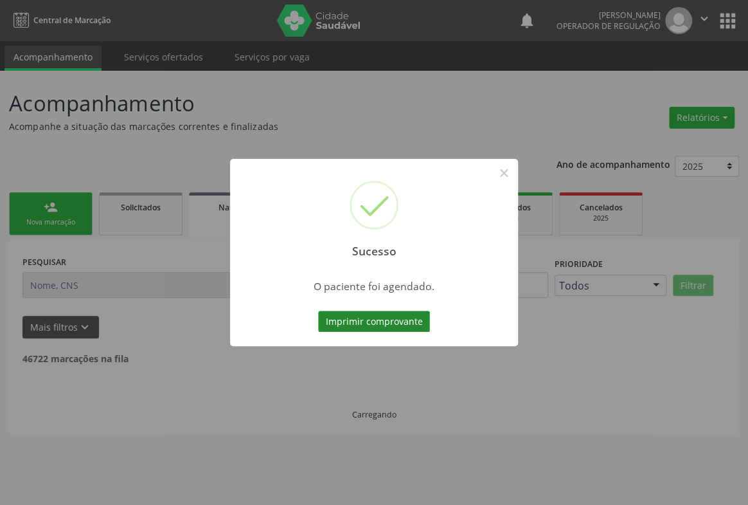
click at [392, 327] on button "Imprimir comprovante" at bounding box center [374, 322] width 112 height 22
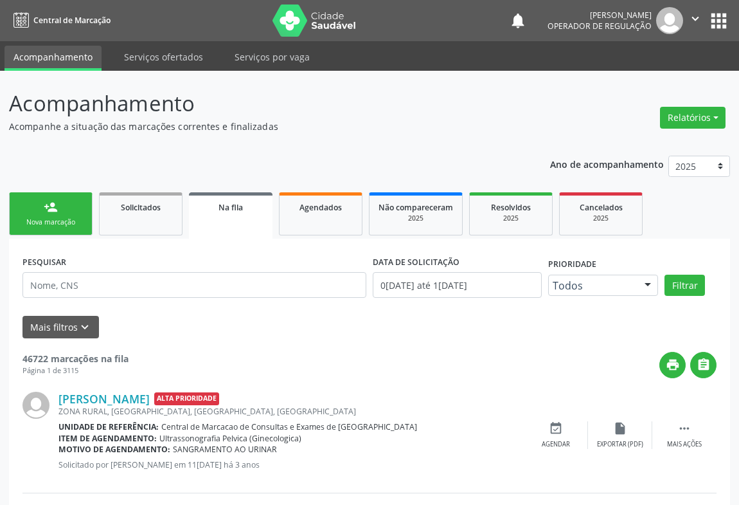
click at [62, 219] on div "Nova marcação" at bounding box center [51, 222] width 64 height 10
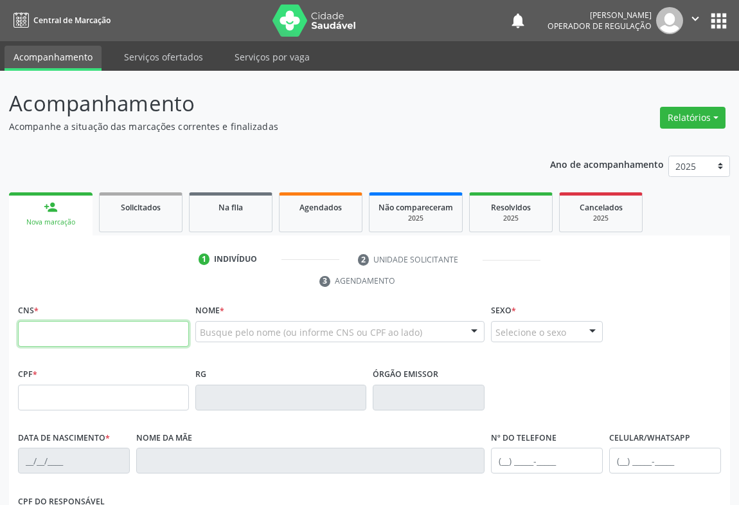
click at [81, 325] on input "text" at bounding box center [103, 334] width 171 height 26
type input "701 8082 5616 9376"
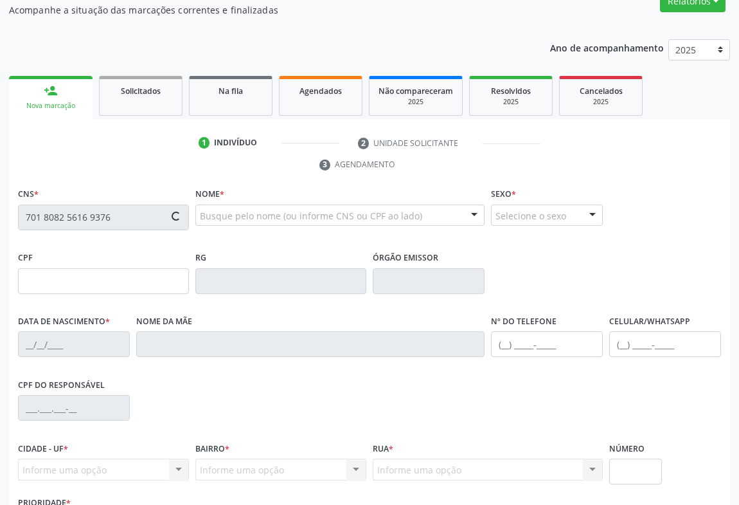
scroll to position [213, 0]
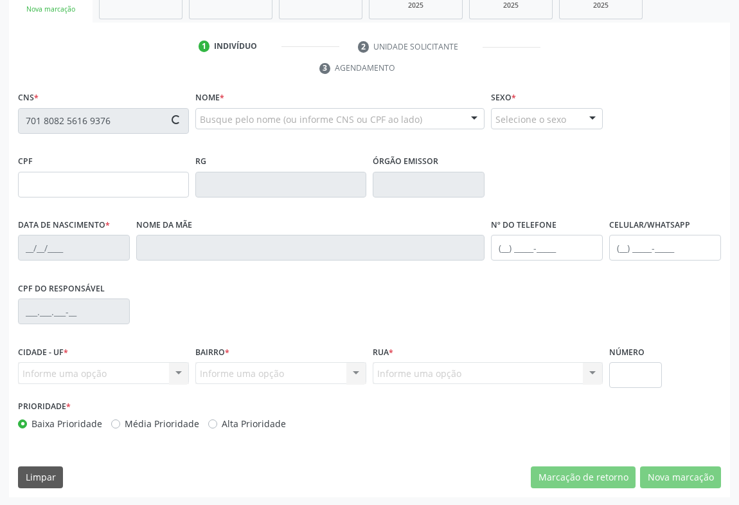
type input "1591268354"
type input "1[DATE]"
type input "[PHONE_NUMBER]"
type input "052.954.045-28"
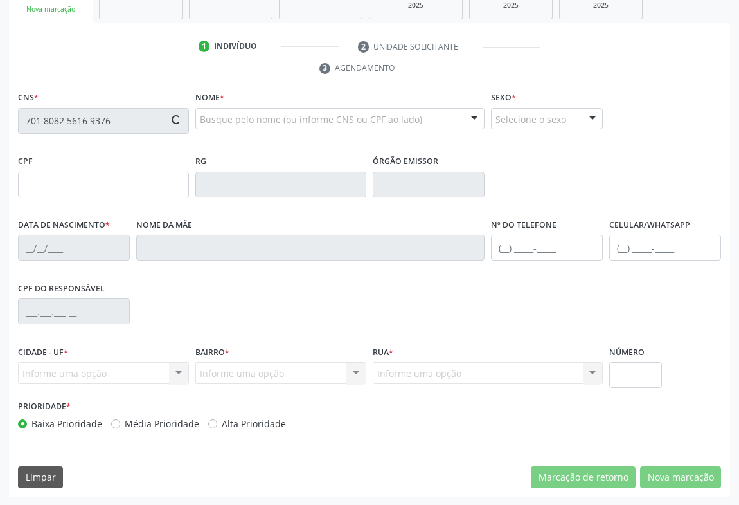
type input "S/N"
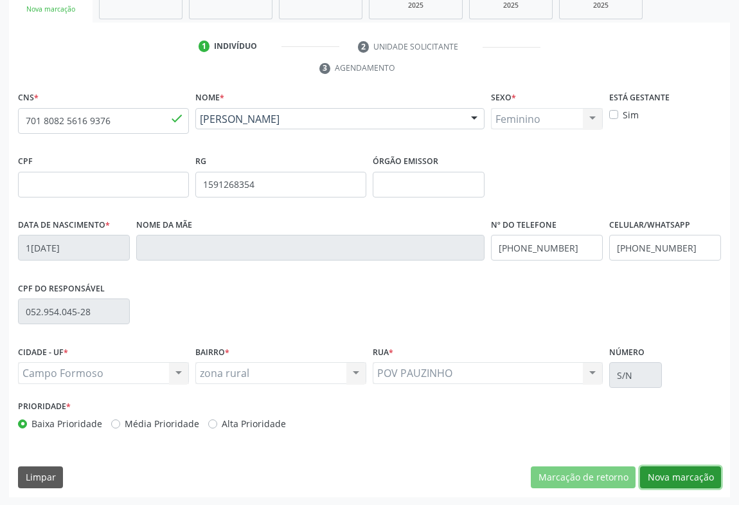
click at [667, 474] on button "Nova marcação" at bounding box center [680, 477] width 81 height 22
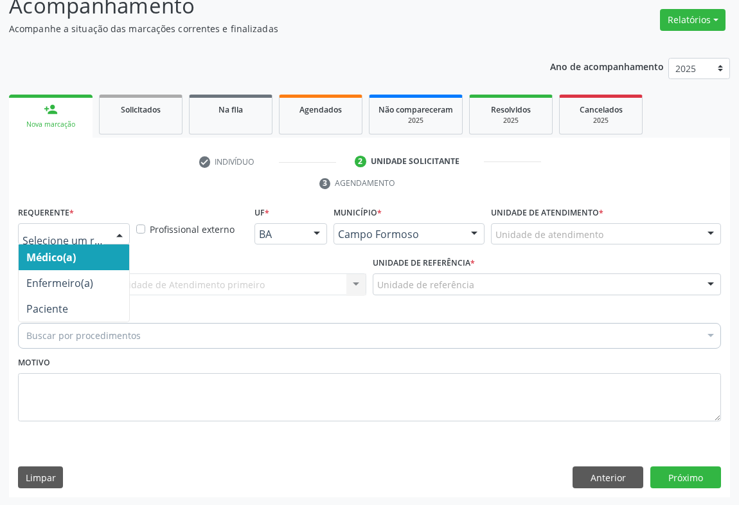
click at [111, 238] on div at bounding box center [119, 235] width 19 height 22
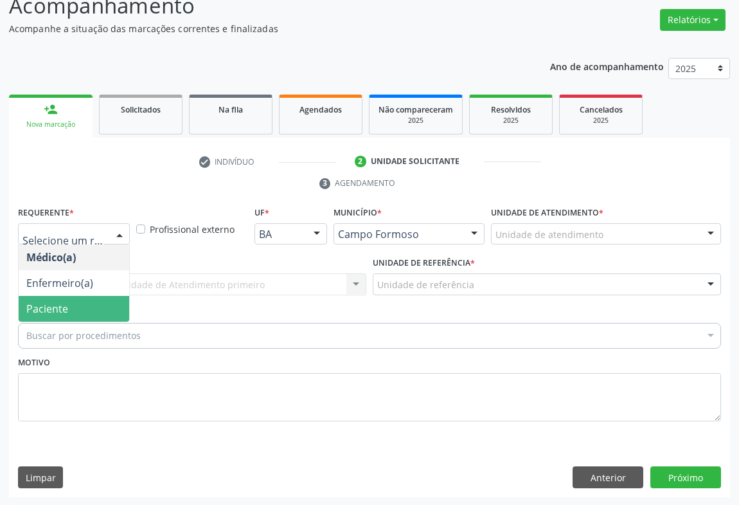
click at [64, 309] on span "Paciente" at bounding box center [47, 309] width 42 height 14
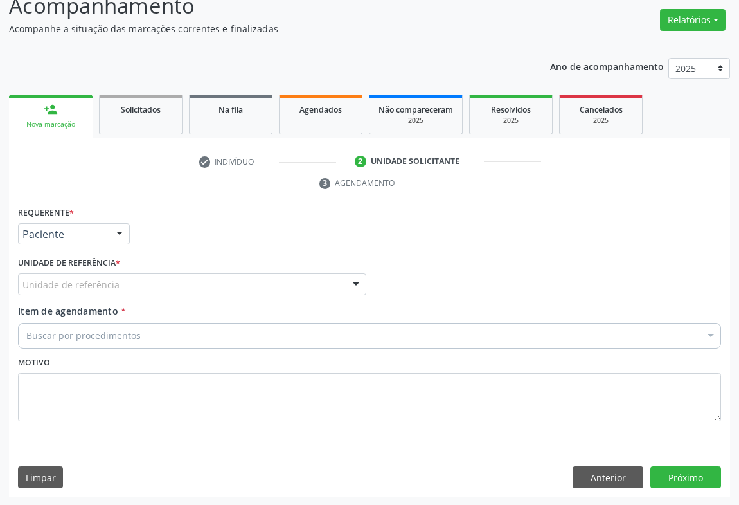
click at [132, 284] on div "Unidade de referência" at bounding box center [192, 284] width 349 height 22
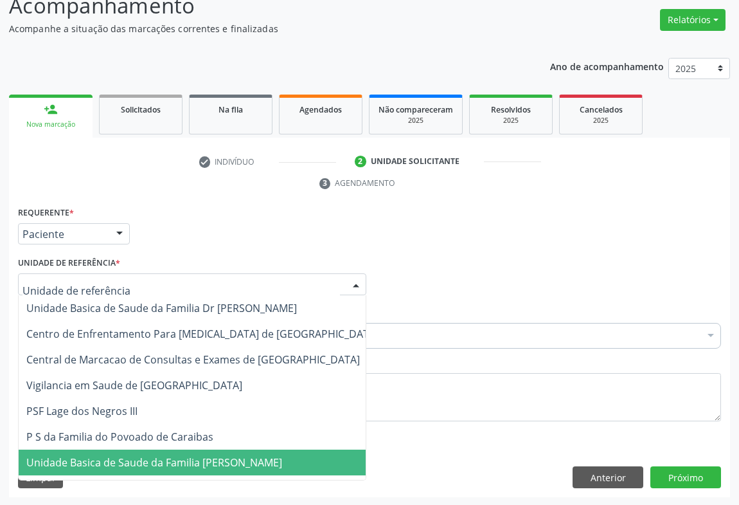
click at [140, 463] on span "Unidade Basica de Saude da Familia [PERSON_NAME]" at bounding box center [154, 462] width 256 height 14
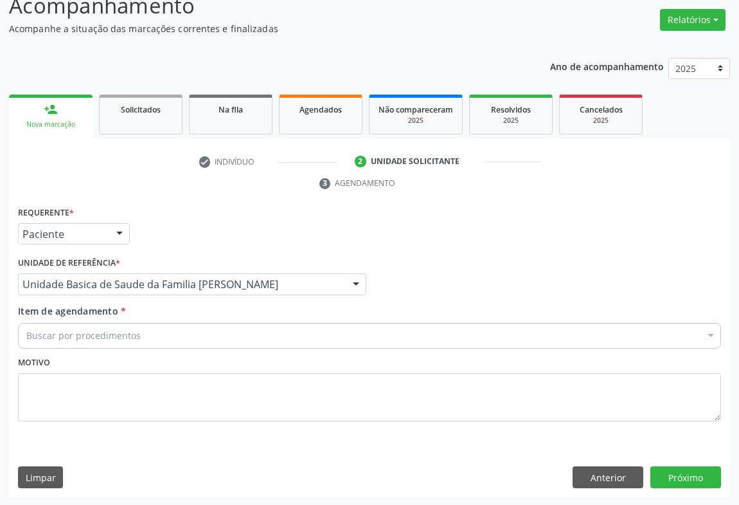
click at [113, 353] on div "Motivo" at bounding box center [369, 387] width 703 height 68
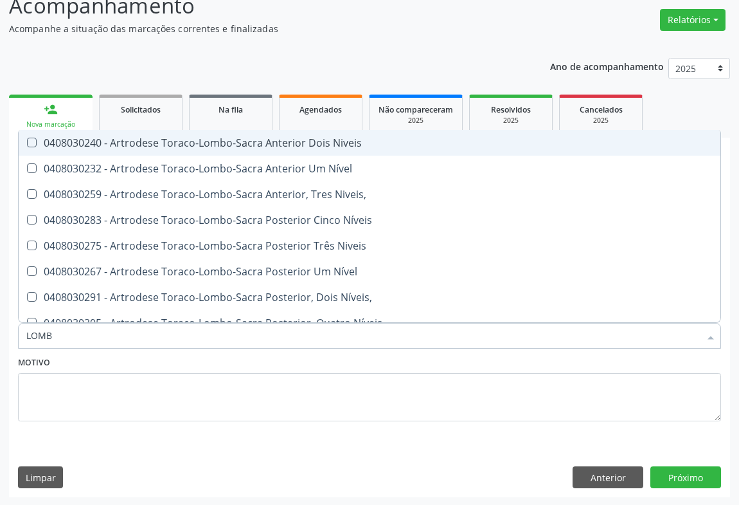
type input "LOMBO"
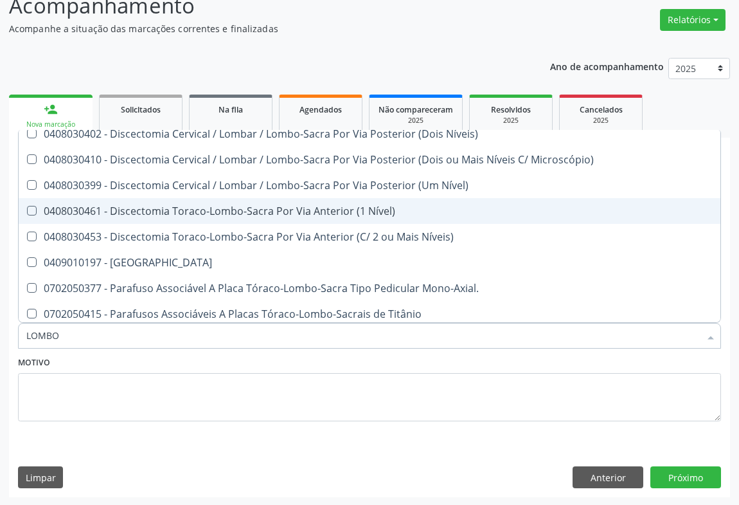
scroll to position [409, 0]
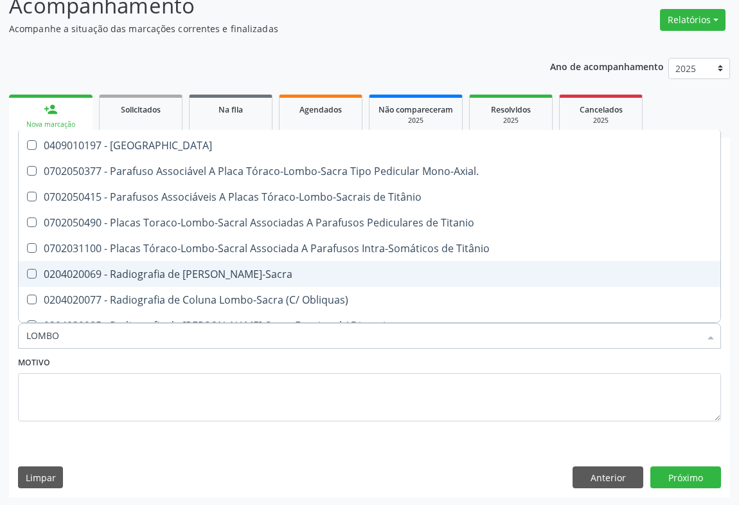
click at [273, 278] on div "0204020069 - Radiografia de [PERSON_NAME]-Sacra" at bounding box center [369, 274] width 687 height 10
checkbox Lombo-Sacra "true"
click at [673, 471] on button "Próximo" at bounding box center [686, 477] width 71 height 22
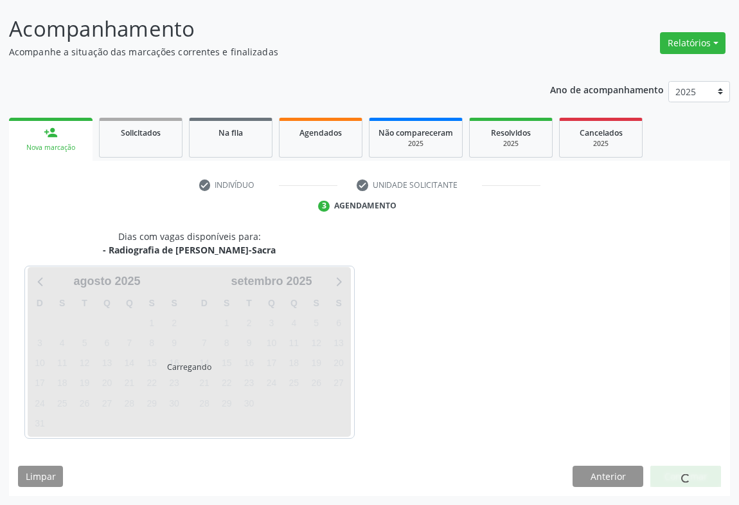
scroll to position [0, 0]
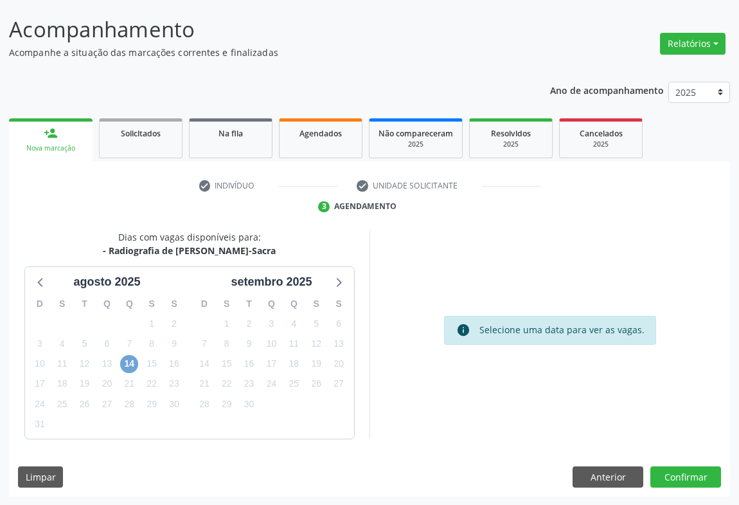
click at [128, 365] on span "14" at bounding box center [129, 364] width 18 height 18
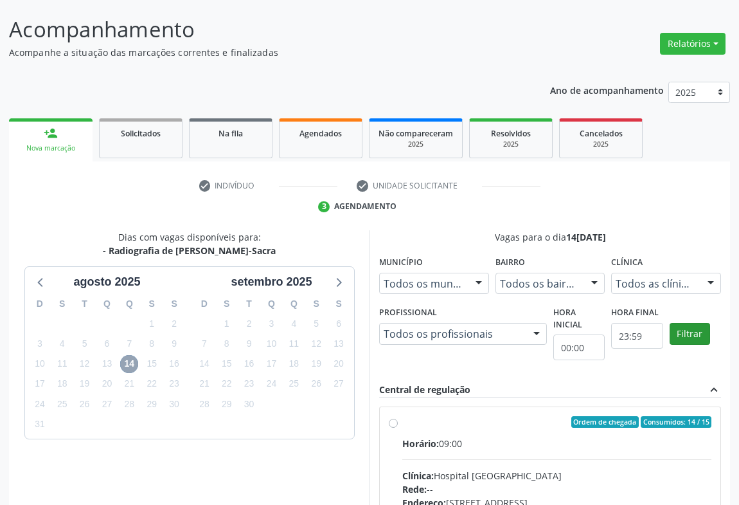
scroll to position [290, 0]
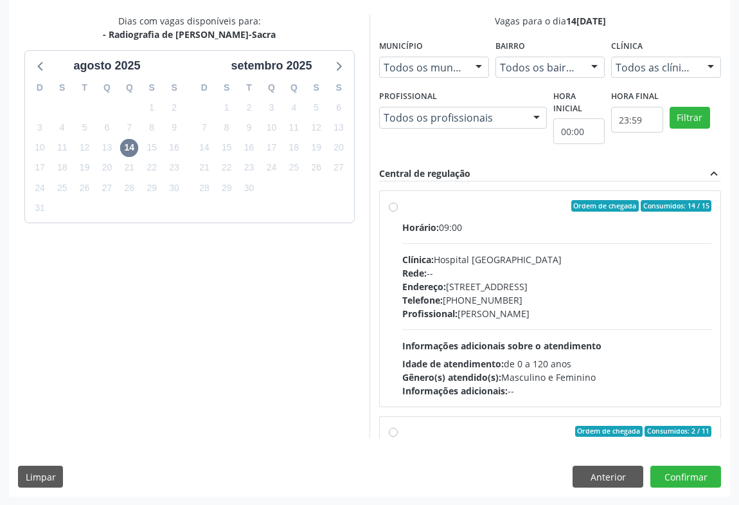
click at [465, 442] on div "Dias com vagas disponíveis para: - Radiografia de Coluna Lombo-Sacra agosto 202…" at bounding box center [369, 255] width 721 height 482
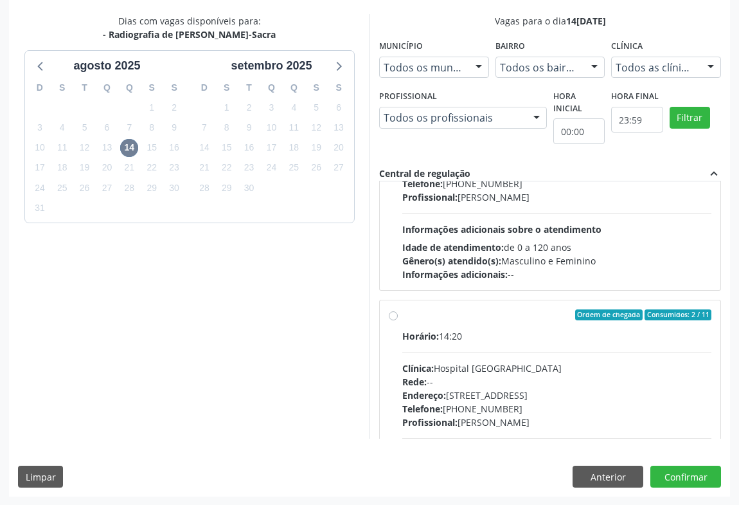
click at [464, 377] on div "Rede: --" at bounding box center [557, 382] width 309 height 14
click at [398, 321] on input "Ordem de chegada Consumidos: 2 / 11 Horário: 14:20 Clínica: Hospital Sao Franci…" at bounding box center [393, 315] width 9 height 12
radio input "true"
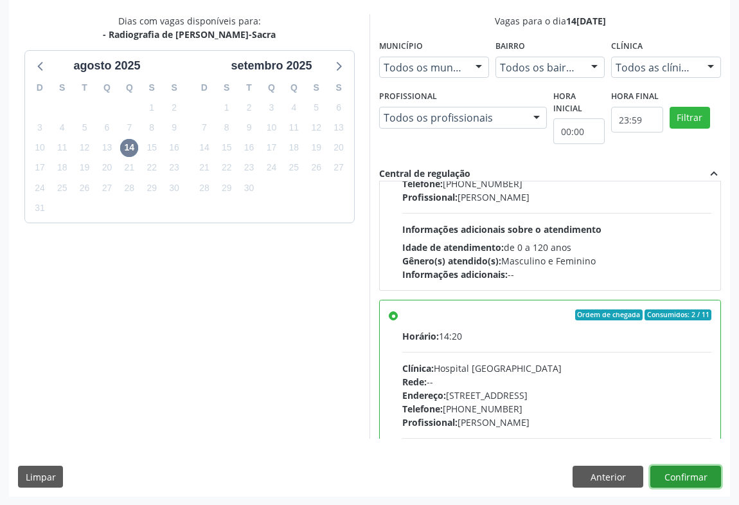
click at [669, 473] on button "Confirmar" at bounding box center [686, 477] width 71 height 22
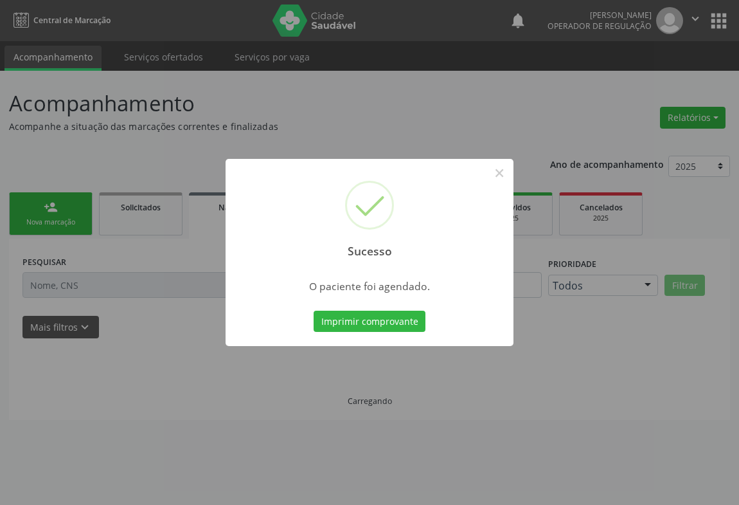
scroll to position [0, 0]
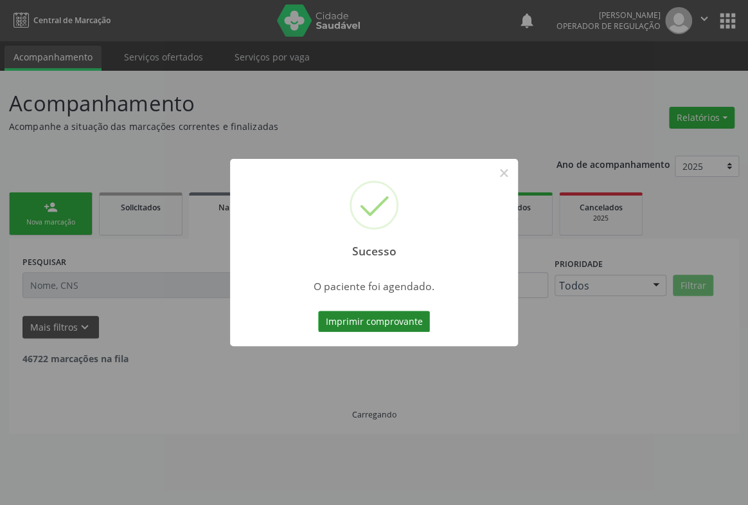
click at [393, 320] on button "Imprimir comprovante" at bounding box center [374, 322] width 112 height 22
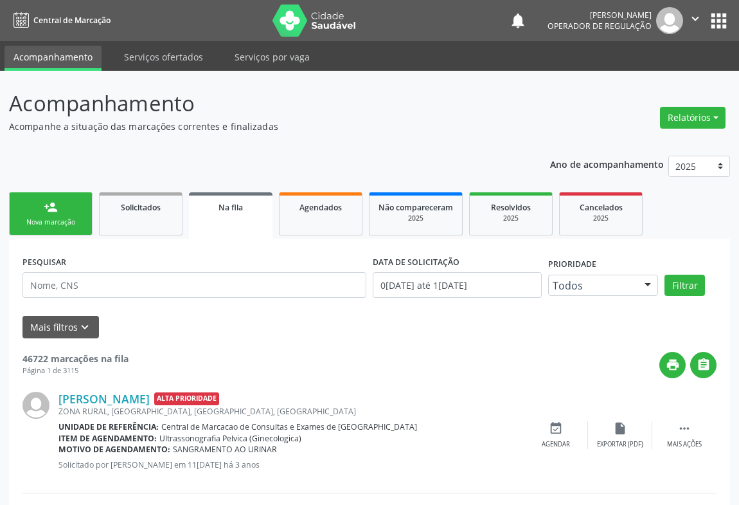
click at [64, 212] on link "person_add Nova marcação" at bounding box center [51, 213] width 84 height 43
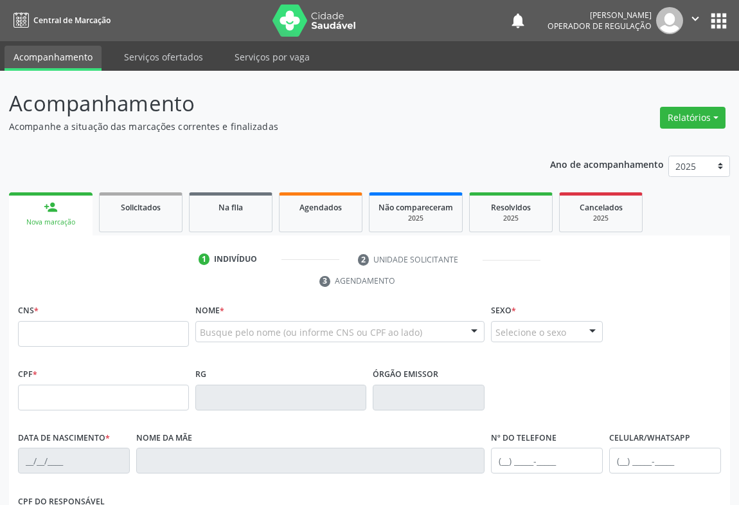
click at [74, 217] on div "Nova marcação" at bounding box center [51, 222] width 66 height 10
click at [82, 328] on input "text" at bounding box center [103, 334] width 171 height 26
type input "701 8082 5616 9376"
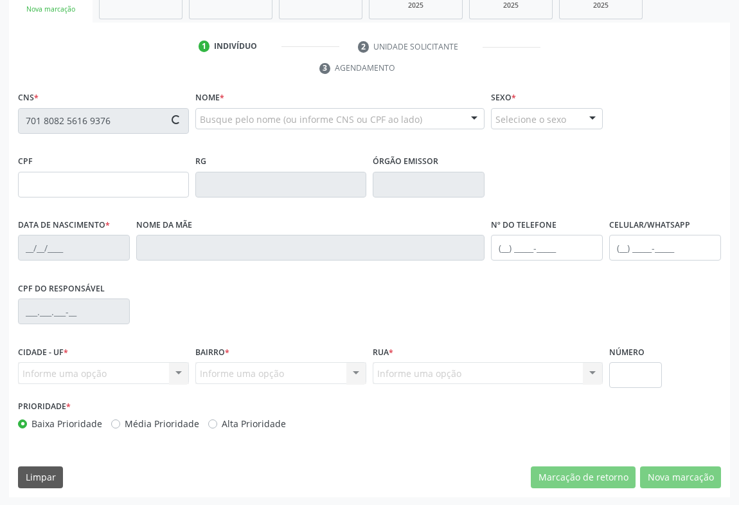
type input "1591268354"
type input "16/07/1989"
type input "(74) 98824-5706"
type input "052.954.045-28"
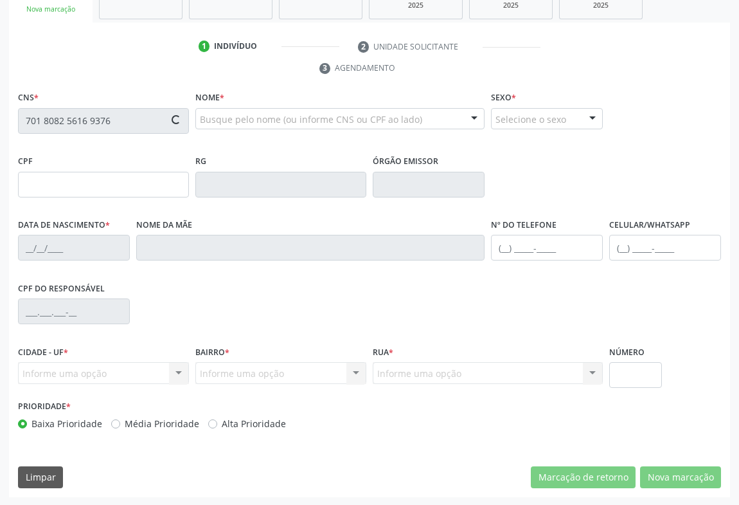
type input "S/N"
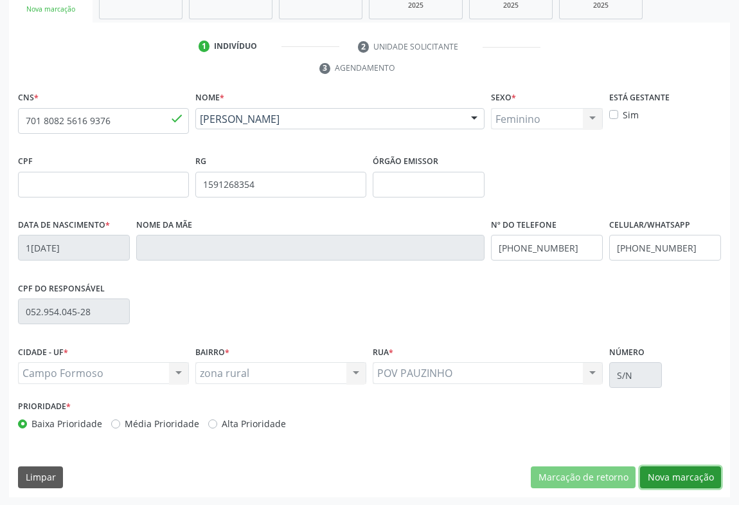
click at [692, 476] on button "Nova marcação" at bounding box center [680, 477] width 81 height 22
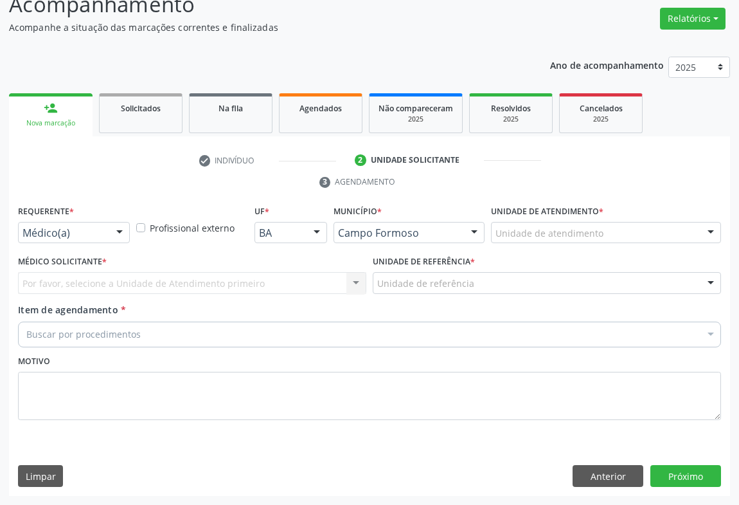
scroll to position [98, 0]
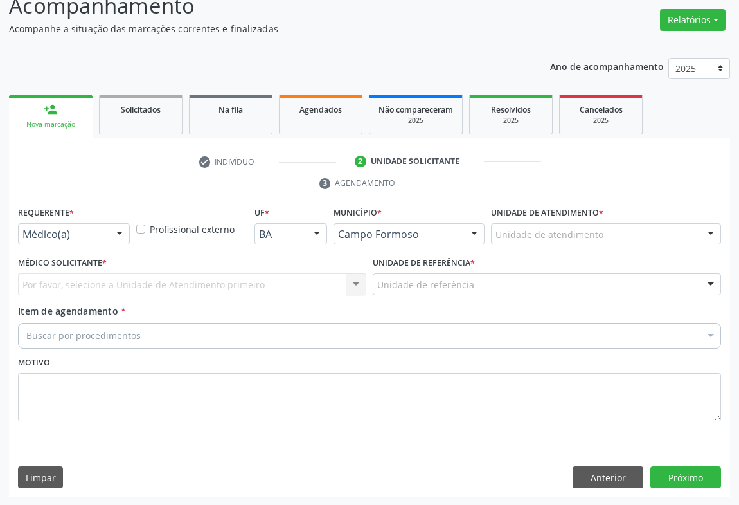
click at [116, 231] on div at bounding box center [119, 235] width 19 height 22
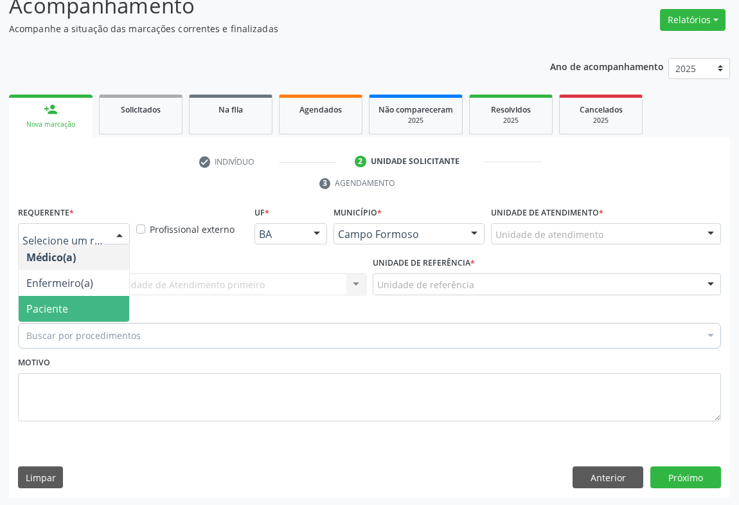
click at [102, 313] on span "Paciente" at bounding box center [74, 309] width 111 height 26
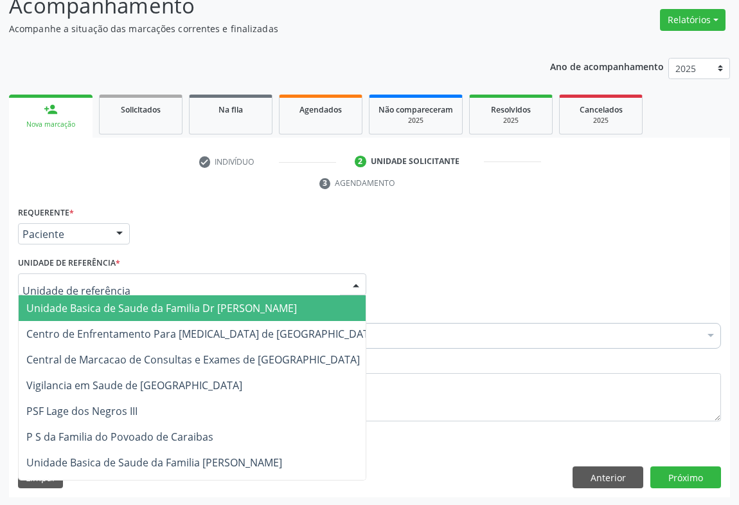
click at [154, 284] on div at bounding box center [192, 284] width 349 height 22
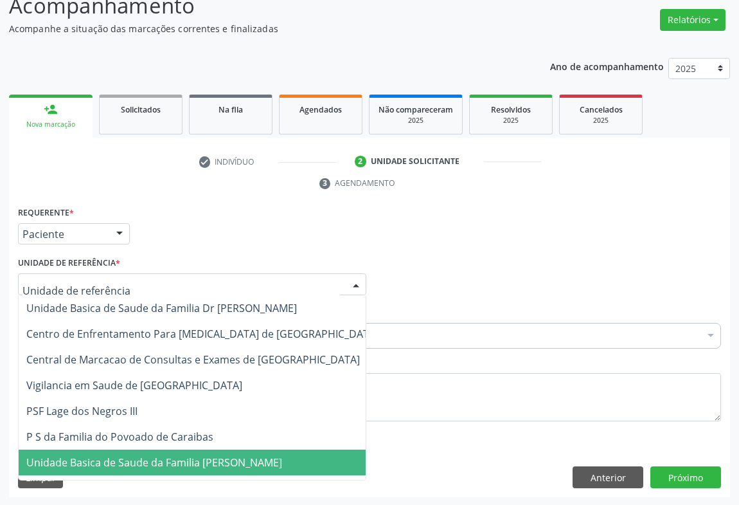
click at [154, 465] on span "Unidade Basica de Saude da Familia [PERSON_NAME]" at bounding box center [154, 462] width 256 height 14
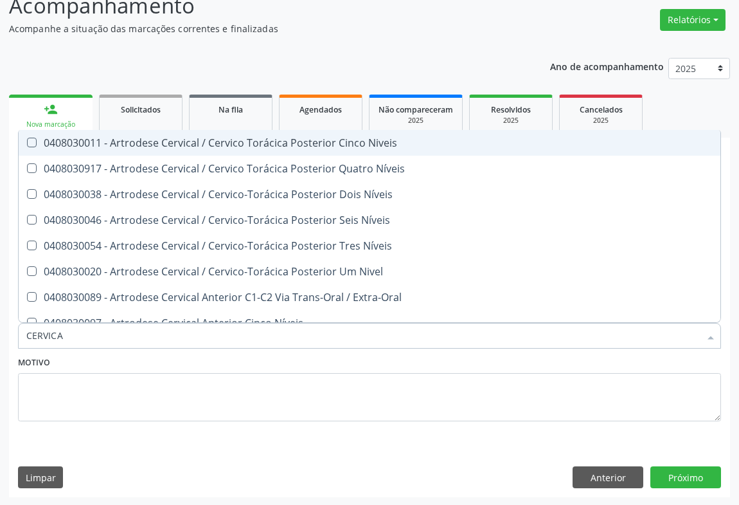
type input "CERVICAL"
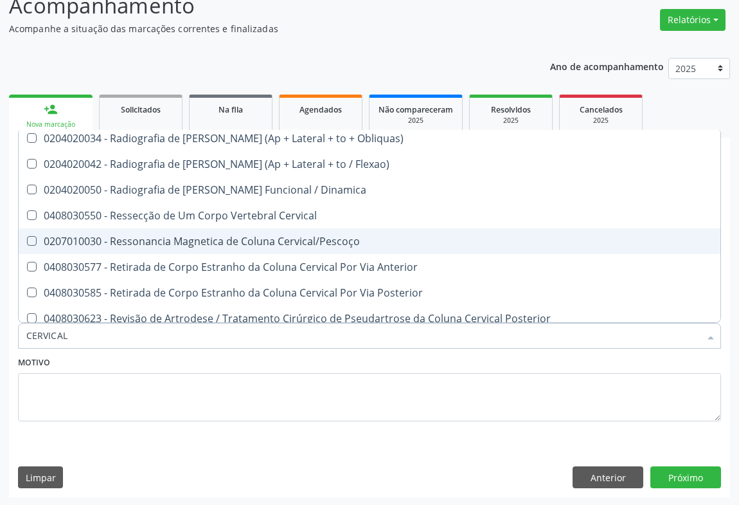
scroll to position [1052, 0]
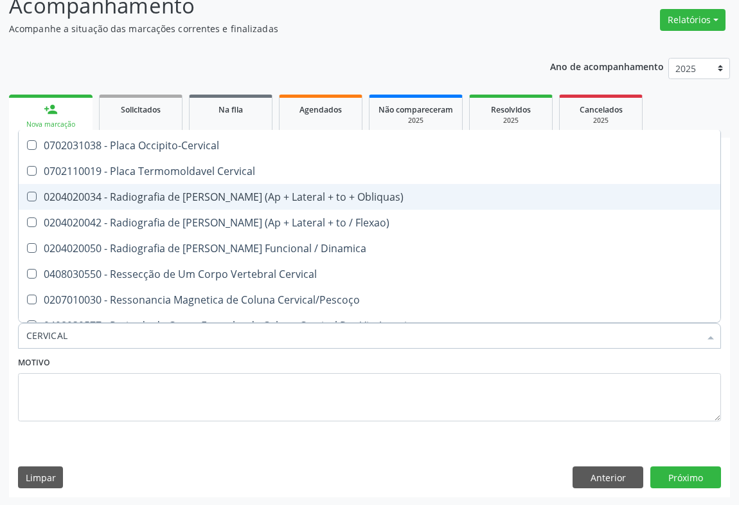
click at [327, 199] on div "0204020034 - Radiografia de [PERSON_NAME] (Ap + Lateral + to + Obliquas)" at bounding box center [369, 197] width 687 height 10
checkbox Obliquas\) "true"
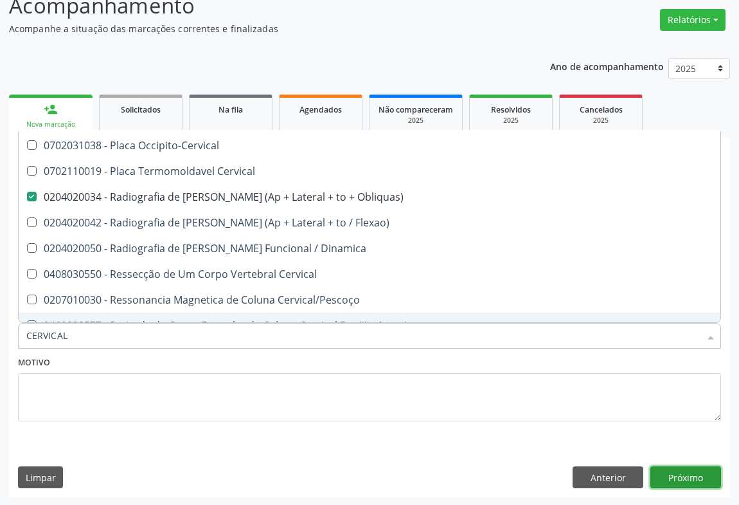
click at [674, 469] on button "Próximo" at bounding box center [686, 477] width 71 height 22
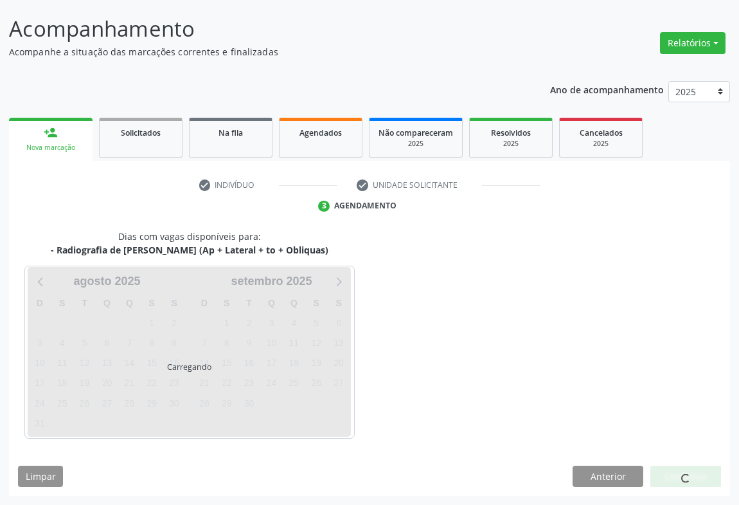
scroll to position [0, 0]
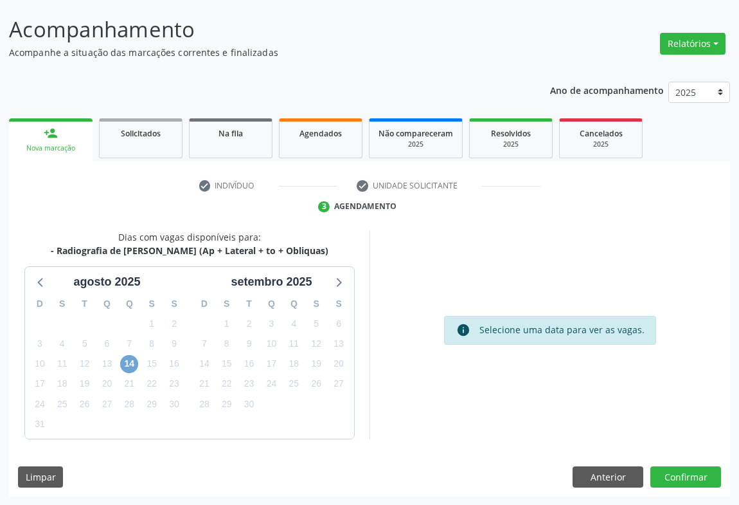
click at [131, 364] on span "14" at bounding box center [129, 364] width 18 height 18
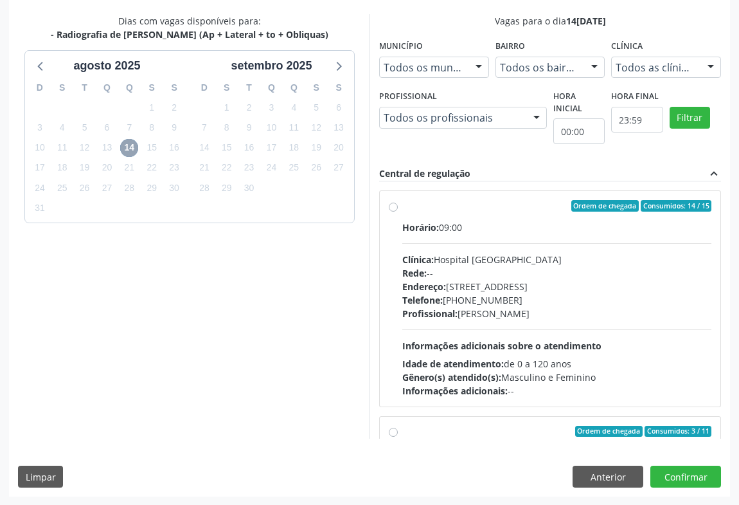
scroll to position [116, 0]
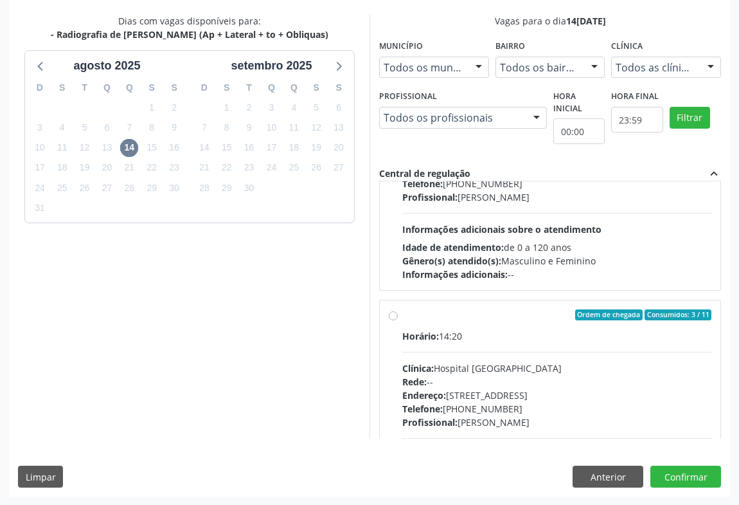
click at [482, 366] on div "Clínica: Hospital [GEOGRAPHIC_DATA]" at bounding box center [557, 368] width 309 height 14
click at [398, 321] on input "Ordem de chegada Consumidos: 3 / 11 Horário: 14:20 Clínica: Hospital Sao Franci…" at bounding box center [393, 315] width 9 height 12
radio input "true"
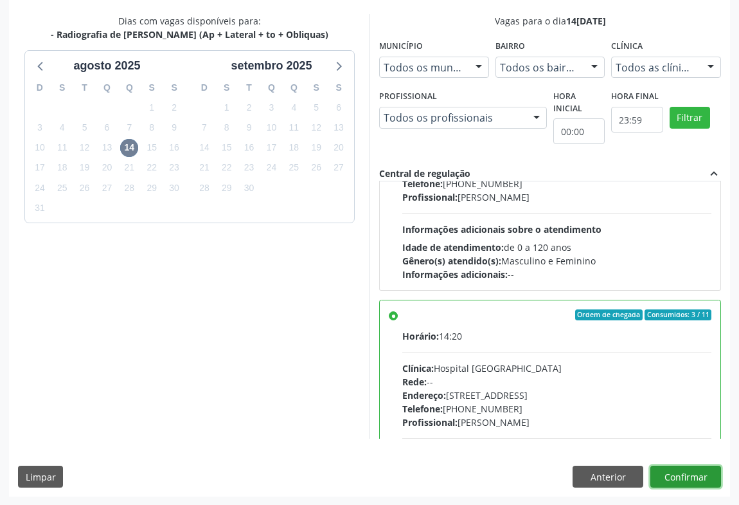
click at [663, 476] on button "Confirmar" at bounding box center [686, 477] width 71 height 22
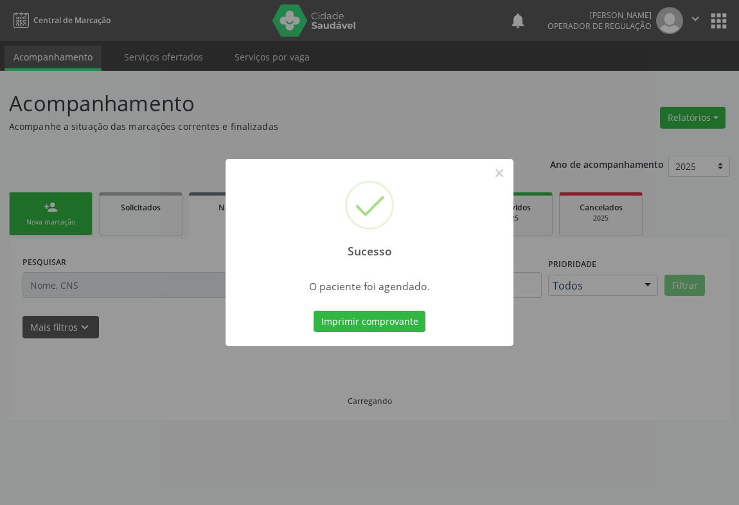
scroll to position [0, 0]
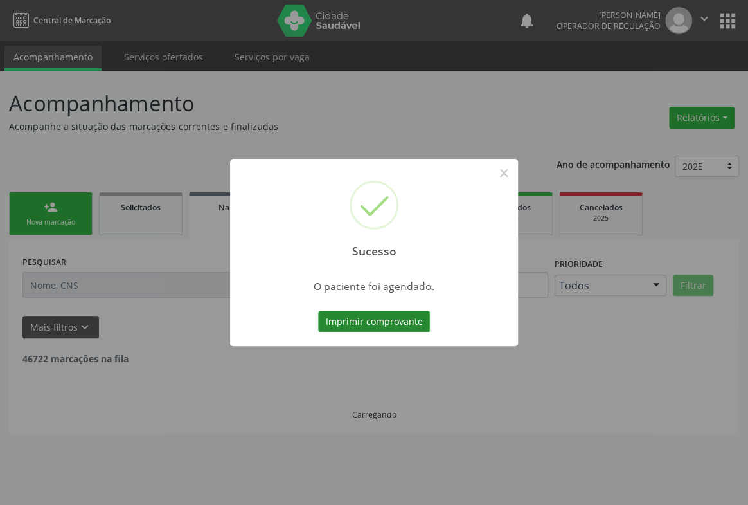
click at [399, 328] on button "Imprimir comprovante" at bounding box center [374, 322] width 112 height 22
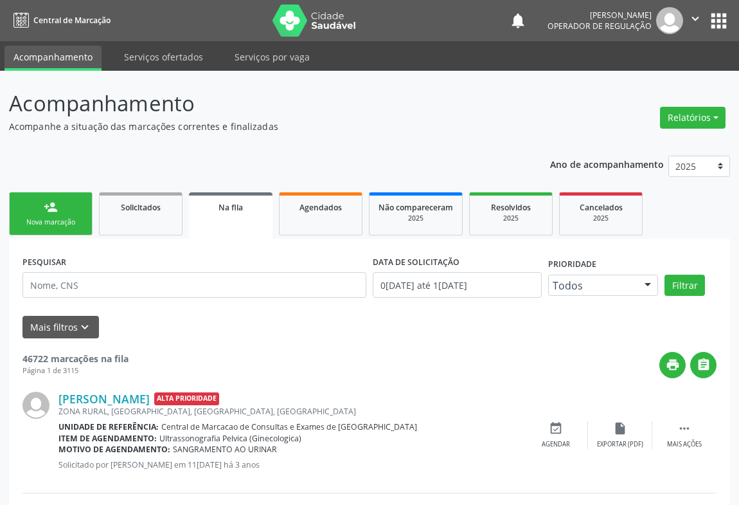
click at [55, 212] on div "person_add" at bounding box center [51, 207] width 14 height 14
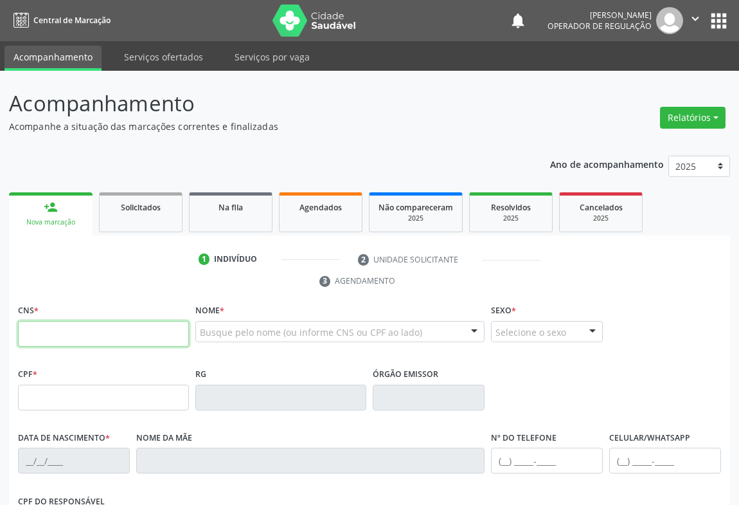
click at [48, 338] on input "text" at bounding box center [103, 334] width 171 height 26
type input "7"
type input "706 5063 2159 6298"
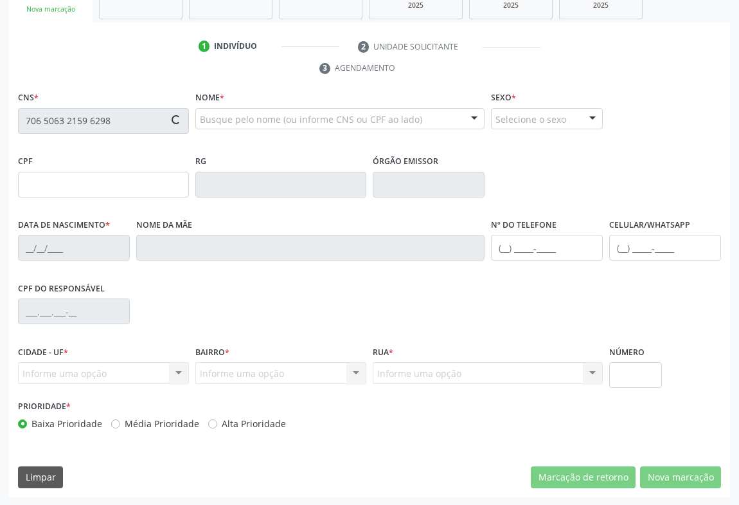
type input "[DATE]"
type input "[PHONE_NUMBER]"
type input "SN"
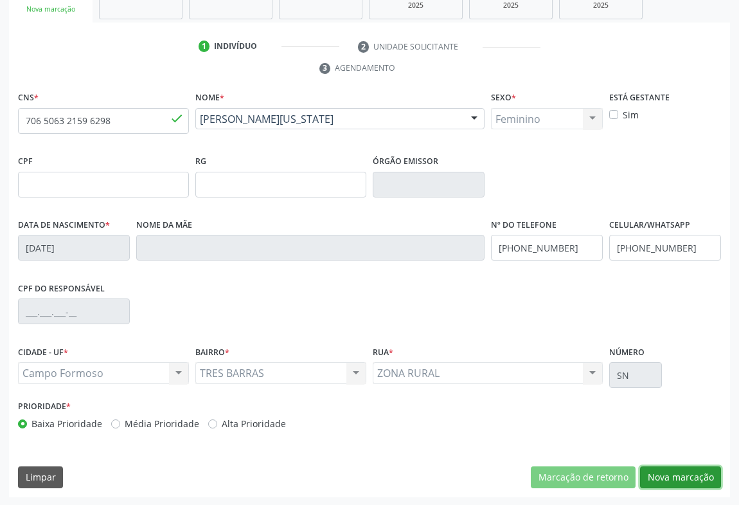
click at [672, 476] on button "Nova marcação" at bounding box center [680, 477] width 81 height 22
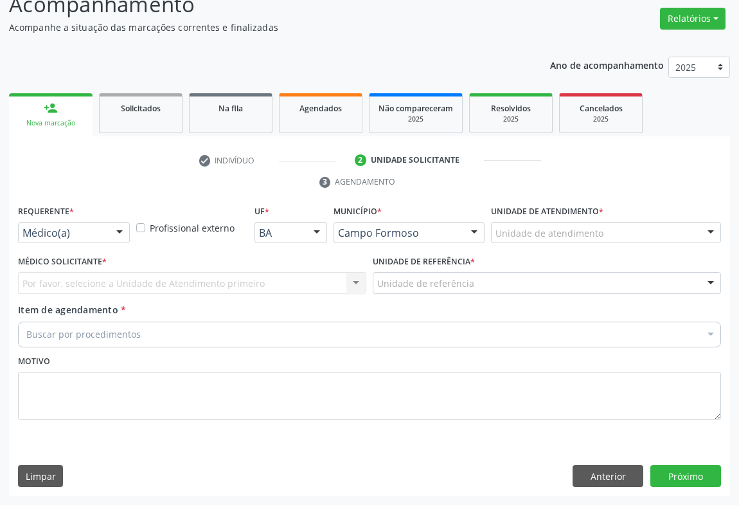
scroll to position [98, 0]
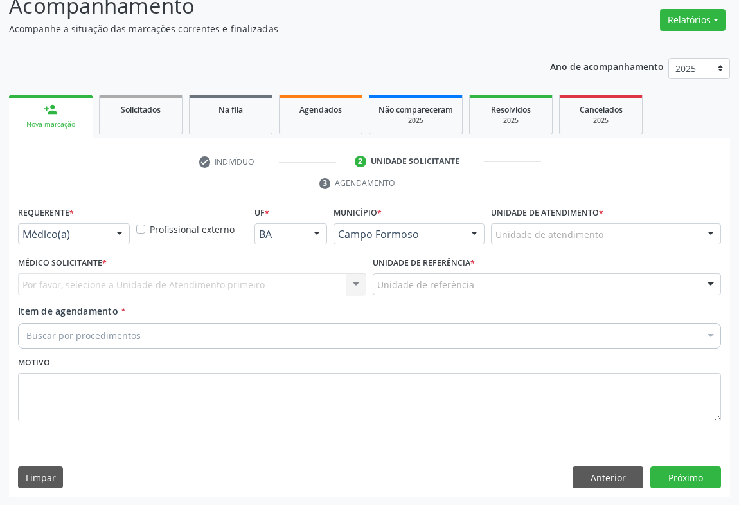
click at [108, 230] on div "Médico(a)" at bounding box center [74, 234] width 112 height 22
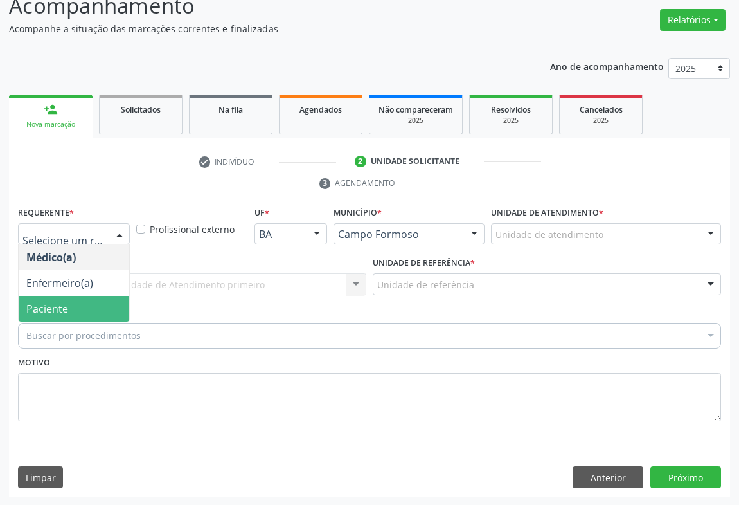
click at [73, 309] on span "Paciente" at bounding box center [74, 309] width 111 height 26
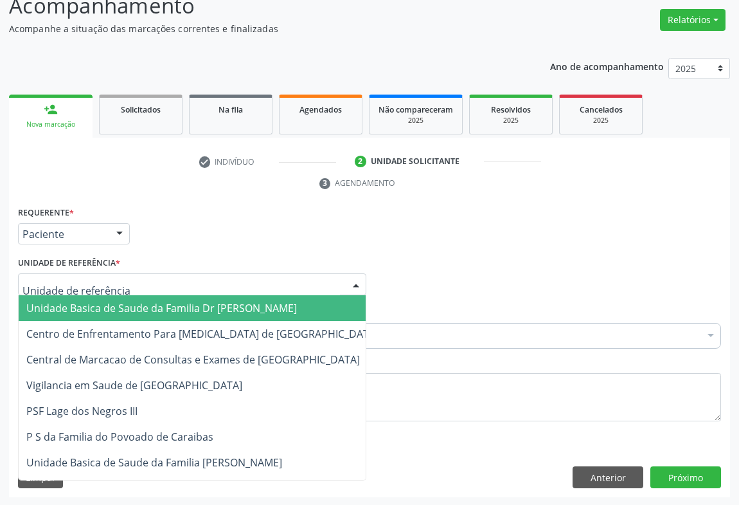
click at [151, 278] on div at bounding box center [192, 284] width 349 height 22
click at [159, 305] on span "Unidade Basica de Saude da Familia [PERSON_NAME]" at bounding box center [161, 308] width 271 height 14
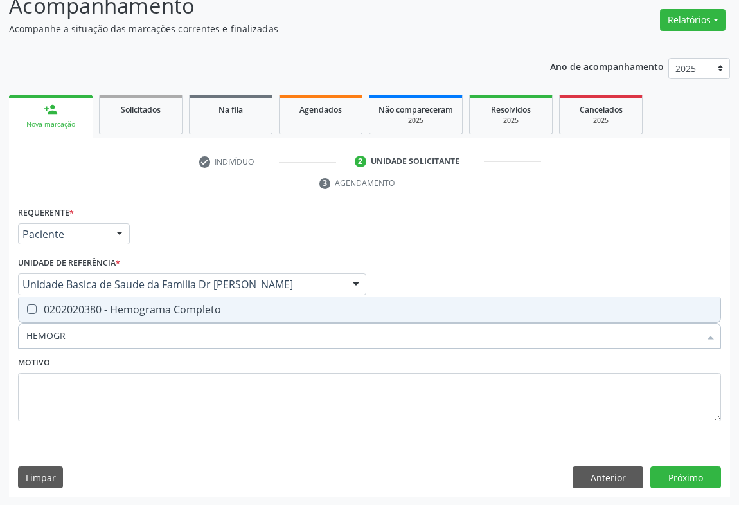
type input "HEMOGRA"
click at [102, 306] on div "0202020380 - Hemograma Completo" at bounding box center [369, 309] width 687 height 10
checkbox Completo "true"
type input "HEMOGRA"
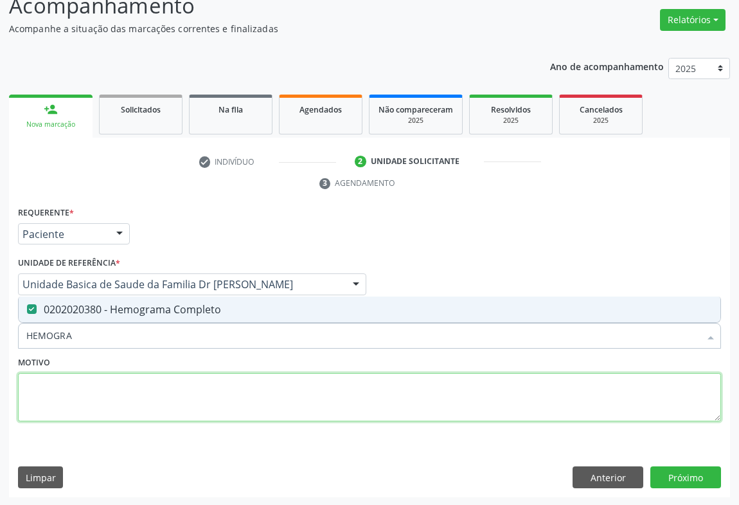
click at [82, 374] on textarea at bounding box center [369, 397] width 703 height 49
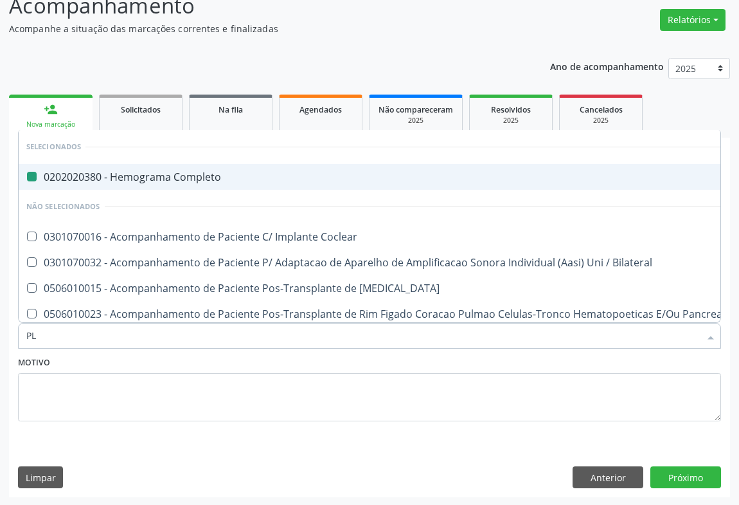
type input "PLA"
checkbox Completo "false"
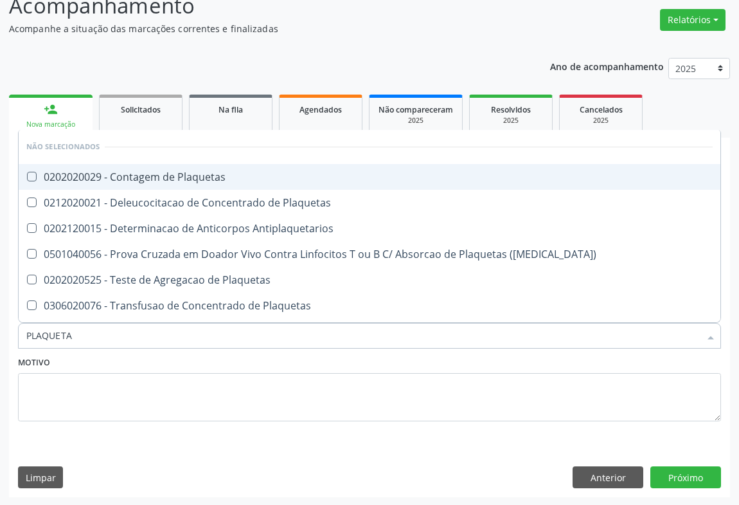
type input "PLAQUETAS"
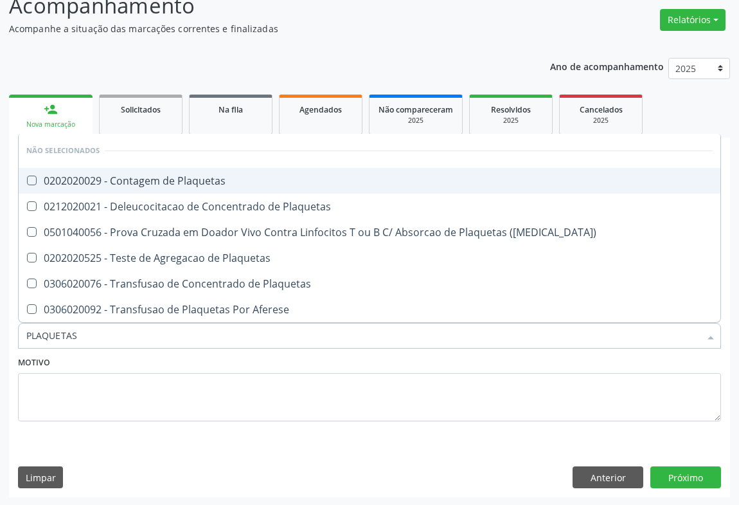
click at [175, 180] on div "0202020029 - Contagem de Plaquetas" at bounding box center [369, 181] width 687 height 10
checkbox Plaquetas "true"
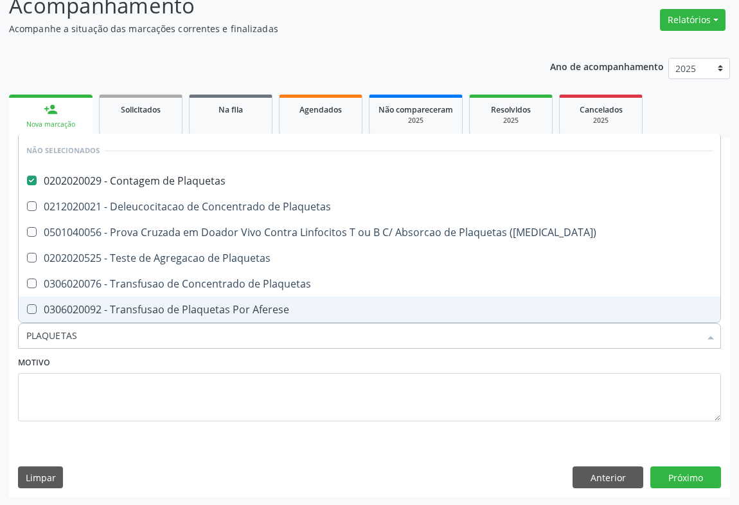
type input "PLAQUETAS"
click at [106, 367] on div "Motivo" at bounding box center [369, 387] width 703 height 68
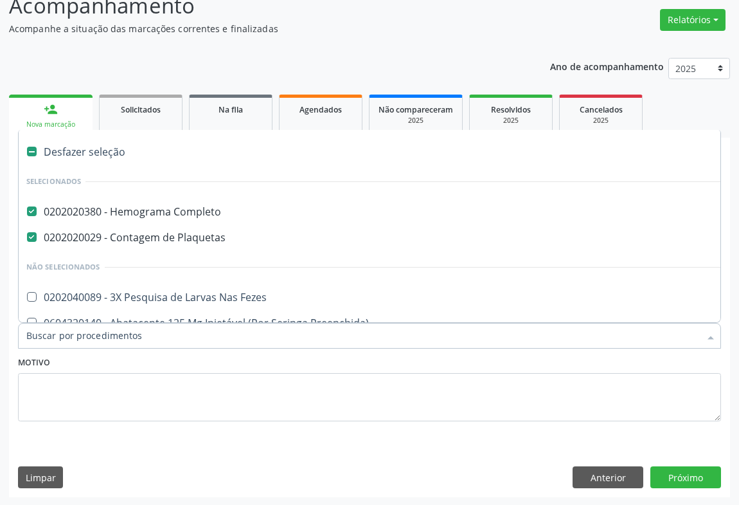
click at [88, 334] on input "Item de agendamento *" at bounding box center [363, 336] width 674 height 26
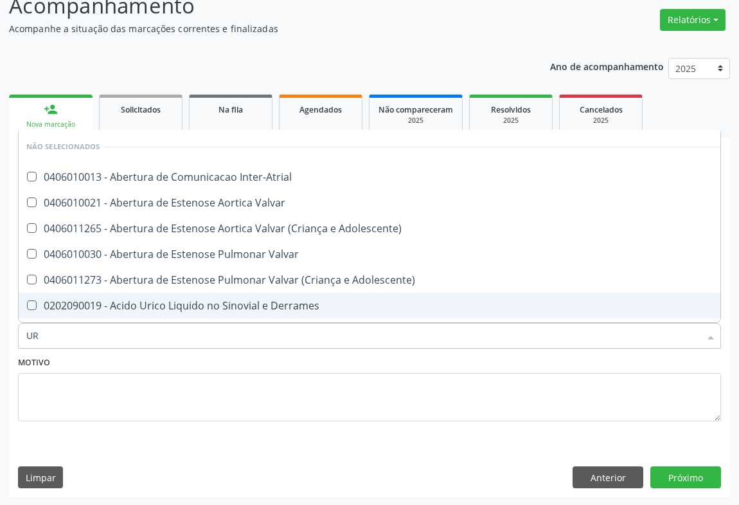
type input "URI"
checkbox Inter-Atrial "false"
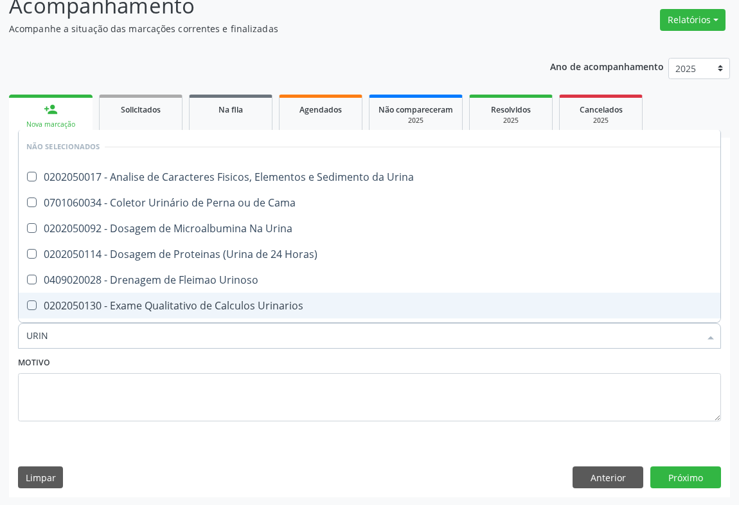
type input "URINA"
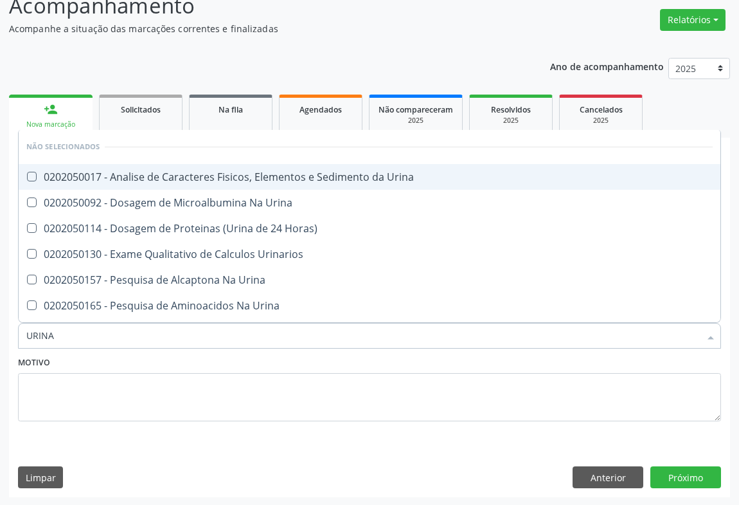
click at [176, 174] on div "0202050017 - Analise de Caracteres Fisicos, Elementos e Sedimento da Urina" at bounding box center [369, 177] width 687 height 10
checkbox Urina "true"
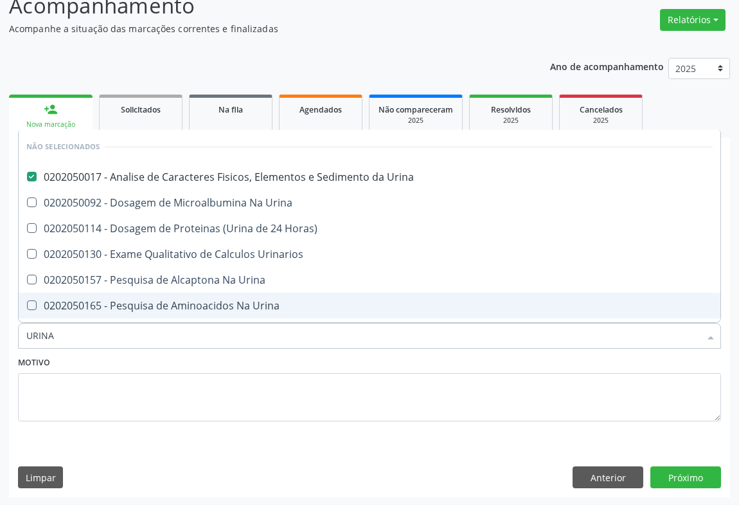
type input "URINA"
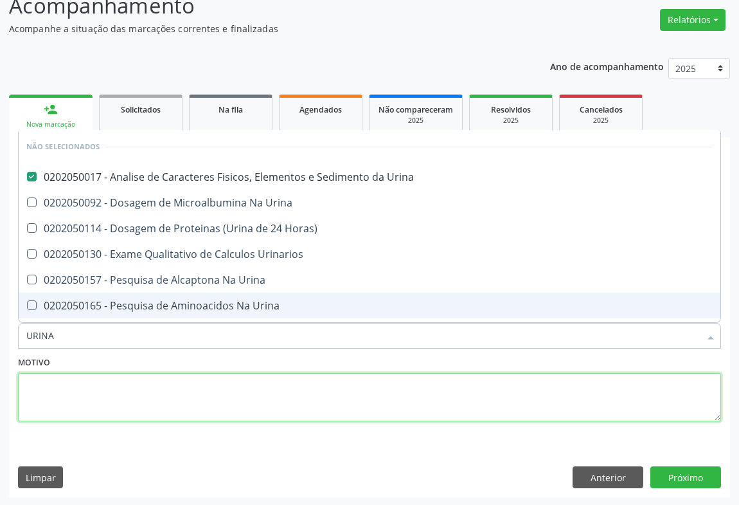
click at [100, 374] on textarea at bounding box center [369, 397] width 703 height 49
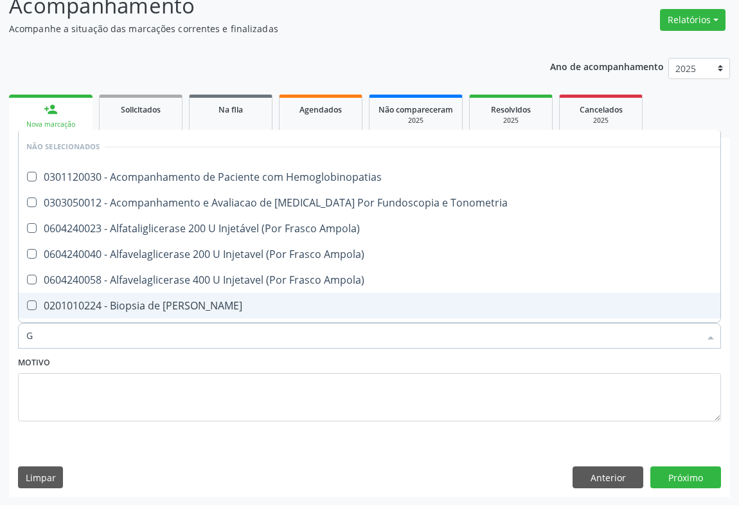
type input "GL"
checkbox Hemoglobinopatias "false"
checkbox Tonometria "false"
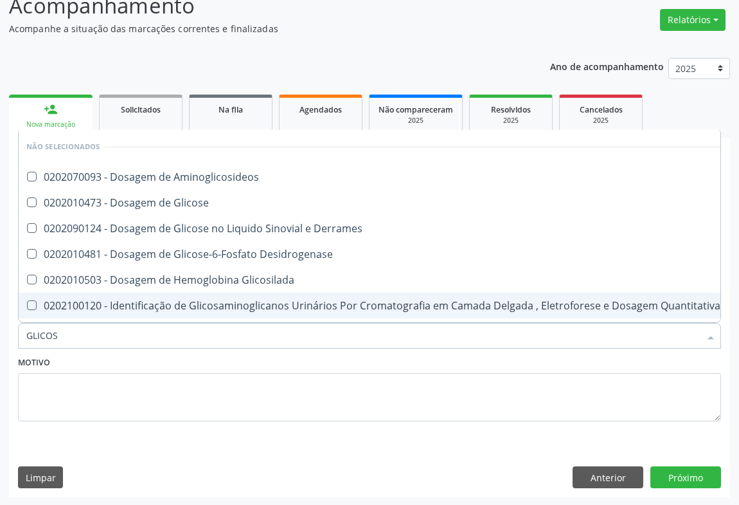
type input "GLICOSE"
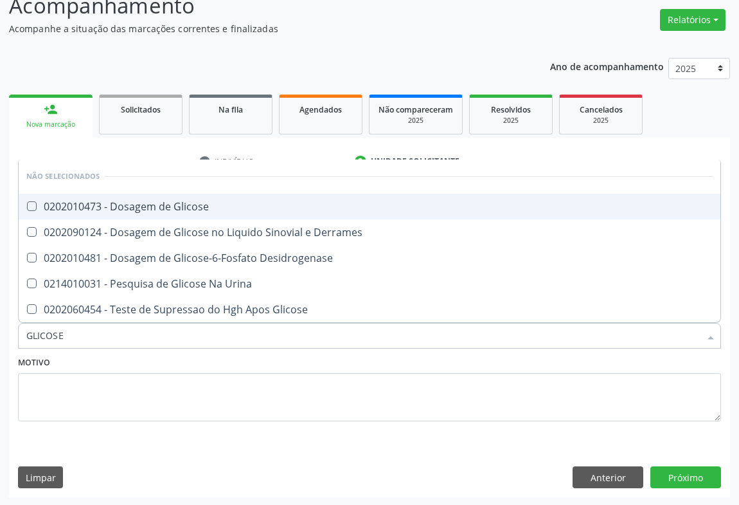
click at [173, 206] on div "0202010473 - Dosagem de Glicose" at bounding box center [369, 206] width 687 height 10
checkbox Glicose "true"
type input "GLICOSE"
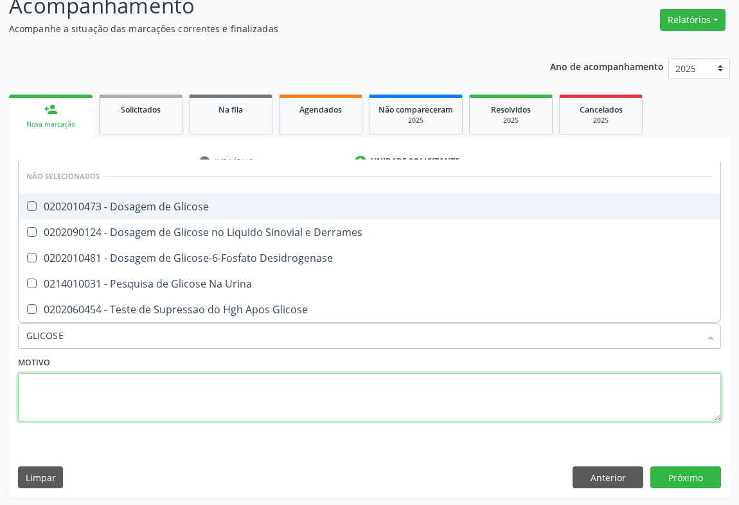
click at [97, 392] on textarea at bounding box center [369, 397] width 703 height 49
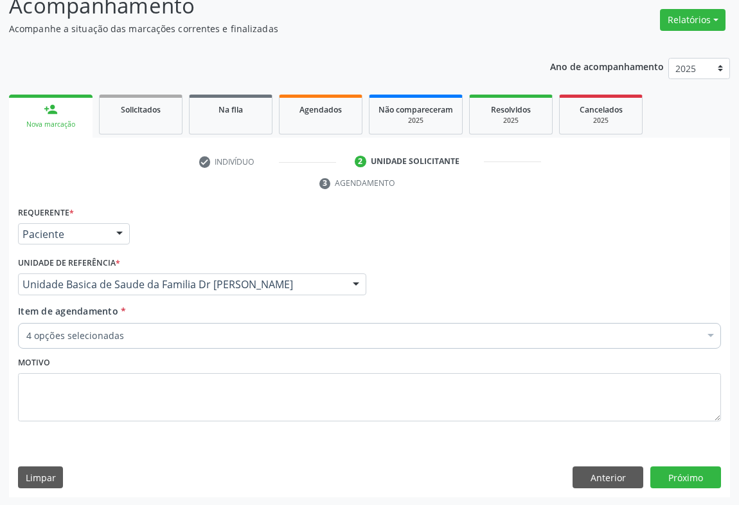
click at [86, 327] on div "4 opções selecionadas" at bounding box center [369, 336] width 703 height 26
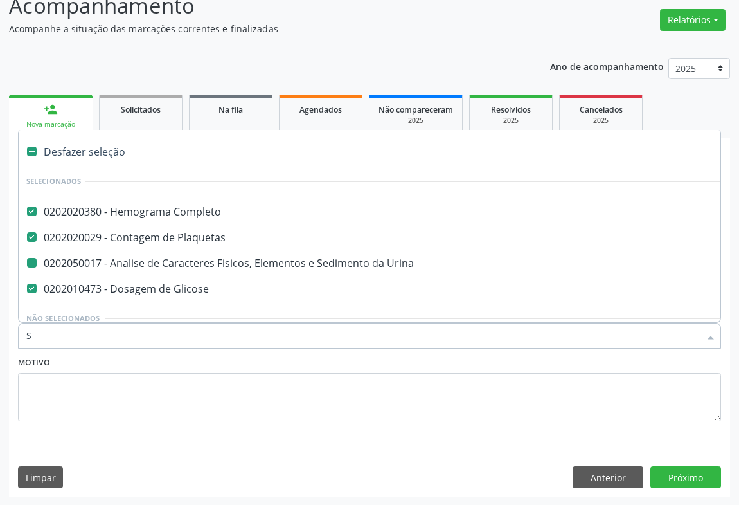
type input "SI"
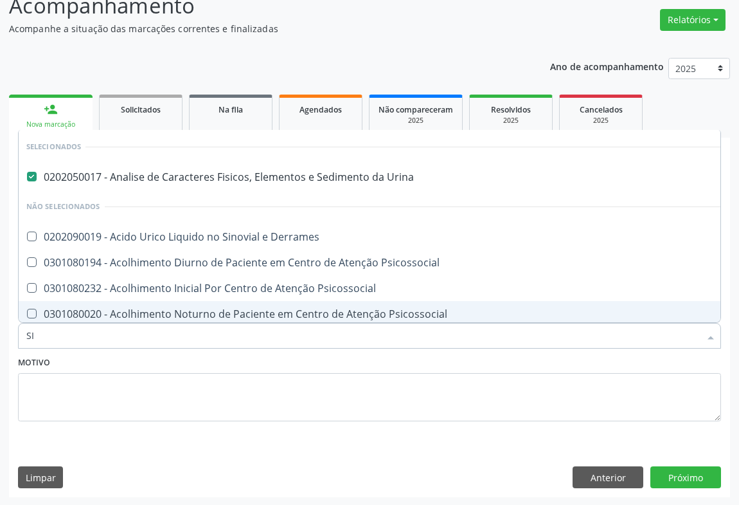
checkbox Derrames "false"
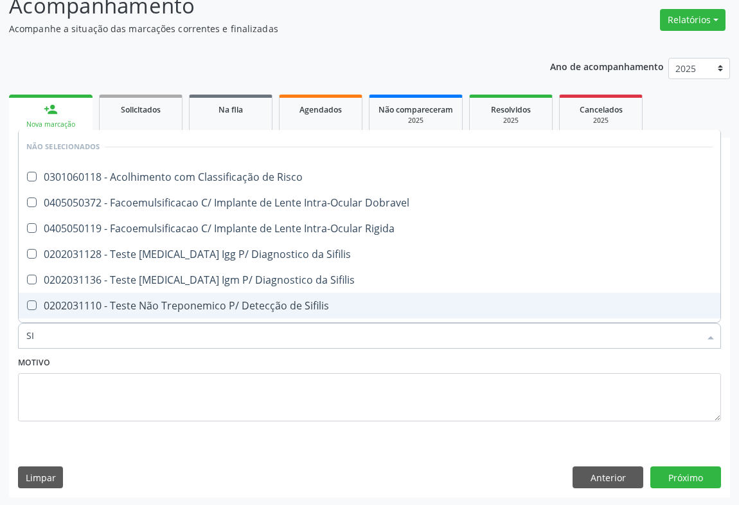
type input "SIF"
checkbox Risco "false"
type input "SIFI"
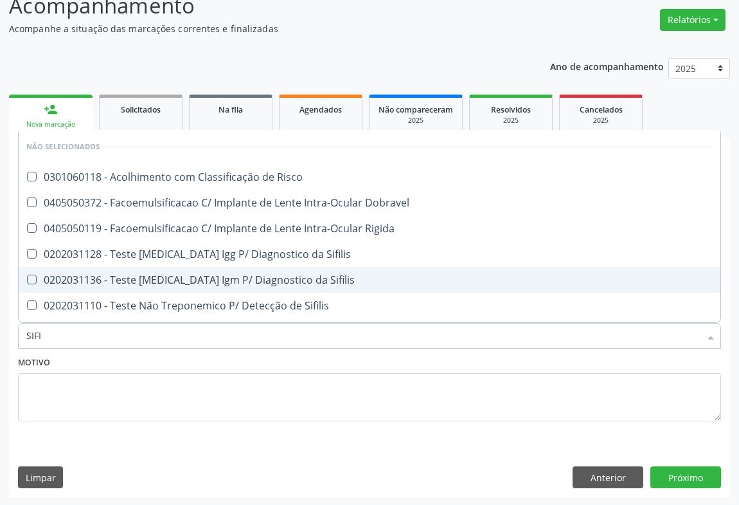
scroll to position [58, 0]
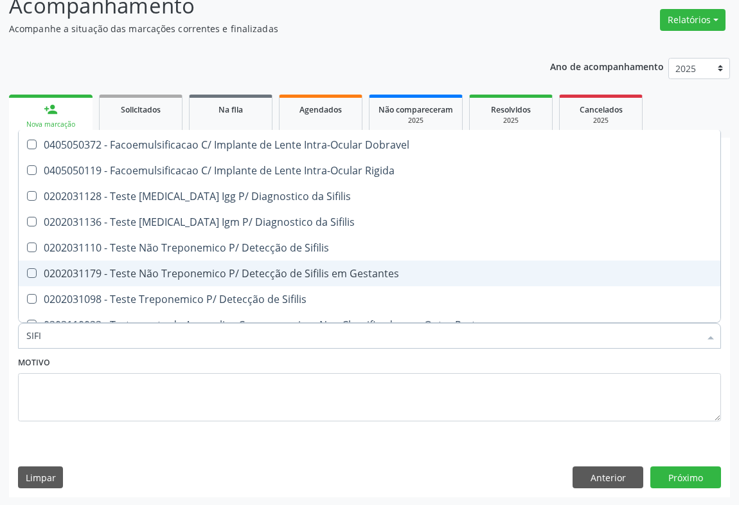
click at [312, 272] on div "0202031179 - Teste Não Treponemico P/ Detecção de Sifilis em Gestantes" at bounding box center [369, 273] width 687 height 10
checkbox Gestantes "true"
type input "SIFI"
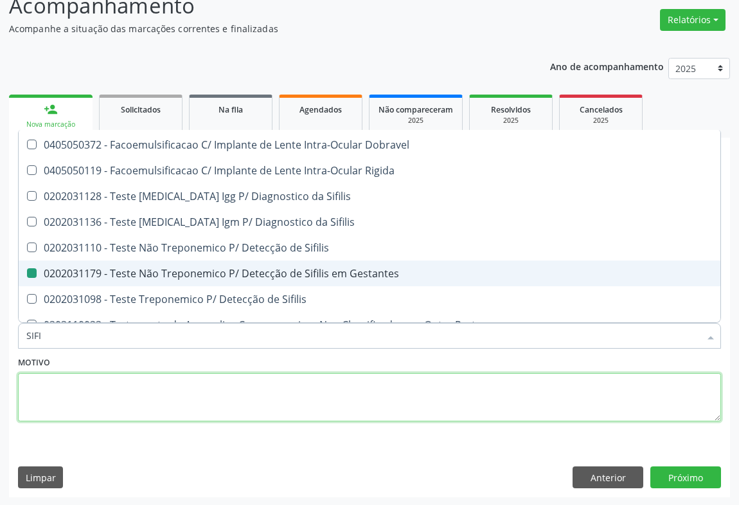
click at [177, 381] on textarea at bounding box center [369, 397] width 703 height 49
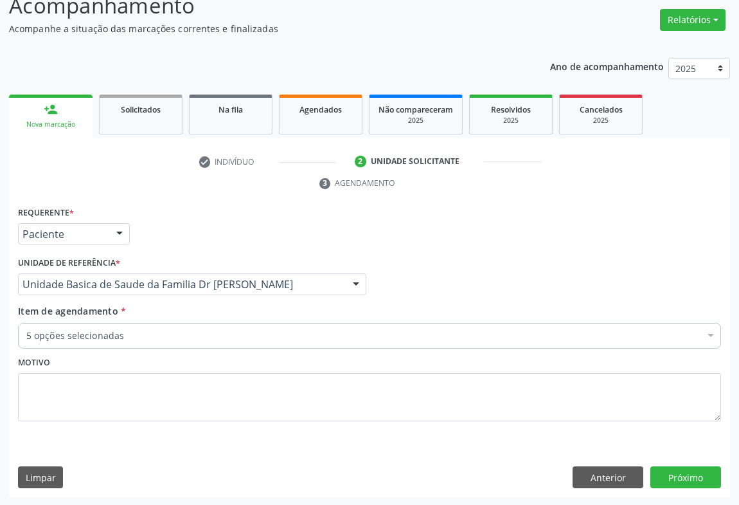
checkbox Completo "true"
checkbox Urina "true"
checkbox Fezes "false"
checkbox Glicose "true"
checkbox Gestantes "true"
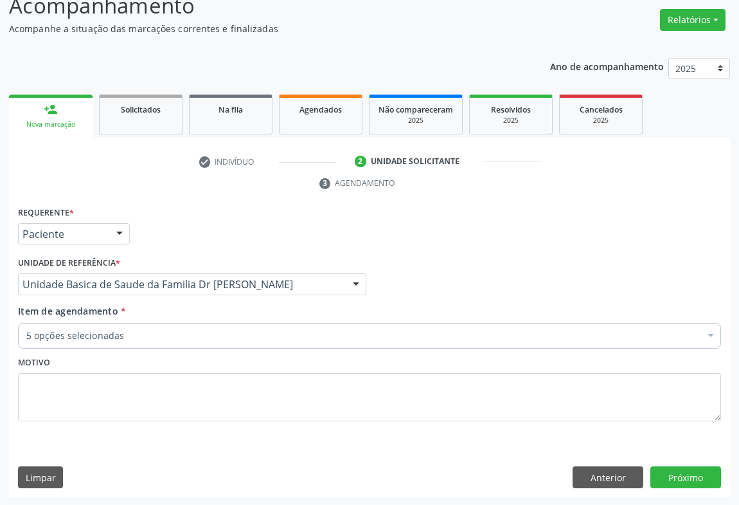
checkbox Plaquetas "true"
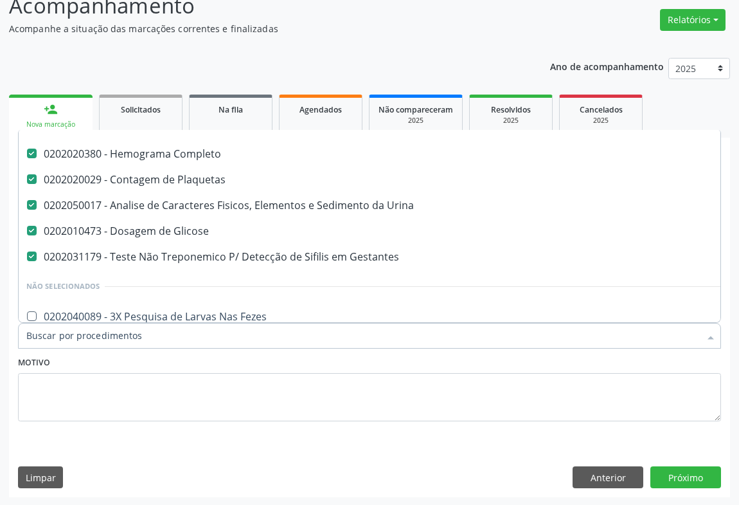
scroll to position [0, 0]
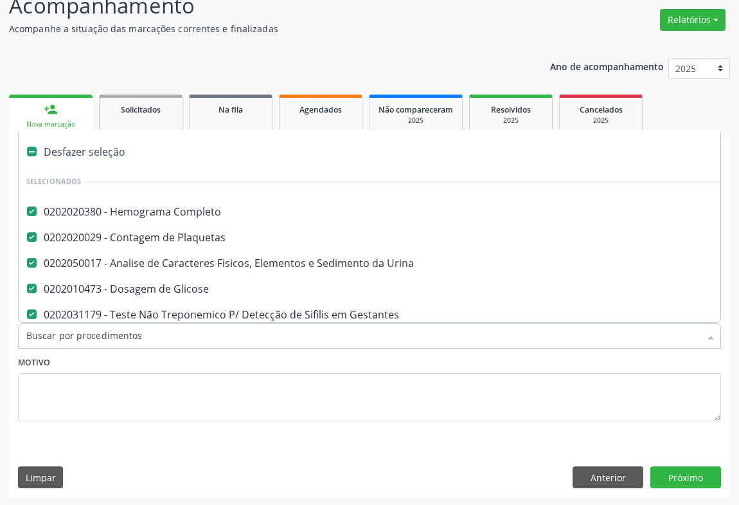
click at [70, 333] on input "Item de agendamento *" at bounding box center [363, 336] width 674 height 26
type input "TG"
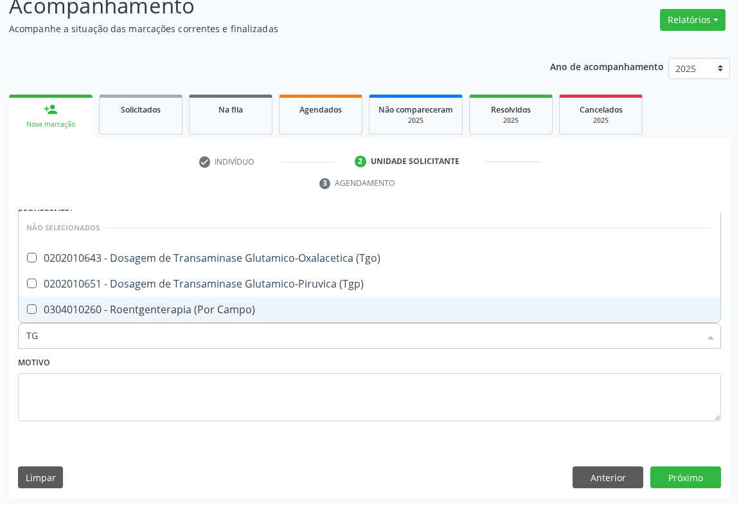
checkbox \(Tgo\) "false"
checkbox Campo\) "false"
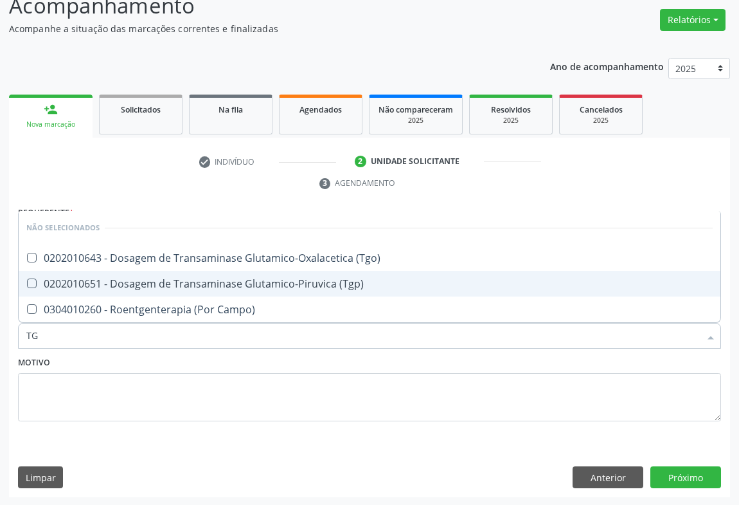
click at [120, 278] on div "0202010651 - Dosagem de Transaminase Glutamico-Piruvica (Tgp)" at bounding box center [369, 283] width 687 height 10
checkbox \(Tgp\) "true"
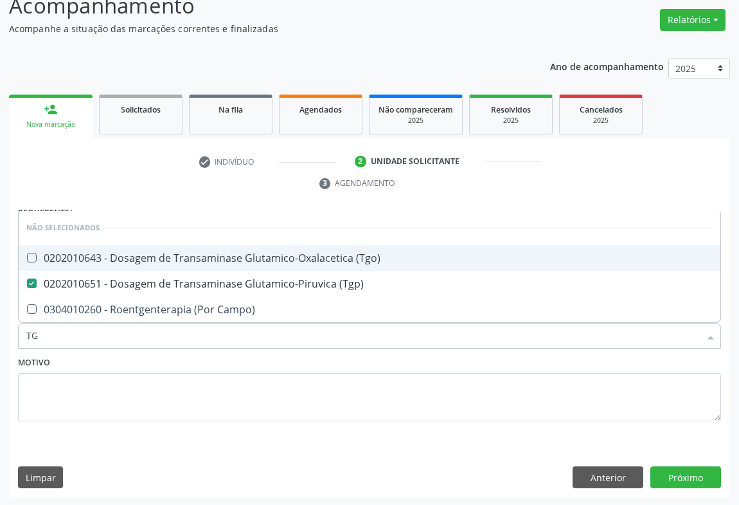
click at [123, 257] on div "0202010643 - Dosagem de Transaminase Glutamico-Oxalacetica (Tgo)" at bounding box center [369, 258] width 687 height 10
checkbox \(Tgo\) "true"
click at [84, 353] on div "Motivo" at bounding box center [369, 387] width 703 height 68
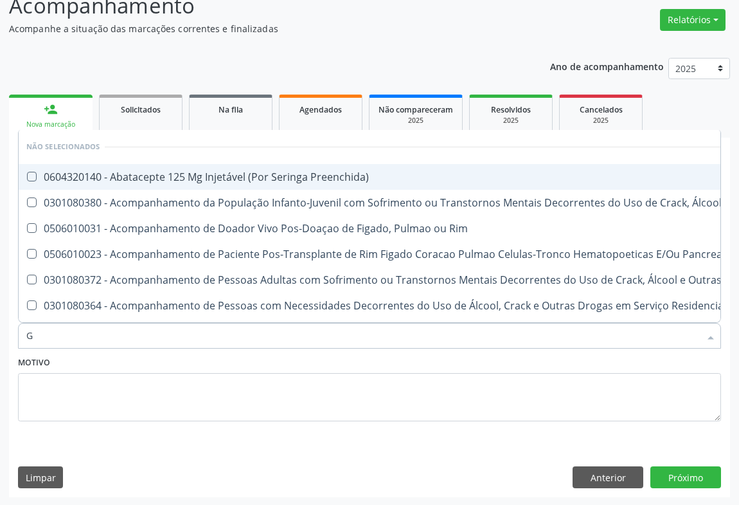
type input "GA"
checkbox Preenchida\) "false"
checkbox Rim "false"
checkbox \(Uai\)\ "false"
checkbox Pancreas "false"
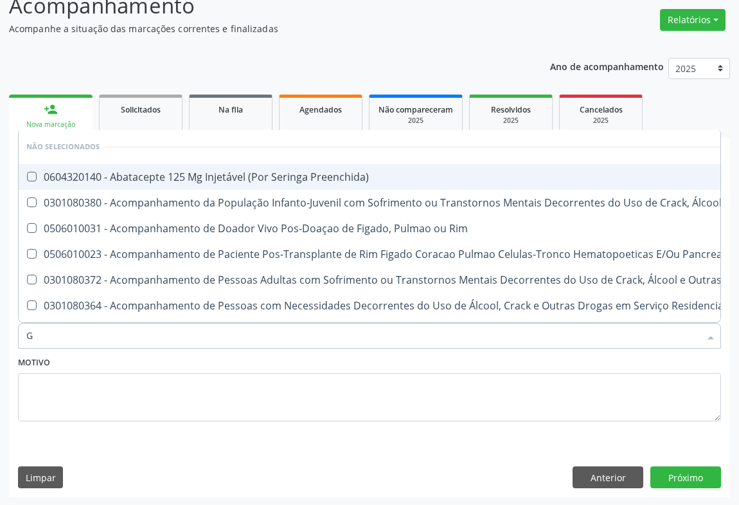
checkbox \(Uaa\)\ "false"
checkbox Terapêuticas\)\ "false"
type input "GAMA"
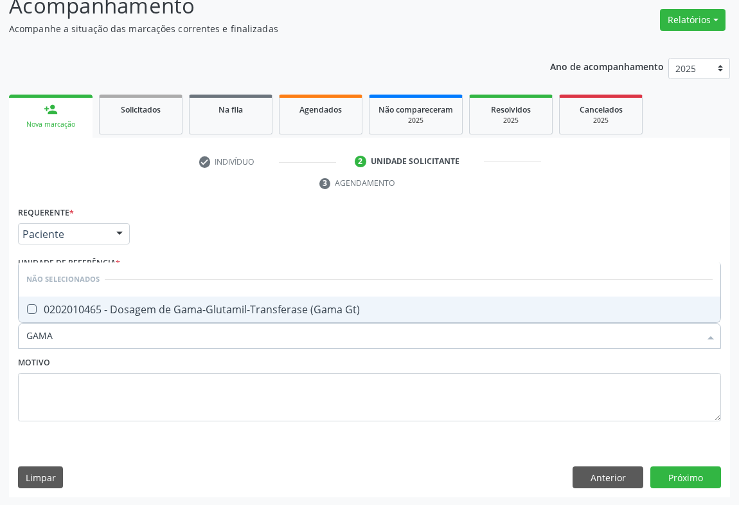
drag, startPoint x: 105, startPoint y: 314, endPoint x: 98, endPoint y: 324, distance: 12.0
click at [105, 314] on span "0202010465 - Dosagem de Gama-Glutamil-Transferase (Gama Gt)" at bounding box center [370, 309] width 702 height 26
checkbox Gt\) "true"
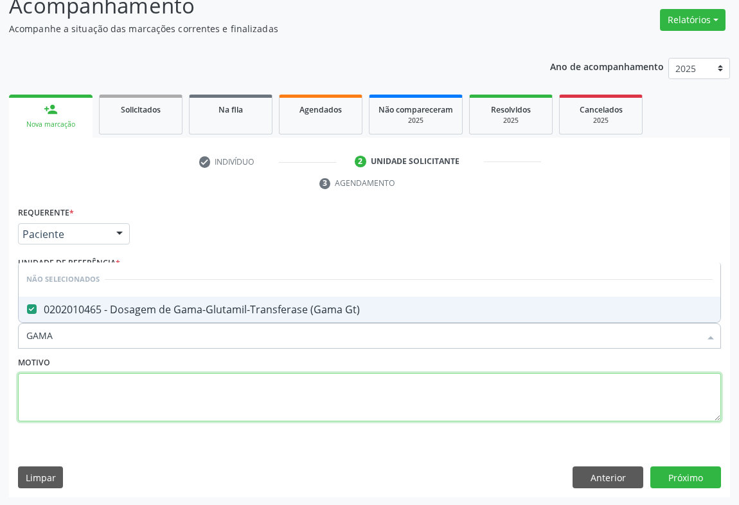
click at [53, 374] on textarea at bounding box center [369, 397] width 703 height 49
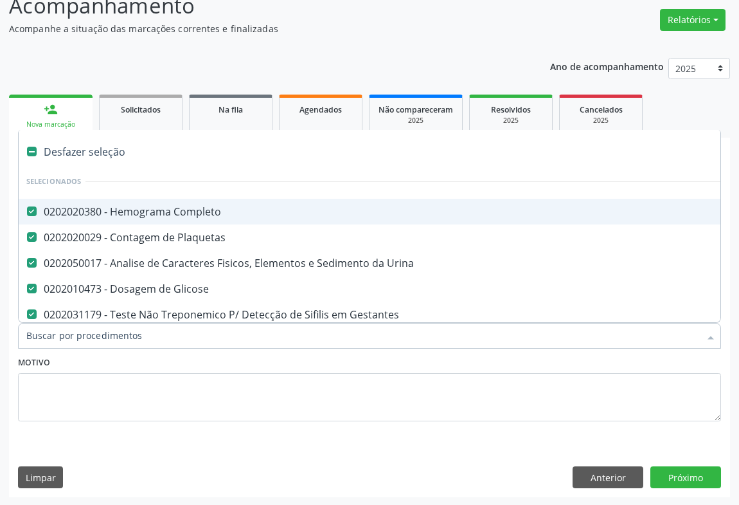
type input "U"
checkbox \(Tgo\) "false"
checkbox Gt\) "false"
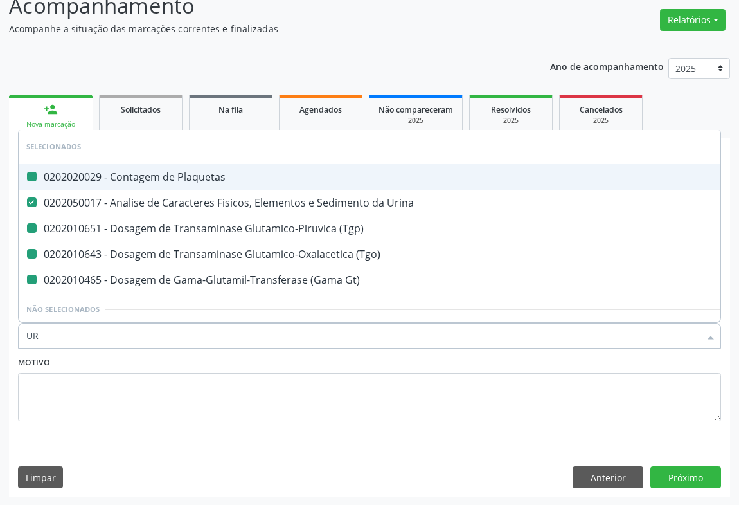
type input "URE"
checkbox Plaquetas "false"
checkbox \(Tgp\) "false"
checkbox \(Tgo\) "false"
checkbox Gt\) "false"
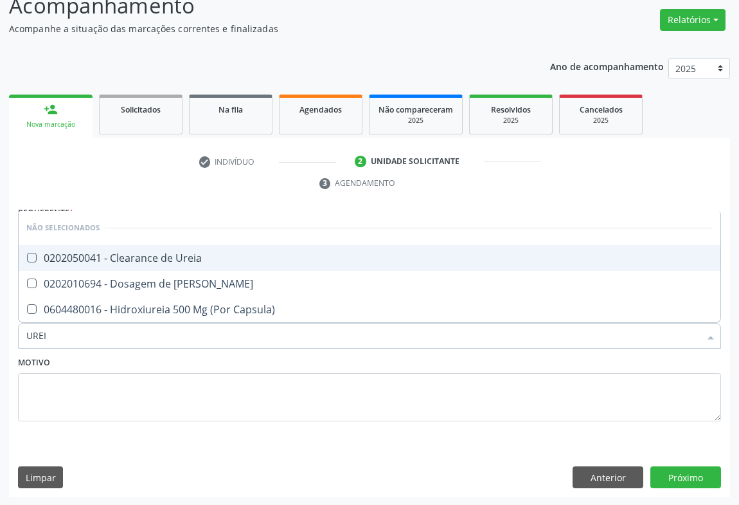
type input "UREIA"
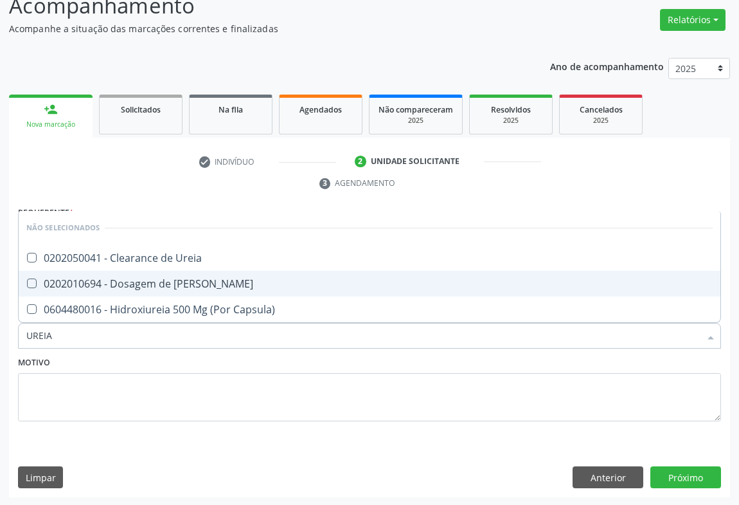
click at [164, 278] on div "0202010694 - Dosagem de Ureia" at bounding box center [369, 283] width 687 height 10
checkbox Ureia "true"
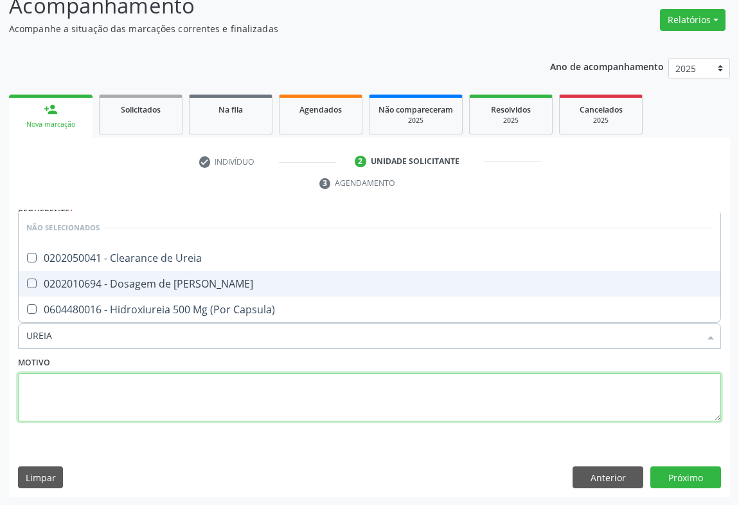
click at [86, 400] on textarea at bounding box center [369, 397] width 703 height 49
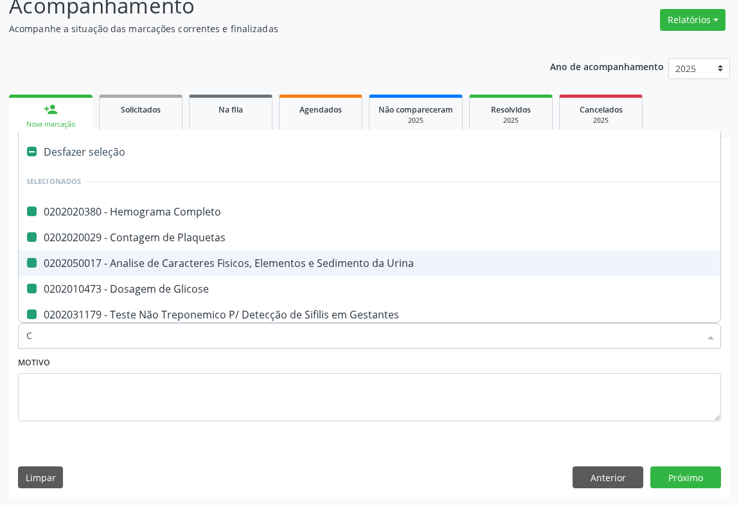
type input "CR"
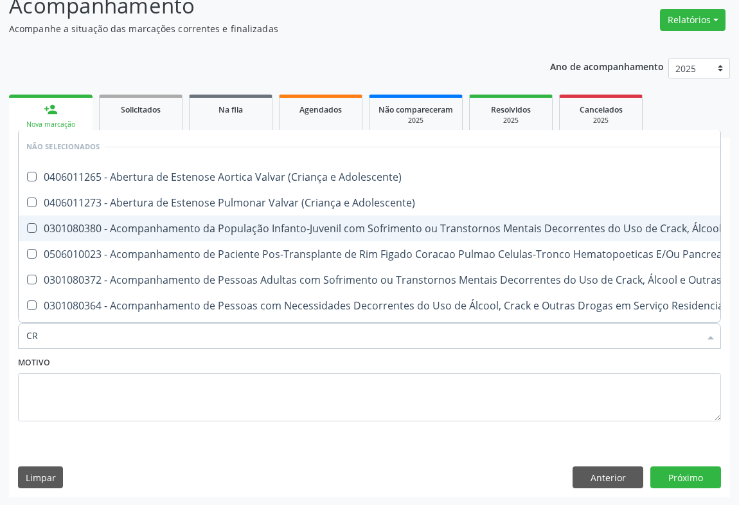
checkbox Adolescente\) "false"
checkbox \(Uai\)\ "false"
checkbox Adolescente\) "false"
checkbox Pancreas "false"
checkbox \(Uaa\)\ "false"
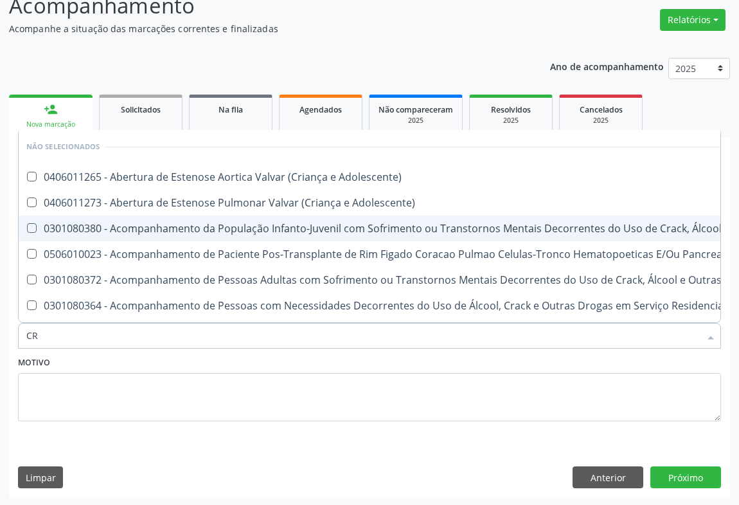
checkbox Terapêuticas\)\ "false"
checkbox Craniano "false"
checkbox Crâniofacial "false"
type input "CREAT"
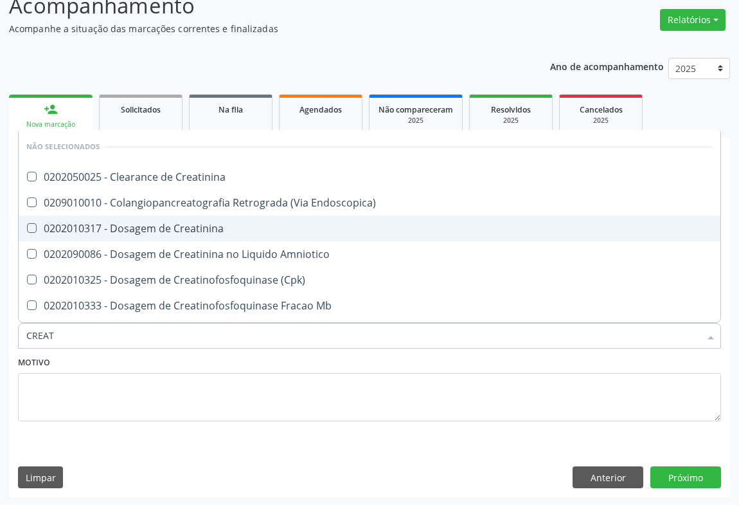
click at [105, 224] on div "0202010317 - Dosagem de Creatinina" at bounding box center [369, 228] width 687 height 10
checkbox Creatinina "true"
type input "CREAT"
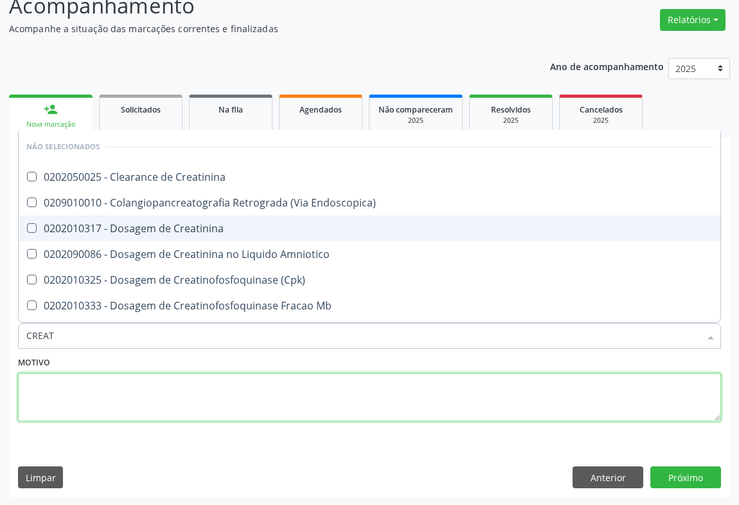
click at [60, 399] on textarea at bounding box center [369, 397] width 703 height 49
checkbox Creatinina "true"
checkbox Endoscopica\) "true"
checkbox Amniotico "true"
checkbox \(Cpk\) "true"
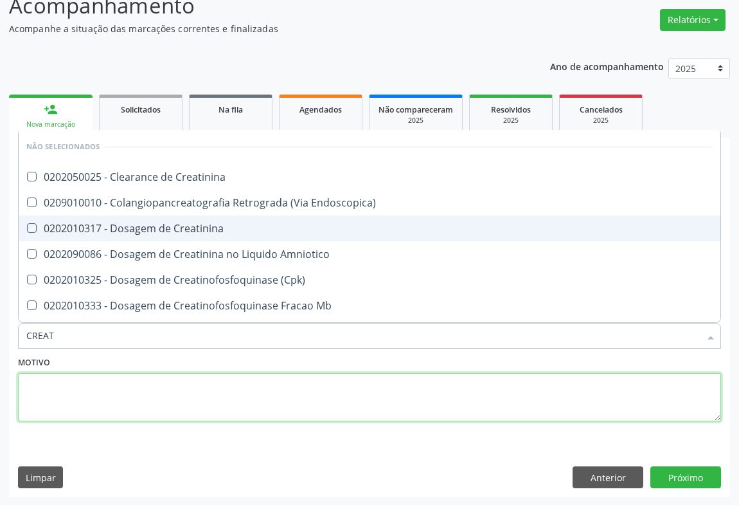
checkbox Mb "true"
checkbox Oncologia "true"
checkbox Parcial "true"
checkbox Videolaparoscopica "true"
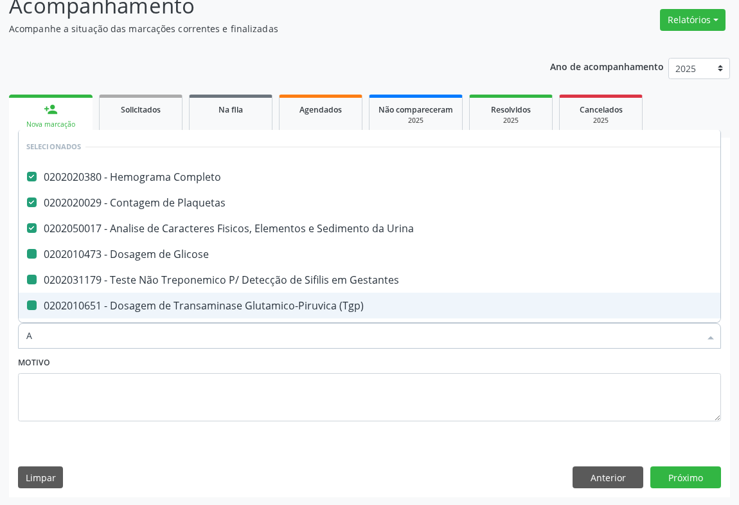
type input "AC"
checkbox Glicose "false"
checkbox Gestantes "false"
checkbox \(Tgp\) "false"
checkbox \(Tgo\) "false"
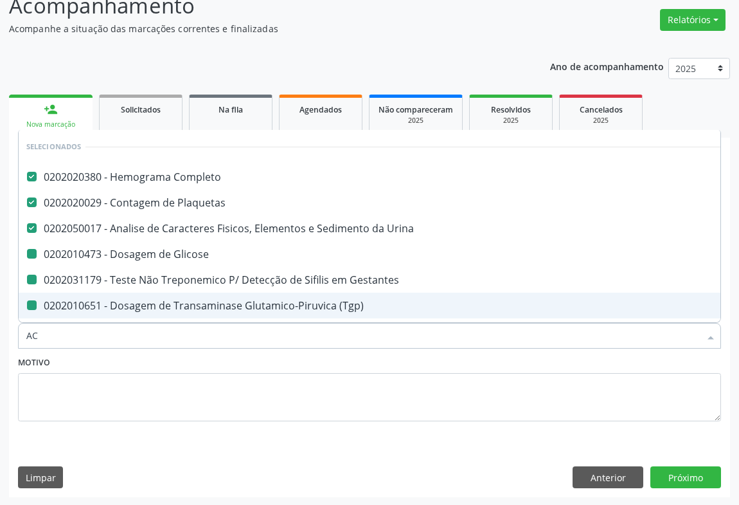
checkbox Ureia "false"
checkbox Gt\) "false"
checkbox Creatinina "false"
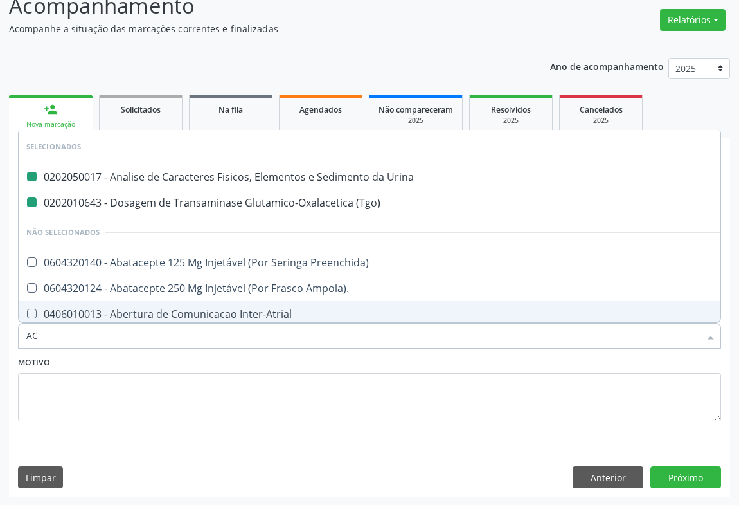
type input "ACI"
checkbox Urina "false"
checkbox \(Tgo\) "false"
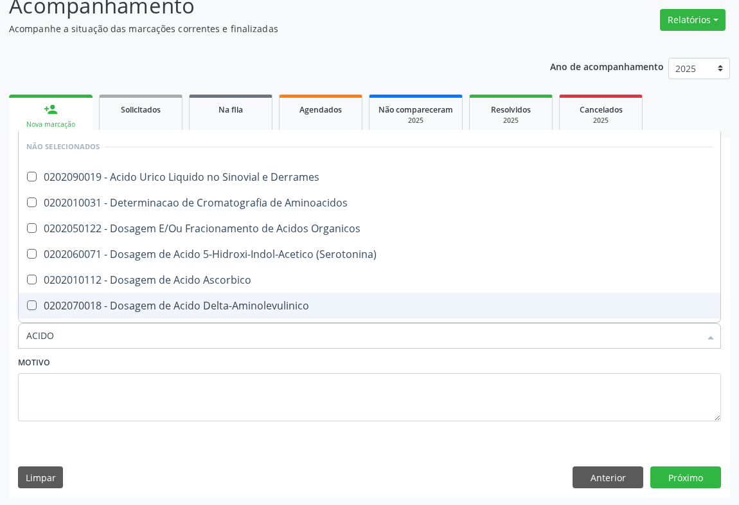
type input "ACIDO U"
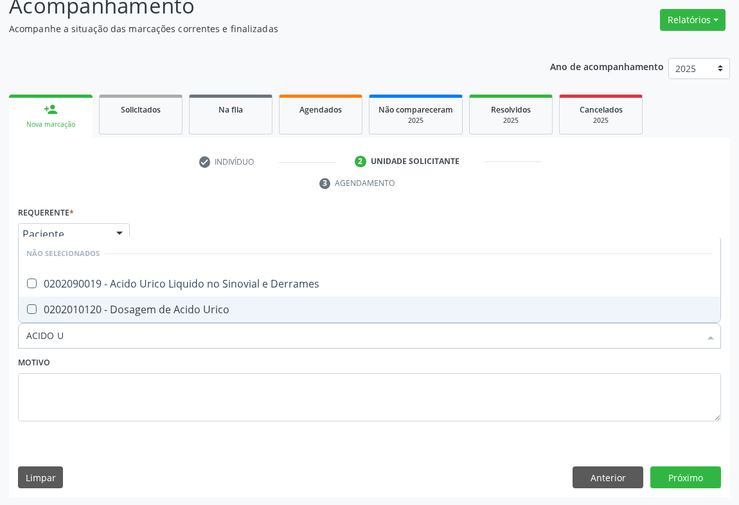
click at [80, 306] on div "0202010120 - Dosagem de Acido Urico" at bounding box center [369, 309] width 687 height 10
checkbox Urico "true"
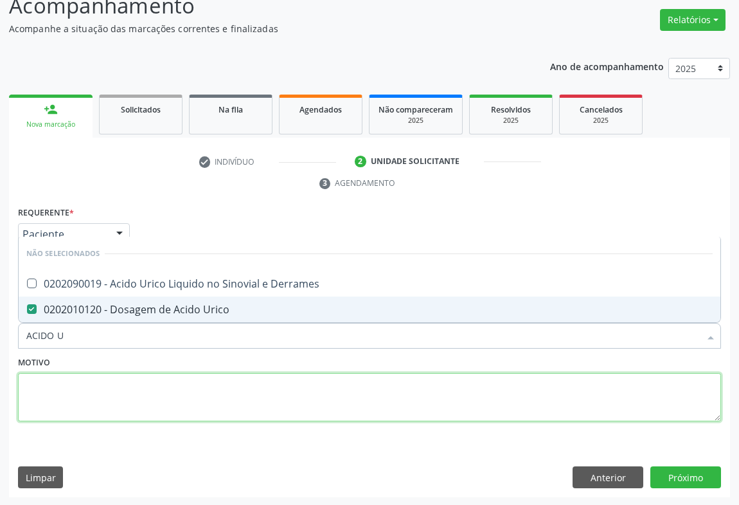
click at [80, 373] on textarea at bounding box center [369, 397] width 703 height 49
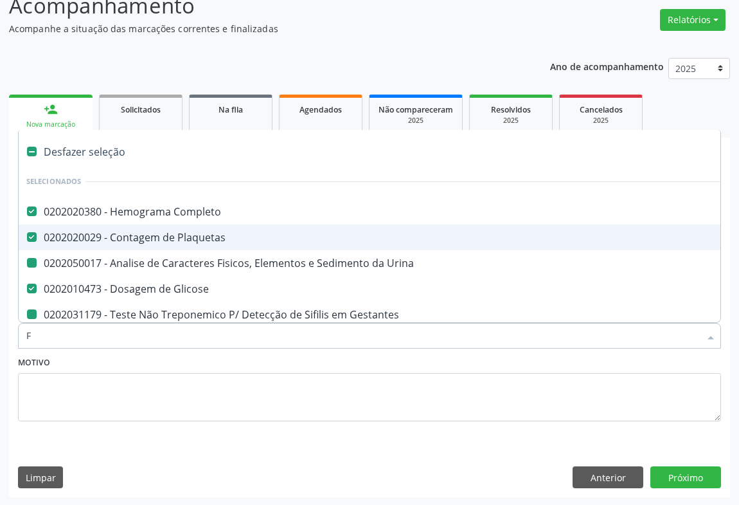
type input "FE"
checkbox Urina "false"
checkbox Gestantes "false"
checkbox \(Tgp\) "false"
checkbox \(Tgo\) "false"
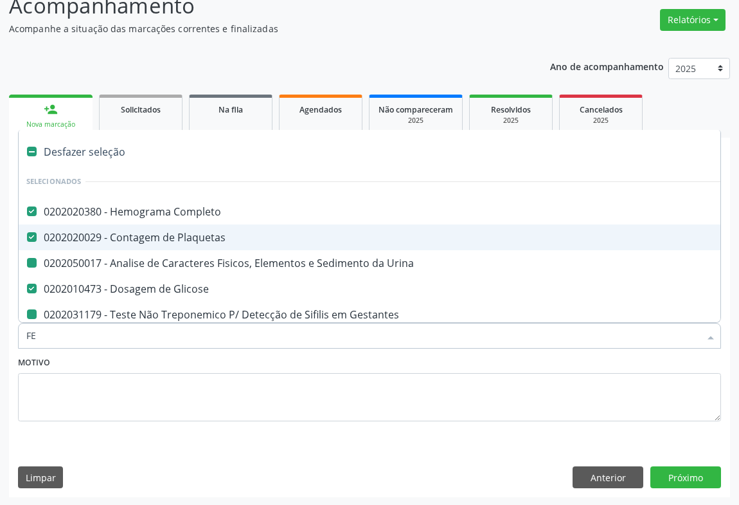
checkbox Gt\) "false"
checkbox Ureia "false"
checkbox Creatinina "false"
checkbox Urico "false"
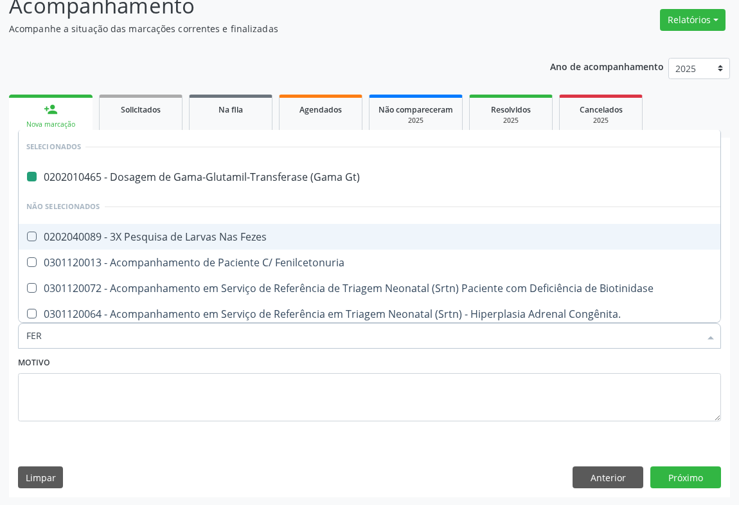
type input "FERR"
checkbox Gt\) "false"
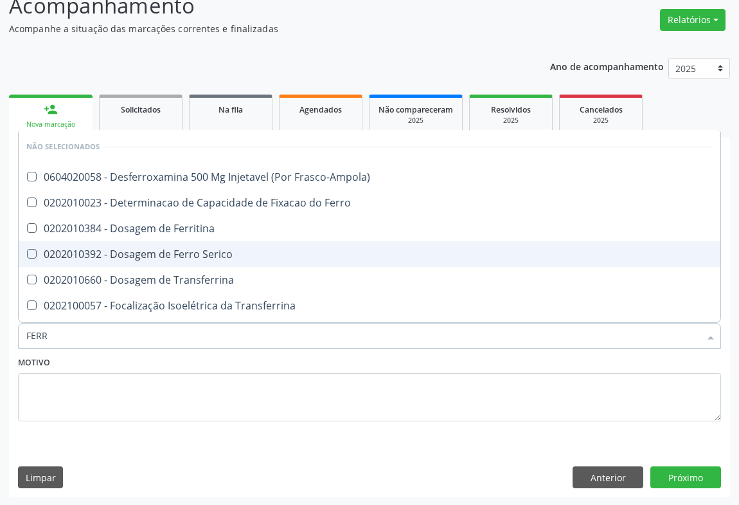
click at [141, 254] on div "0202010392 - Dosagem de Ferro Serico" at bounding box center [369, 254] width 687 height 10
checkbox Serico "true"
type input "fez"
checkbox Serico "false"
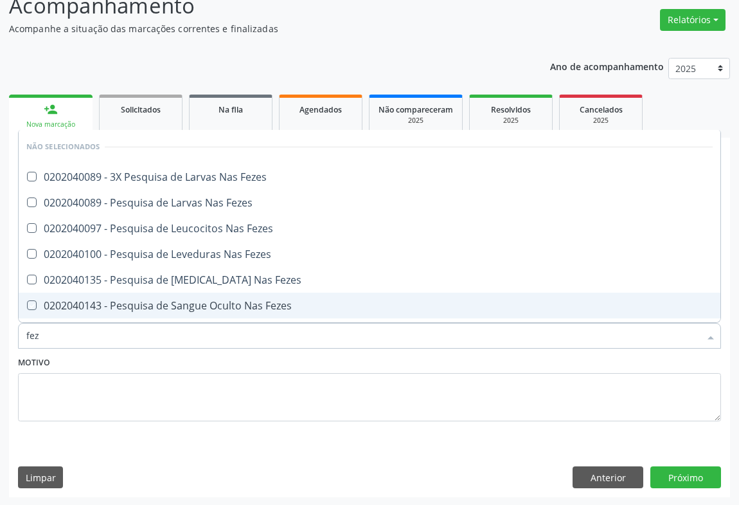
click at [70, 358] on div "Motivo" at bounding box center [369, 387] width 703 height 68
checkbox Fezes "true"
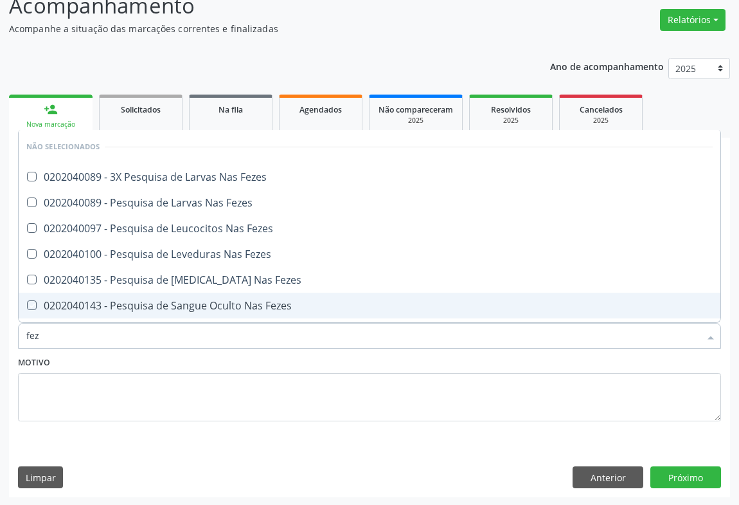
checkbox Fezes "true"
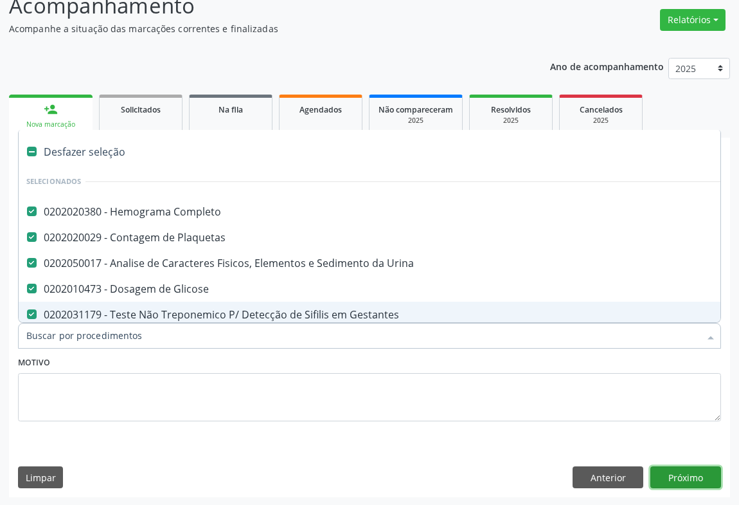
click at [681, 473] on button "Próximo" at bounding box center [686, 477] width 71 height 22
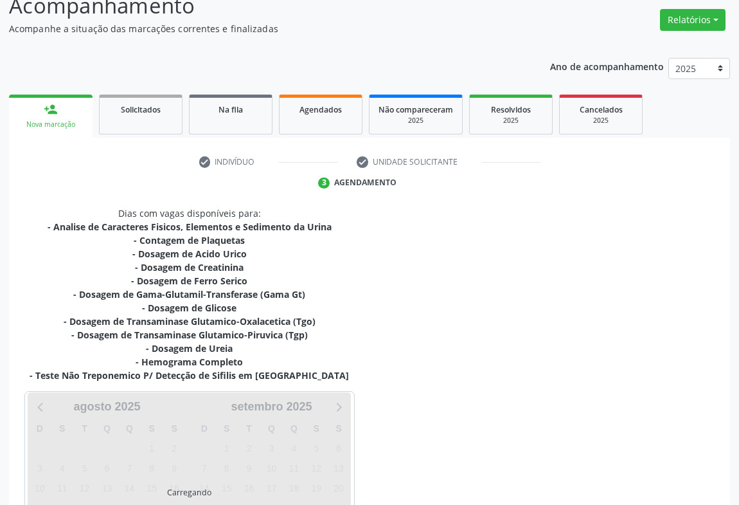
scroll to position [215, 0]
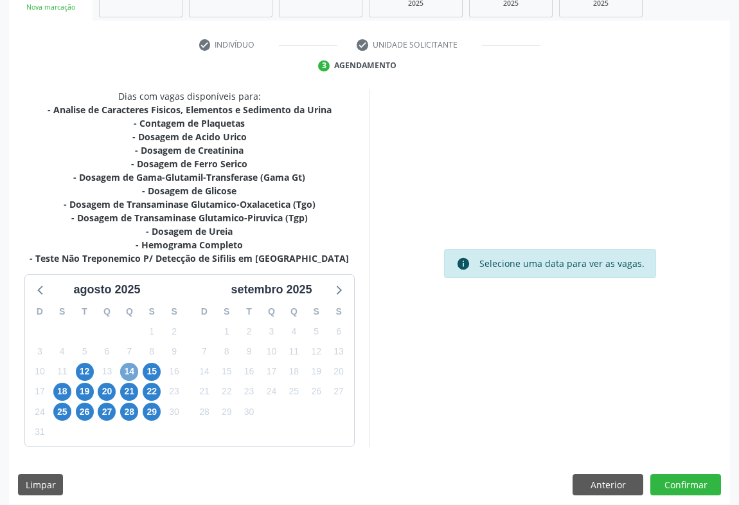
click at [129, 374] on span "14" at bounding box center [129, 372] width 18 height 18
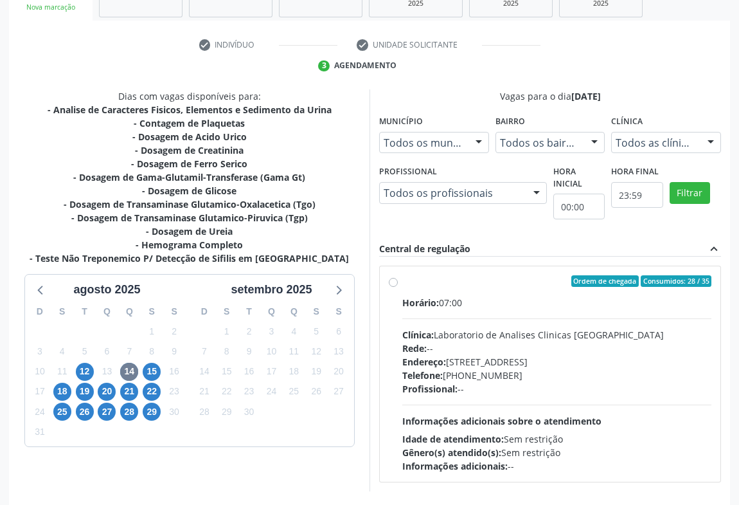
click at [655, 365] on div "Endereço: Terreo, nº 258, Centro, Campo Formoso - BA" at bounding box center [557, 362] width 309 height 14
click at [398, 287] on input "Ordem de chegada Consumidos: 28 / 35 Horário: 07:00 Clínica: Laboratorio de Ana…" at bounding box center [393, 281] width 9 height 12
radio input "true"
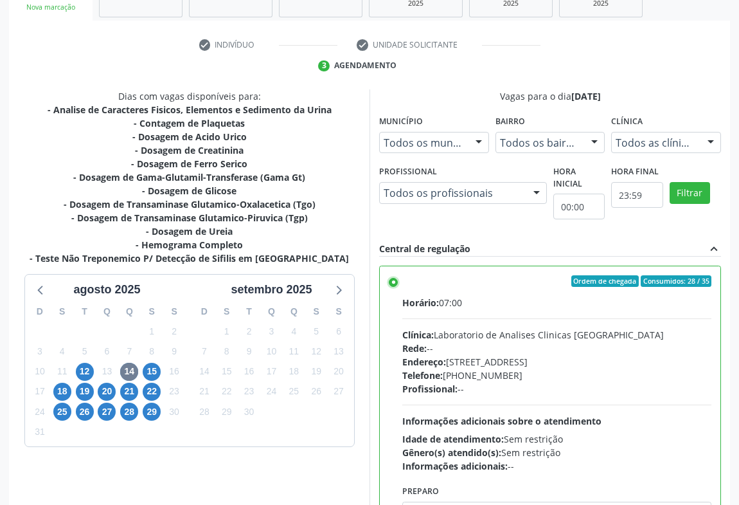
scroll to position [290, 0]
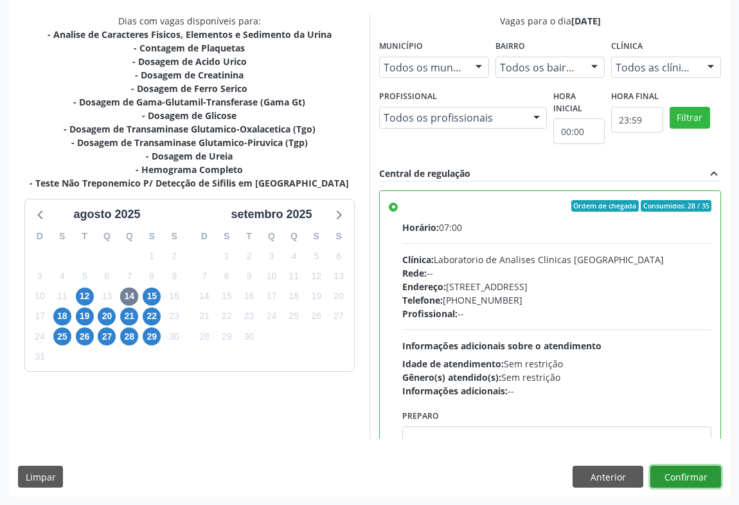
click at [673, 468] on button "Confirmar" at bounding box center [686, 477] width 71 height 22
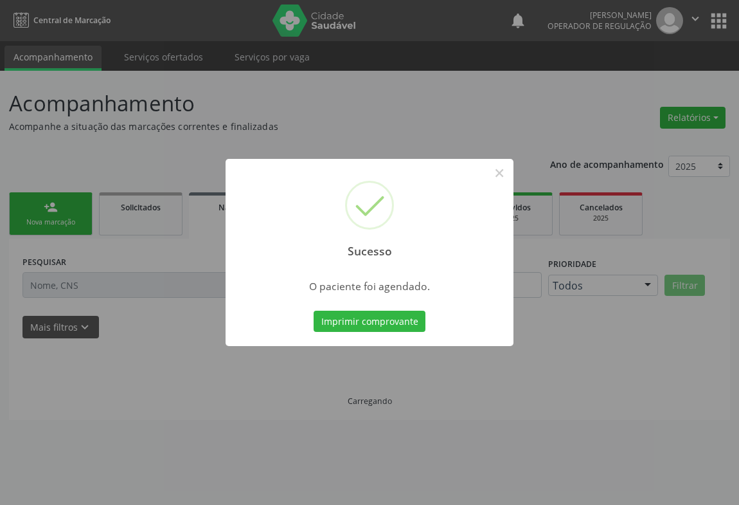
scroll to position [0, 0]
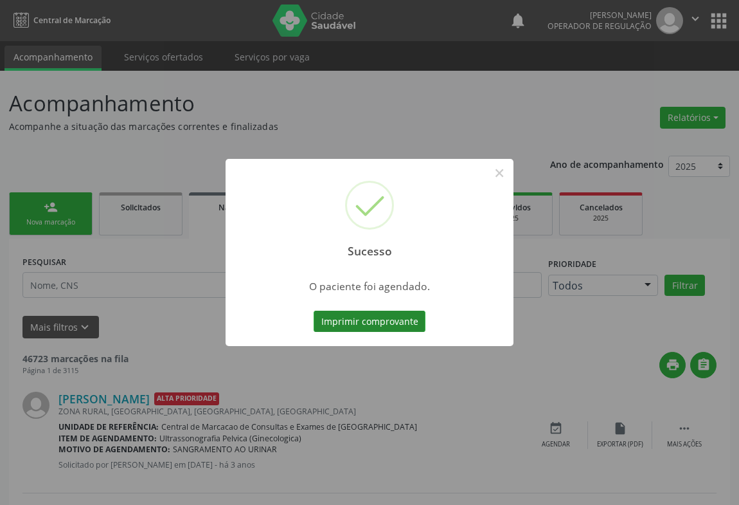
click at [395, 323] on button "Imprimir comprovante" at bounding box center [370, 322] width 112 height 22
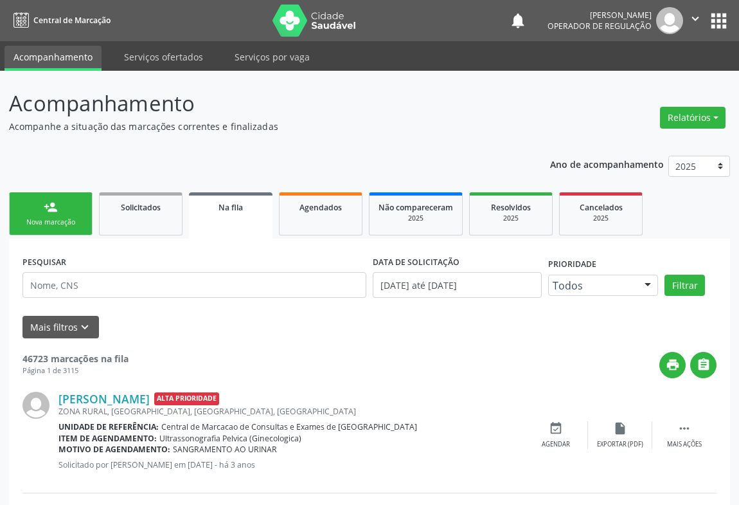
click at [59, 207] on link "person_add Nova marcação" at bounding box center [51, 213] width 84 height 43
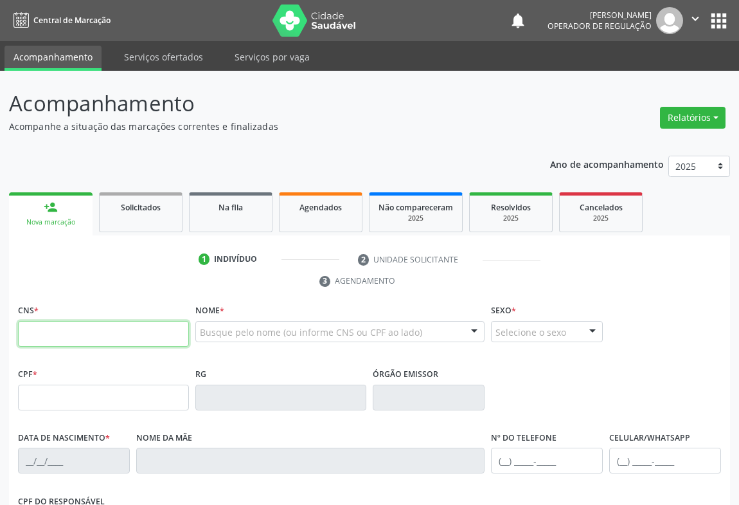
click at [51, 331] on input "text" at bounding box center [103, 334] width 171 height 26
type input "700 4064 3415 5345"
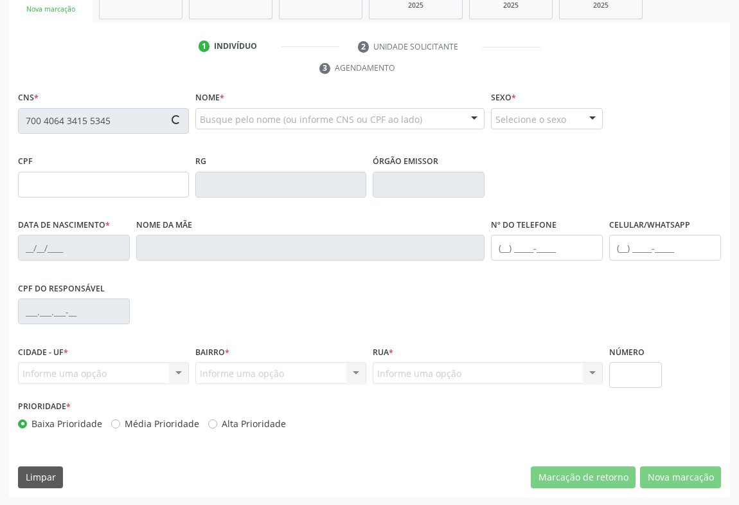
type input "17/04/2015"
type input "(74) 99919-8257"
type input "33"
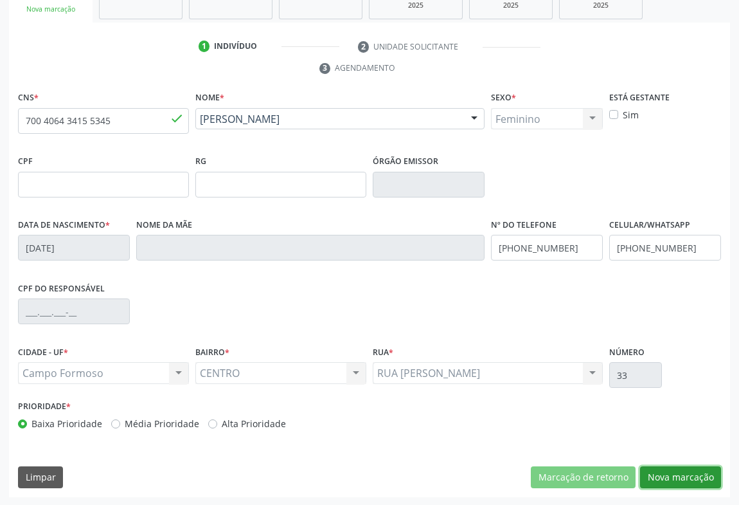
click at [677, 474] on button "Nova marcação" at bounding box center [680, 477] width 81 height 22
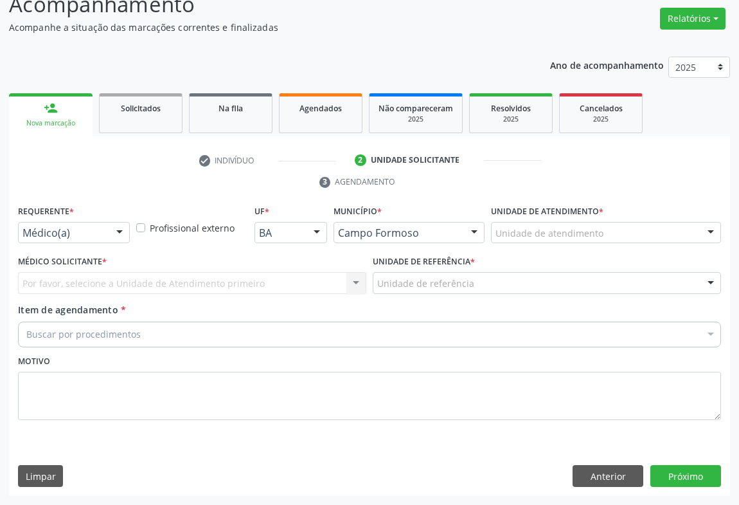
scroll to position [98, 0]
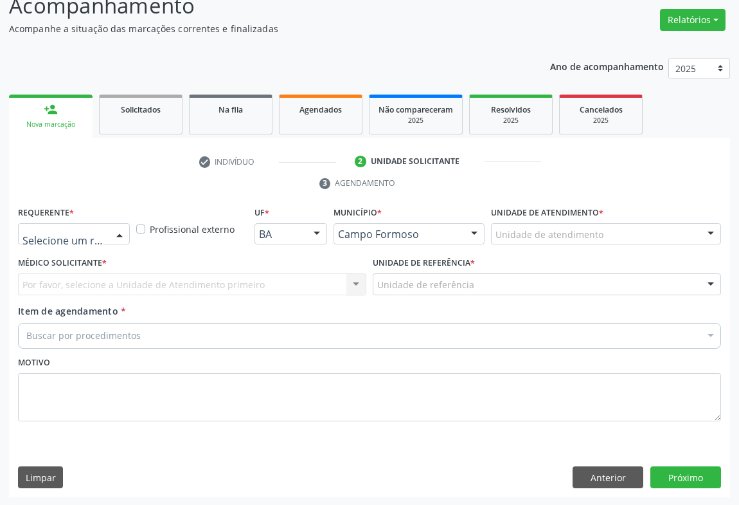
click at [106, 228] on div at bounding box center [74, 234] width 112 height 22
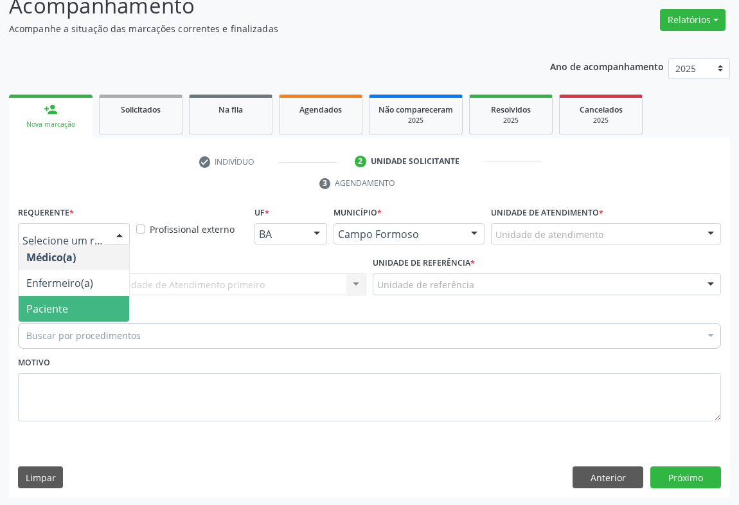
click at [77, 306] on span "Paciente" at bounding box center [74, 309] width 111 height 26
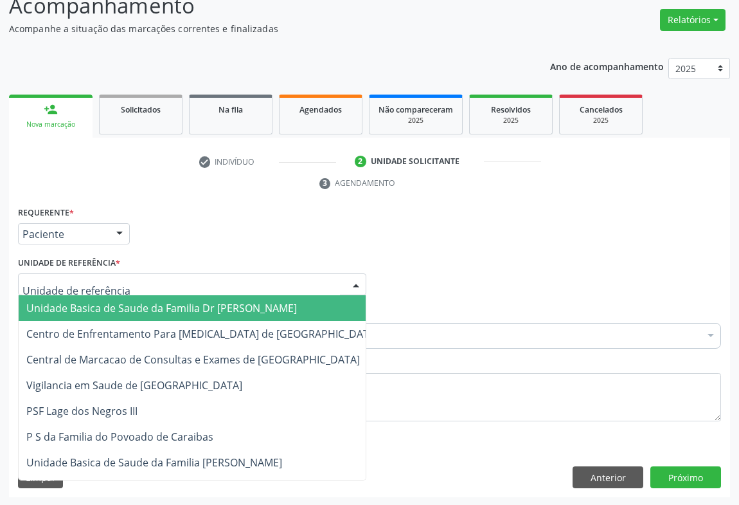
click at [136, 281] on div at bounding box center [192, 284] width 349 height 22
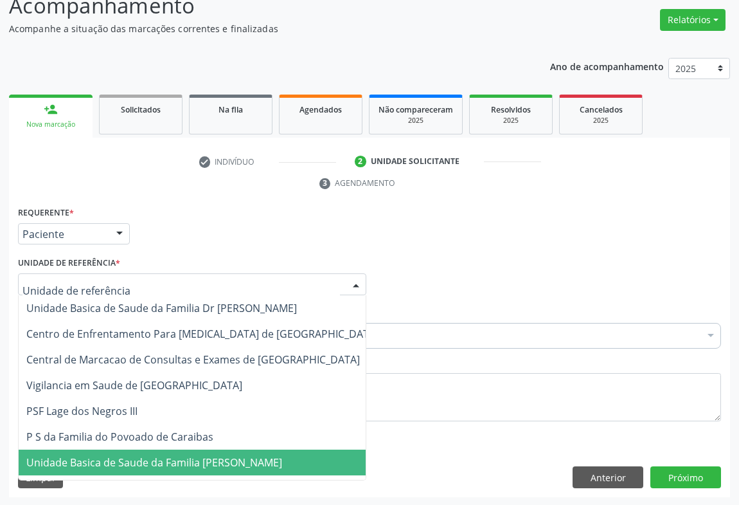
click at [135, 457] on span "Unidade Basica de Saude da Familia [PERSON_NAME]" at bounding box center [154, 462] width 256 height 14
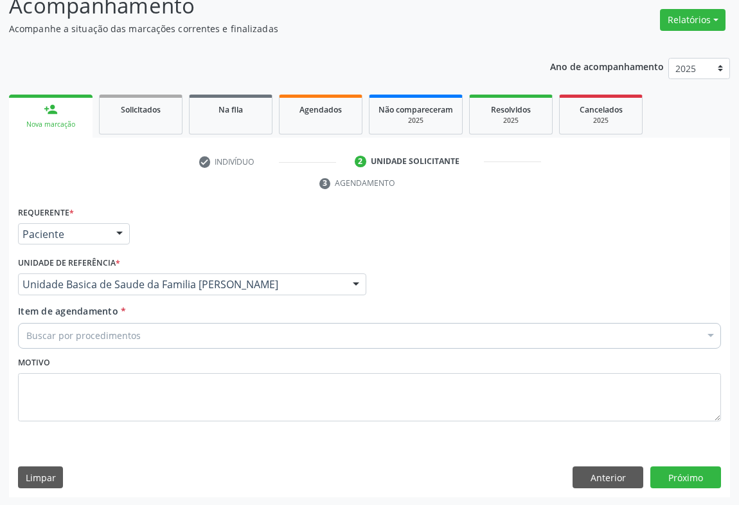
click at [141, 331] on div "Buscar por procedimentos" at bounding box center [369, 336] width 703 height 26
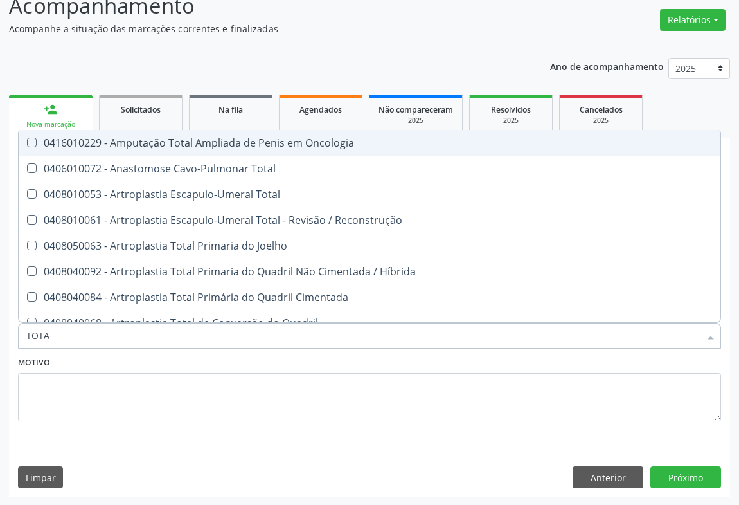
type input "TOTAL"
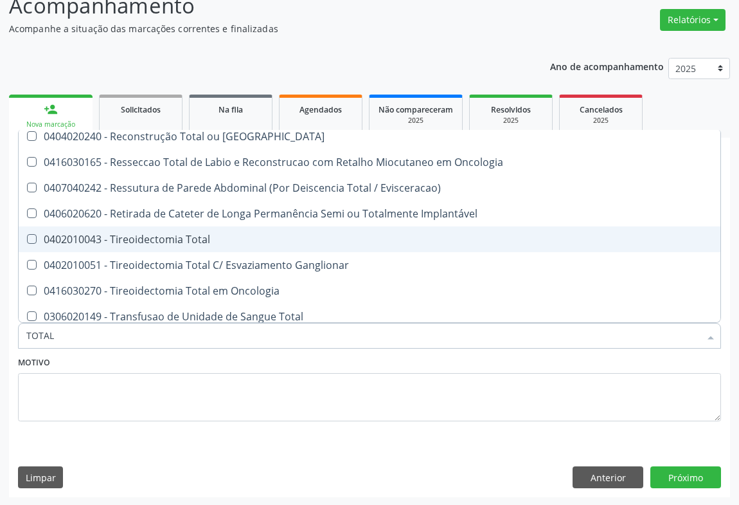
scroll to position [2096, 0]
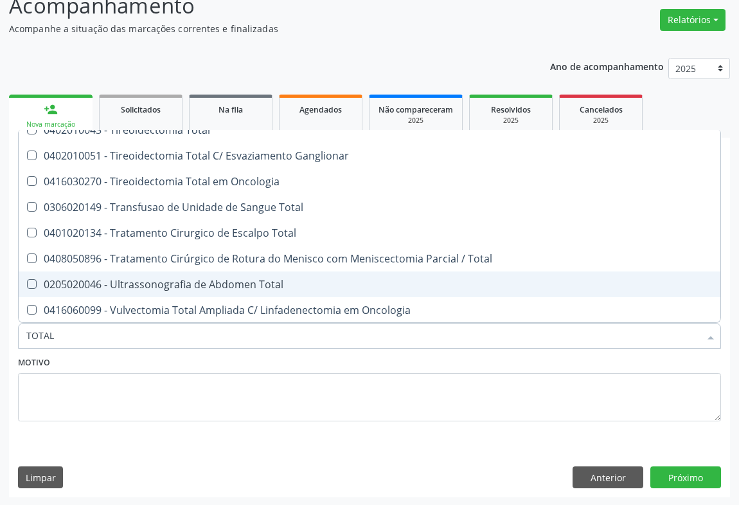
click at [242, 288] on div "0205020046 - Ultrassonografia de Abdomen Total" at bounding box center [369, 284] width 687 height 10
checkbox Total "true"
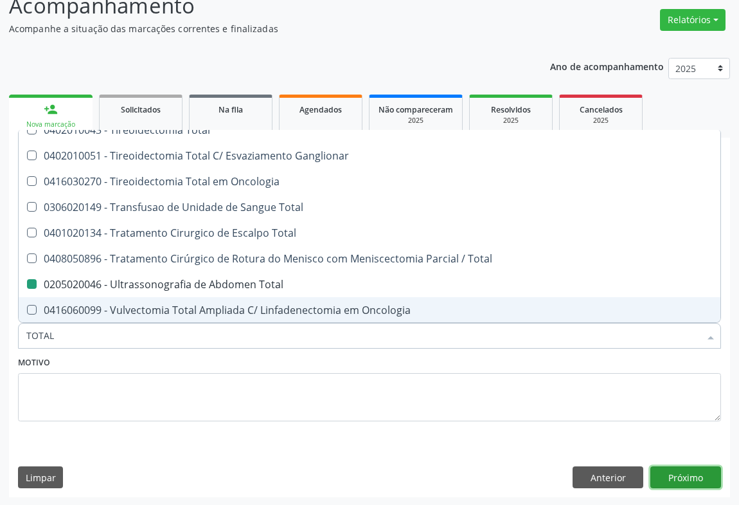
click at [678, 484] on button "Próximo" at bounding box center [686, 477] width 71 height 22
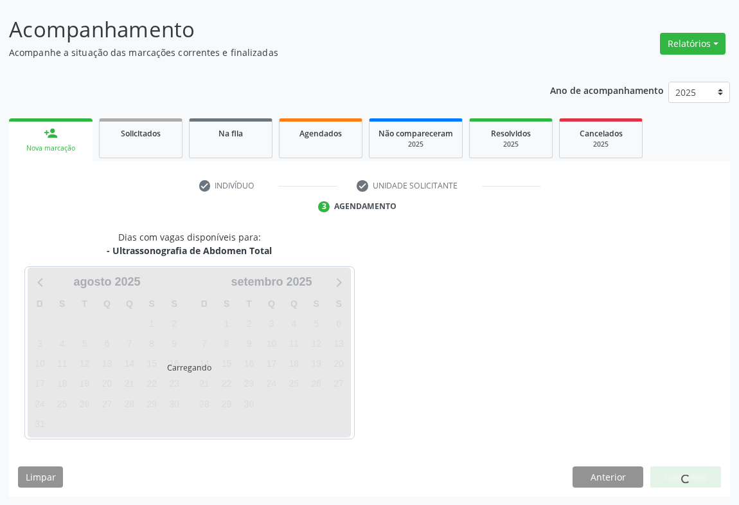
scroll to position [0, 0]
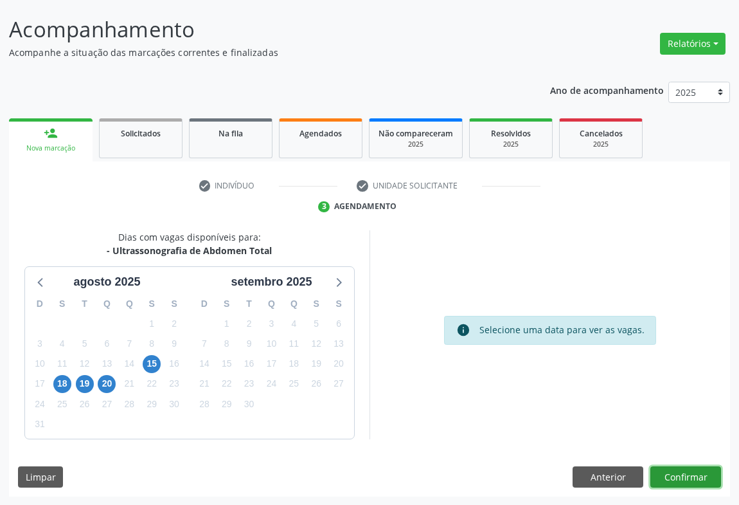
click at [671, 470] on button "Confirmar" at bounding box center [686, 477] width 71 height 22
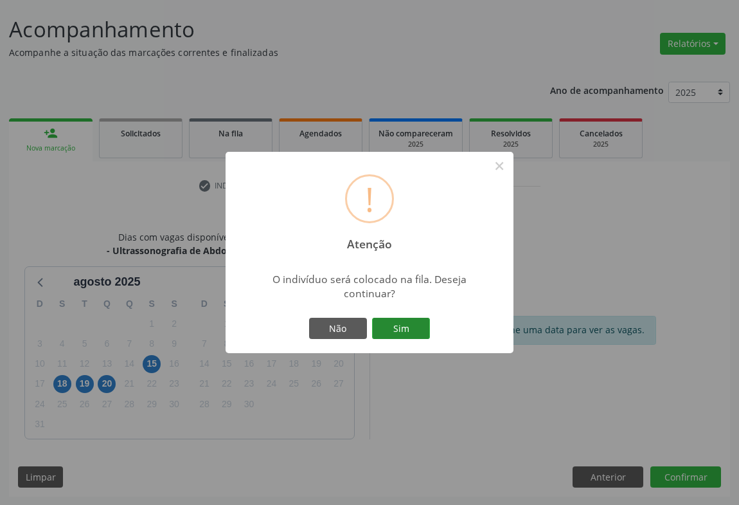
click at [408, 328] on button "Sim" at bounding box center [401, 329] width 58 height 22
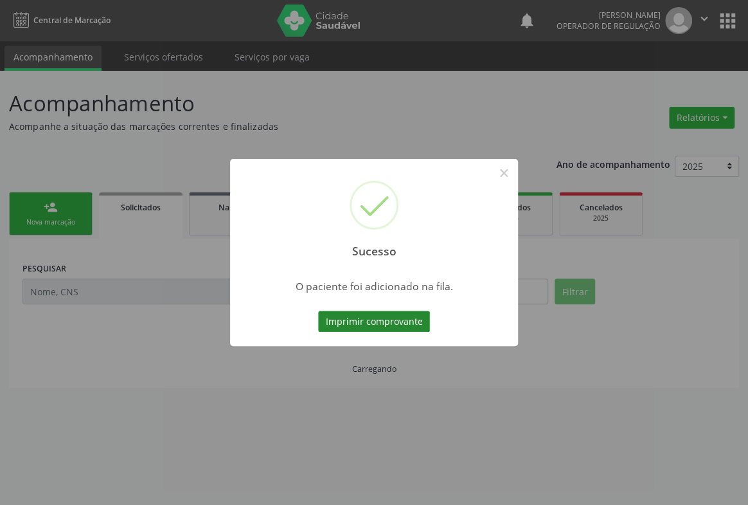
click at [395, 322] on button "Imprimir comprovante" at bounding box center [374, 322] width 112 height 22
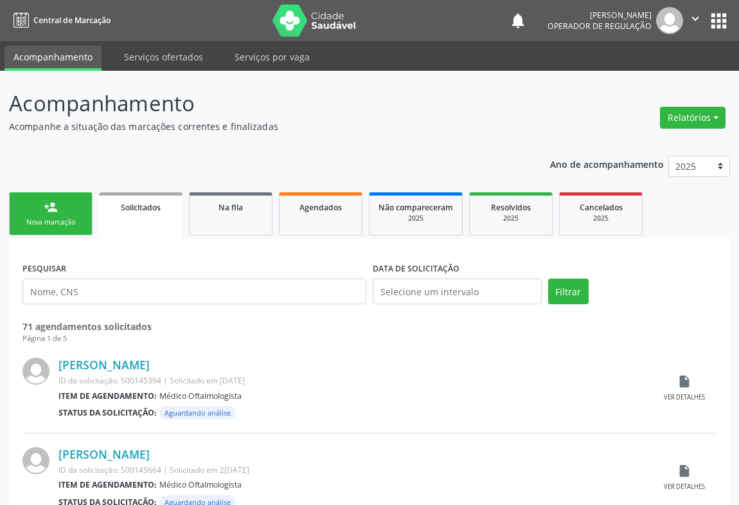
click at [54, 213] on link "person_add Nova marcação" at bounding box center [51, 213] width 84 height 43
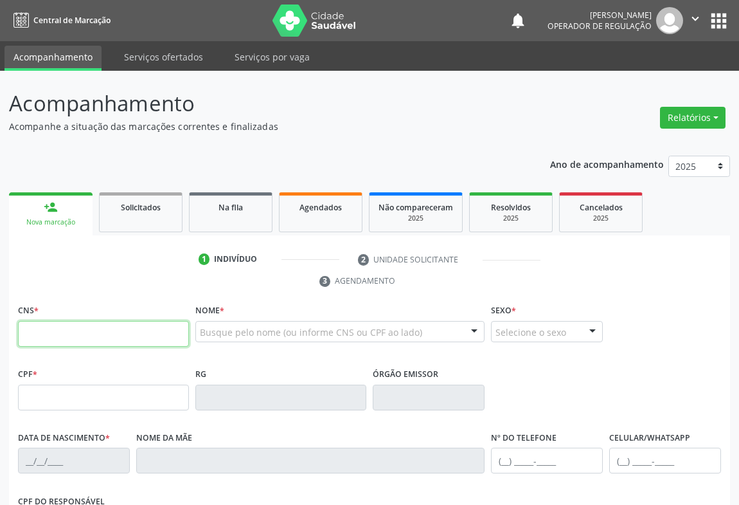
click at [91, 338] on input "text" at bounding box center [103, 334] width 171 height 26
type input "700 0070 0286 1306"
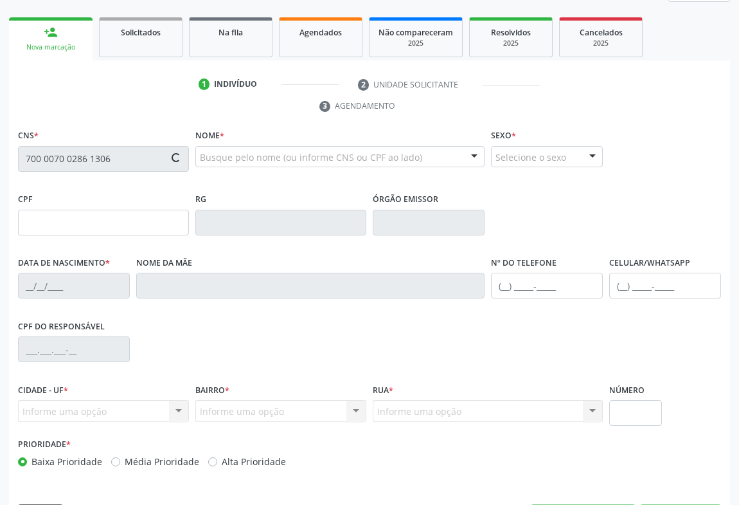
type input "418.543.731-53"
type input "0311963811"
type input "[DATE]"
type input "[PHONE_NUMBER]"
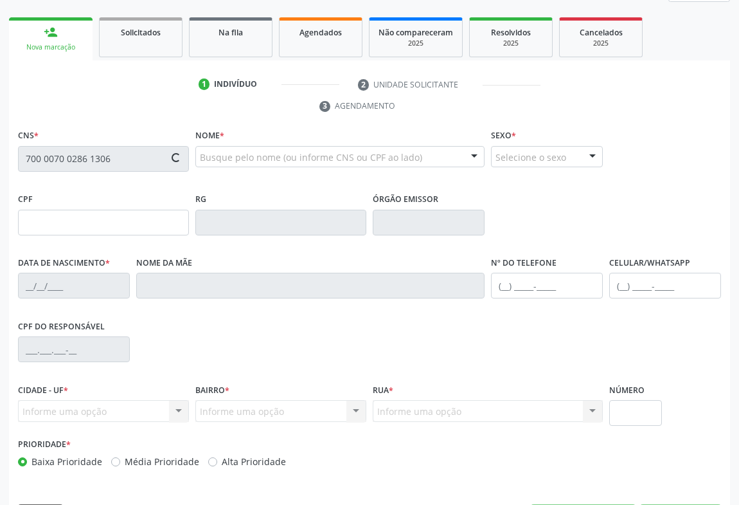
type input "418.543.731-53"
type input "634"
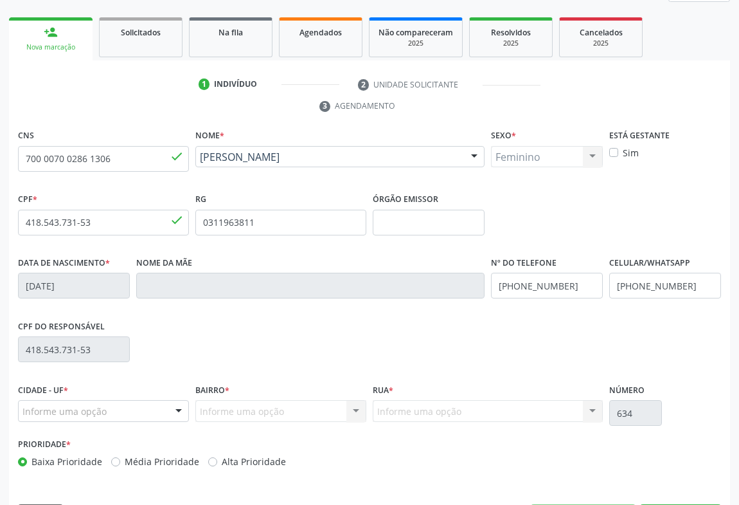
scroll to position [213, 0]
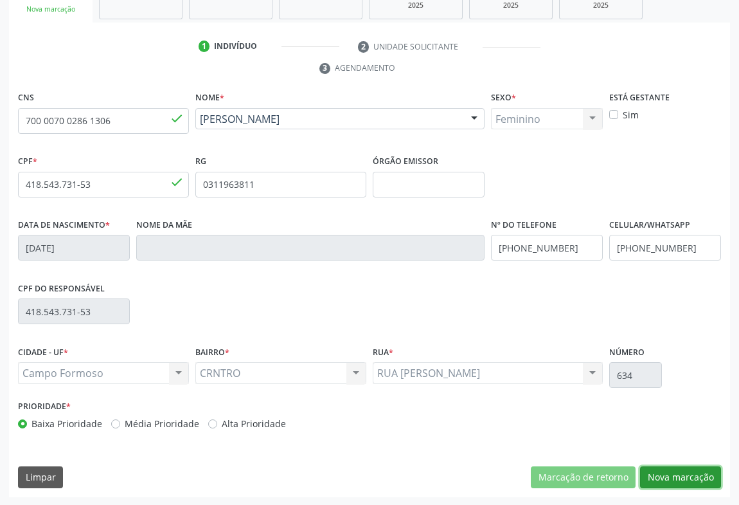
click at [653, 473] on button "Nova marcação" at bounding box center [680, 477] width 81 height 22
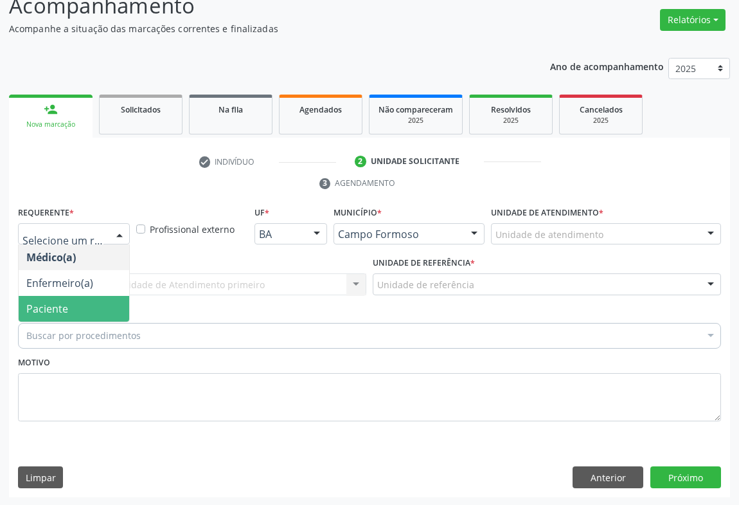
click at [75, 305] on span "Paciente" at bounding box center [74, 309] width 111 height 26
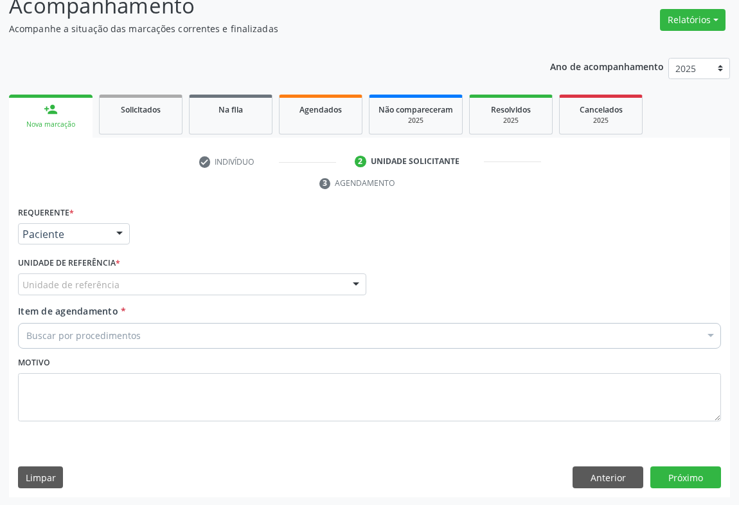
click at [127, 287] on div "Unidade de referência" at bounding box center [192, 284] width 349 height 22
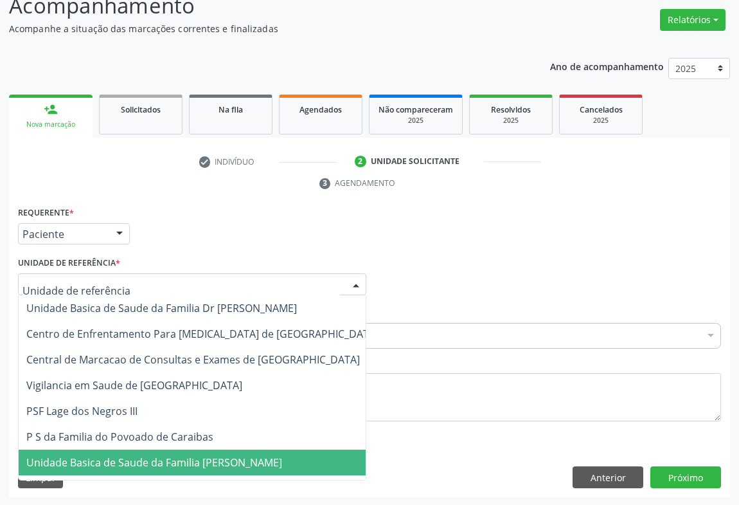
click at [125, 471] on span "Unidade Basica de Saude da Familia [PERSON_NAME]" at bounding box center [203, 462] width 368 height 26
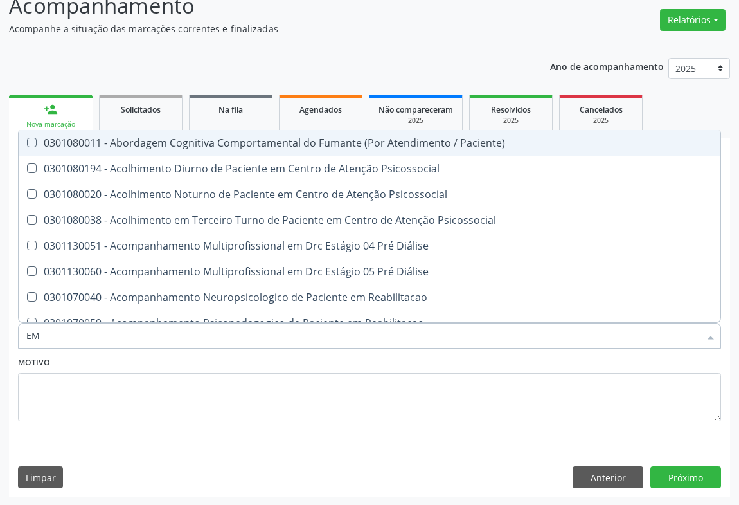
type input "E"
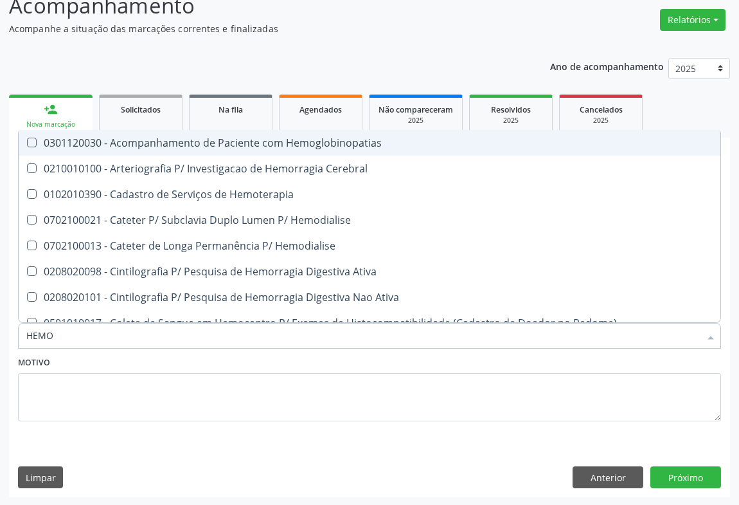
type input "HEMOG"
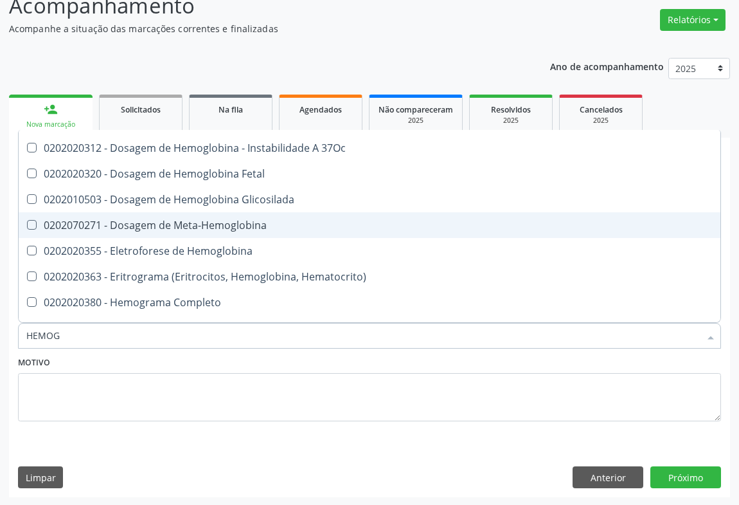
scroll to position [193, 0]
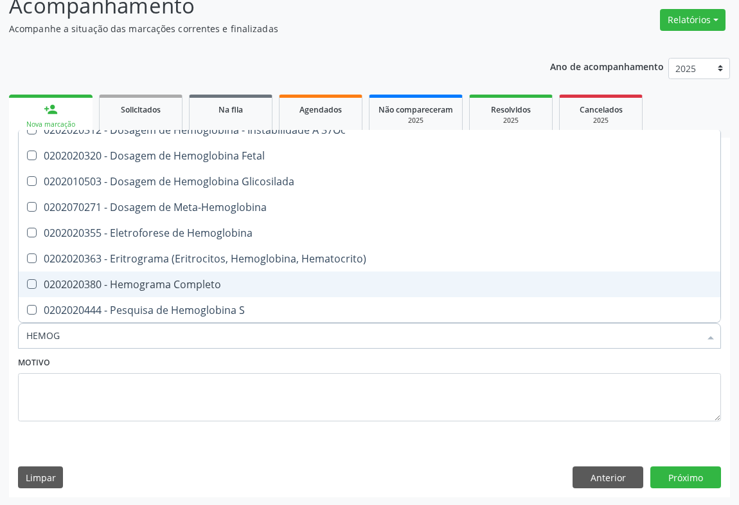
click at [228, 284] on div "0202020380 - Hemograma Completo" at bounding box center [369, 284] width 687 height 10
checkbox Completo "true"
click at [694, 476] on button "Próximo" at bounding box center [686, 477] width 71 height 22
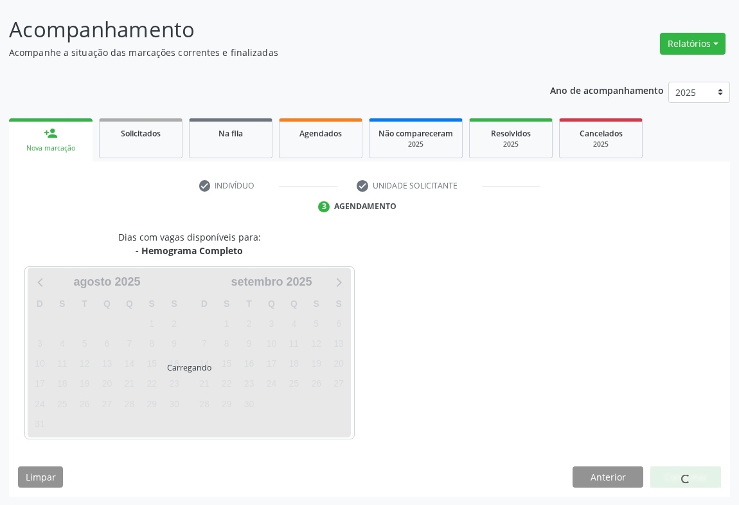
scroll to position [0, 0]
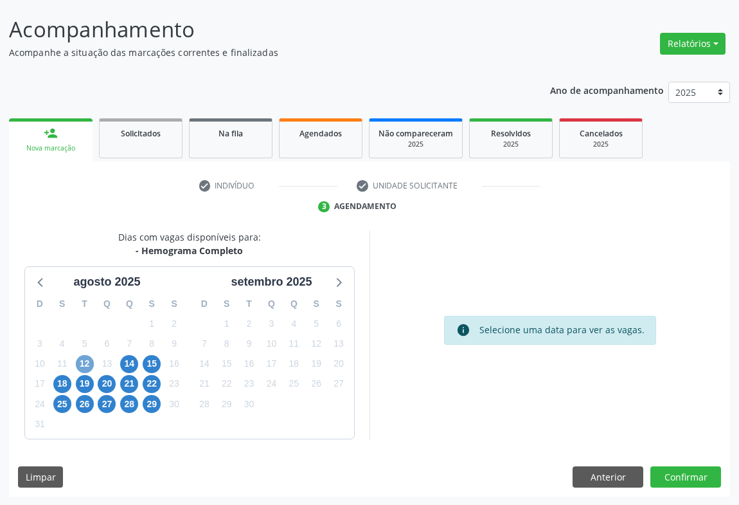
click at [83, 361] on span "12" at bounding box center [85, 364] width 18 height 18
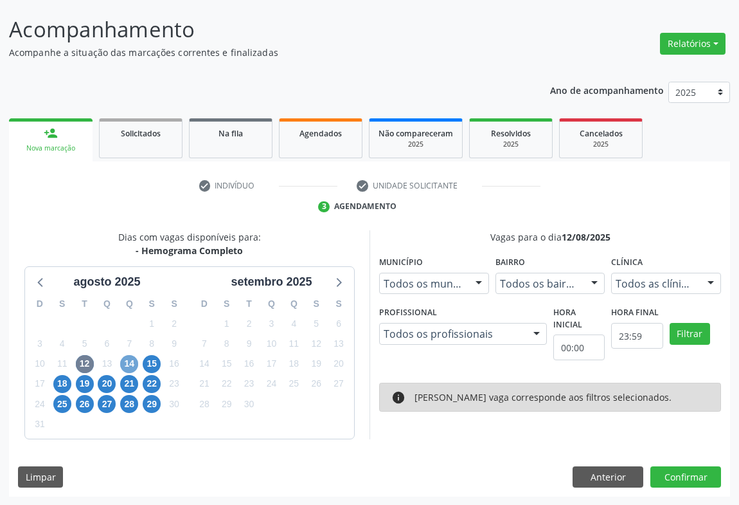
click at [131, 361] on span "14" at bounding box center [129, 364] width 18 height 18
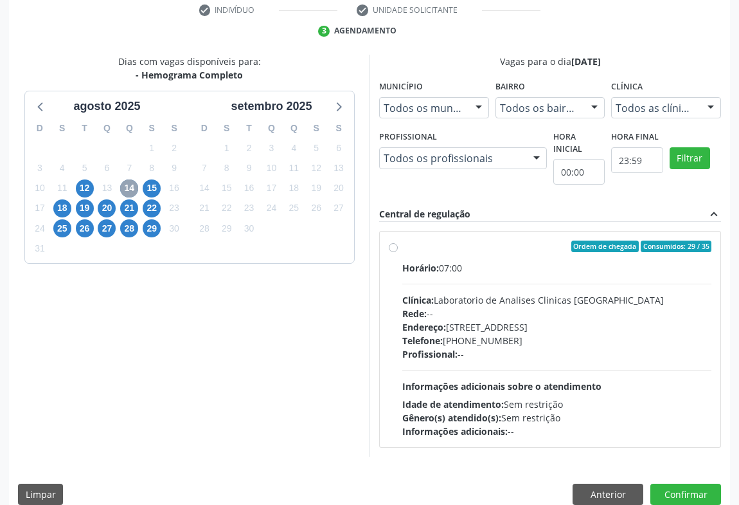
scroll to position [267, 0]
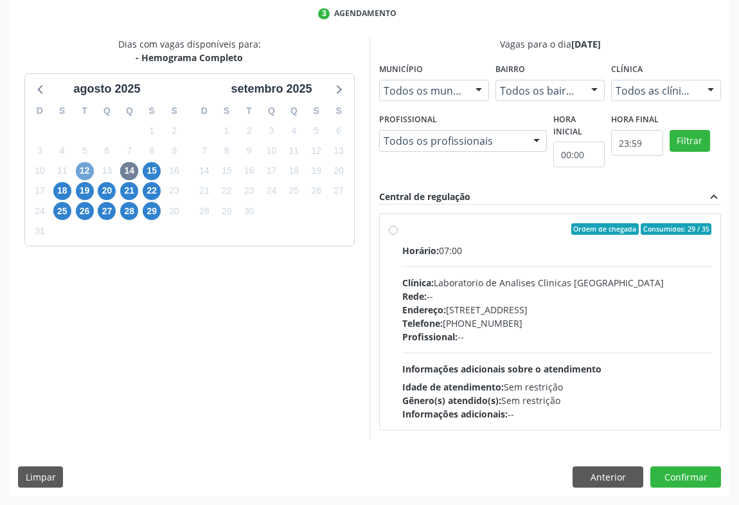
click at [83, 170] on span "12" at bounding box center [85, 171] width 18 height 18
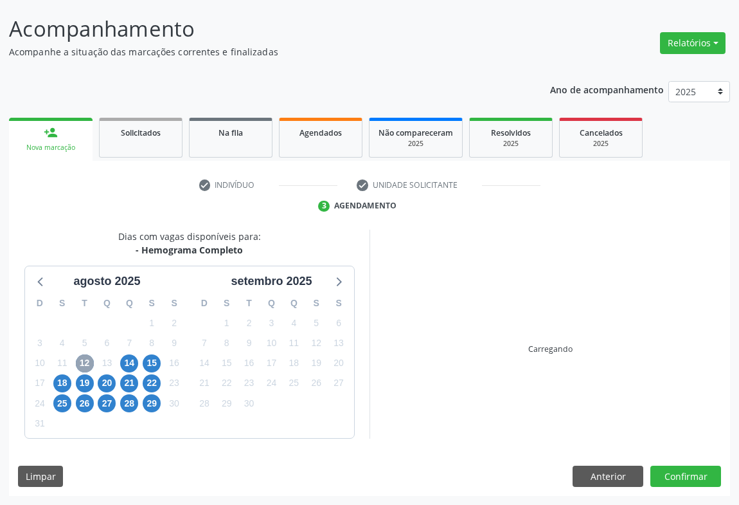
scroll to position [74, 0]
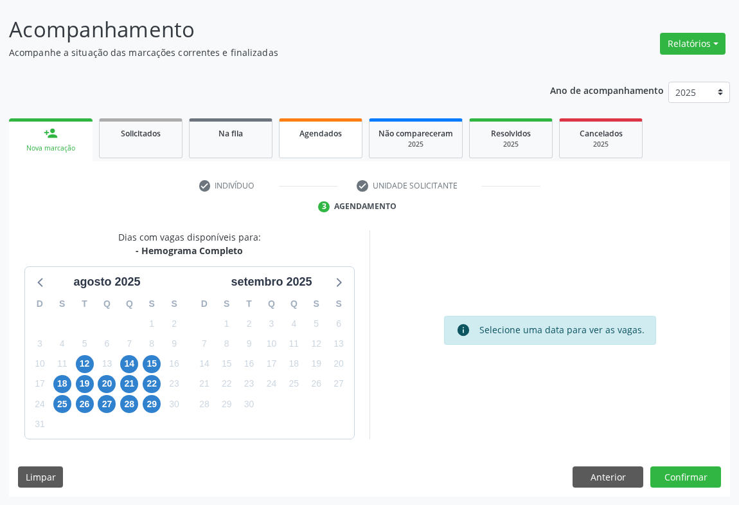
click at [314, 138] on link "Agendados" at bounding box center [321, 138] width 84 height 40
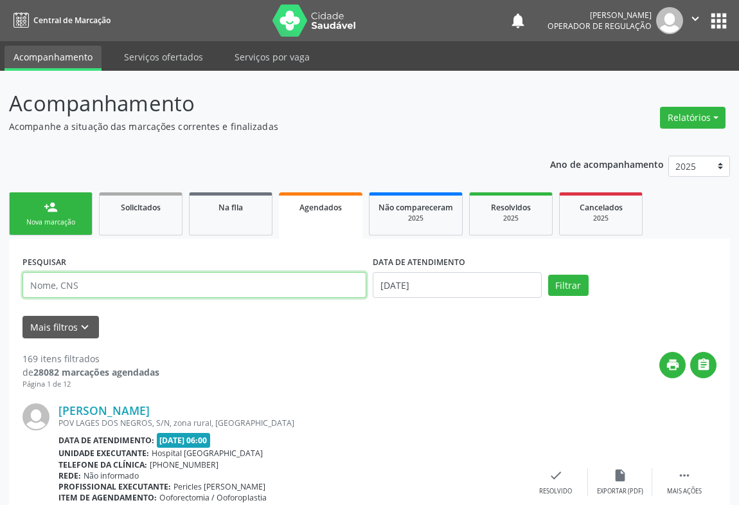
click at [80, 282] on input "text" at bounding box center [195, 285] width 344 height 26
type input "MARIA CELINA DE J"
click at [549, 275] on button "Filtrar" at bounding box center [569, 286] width 41 height 22
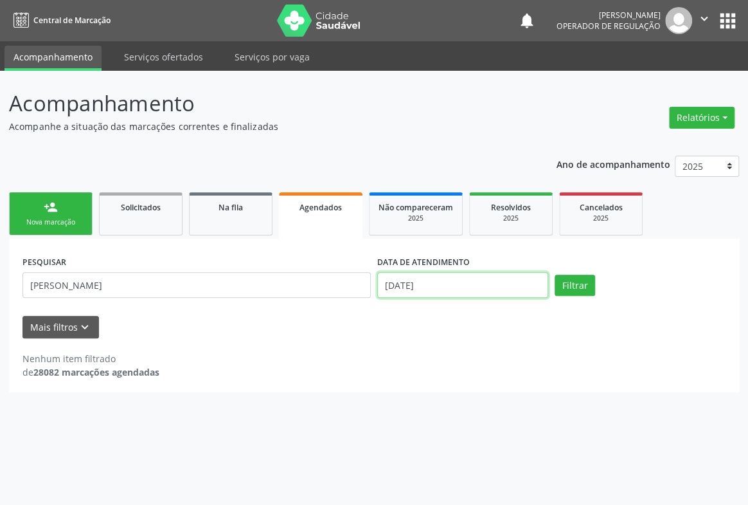
drag, startPoint x: 444, startPoint y: 289, endPoint x: 451, endPoint y: 285, distance: 7.5
click at [444, 289] on input "13/08/2025" at bounding box center [462, 285] width 171 height 26
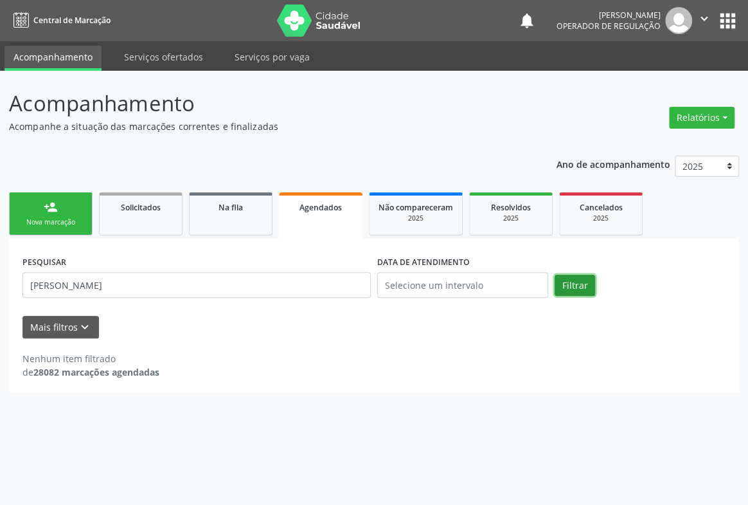
click at [579, 290] on button "Filtrar" at bounding box center [575, 286] width 41 height 22
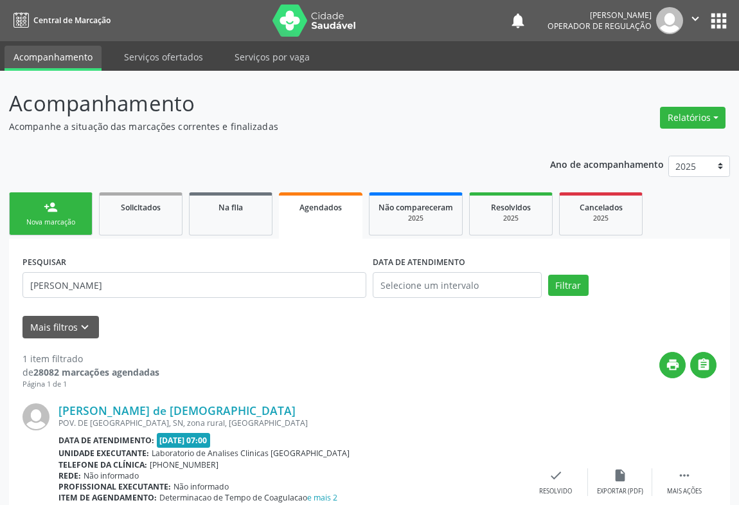
scroll to position [91, 0]
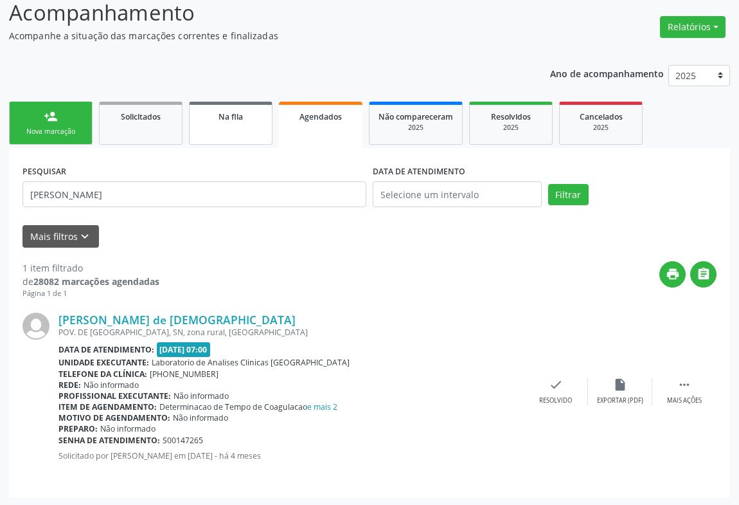
click at [230, 116] on span "Na fila" at bounding box center [231, 116] width 24 height 11
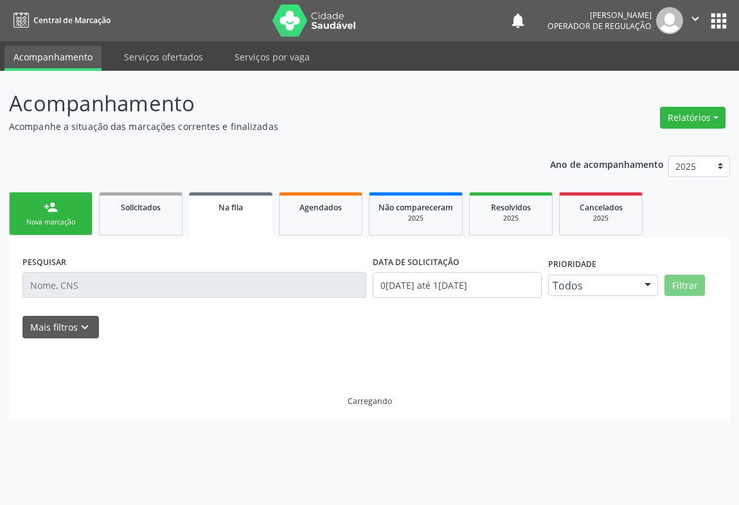
scroll to position [0, 0]
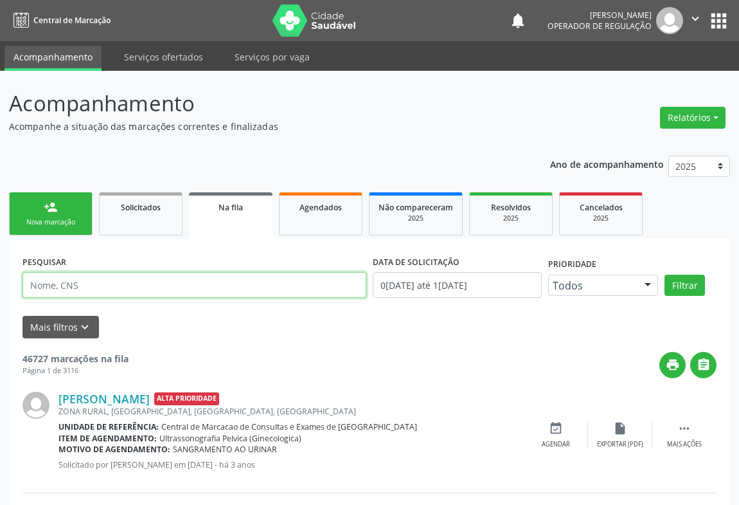
click at [105, 287] on input "text" at bounding box center [195, 285] width 344 height 26
type input "MARIA CELI"
click at [665, 275] on button "Filtrar" at bounding box center [685, 286] width 41 height 22
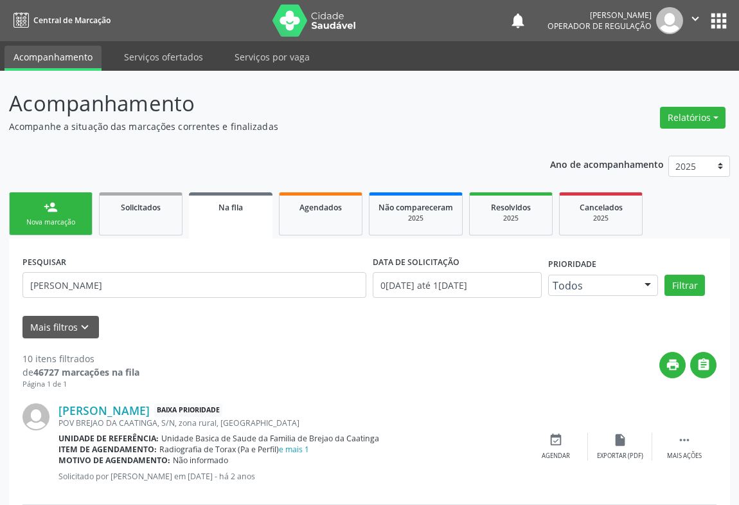
click at [64, 210] on link "person_add Nova marcação" at bounding box center [51, 213] width 84 height 43
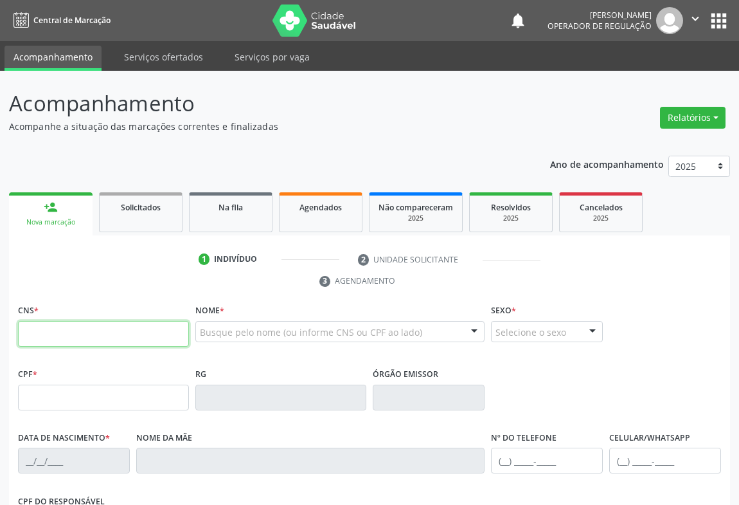
click at [65, 335] on input "text" at bounding box center [103, 334] width 171 height 26
type input "709 8020 7484 7794"
type input "946.564.285-15"
type input "0848495926"
type input "01/09/1955"
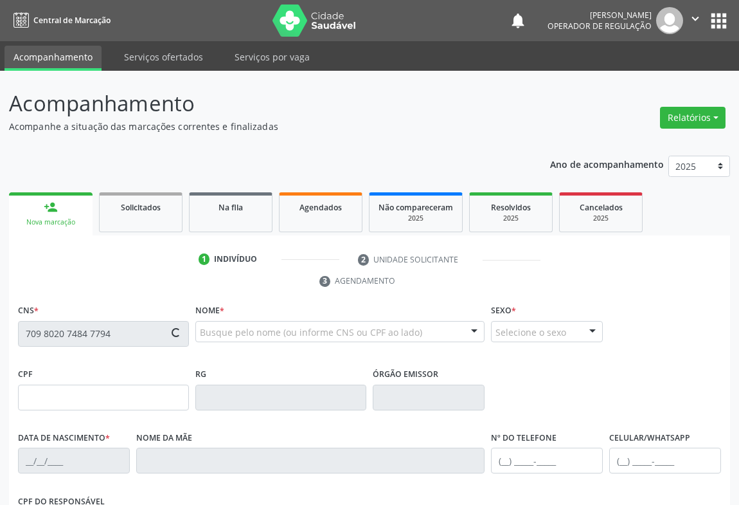
type input "(74) 98135-4616"
type input "SN"
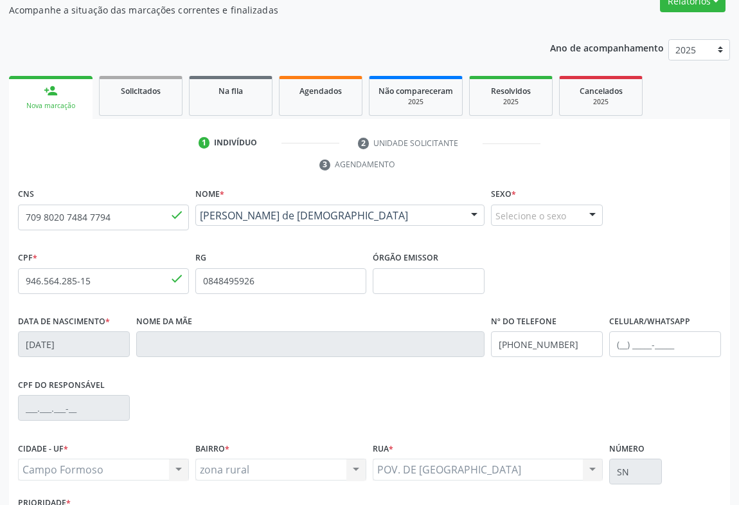
scroll to position [213, 0]
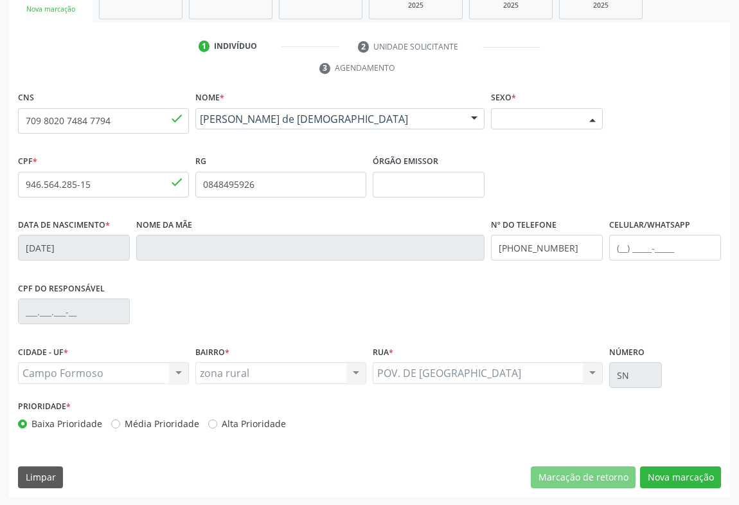
click at [584, 118] on div at bounding box center [592, 120] width 19 height 22
click at [537, 164] on span "Feminino" at bounding box center [522, 168] width 45 height 14
click at [688, 476] on button "Nova marcação" at bounding box center [680, 477] width 81 height 22
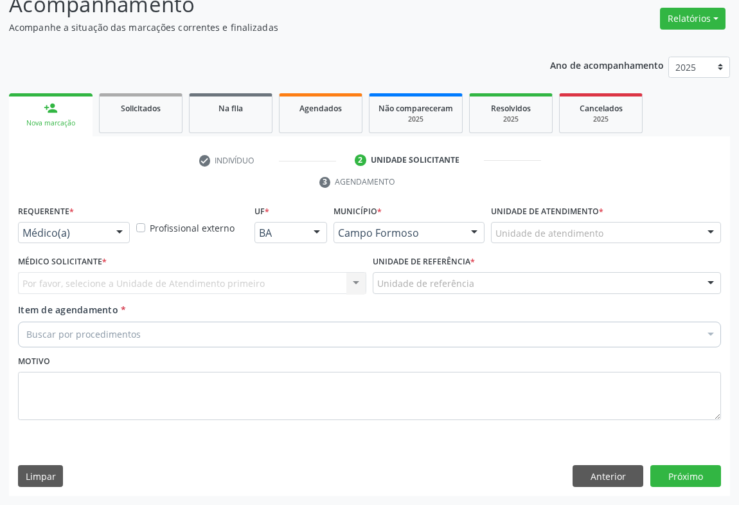
scroll to position [98, 0]
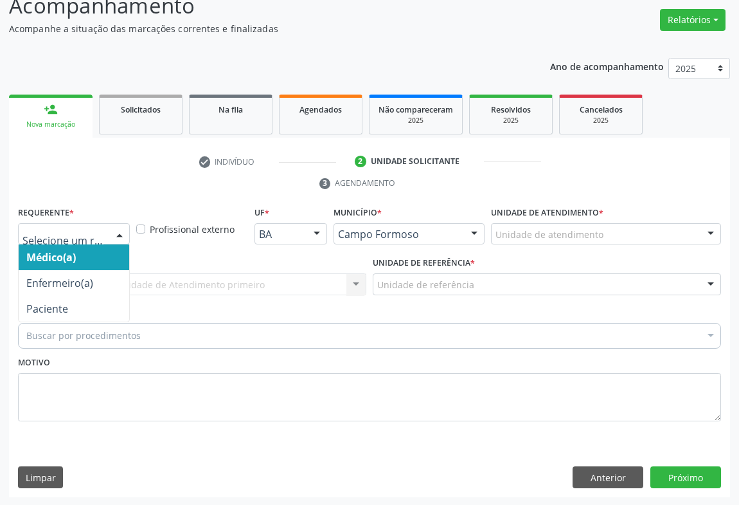
click at [107, 231] on div "Médico(a) Enfermeiro(a) Paciente Nenhum resultado encontrado para: " " Não há n…" at bounding box center [74, 234] width 112 height 22
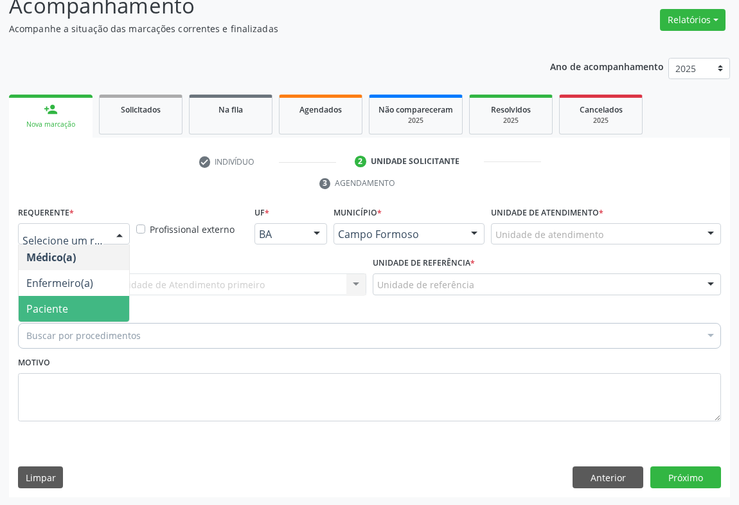
click at [55, 308] on span "Paciente" at bounding box center [47, 309] width 42 height 14
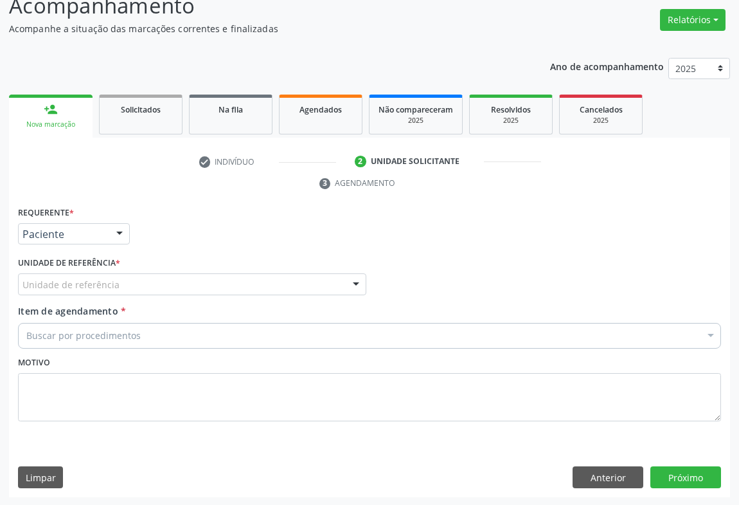
click at [153, 291] on div "Unidade de referência" at bounding box center [192, 284] width 349 height 22
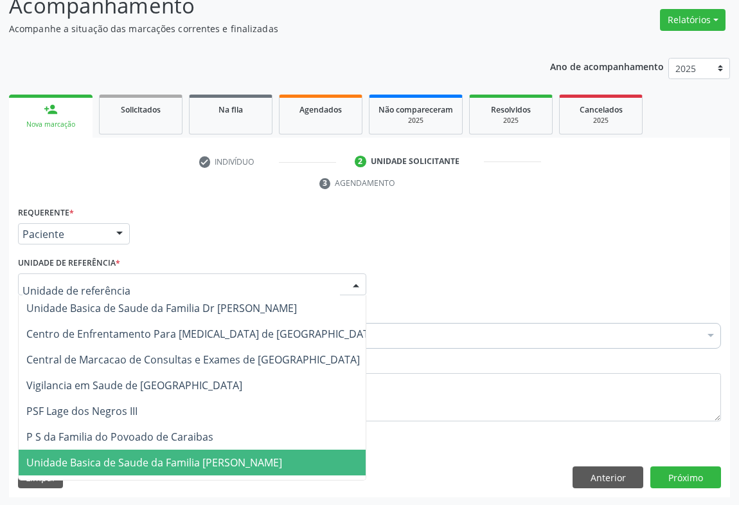
click at [146, 471] on span "Unidade Basica de Saude da Familia [PERSON_NAME]" at bounding box center [203, 462] width 368 height 26
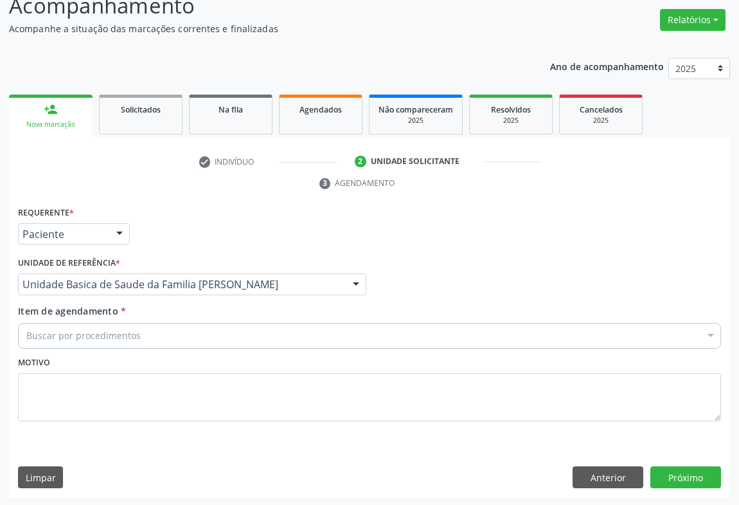
click at [136, 341] on div "Buscar por procedimentos" at bounding box center [369, 336] width 703 height 26
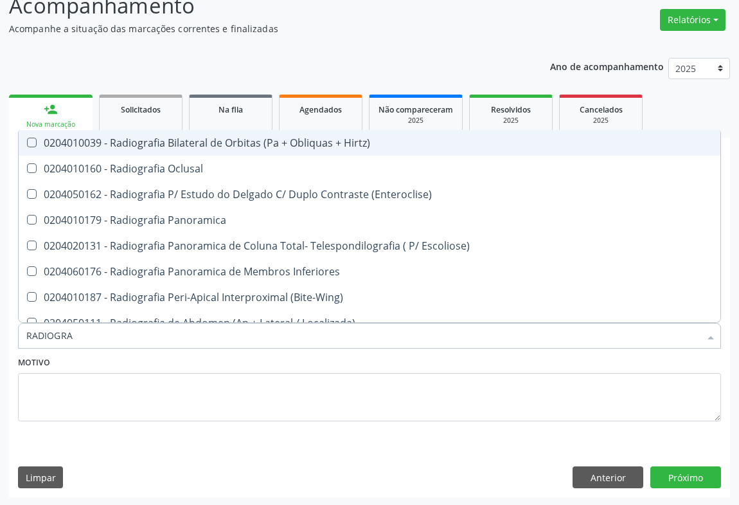
type input "RADIOGRAF"
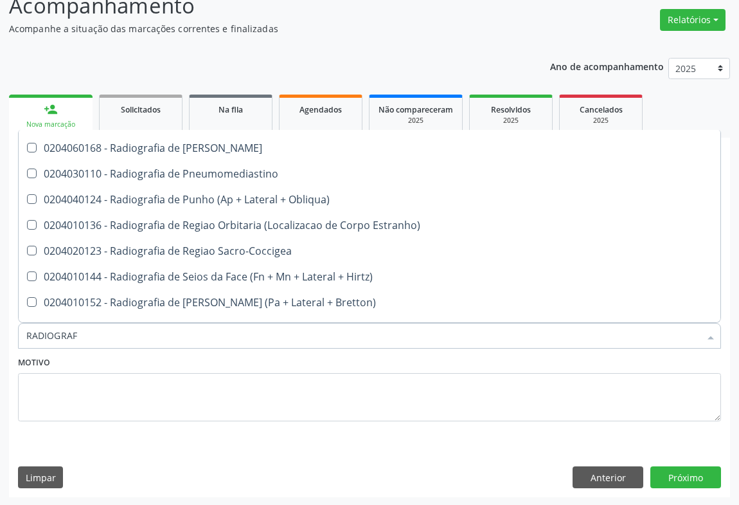
scroll to position [1633, 0]
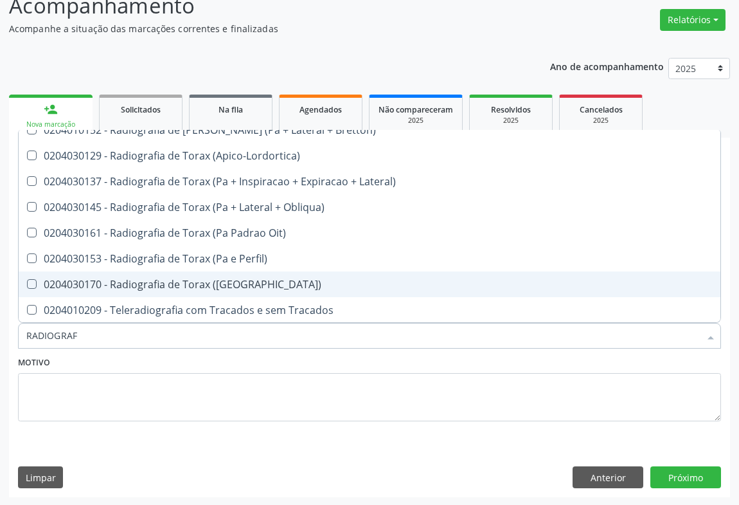
click at [246, 279] on div "0204030170 - Radiografia de Torax (Pa)" at bounding box center [369, 284] width 687 height 10
checkbox \(Pa\) "true"
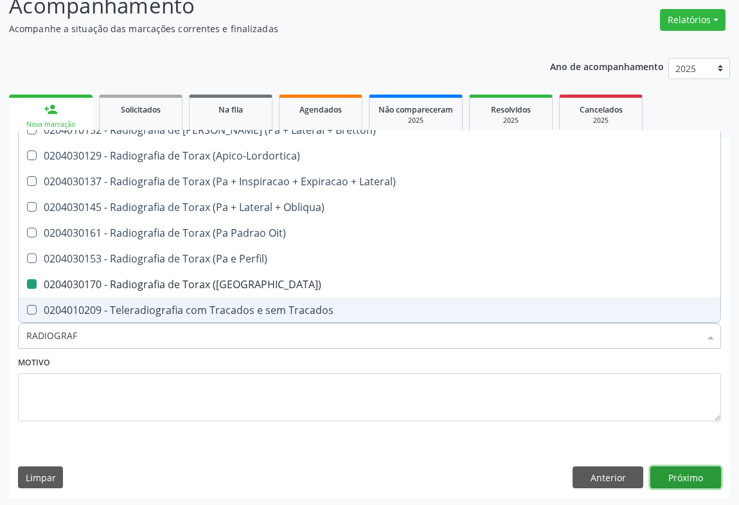
click at [673, 471] on button "Próximo" at bounding box center [686, 477] width 71 height 22
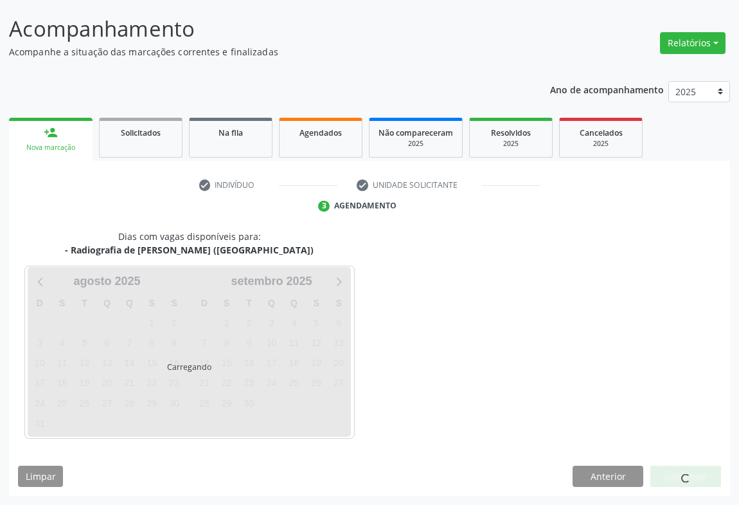
scroll to position [0, 0]
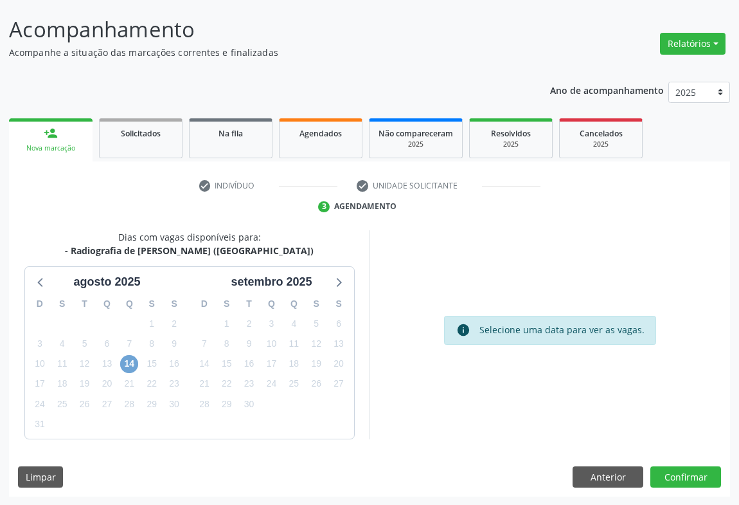
click at [131, 363] on span "14" at bounding box center [129, 364] width 18 height 18
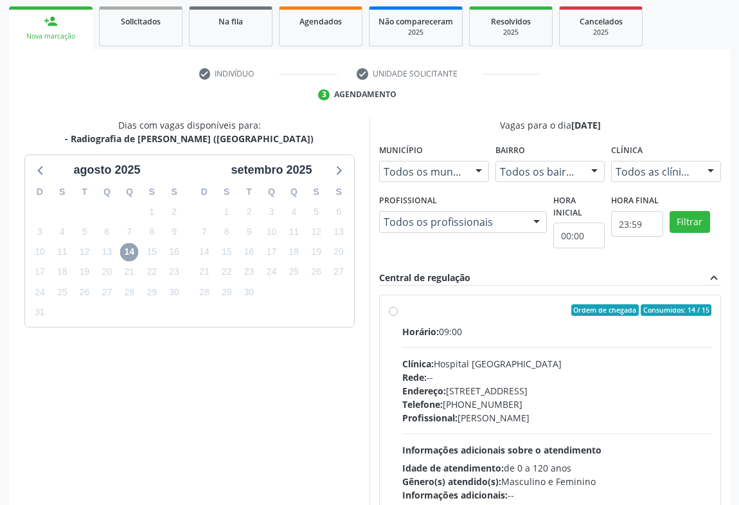
scroll to position [290, 0]
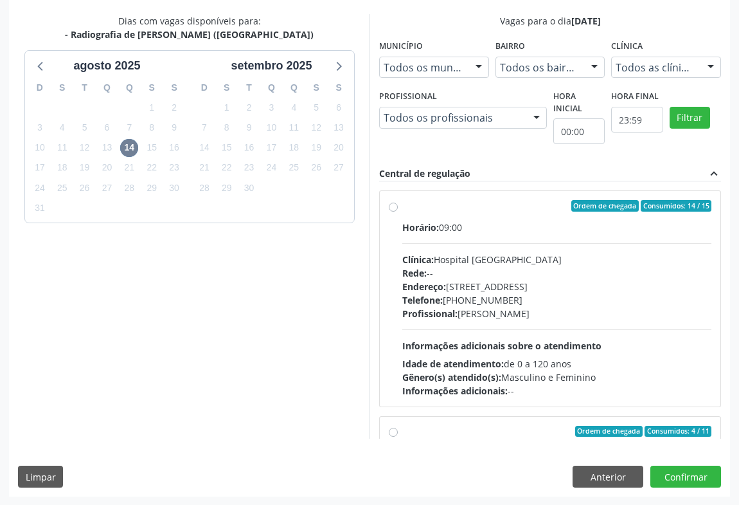
click at [550, 323] on div "Horário: 09:00 Clínica: Hospital Sao Francisco Rede: -- Endereço: Blocos, nº 25…" at bounding box center [557, 309] width 309 height 177
click at [398, 212] on input "Ordem de chegada Consumidos: 14 / 15 Horário: 09:00 Clínica: Hospital Sao Franc…" at bounding box center [393, 206] width 9 height 12
radio input "true"
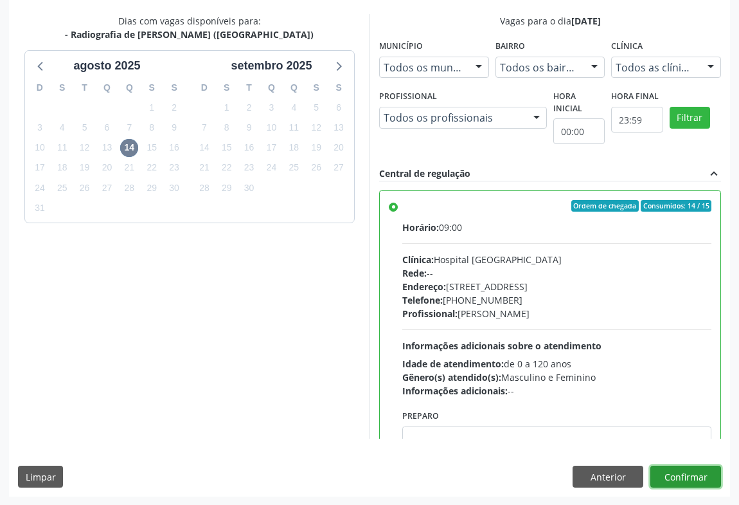
click at [681, 478] on button "Confirmar" at bounding box center [686, 477] width 71 height 22
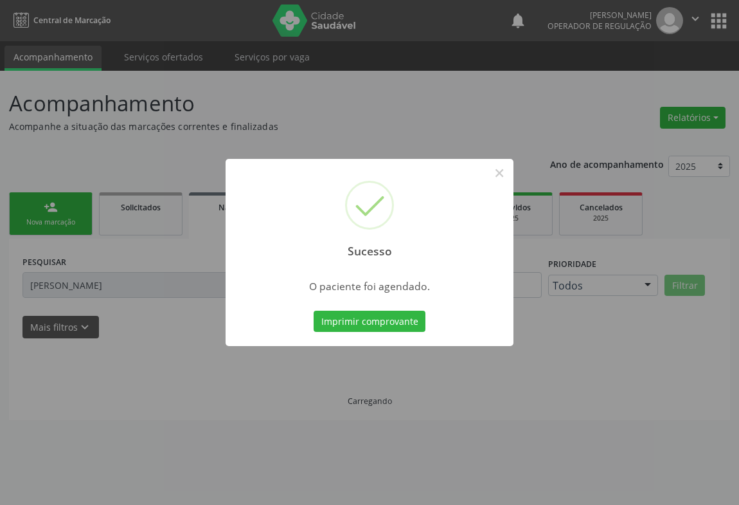
scroll to position [0, 0]
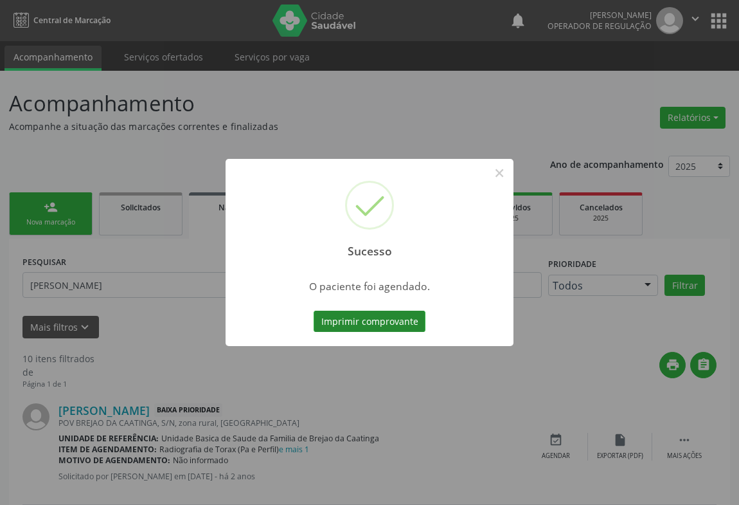
click at [366, 319] on button "Imprimir comprovante" at bounding box center [370, 322] width 112 height 22
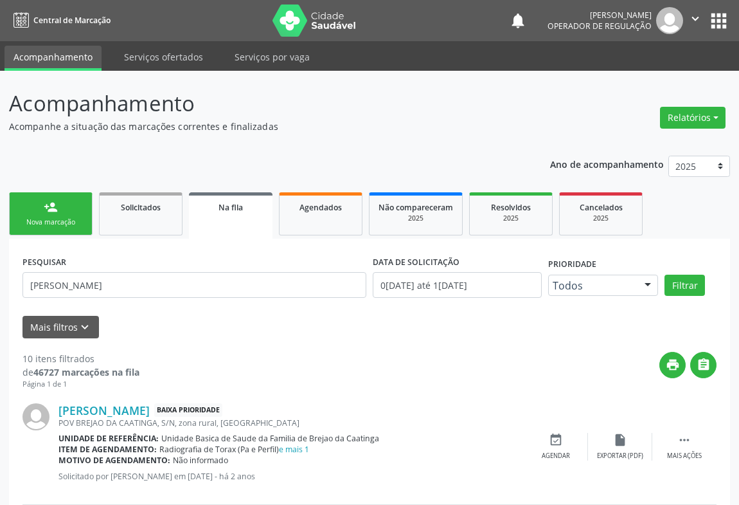
click at [61, 231] on link "person_add Nova marcação" at bounding box center [51, 213] width 84 height 43
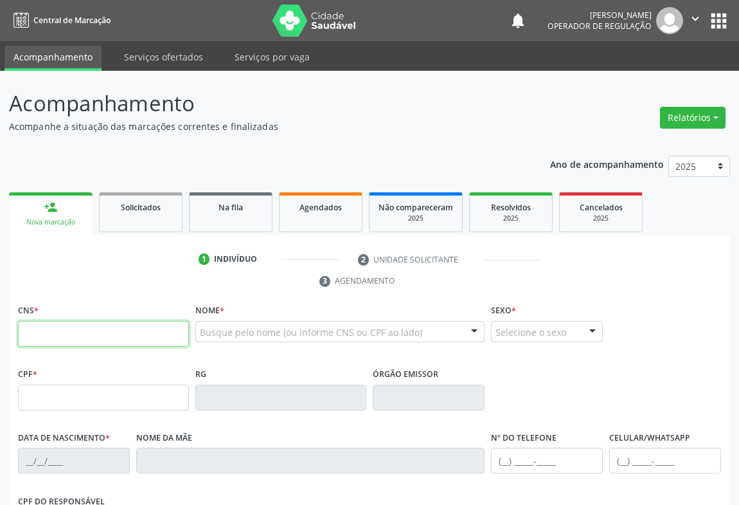
click at [64, 325] on input "text" at bounding box center [103, 334] width 171 height 26
type input "704 6016 5913 8924"
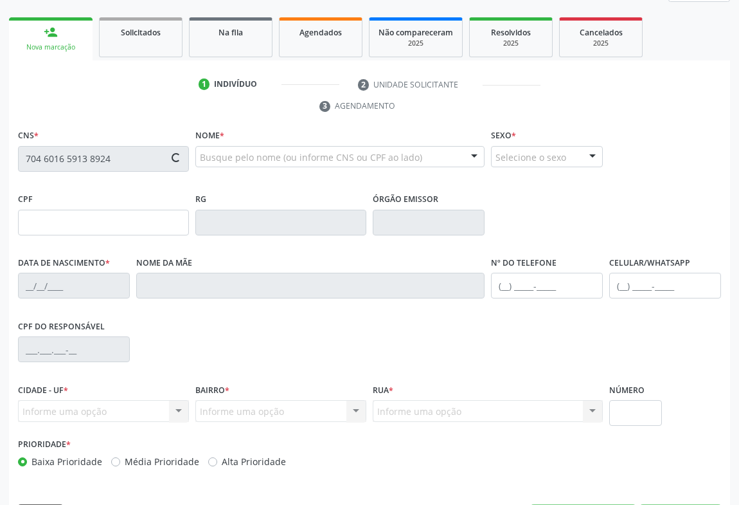
type input "1330649648"
type input "23/11/1974"
type input "(74) 99118-0395"
type input "018.719.375-40"
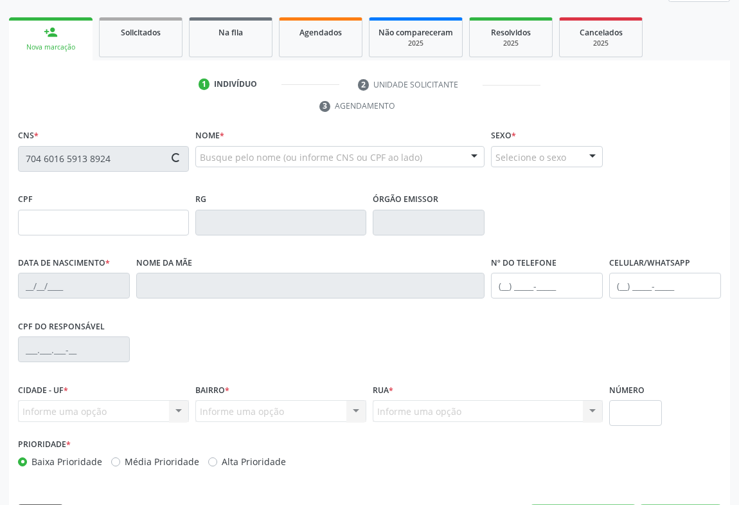
type input "S/N"
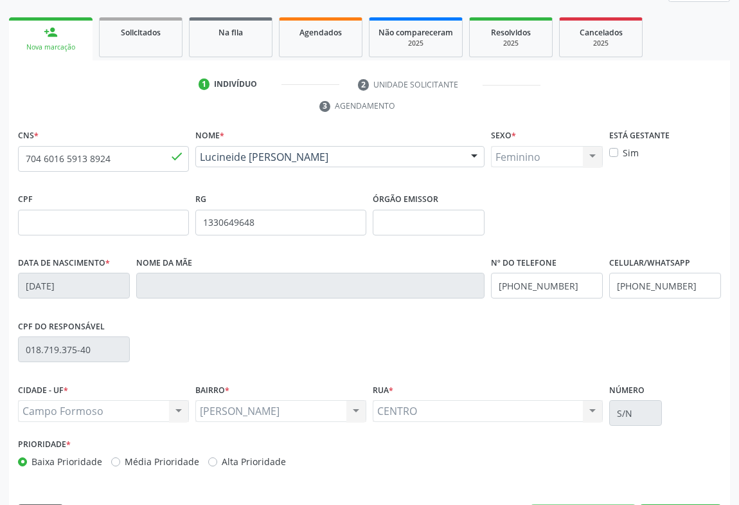
scroll to position [213, 0]
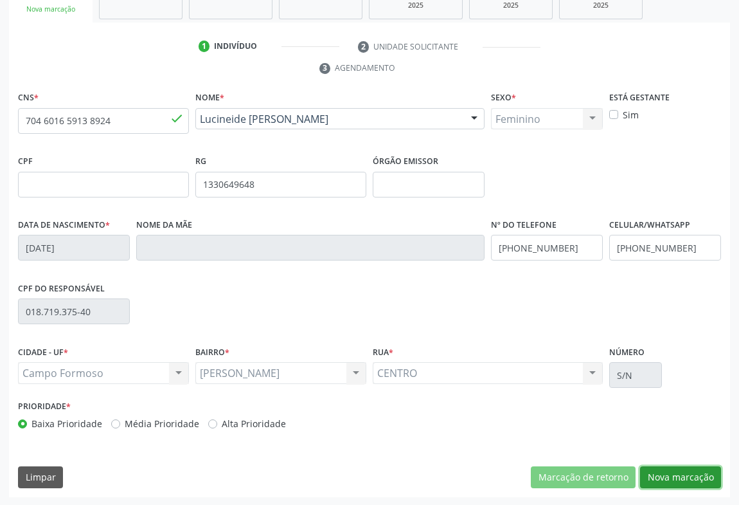
click at [673, 478] on button "Nova marcação" at bounding box center [680, 477] width 81 height 22
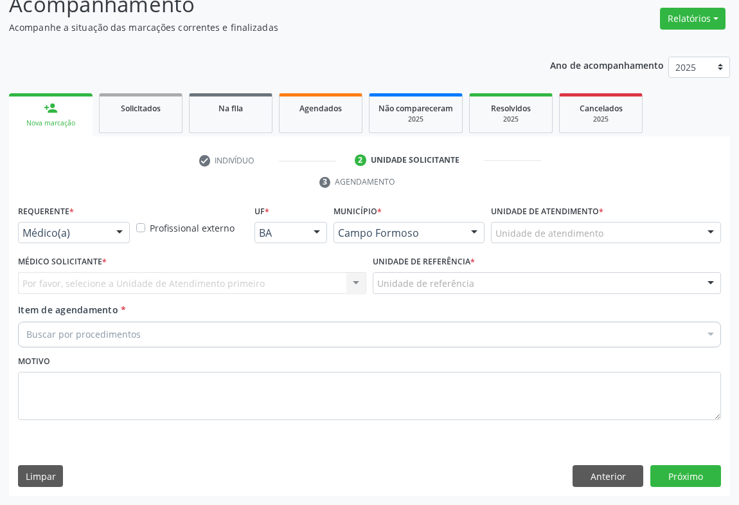
scroll to position [98, 0]
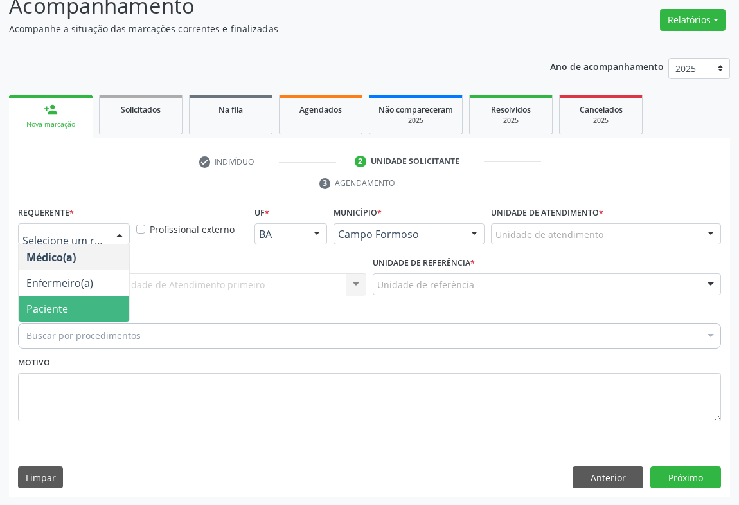
click at [48, 313] on span "Paciente" at bounding box center [47, 309] width 42 height 14
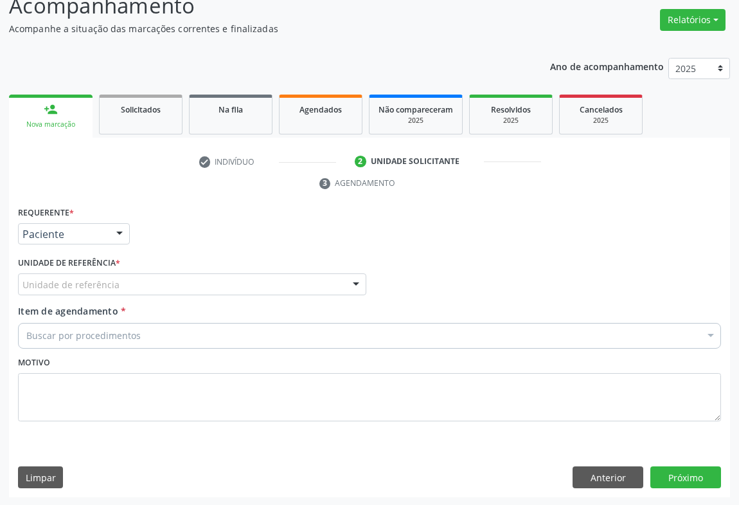
click at [178, 295] on div "Unidade de referência * Unidade de referência Unidade Basica de Saude da Famili…" at bounding box center [192, 278] width 355 height 50
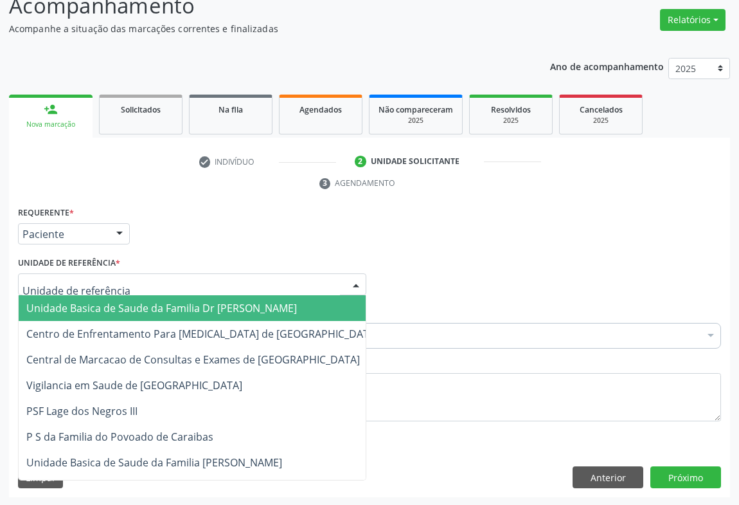
click at [179, 282] on div at bounding box center [192, 284] width 349 height 22
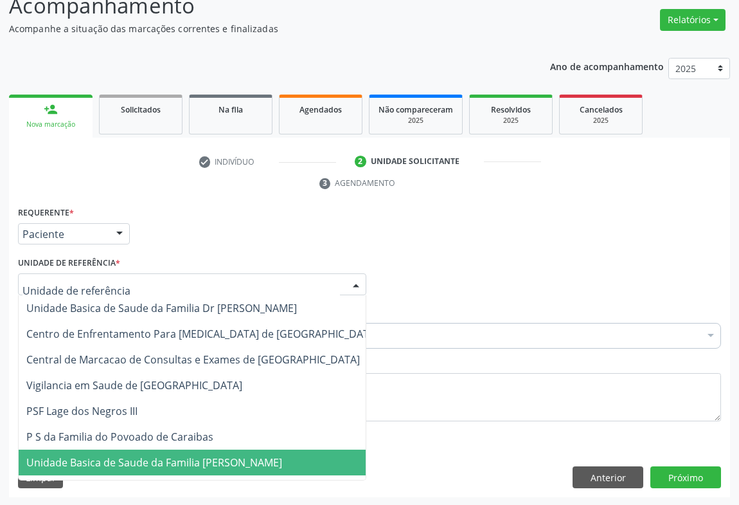
click at [141, 458] on span "Unidade Basica de Saude da Familia [PERSON_NAME]" at bounding box center [154, 462] width 256 height 14
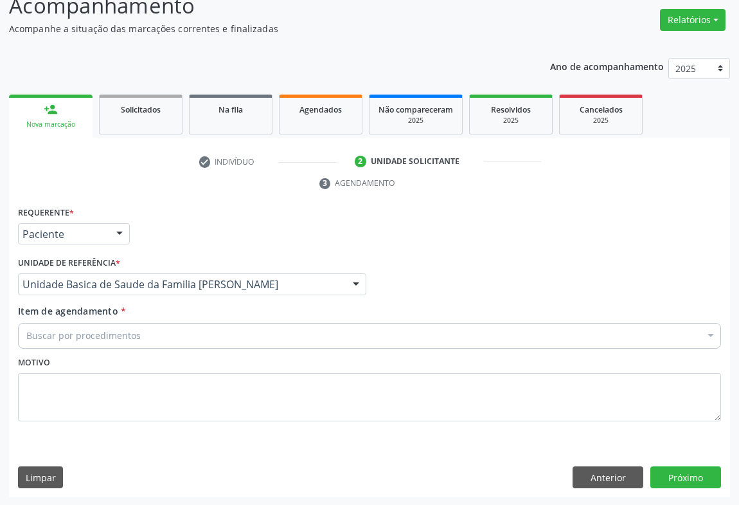
click at [150, 331] on div "Buscar por procedimentos" at bounding box center [369, 336] width 703 height 26
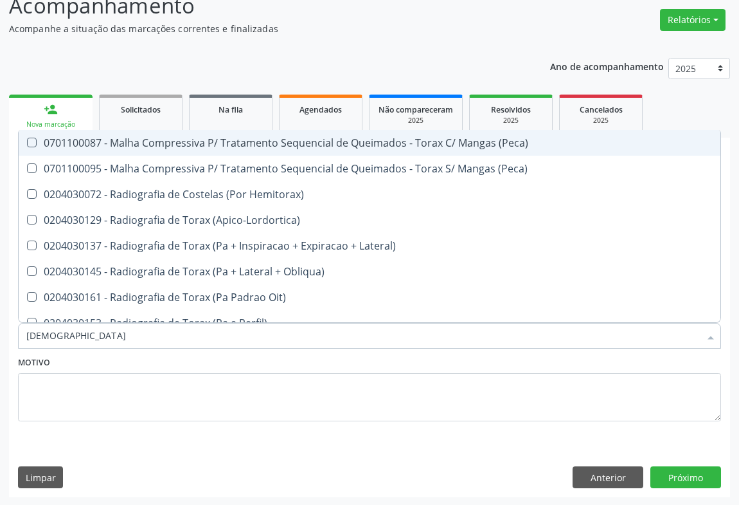
type input "TORAX"
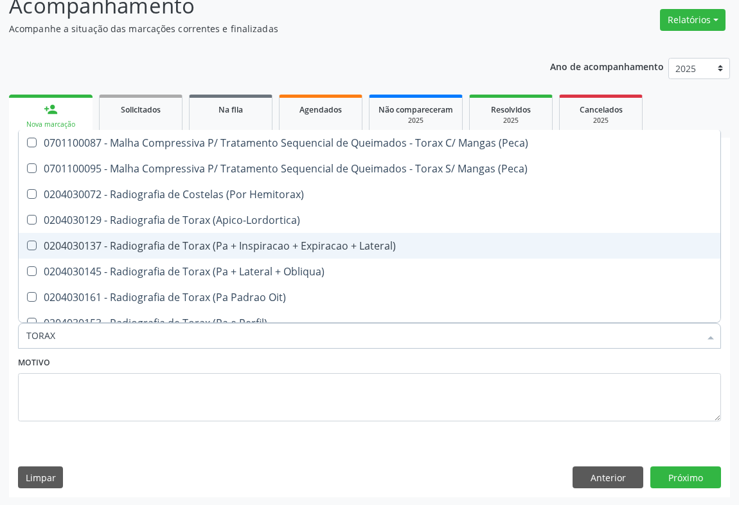
scroll to position [58, 0]
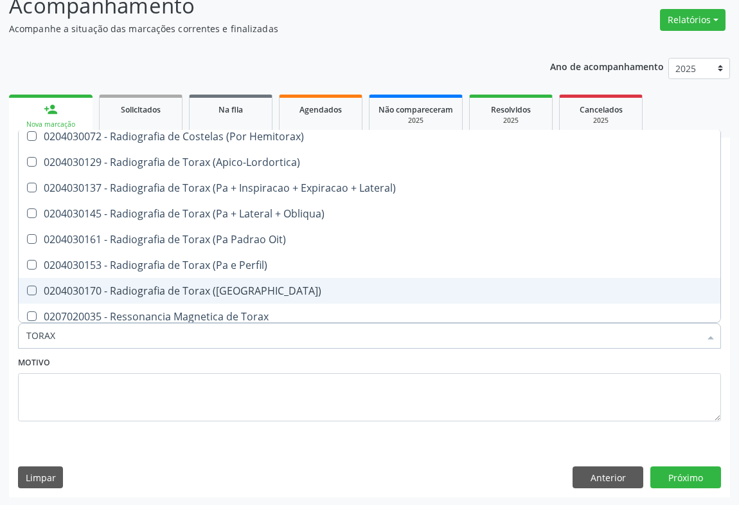
click at [244, 292] on div "0204030170 - Radiografia de Torax (Pa)" at bounding box center [369, 291] width 687 height 10
checkbox \(Pa\) "true"
click at [677, 473] on button "Próximo" at bounding box center [686, 477] width 71 height 22
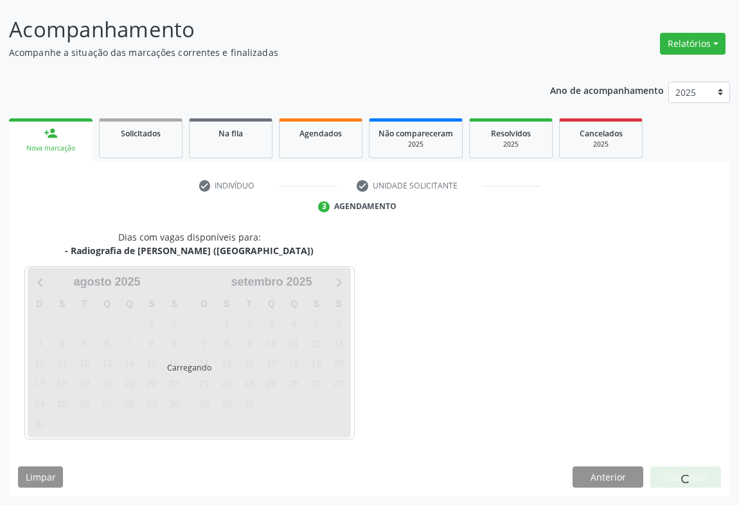
scroll to position [0, 0]
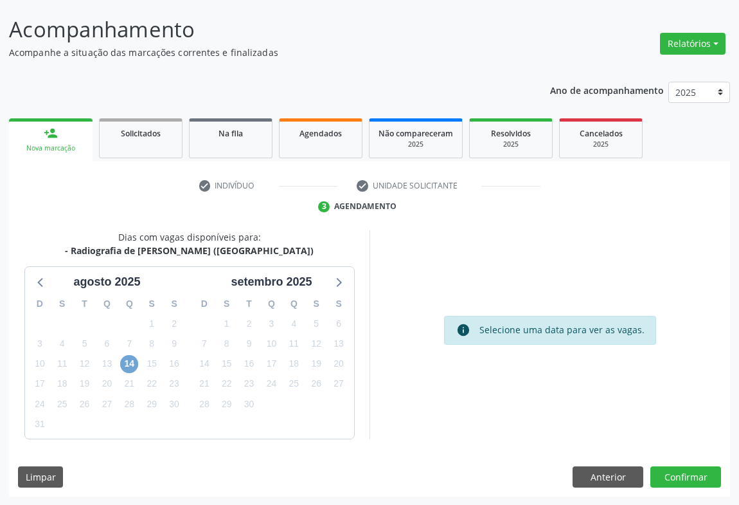
click at [132, 363] on span "14" at bounding box center [129, 364] width 18 height 18
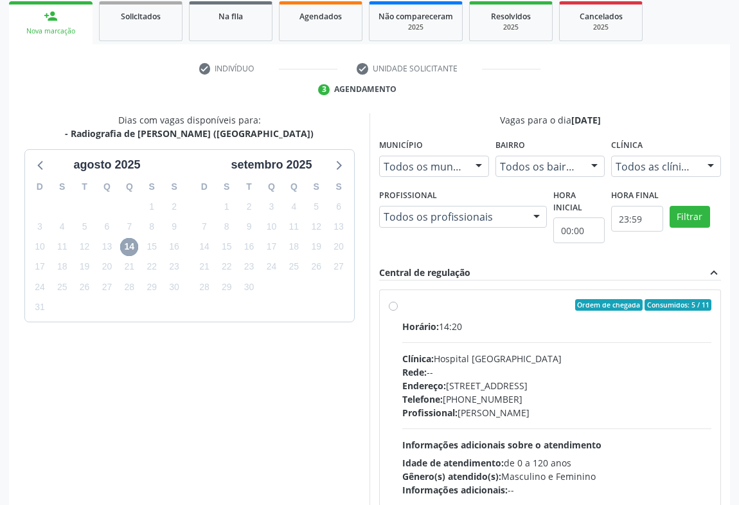
scroll to position [249, 0]
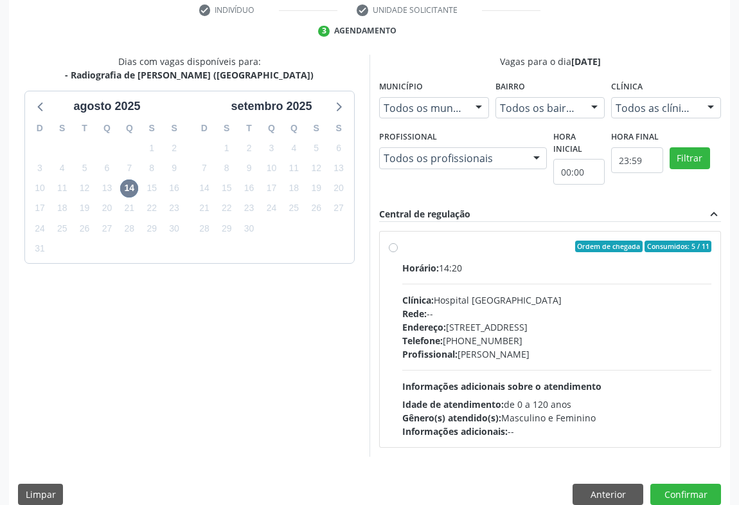
click at [484, 294] on div "Clínica: Hospital Sao Francisco" at bounding box center [557, 300] width 309 height 14
click at [398, 252] on input "Ordem de chegada Consumidos: 5 / 11 Horário: 14:20 Clínica: Hospital Sao Franci…" at bounding box center [393, 246] width 9 height 12
radio input "true"
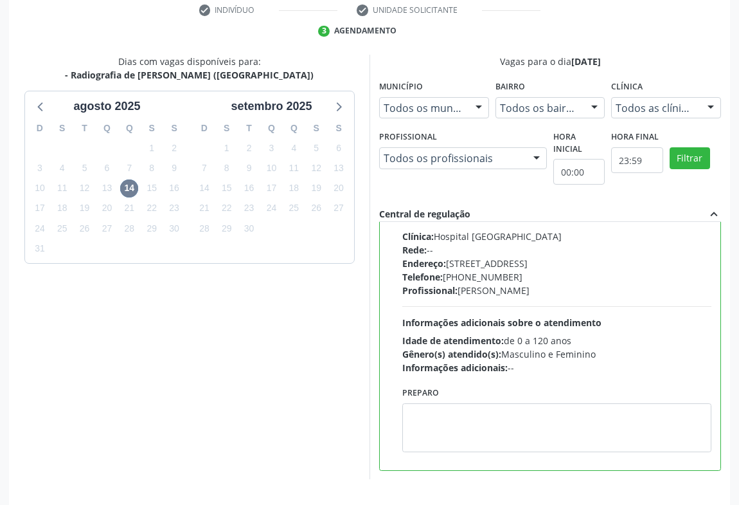
scroll to position [290, 0]
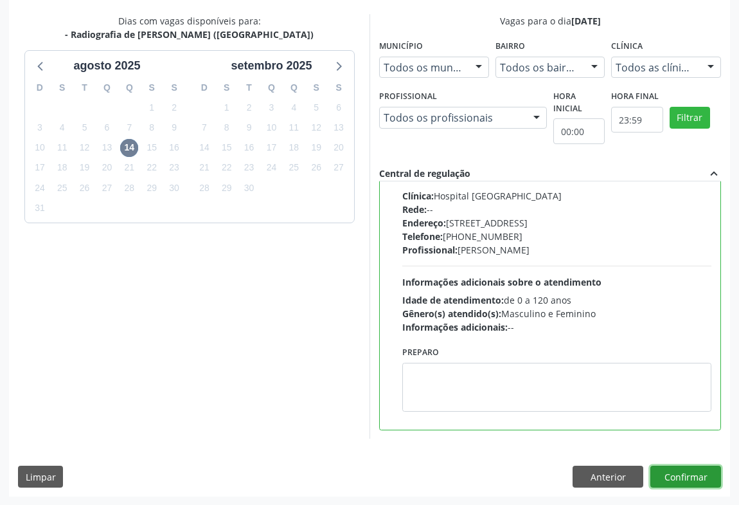
click at [671, 477] on button "Confirmar" at bounding box center [686, 477] width 71 height 22
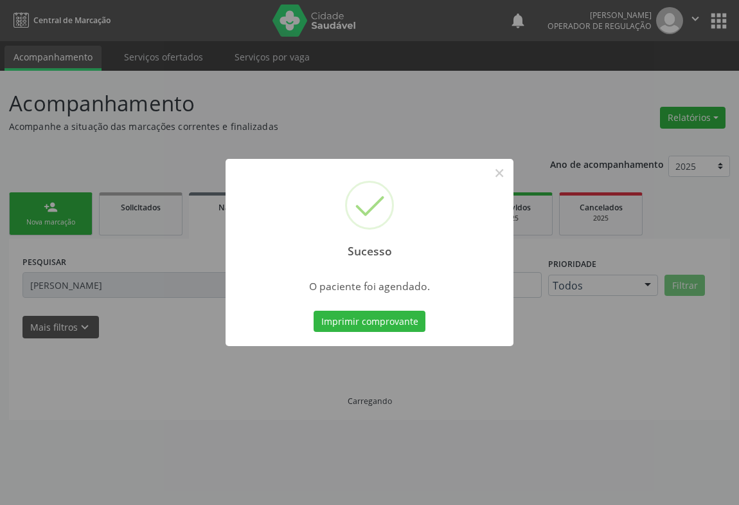
scroll to position [0, 0]
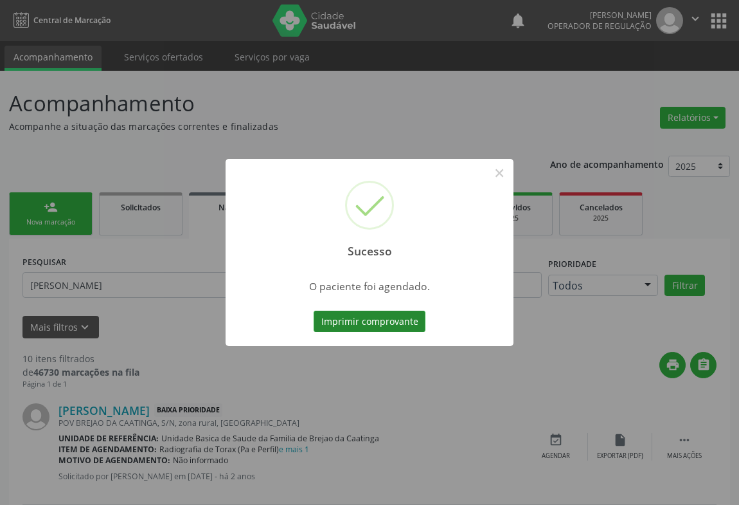
click at [350, 320] on button "Imprimir comprovante" at bounding box center [370, 322] width 112 height 22
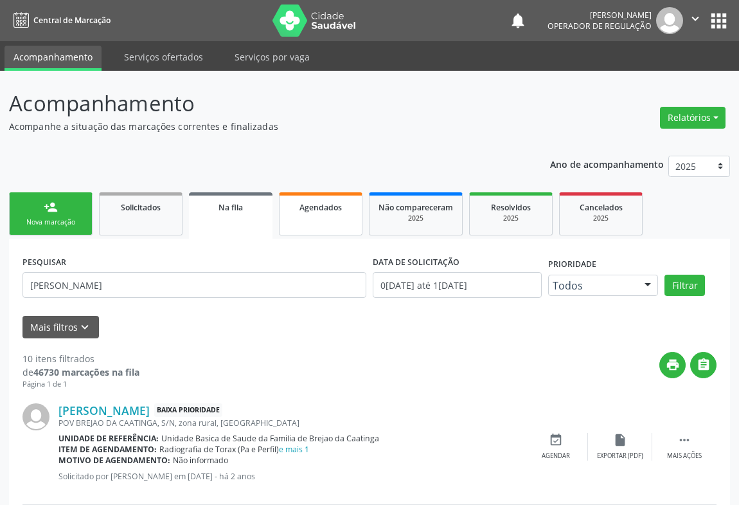
click at [314, 206] on span "Agendados" at bounding box center [321, 207] width 42 height 11
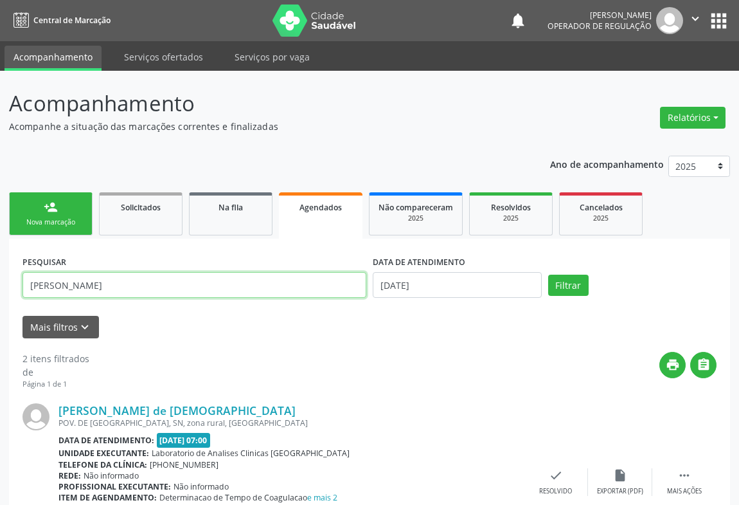
click at [136, 286] on input "MARIA CELINA DE J" at bounding box center [195, 285] width 344 height 26
drag, startPoint x: 136, startPoint y: 285, endPoint x: 0, endPoint y: 291, distance: 136.4
click at [0, 291] on div "Acompanhamento Acompanhe a situação das marcações correntes e finalizadas Relat…" at bounding box center [369, 426] width 739 height 711
type input "MARIA GI"
click at [549, 275] on button "Filtrar" at bounding box center [569, 286] width 41 height 22
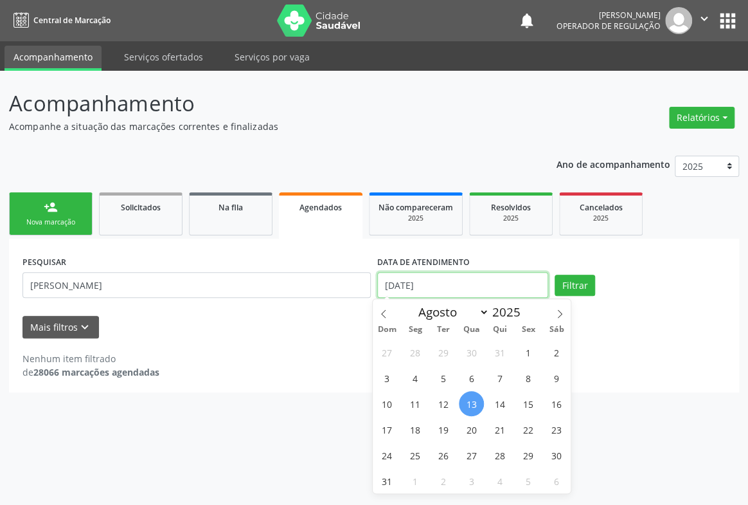
click at [443, 291] on input "13/08/2025" at bounding box center [462, 285] width 171 height 26
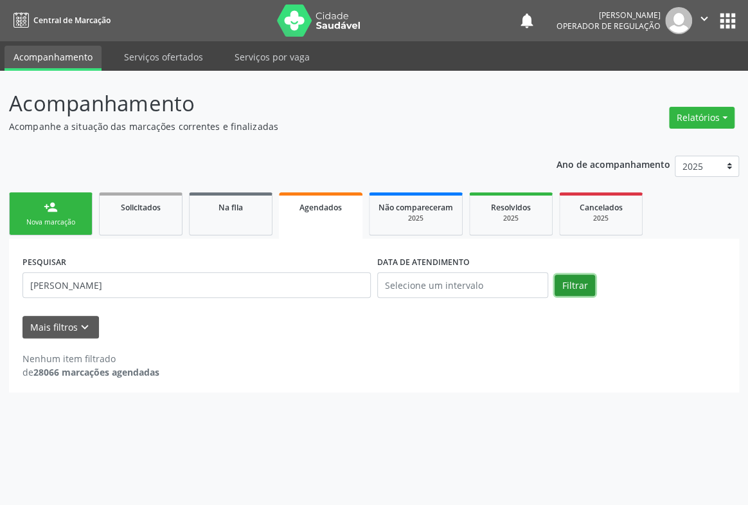
click at [578, 282] on button "Filtrar" at bounding box center [575, 286] width 41 height 22
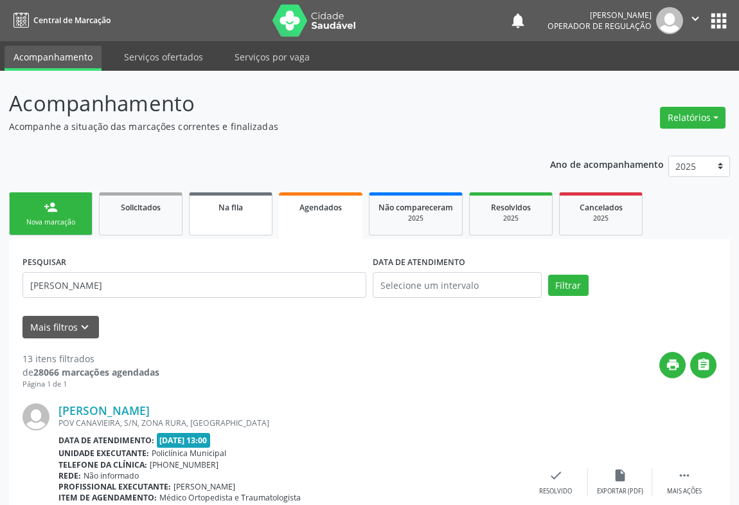
click at [236, 219] on link "Na fila" at bounding box center [231, 213] width 84 height 43
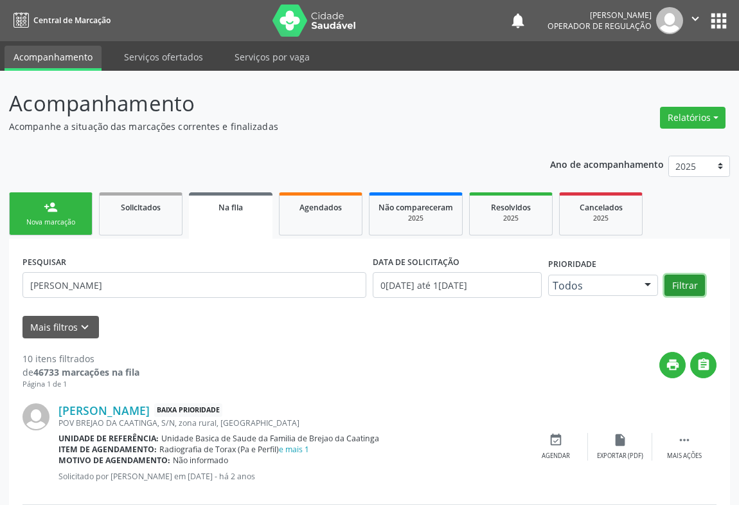
click at [676, 285] on button "Filtrar" at bounding box center [685, 286] width 41 height 22
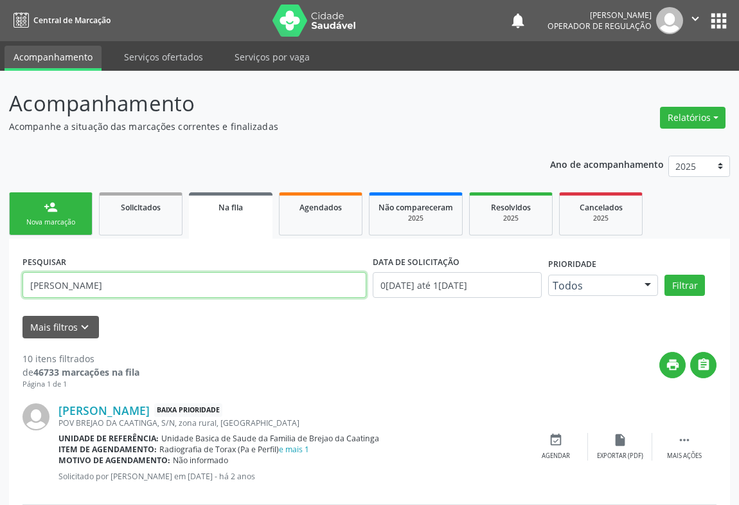
drag, startPoint x: 111, startPoint y: 285, endPoint x: 60, endPoint y: 281, distance: 50.9
click at [60, 281] on input "MARIA CELI" at bounding box center [195, 285] width 344 height 26
click at [665, 275] on button "Filtrar" at bounding box center [685, 286] width 41 height 22
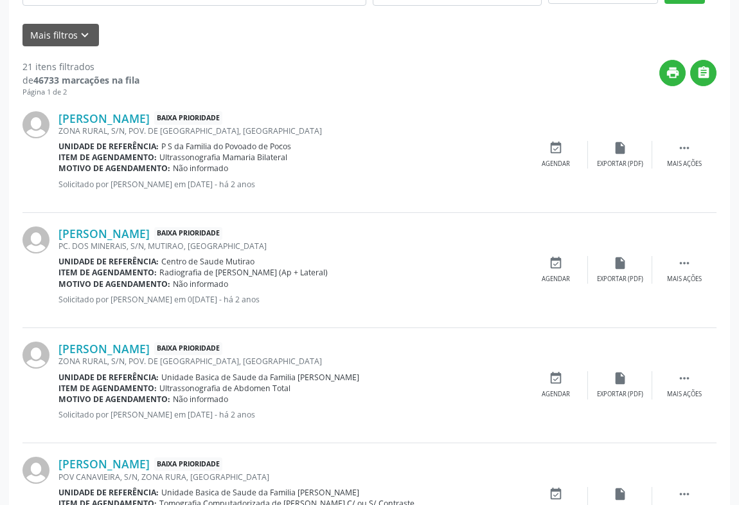
scroll to position [116, 0]
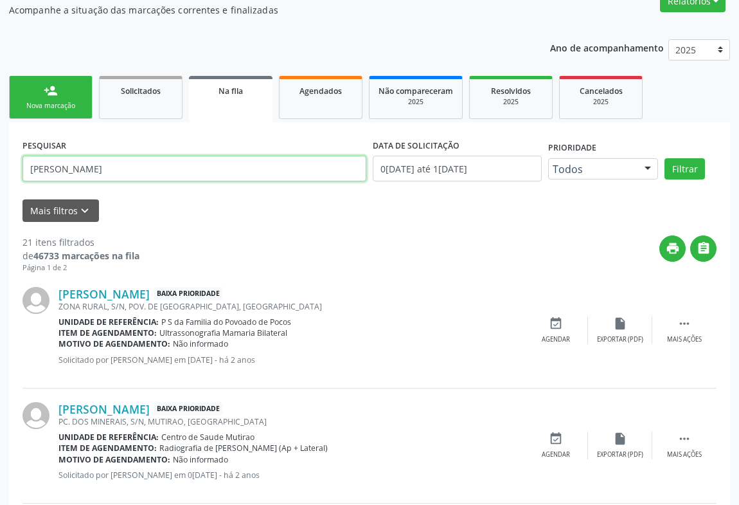
drag, startPoint x: 87, startPoint y: 171, endPoint x: 75, endPoint y: 170, distance: 12.3
click at [75, 170] on input "MARIA GI" at bounding box center [195, 169] width 344 height 26
click at [665, 158] on button "Filtrar" at bounding box center [685, 169] width 41 height 22
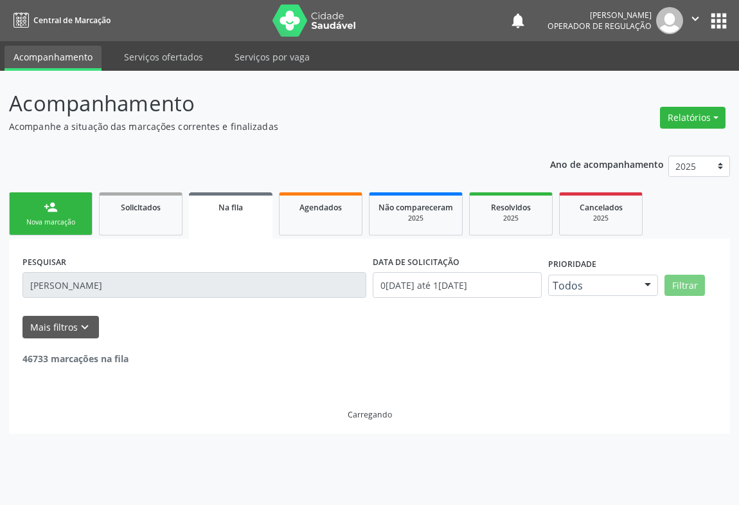
scroll to position [0, 0]
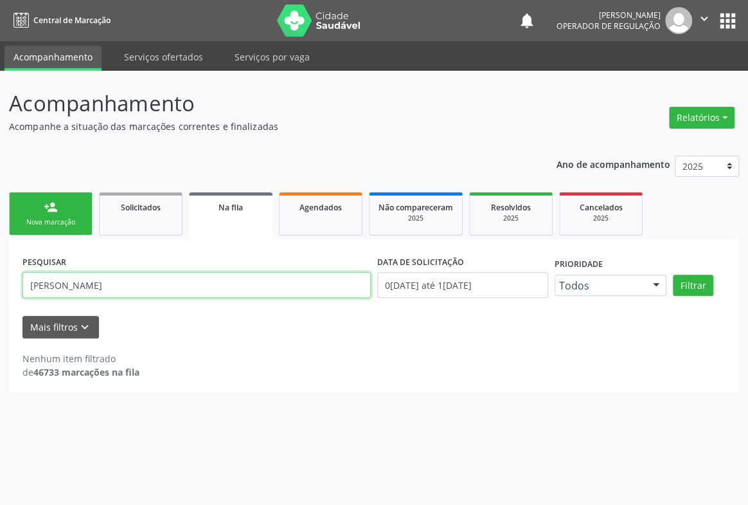
drag, startPoint x: 116, startPoint y: 290, endPoint x: 59, endPoint y: 289, distance: 56.6
click at [59, 289] on input "MARIA GIOVA" at bounding box center [197, 285] width 349 height 26
click at [673, 275] on button "Filtrar" at bounding box center [693, 286] width 41 height 22
drag, startPoint x: 98, startPoint y: 285, endPoint x: 65, endPoint y: 282, distance: 33.6
click at [65, 282] on input "MARIA GEOVA" at bounding box center [197, 285] width 349 height 26
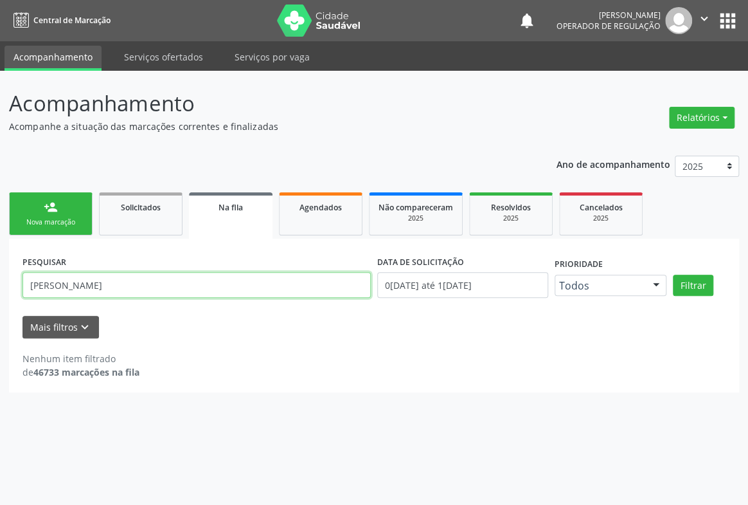
click at [673, 275] on button "Filtrar" at bounding box center [693, 286] width 41 height 22
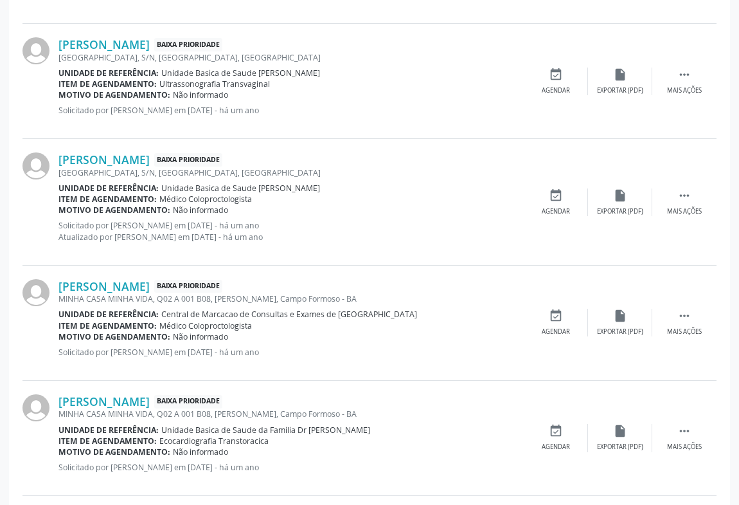
scroll to position [1680, 0]
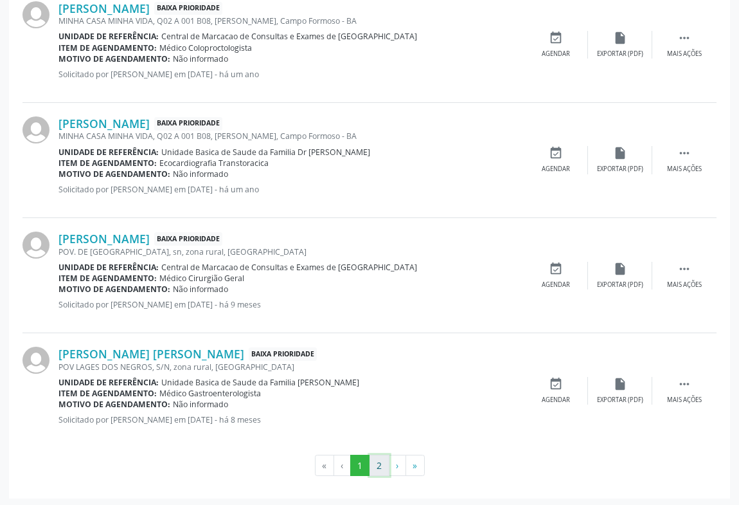
click at [378, 463] on button "2" at bounding box center [380, 466] width 20 height 22
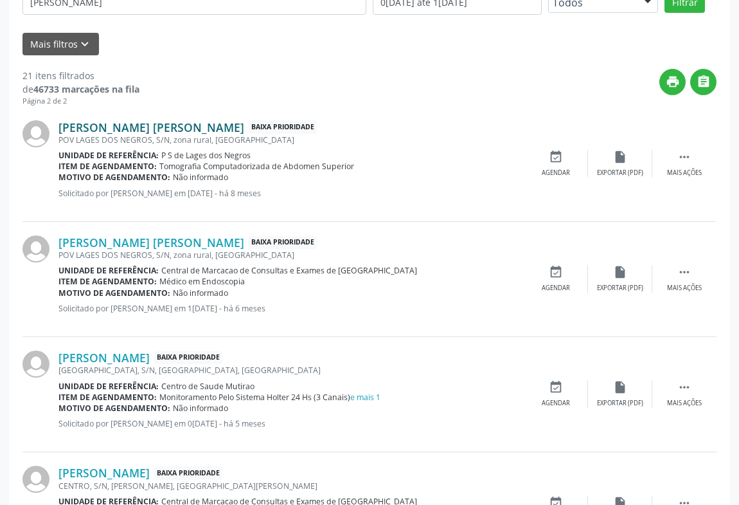
scroll to position [166, 0]
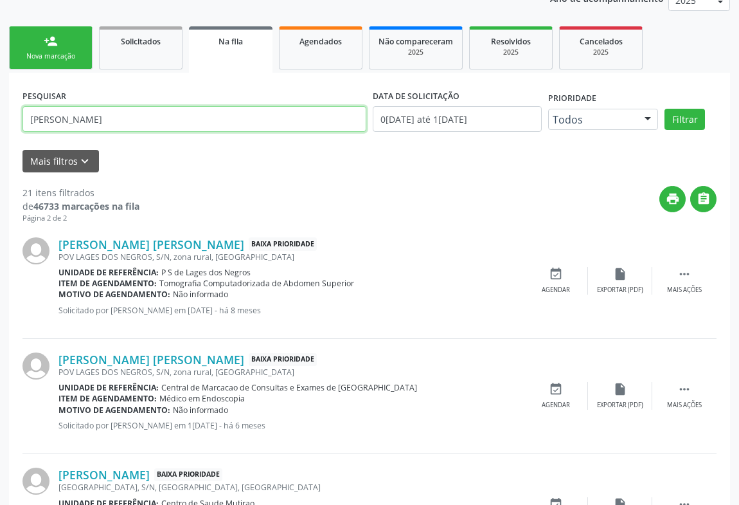
click at [73, 122] on input "MARIA GI" at bounding box center [195, 119] width 344 height 26
click at [665, 109] on button "Filtrar" at bounding box center [685, 120] width 41 height 22
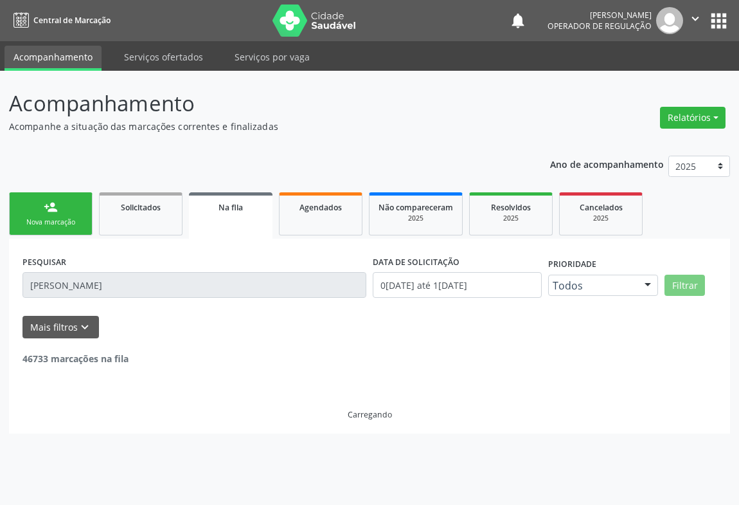
scroll to position [0, 0]
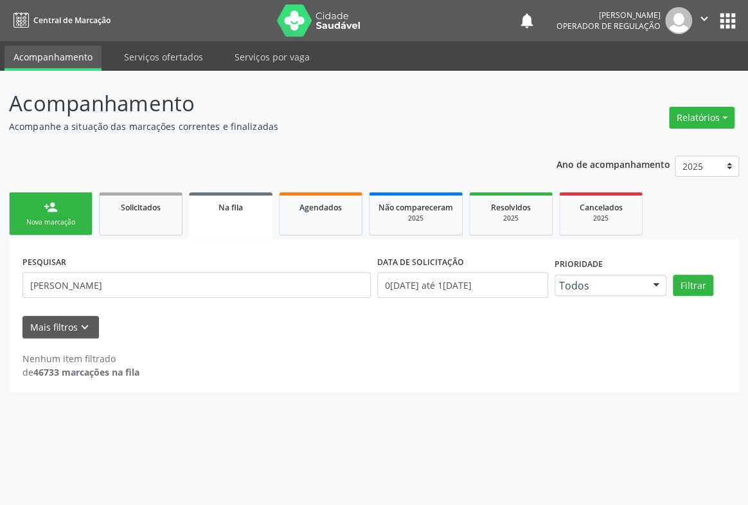
click at [244, 199] on link "Na fila" at bounding box center [231, 215] width 84 height 46
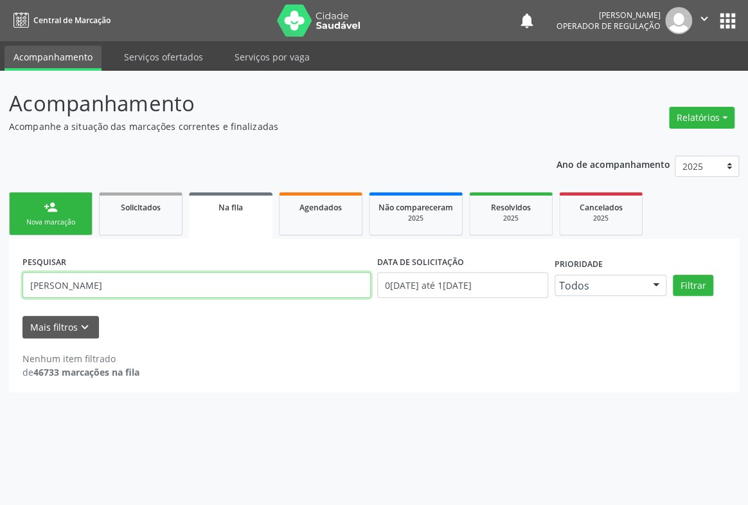
drag, startPoint x: 104, startPoint y: 284, endPoint x: 0, endPoint y: 287, distance: 104.2
click at [0, 287] on div "Acompanhamento Acompanhe a situação das marcações correntes e finalizadas Relat…" at bounding box center [374, 288] width 748 height 434
click at [673, 275] on button "Filtrar" at bounding box center [693, 286] width 41 height 22
drag, startPoint x: 134, startPoint y: 284, endPoint x: 0, endPoint y: 289, distance: 133.8
click at [0, 289] on div "Acompanhamento Acompanhe a situação das marcações correntes e finalizadas Relat…" at bounding box center [374, 288] width 748 height 434
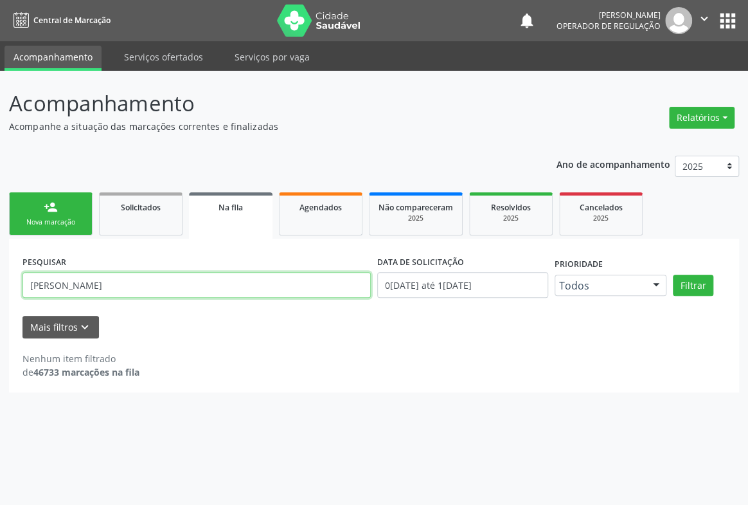
click at [673, 275] on button "Filtrar" at bounding box center [693, 286] width 41 height 22
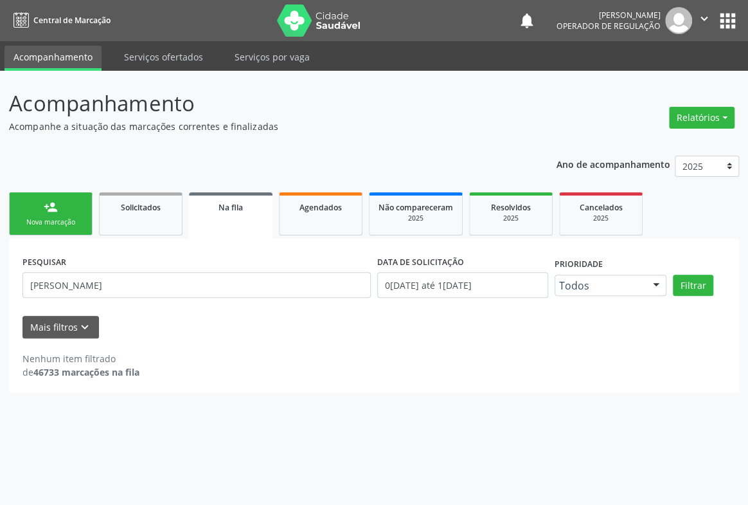
click at [289, 340] on div "Nenhum item filtrado de 46733 marcações na fila" at bounding box center [374, 358] width 703 height 41
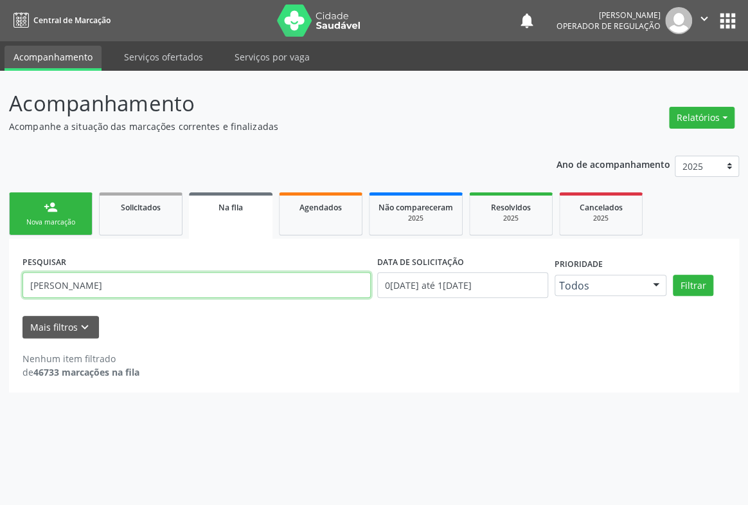
drag, startPoint x: 123, startPoint y: 283, endPoint x: 0, endPoint y: 284, distance: 123.5
click at [0, 284] on div "Acompanhamento Acompanhe a situação das marcações correntes e finalizadas Relat…" at bounding box center [374, 288] width 748 height 434
type input "709201216788339"
click at [673, 275] on button "Filtrar" at bounding box center [693, 286] width 41 height 22
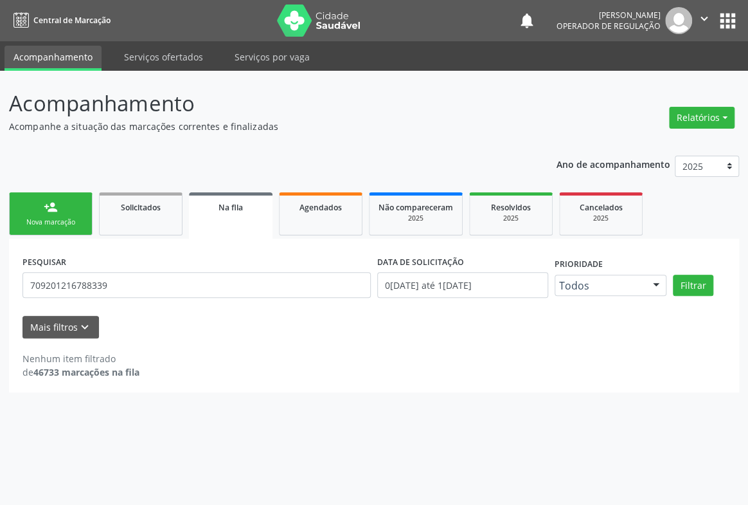
click at [55, 211] on div "person_add" at bounding box center [51, 207] width 14 height 14
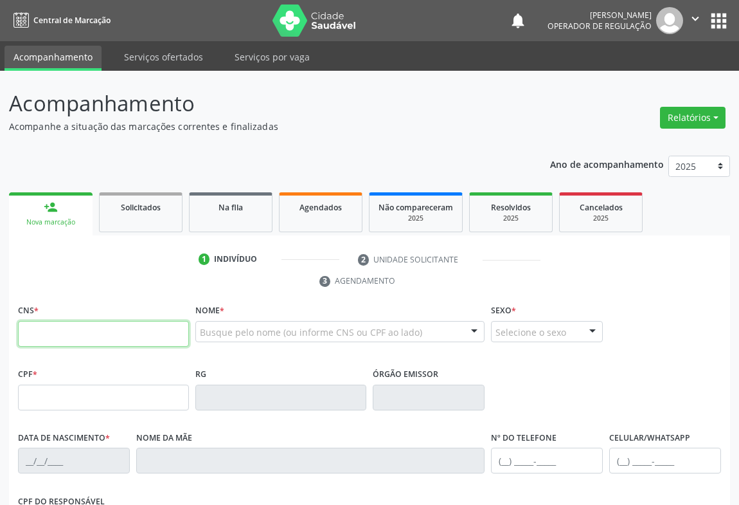
click at [48, 334] on input "text" at bounding box center [103, 334] width 171 height 26
type input "709 8090 5893 0492"
type input "050.164.005-39"
type input "1521321303"
type input "[DATE]"
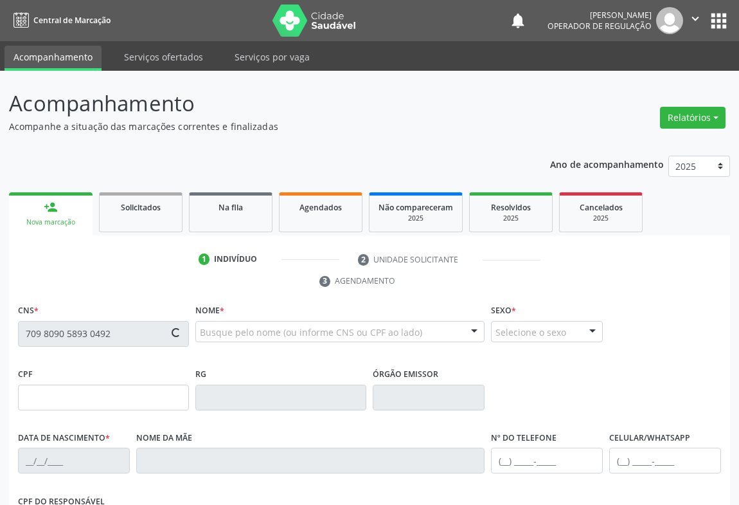
type input "Decleide [PERSON_NAME] [PERSON_NAME] [PERSON_NAME] [PERSON_NAME]"
type input "[PHONE_NUMBER]"
type input "050.164.005-39"
type input "40"
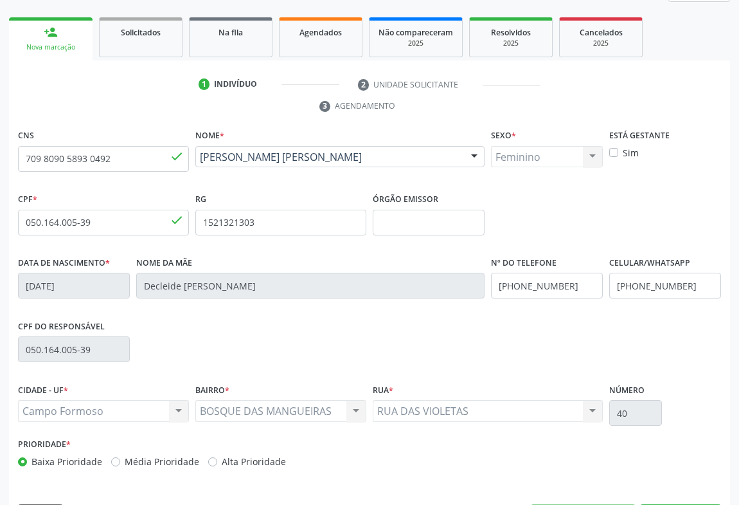
scroll to position [213, 0]
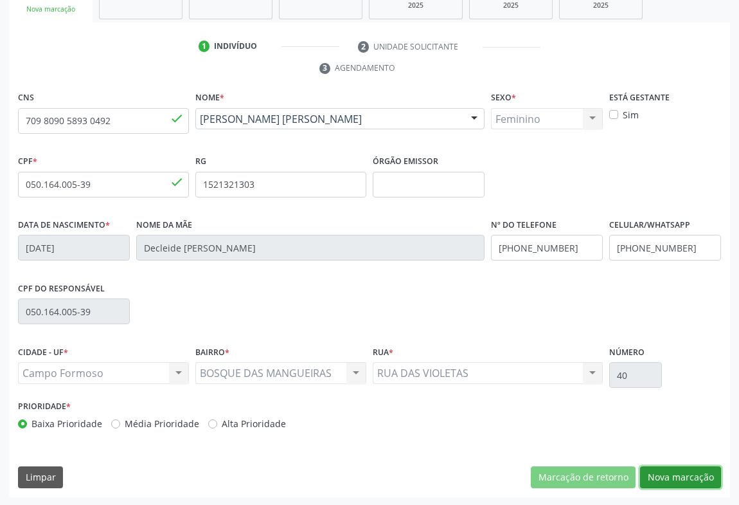
click at [669, 470] on button "Nova marcação" at bounding box center [680, 477] width 81 height 22
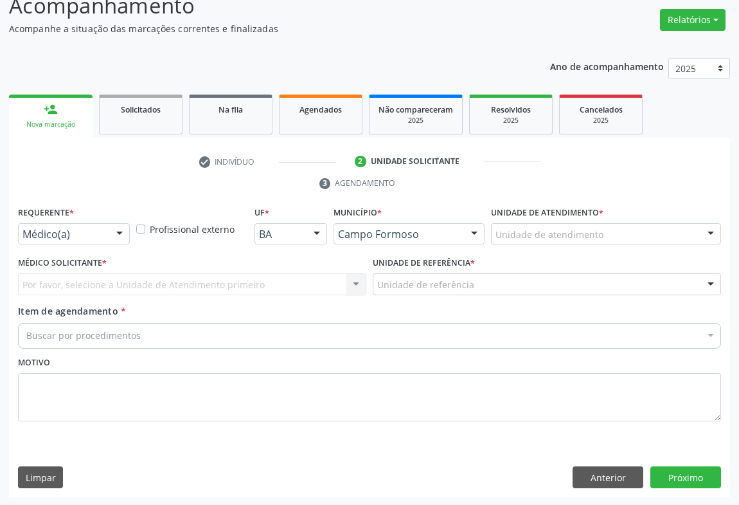
click at [113, 234] on div at bounding box center [119, 235] width 19 height 22
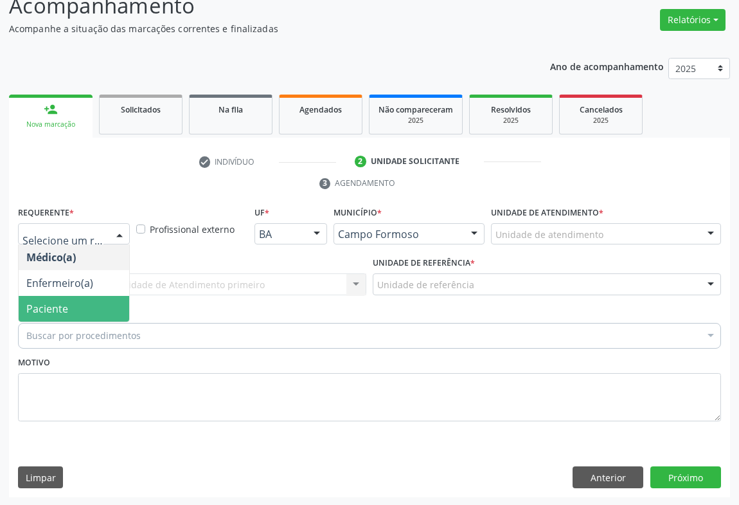
click at [48, 308] on span "Paciente" at bounding box center [47, 309] width 42 height 14
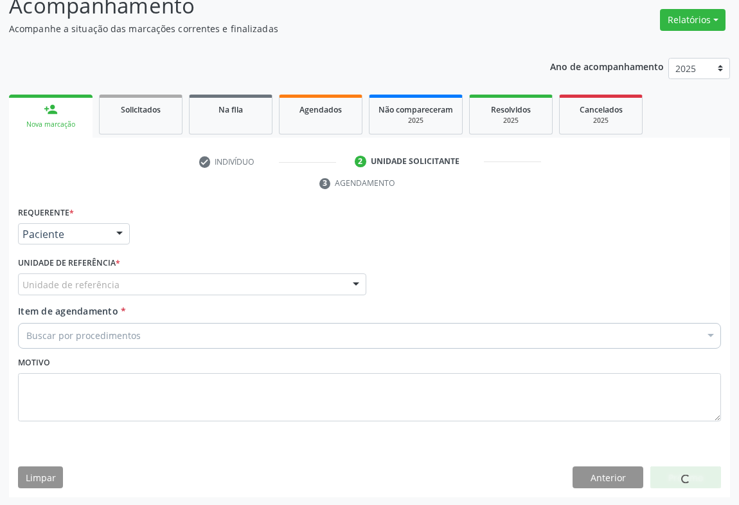
click at [134, 295] on div "Unidade de referência * Unidade de referência Unidade Basica de Saude da Famili…" at bounding box center [192, 278] width 355 height 50
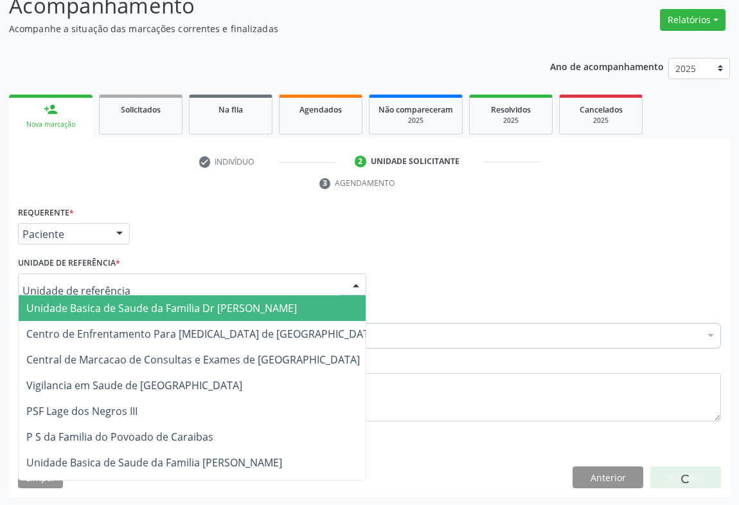
click at [159, 288] on div at bounding box center [192, 284] width 349 height 22
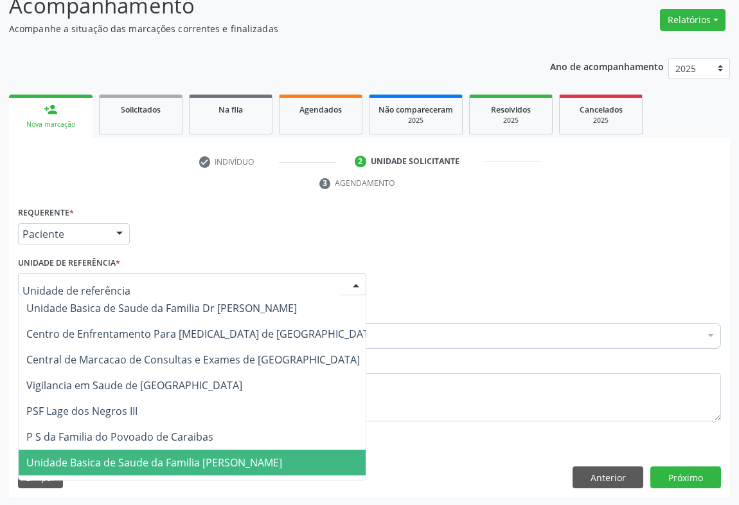
drag, startPoint x: 160, startPoint y: 463, endPoint x: 149, endPoint y: 430, distance: 34.8
click at [160, 463] on span "Unidade Basica de Saude da Familia [PERSON_NAME]" at bounding box center [154, 462] width 256 height 14
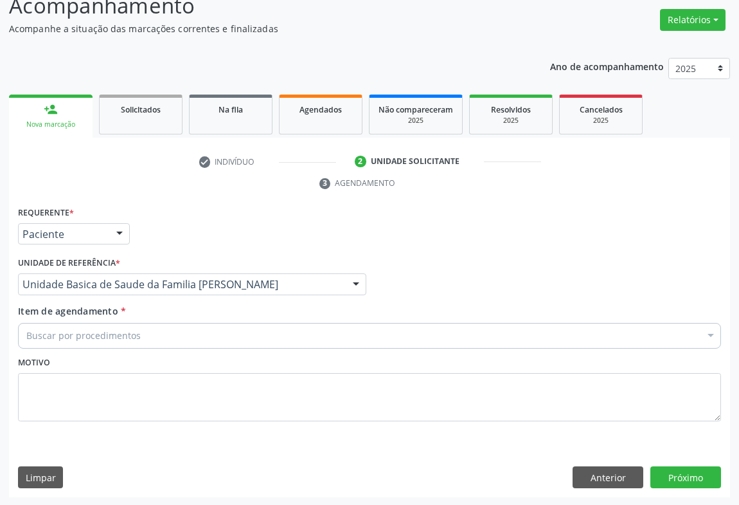
click at [143, 340] on div "Buscar por procedimentos" at bounding box center [369, 336] width 703 height 26
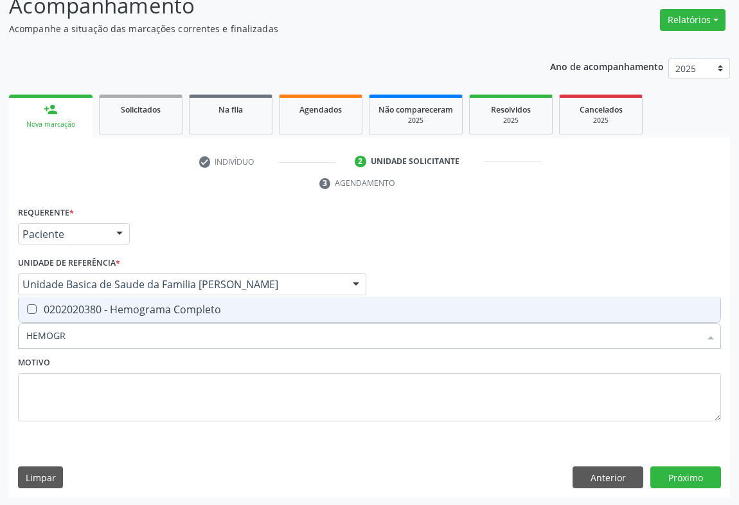
type input "HEMOGRA"
click at [147, 308] on div "0202020380 - Hemograma Completo" at bounding box center [369, 309] width 687 height 10
checkbox Completo "true"
type input "HEMOGRA"
click at [94, 367] on div "Motivo" at bounding box center [369, 387] width 703 height 68
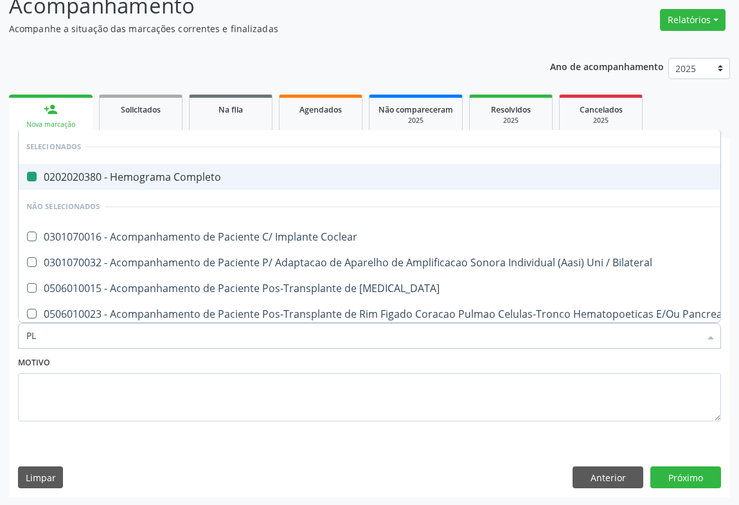
type input "PLA"
checkbox Completo "false"
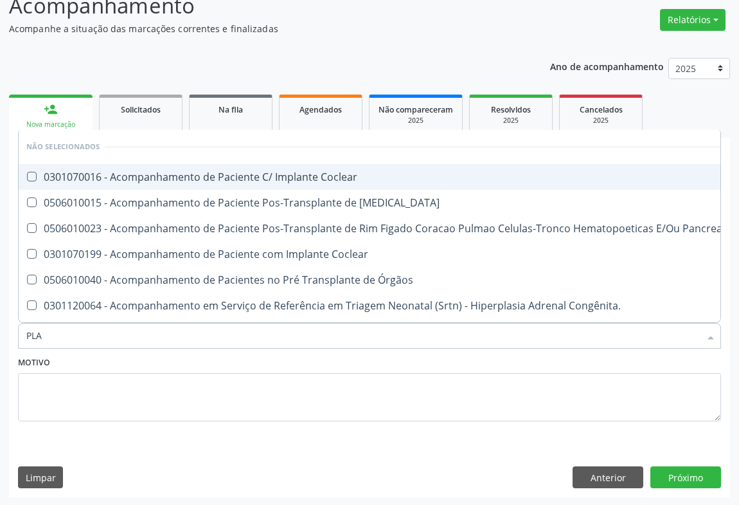
type input "PLAQ"
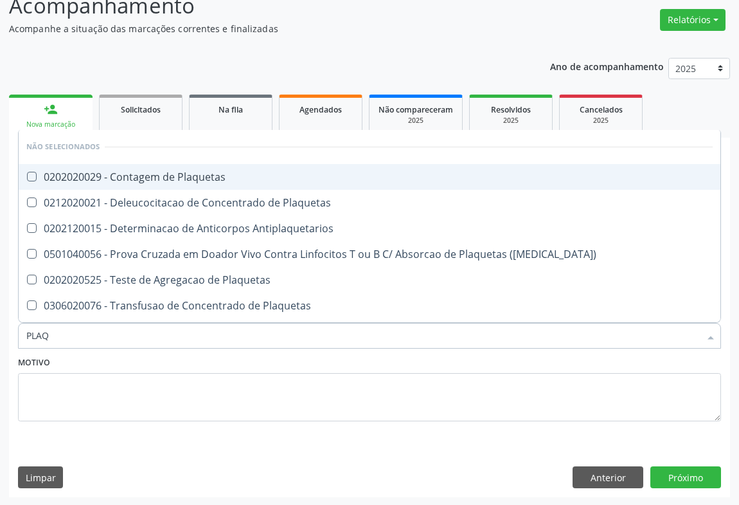
click at [187, 177] on div "0202020029 - Contagem de Plaquetas" at bounding box center [369, 177] width 687 height 10
checkbox Plaquetas "true"
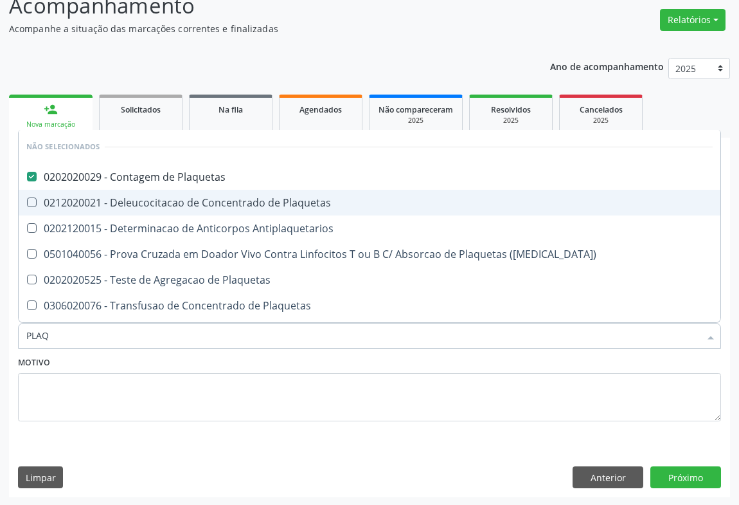
type input "PLAQ"
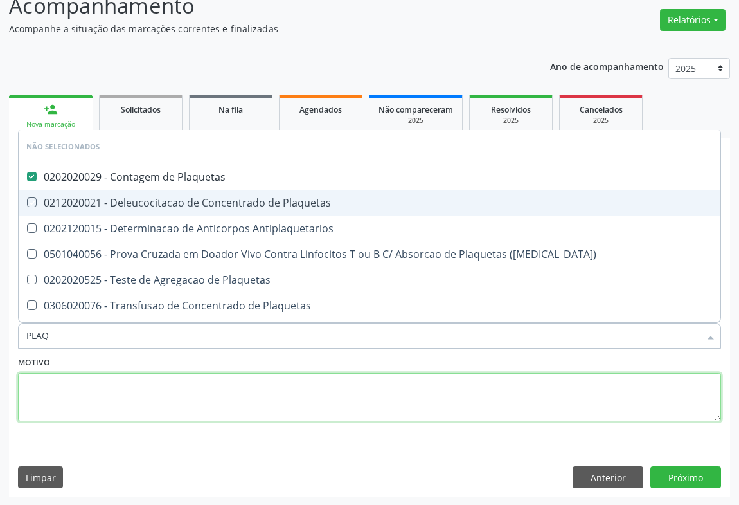
click at [138, 396] on textarea at bounding box center [369, 397] width 703 height 49
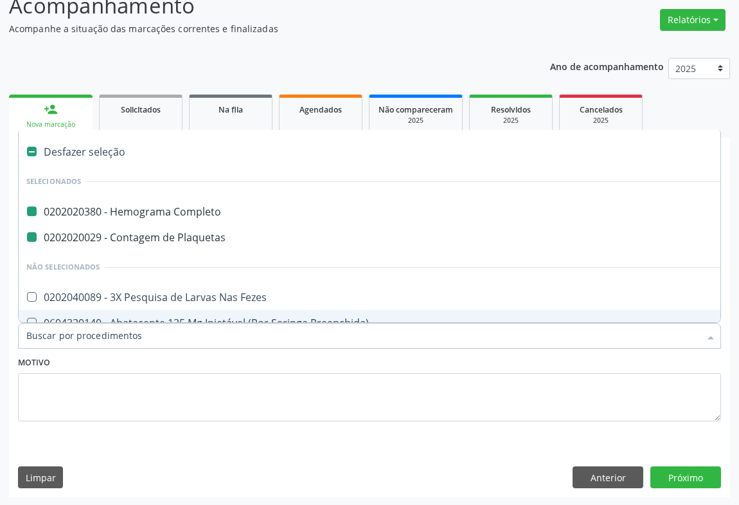
type input "F"
checkbox Completo "false"
checkbox Plaquetas "false"
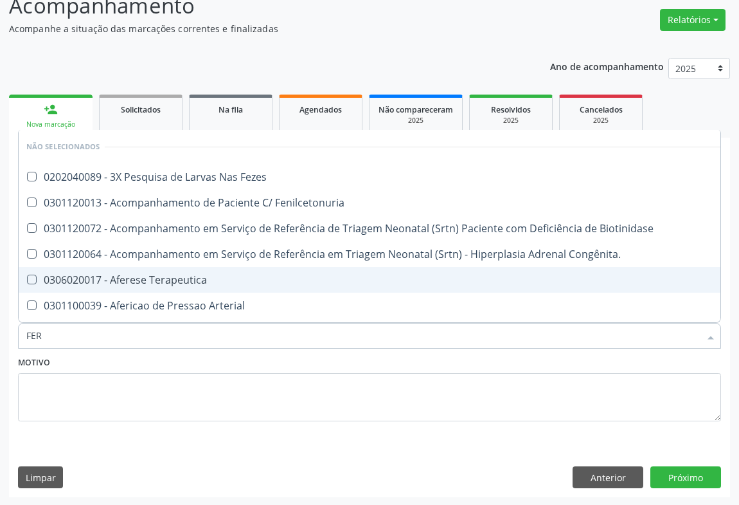
type input "FERR"
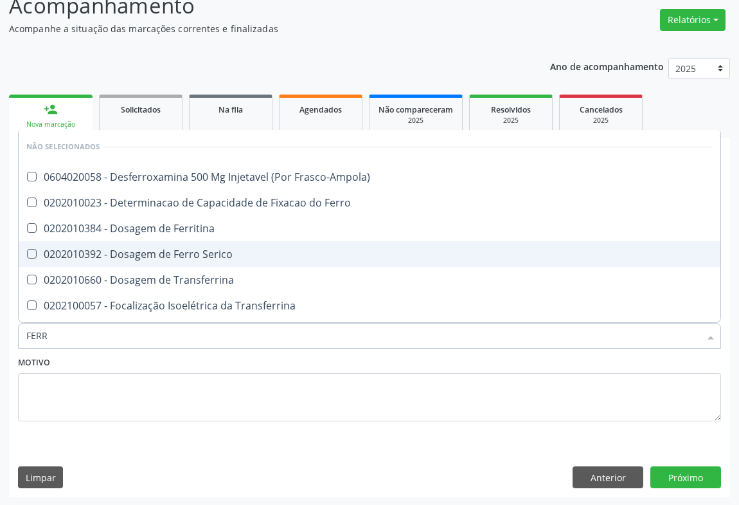
click at [163, 249] on div "0202010392 - Dosagem de Ferro Serico" at bounding box center [369, 254] width 687 height 10
checkbox Serico "true"
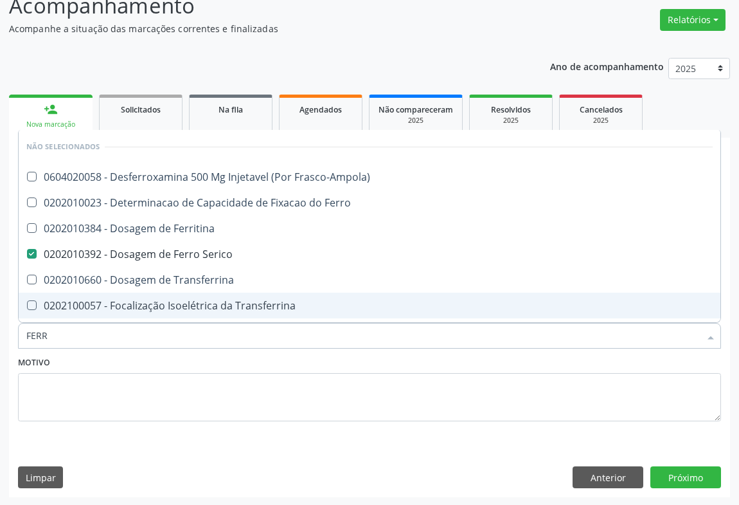
click at [120, 354] on div "Motivo" at bounding box center [369, 387] width 703 height 68
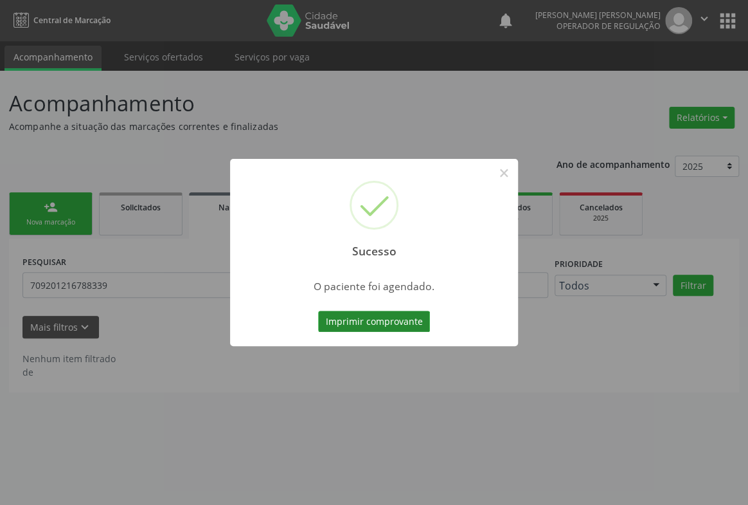
click at [351, 317] on button "Imprimir comprovante" at bounding box center [374, 322] width 112 height 22
